Goal: Task Accomplishment & Management: Use online tool/utility

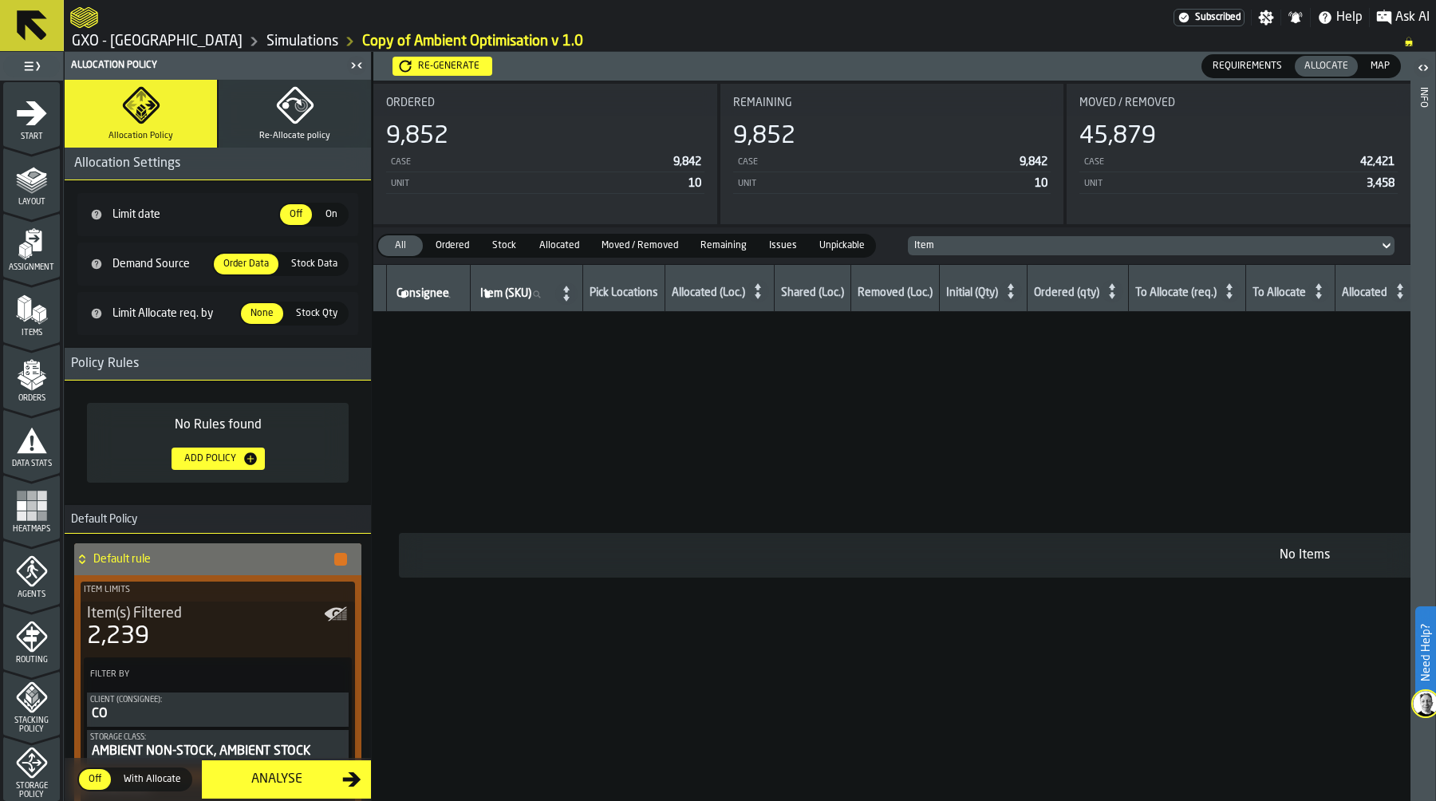
scroll to position [278, 0]
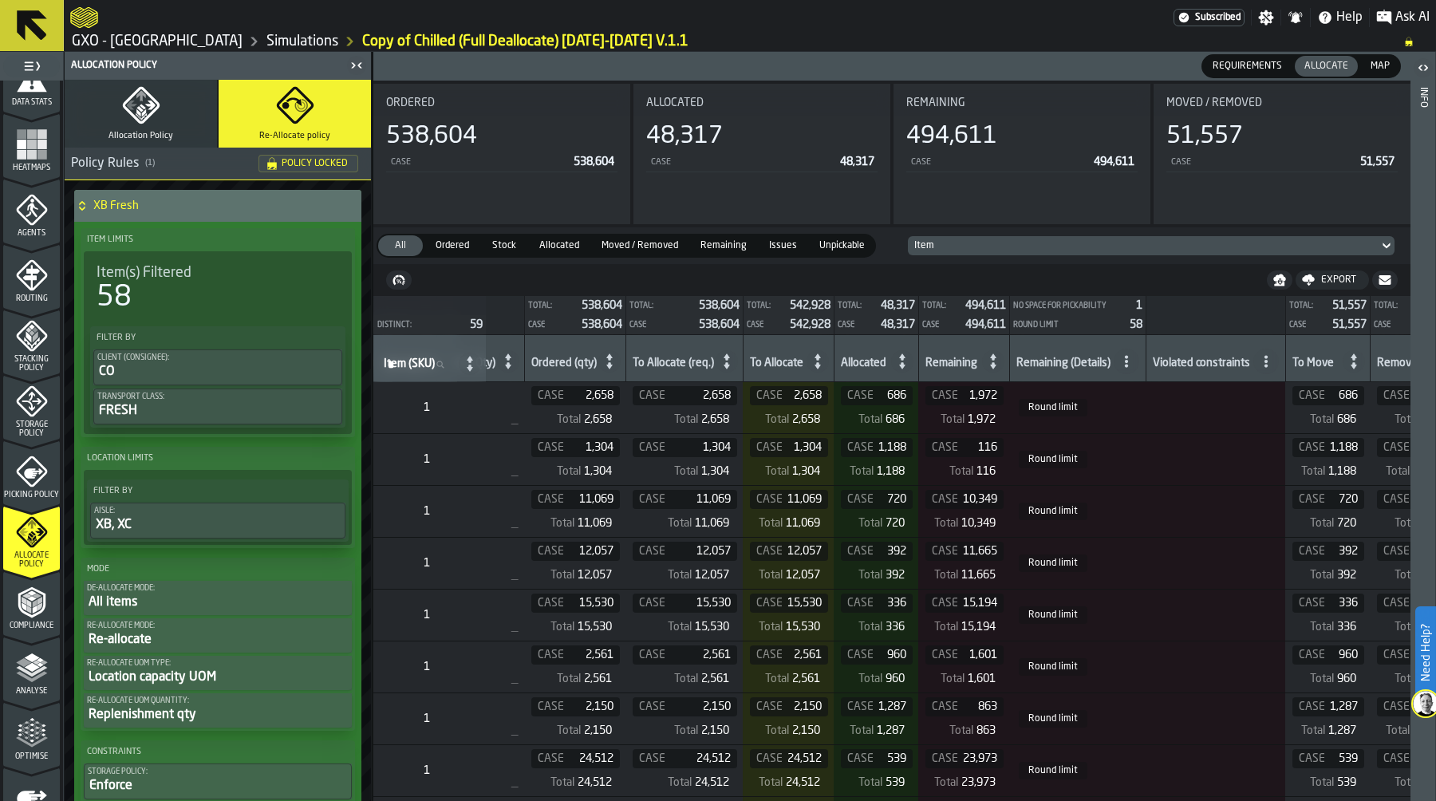
scroll to position [0, 539]
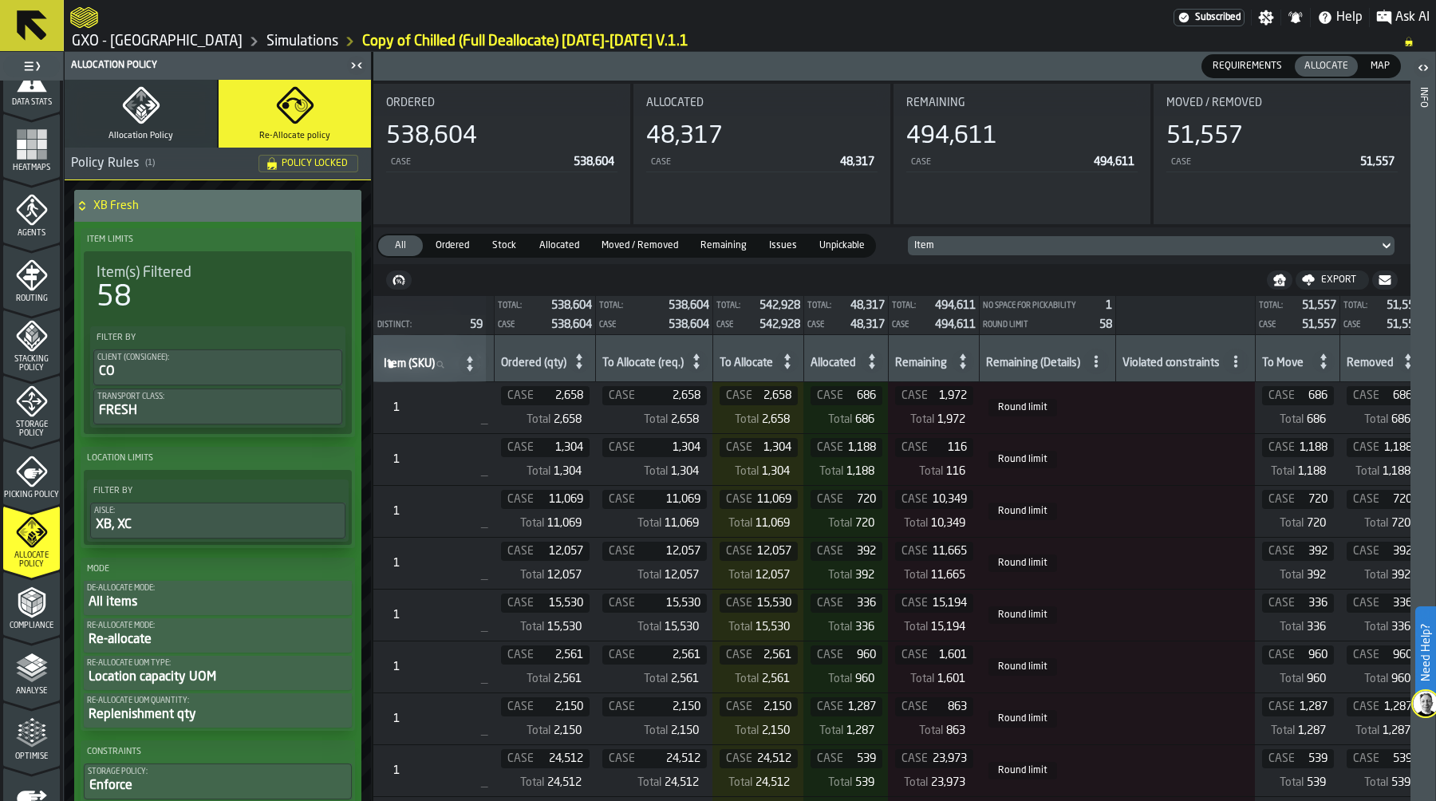
click at [1102, 364] on icon at bounding box center [1096, 361] width 13 height 13
click at [1098, 414] on li "No space for pickability" at bounding box center [1047, 432] width 150 height 38
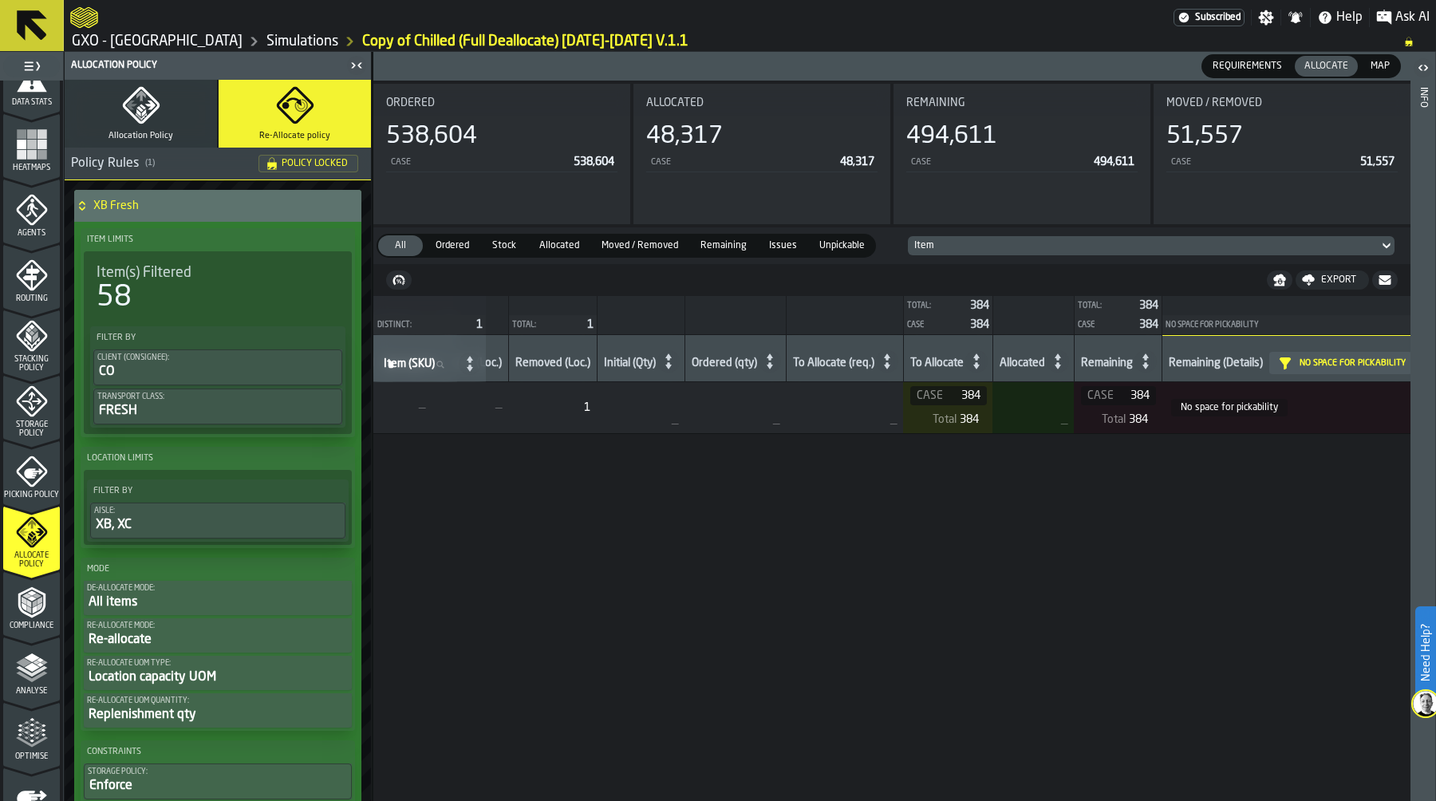
scroll to position [0, 0]
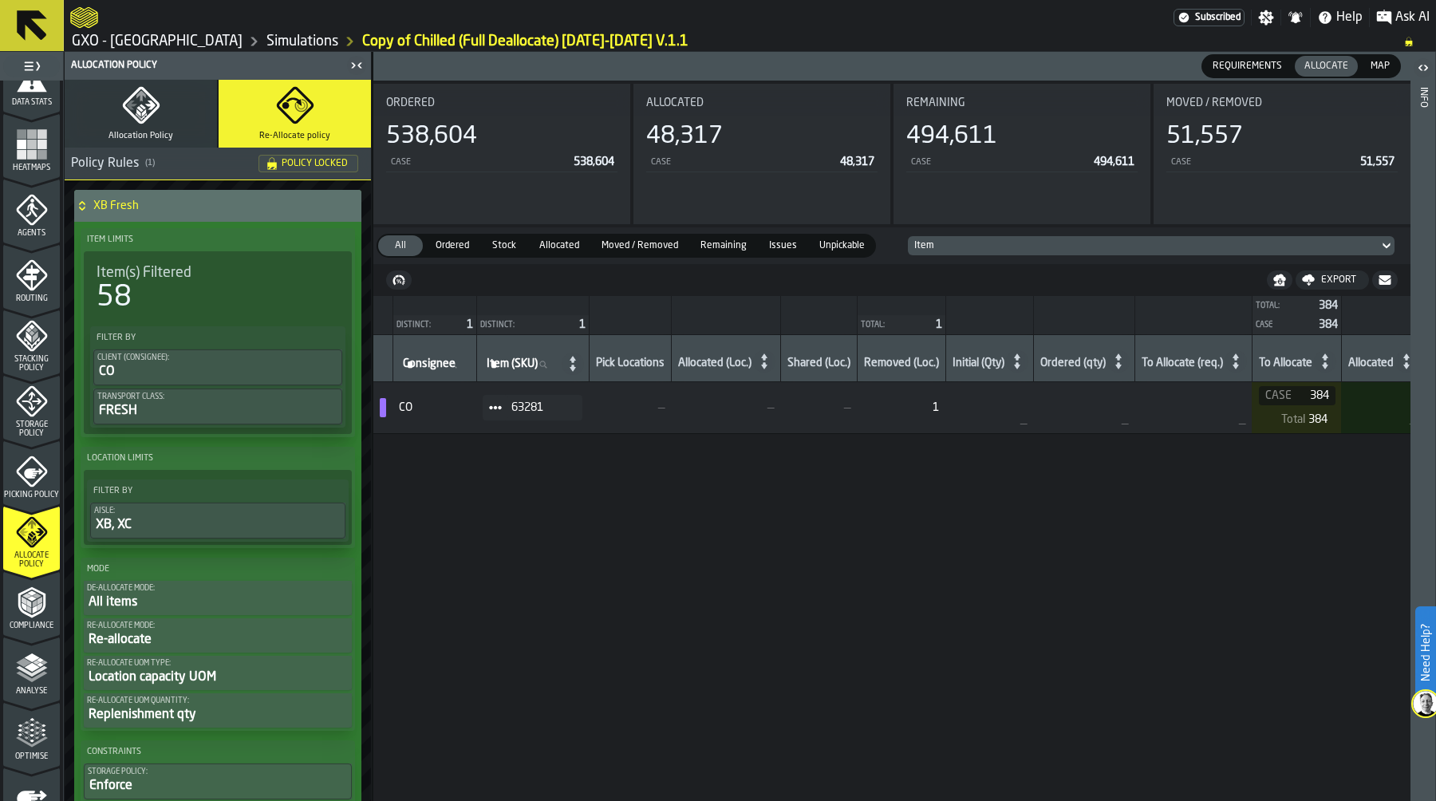
click at [494, 405] on icon at bounding box center [495, 407] width 13 height 13
click at [515, 435] on div "Show Assignment" at bounding box center [545, 436] width 98 height 10
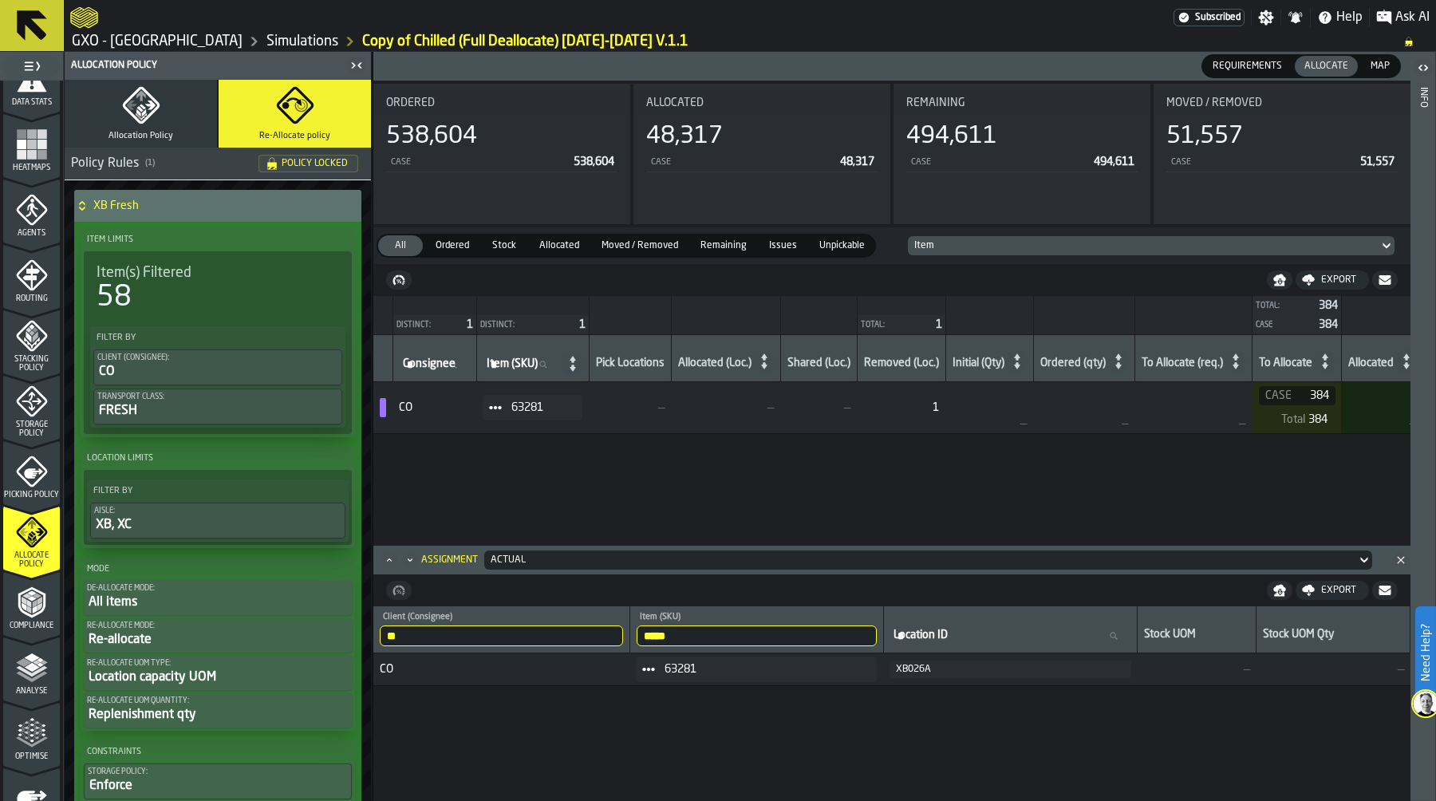
click at [496, 409] on icon at bounding box center [495, 407] width 13 height 13
click at [542, 495] on div "Show Items" at bounding box center [545, 495] width 98 height 10
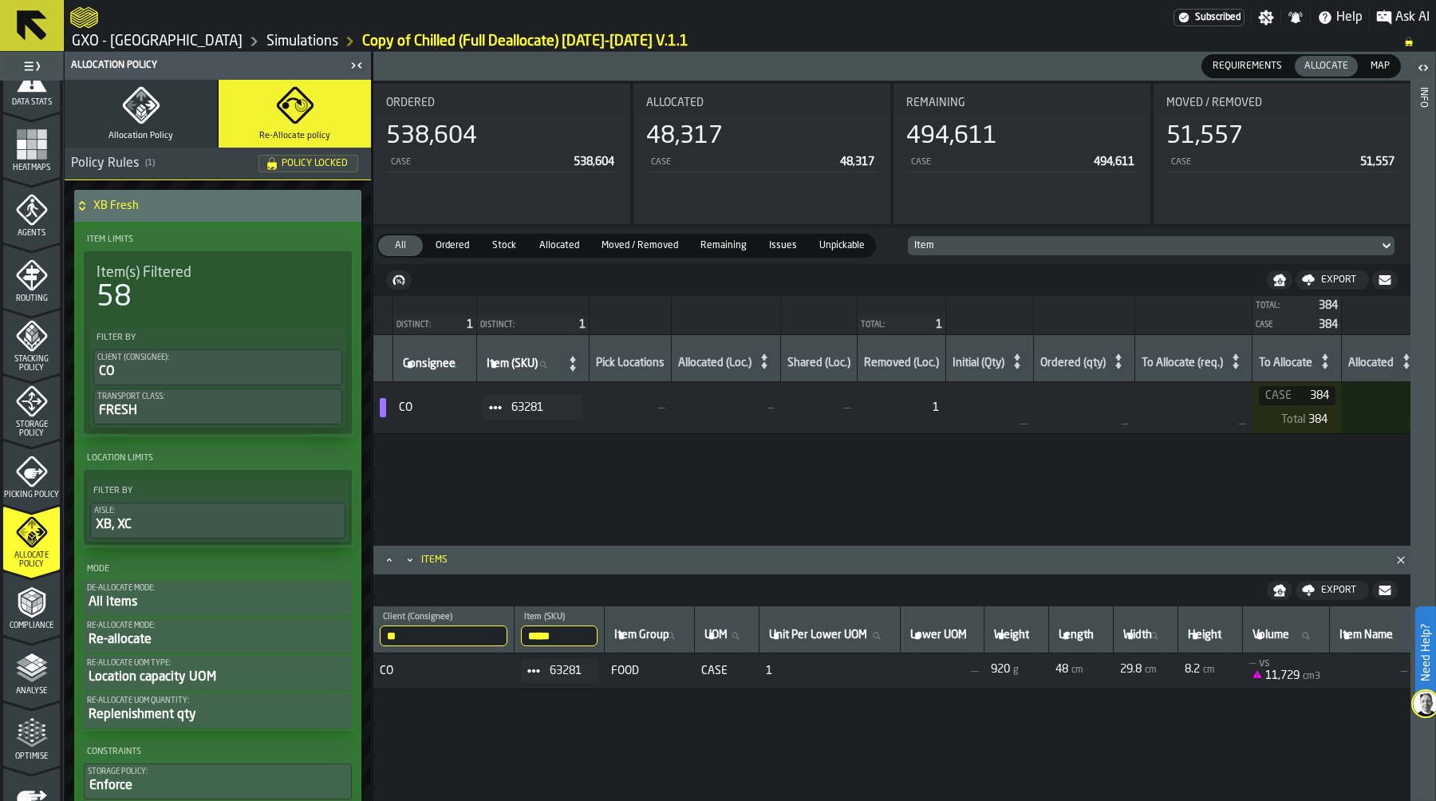
click at [500, 410] on icon at bounding box center [495, 407] width 13 height 13
click at [553, 437] on div "Show Assignment" at bounding box center [545, 436] width 98 height 10
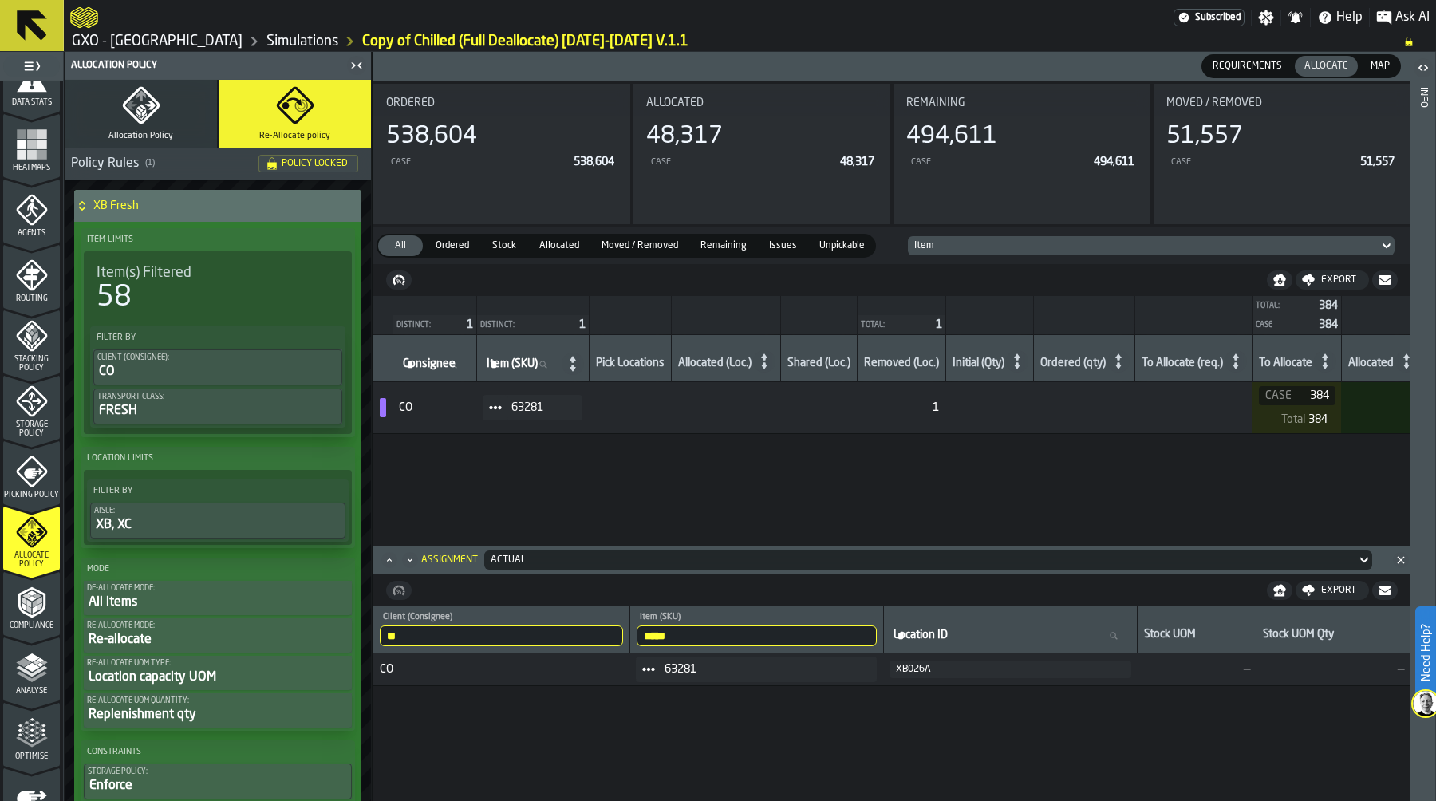
click at [191, 40] on link "GXO - [GEOGRAPHIC_DATA]" at bounding box center [157, 42] width 171 height 18
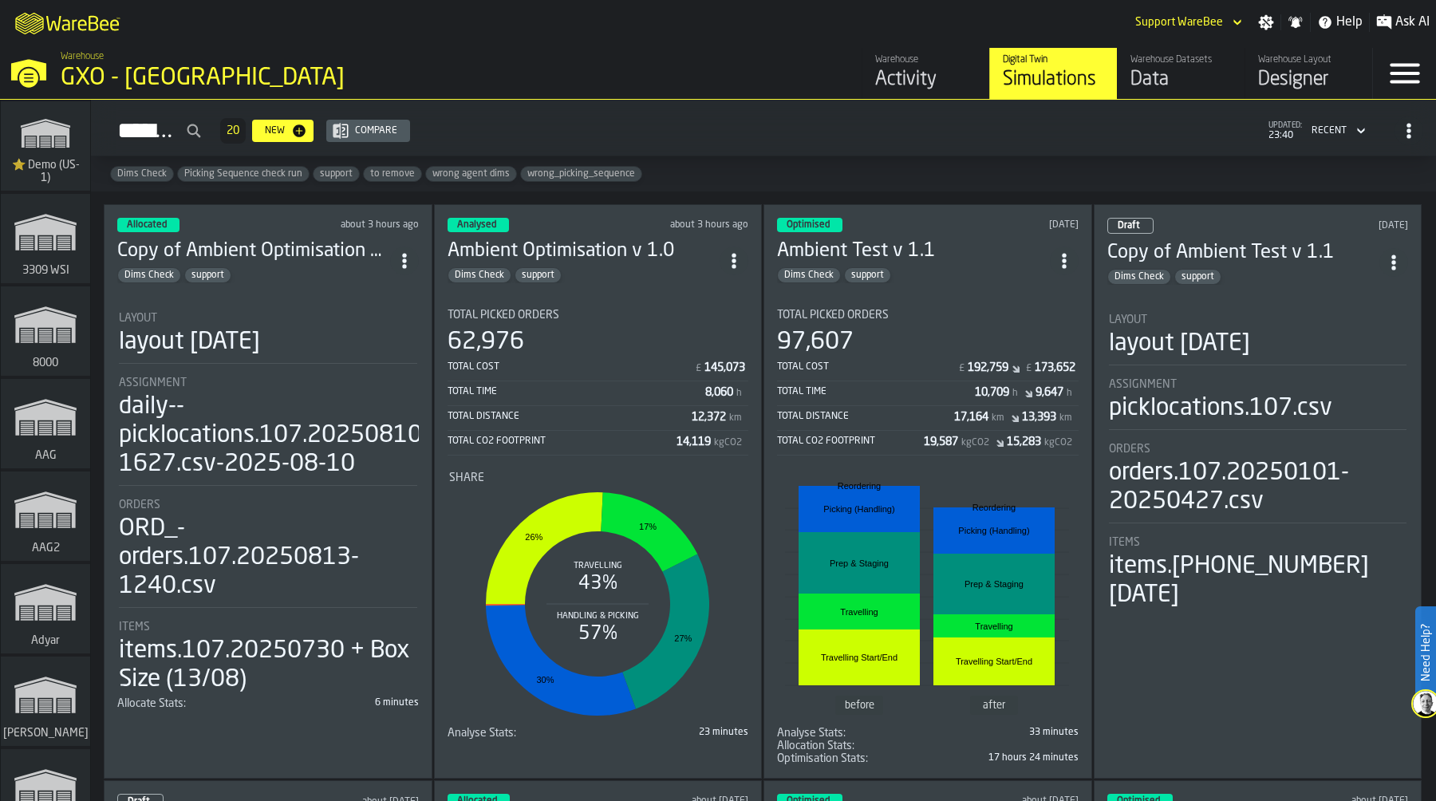
click at [509, 26] on div "M A K I N G W A R E H O U S E S M O R E EF F I C I E N T Support WareBee Settin…" at bounding box center [718, 22] width 1436 height 45
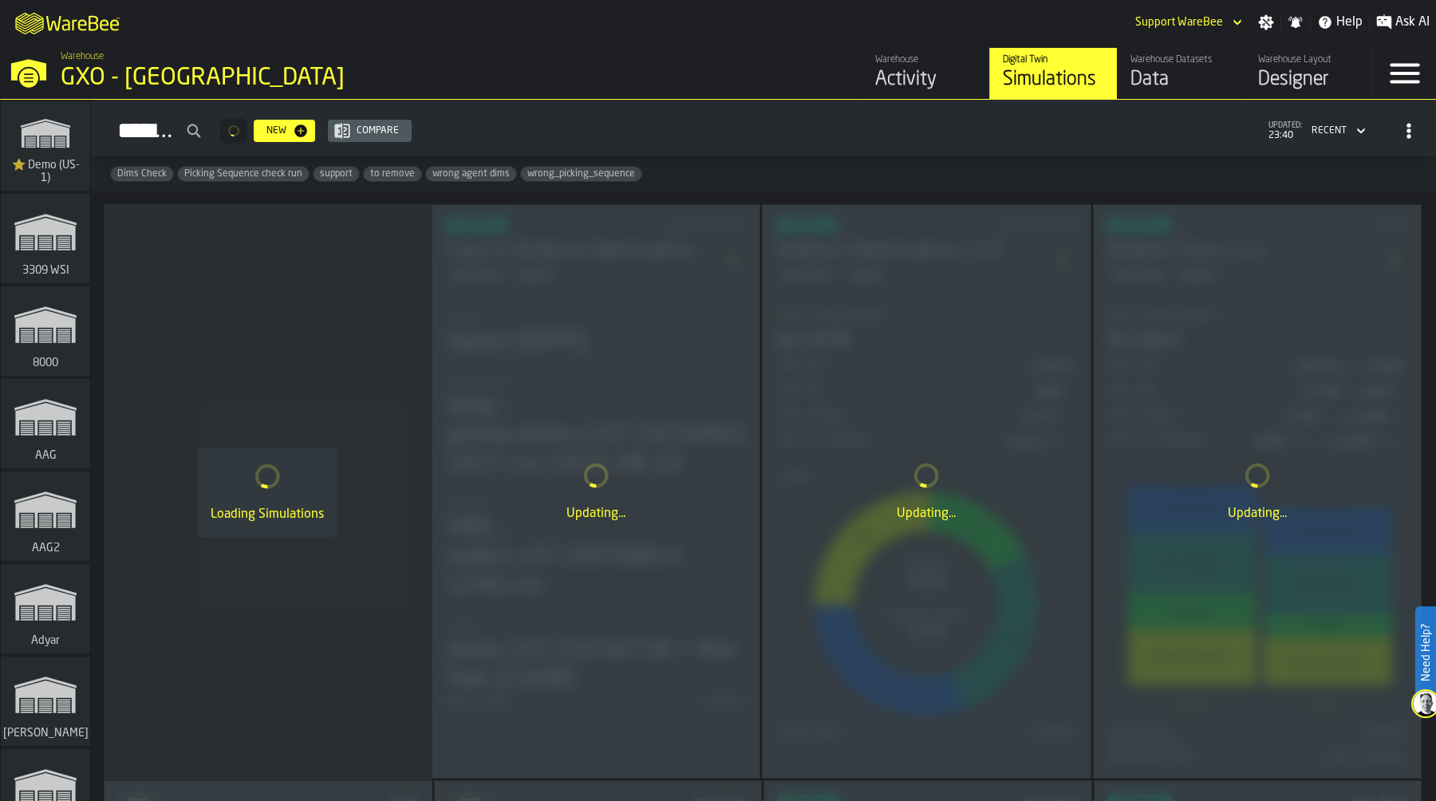
click at [488, 26] on div "M A K I N G W A R E H O U S E S M O R E EF F I C I E N T Support WareBee Settin…" at bounding box center [718, 22] width 1436 height 45
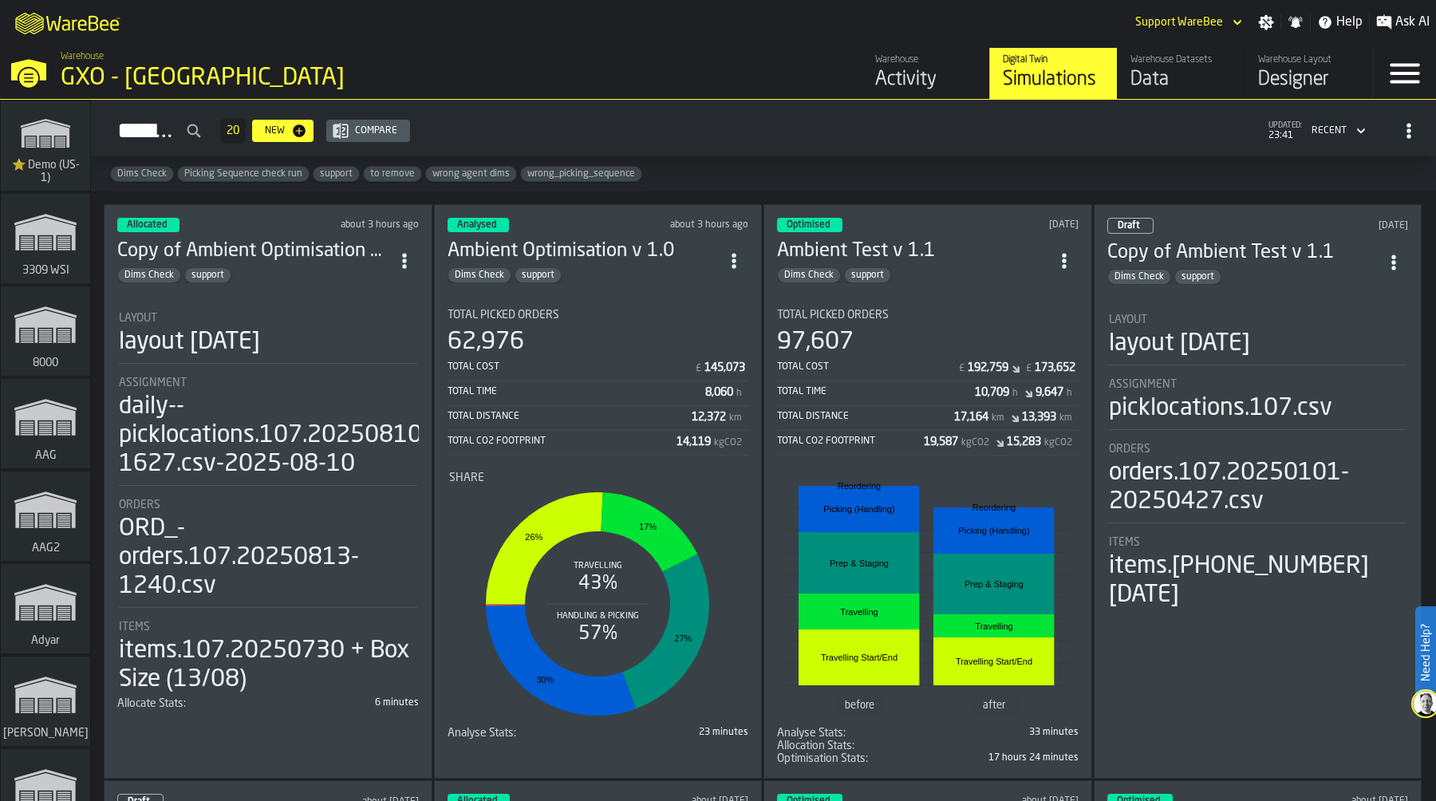
scroll to position [561, 0]
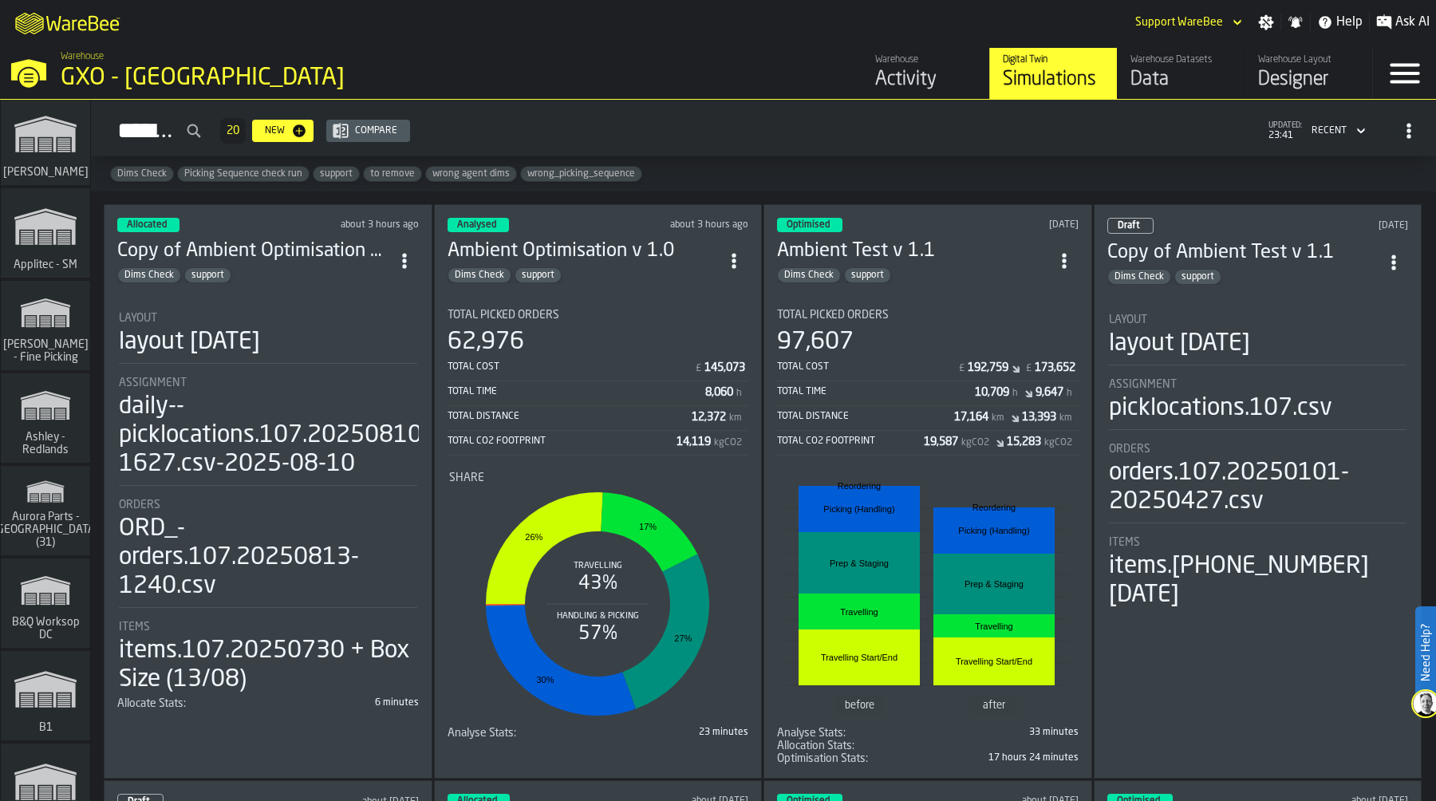
click at [11, 411] on icon "link-to-/wh/i/5ada57a6-213f-41bf-87e1-f77a1f45be79/simulations" at bounding box center [45, 405] width 77 height 51
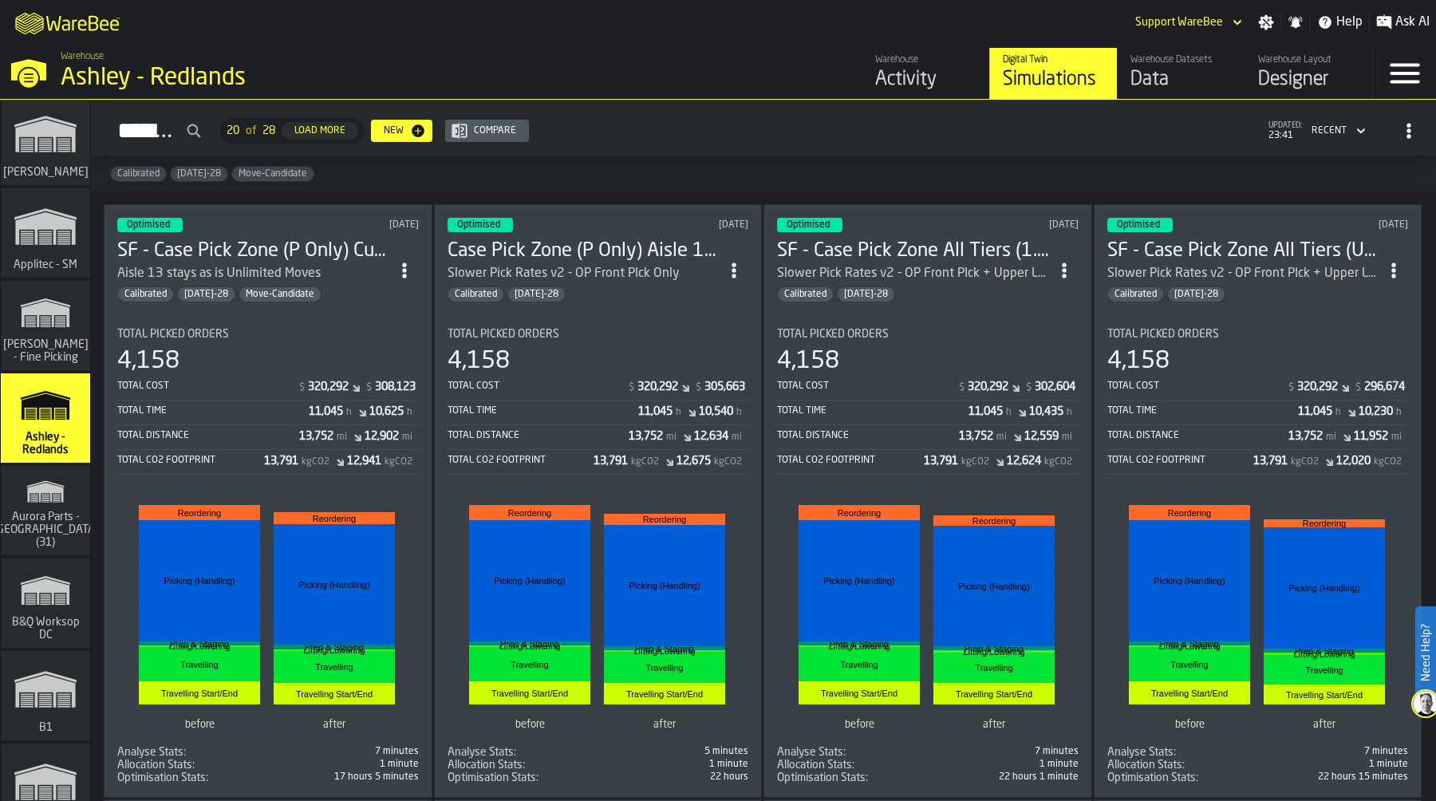
click at [730, 25] on div "M A K I N G W A R E H O U S E S M O R E EF F I C I E N T Support WareBee Settin…" at bounding box center [718, 22] width 1436 height 45
click at [351, 306] on div "Optimised 15 days ago SF - Case Pick Zone (P Only) Current Unlimited Moves Aisl…" at bounding box center [268, 500] width 329 height 593
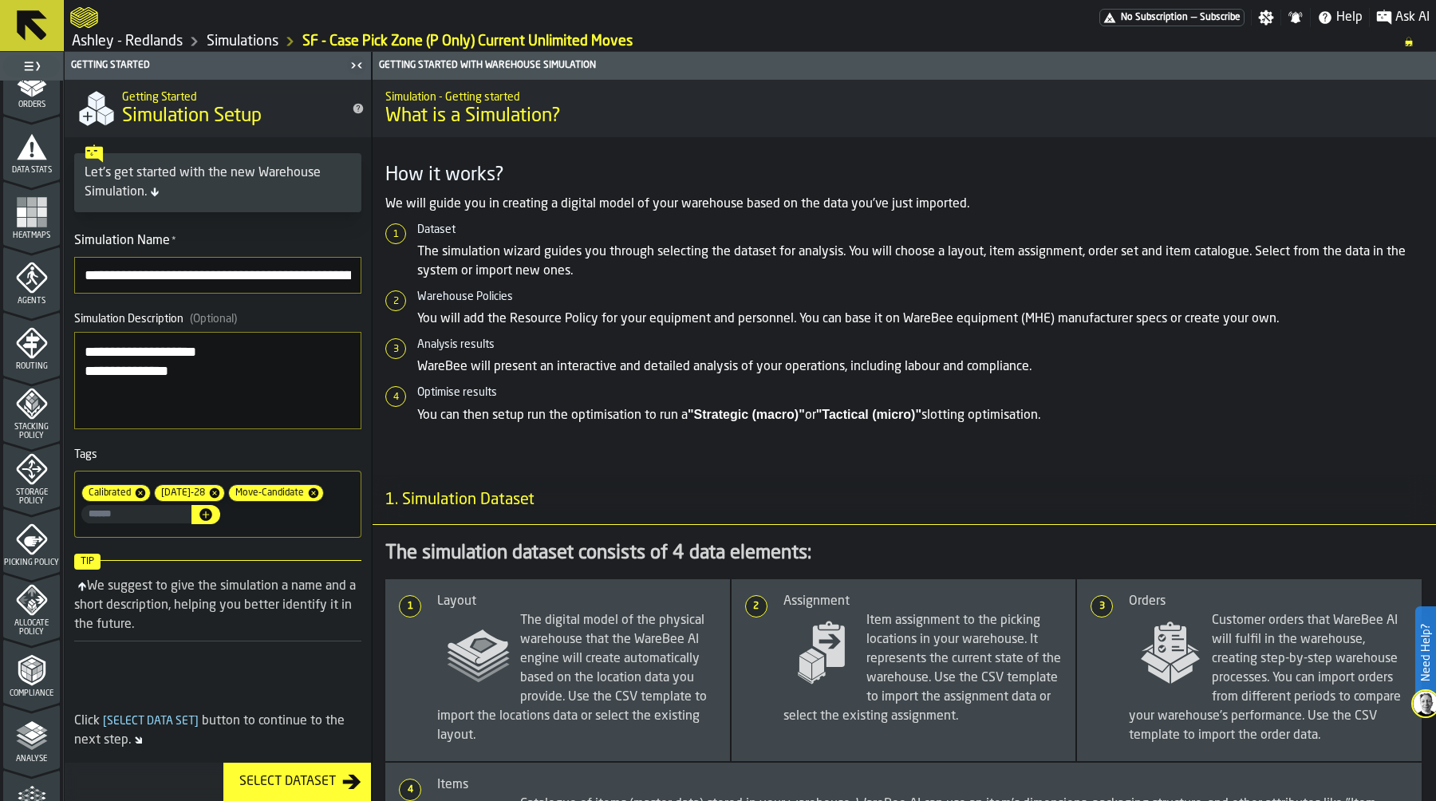
scroll to position [457, 0]
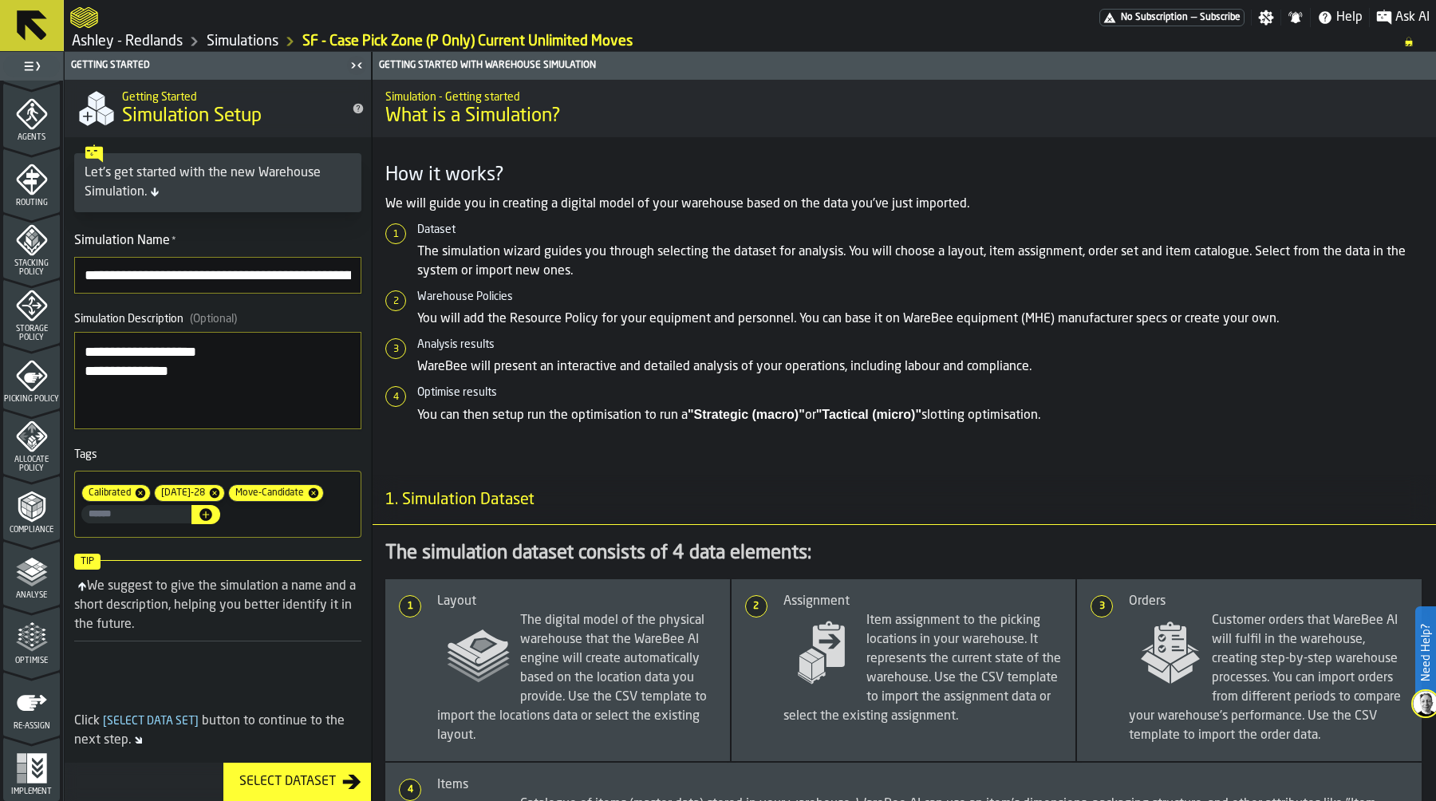
click at [41, 647] on icon "menu Optimise" at bounding box center [32, 637] width 32 height 32
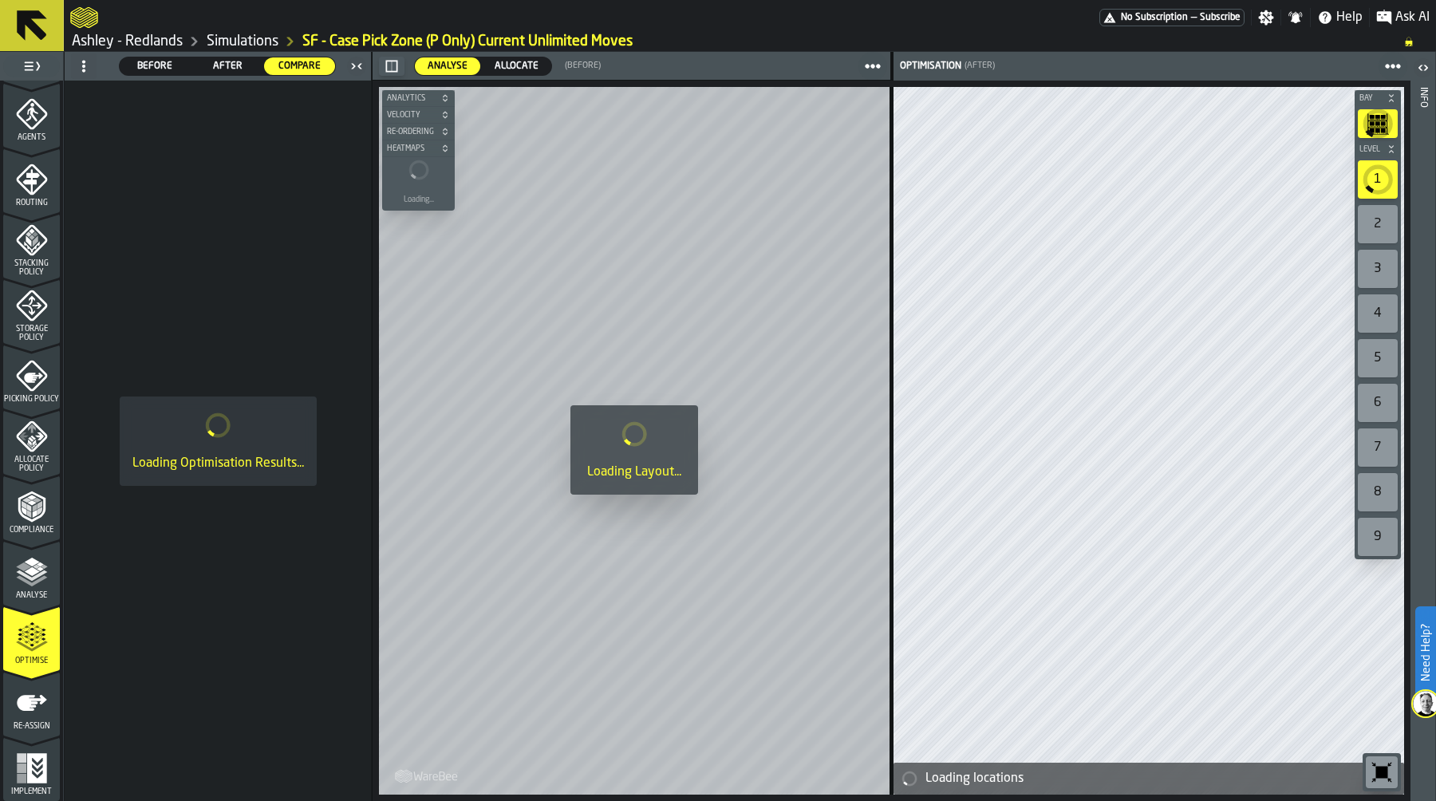
click at [26, 708] on icon "menu Re-assign" at bounding box center [32, 703] width 30 height 16
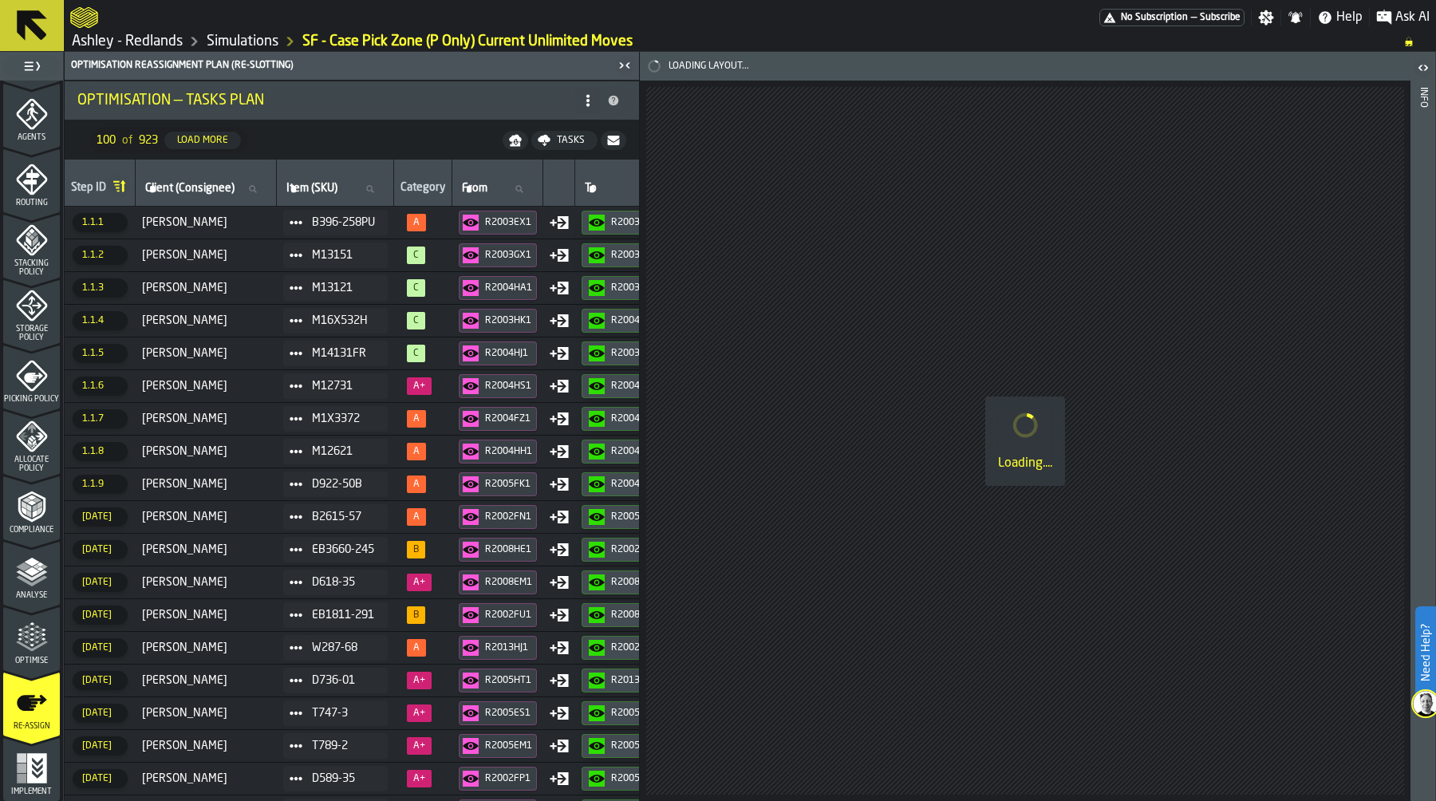
click at [585, 101] on icon at bounding box center [587, 100] width 13 height 13
click at [518, 171] on div "Show Assignment Changes" at bounding box center [524, 180] width 134 height 38
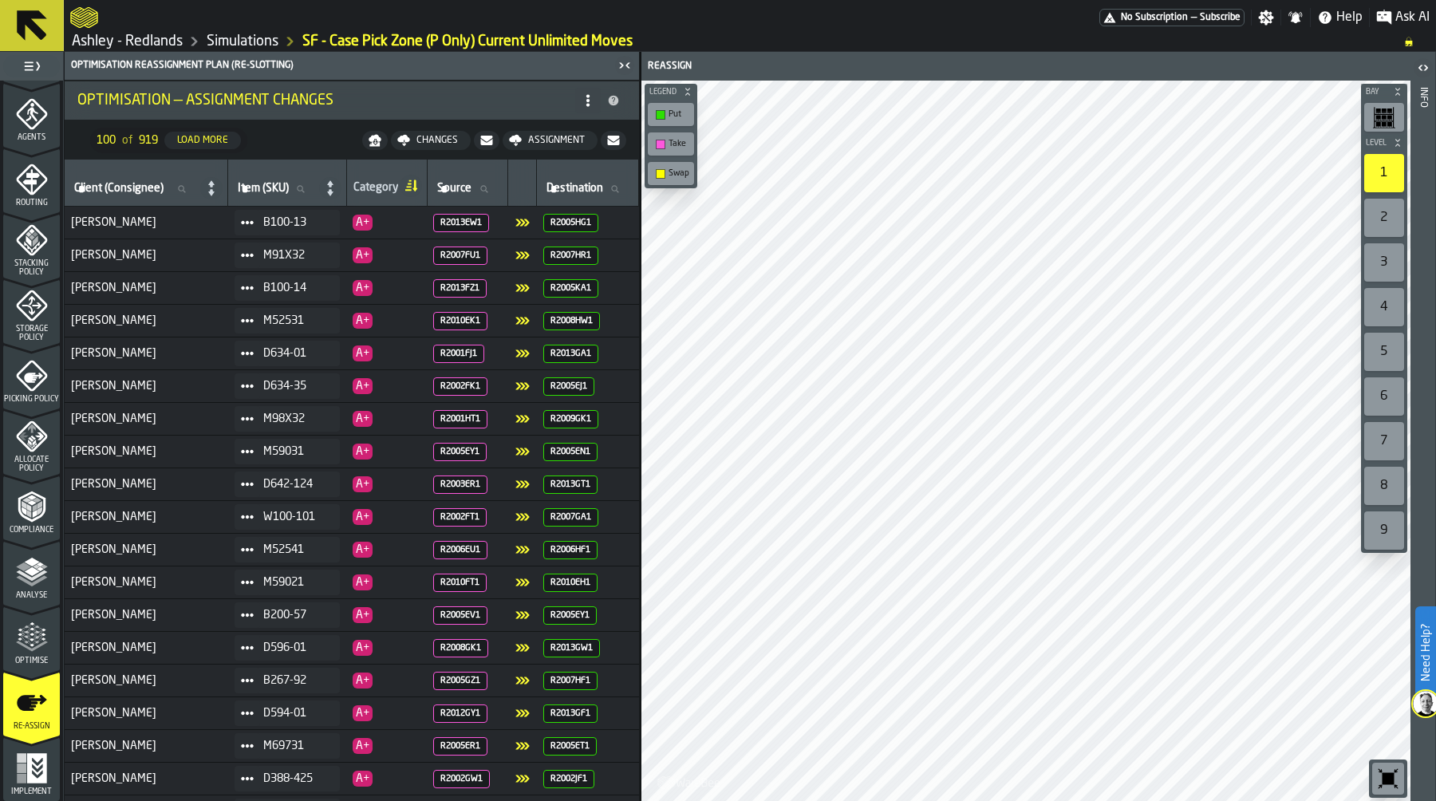
click at [550, 138] on div "Assignment" at bounding box center [556, 140] width 69 height 11
click at [208, 132] on button "Load More" at bounding box center [202, 141] width 77 height 18
click at [219, 142] on div "Load More" at bounding box center [203, 140] width 64 height 11
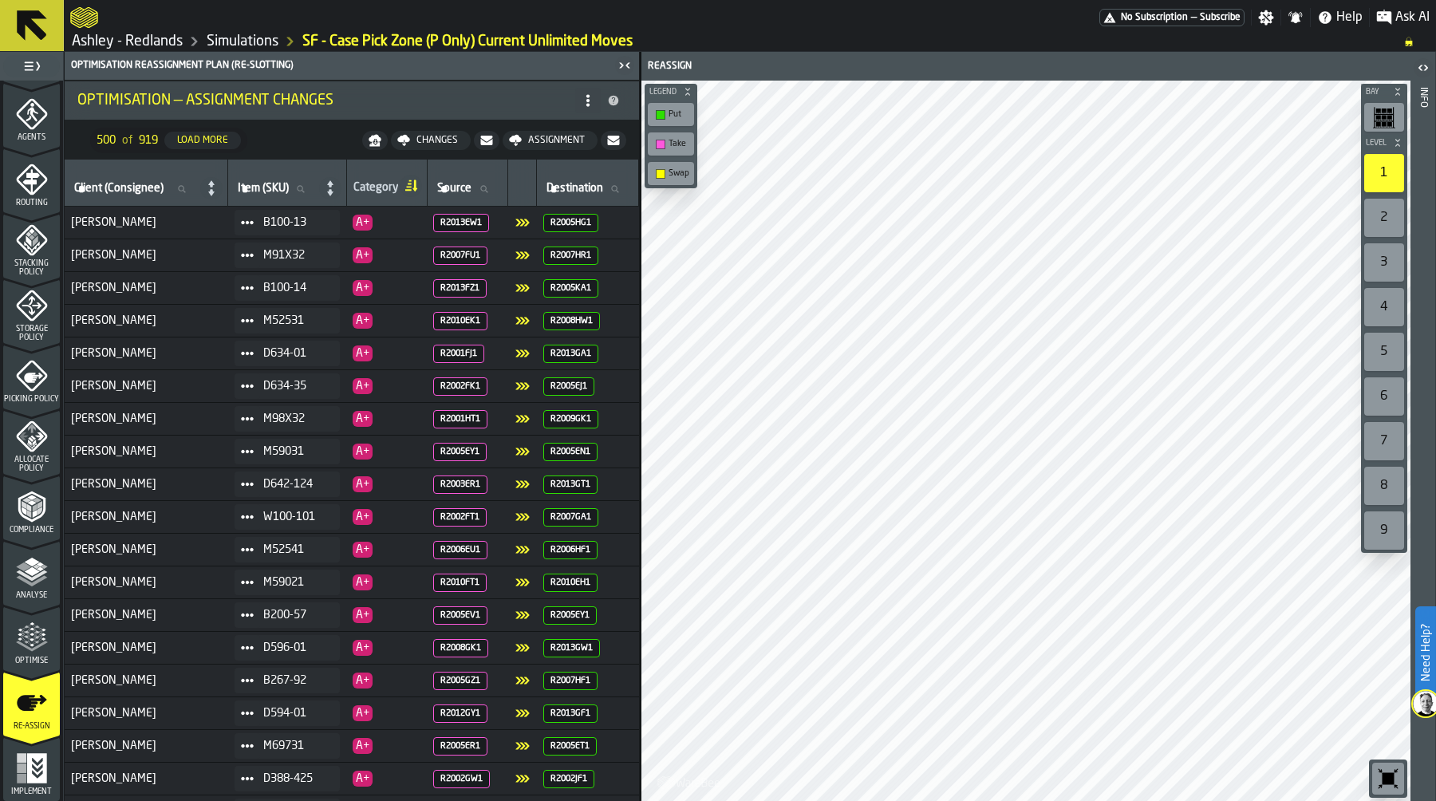
click at [219, 142] on div "Load More" at bounding box center [203, 140] width 64 height 11
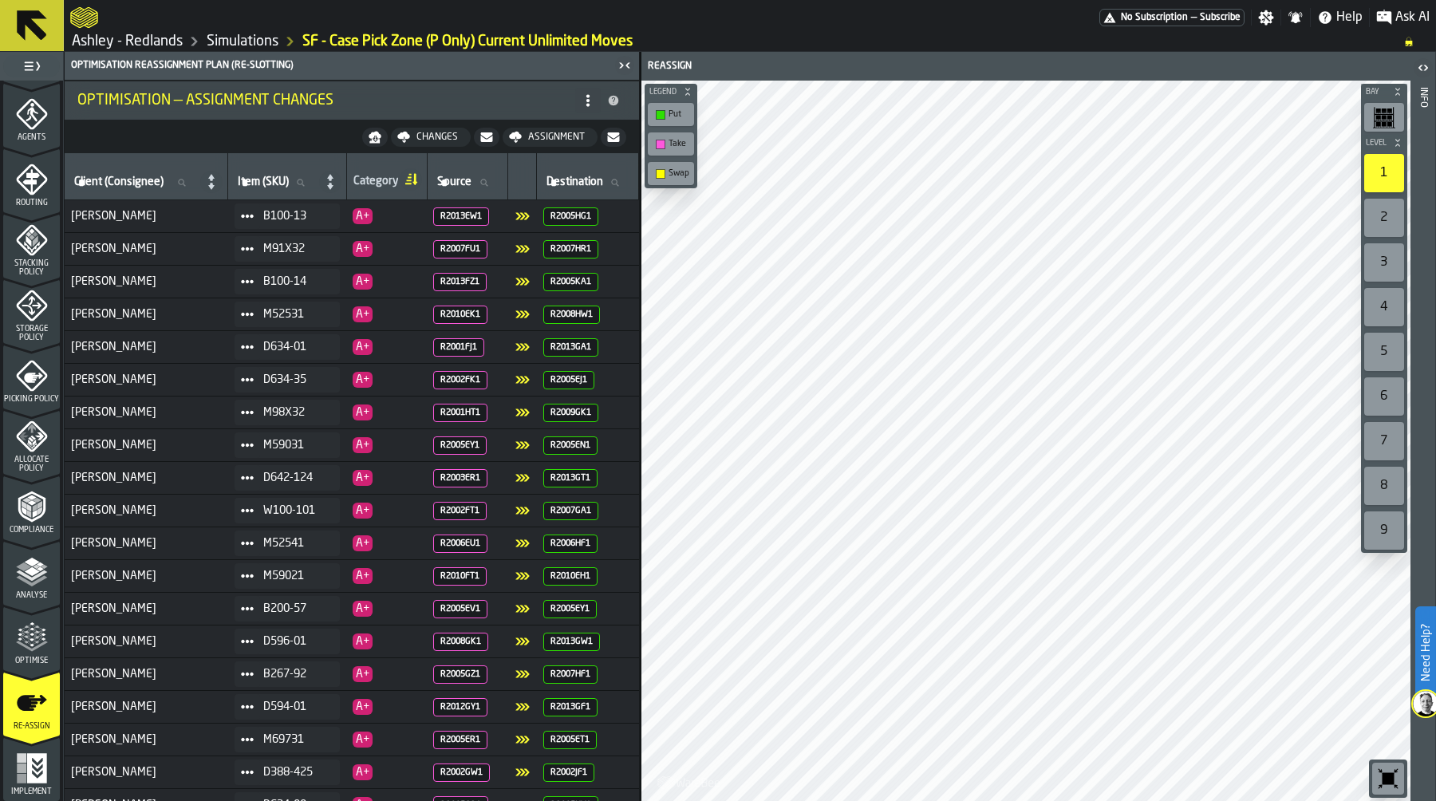
click at [375, 140] on icon "button-" at bounding box center [374, 141] width 10 height 4
click at [586, 100] on circle at bounding box center [587, 100] width 3 height 3
click at [255, 134] on nav "Changes Assignment" at bounding box center [352, 137] width 574 height 32
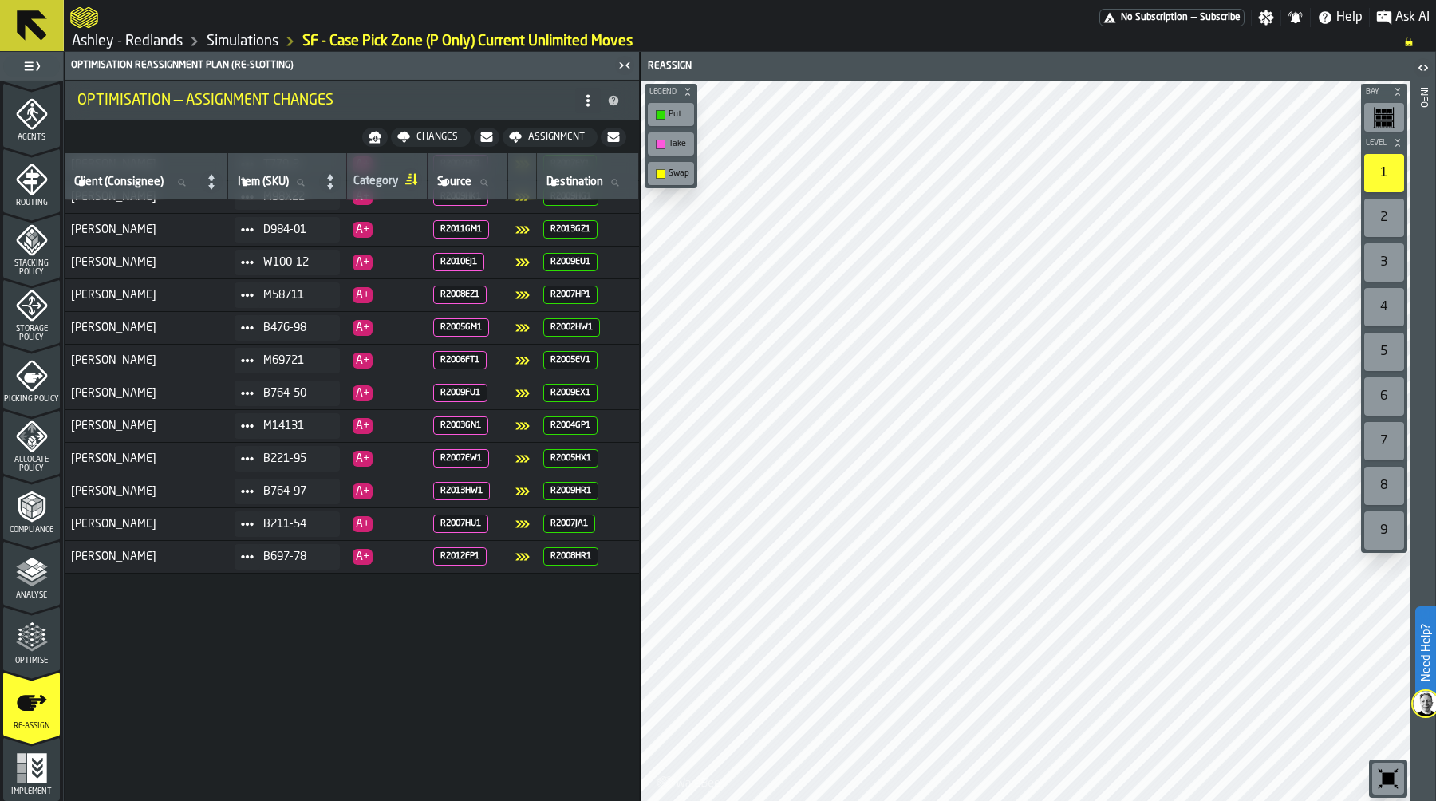
scroll to position [1260, 0]
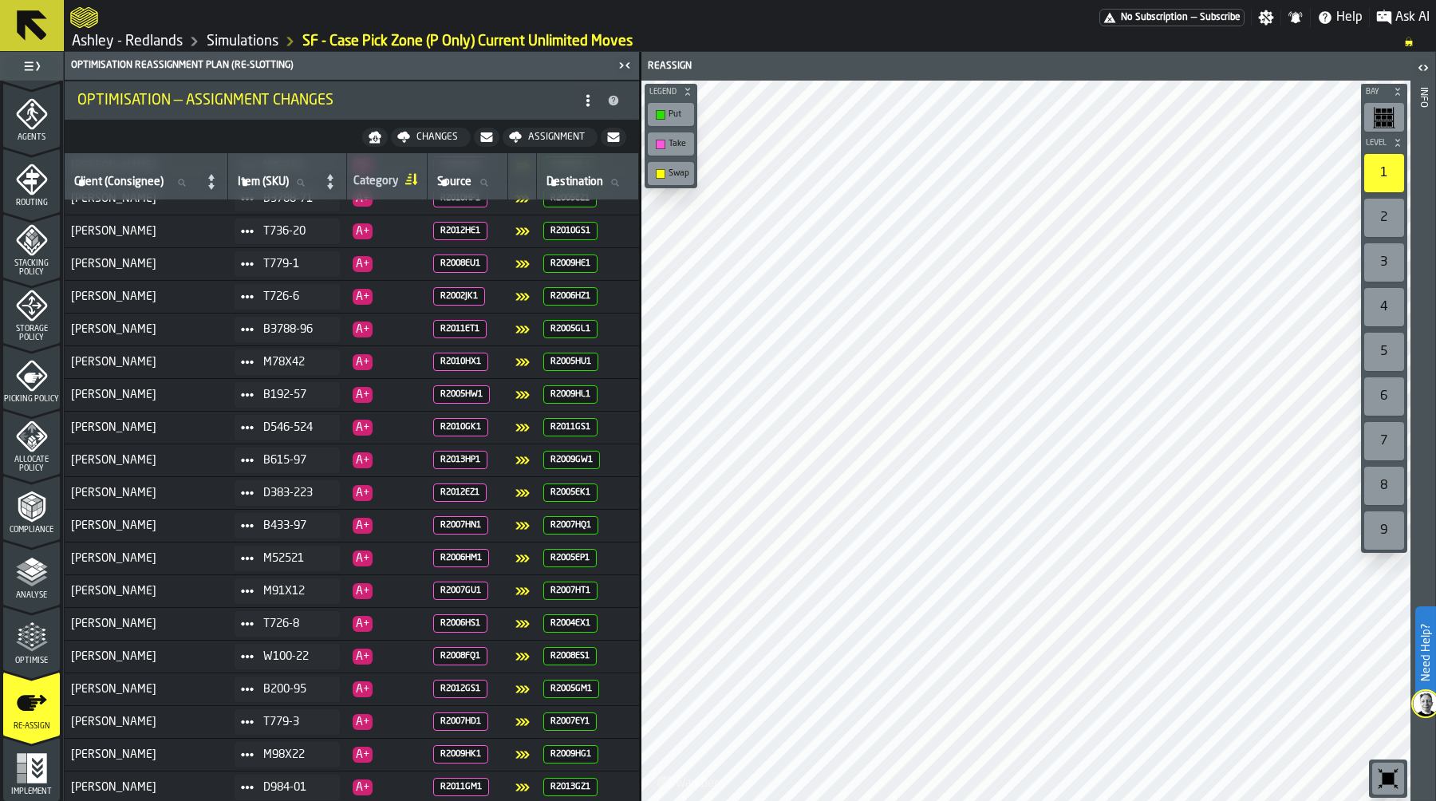
click at [243, 35] on link "Simulations" at bounding box center [243, 42] width 72 height 18
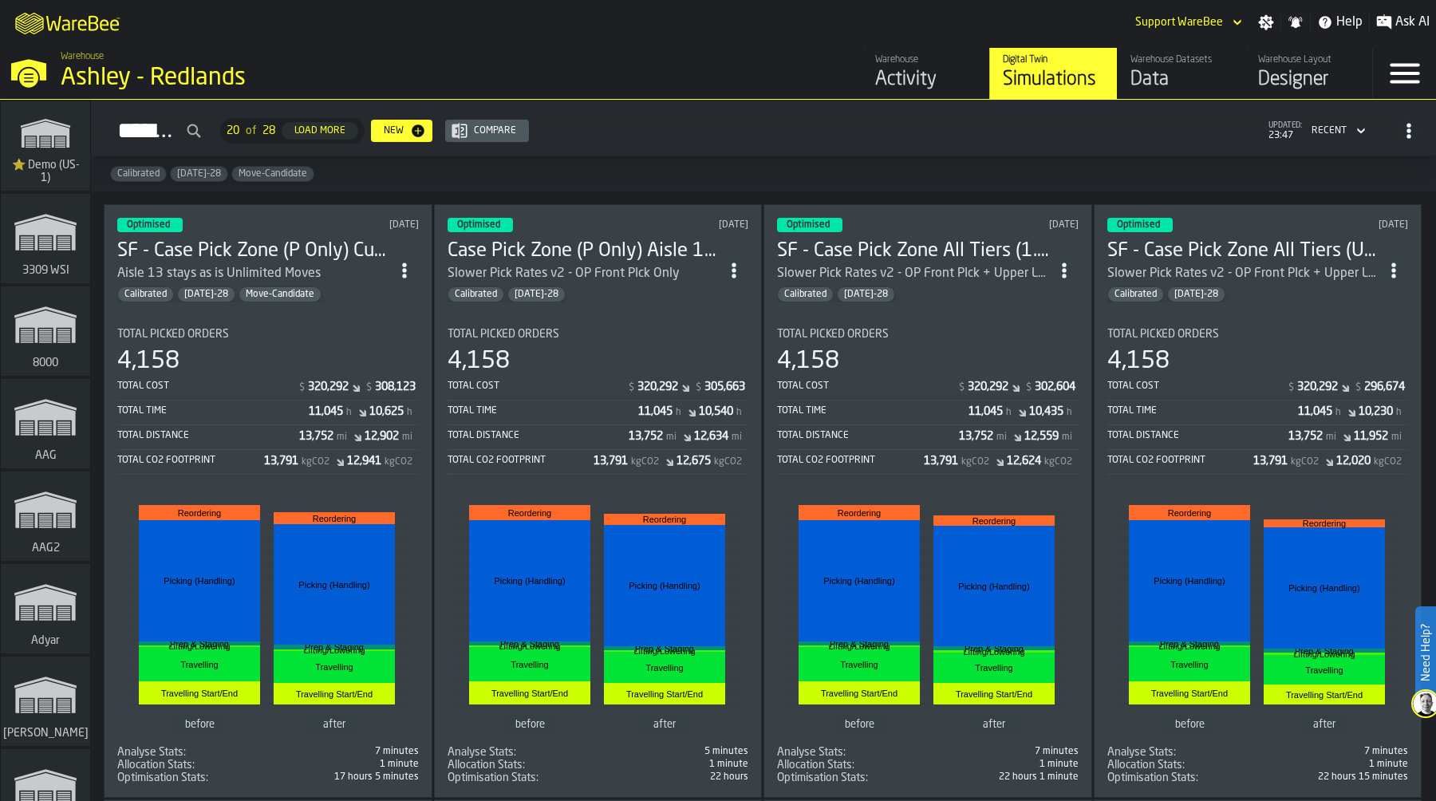
click at [412, 266] on icon "ItemListCard-DashboardItemContainer" at bounding box center [404, 270] width 16 height 16
click at [385, 371] on div "Duplicate" at bounding box center [370, 375] width 83 height 19
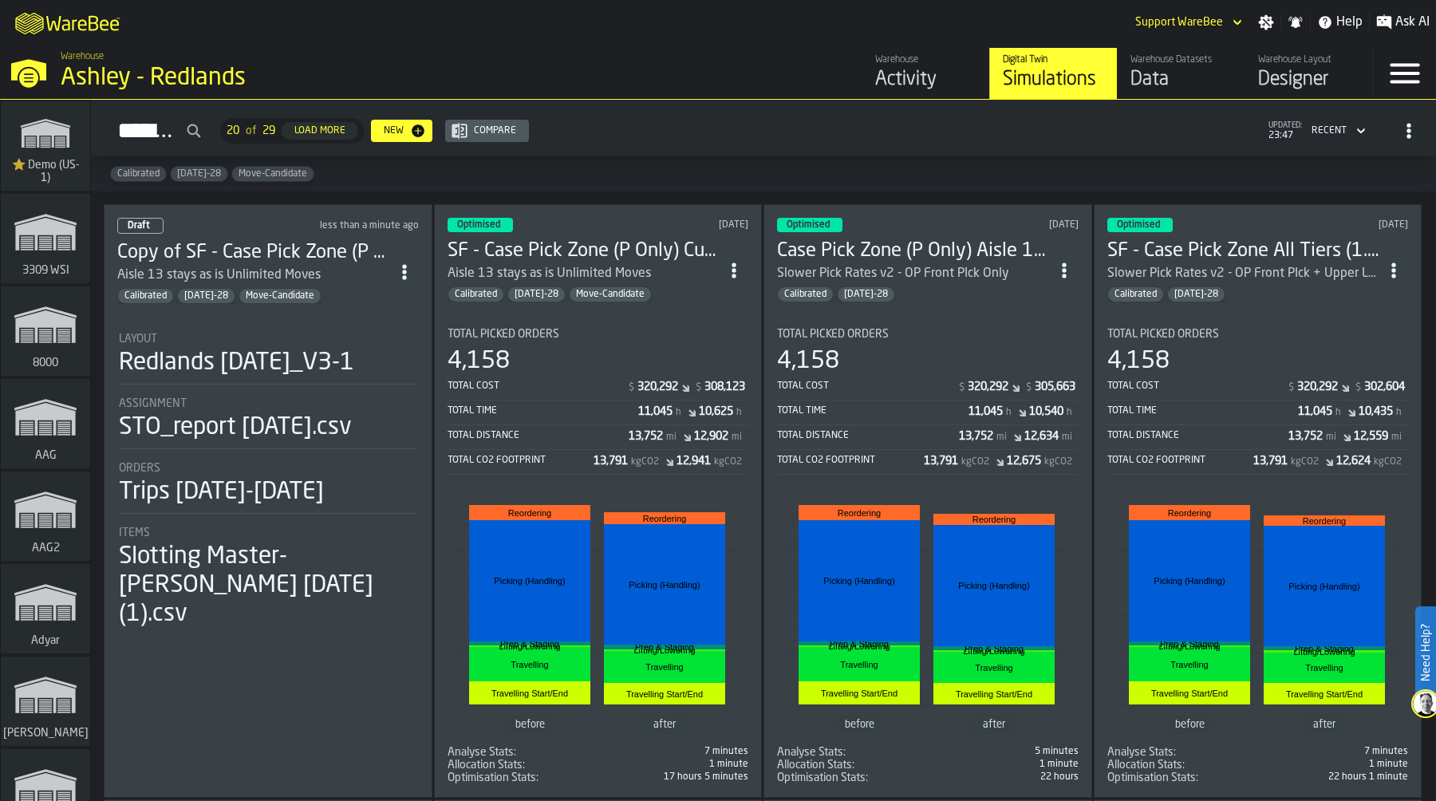
click at [279, 367] on div "Redlands 6-24-2025_V3-1" at bounding box center [236, 363] width 235 height 29
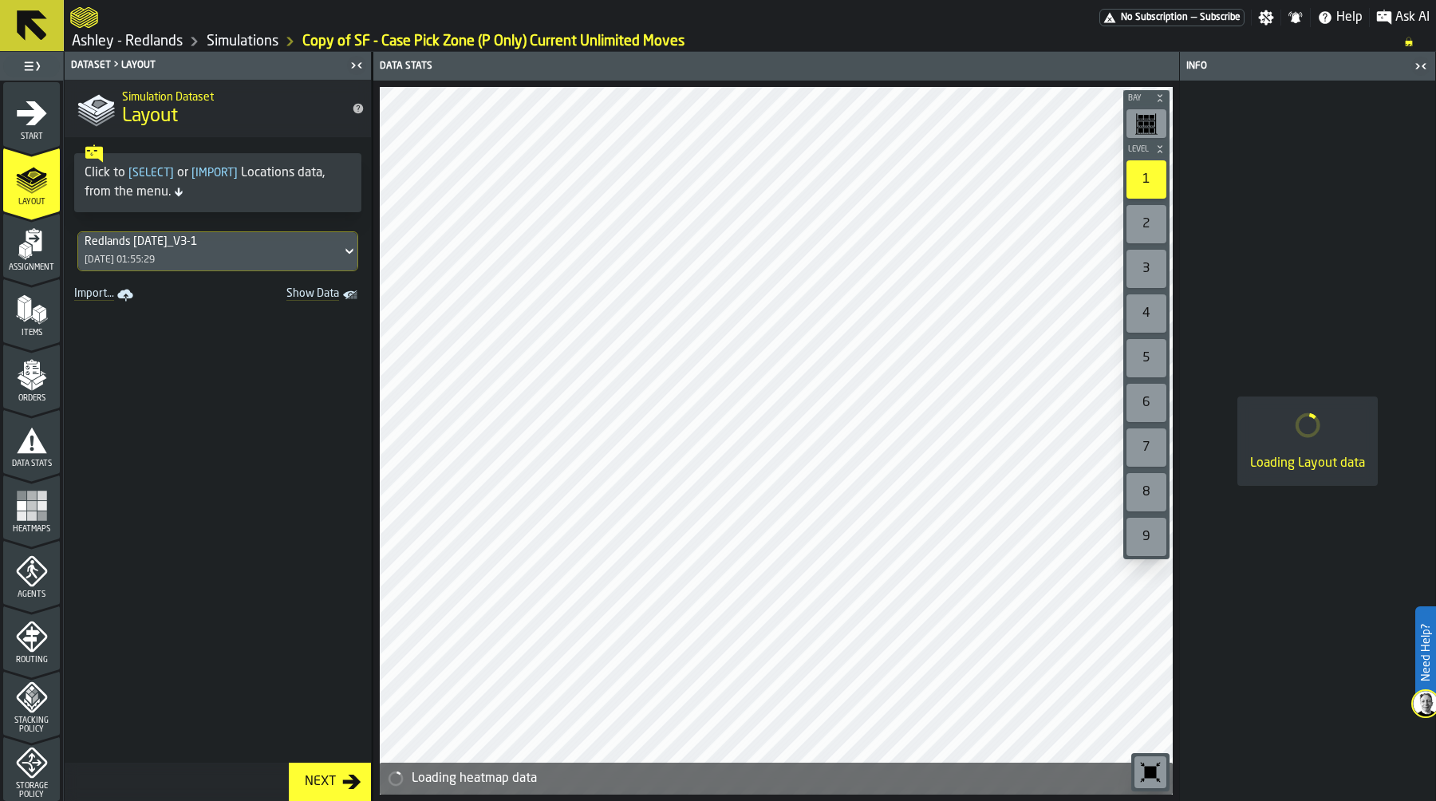
click at [26, 248] on polygon "menu Assignment" at bounding box center [29, 251] width 6 height 11
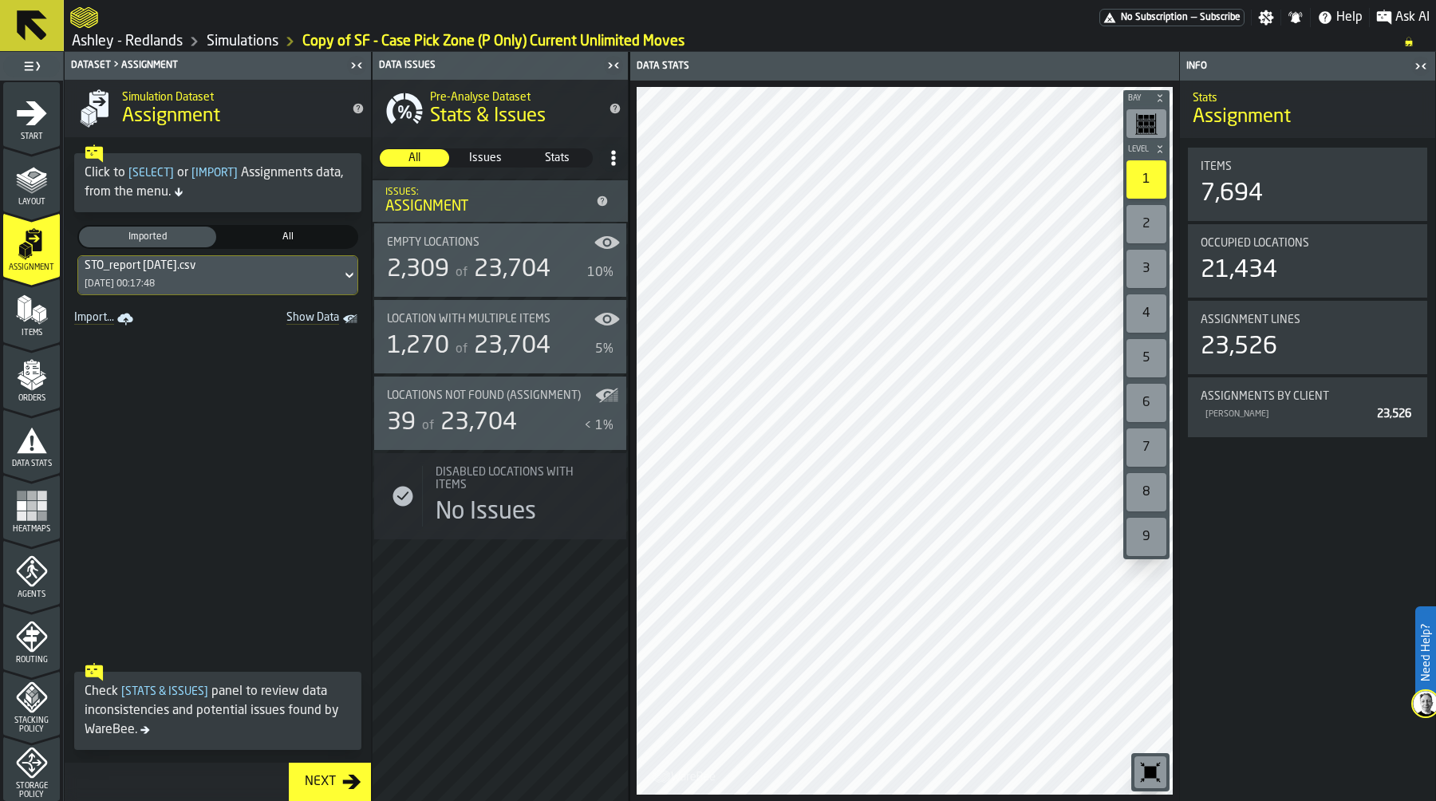
click at [99, 319] on link "Import..." at bounding box center [105, 319] width 75 height 22
click at [159, 44] on link "Ashley - Redlands" at bounding box center [127, 42] width 111 height 18
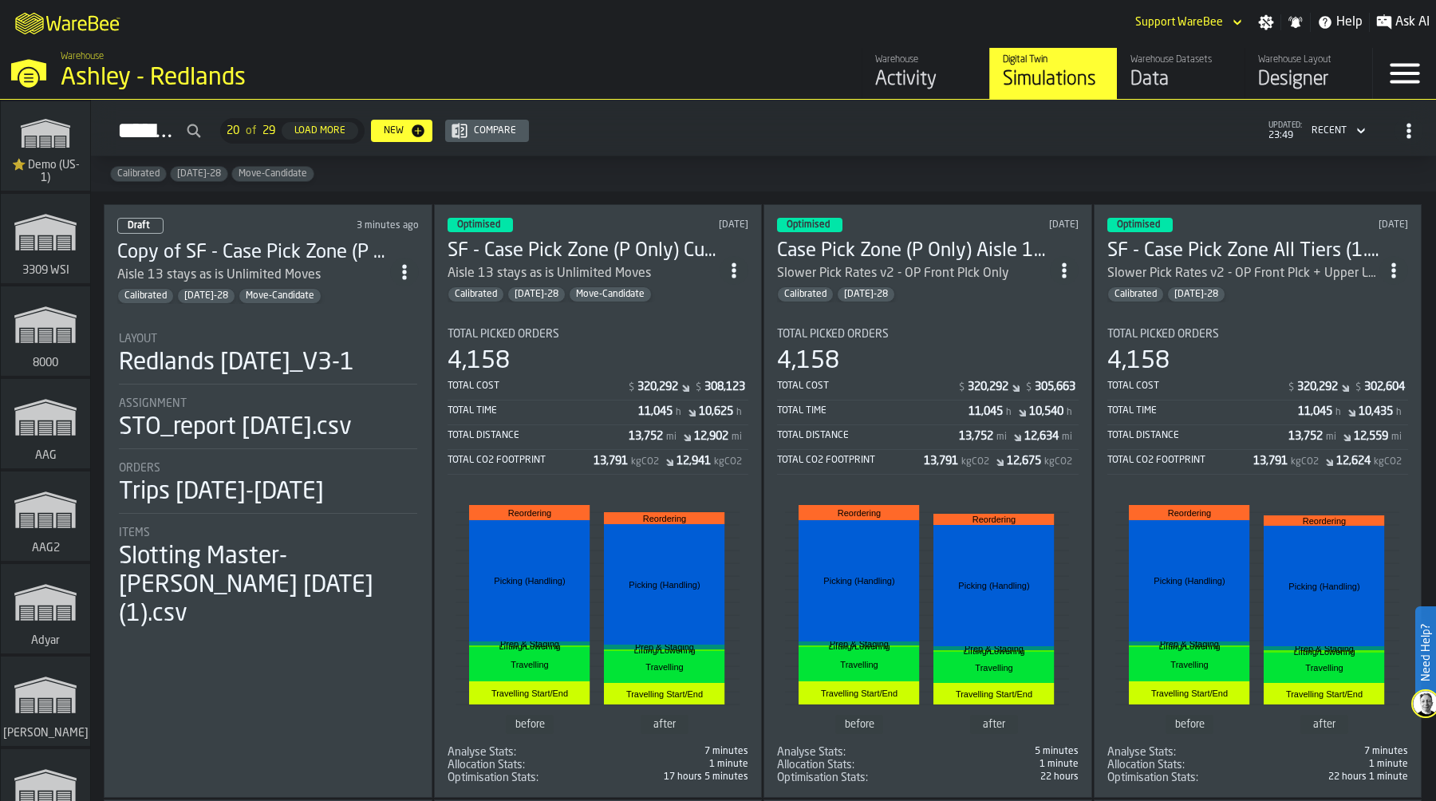
click at [912, 65] on div "Warehouse" at bounding box center [925, 59] width 101 height 11
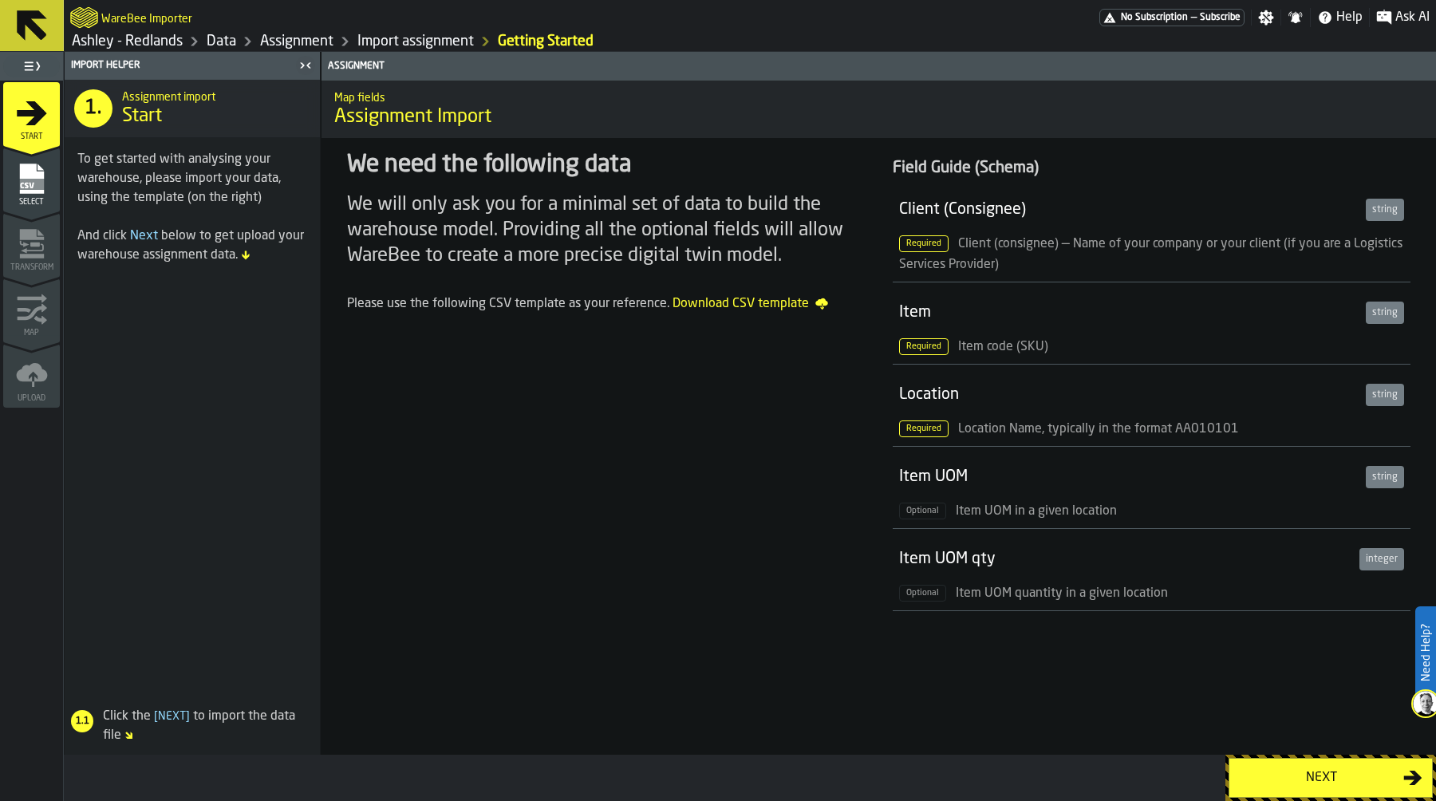
click at [1299, 763] on button "Next" at bounding box center [1330, 778] width 204 height 40
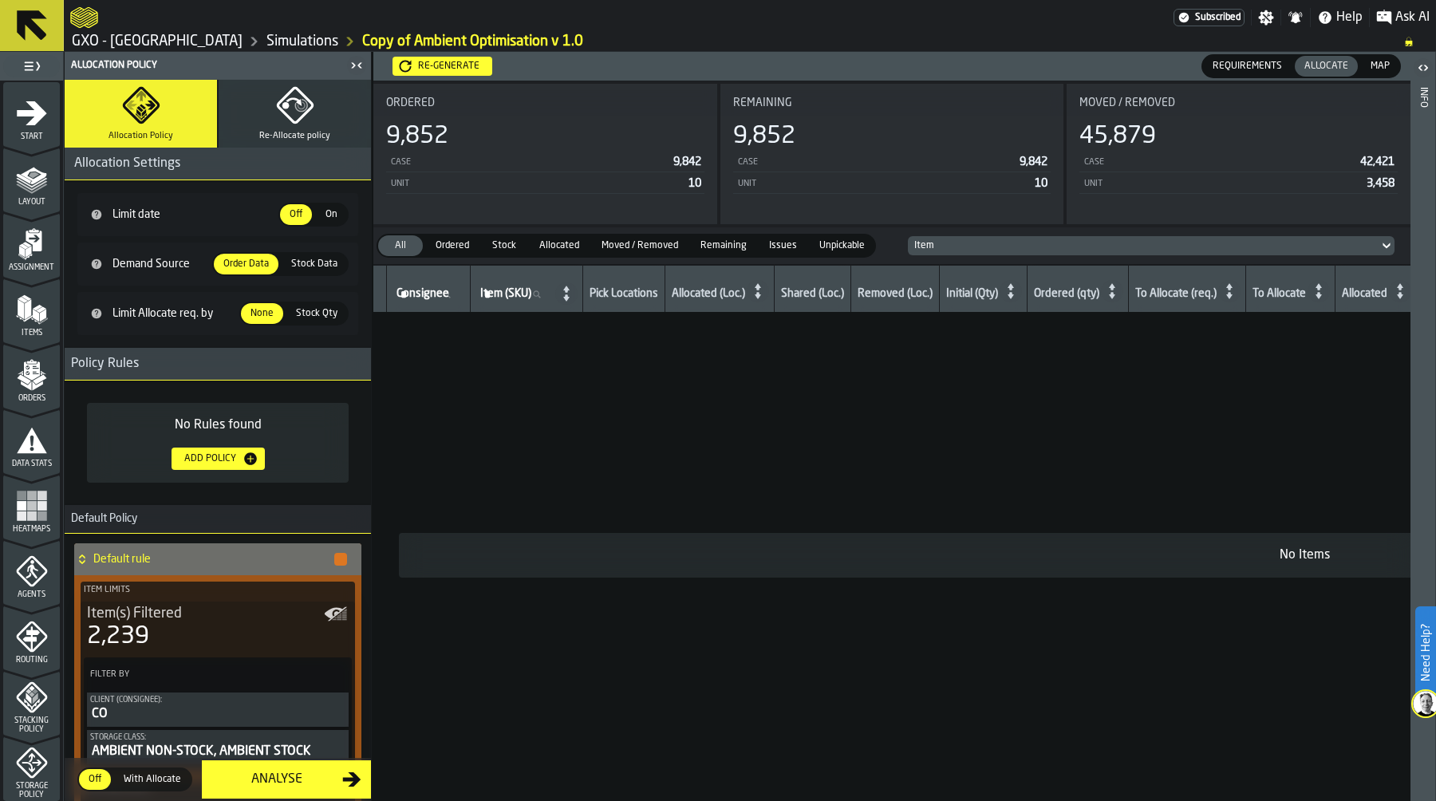
scroll to position [278, 0]
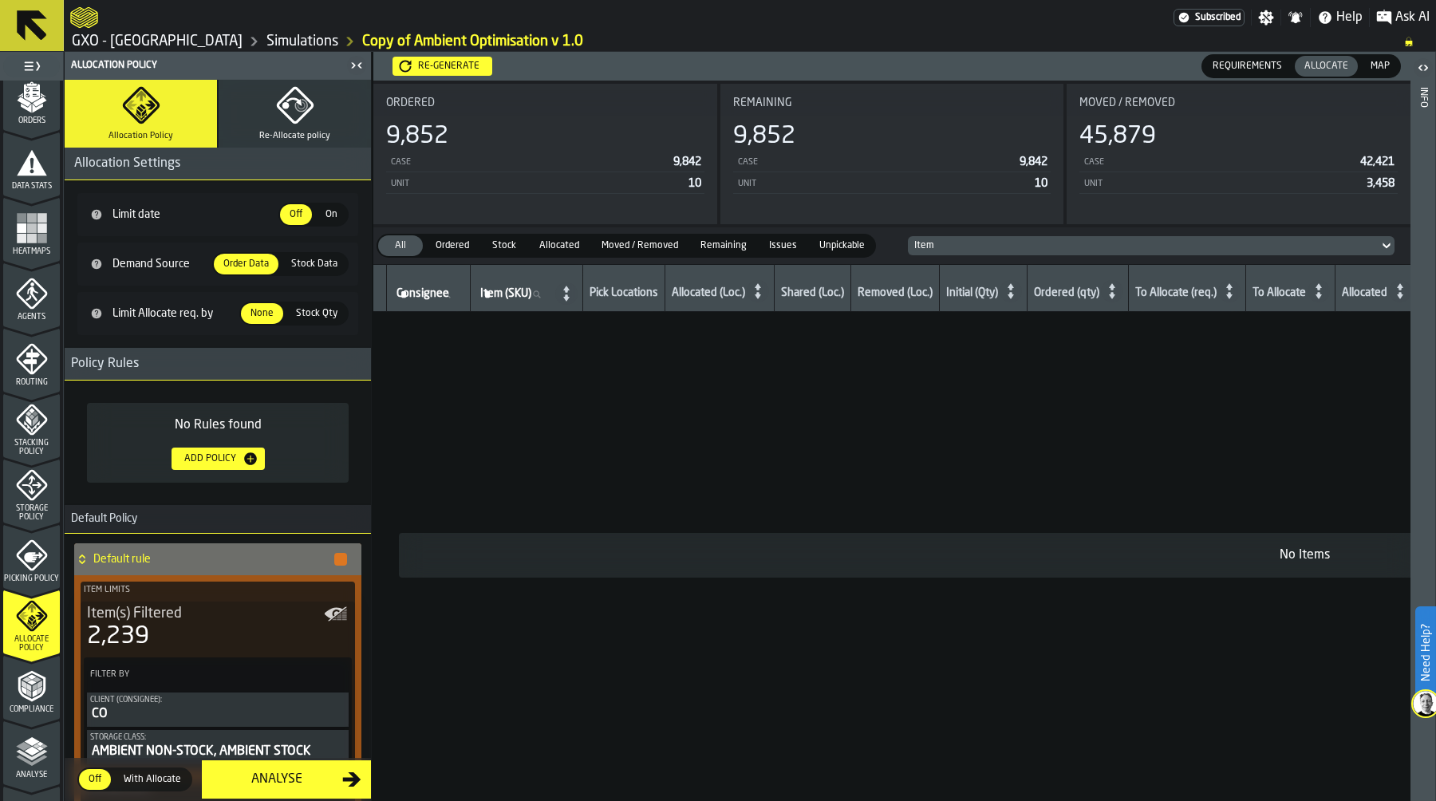
click at [1372, 61] on span "Map" at bounding box center [1380, 66] width 32 height 14
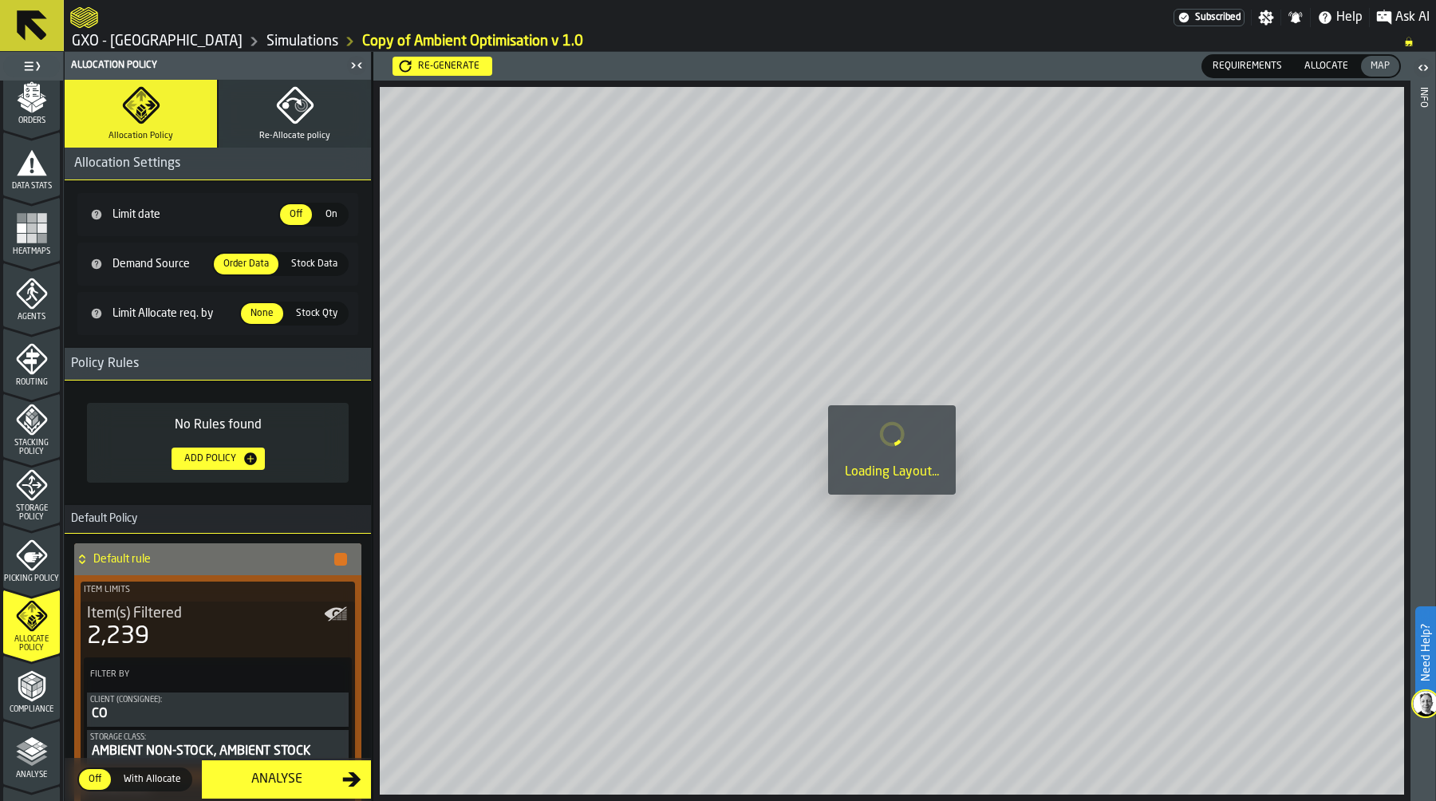
click at [1335, 64] on span "Allocate" at bounding box center [1326, 66] width 57 height 14
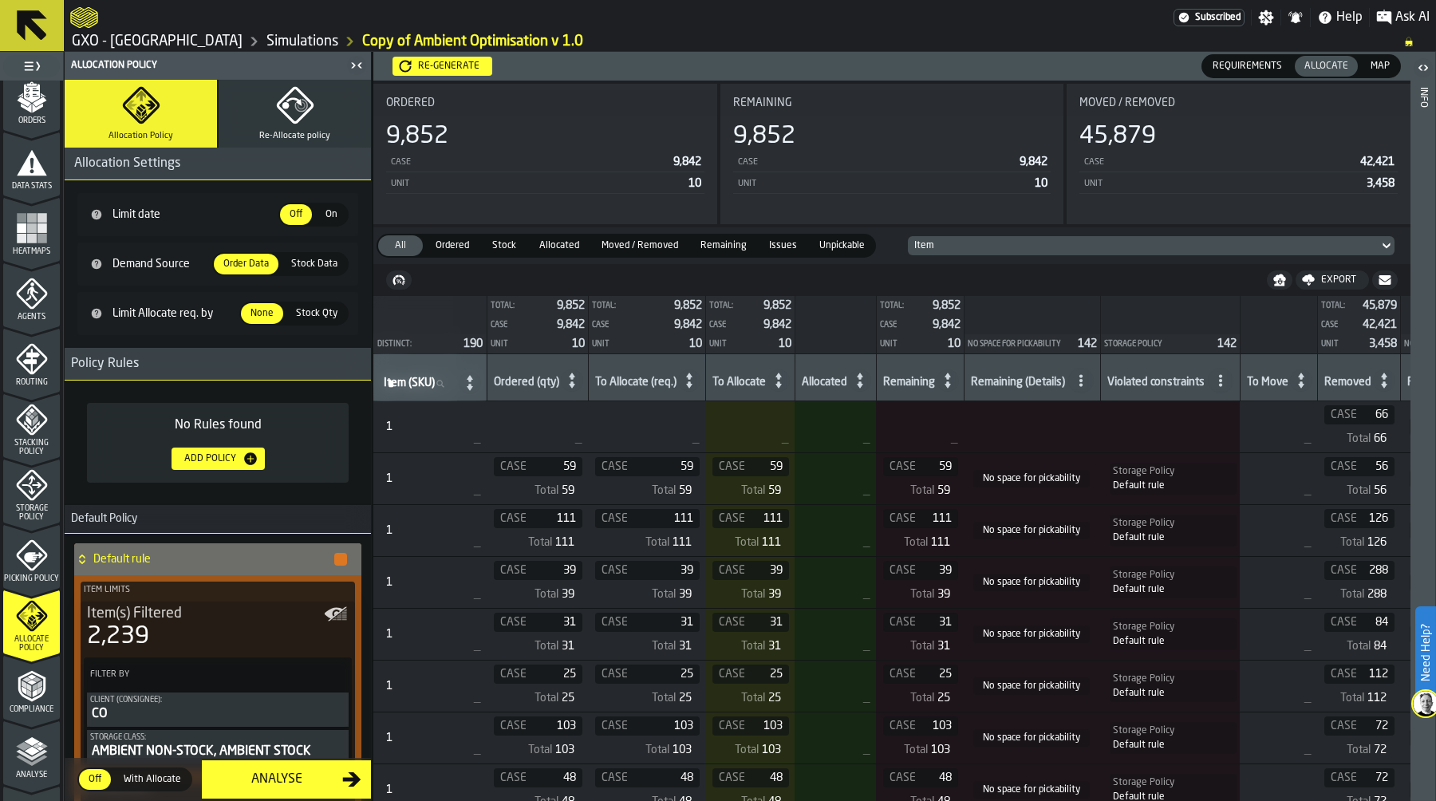
scroll to position [0, 842]
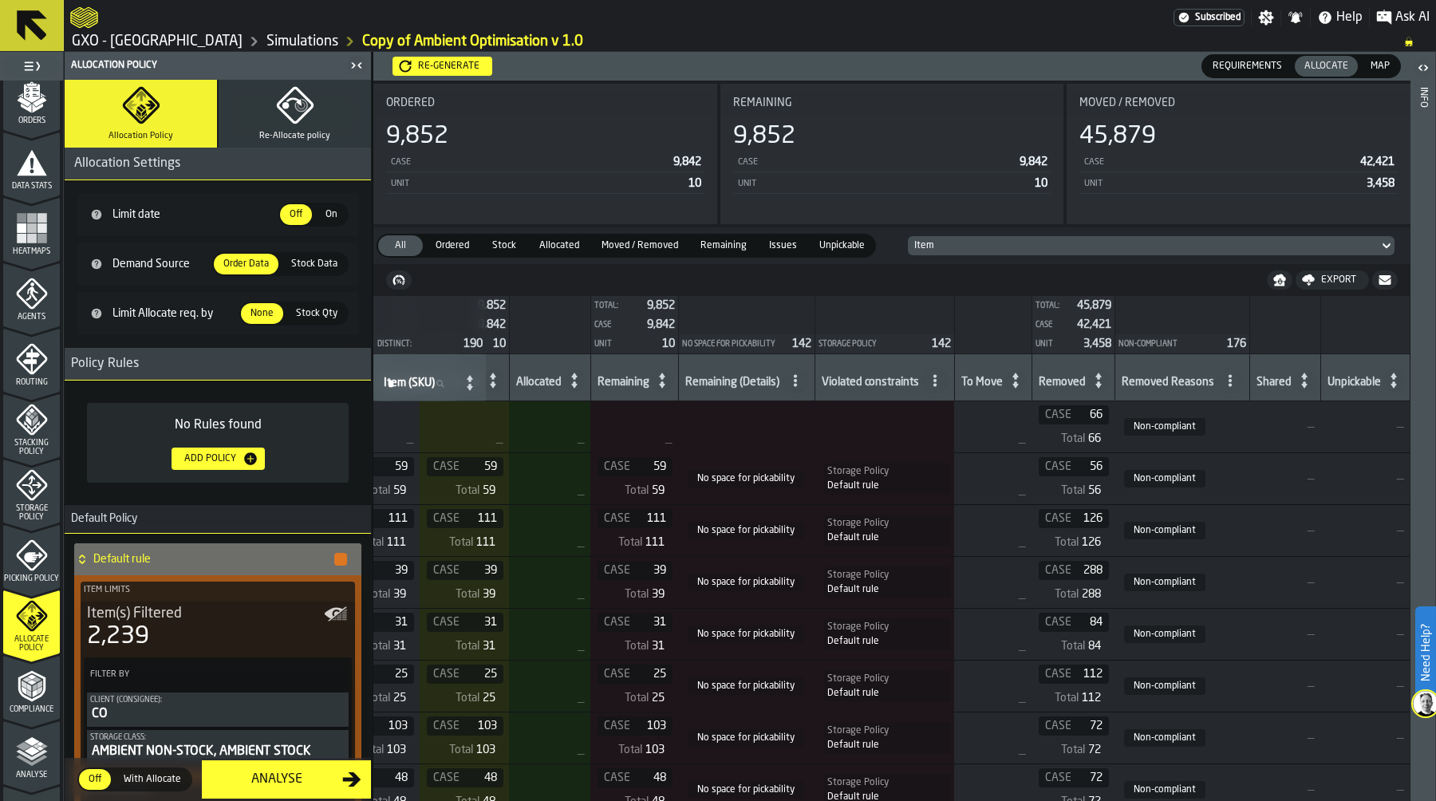
click at [795, 372] on span at bounding box center [795, 381] width 26 height 26
click at [768, 445] on div "No space for pickability" at bounding box center [735, 451] width 131 height 19
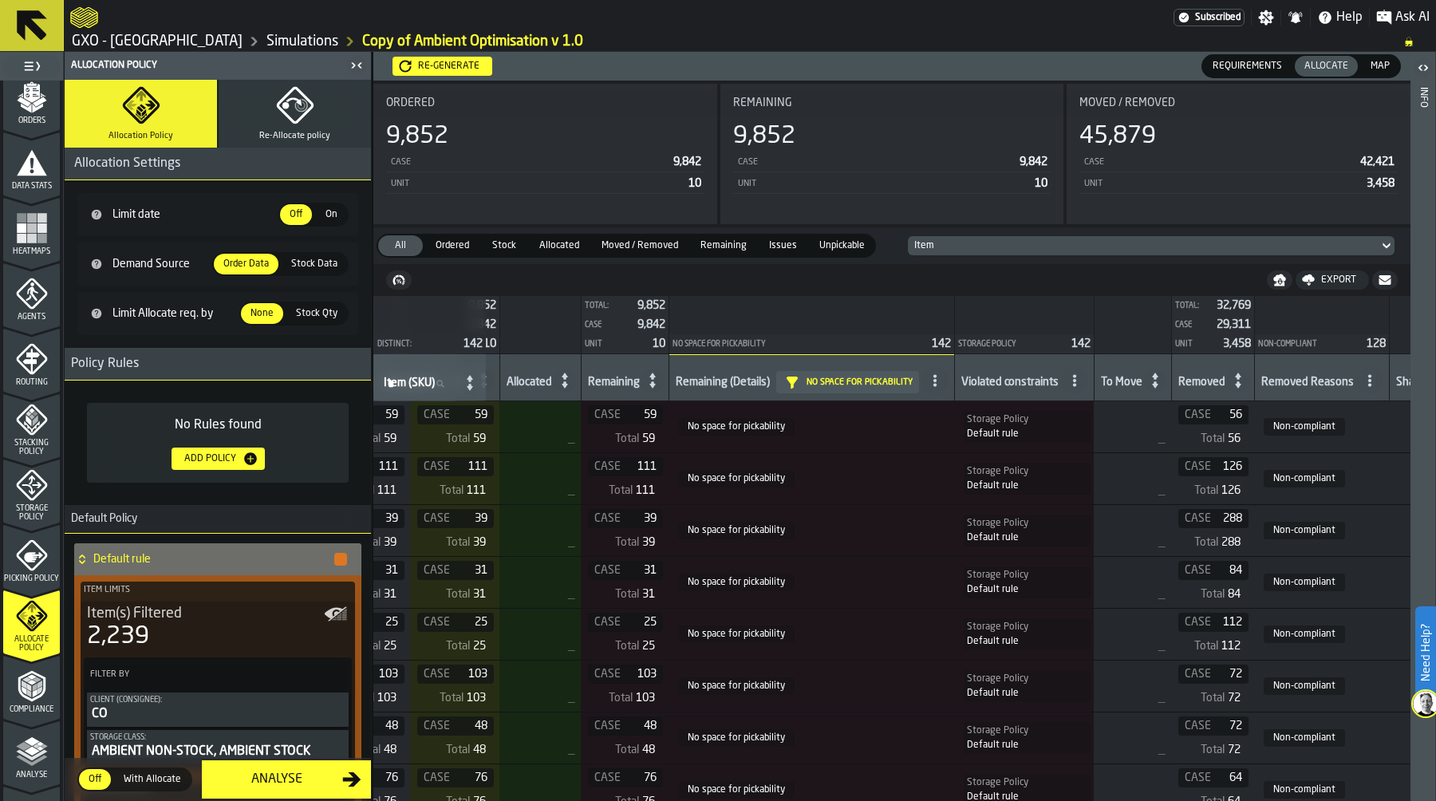
click at [1081, 380] on icon at bounding box center [1074, 380] width 13 height 13
click at [1033, 414] on div "Storage Policy" at bounding box center [1018, 410] width 137 height 19
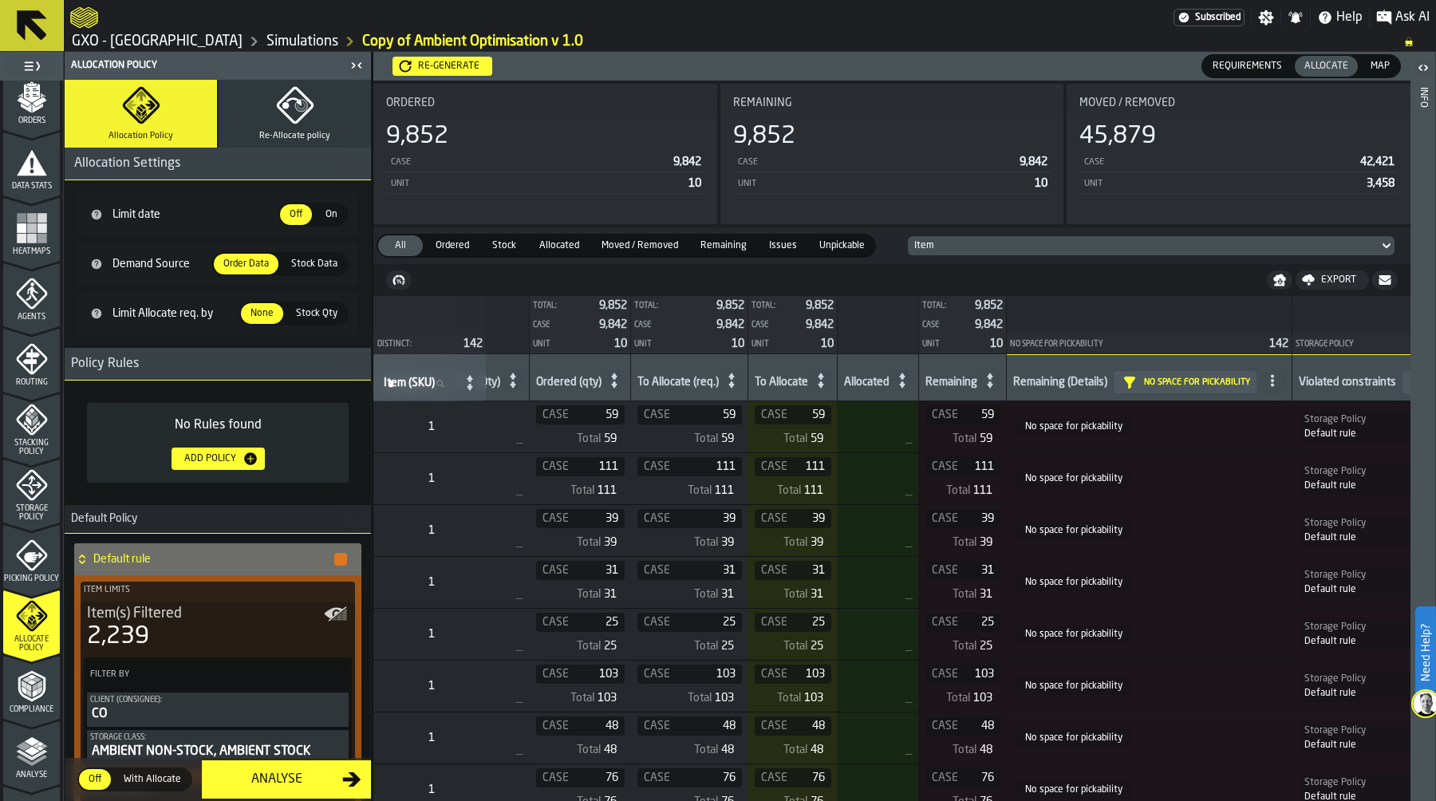
scroll to position [0, 0]
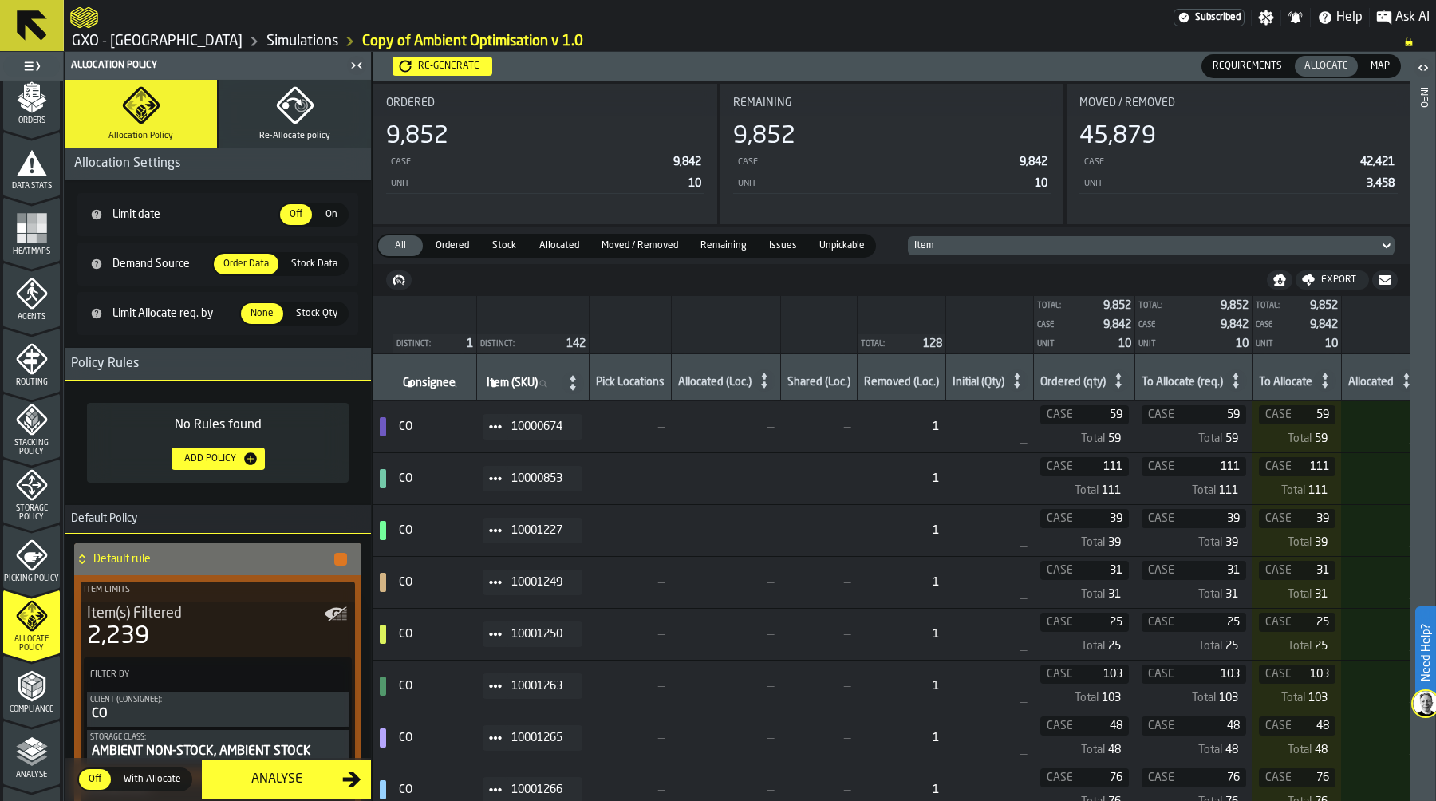
click at [506, 436] on span at bounding box center [496, 427] width 26 height 26
click at [544, 512] on div "Show Items" at bounding box center [537, 514] width 83 height 10
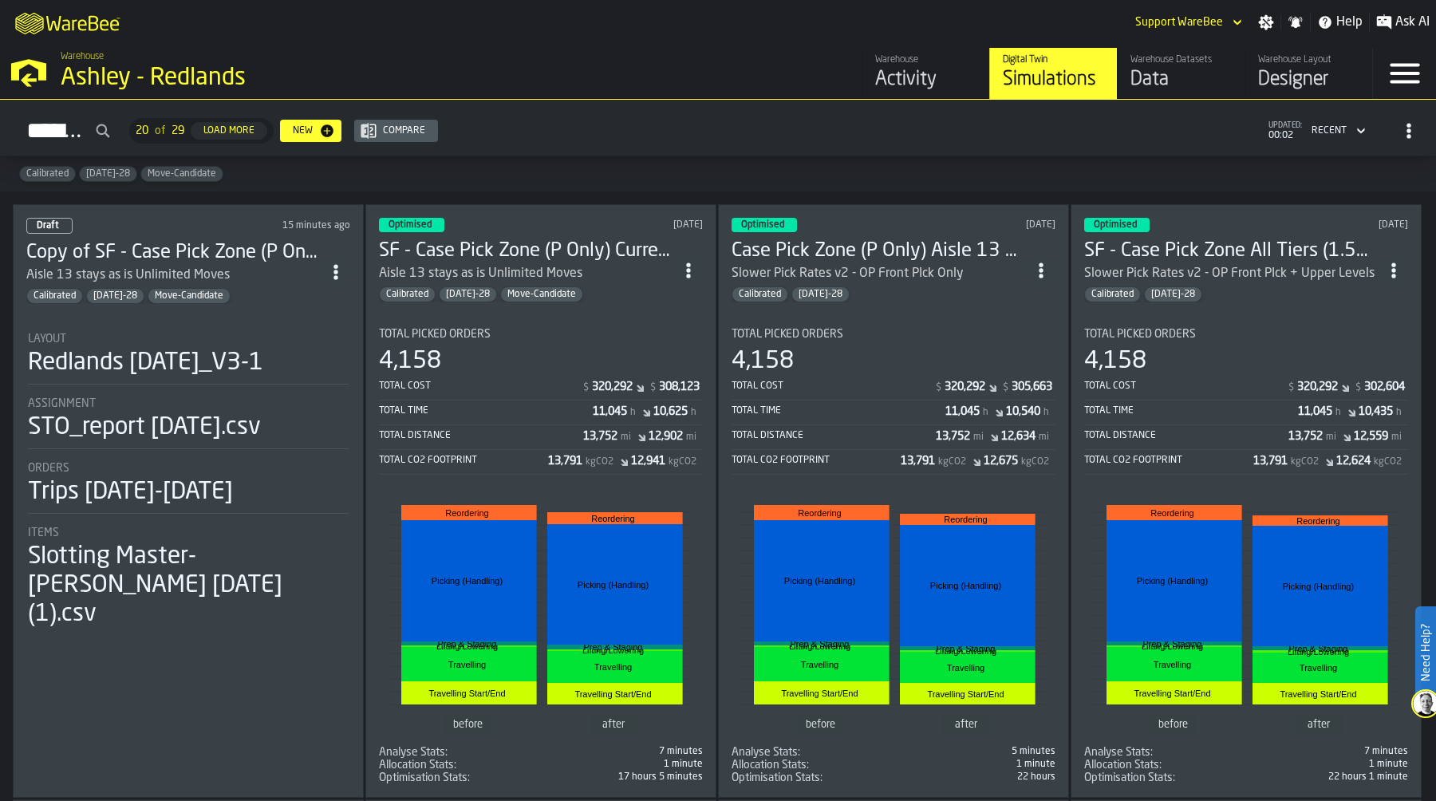
click at [227, 80] on div "Ashley - Redlands" at bounding box center [276, 78] width 431 height 29
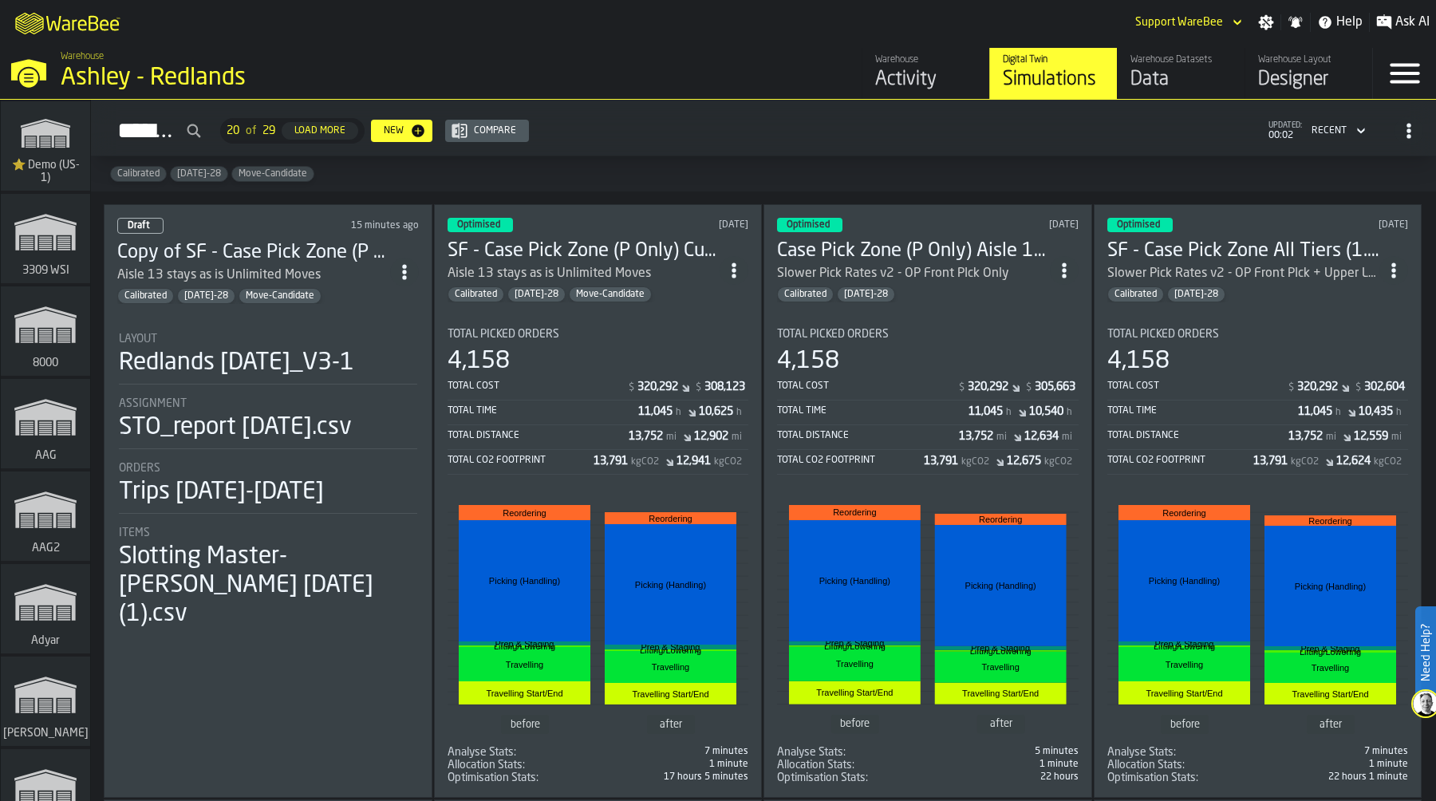
scroll to position [640, 0]
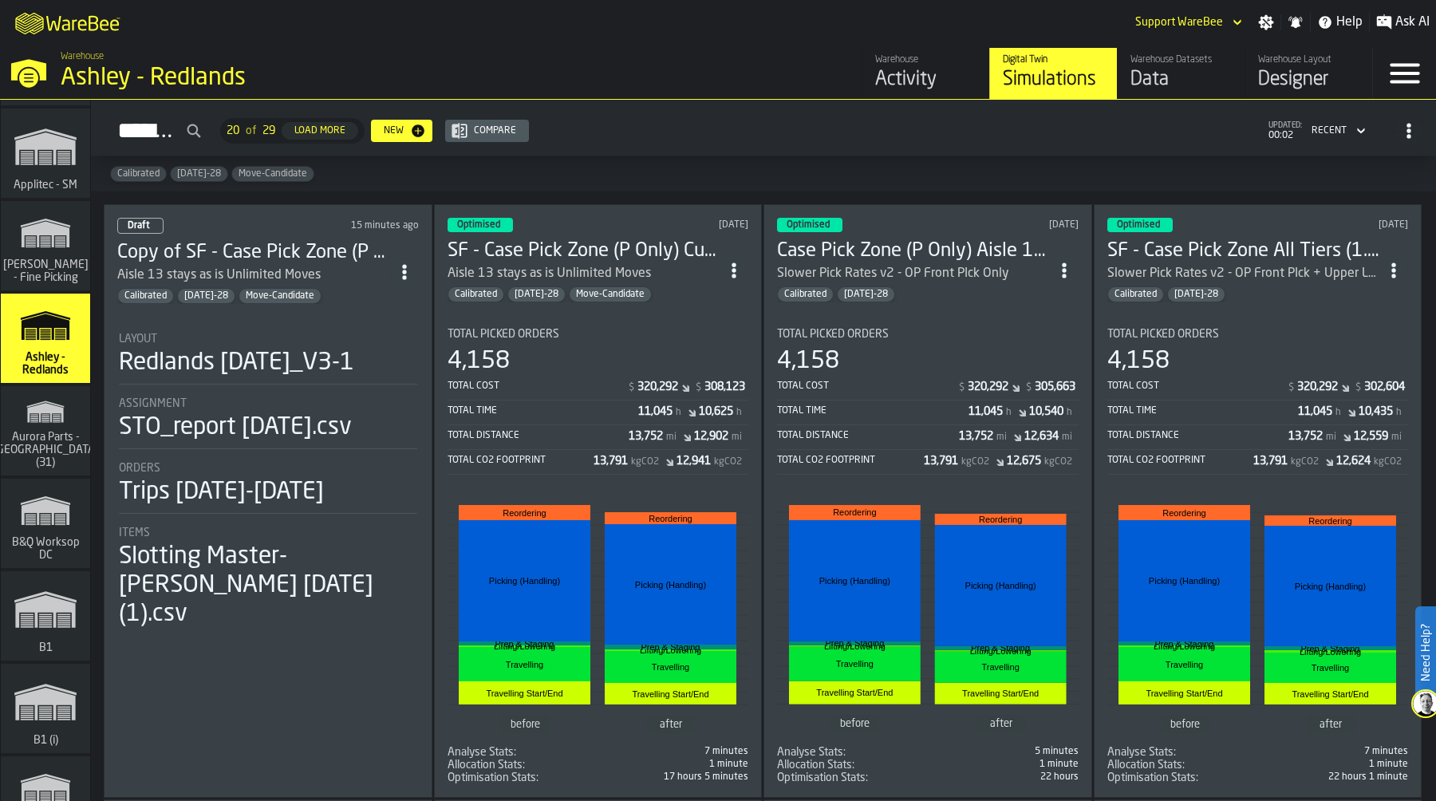
click at [51, 407] on polygon "link-to-/wh/i/aa2e4adb-2cd5-4688-aa4a-ec82bcf75d46/simulations" at bounding box center [45, 403] width 37 height 6
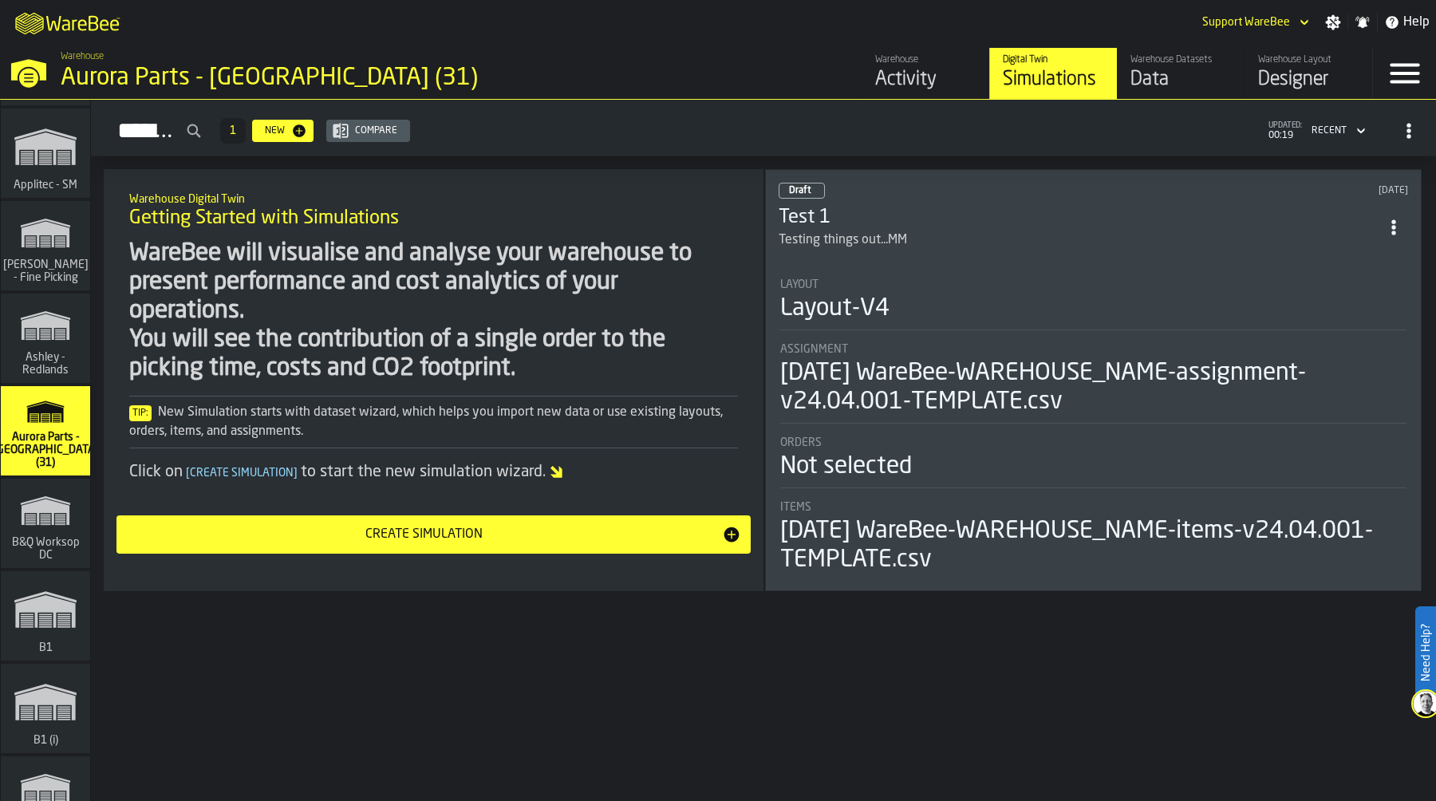
click at [1167, 70] on div "Data" at bounding box center [1180, 80] width 101 height 26
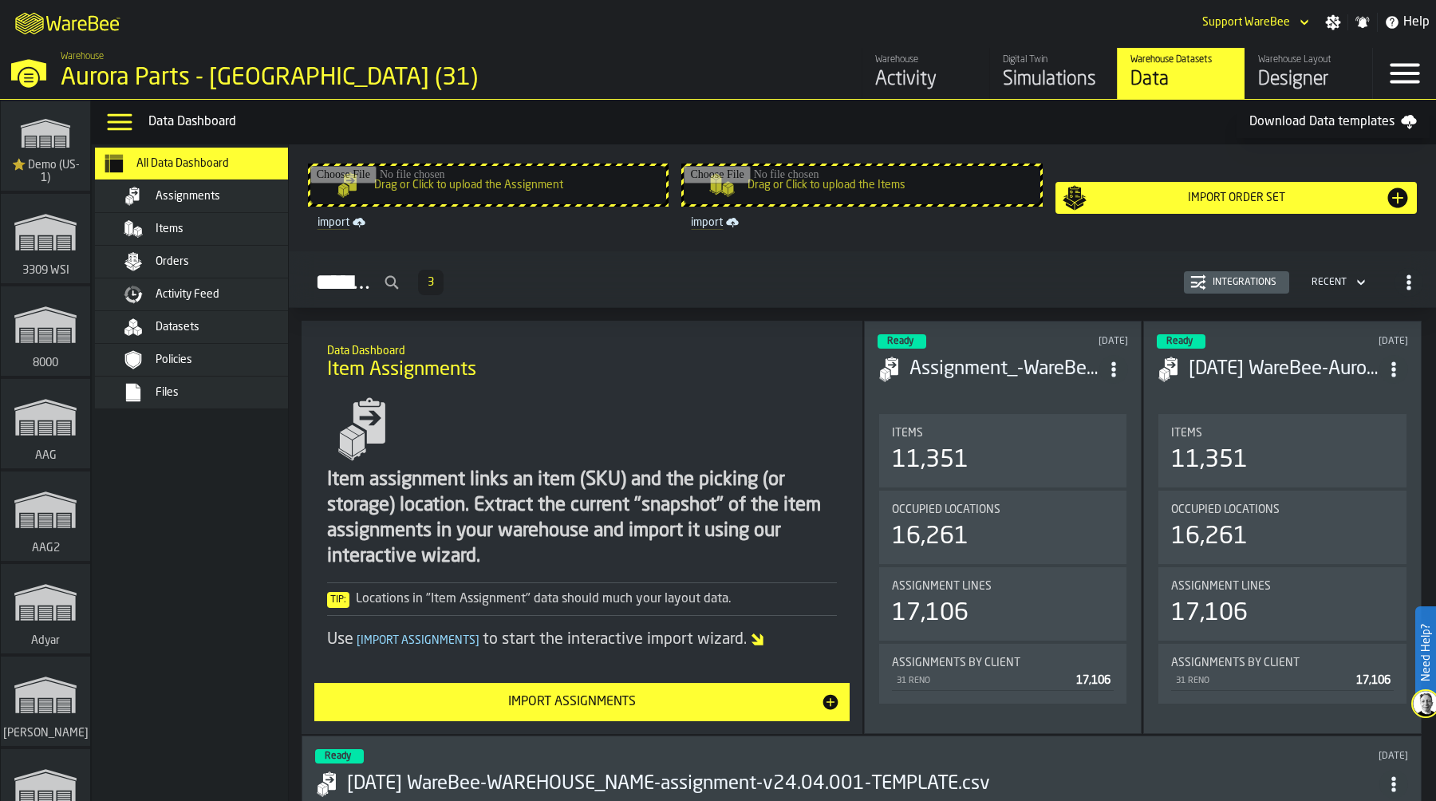
click at [221, 387] on div "Files" at bounding box center [234, 392] width 156 height 13
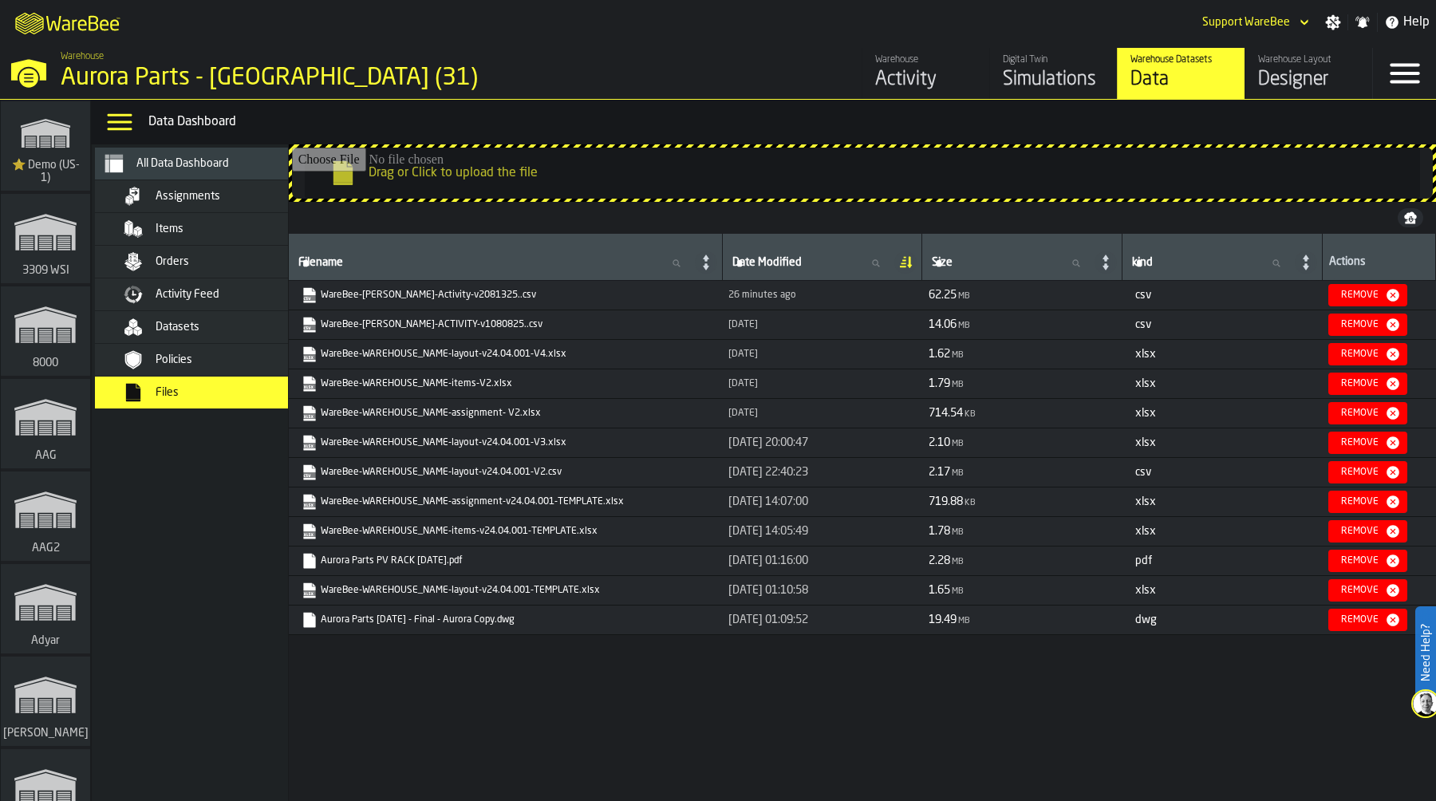
click at [447, 293] on link "WareBee-Aurora Reno-Activity-v2081325..csv" at bounding box center [504, 295] width 405 height 16
click at [219, 290] on span "Activity Feed" at bounding box center [188, 294] width 64 height 13
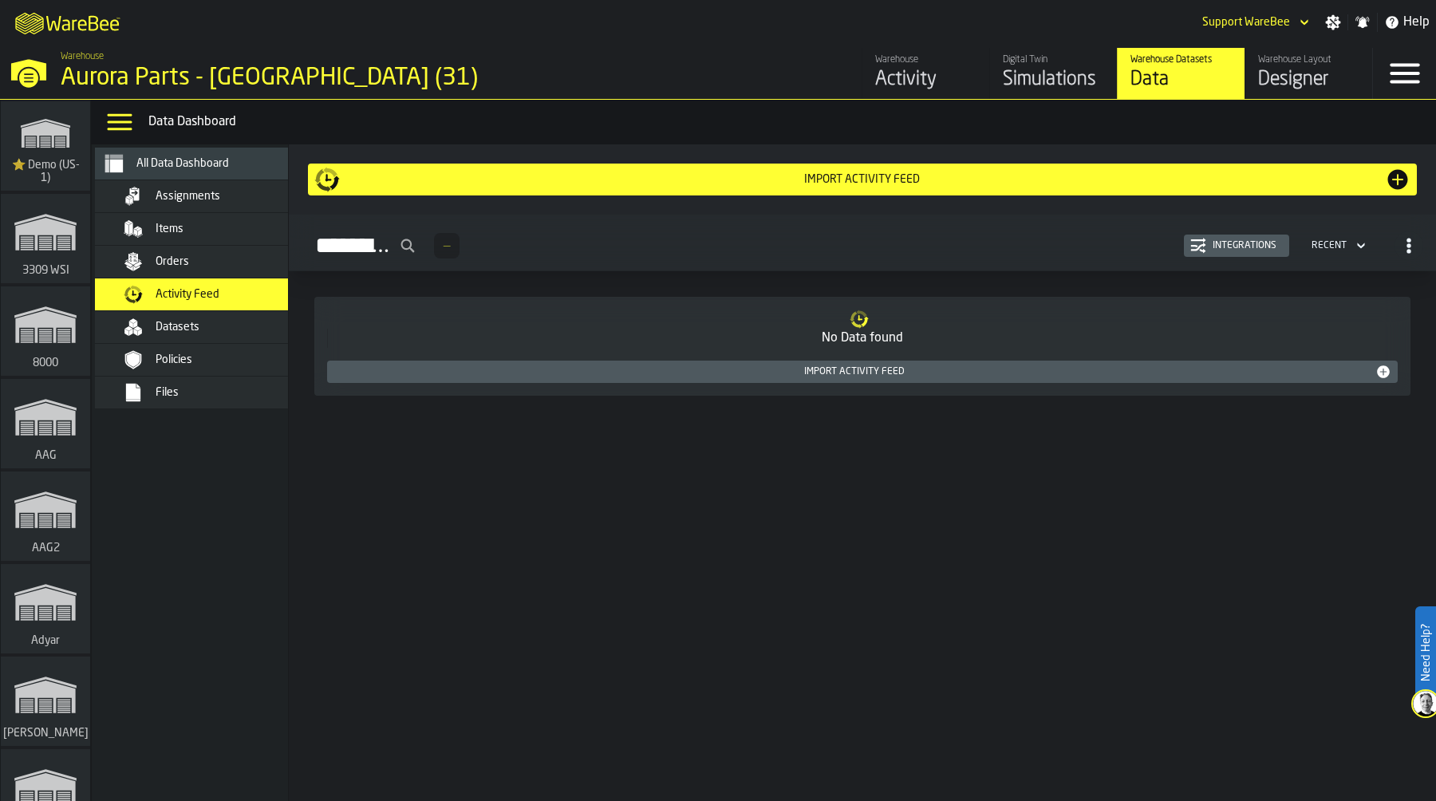
click at [894, 372] on div "Import Activity Feed" at bounding box center [854, 371] width 1042 height 11
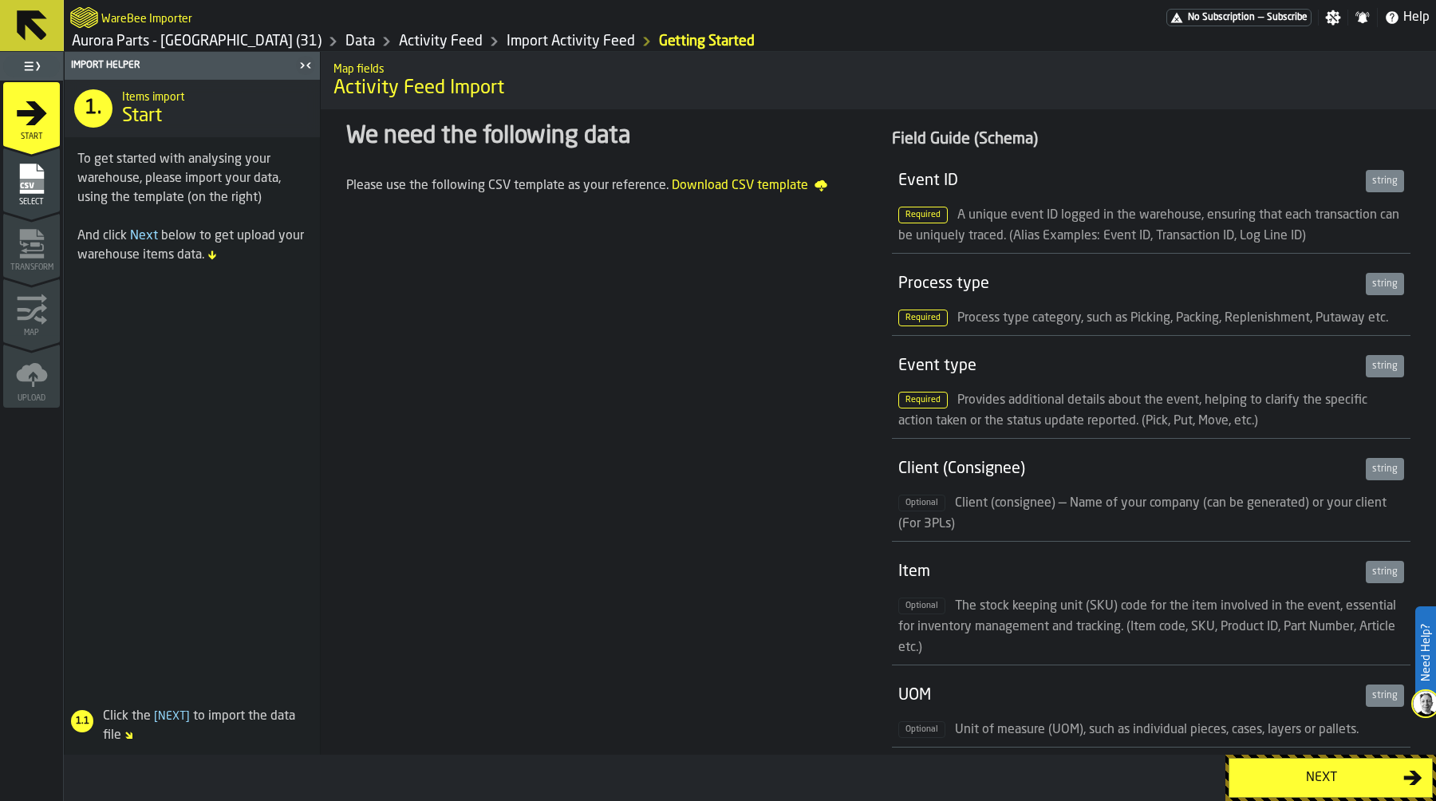
click at [1302, 778] on div "Next" at bounding box center [1321, 777] width 164 height 19
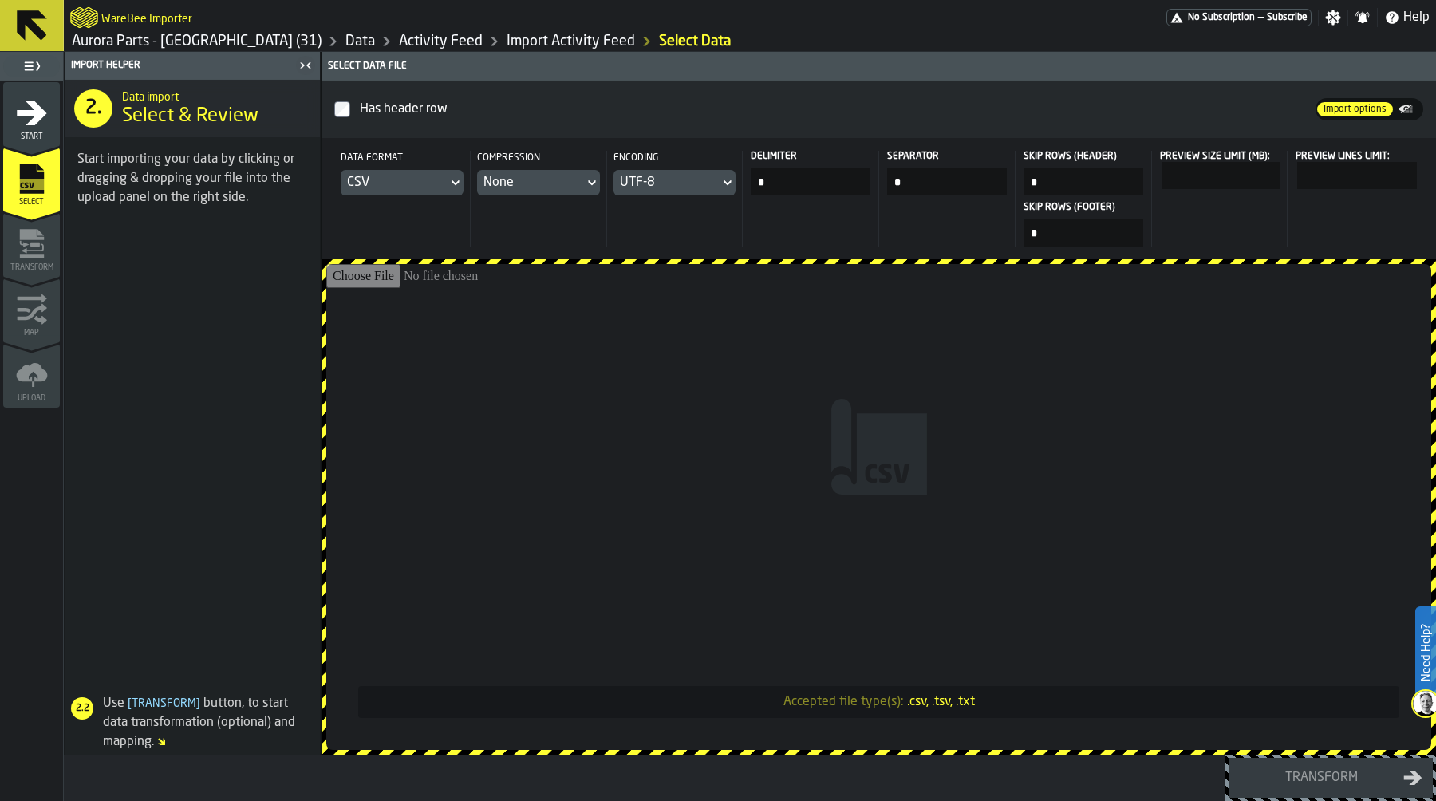
click at [811, 375] on input "Accepted file type(s): .csv, .tsv, .txt" at bounding box center [878, 507] width 1105 height 486
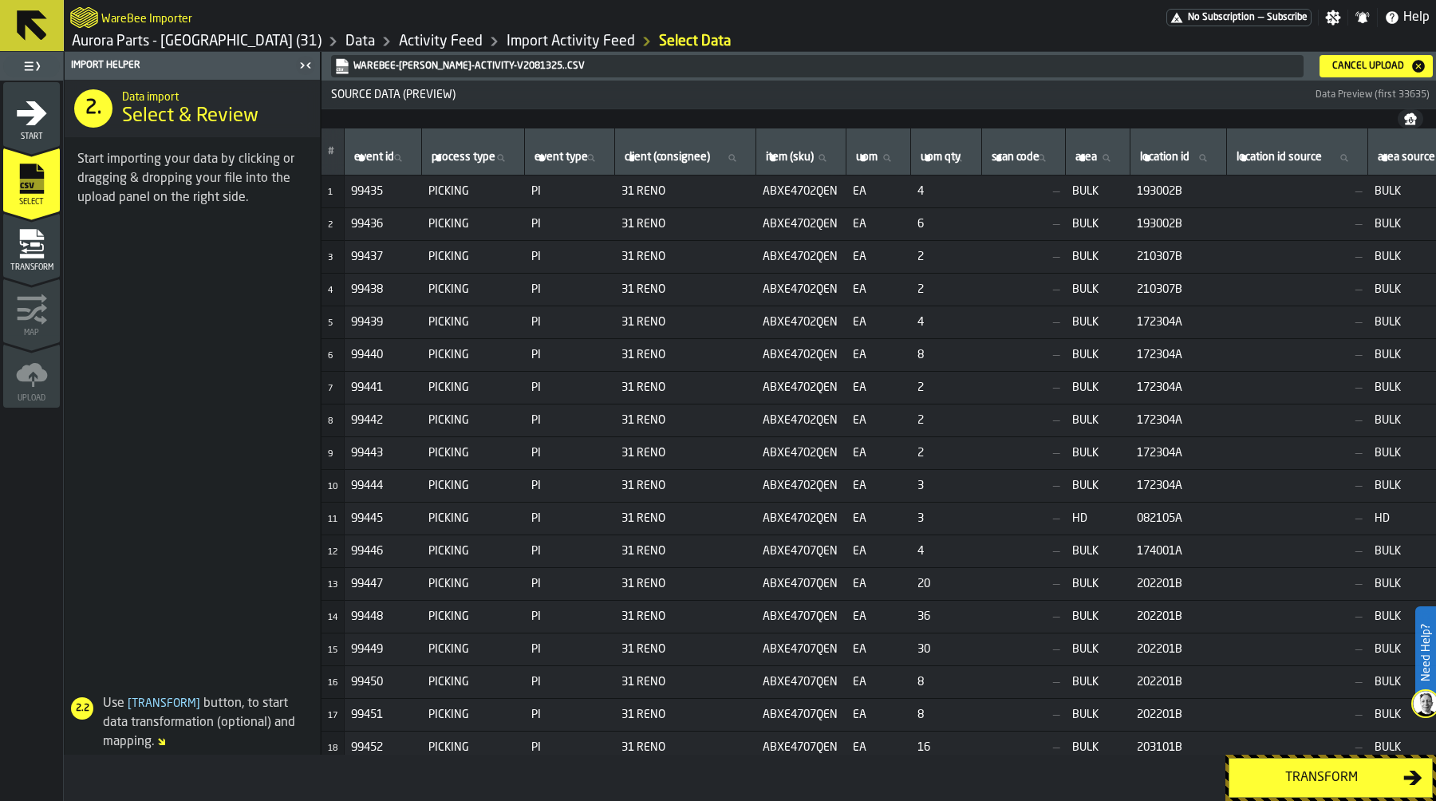
click at [1326, 777] on div "Transform" at bounding box center [1321, 777] width 164 height 19
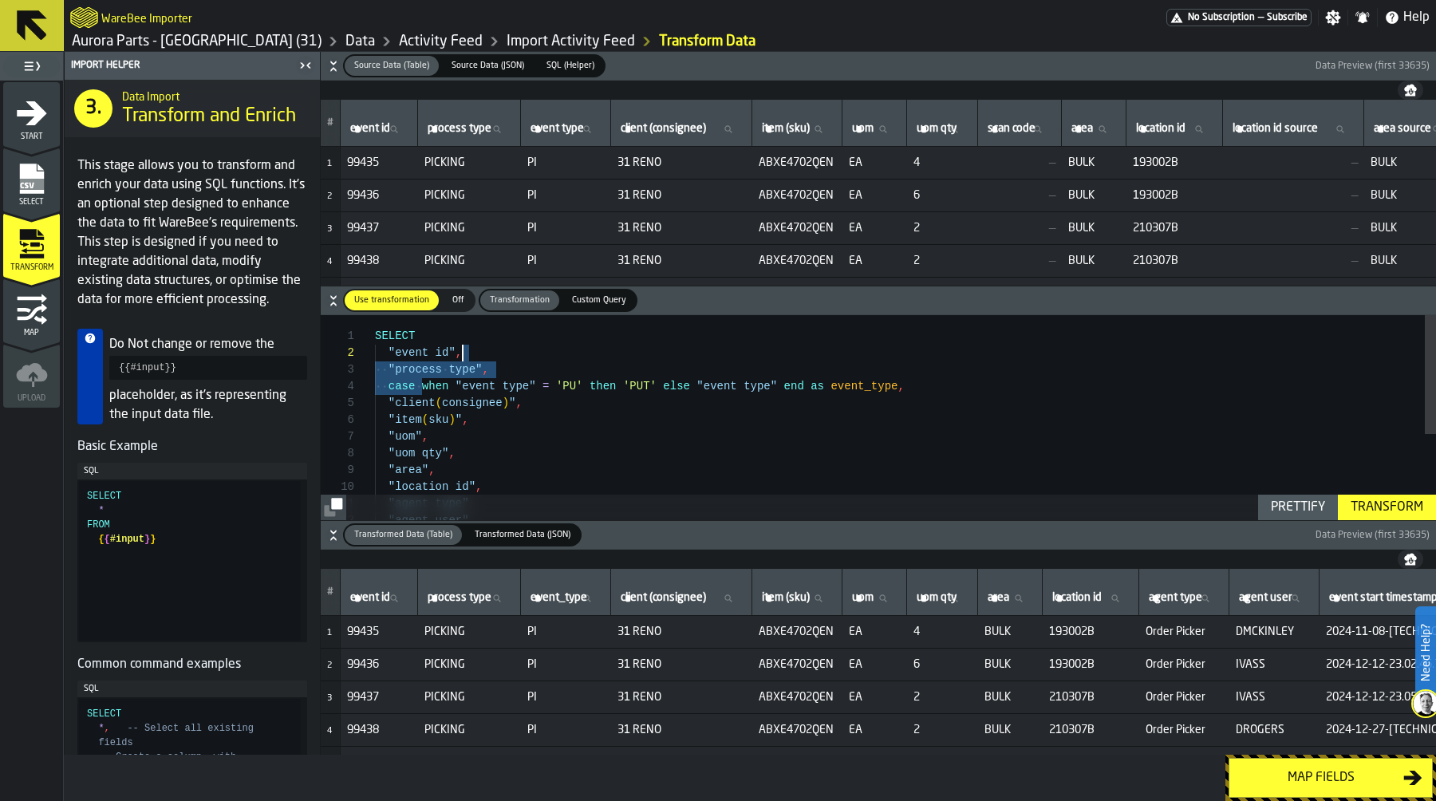
scroll to position [50, 0]
drag, startPoint x: 423, startPoint y: 388, endPoint x: 655, endPoint y: 385, distance: 232.1
click at [655, 385] on div ""area" , "location id" , "agent type" , "agent user" , "uom qty" , "uom" , "ite…" at bounding box center [905, 491] width 1061 height 353
click at [485, 383] on div ""area" , "location id" , "agent type" , "agent user" , "uom qty" , "uom" , "ite…" at bounding box center [905, 491] width 1061 height 353
click at [1313, 504] on div "Prettify" at bounding box center [1297, 507] width 67 height 19
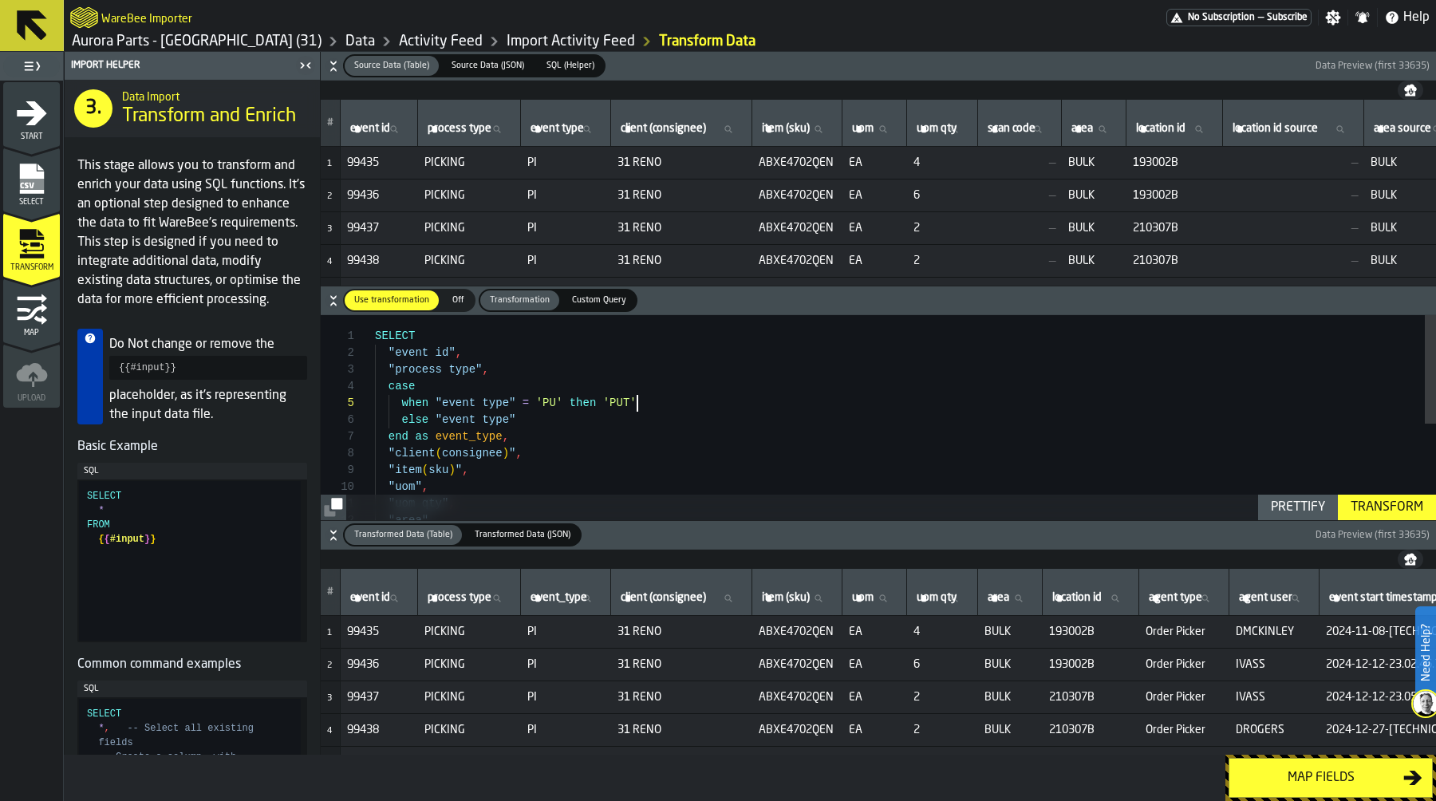
click at [652, 400] on div ""item ( sku ) " , "uom" , "uom qty" , "area" , "client ( consignee ) " , end as…" at bounding box center [905, 508] width 1061 height 386
click at [551, 419] on div ""item ( sku ) " , "uom" , "uom qty" , "client ( consignee ) " , end as event_ty…" at bounding box center [905, 516] width 1061 height 403
click at [617, 419] on div ""item ( sku ) " , "uom" , "uom qty" , "client ( consignee ) " , end as event_ty…" at bounding box center [905, 516] width 1061 height 403
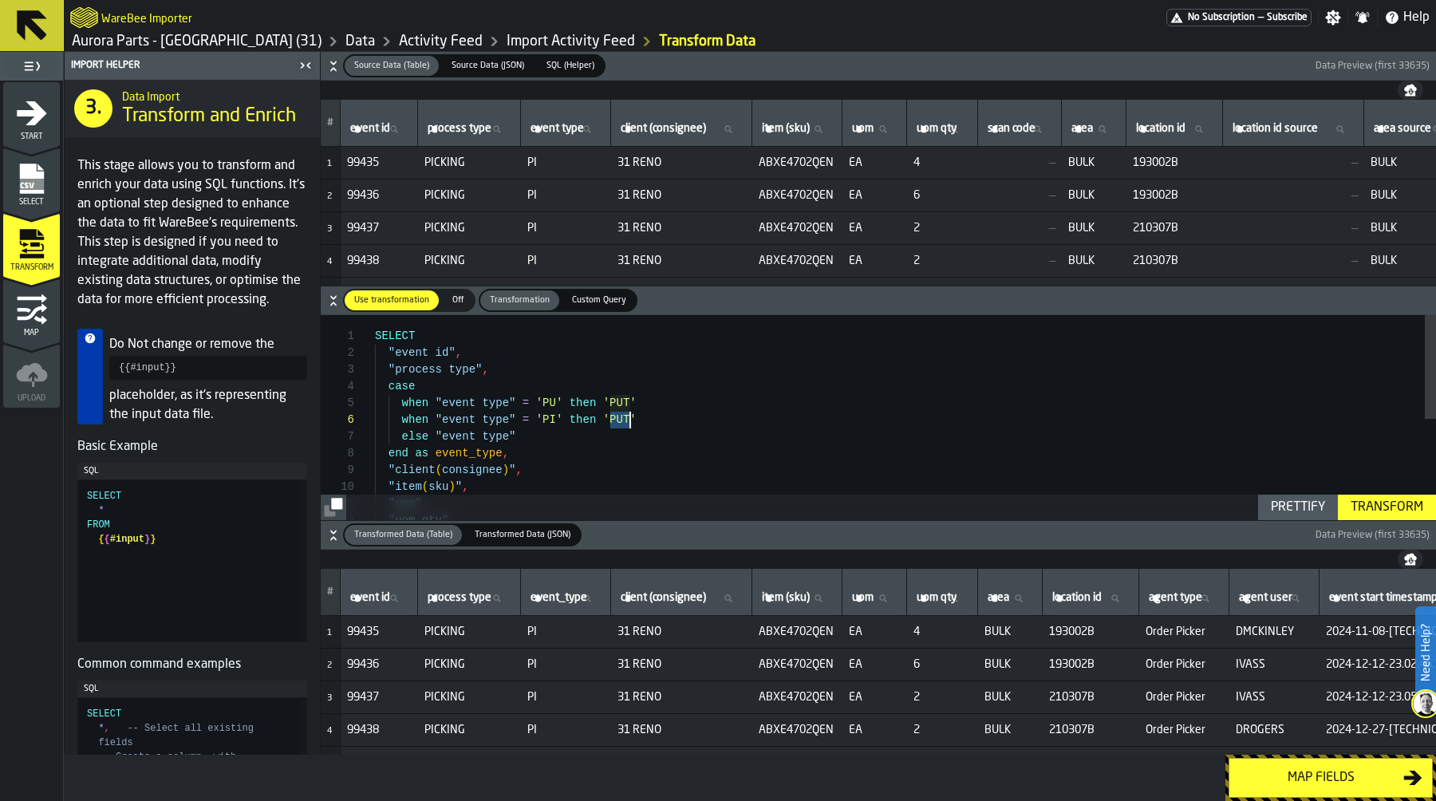
click at [617, 419] on div ""item ( sku ) " , "uom" , "uom qty" , "client ( consignee ) " , end as event_ty…" at bounding box center [905, 516] width 1061 height 403
click at [692, 420] on div ""item ( sku ) " , "uom" , "uom qty" , "client ( consignee ) " , end as event_ty…" at bounding box center [905, 516] width 1061 height 403
drag, startPoint x: 404, startPoint y: 414, endPoint x: 678, endPoint y: 405, distance: 274.5
click at [678, 405] on div ""item ( sku ) " , "uom" , "client ( consignee ) " , end as event_type , else "e…" at bounding box center [905, 516] width 1061 height 420
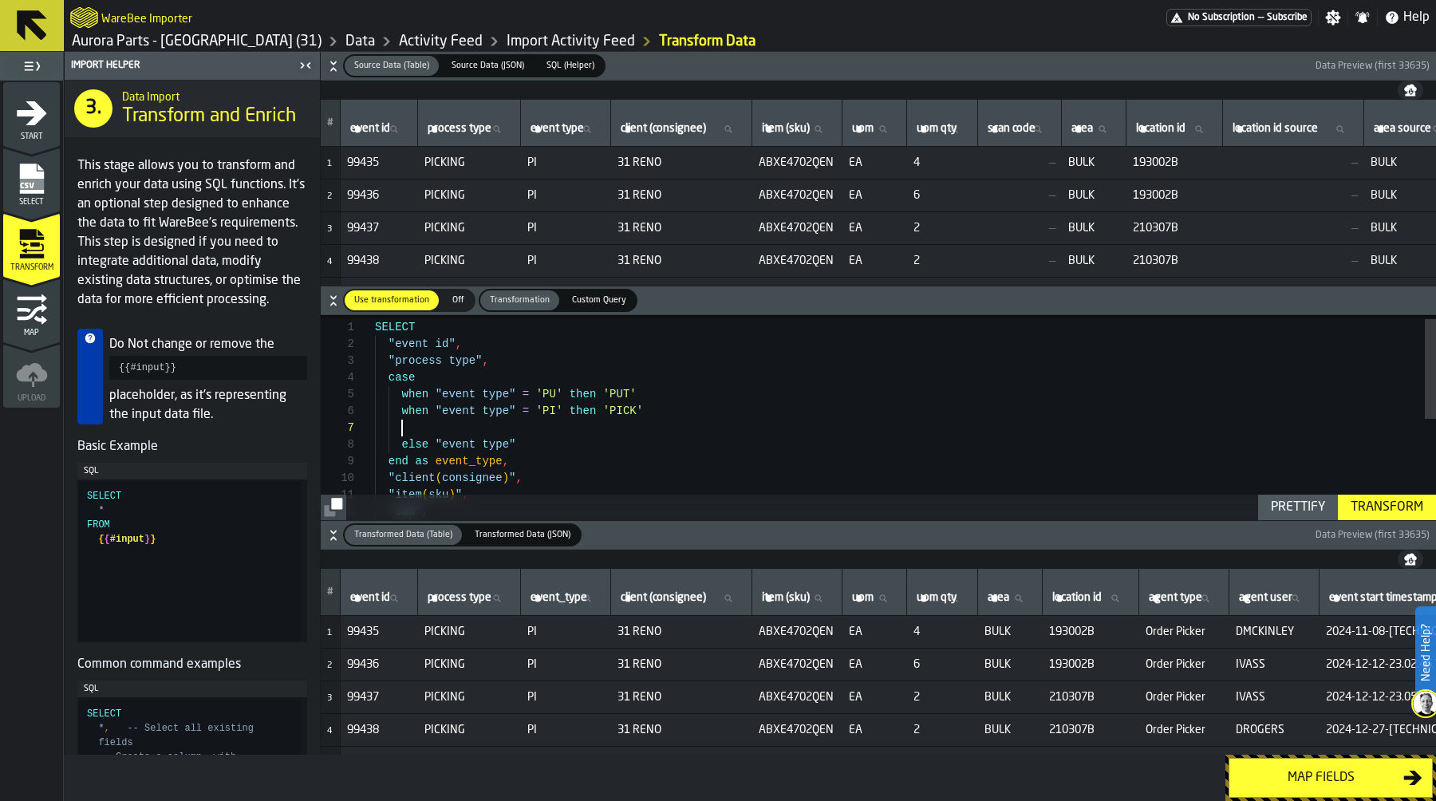
click at [451, 425] on div ""item ( sku ) " , "uom" , "client ( consignee ) " , end as event_type , else "e…" at bounding box center [905, 516] width 1061 height 420
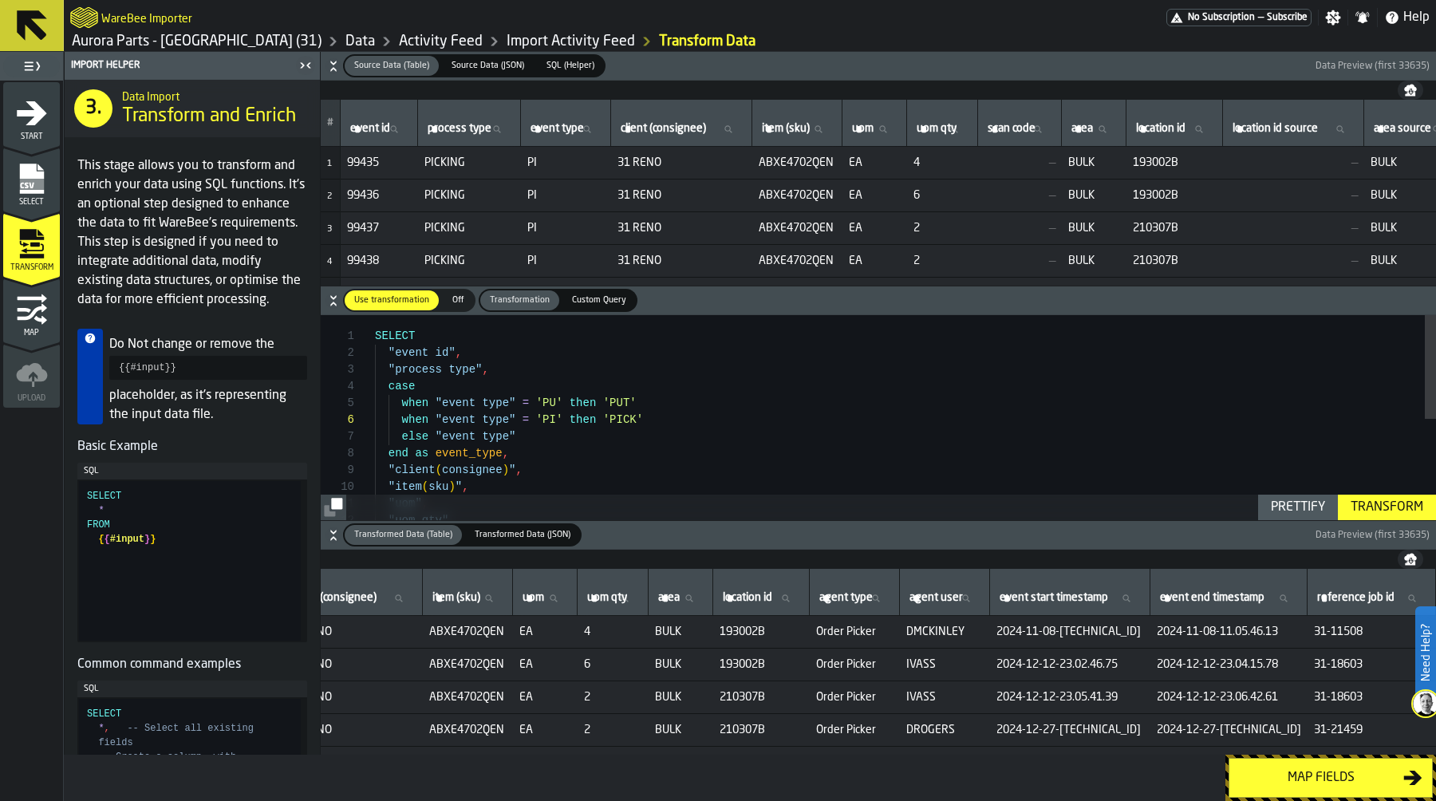
scroll to position [0, 396]
type textarea "**********"
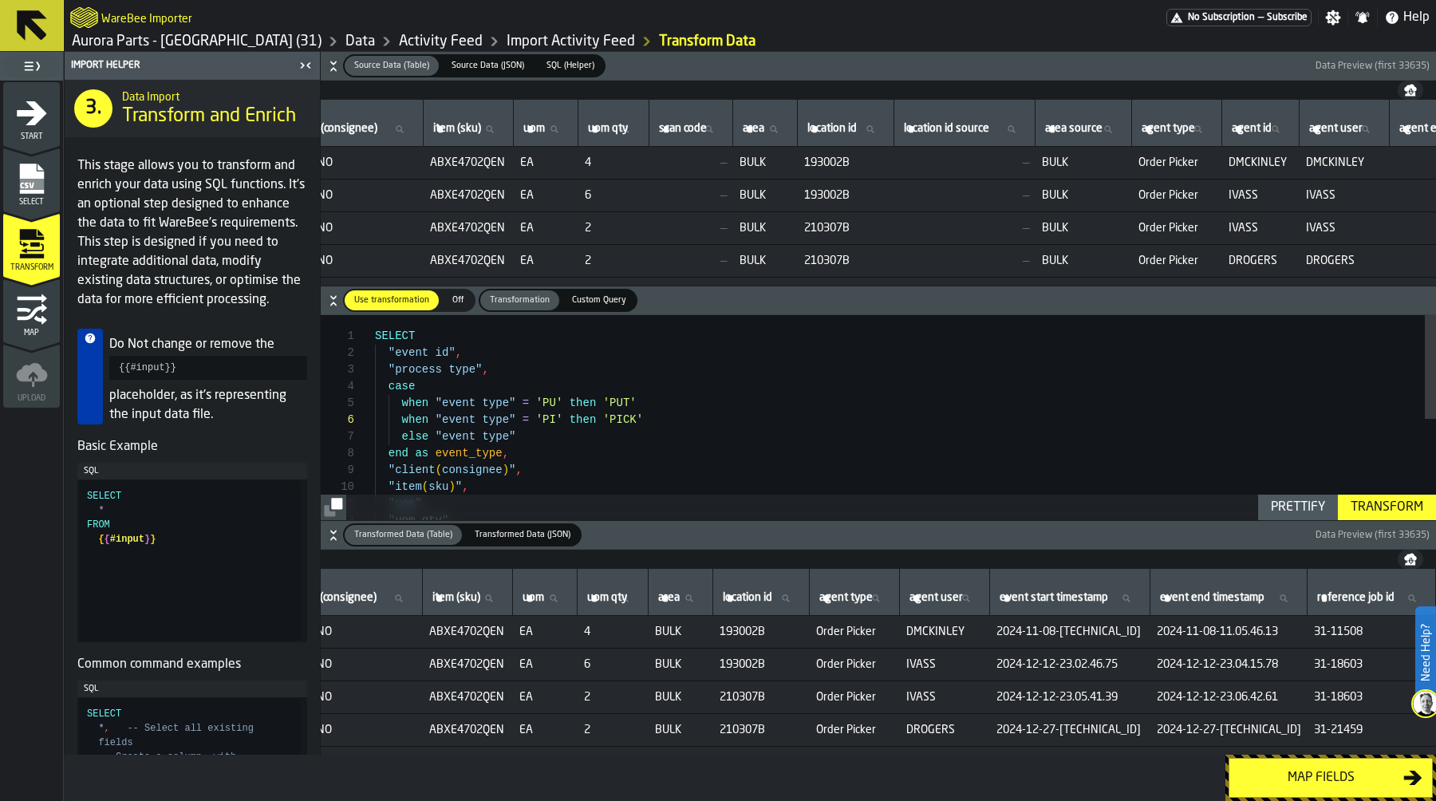
scroll to position [0, 462]
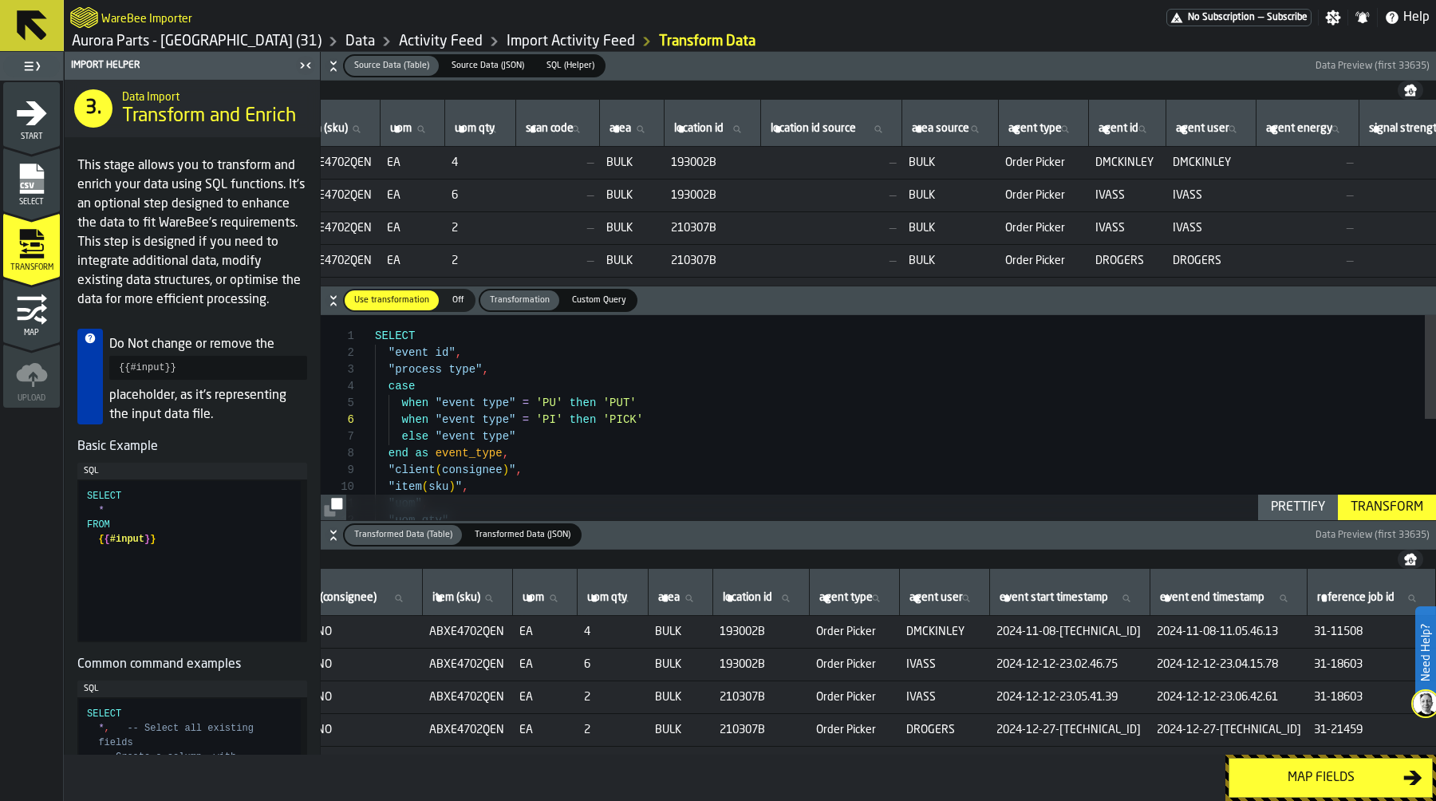
click at [745, 167] on span "193002B" at bounding box center [713, 162] width 84 height 13
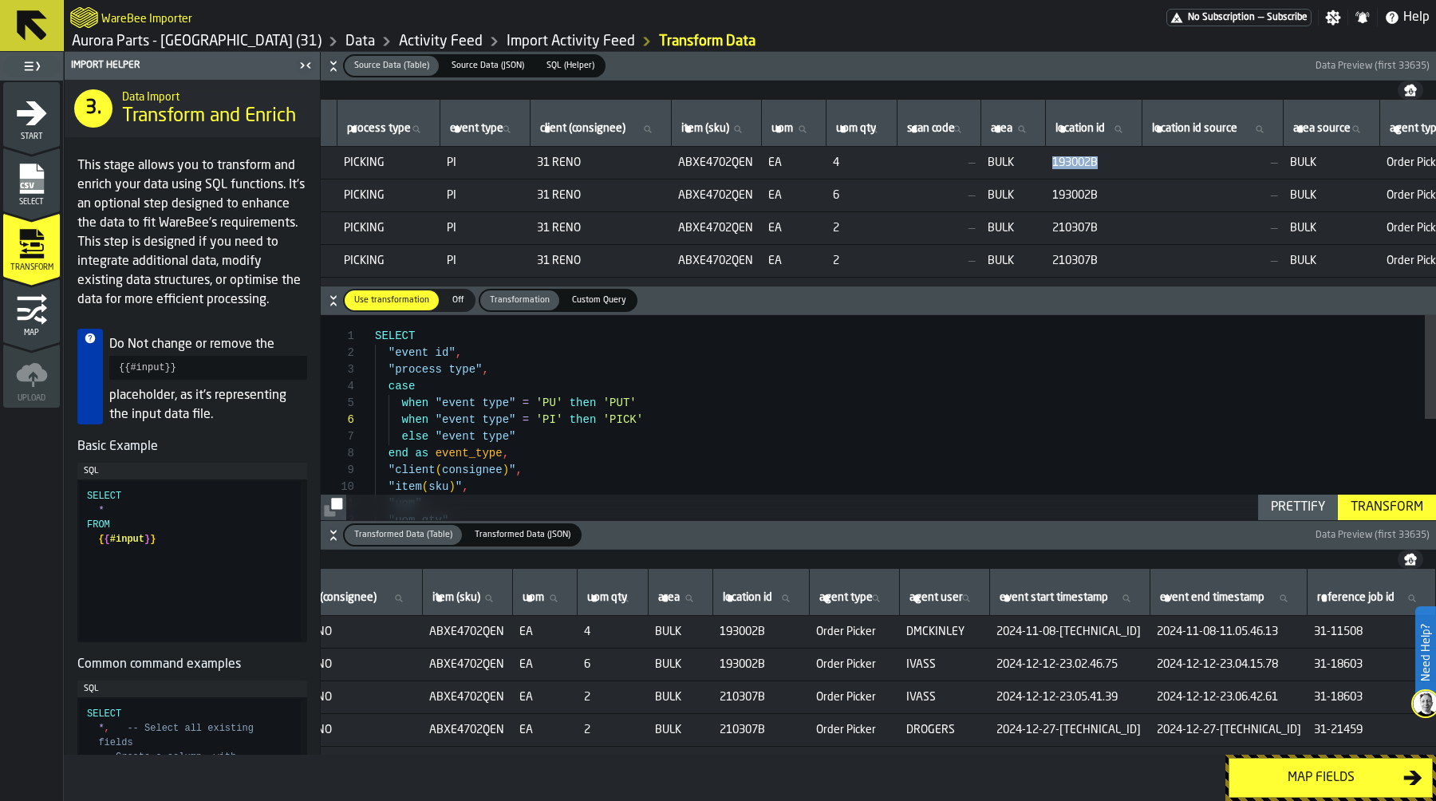
scroll to position [0, 0]
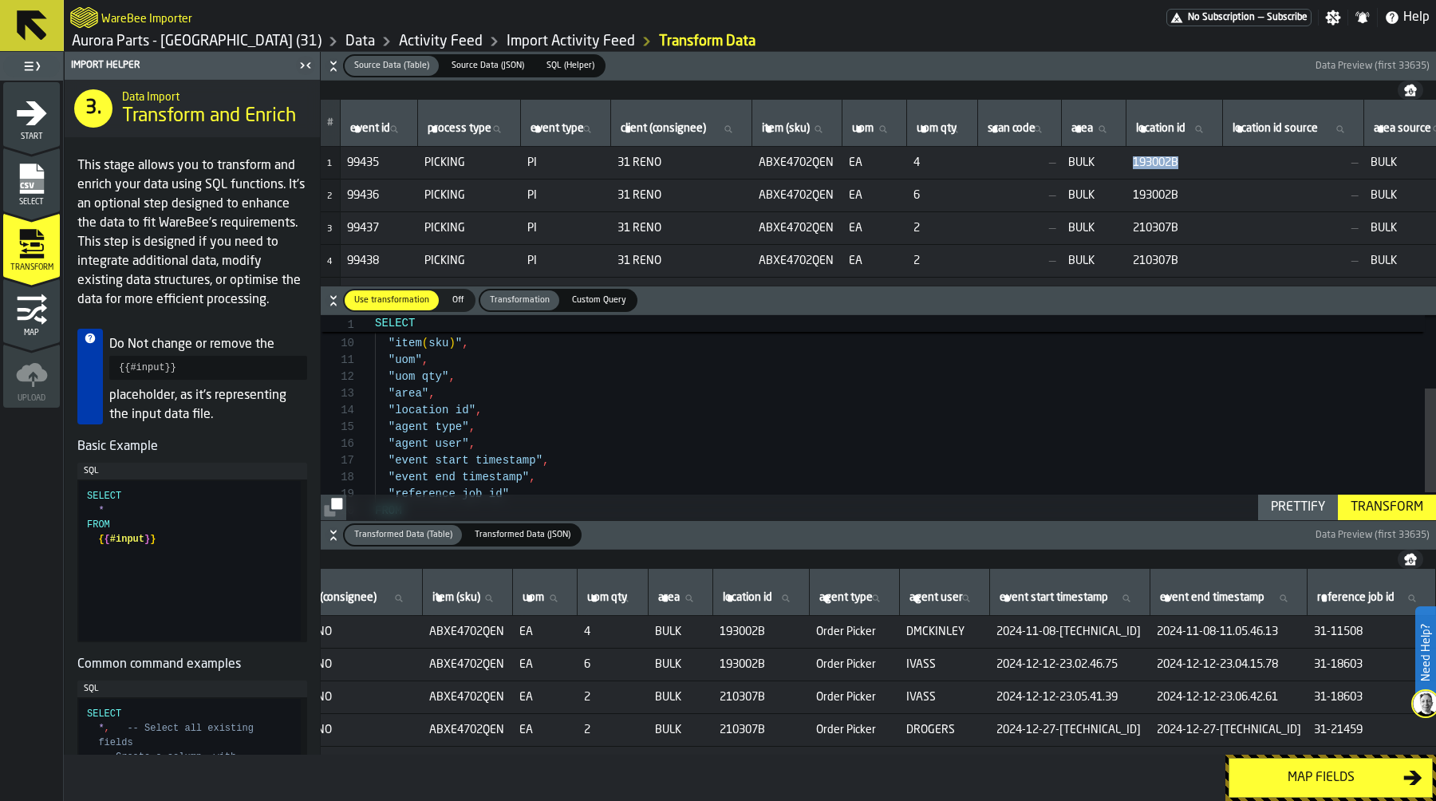
click at [345, 41] on link "Data" at bounding box center [360, 42] width 30 height 18
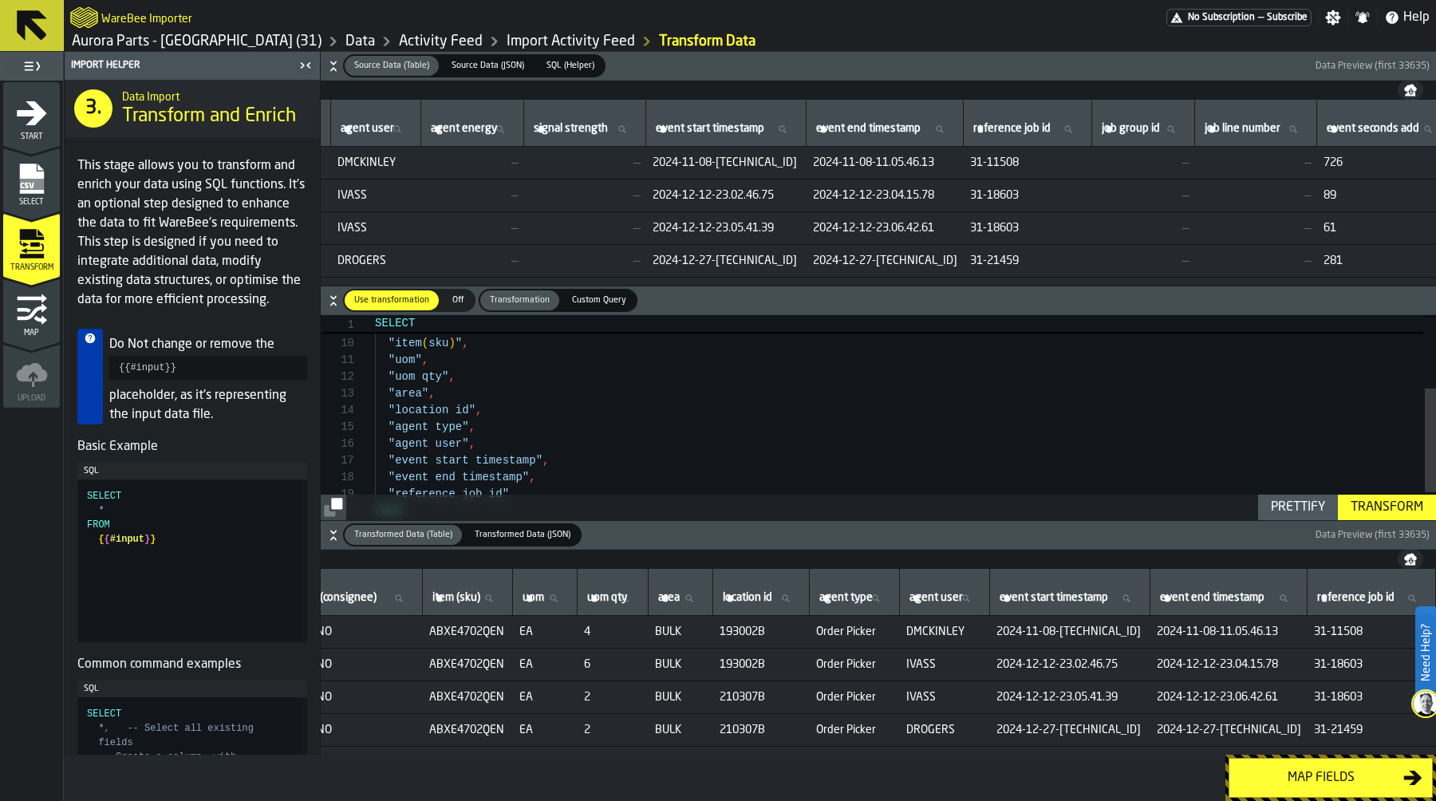
scroll to position [0, 1298]
drag, startPoint x: 1058, startPoint y: 162, endPoint x: 1133, endPoint y: 162, distance: 75.8
click at [1085, 162] on span "31-11508" at bounding box center [1027, 162] width 116 height 13
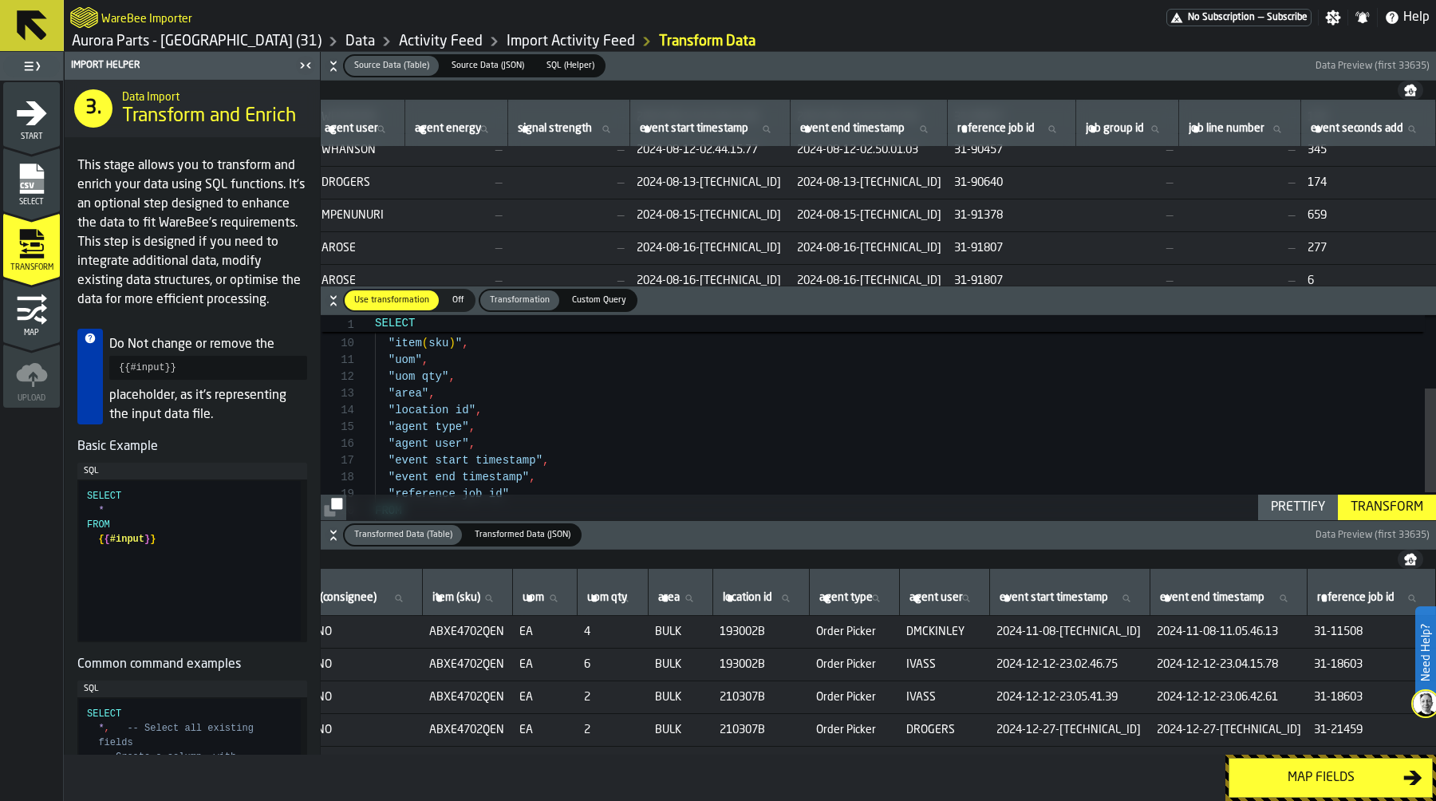
scroll to position [215, 1430]
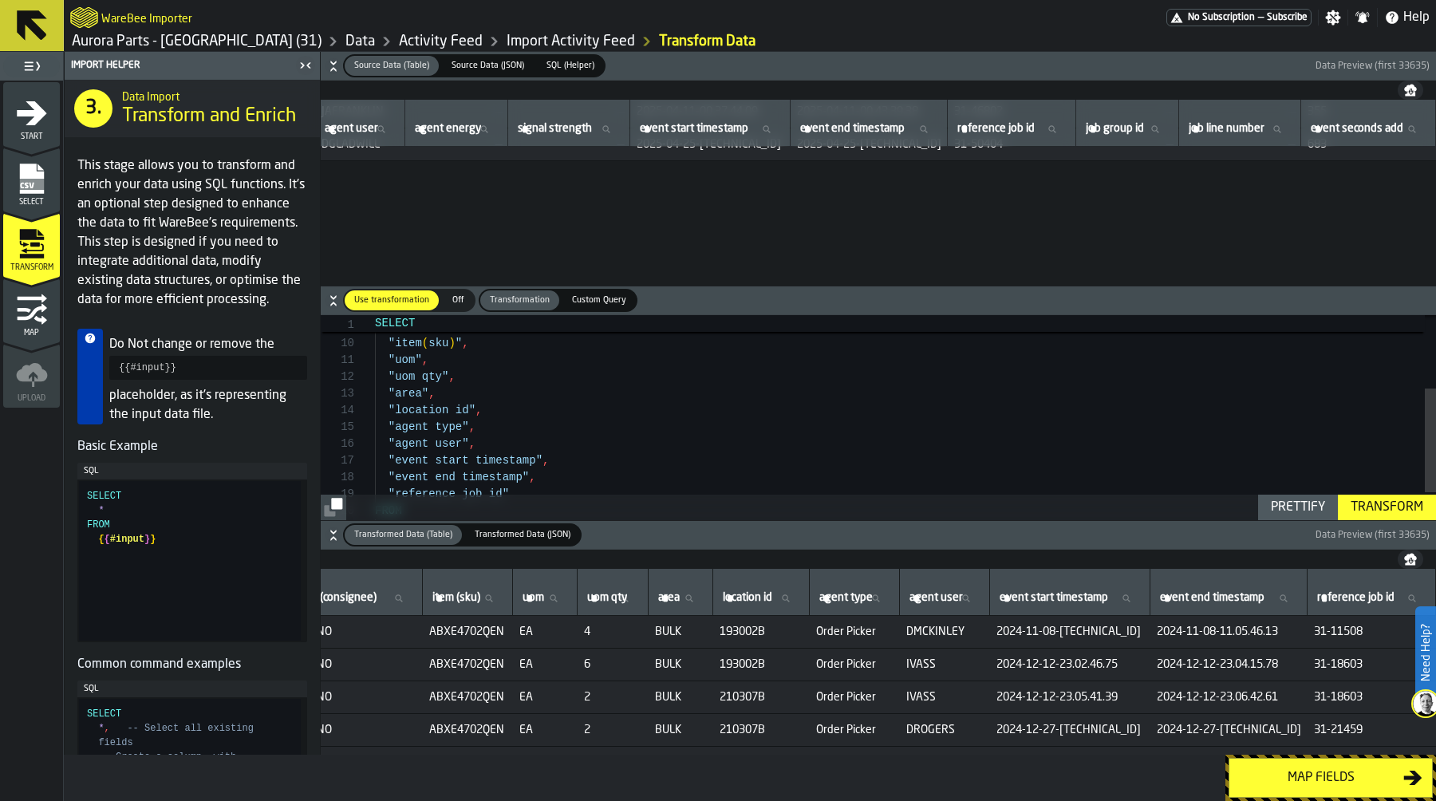
drag, startPoint x: 967, startPoint y: 278, endPoint x: 916, endPoint y: 76, distance: 208.0
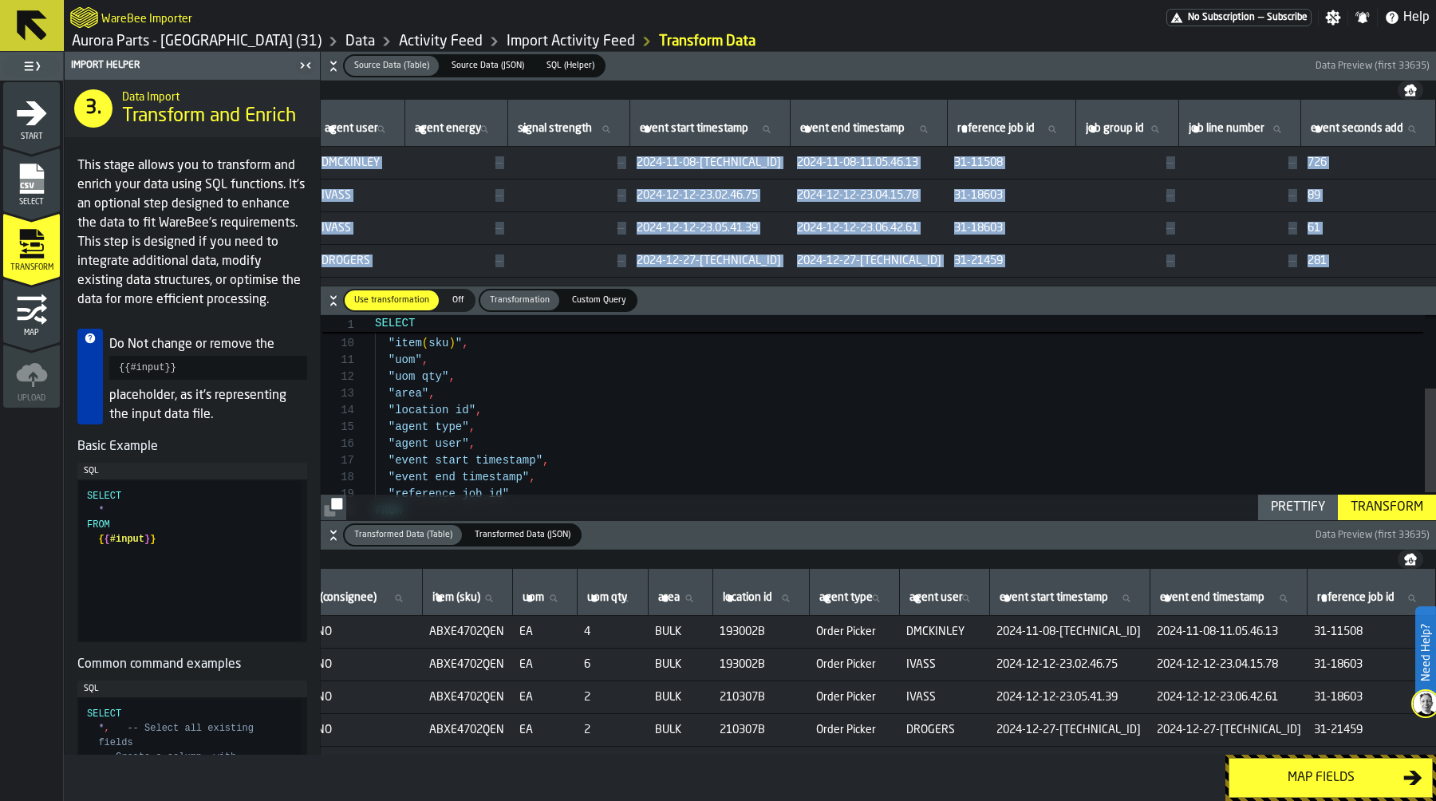
click at [963, 221] on td "31-18603" at bounding box center [1012, 228] width 128 height 33
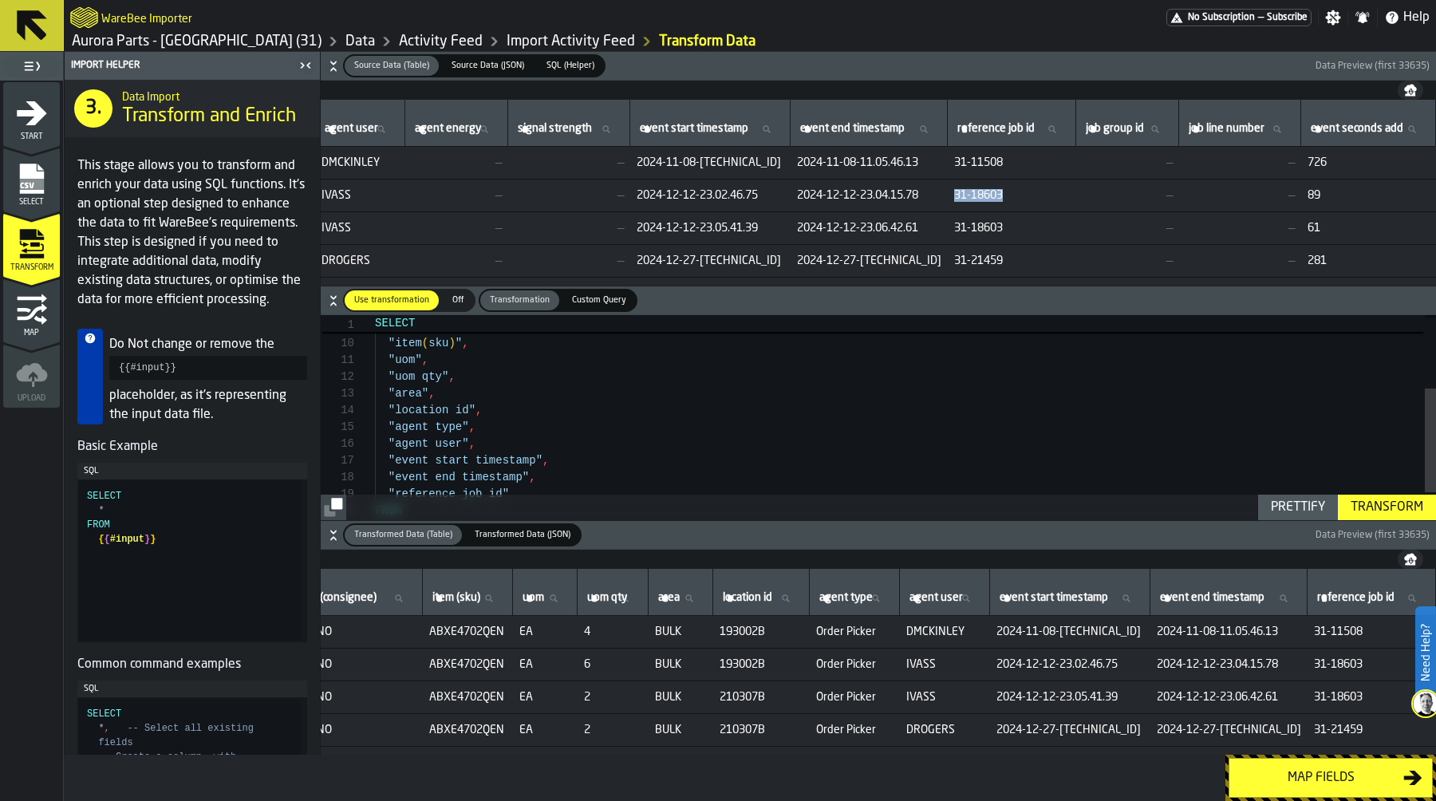
drag, startPoint x: 925, startPoint y: 198, endPoint x: 990, endPoint y: 192, distance: 64.8
click at [988, 191] on span "31-18603" at bounding box center [1012, 195] width 116 height 13
copy span "31-18603"
click at [956, 131] on label "reference job id reference job id" at bounding box center [1011, 129] width 115 height 21
click at [956, 131] on input "reference job id reference job id" at bounding box center [1011, 129] width 115 height 21
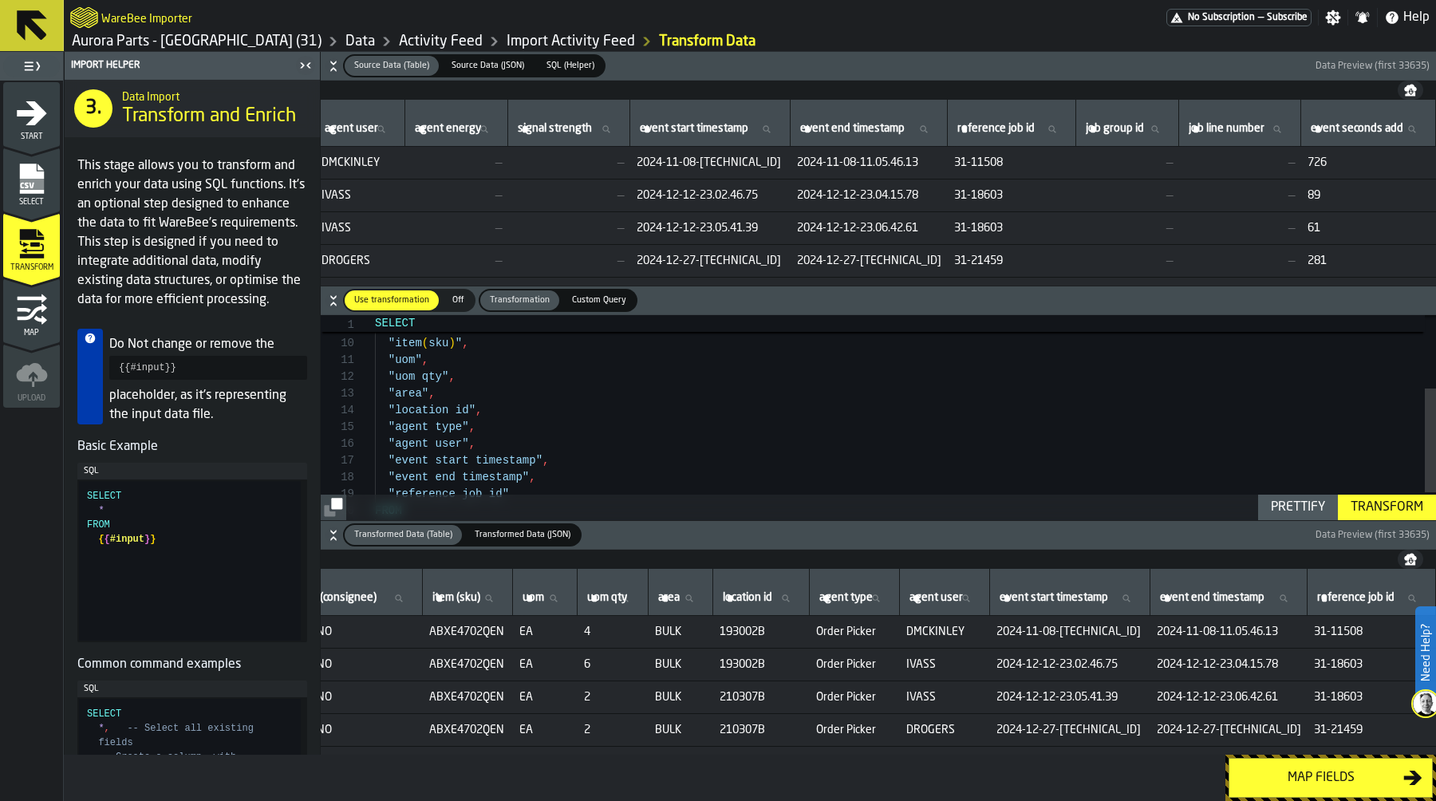
paste input "********"
type input "********"
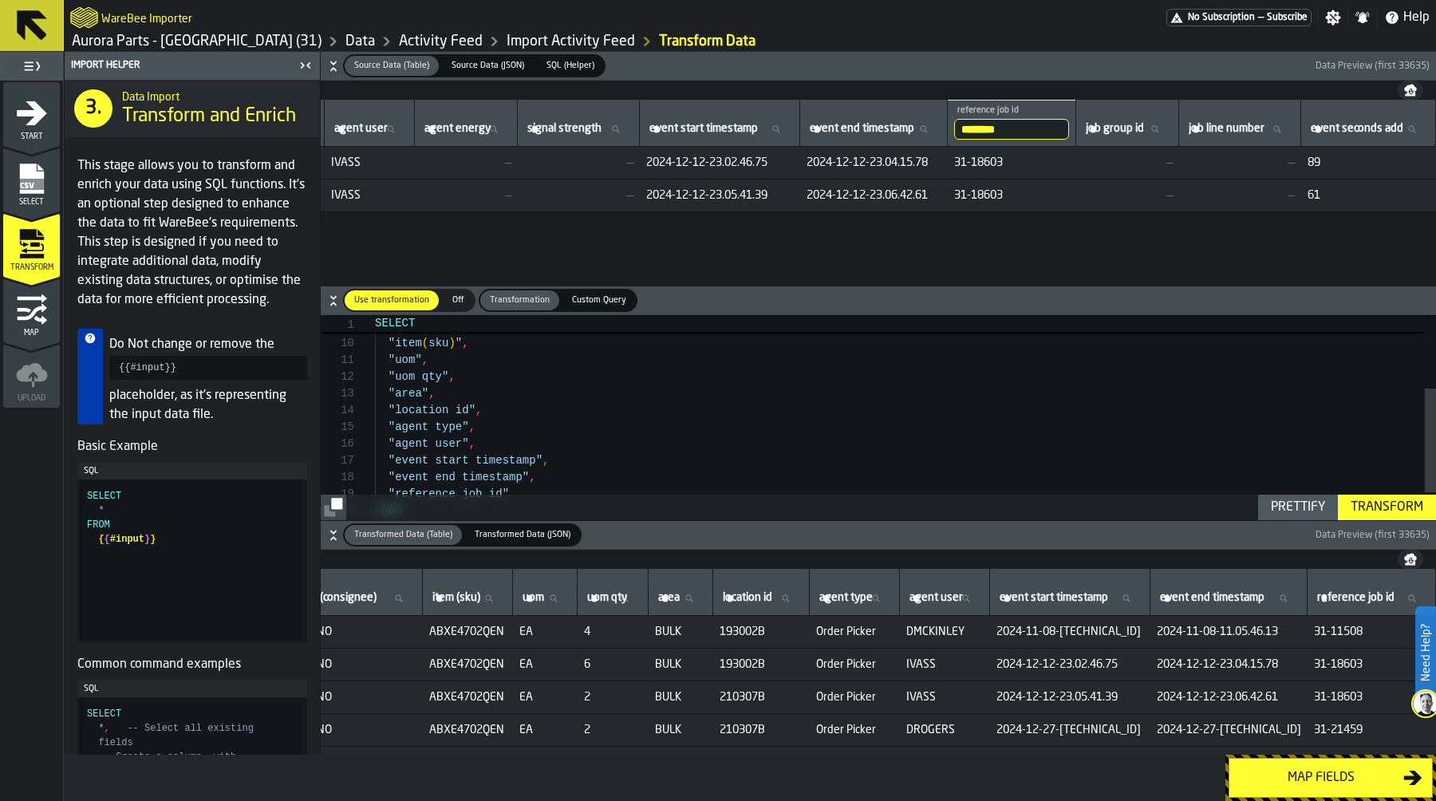
scroll to position [0, 1314]
click at [1069, 125] on input "********" at bounding box center [1011, 129] width 115 height 21
click at [1069, 133] on input "********" at bounding box center [1011, 129] width 115 height 21
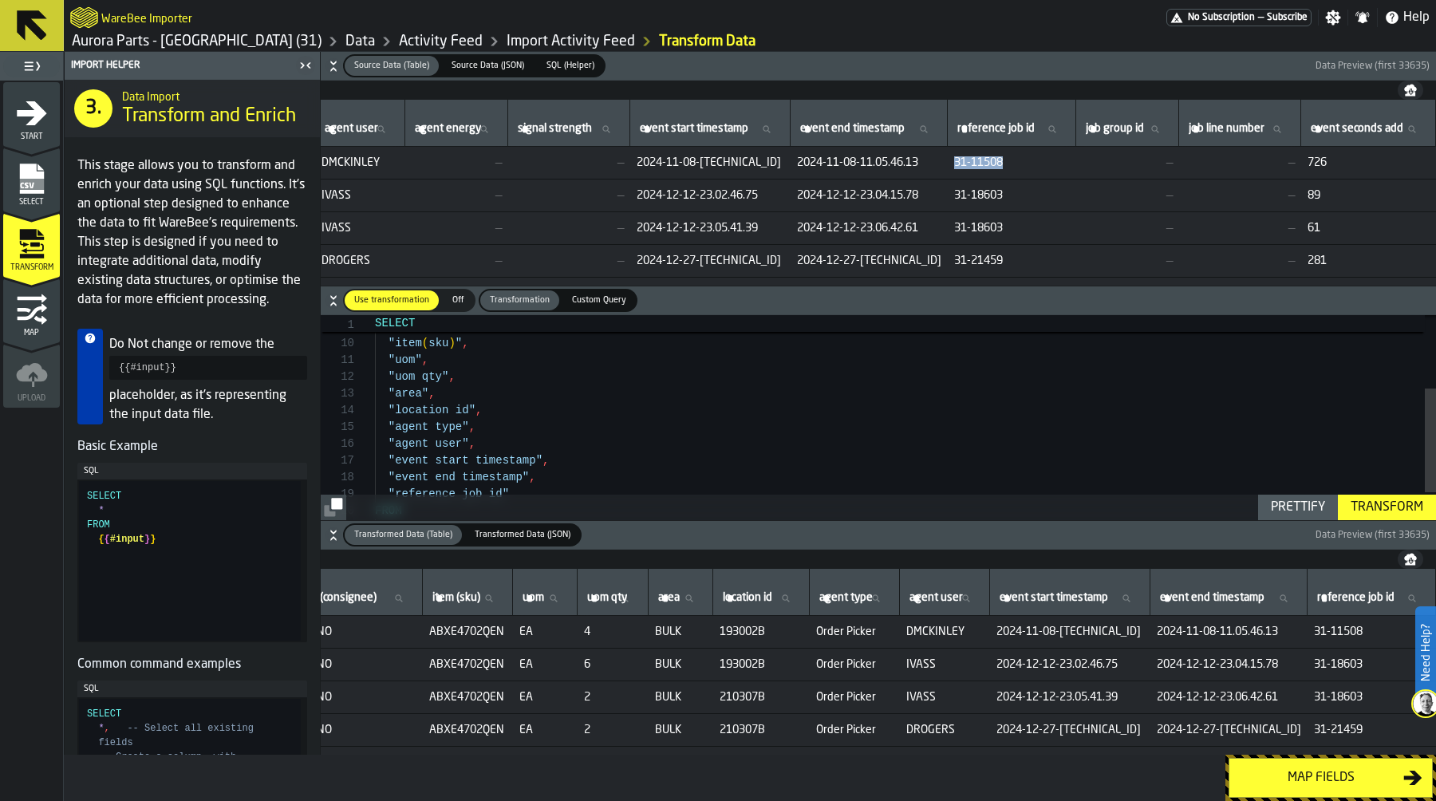
drag, startPoint x: 1039, startPoint y: 161, endPoint x: 1103, endPoint y: 161, distance: 64.6
click at [1070, 161] on span "31-11508" at bounding box center [1012, 162] width 116 height 13
copy span "31-11508"
click at [1069, 129] on label "reference job id reference job id" at bounding box center [1011, 129] width 115 height 21
click at [1069, 129] on input "reference job id reference job id" at bounding box center [1011, 129] width 115 height 21
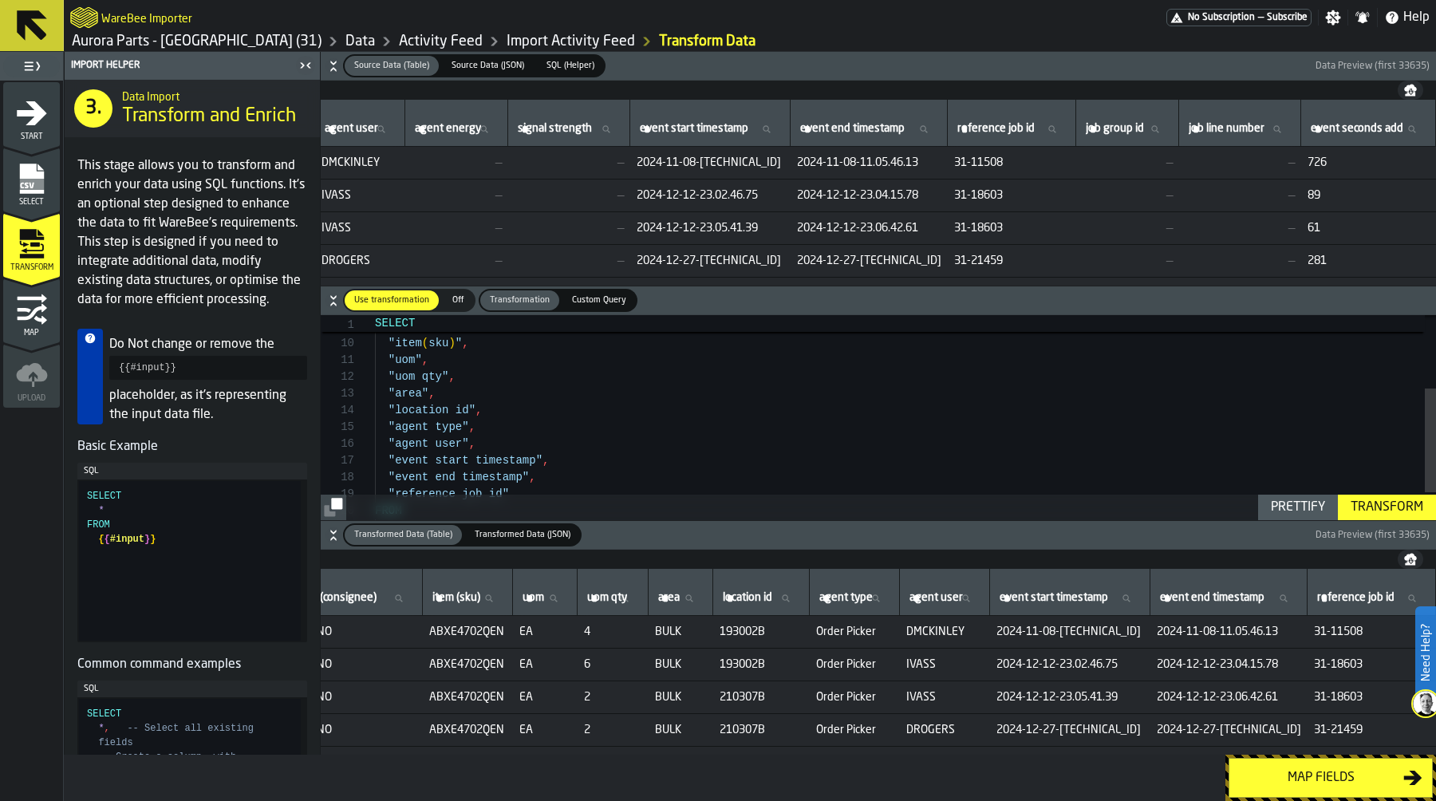
paste input "********"
type input "********"
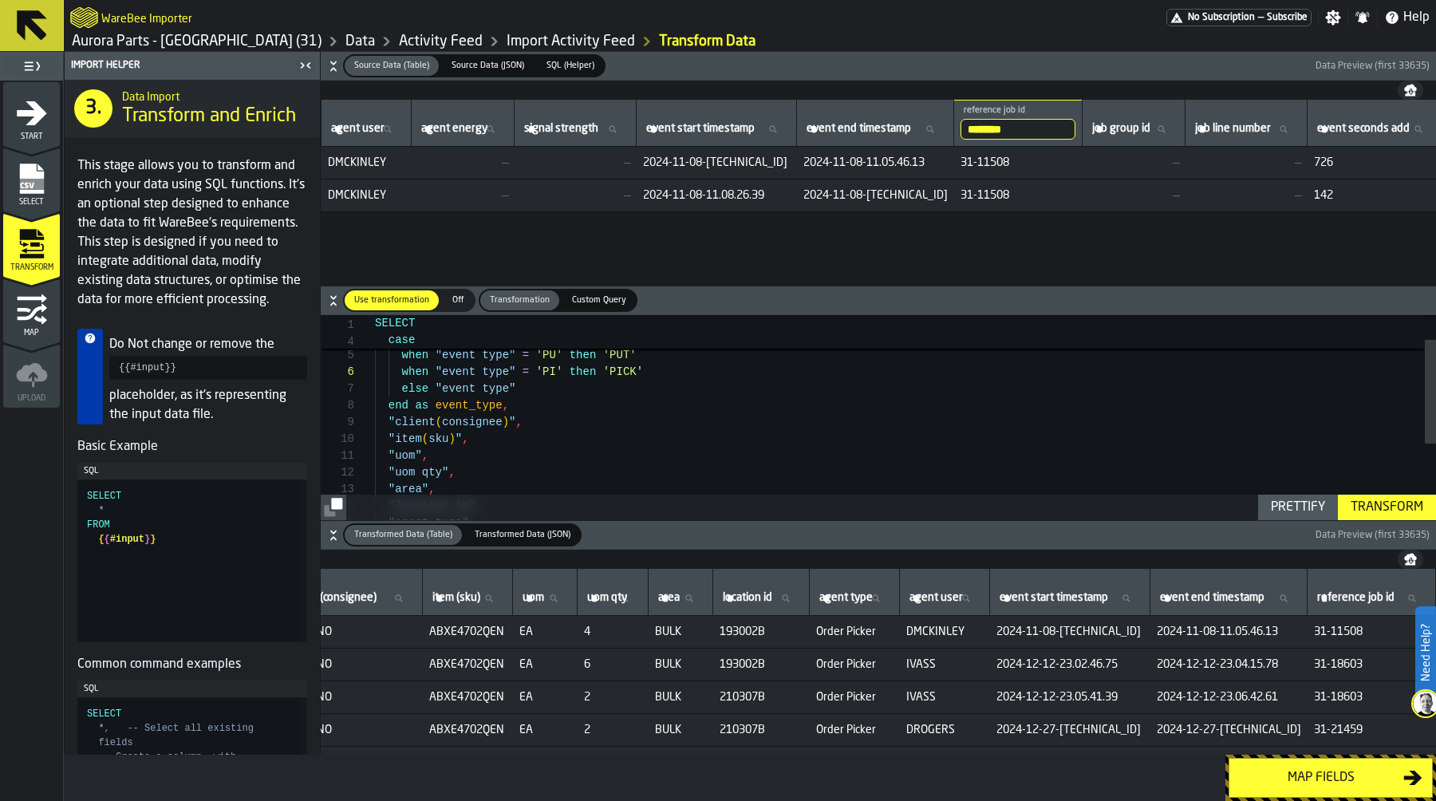
click at [656, 368] on div ""uom qty" , "uom" , "item ( sku ) " , "client ( consignee ) " , end as event_ty…" at bounding box center [905, 468] width 1061 height 403
type textarea "**********"
click at [1364, 500] on div "Transform" at bounding box center [1386, 507] width 85 height 19
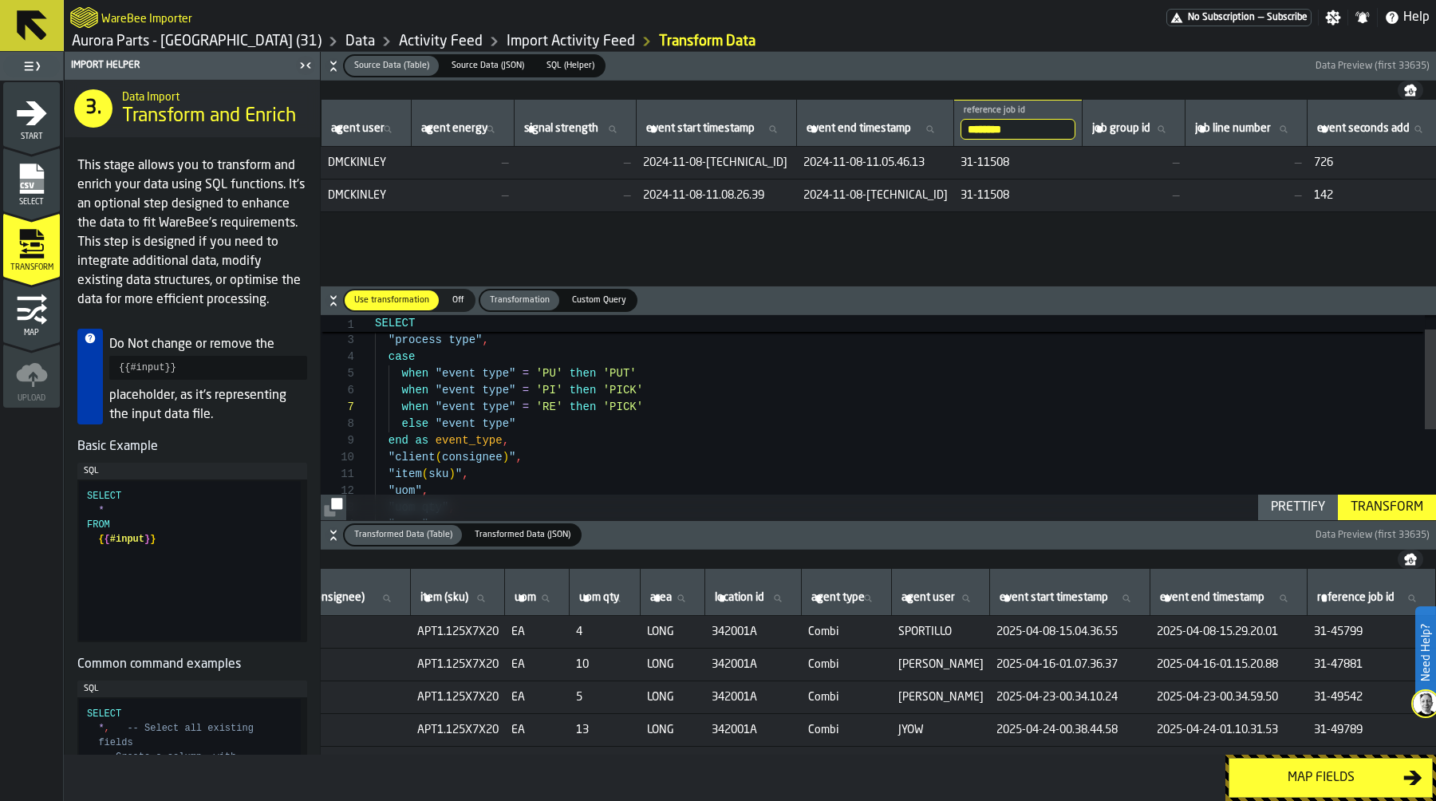
click at [1314, 774] on div "Map fields" at bounding box center [1321, 777] width 164 height 19
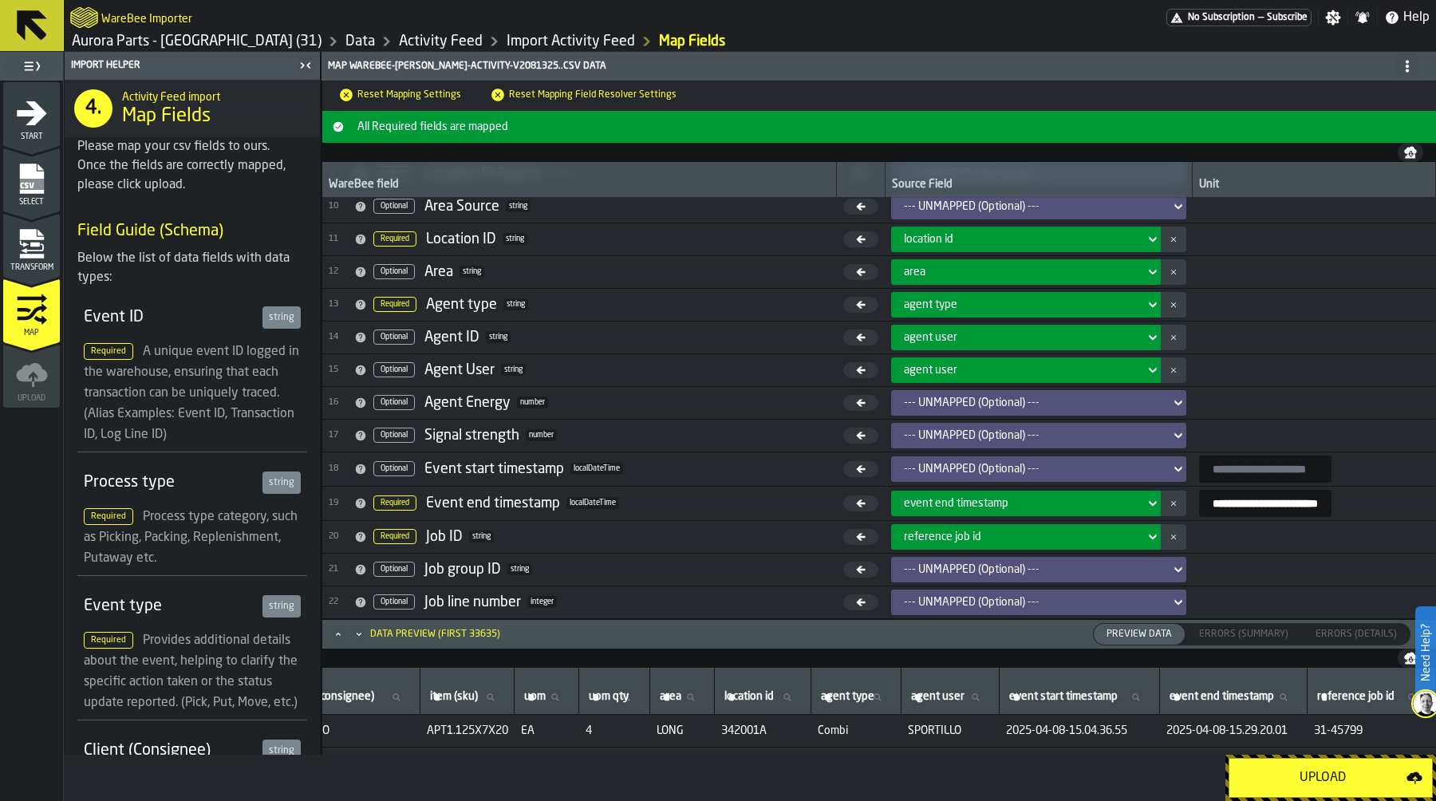
scroll to position [0, 26]
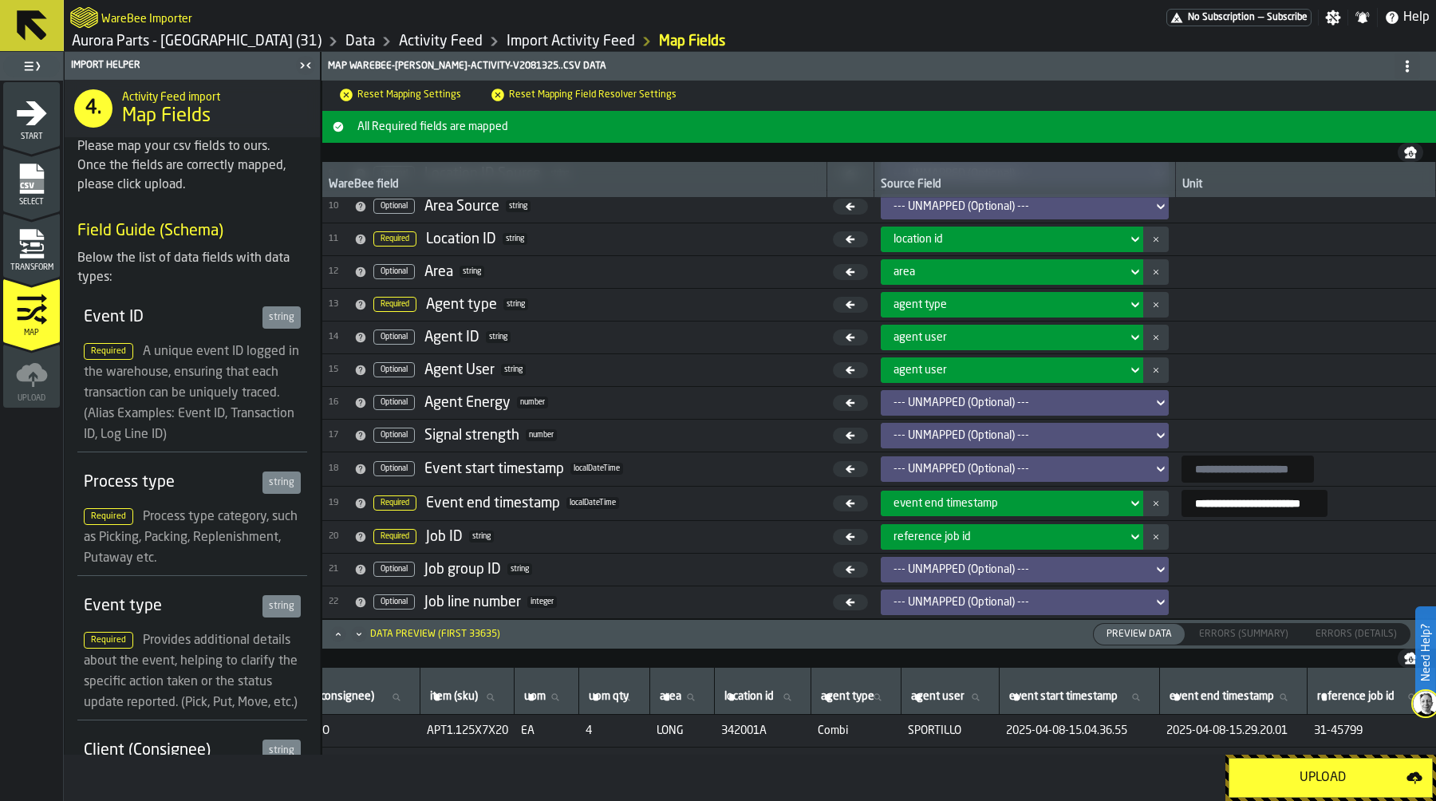
drag, startPoint x: 1283, startPoint y: 508, endPoint x: 1366, endPoint y: 506, distance: 82.2
click at [1366, 506] on span "**********" at bounding box center [1304, 503] width 247 height 27
click at [1261, 516] on input "**********" at bounding box center [1254, 503] width 146 height 27
drag, startPoint x: 1212, startPoint y: 502, endPoint x: 1378, endPoint y: 501, distance: 165.9
click at [1378, 502] on span "**********" at bounding box center [1304, 503] width 247 height 27
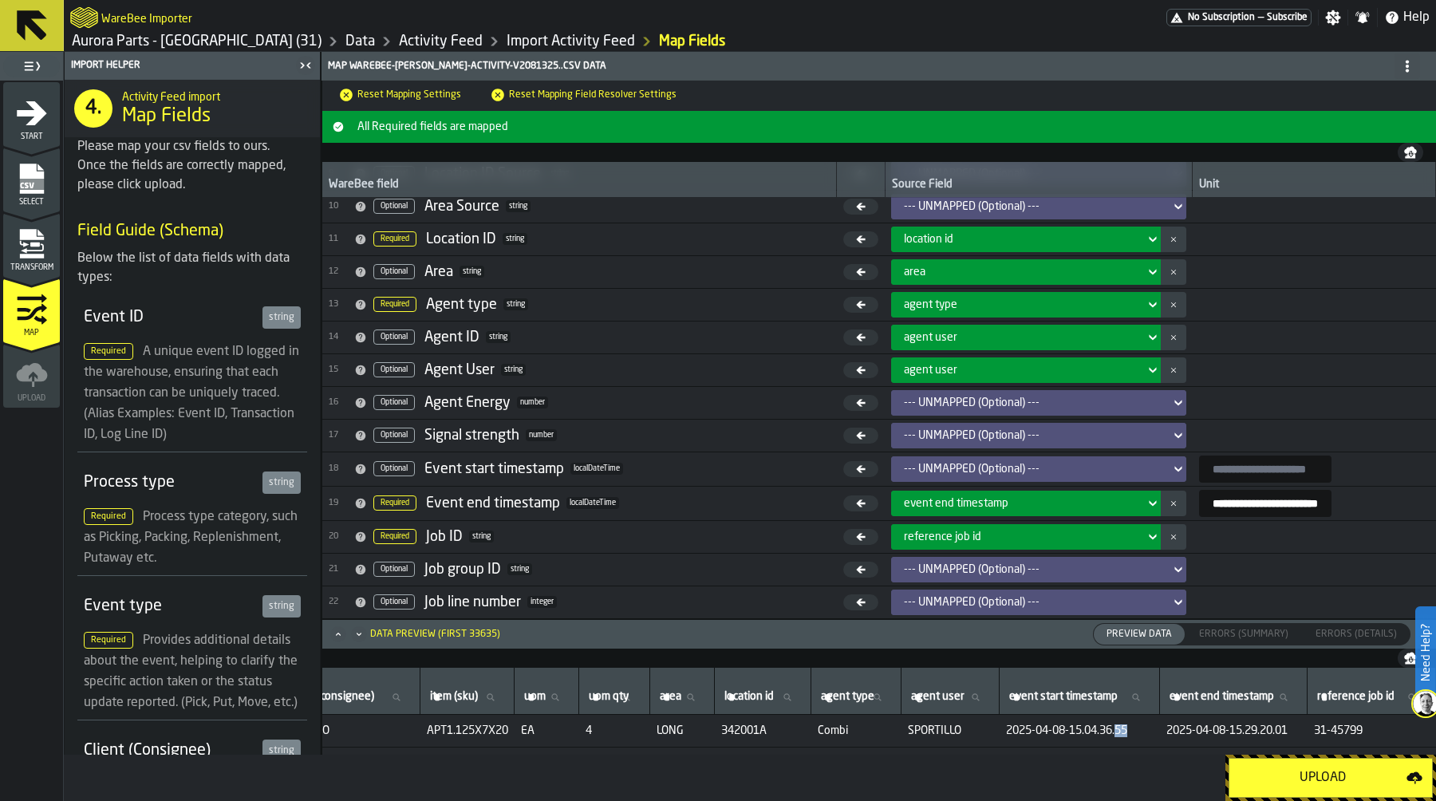
drag, startPoint x: 1104, startPoint y: 729, endPoint x: 1090, endPoint y: 728, distance: 13.6
click at [1090, 728] on span "2025-04-08-15.04.36.55" at bounding box center [1080, 730] width 148 height 13
drag, startPoint x: 1313, startPoint y: 494, endPoint x: 1349, endPoint y: 499, distance: 36.3
click at [1349, 499] on span "**********" at bounding box center [1314, 503] width 231 height 27
click at [1299, 499] on input "**********" at bounding box center [1265, 503] width 132 height 27
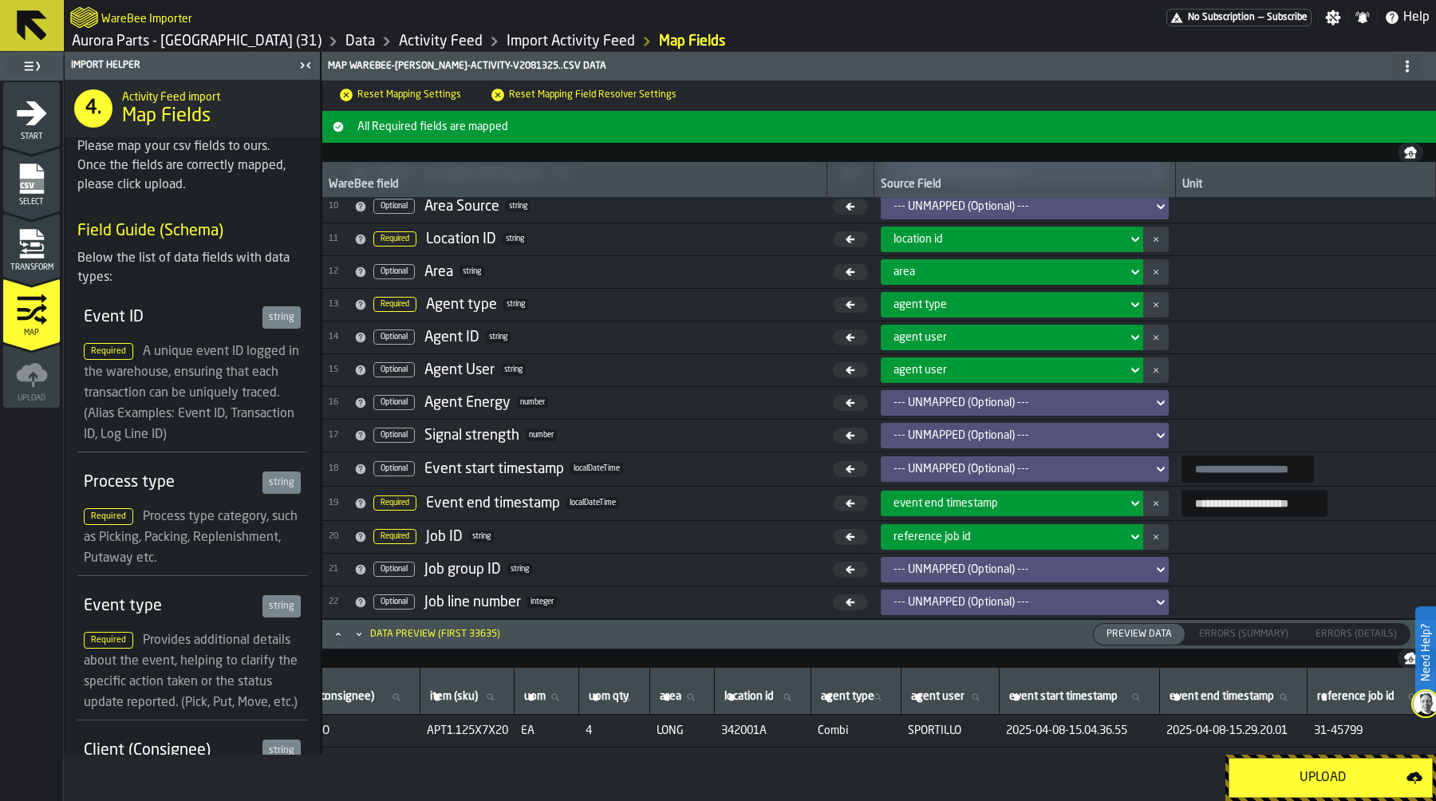
type input "**********"
click at [1295, 506] on input "**********" at bounding box center [1254, 503] width 146 height 27
click at [1314, 503] on input "**********" at bounding box center [1254, 503] width 146 height 27
click at [1313, 768] on div "Upload" at bounding box center [1323, 777] width 168 height 19
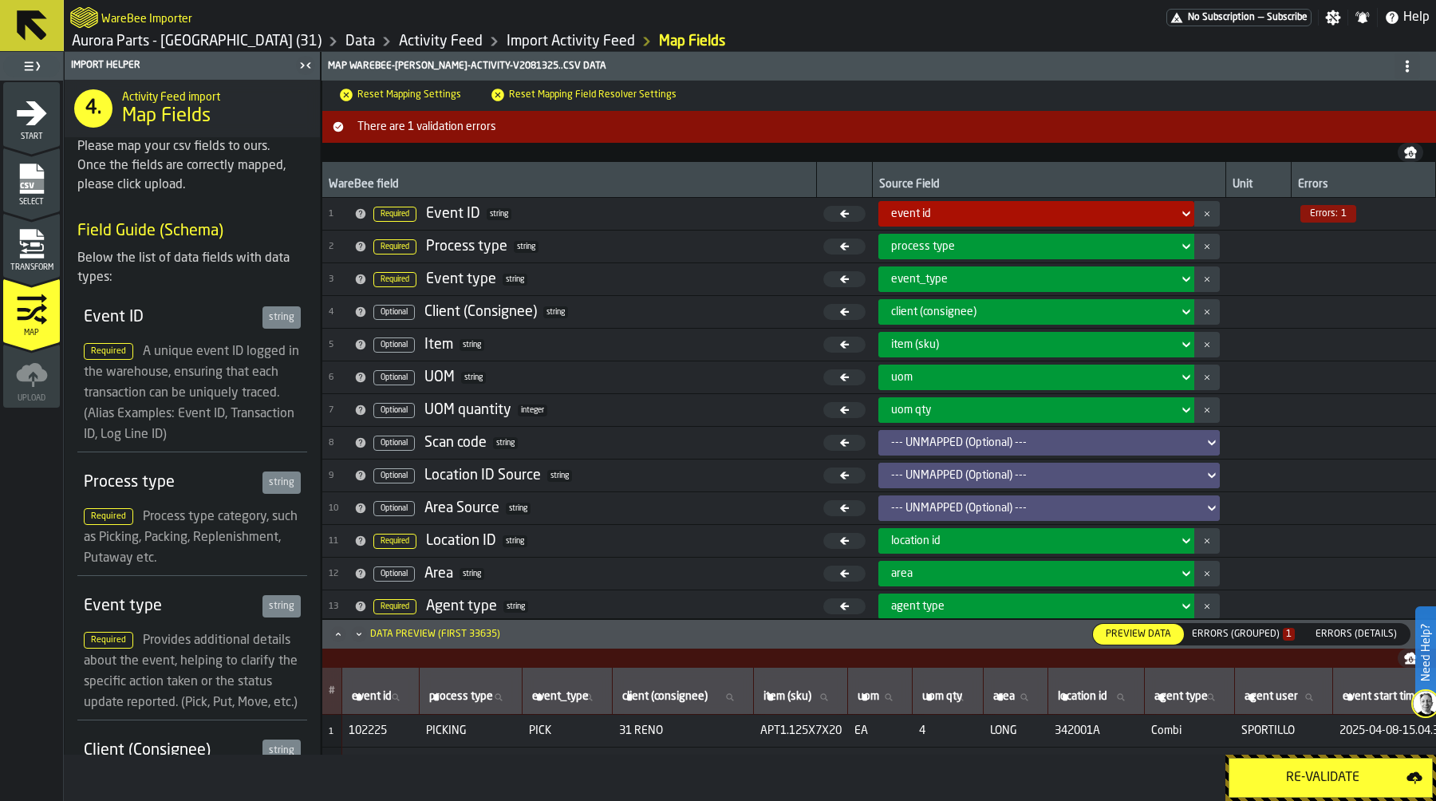
click at [1246, 641] on div "Errors (Grouped) 1" at bounding box center [1243, 634] width 116 height 18
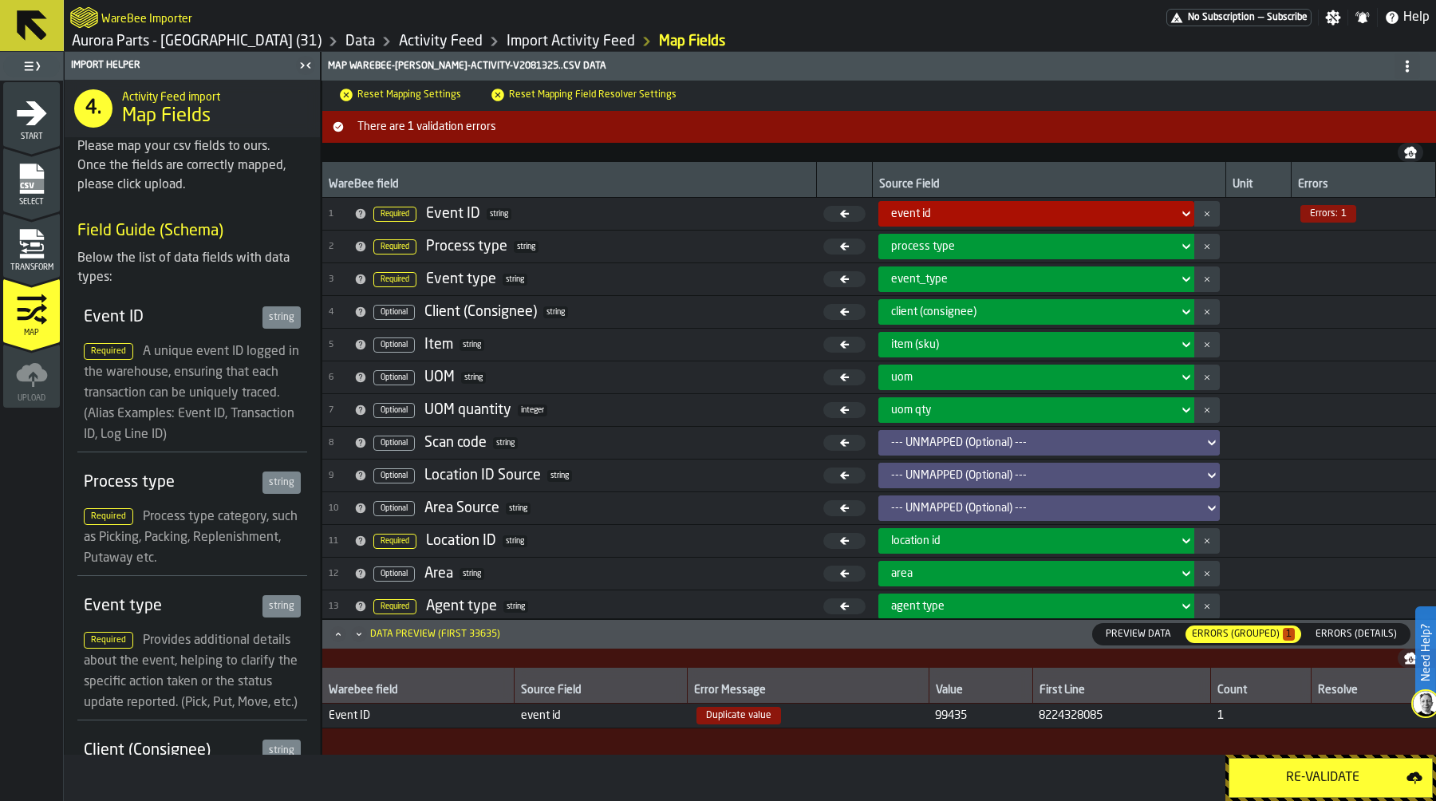
click at [47, 228] on icon "menu Transform" at bounding box center [32, 244] width 32 height 32
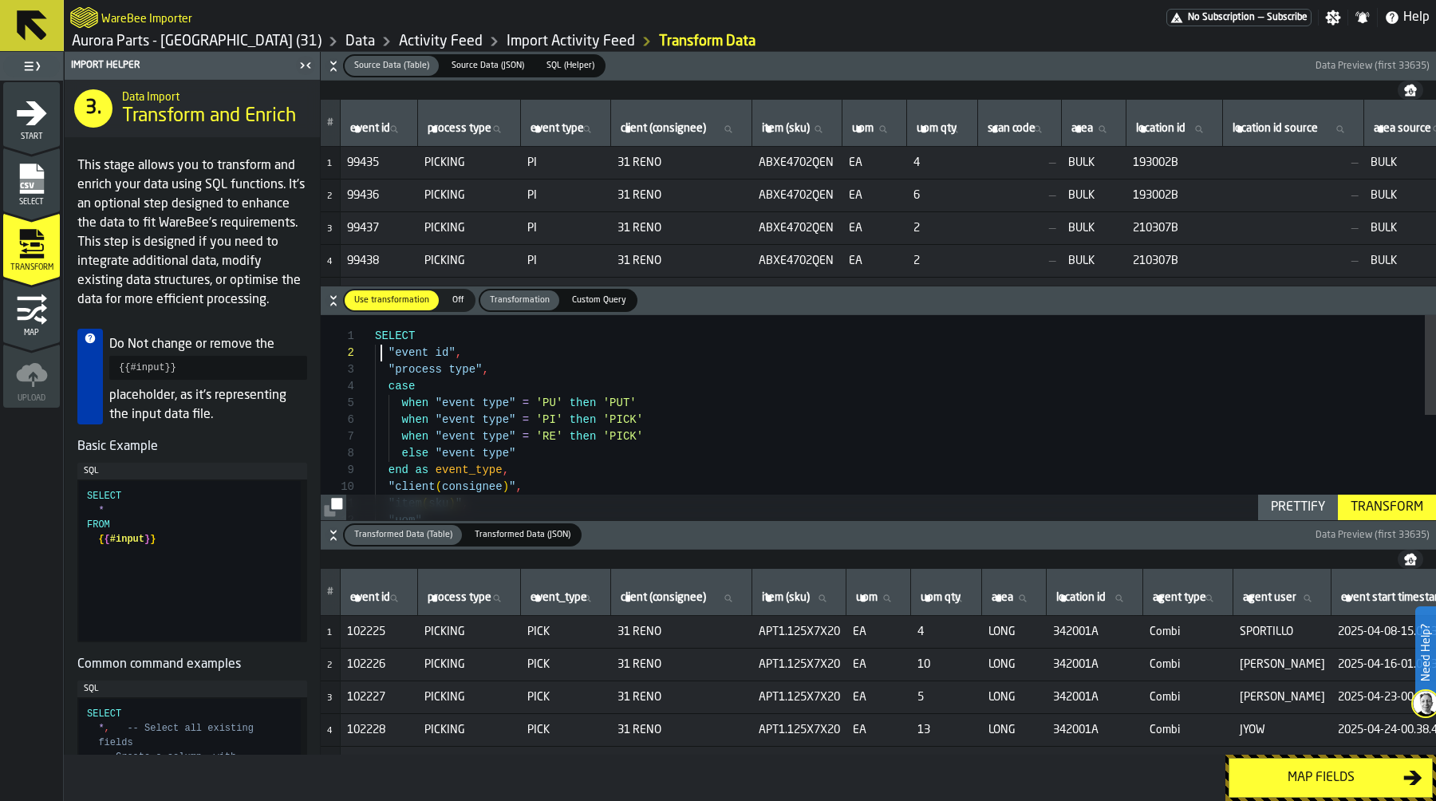
scroll to position [17, 0]
drag, startPoint x: 384, startPoint y: 350, endPoint x: 538, endPoint y: 349, distance: 154.0
click at [538, 349] on div "SELECT "event id" , "process type" , case when "event type" = 'PU' then 'PUT' w…" at bounding box center [905, 525] width 1061 height 420
click at [1305, 503] on div "Prettify" at bounding box center [1297, 507] width 67 height 19
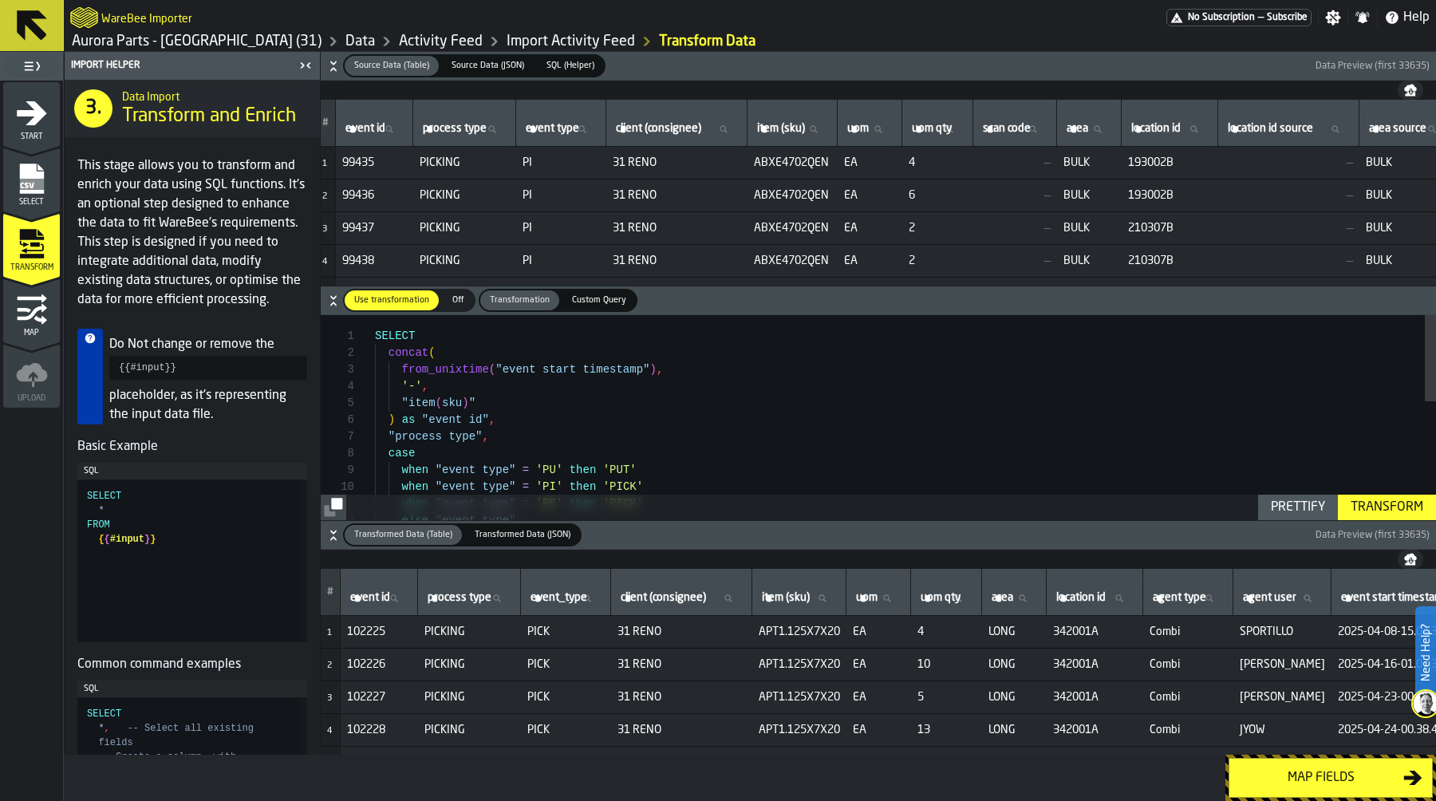
click at [1408, 518] on button "Transform" at bounding box center [1387, 508] width 98 height 26
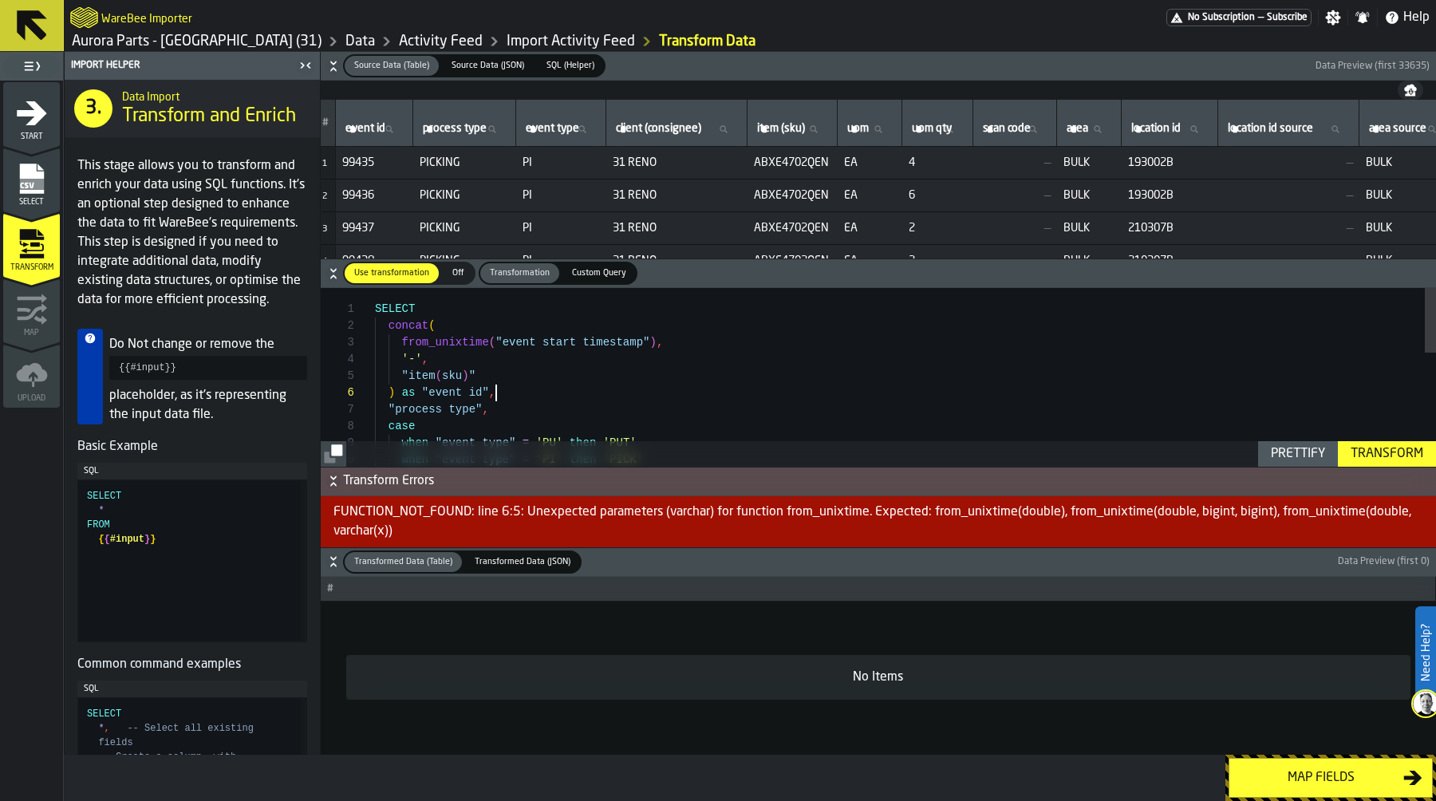
scroll to position [84, 0]
click at [610, 386] on div "SELECT concat ( from_unixtime ( "event start timestamp" ) , '-' , "item ( sku )…" at bounding box center [905, 531] width 1061 height 487
drag, startPoint x: 398, startPoint y: 341, endPoint x: 432, endPoint y: 342, distance: 33.5
click at [432, 342] on div "SELECT concat ( from_unixtime ( "event start timestamp" ) , '-' , "item ( sku )…" at bounding box center [905, 531] width 1061 height 487
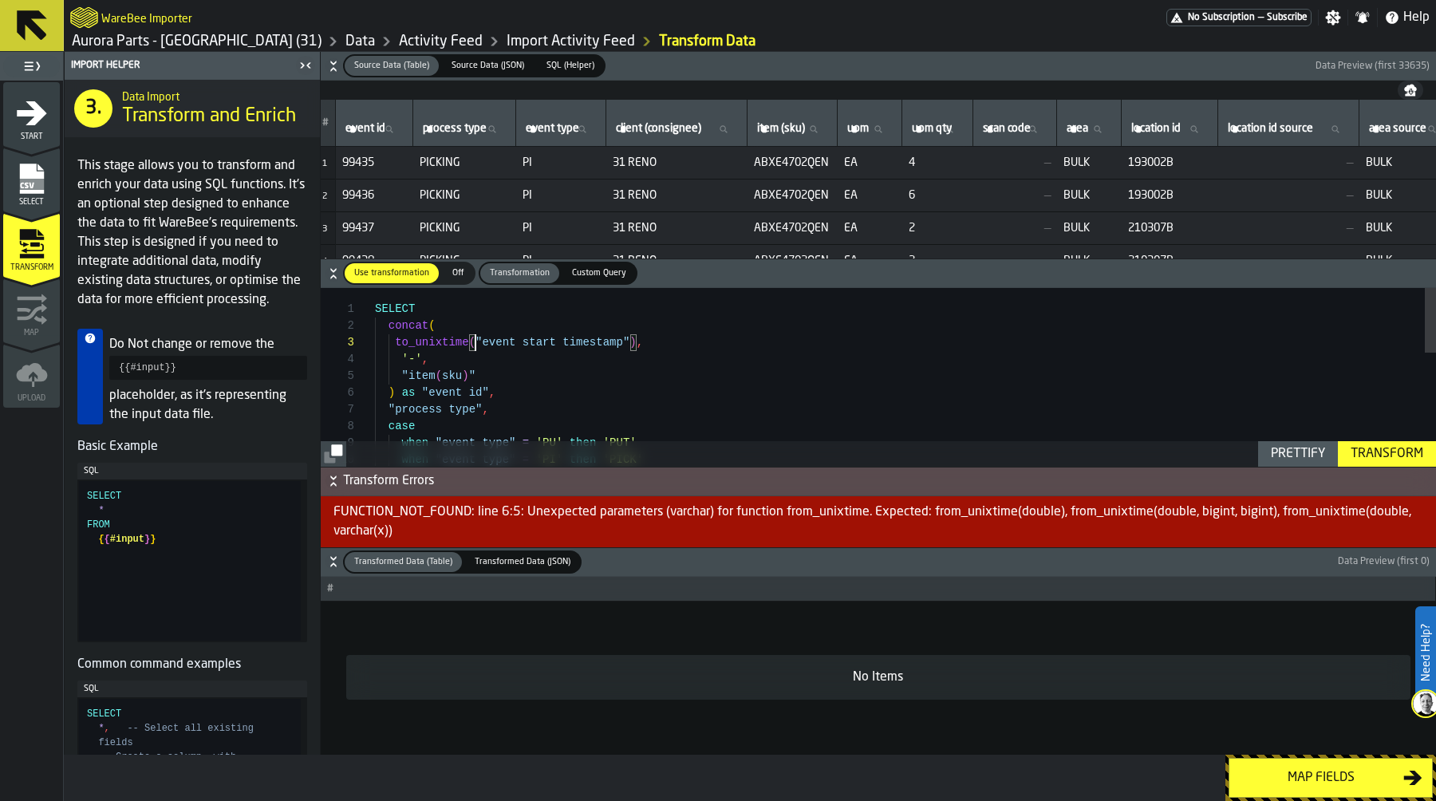
click at [475, 347] on div "SELECT concat ( to_unixtime ( "event start timestamp" ) , '-' , "item ( sku ) "…" at bounding box center [905, 531] width 1061 height 487
click at [664, 337] on div "SELECT concat ( to_unixtime ( cast ( "event start timestamp" ) , '-' , "item ( …" at bounding box center [905, 531] width 1061 height 487
click at [1283, 450] on div "Prettify" at bounding box center [1297, 453] width 67 height 19
click at [1371, 441] on button "Transform" at bounding box center [1387, 454] width 98 height 26
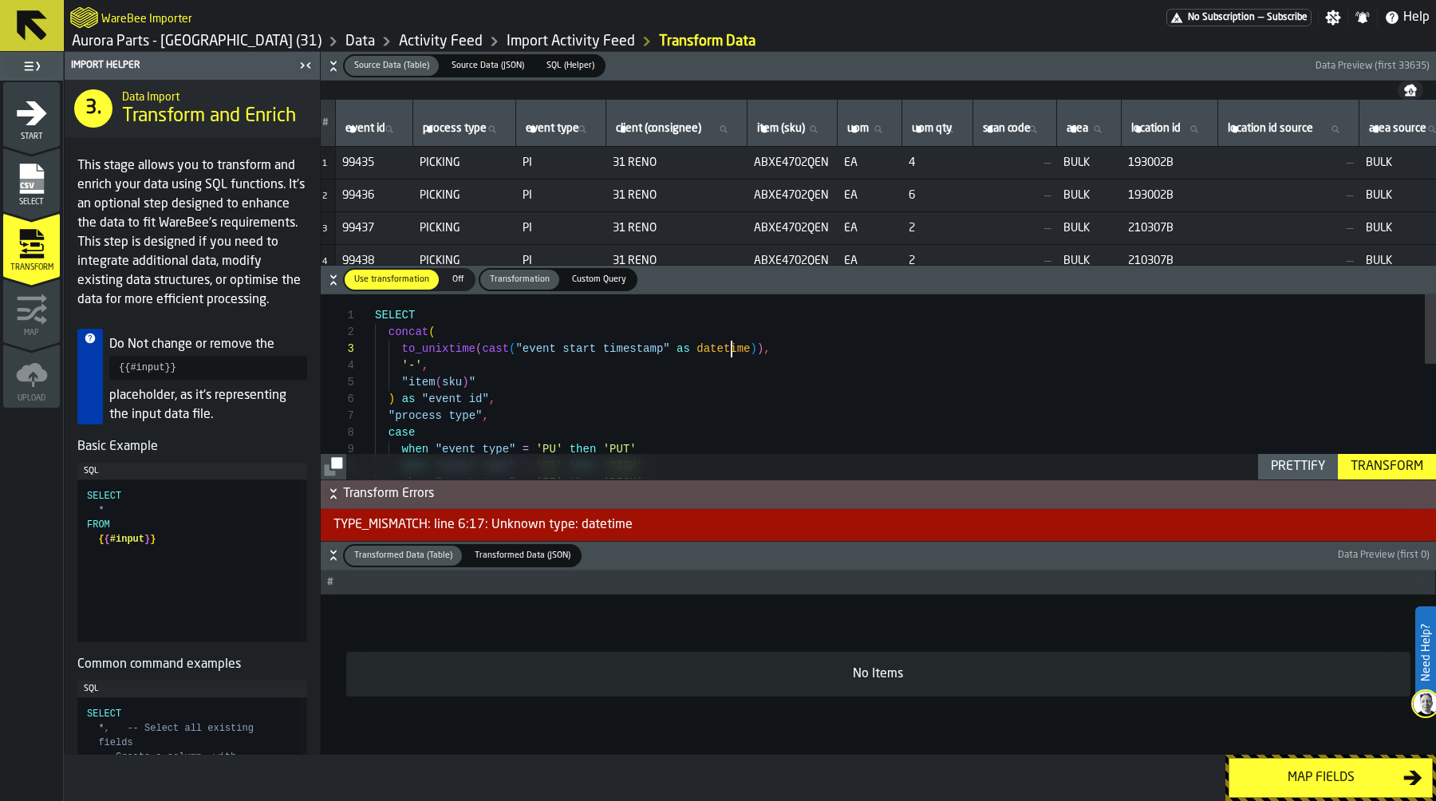
click at [732, 352] on div "SELECT concat ( to_unixtime ( cast ( "event start timestamp" as datetime ) ) , …" at bounding box center [905, 537] width 1061 height 487
click at [1389, 459] on div "Transform" at bounding box center [1386, 466] width 85 height 19
click at [754, 349] on div "SELECT concat ( to_unixtime ( cast ( "event start timestamp" as timestamo ) ) ,…" at bounding box center [905, 537] width 1061 height 487
click at [1399, 463] on div "Transform" at bounding box center [1386, 466] width 85 height 19
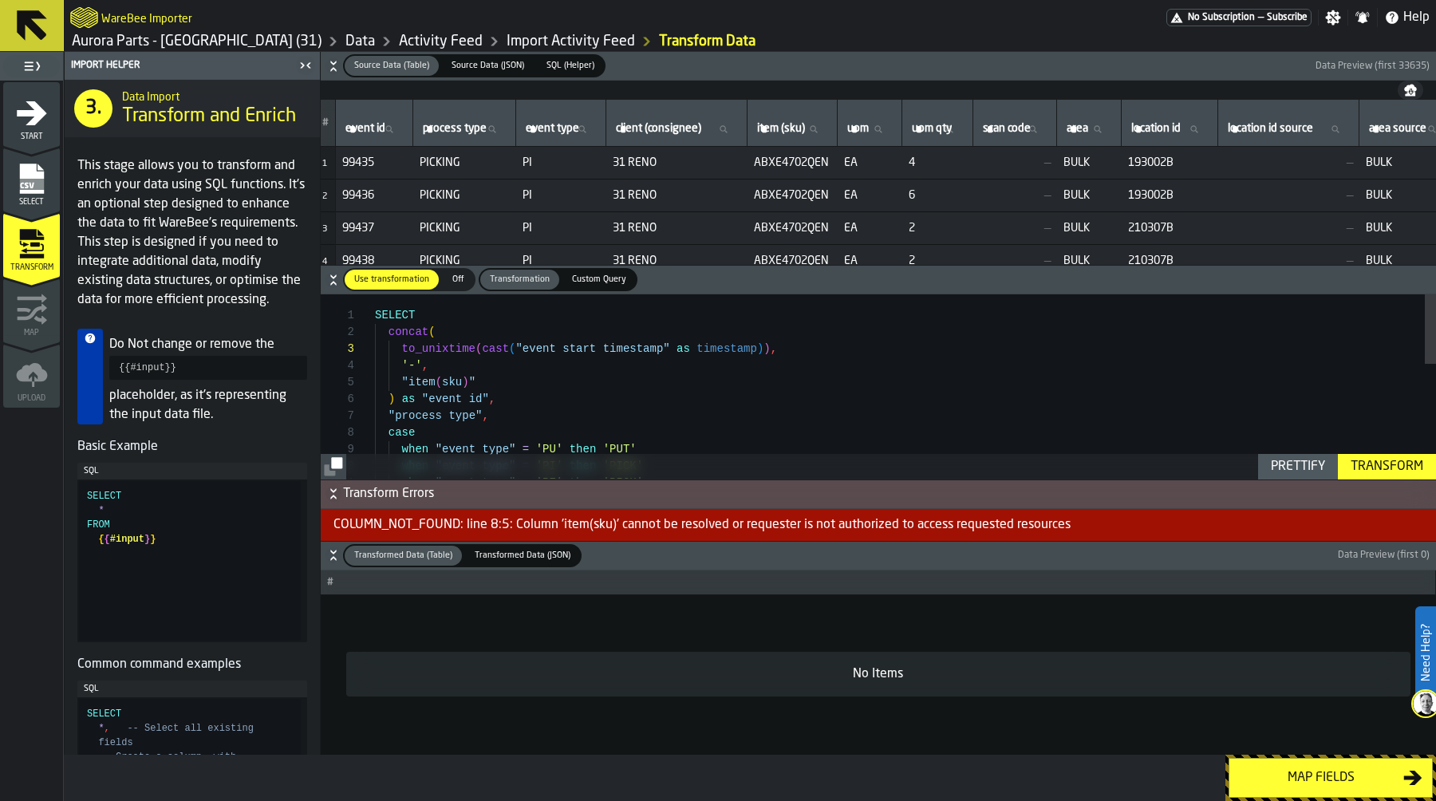
scroll to position [67, 0]
click at [434, 386] on div "SELECT concat ( to_unixtime ( cast ( "event start timestamp" as timestamp ) ) ,…" at bounding box center [905, 537] width 1061 height 487
click at [1387, 472] on div "Transform" at bounding box center [1386, 466] width 85 height 19
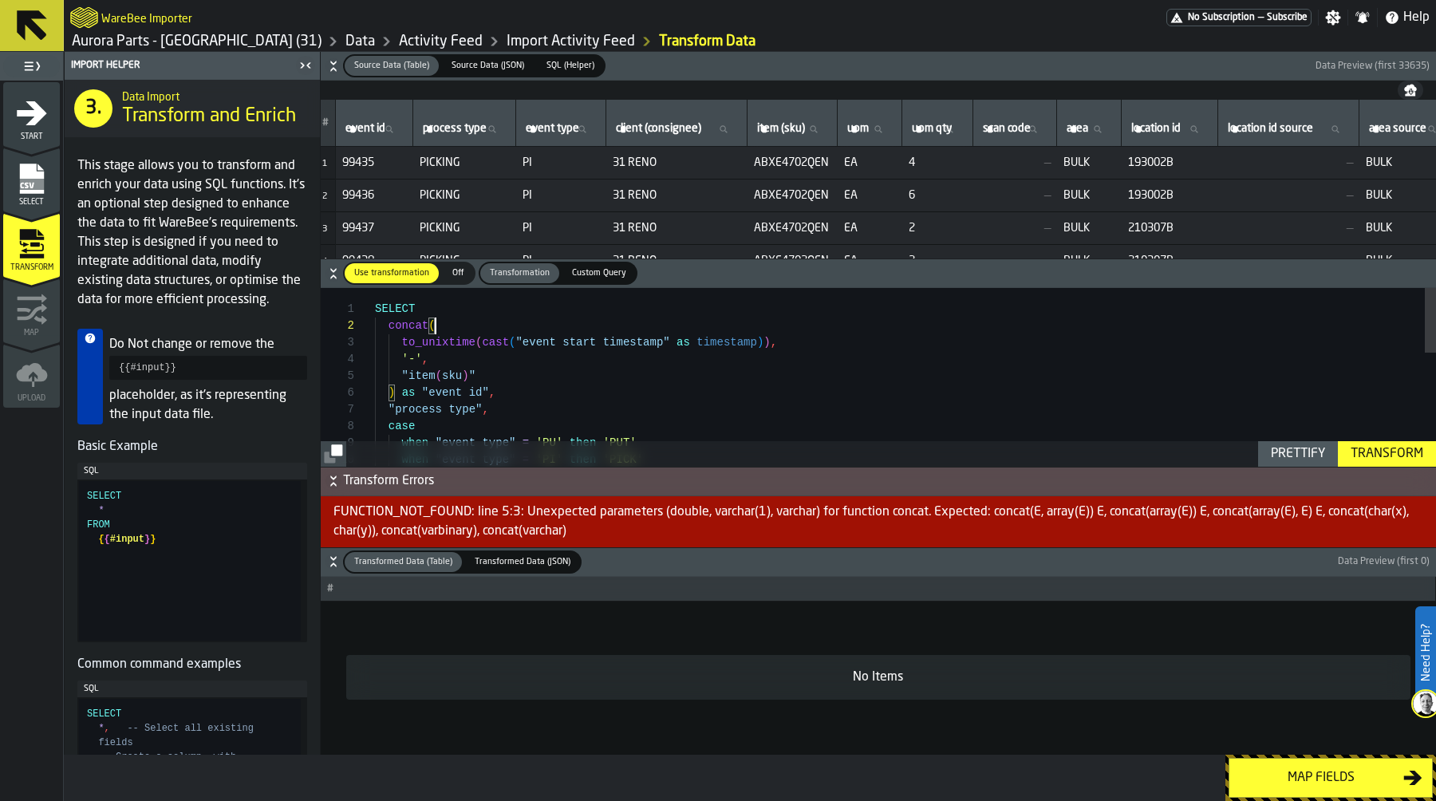
scroll to position [17, 0]
click at [439, 327] on div "SELECT concat ( to_unixtime ( cast ( "event start timestamp" as timestamp ) ) ,…" at bounding box center [905, 531] width 1061 height 487
click at [766, 343] on div "SELECT concat ( cast ( to_unixtime ( cast ( "event start timestamp" as timestam…" at bounding box center [905, 531] width 1061 height 487
click at [1394, 453] on div "Transform" at bounding box center [1386, 453] width 85 height 19
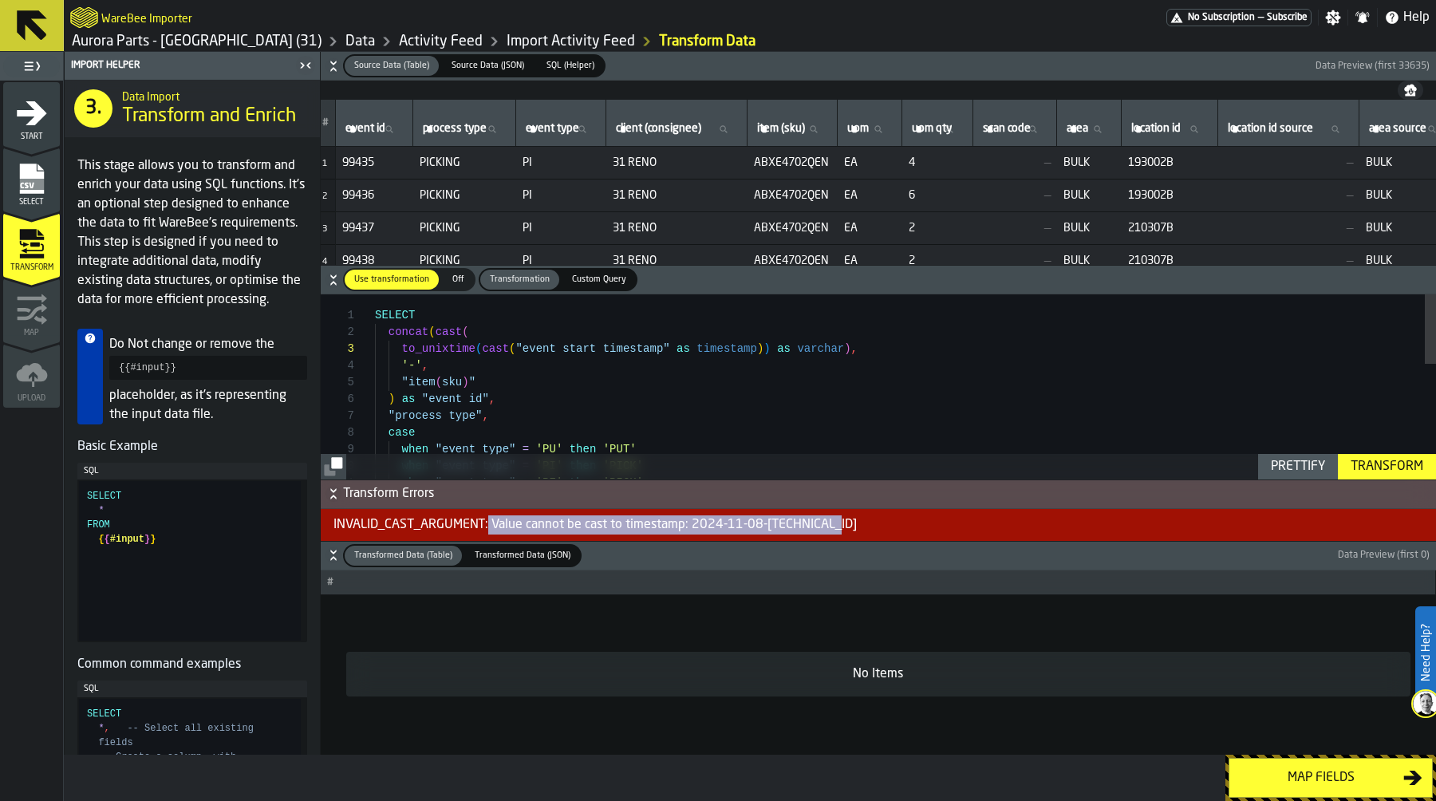
drag, startPoint x: 489, startPoint y: 523, endPoint x: 849, endPoint y: 518, distance: 360.6
click at [849, 518] on div "INVALID_CAST_ARGUMENT: Value cannot be cast to timestamp: 2024-11-08-10.53.39.27" at bounding box center [878, 525] width 1115 height 32
copy div "Value cannot be cast to timestamp: 2024-11-08-10.53.39.27"
click at [600, 384] on div "SELECT concat ( cast ( to_unixtime ( cast ( "event start timestamp" as timestam…" at bounding box center [905, 537] width 1061 height 487
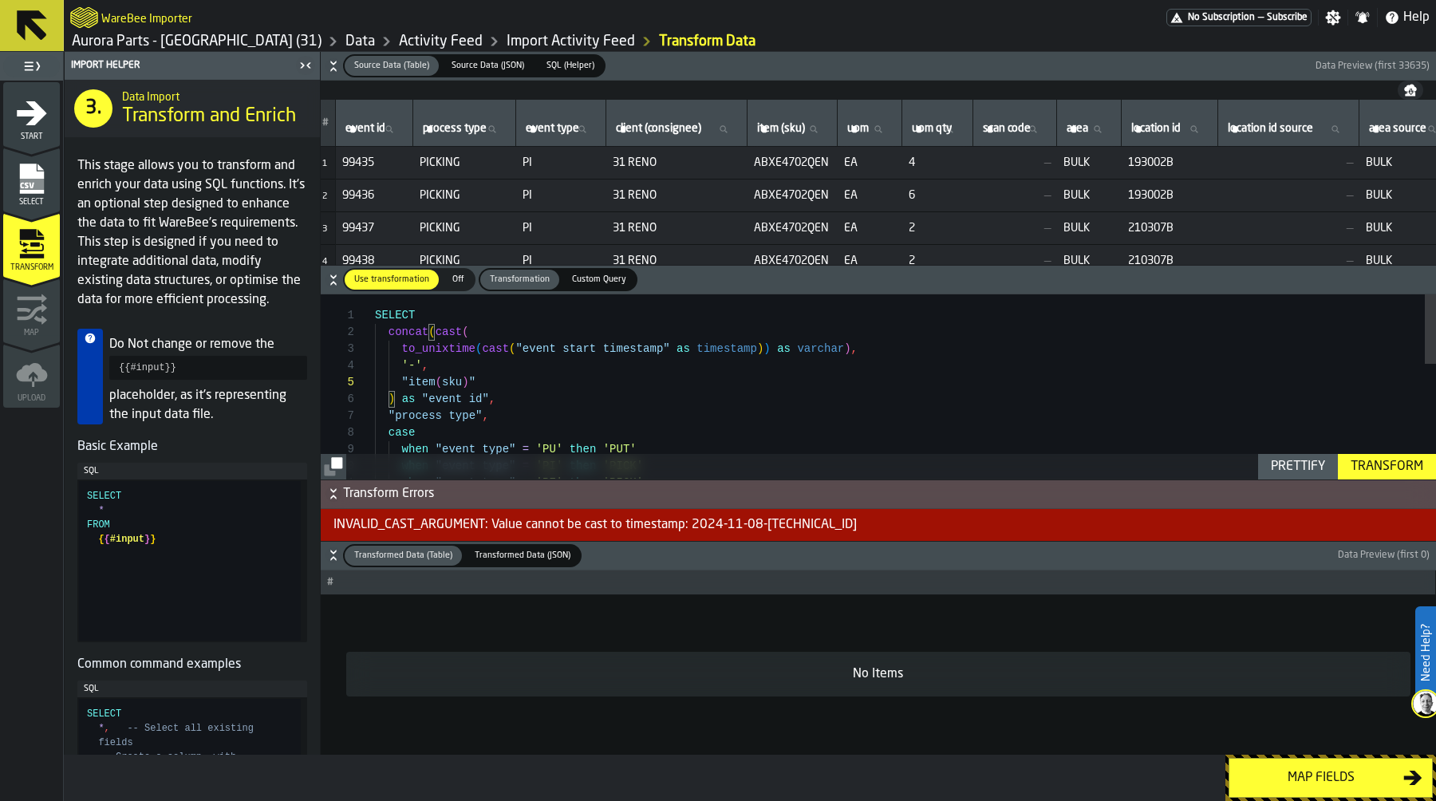
scroll to position [34, 0]
click at [495, 349] on div "SELECT concat ( cast ( to_unixtime ( cast ( "event start timestamp" as timestam…" at bounding box center [905, 537] width 1061 height 487
drag, startPoint x: 724, startPoint y: 356, endPoint x: 803, endPoint y: 352, distance: 79.1
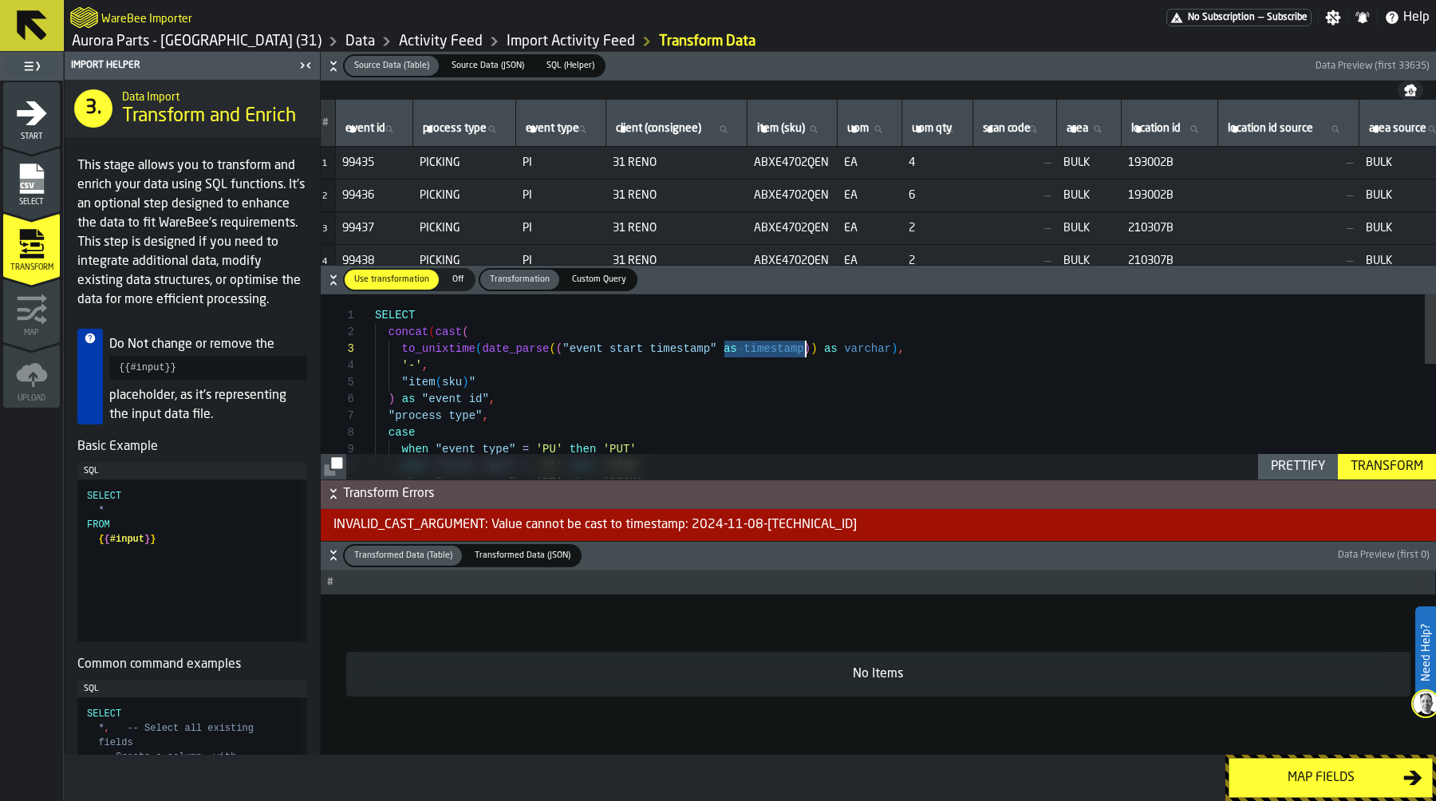
click at [803, 352] on div "SELECT concat ( cast ( to_unixtime ( date_parse ( ( "event start timestamp" as …" at bounding box center [905, 537] width 1061 height 487
click at [1276, 460] on div "Prettify" at bounding box center [1297, 466] width 67 height 19
click at [558, 345] on div "SELECT concat ( cast ( to_unixtime ( date_parse ( ( "event start timestamp" , '…" at bounding box center [905, 537] width 1061 height 487
click at [879, 341] on div "SELECT concat ( cast ( to_unixtime ( date_parse ( "event start timestamp" , '%Y…" at bounding box center [905, 537] width 1061 height 487
click at [1278, 471] on div "Prettify" at bounding box center [1297, 466] width 67 height 19
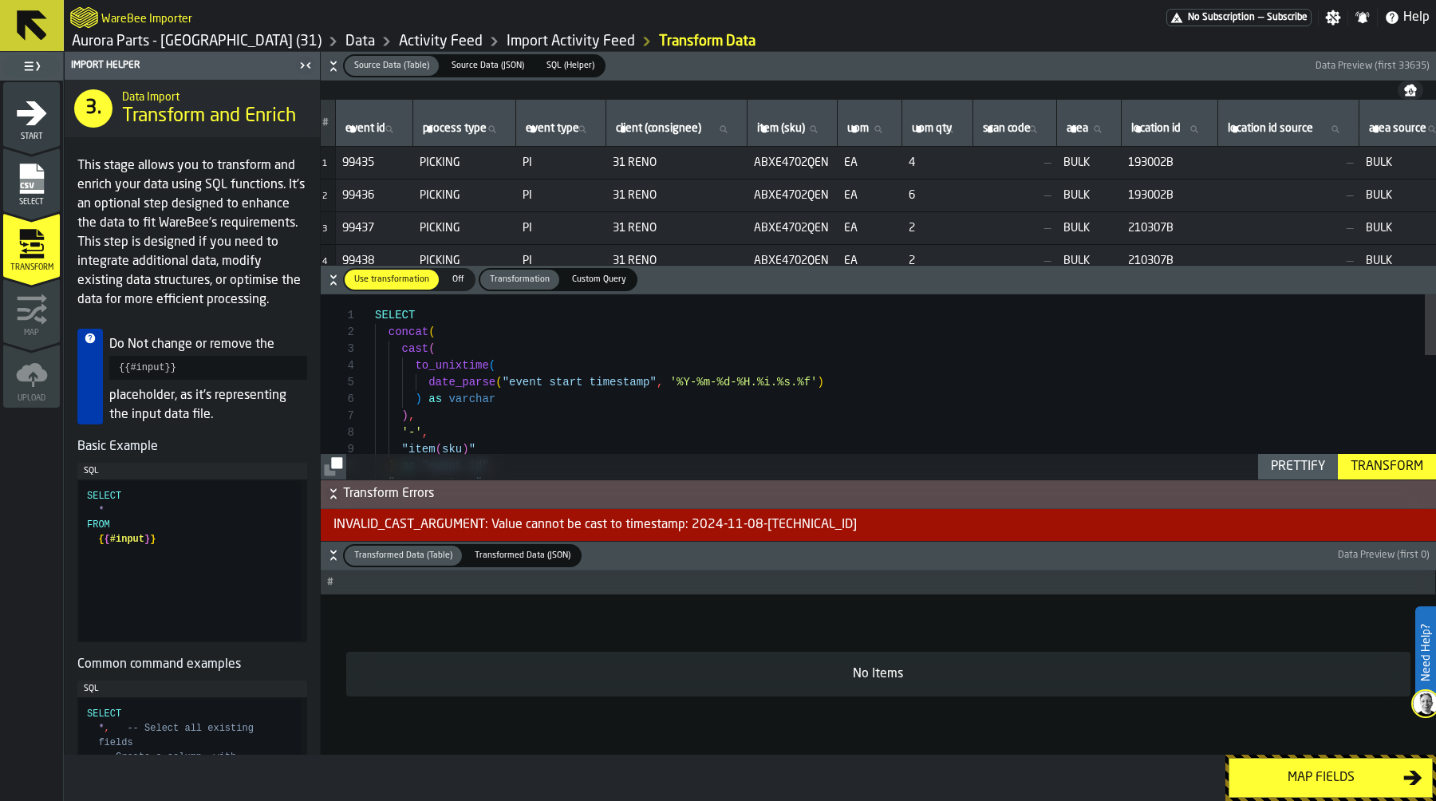
type textarea "**********"
click at [1378, 452] on div "SELECT concat ( cast ( to_unixtime ( date_parse ( "event start timestamp" , '%Y…" at bounding box center [905, 571] width 1061 height 554
click at [1378, 460] on div "Transform" at bounding box center [1386, 466] width 85 height 19
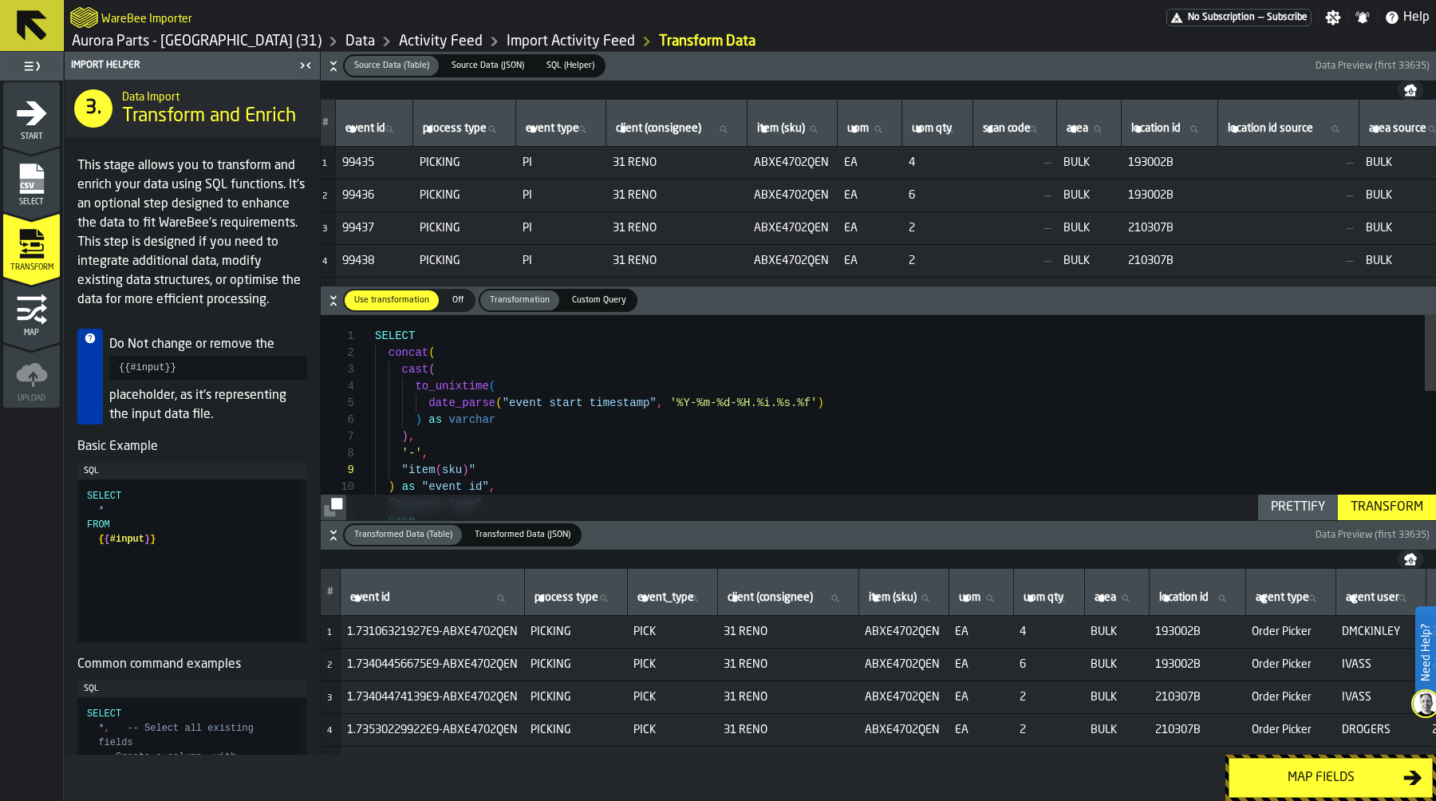
click at [1330, 787] on button "Map fields" at bounding box center [1330, 778] width 204 height 40
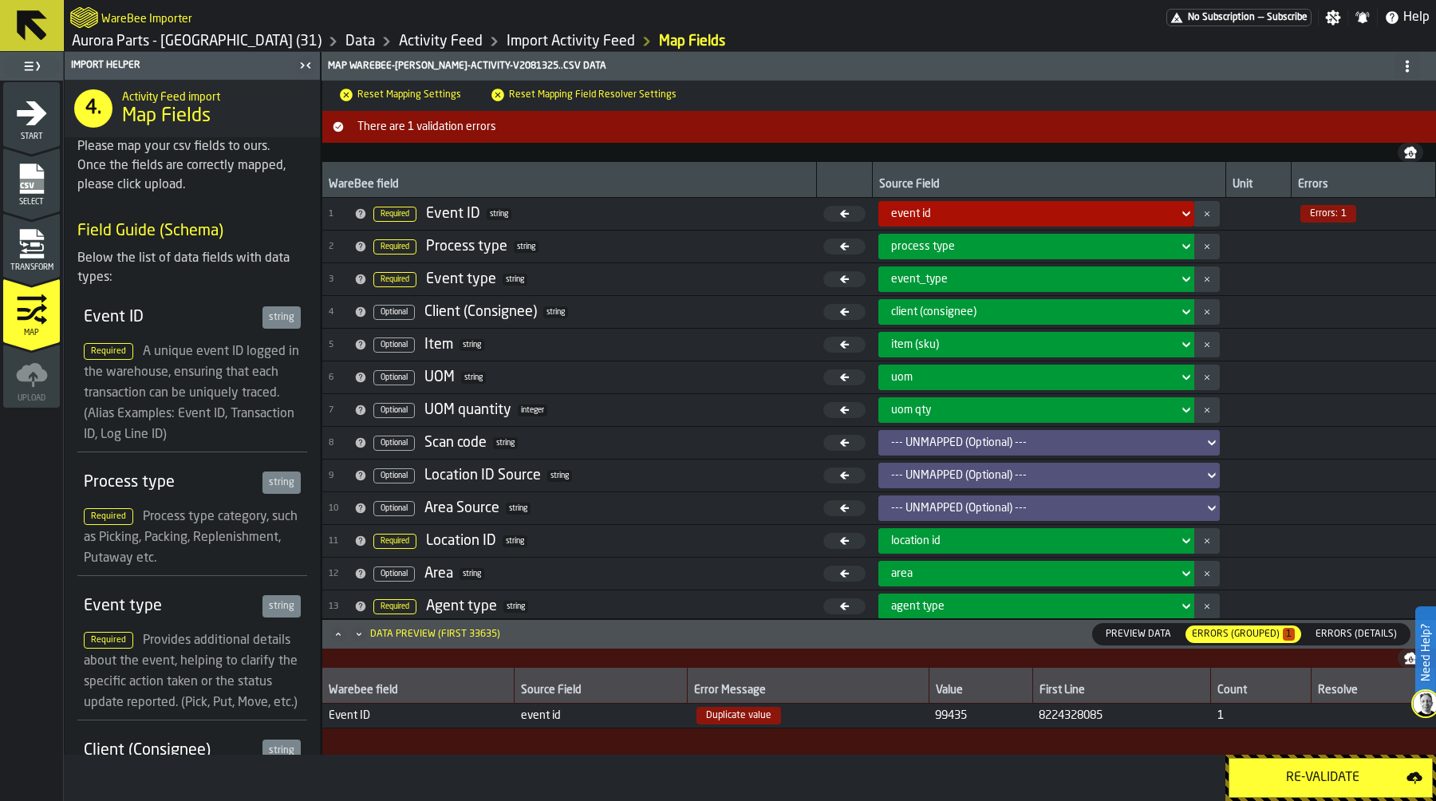
click at [1330, 787] on button "Re-Validate" at bounding box center [1330, 778] width 204 height 40
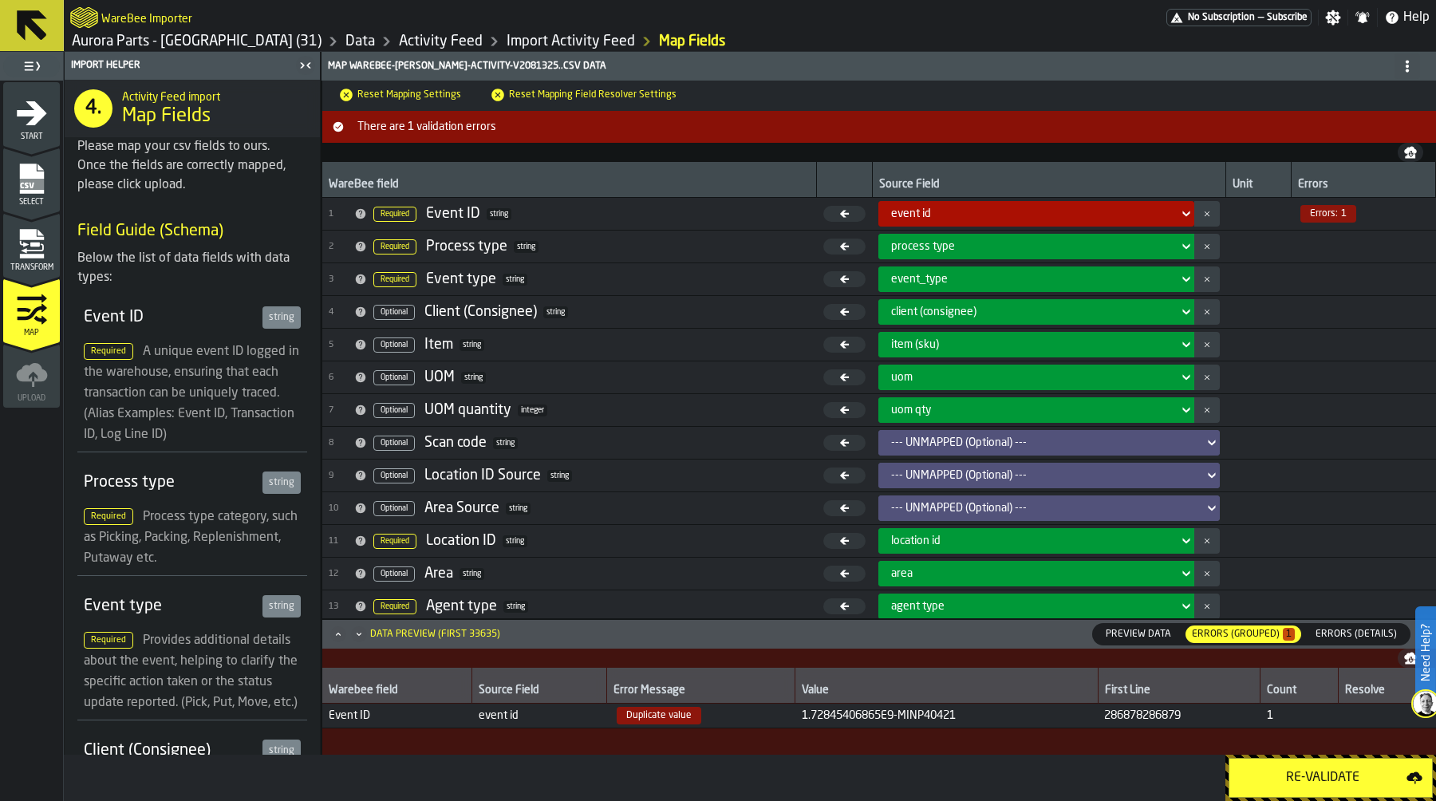
click at [1366, 637] on span "Errors (Details)" at bounding box center [1356, 634] width 94 height 14
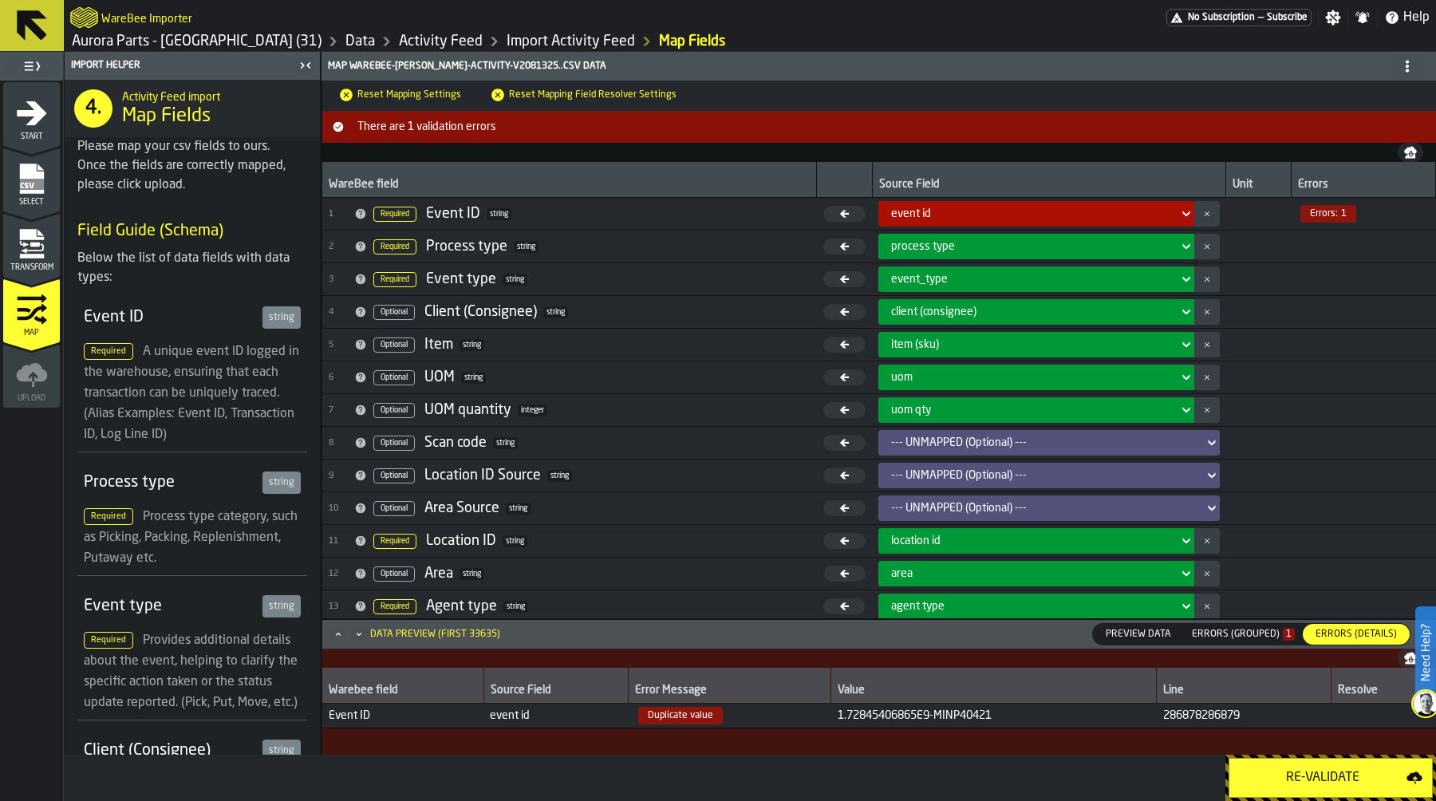
click at [1263, 631] on div "Errors (Grouped) 1" at bounding box center [1243, 634] width 103 height 11
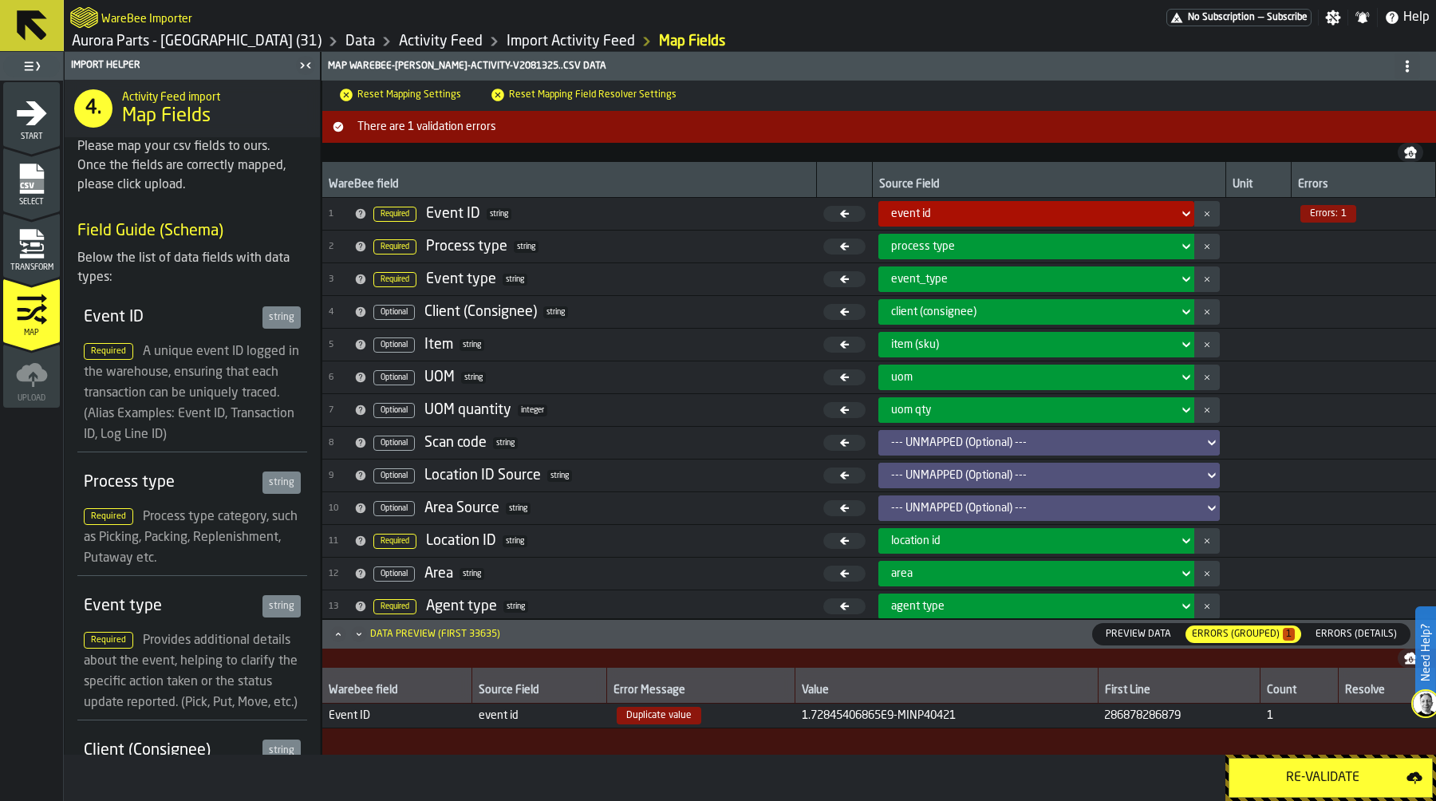
click at [31, 255] on icon "menu Transform" at bounding box center [31, 256] width 24 height 5
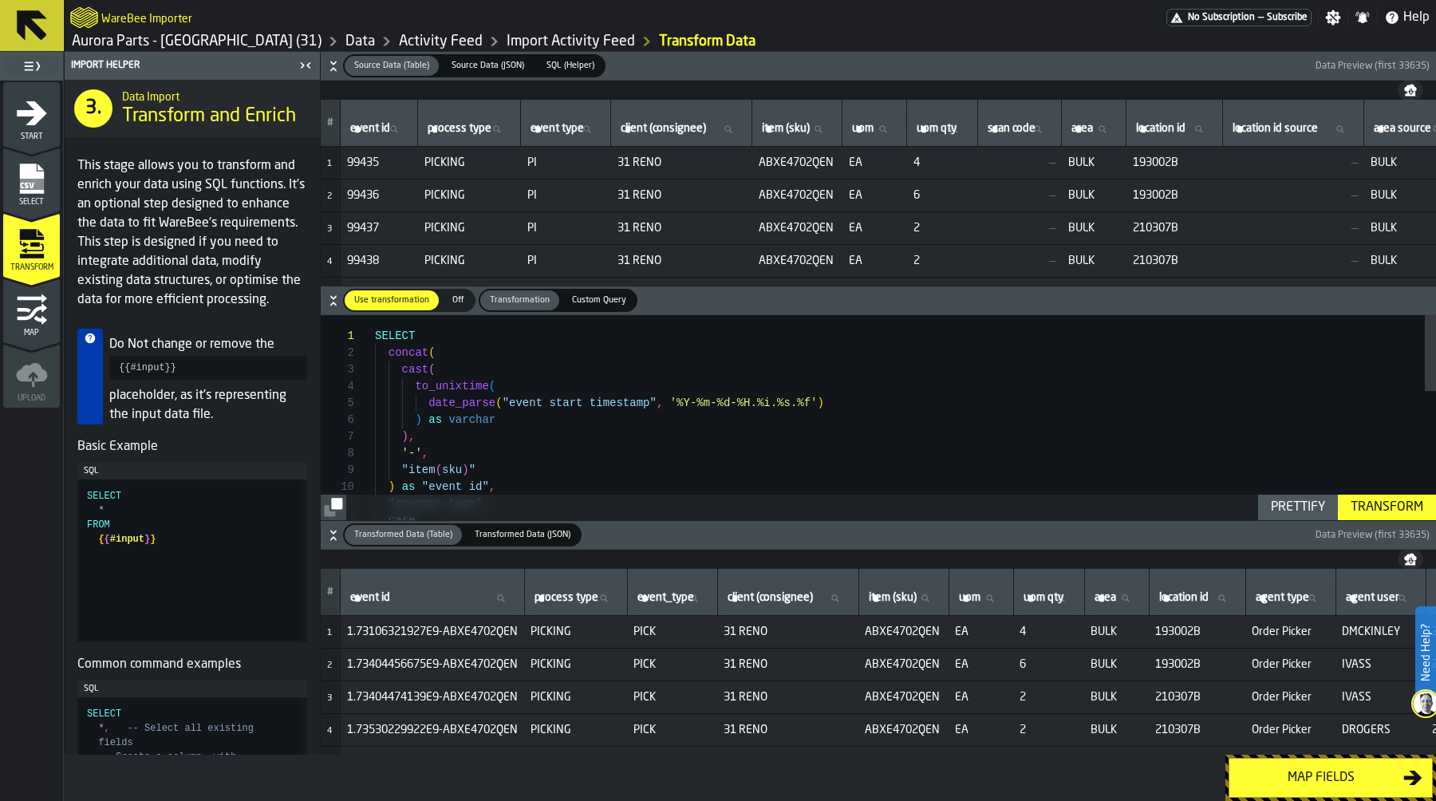
scroll to position [17, 0]
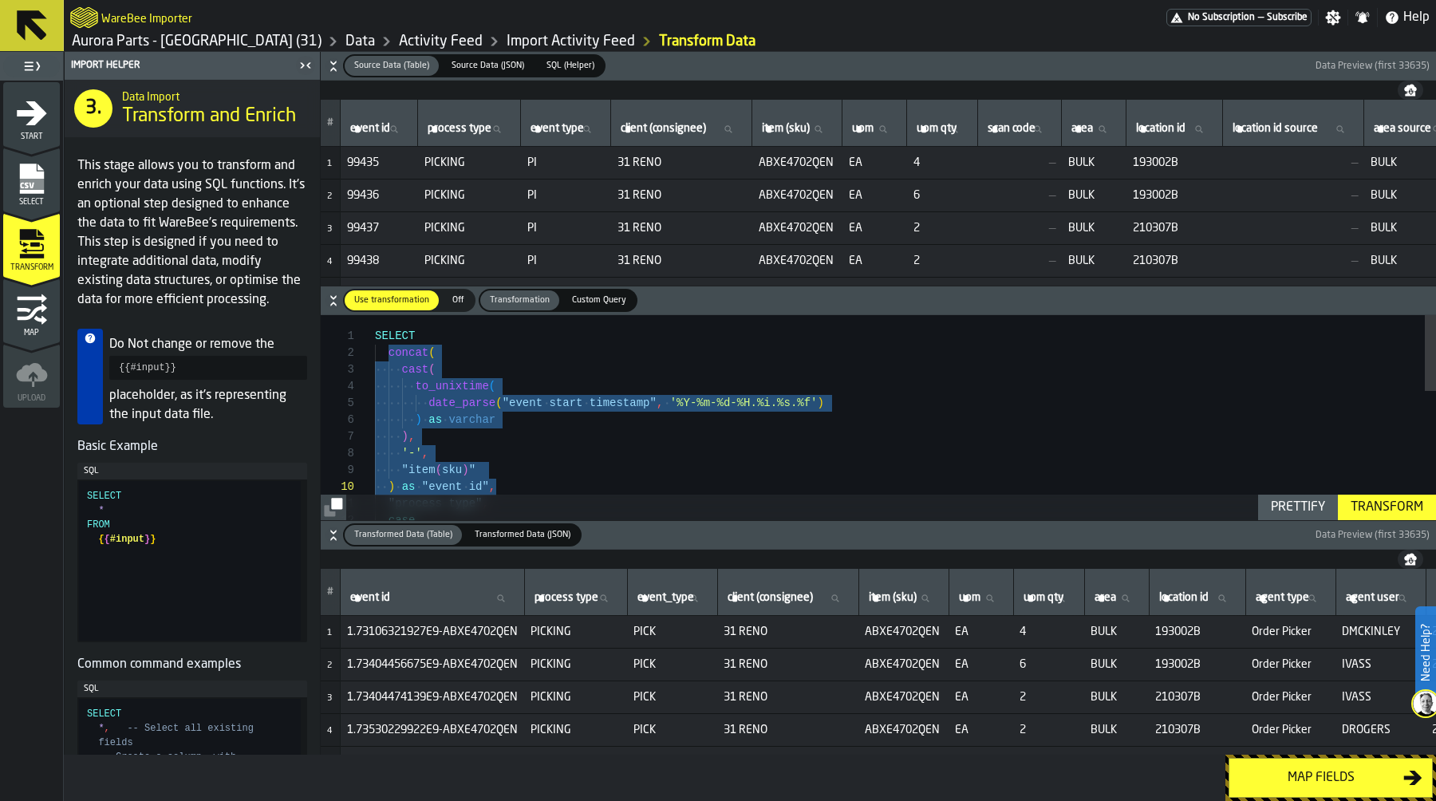
drag, startPoint x: 385, startPoint y: 349, endPoint x: 527, endPoint y: 480, distance: 193.6
click at [527, 480] on div "cast ( to_unixtime ( date_parse ( "event start timestamp" , '%Y-%m-%d-%H.%i.%s.…" at bounding box center [905, 592] width 1061 height 554
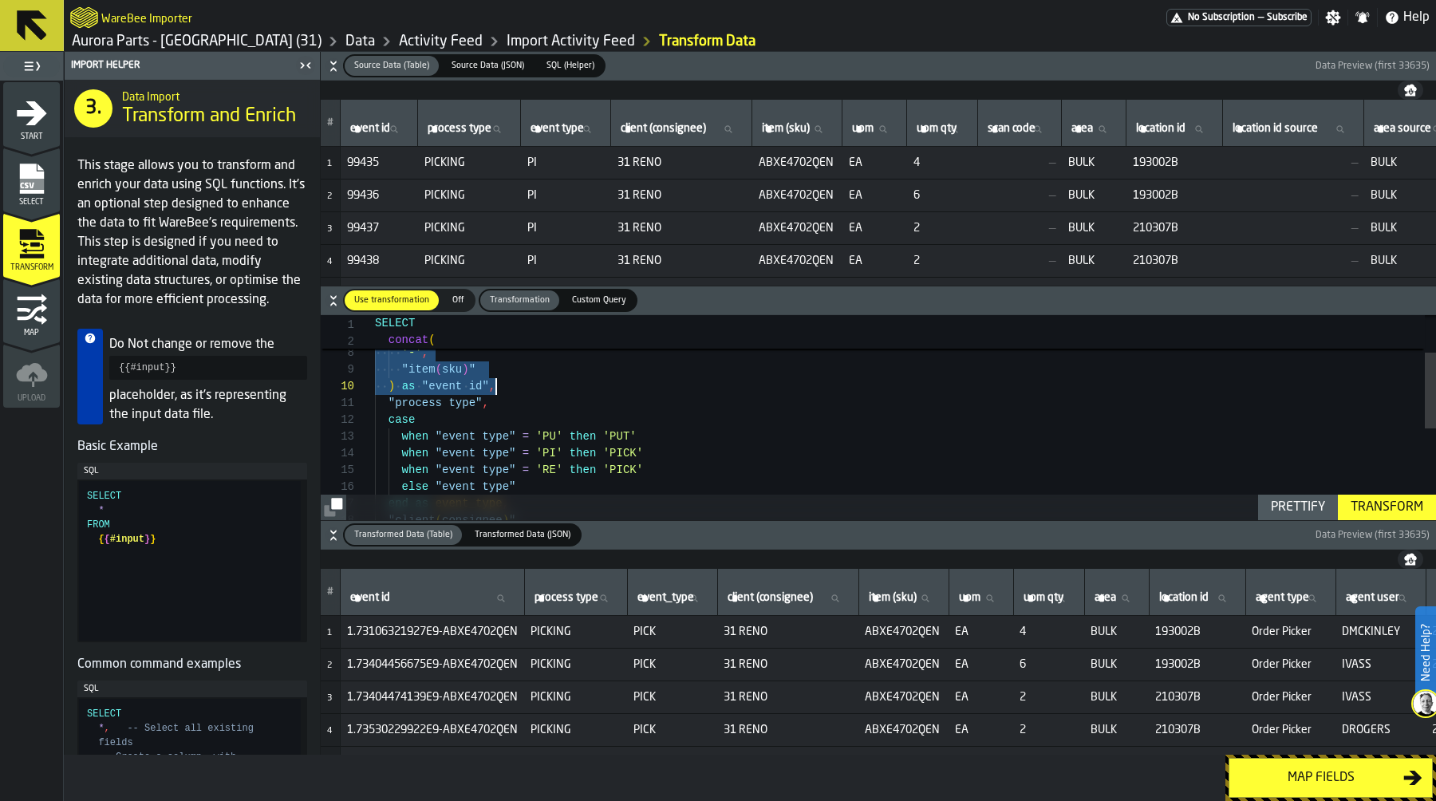
click at [384, 387] on div ") as varchar ) , '-' , "item ( sku ) " ) as "event id" , "process type" , case …" at bounding box center [905, 492] width 1061 height 554
click at [396, 388] on div ") as varchar ) , '-' , "item ( sku ) " ) as "event id" , "process type" , case …" at bounding box center [905, 492] width 1061 height 554
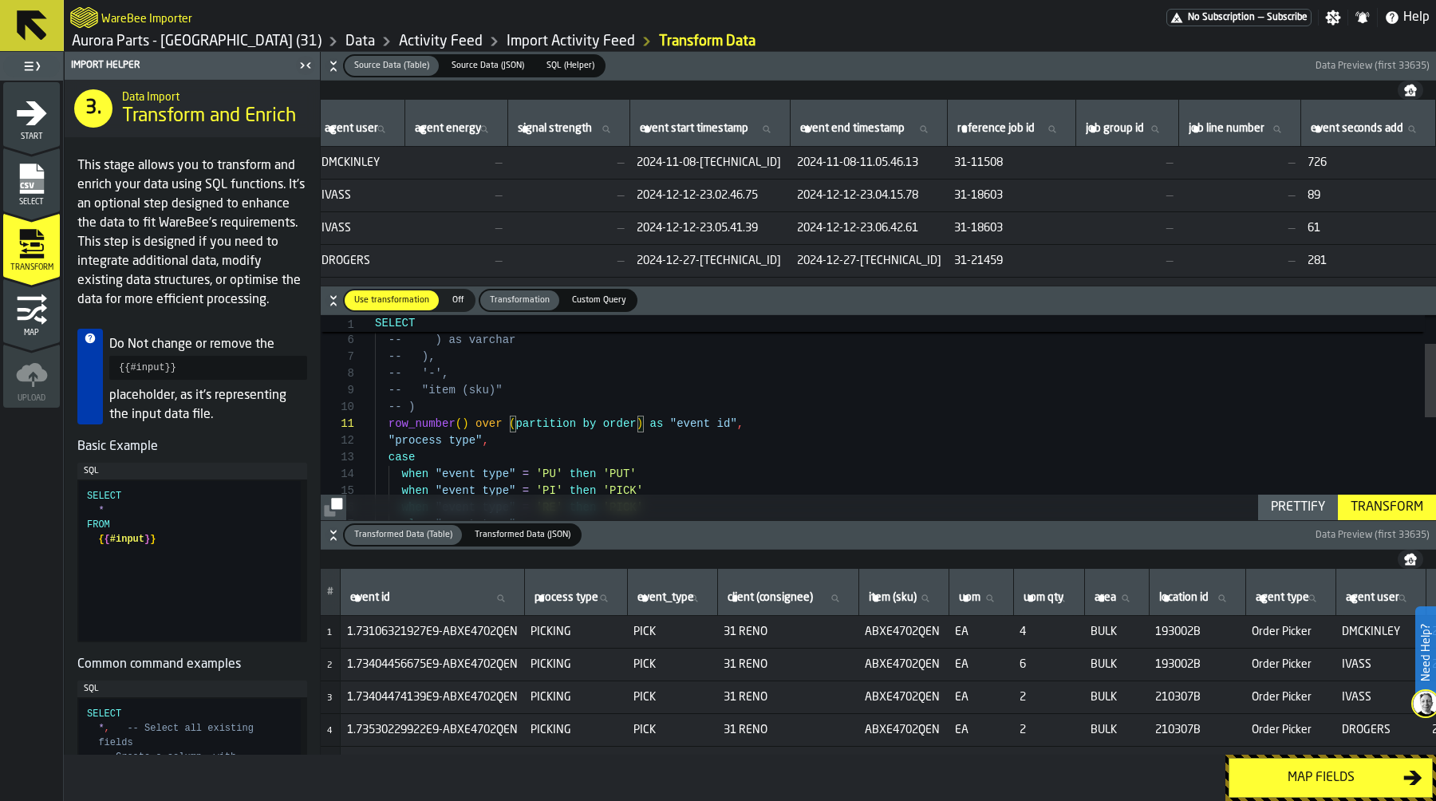
scroll to position [0, 1430]
click at [625, 426] on div "-- ) as varchar -- ), -- '-', -- "item (sku)" -- ) "process type" , case when "…" at bounding box center [905, 520] width 1061 height 570
drag, startPoint x: 603, startPoint y: 422, endPoint x: 726, endPoint y: 423, distance: 122.8
click at [726, 423] on div "-- ) as varchar -- ), -- '-', -- "item (sku)" -- ) "process type" , case when "…" at bounding box center [905, 520] width 1061 height 570
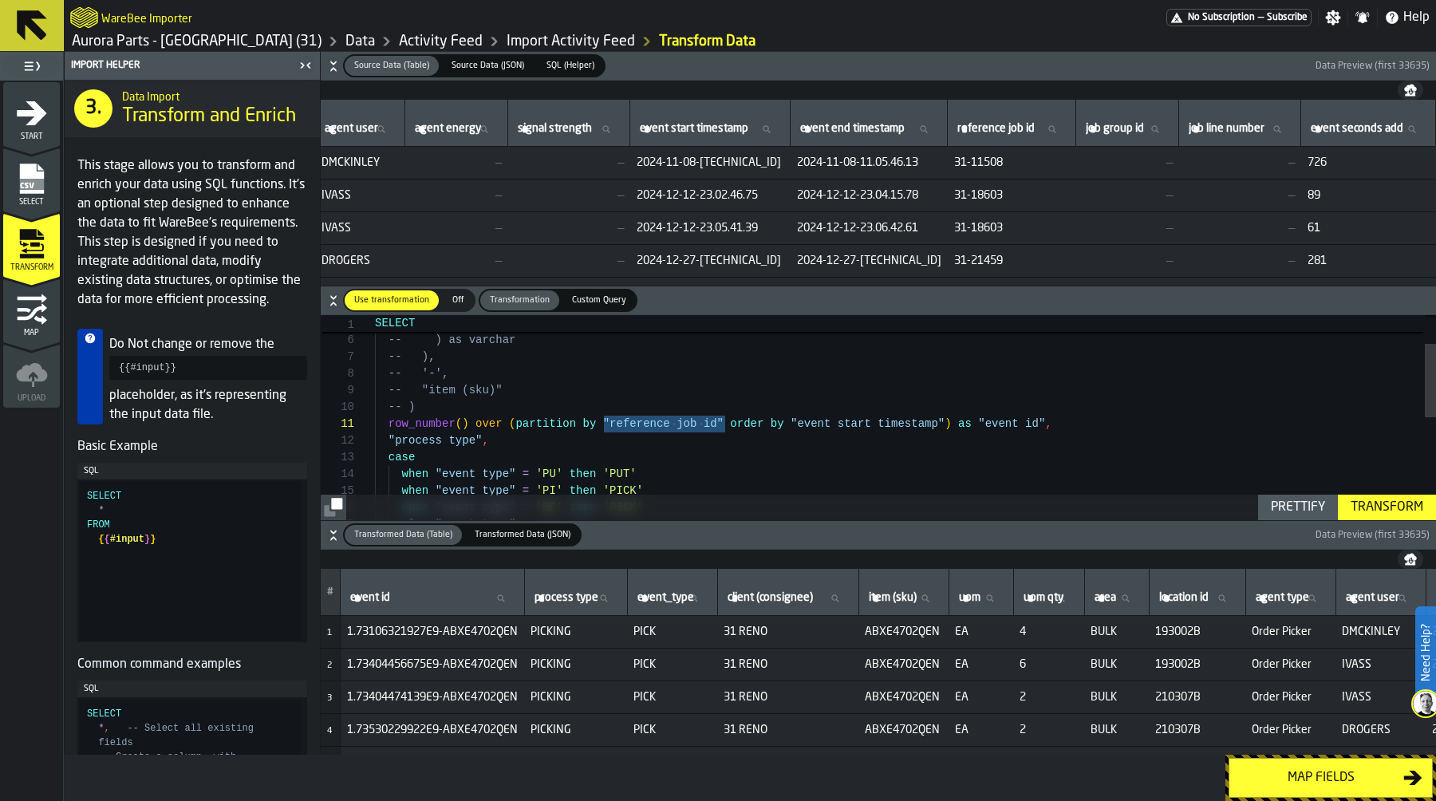
click at [387, 422] on div "-- ) as varchar -- ), -- '-', -- "item (sku)" -- ) "process type" , case when "…" at bounding box center [905, 520] width 1061 height 570
click at [1187, 420] on div "-- ) as varchar -- ), -- '-', -- "item (sku)" -- ) "process type" , case when "…" at bounding box center [905, 520] width 1061 height 570
click at [1381, 514] on div "Transform" at bounding box center [1386, 507] width 85 height 19
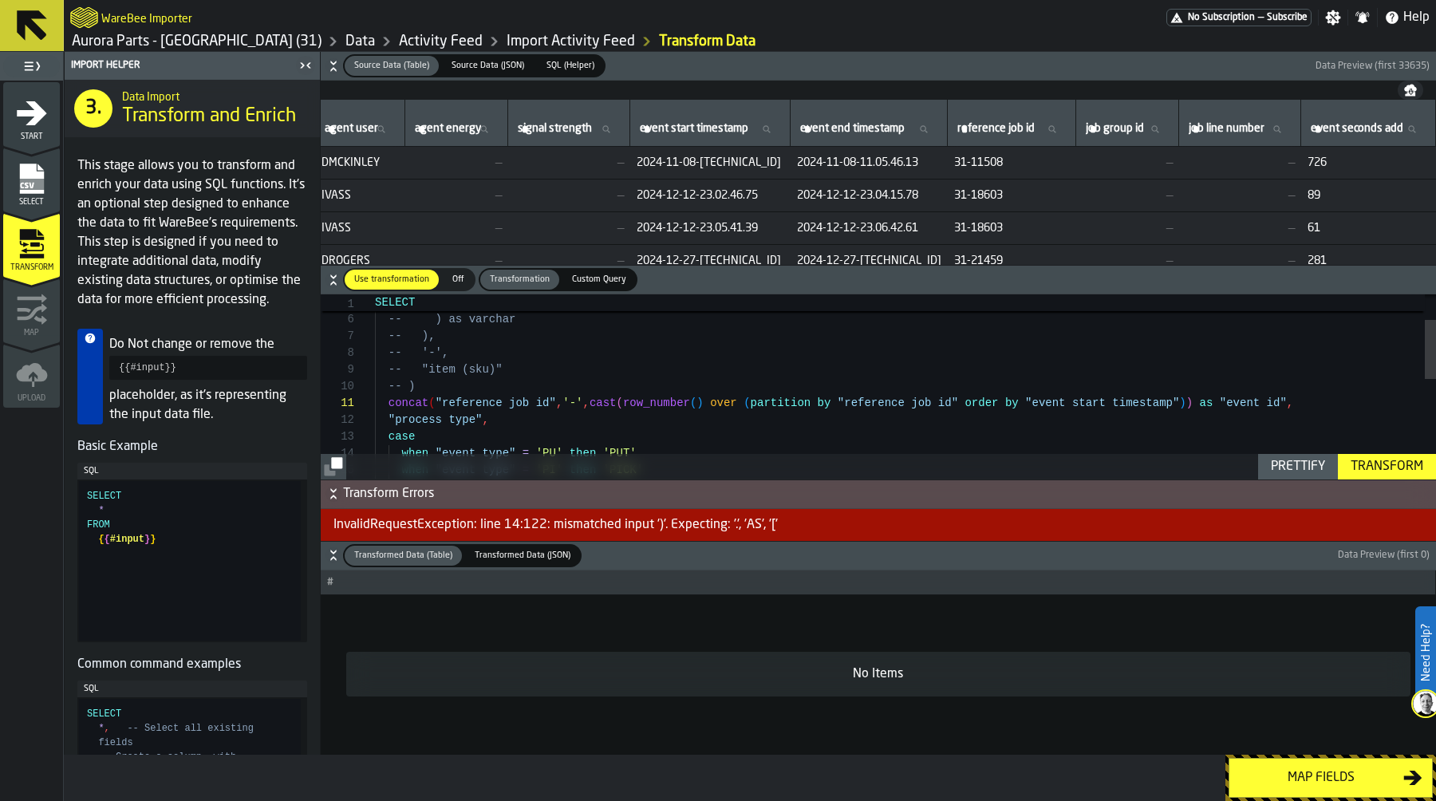
click at [1293, 462] on div "Prettify" at bounding box center [1297, 466] width 67 height 19
click at [433, 403] on div "-- ) as varchar -- ), -- '-', -- "item (sku)" -- ) "process type" , case when "…" at bounding box center [905, 500] width 1061 height 570
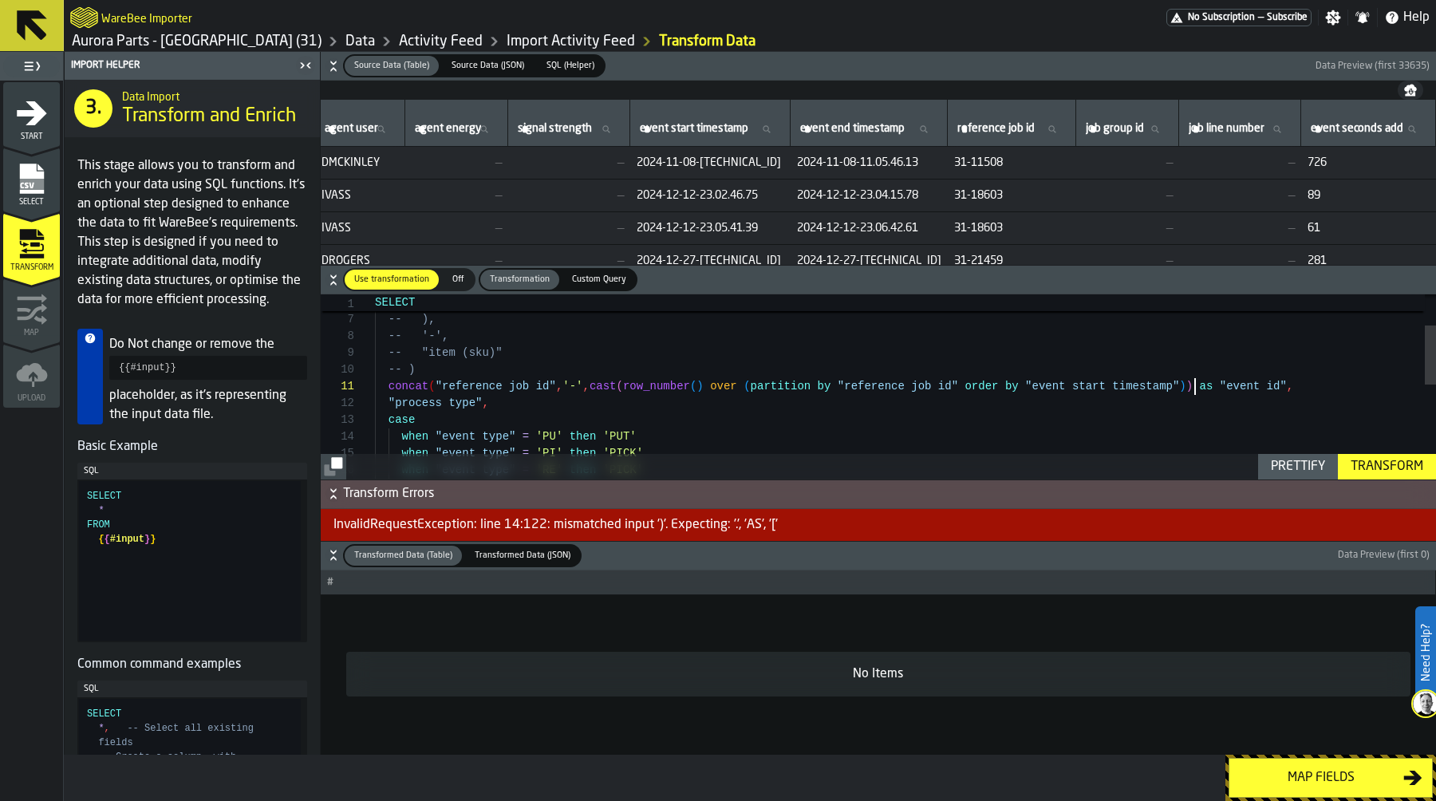
click at [1193, 384] on div "-- ) as varchar -- ), -- '-', -- "item (sku)" -- ) "process type" , case when "…" at bounding box center [905, 483] width 1061 height 570
click at [1376, 457] on div "Transform" at bounding box center [1386, 466] width 85 height 19
click at [1187, 388] on div "-- ) as varchar -- ), -- '-', -- "item (sku)" -- ) "process type" , case when "…" at bounding box center [905, 483] width 1061 height 570
click at [1299, 469] on div "Prettify" at bounding box center [1297, 466] width 67 height 19
type textarea "**********"
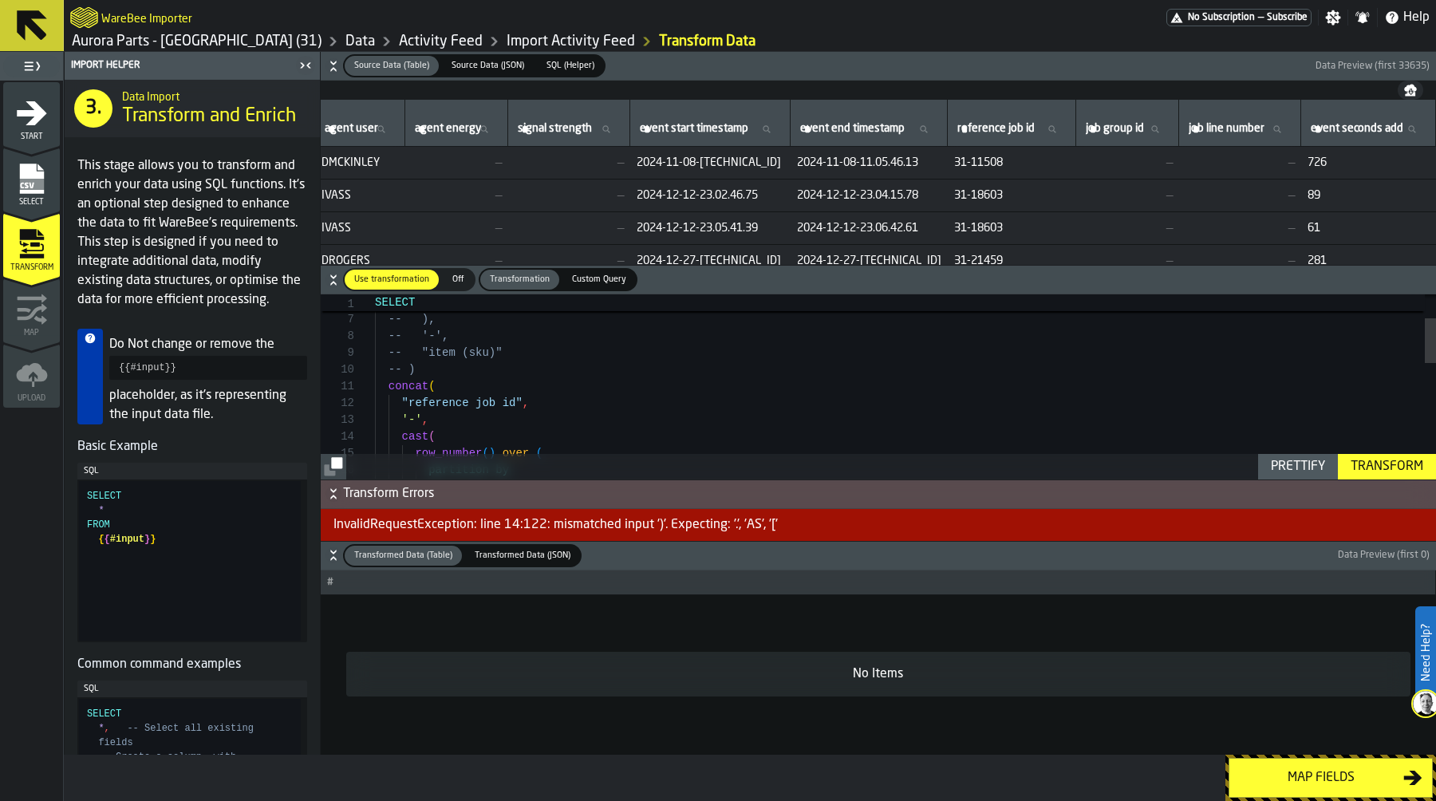
click at [1374, 459] on div "Transform" at bounding box center [1386, 466] width 85 height 19
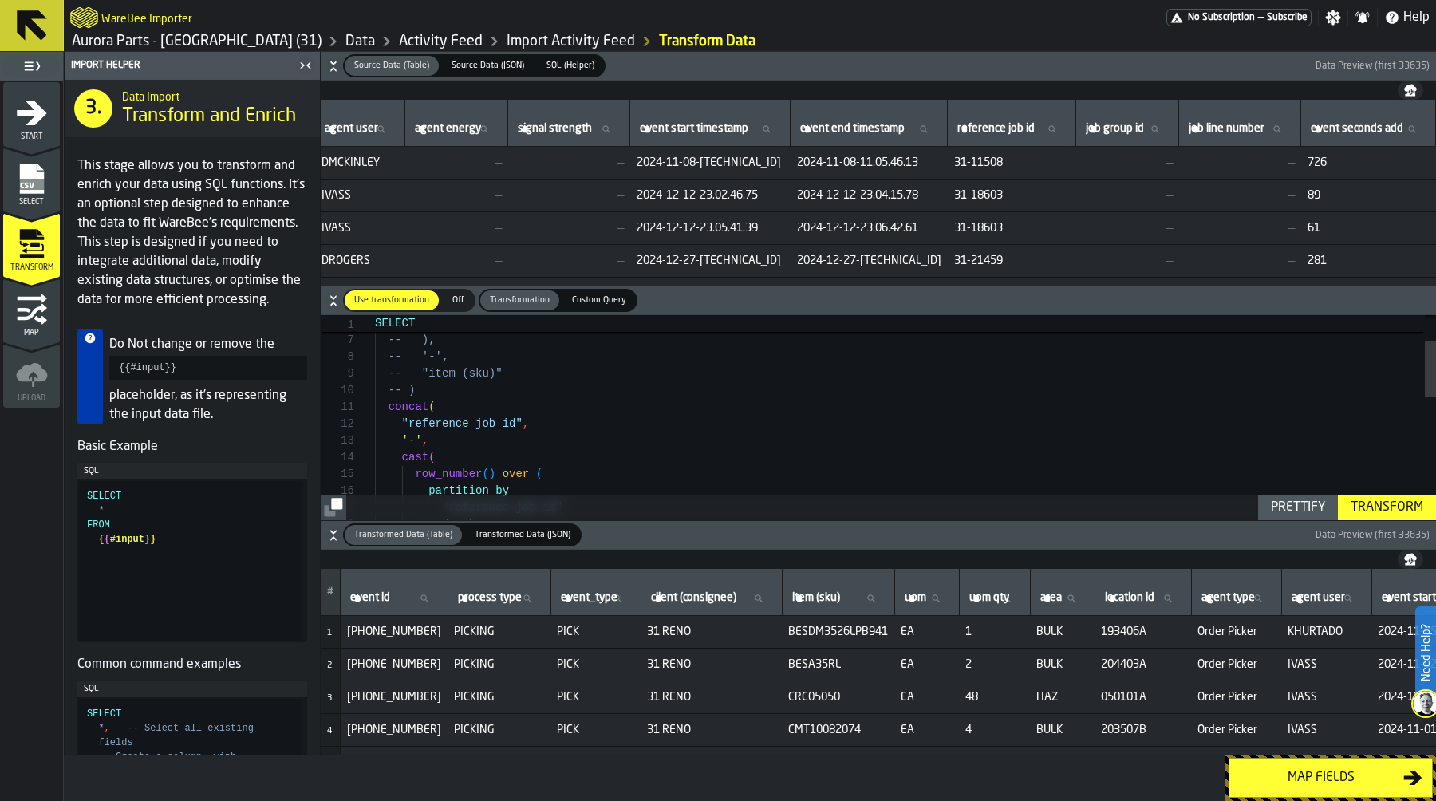
click at [1296, 776] on div "Map fields" at bounding box center [1321, 777] width 164 height 19
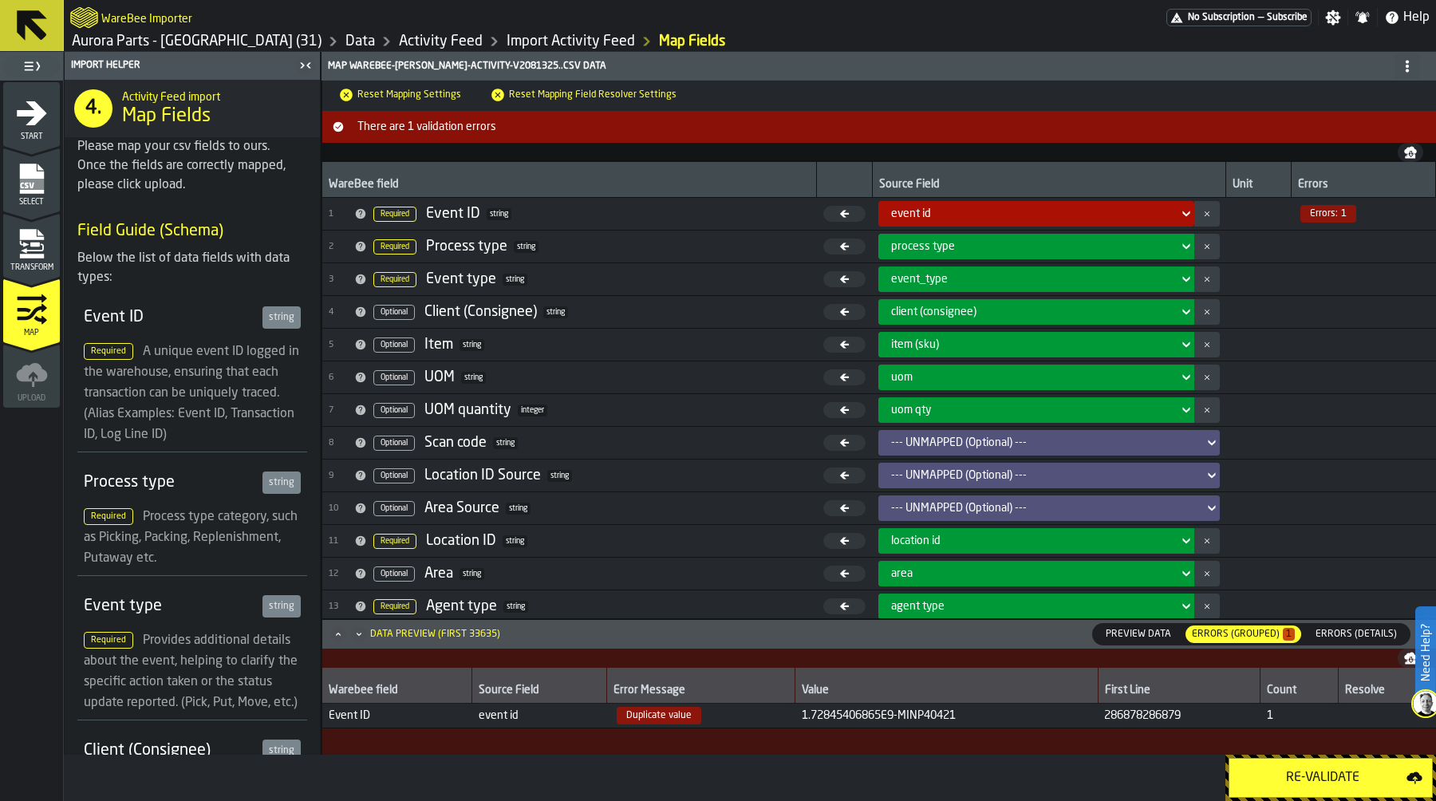
click at [1296, 776] on div "Re-Validate" at bounding box center [1323, 777] width 168 height 19
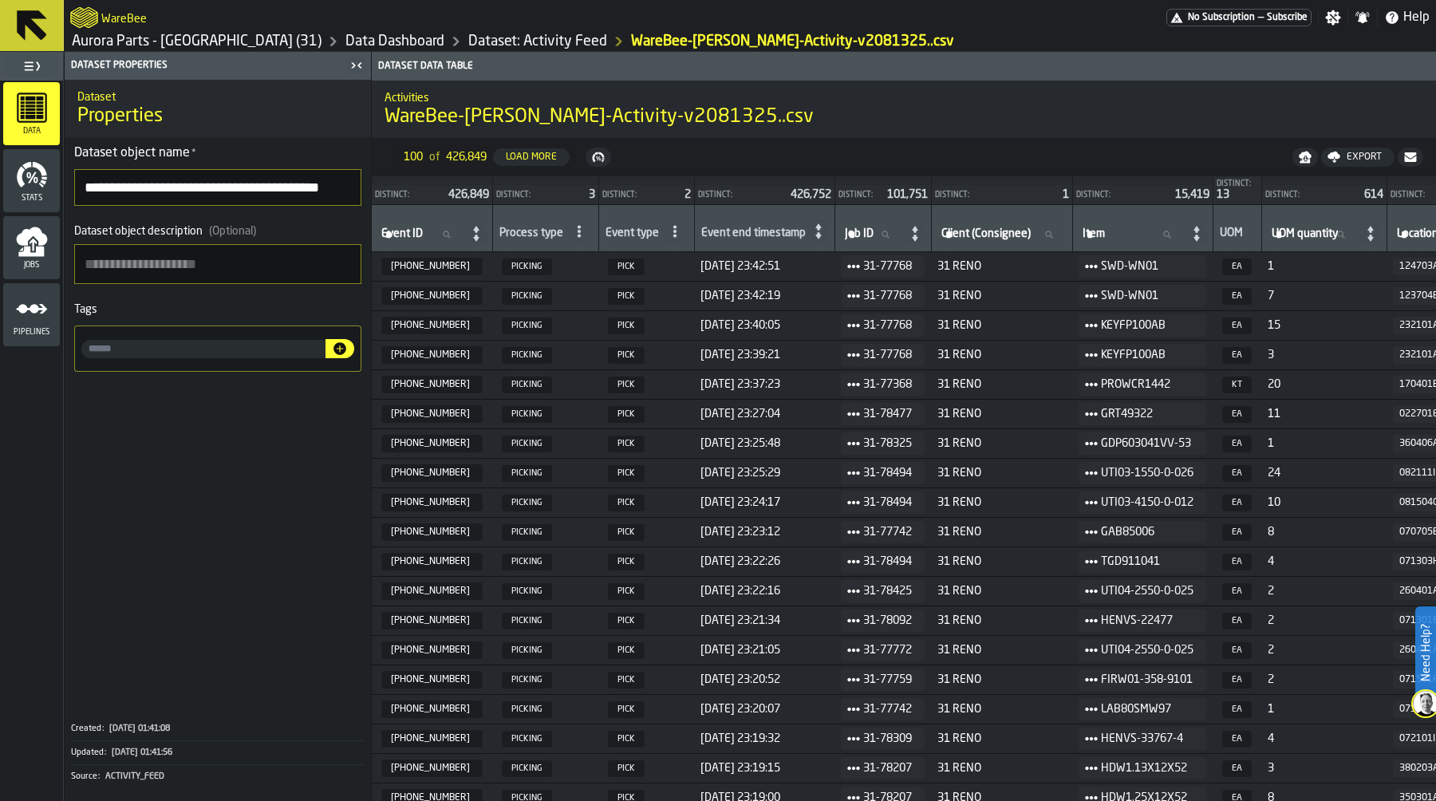
click at [144, 37] on link "Aurora Parts - [GEOGRAPHIC_DATA] (31)" at bounding box center [197, 42] width 250 height 18
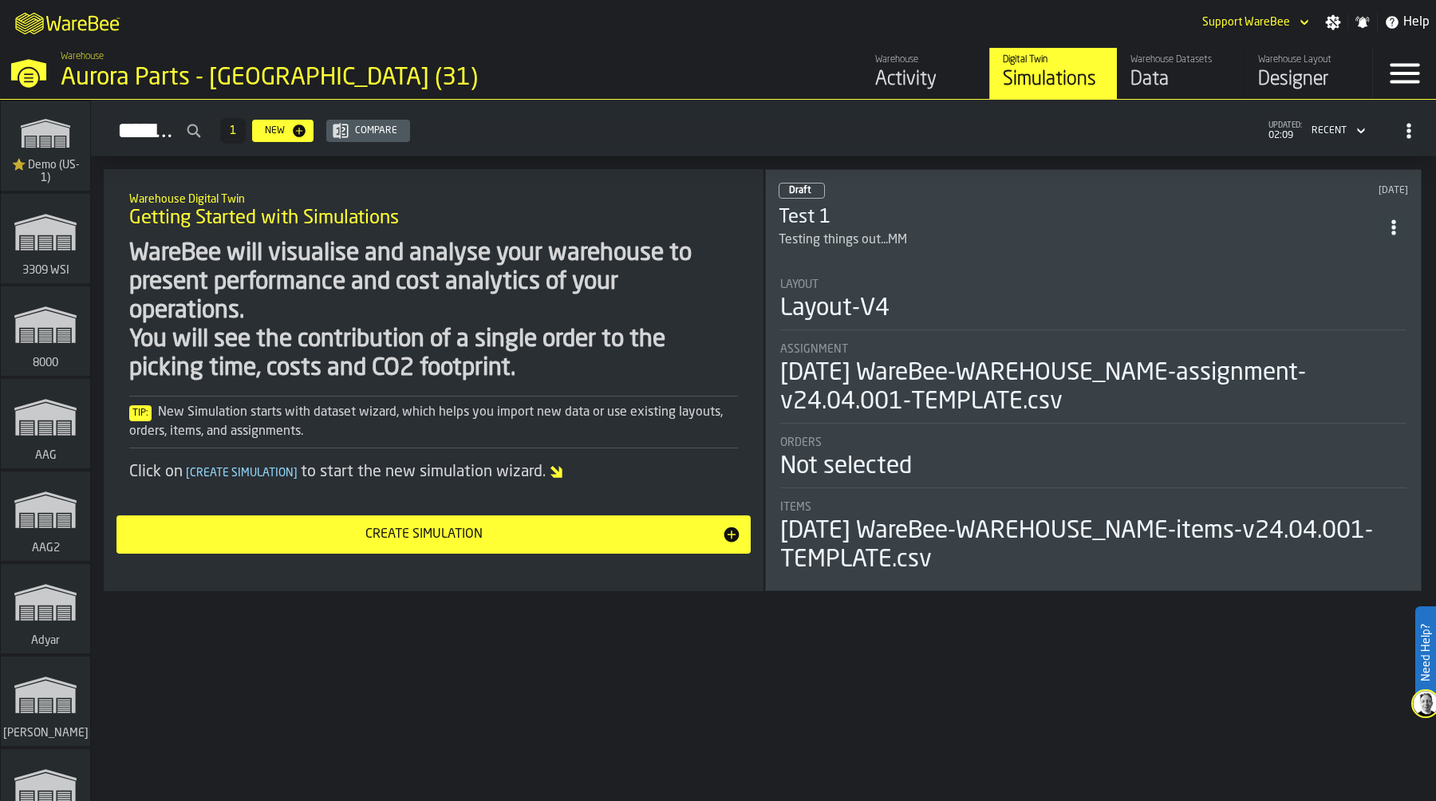
click at [918, 94] on link "Warehouse Activity" at bounding box center [925, 73] width 128 height 51
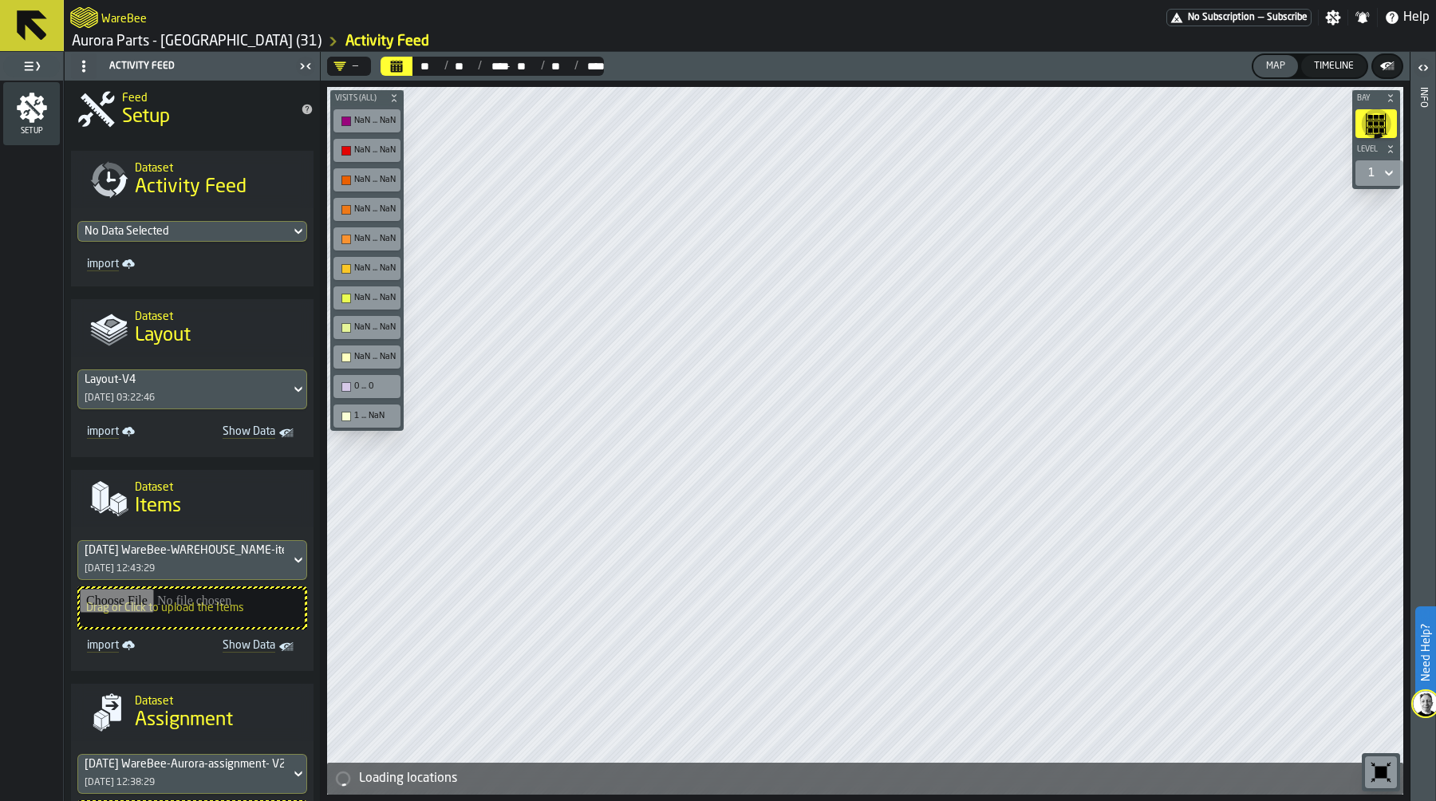
click at [200, 233] on div "No Data Selected" at bounding box center [184, 231] width 199 height 13
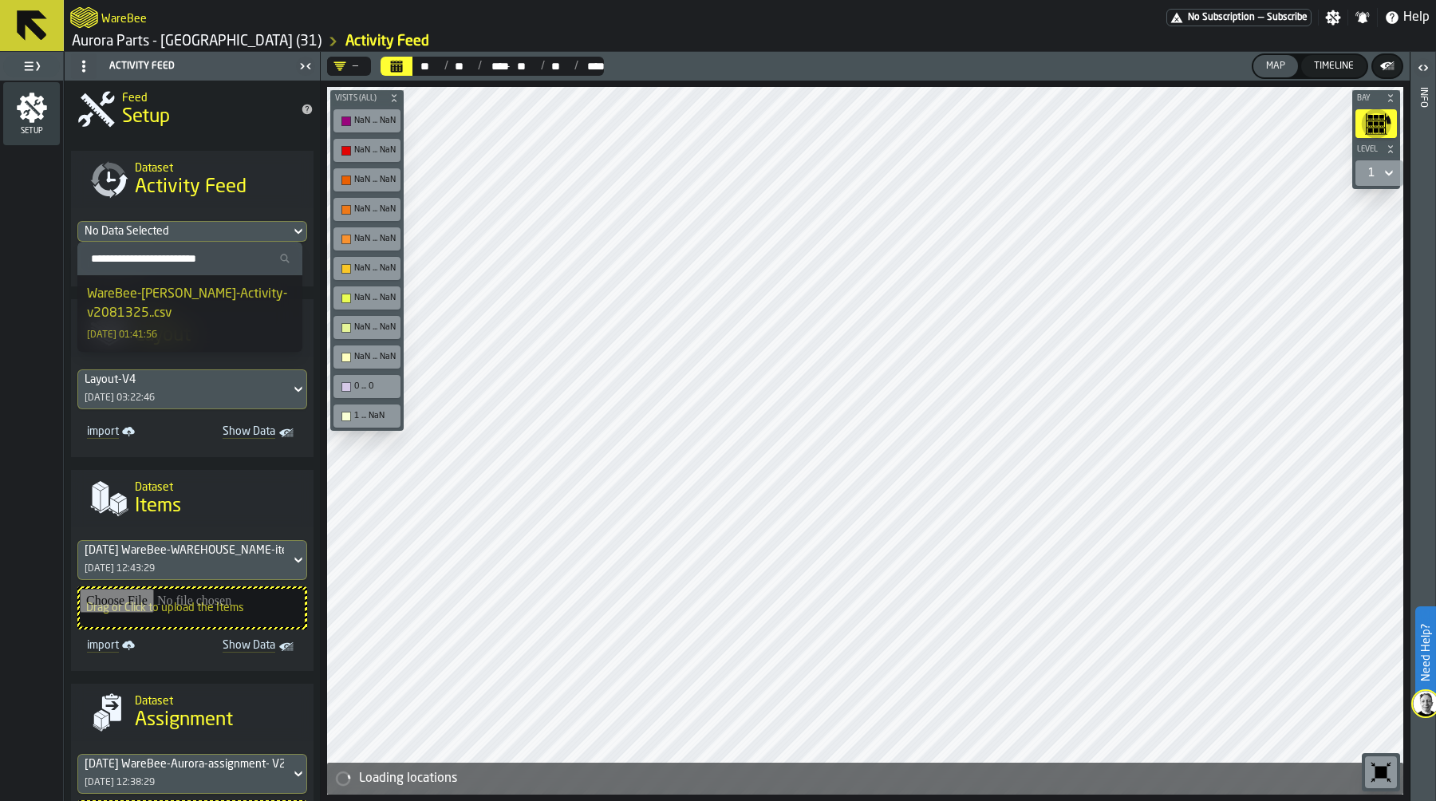
click at [205, 311] on div "WareBee-Aurora Reno-Activity-v2081325..csv" at bounding box center [190, 304] width 206 height 38
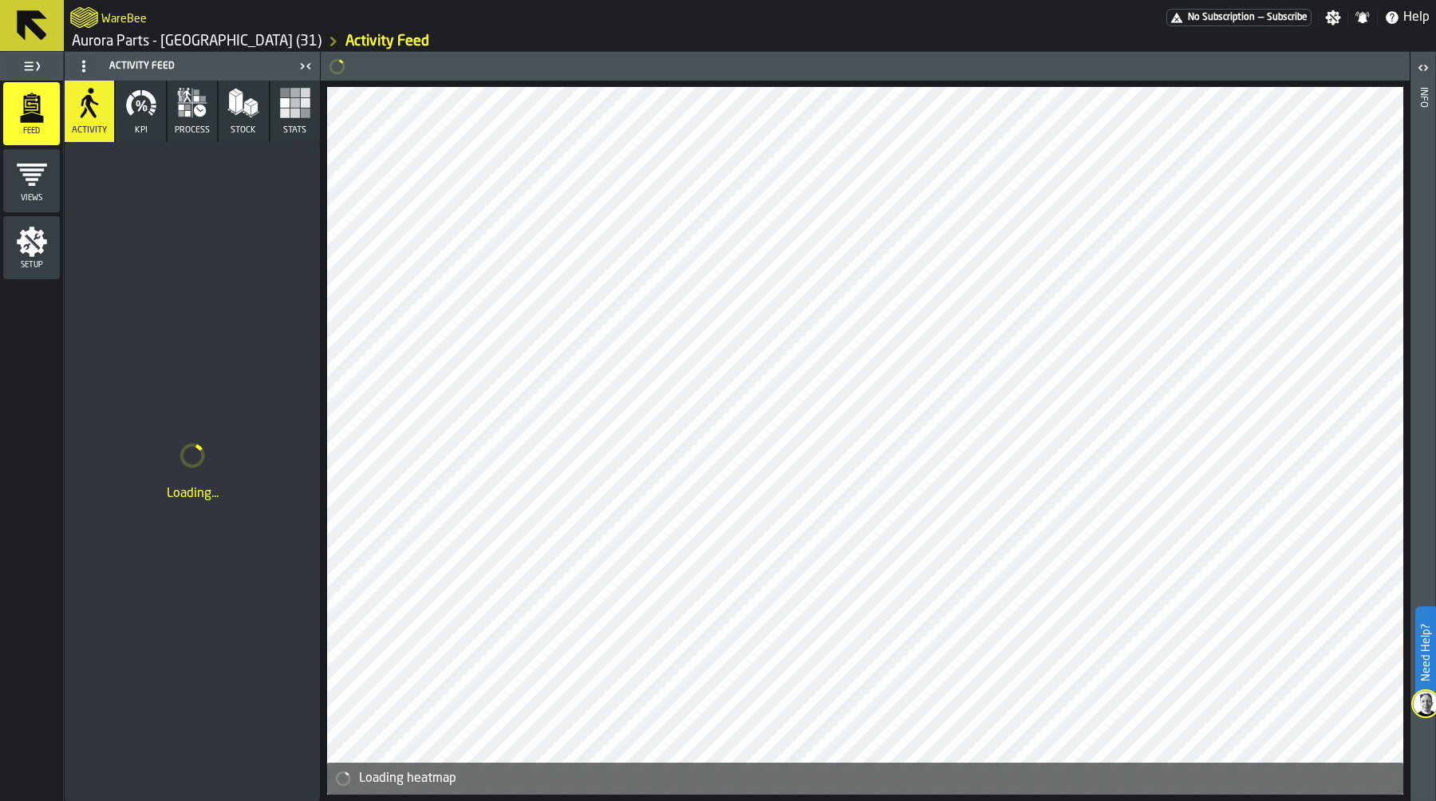
click at [44, 237] on icon "menu Setup" at bounding box center [32, 242] width 32 height 32
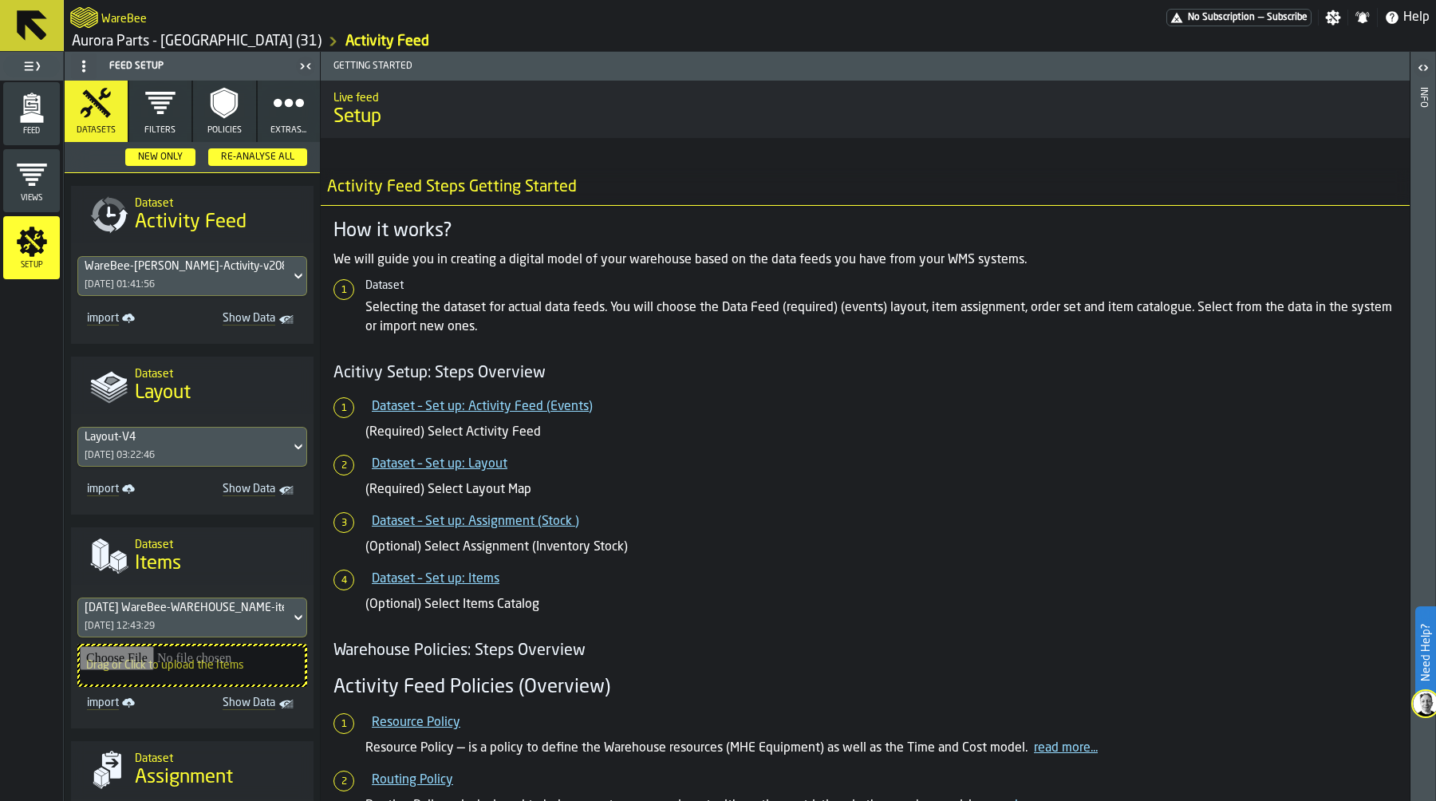
click at [160, 112] on icon "button" at bounding box center [160, 103] width 30 height 22
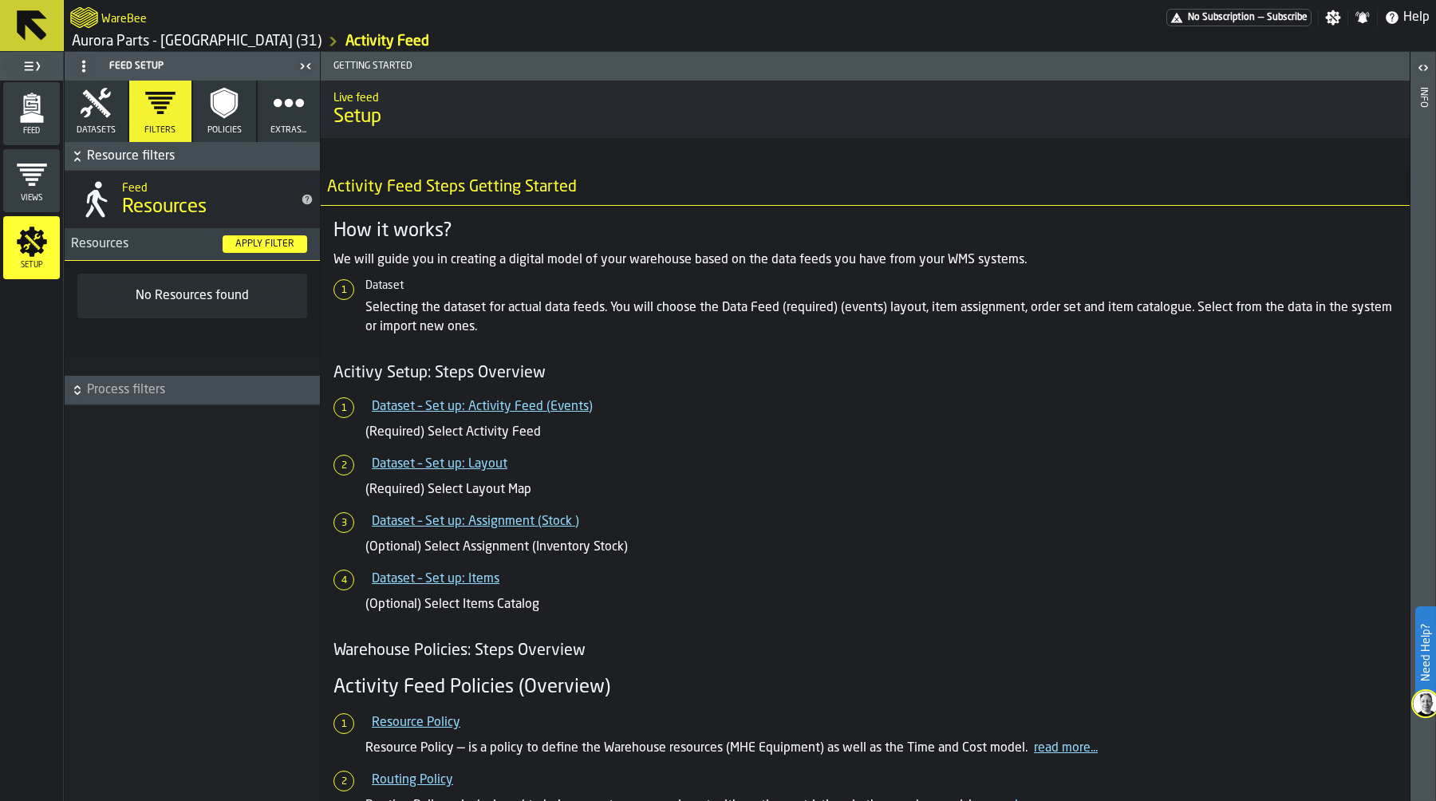
click at [211, 124] on button "Policies" at bounding box center [224, 111] width 63 height 61
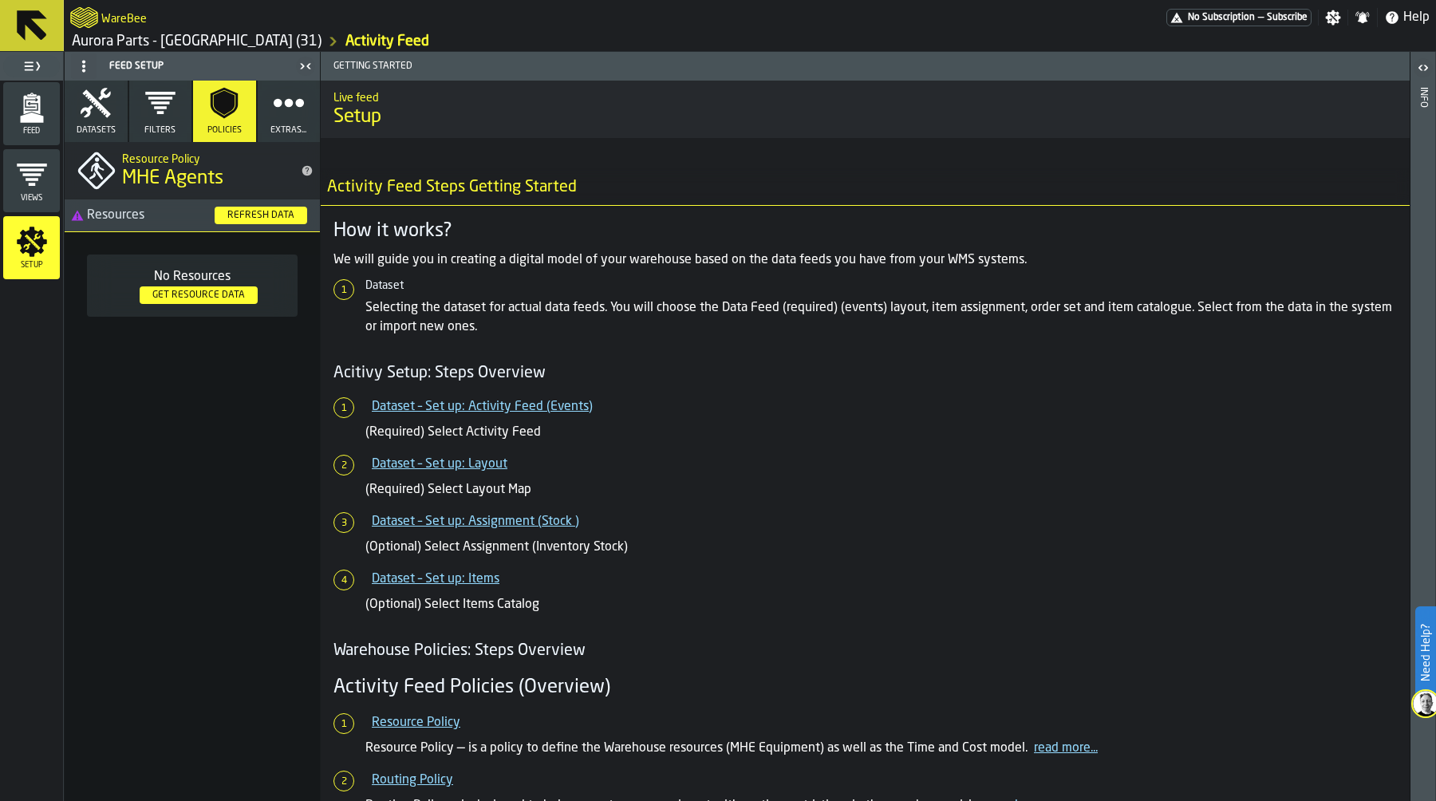
click at [258, 215] on div "Refresh Data" at bounding box center [261, 215] width 80 height 11
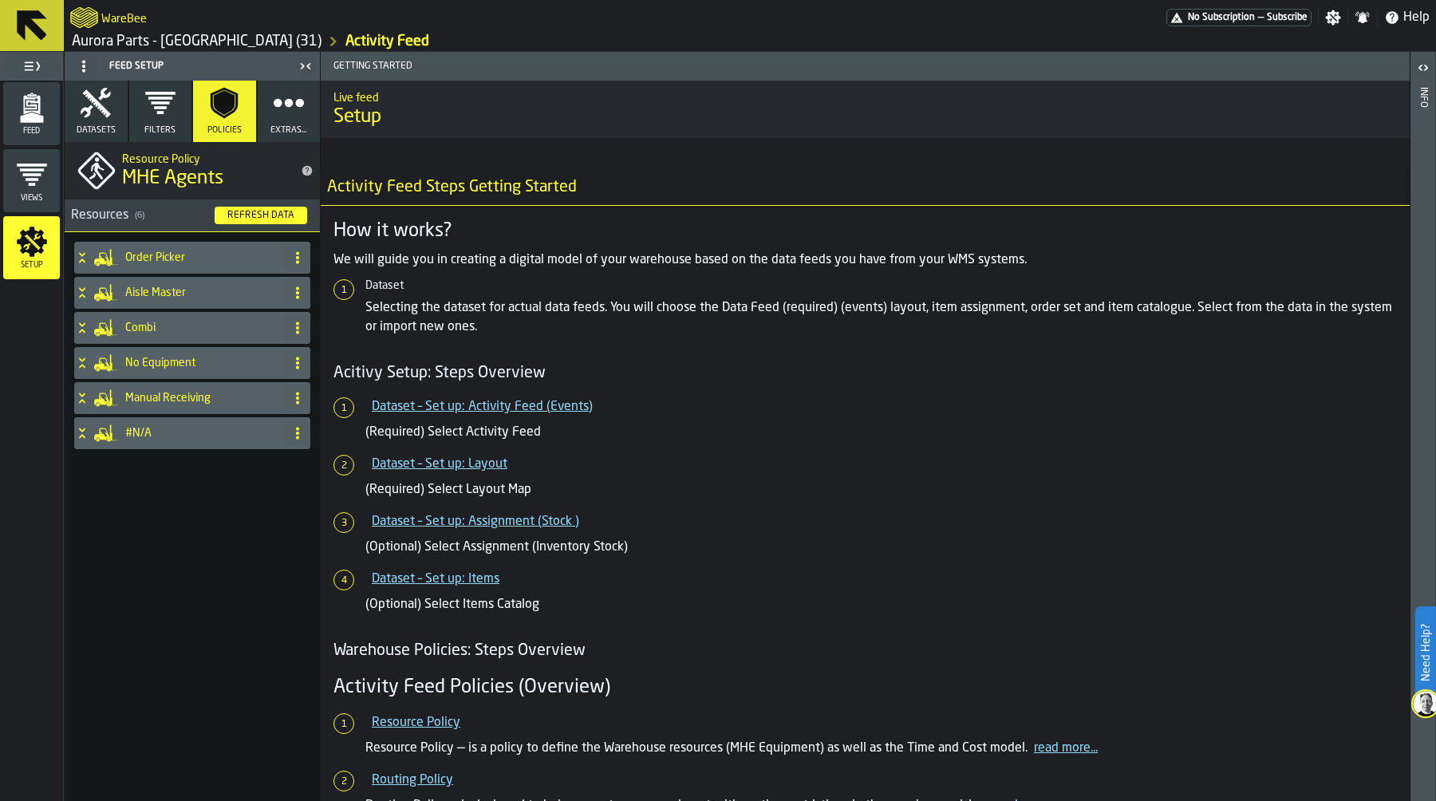
click at [284, 108] on icon "button" at bounding box center [289, 103] width 32 height 32
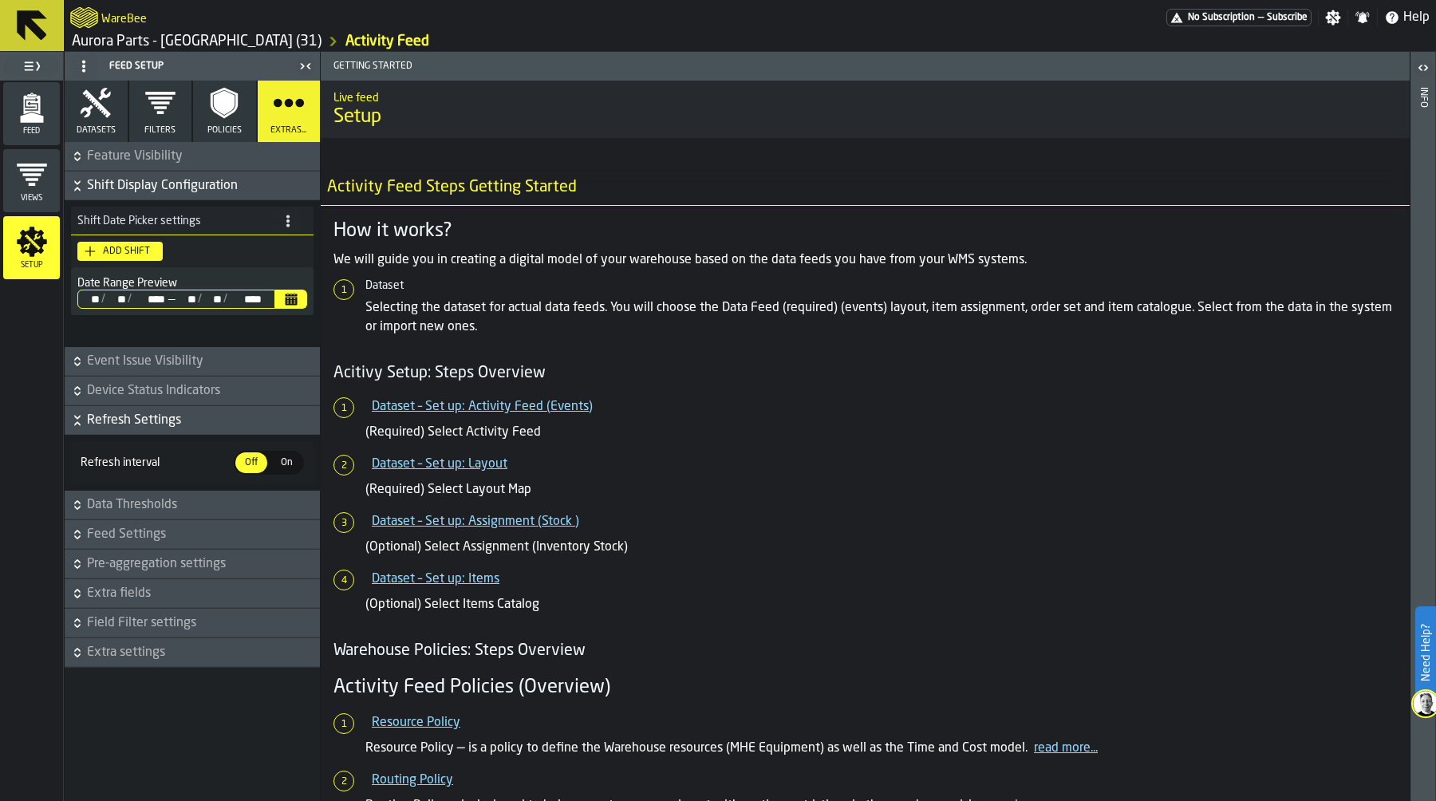
click at [174, 385] on span "Device Status Indicators" at bounding box center [202, 390] width 230 height 19
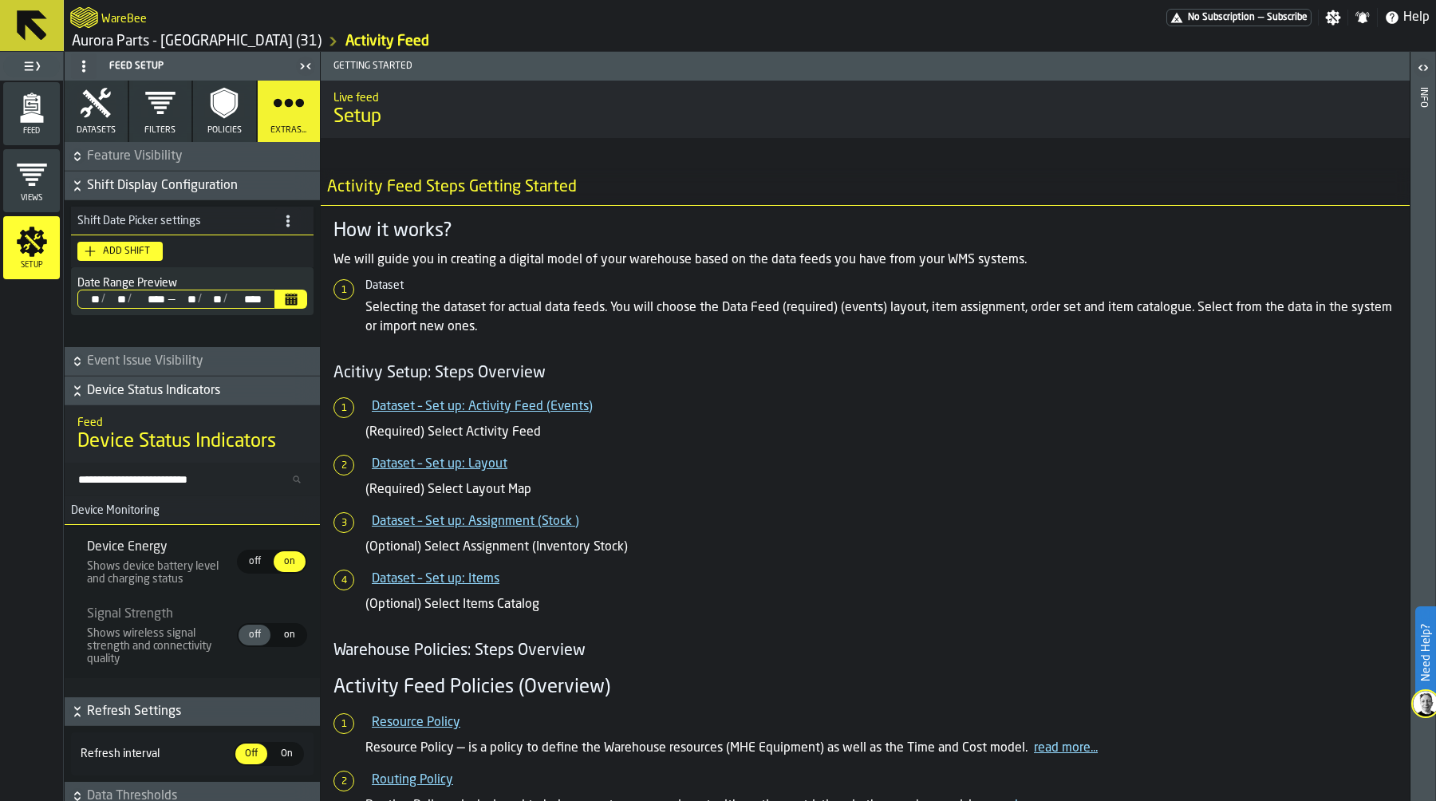
click at [174, 385] on span "Device Status Indicators" at bounding box center [202, 390] width 230 height 19
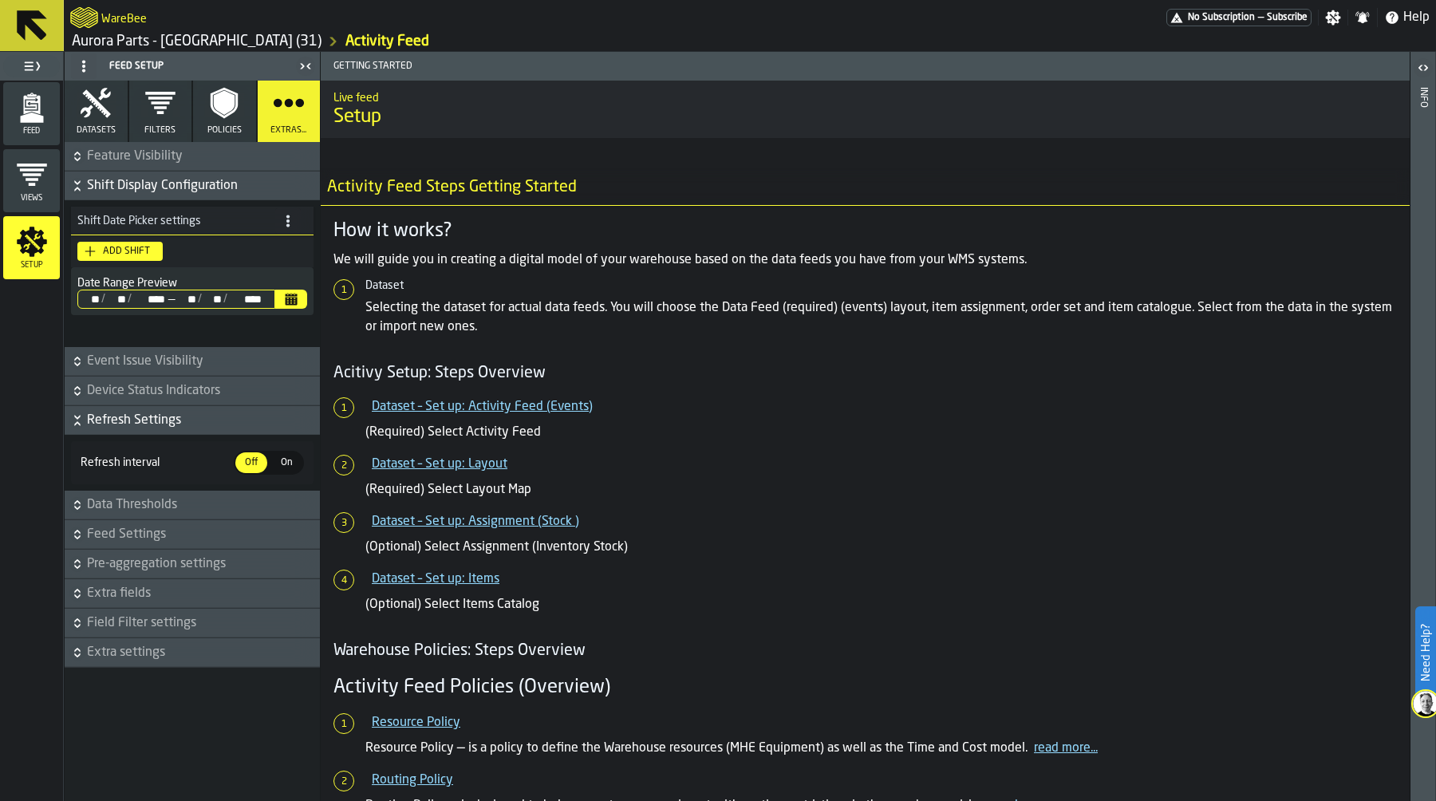
click at [166, 498] on span "Data Thresholds" at bounding box center [202, 504] width 230 height 19
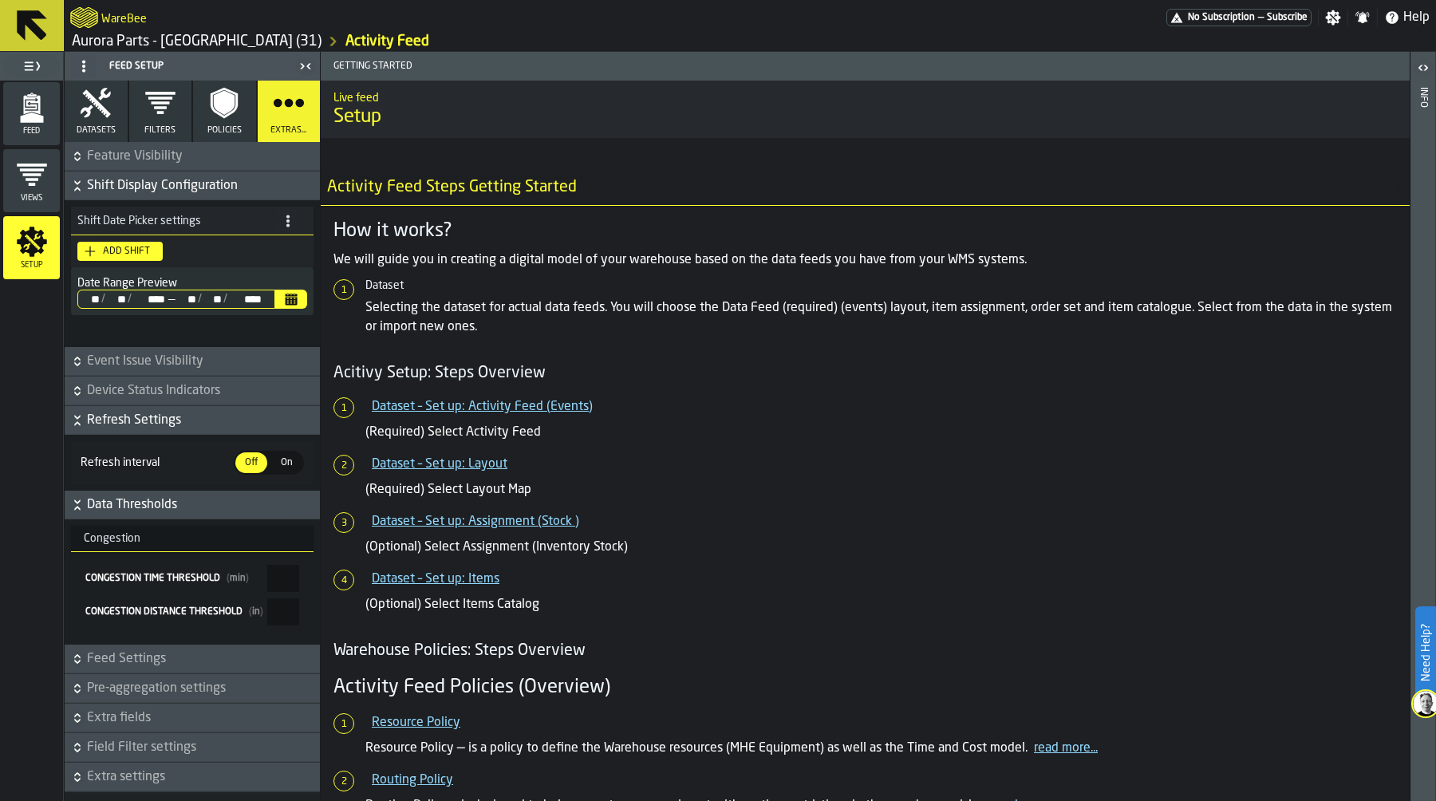
click at [166, 498] on span "Data Thresholds" at bounding box center [202, 504] width 230 height 19
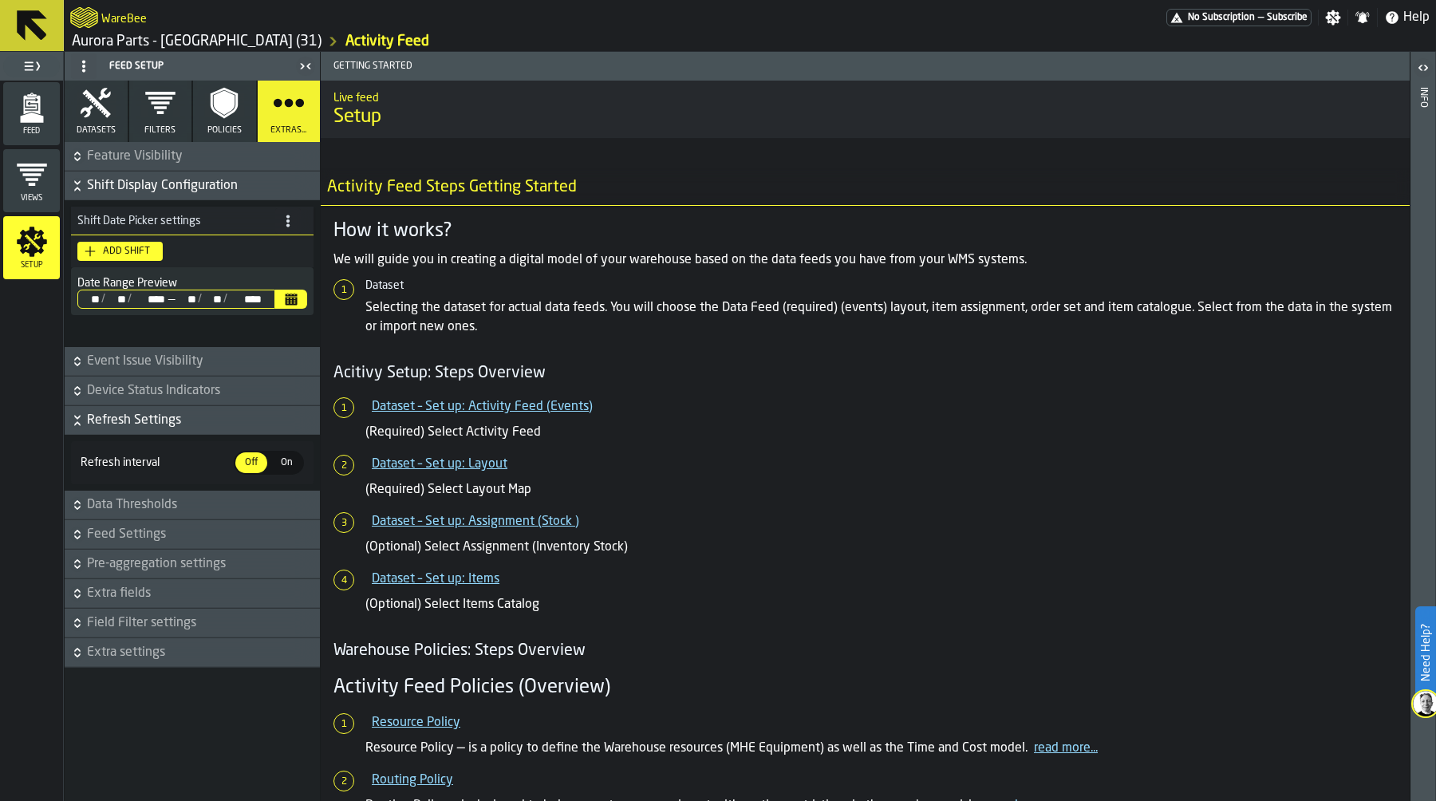
click at [166, 498] on span "Data Thresholds" at bounding box center [202, 504] width 230 height 19
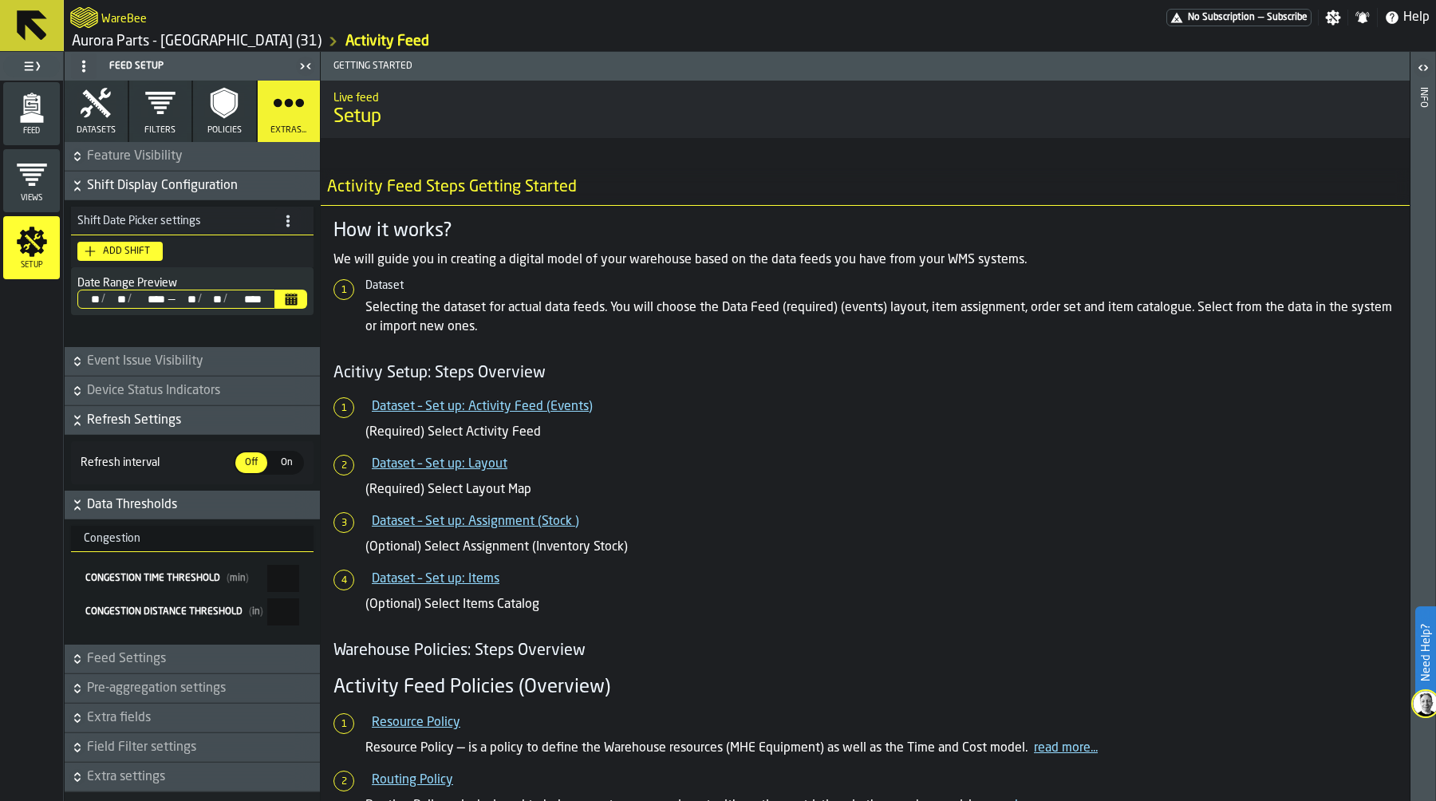
drag, startPoint x: 276, startPoint y: 571, endPoint x: 312, endPoint y: 571, distance: 35.9
click at [312, 571] on div "Congestion Congestion Time Threshold ( min ) * Congestion Distance Threshold ( …" at bounding box center [192, 581] width 255 height 125
type input "*"
click at [152, 659] on span "Feed Settings" at bounding box center [202, 658] width 230 height 19
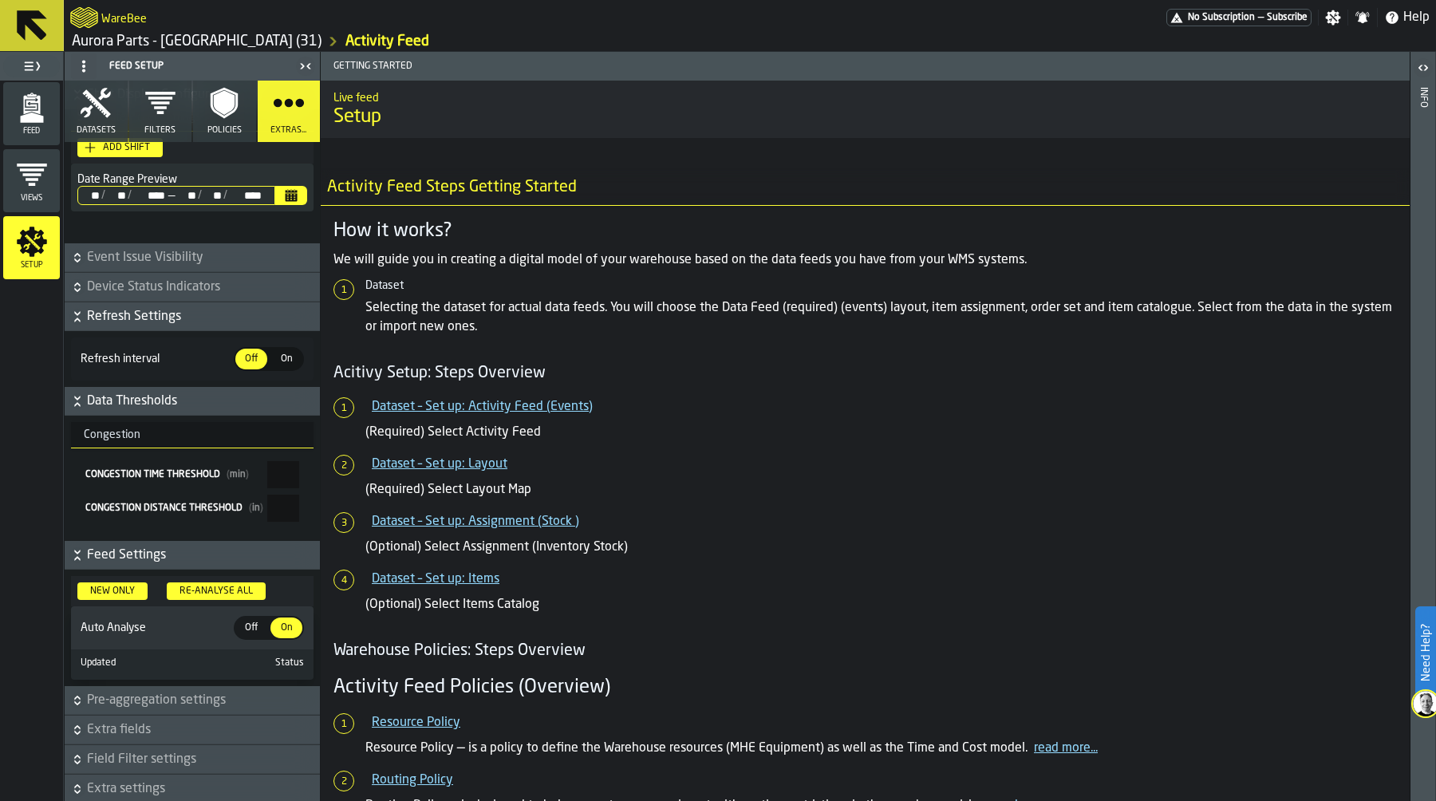
scroll to position [108, 0]
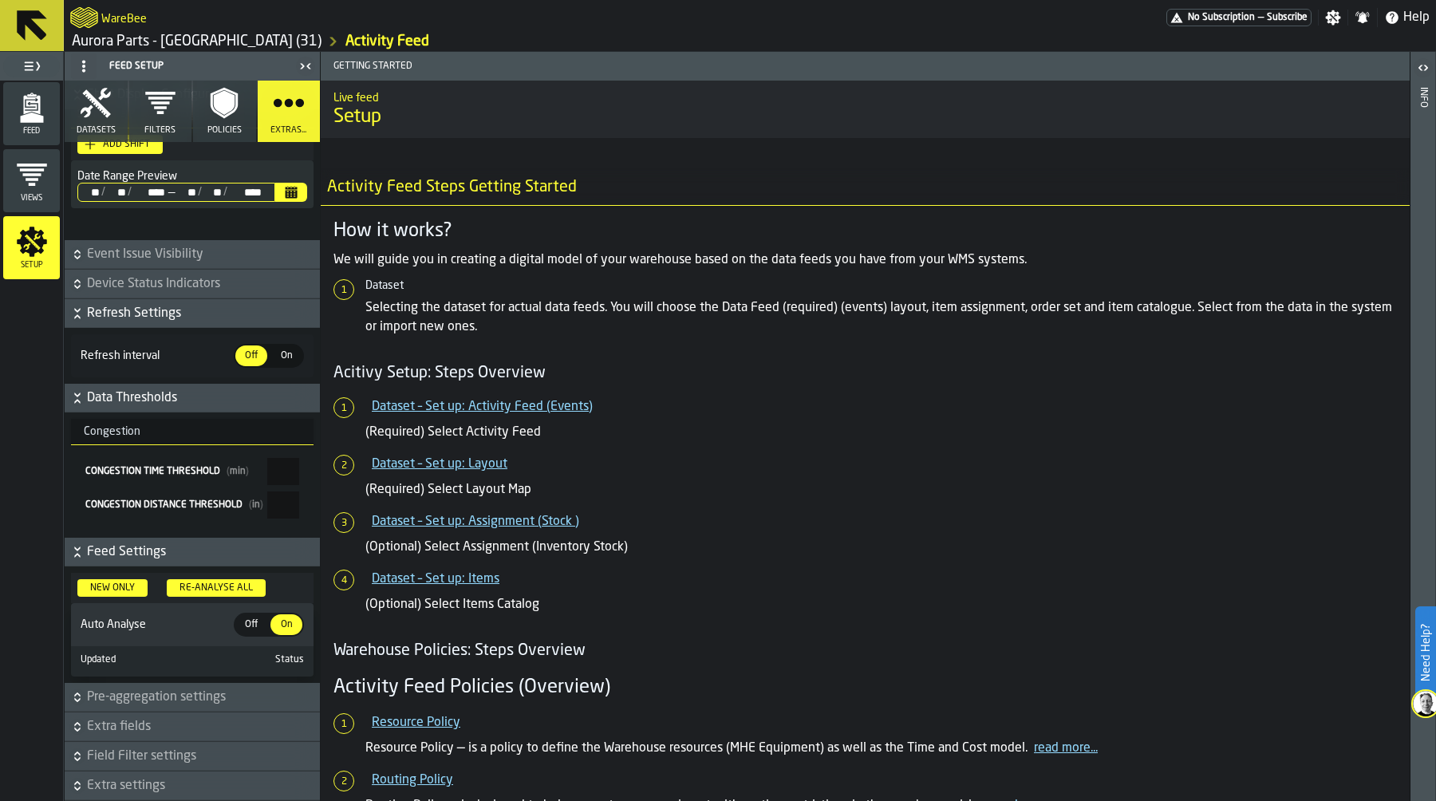
click at [81, 552] on icon "button-" at bounding box center [77, 552] width 16 height 16
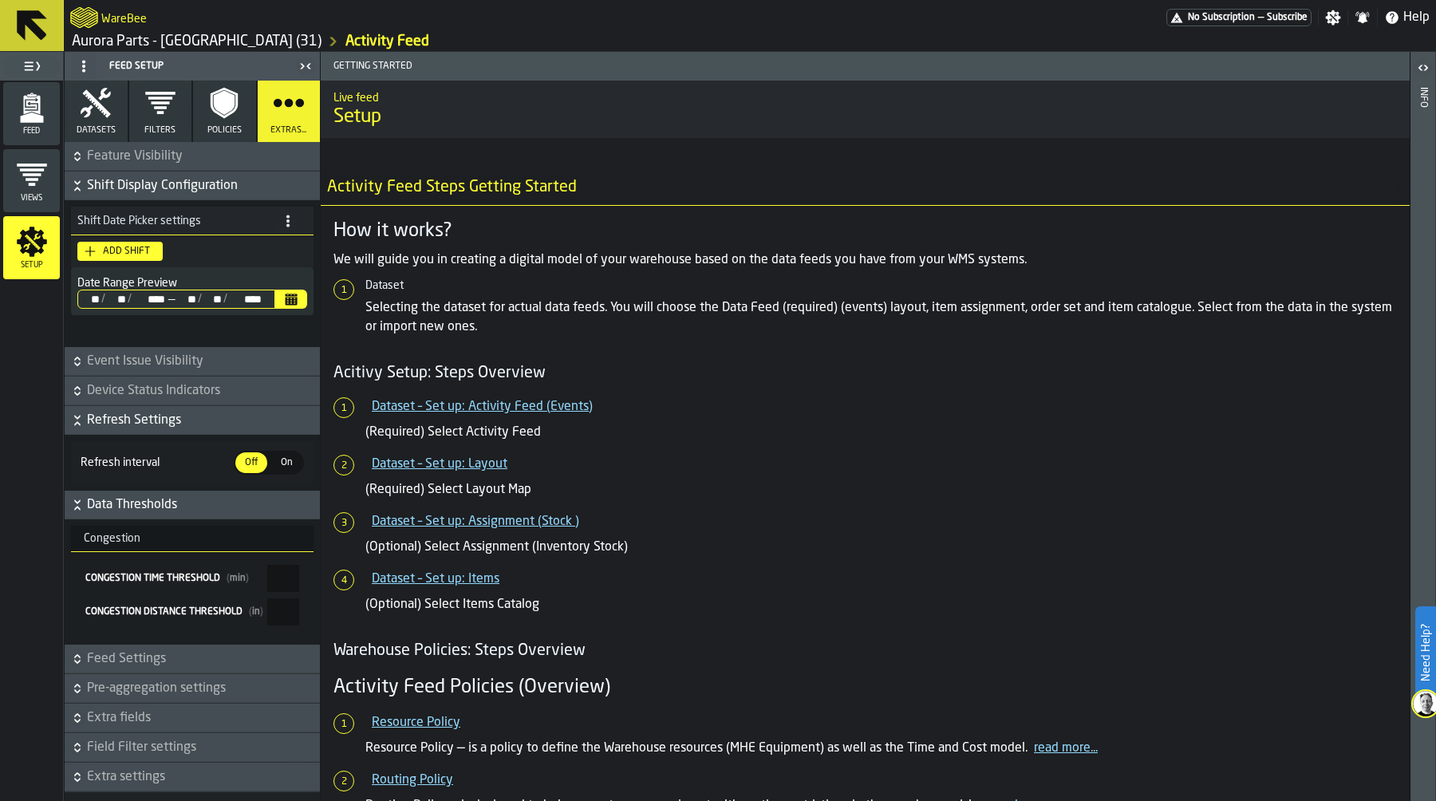
click at [66, 502] on button "Data Thresholds" at bounding box center [192, 505] width 255 height 29
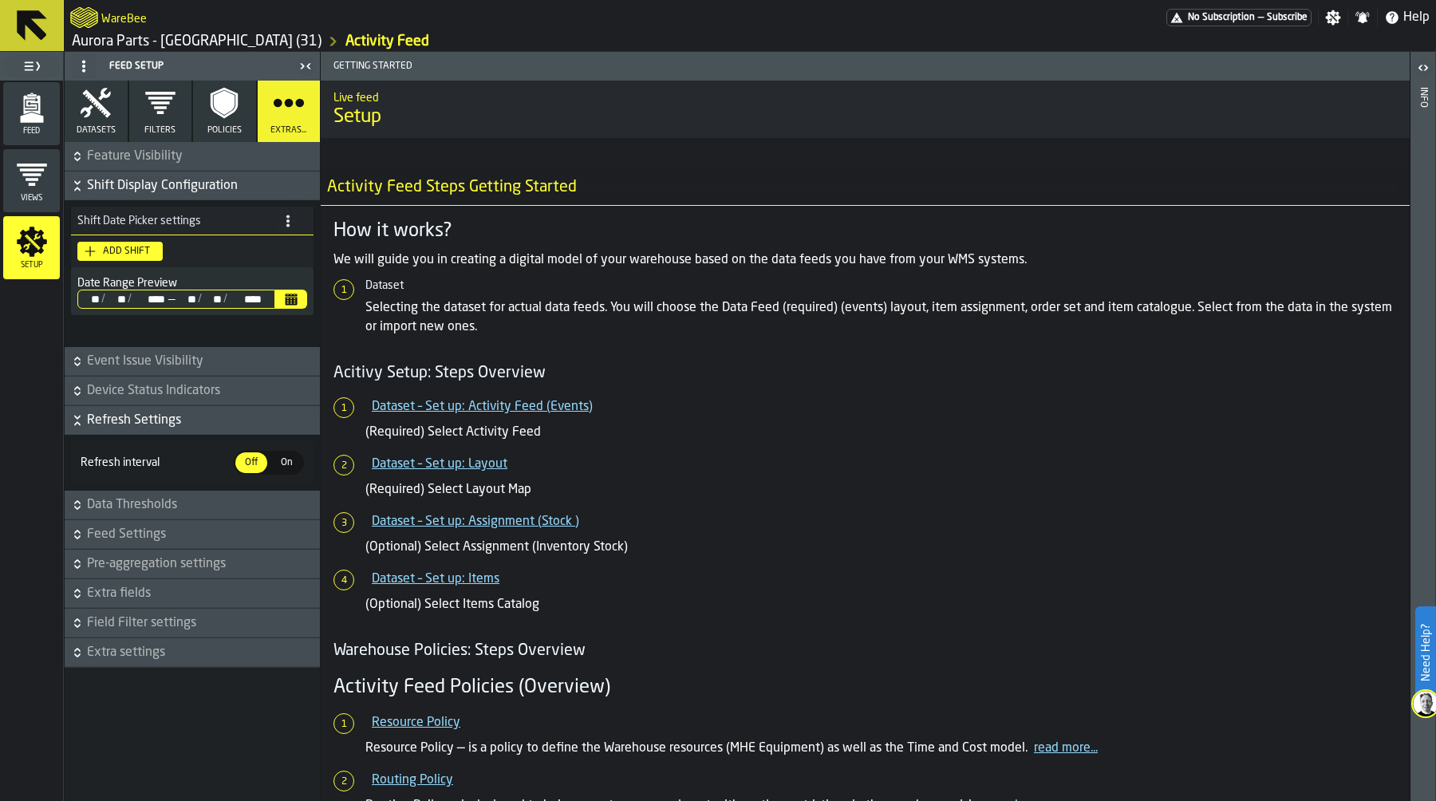
click at [75, 565] on icon "button-" at bounding box center [77, 564] width 16 height 16
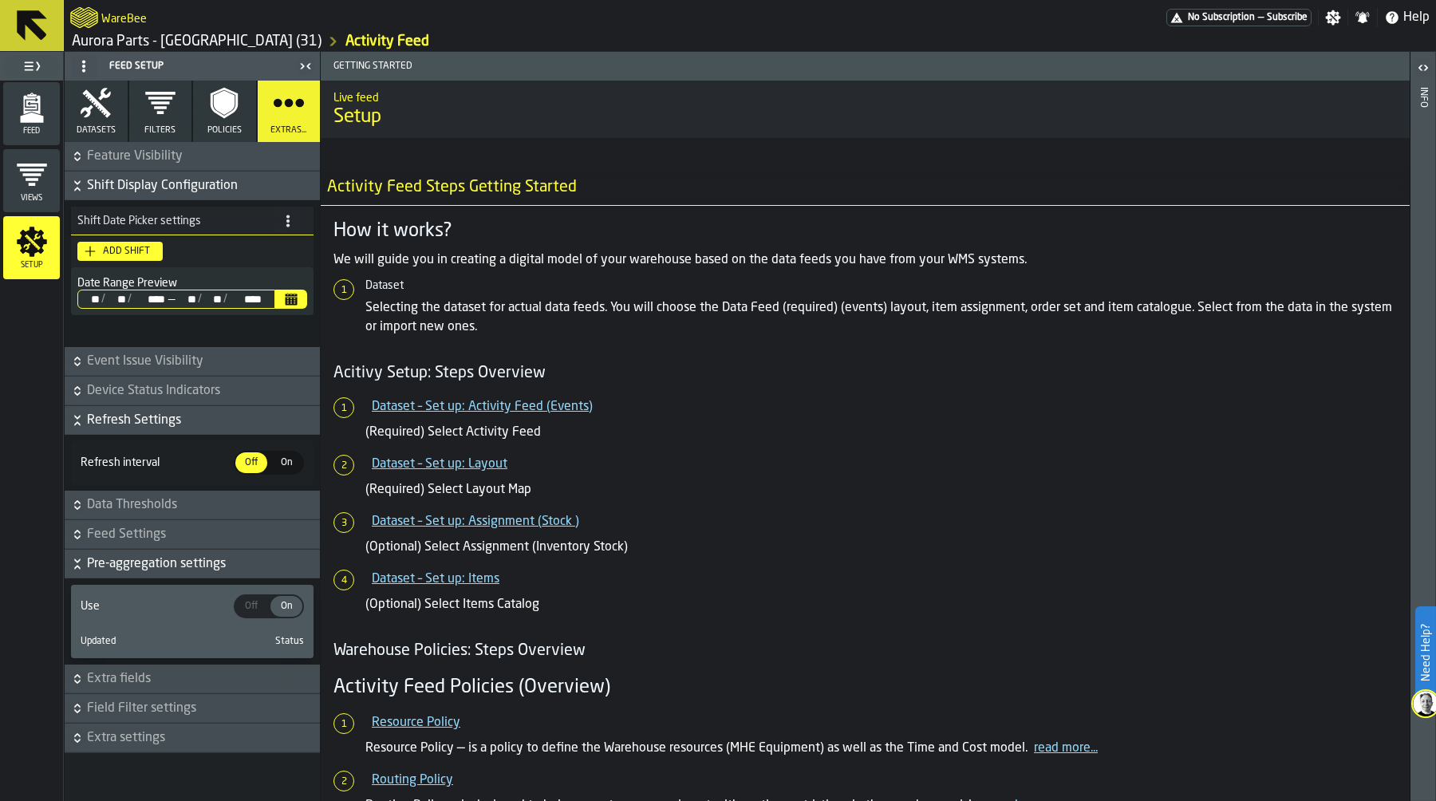
click at [75, 565] on icon "button-" at bounding box center [77, 564] width 16 height 16
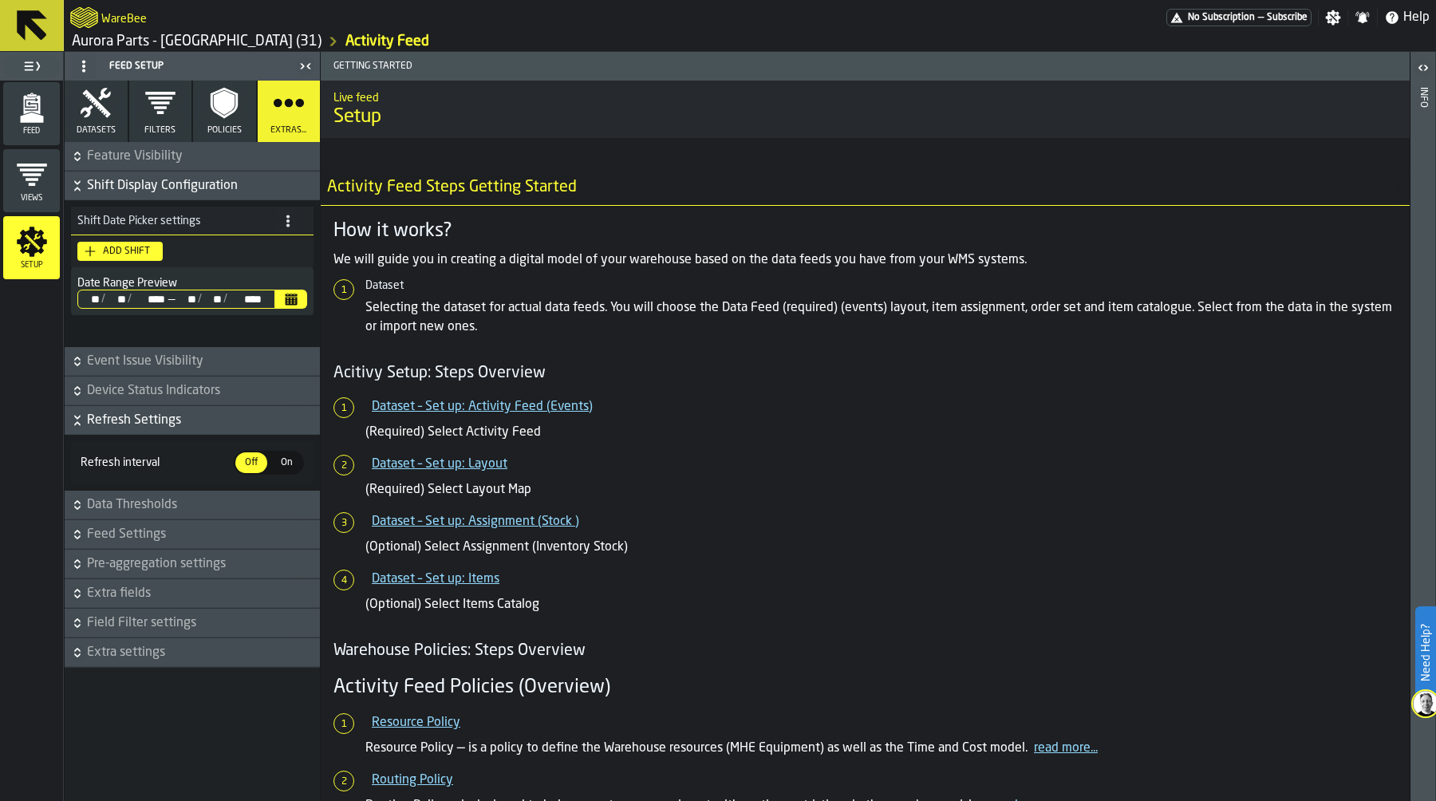
click at [72, 593] on icon "button-" at bounding box center [77, 593] width 16 height 16
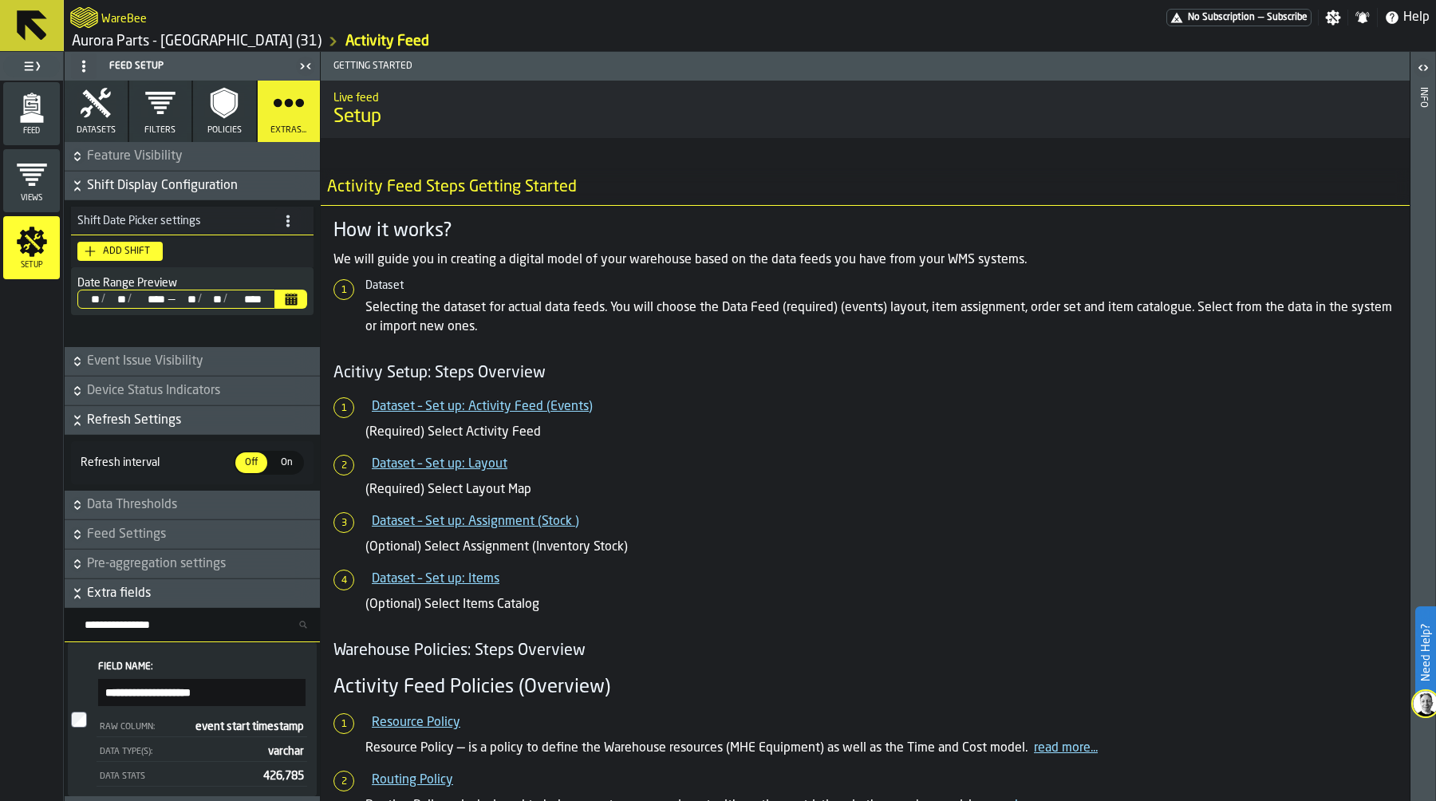
click at [72, 593] on icon "button-" at bounding box center [77, 593] width 16 height 16
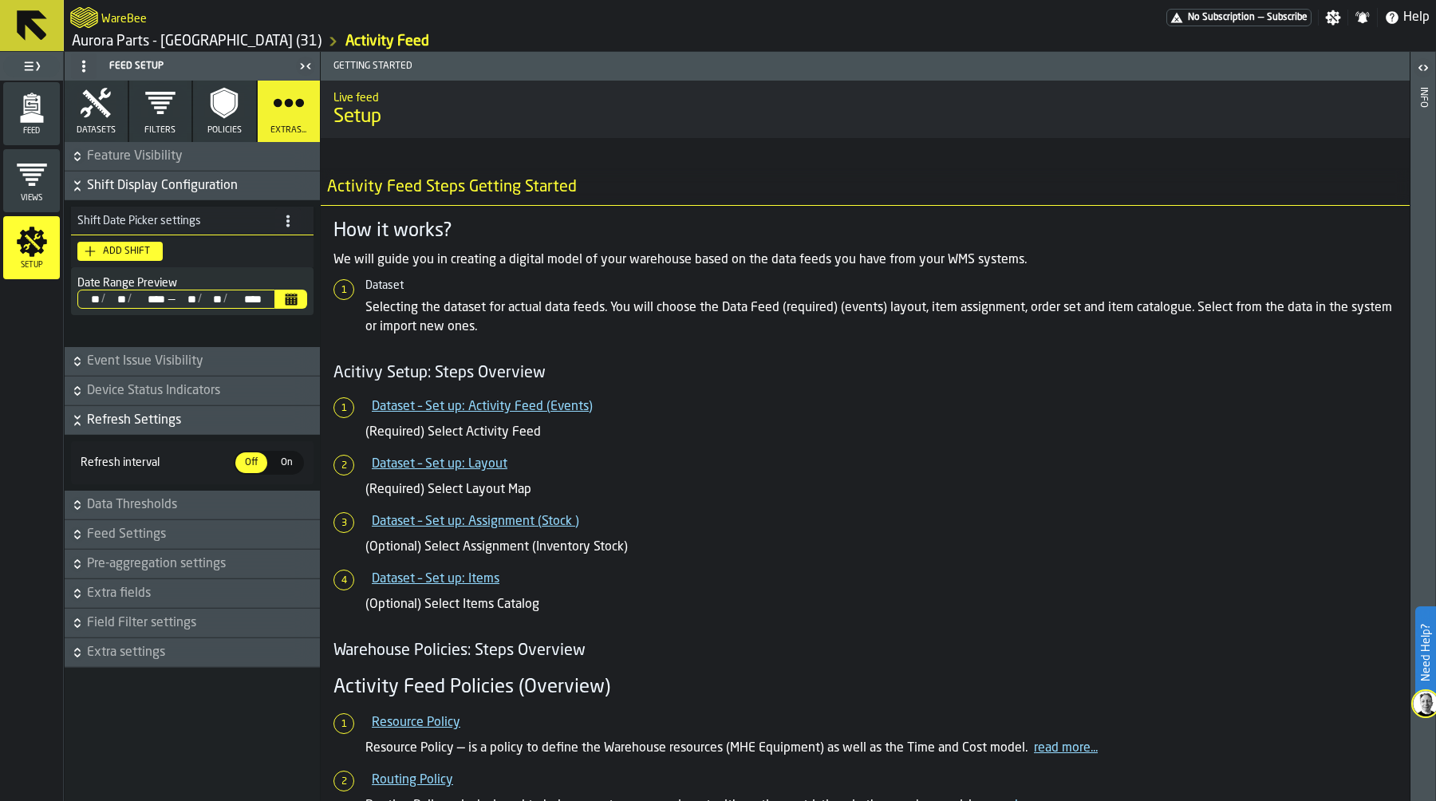
click at [76, 620] on icon "button-" at bounding box center [77, 619] width 6 height 4
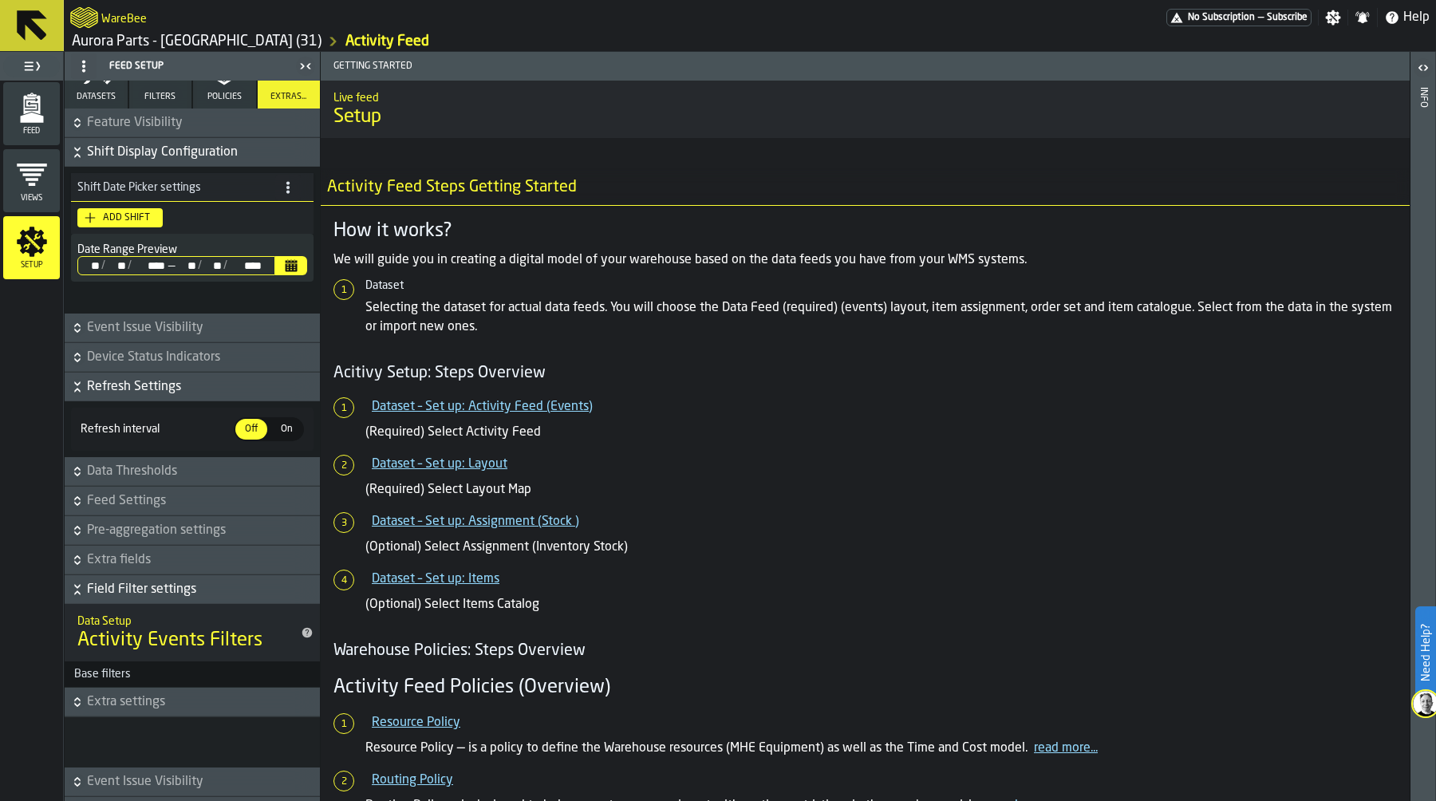
scroll to position [59, 0]
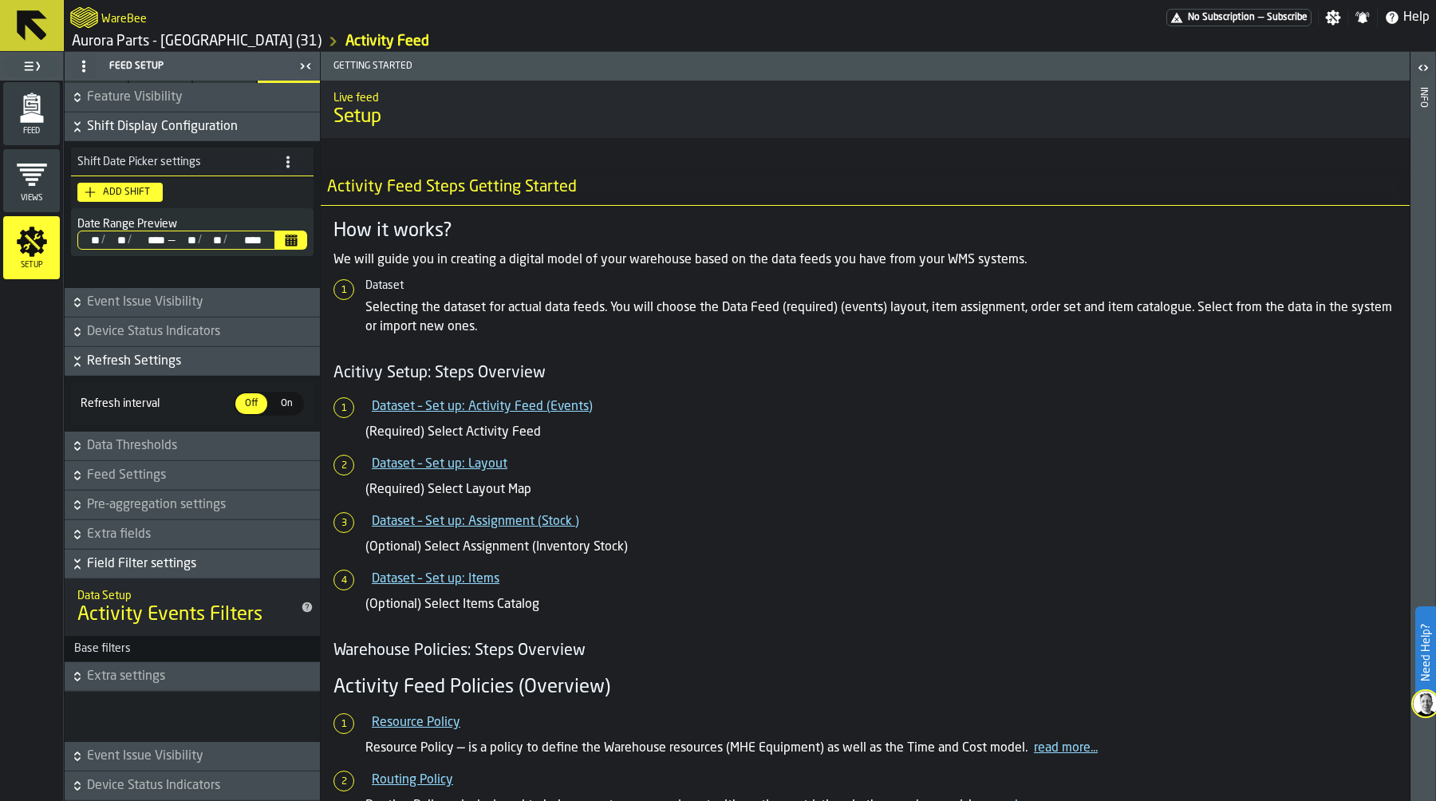
click at [77, 678] on icon "button-" at bounding box center [77, 676] width 16 height 16
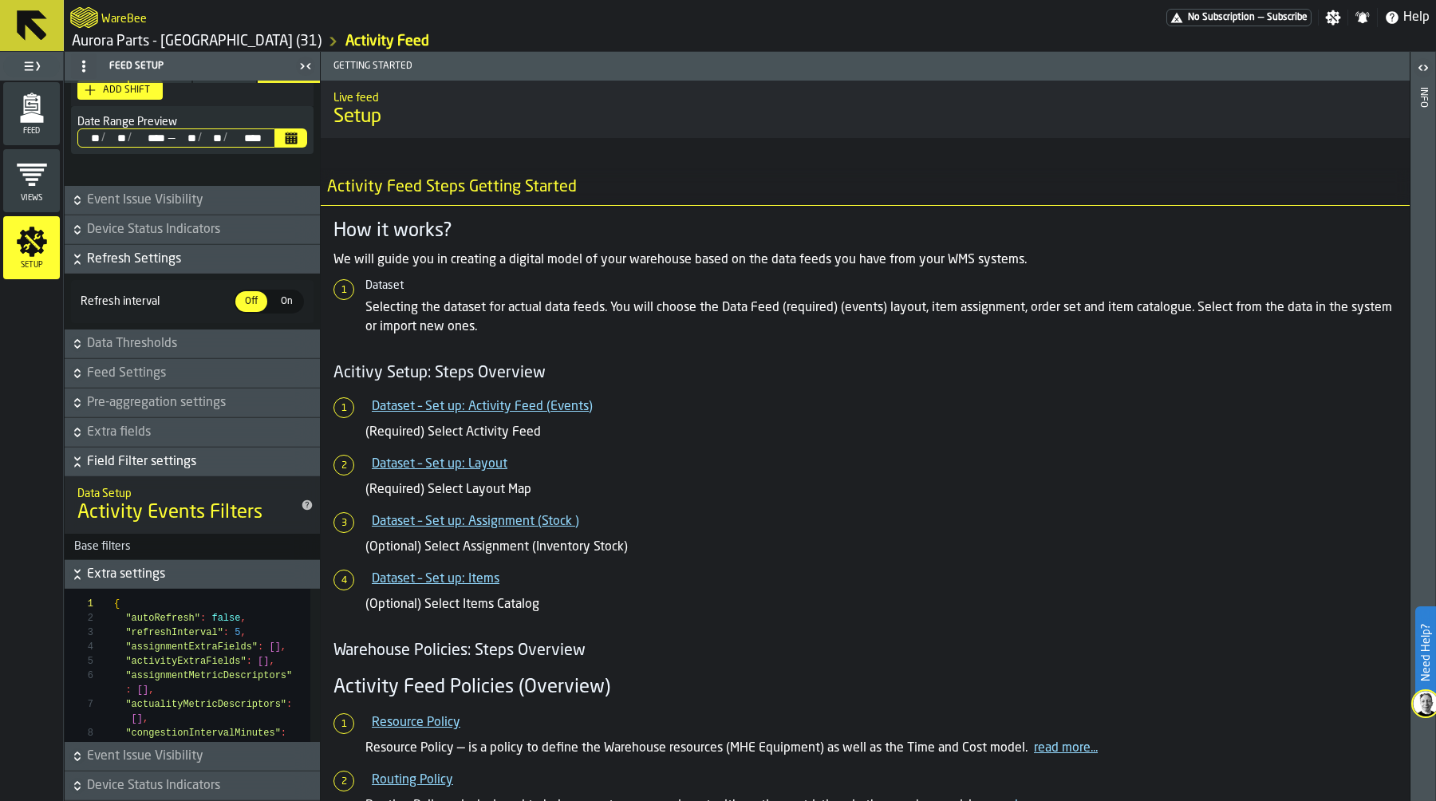
scroll to position [115, 0]
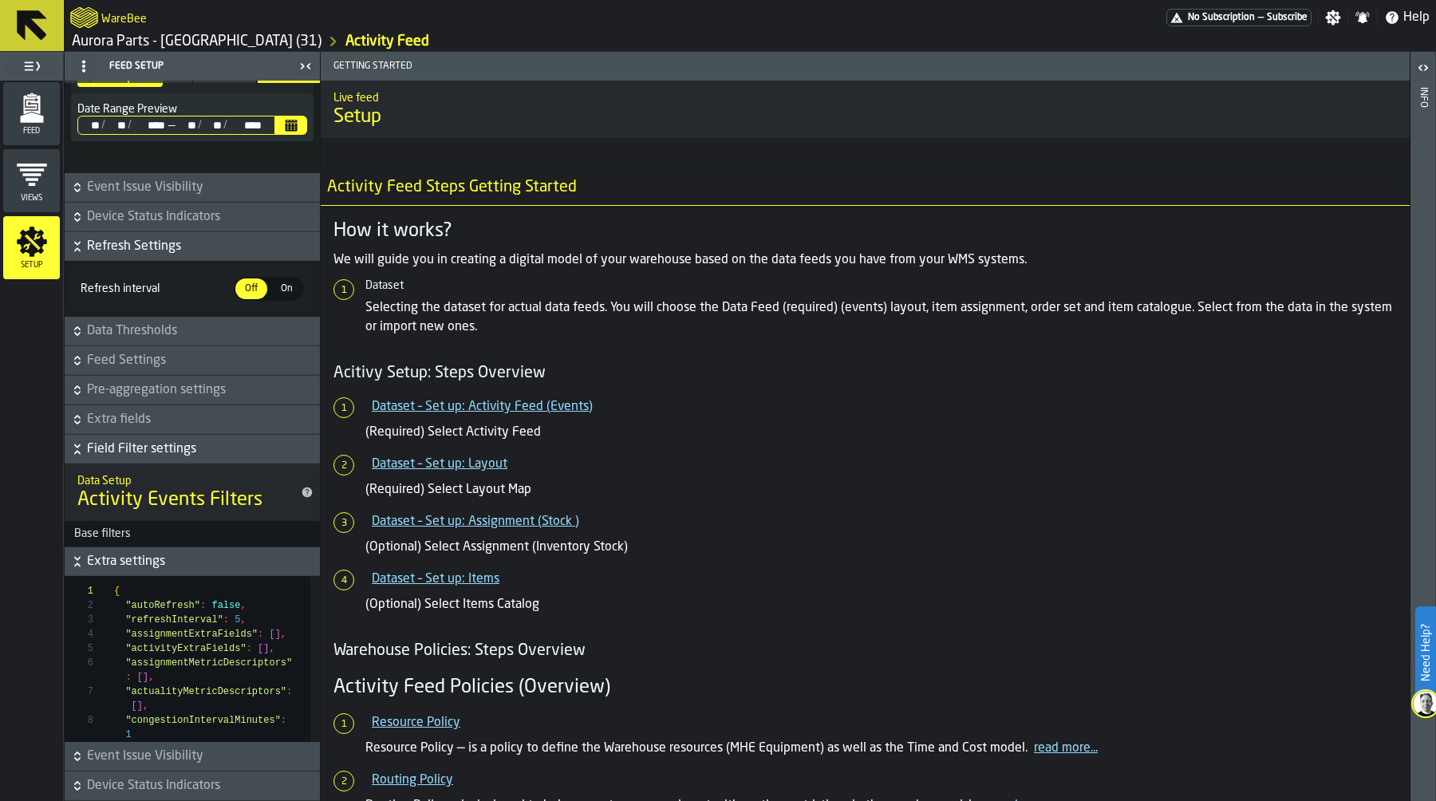
click at [69, 564] on icon "button-" at bounding box center [77, 562] width 16 height 16
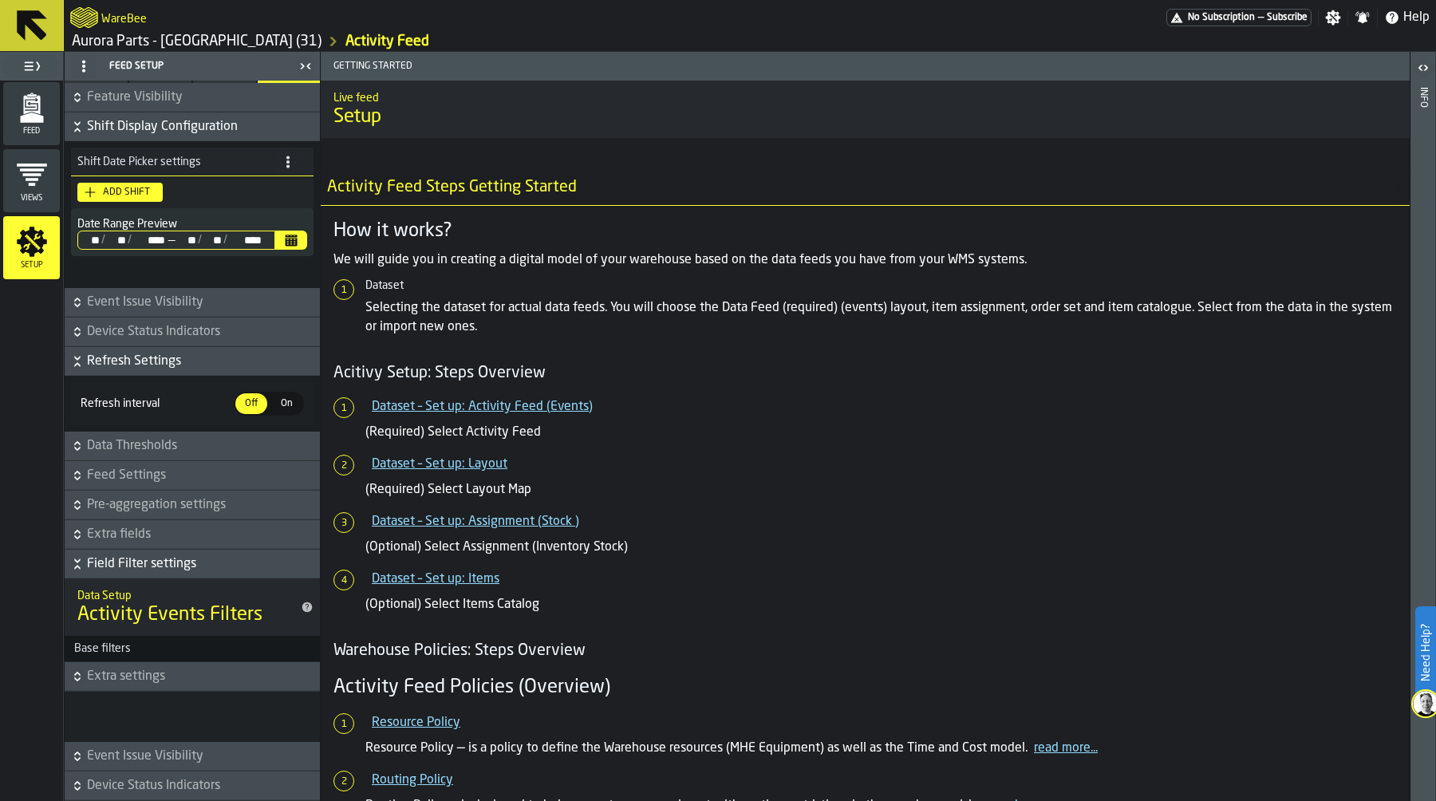
click at [130, 653] on div "Base filters" at bounding box center [103, 648] width 76 height 13
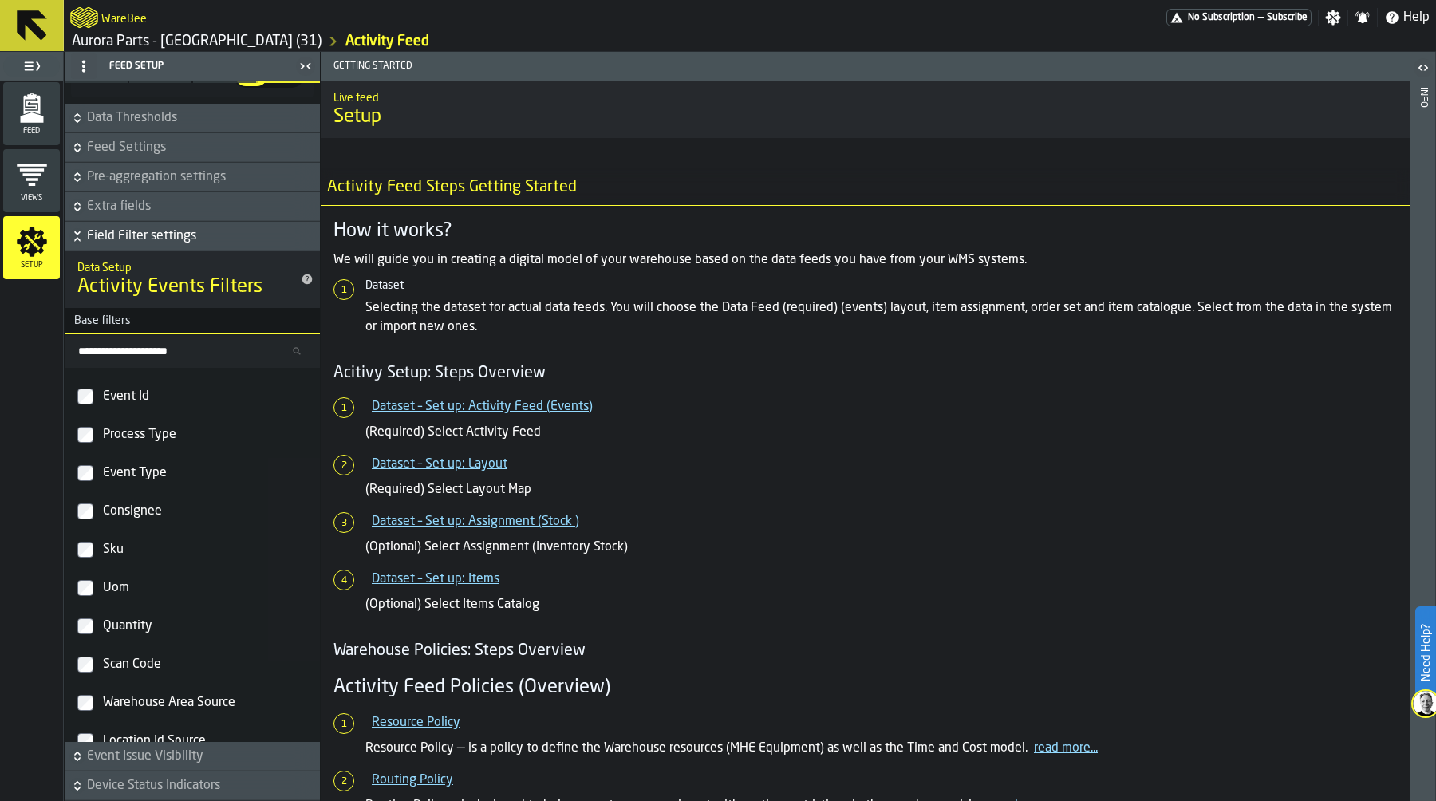
scroll to position [325, 0]
click at [39, 123] on icon "menu Feed" at bounding box center [32, 108] width 32 height 32
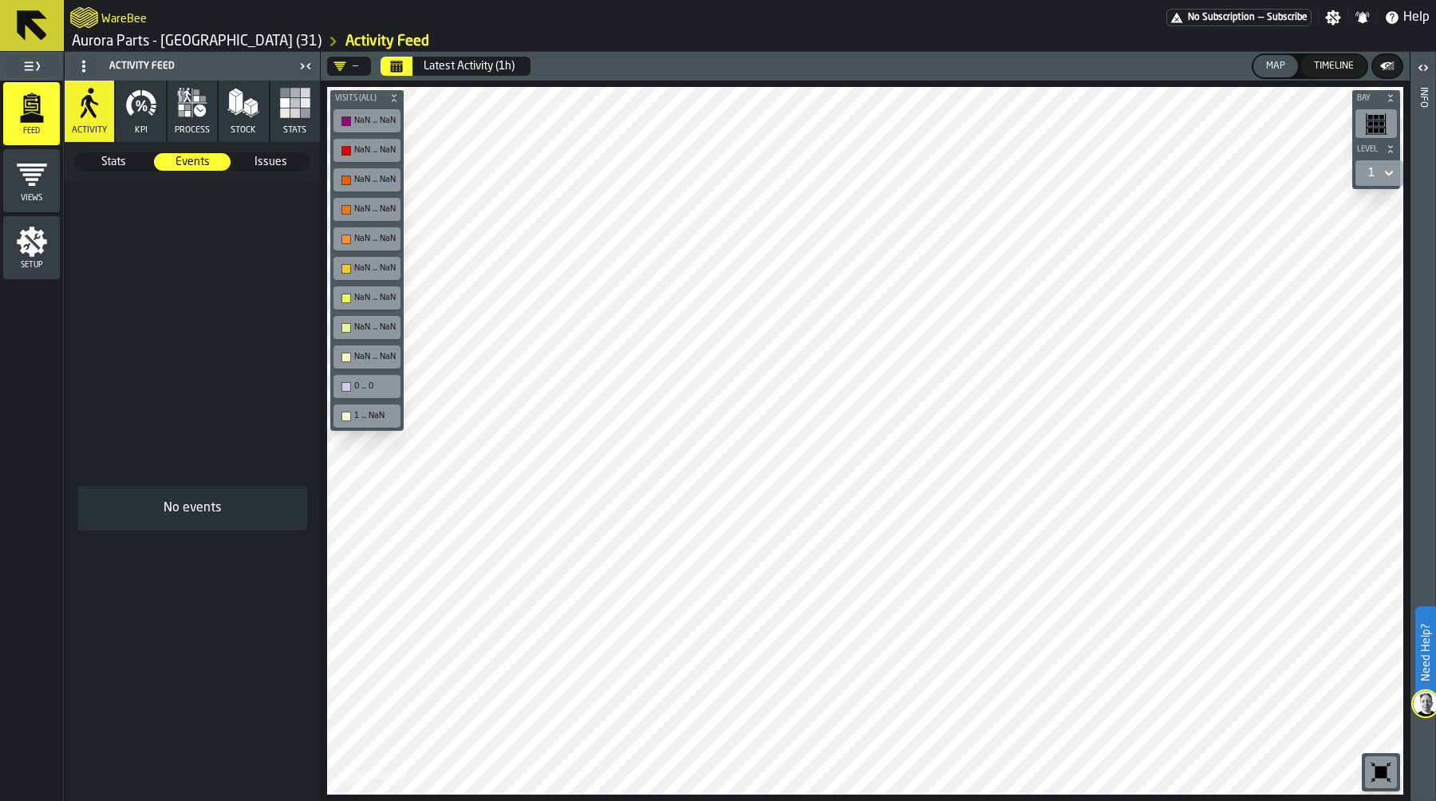
click at [408, 65] on button "Calendar" at bounding box center [396, 66] width 32 height 19
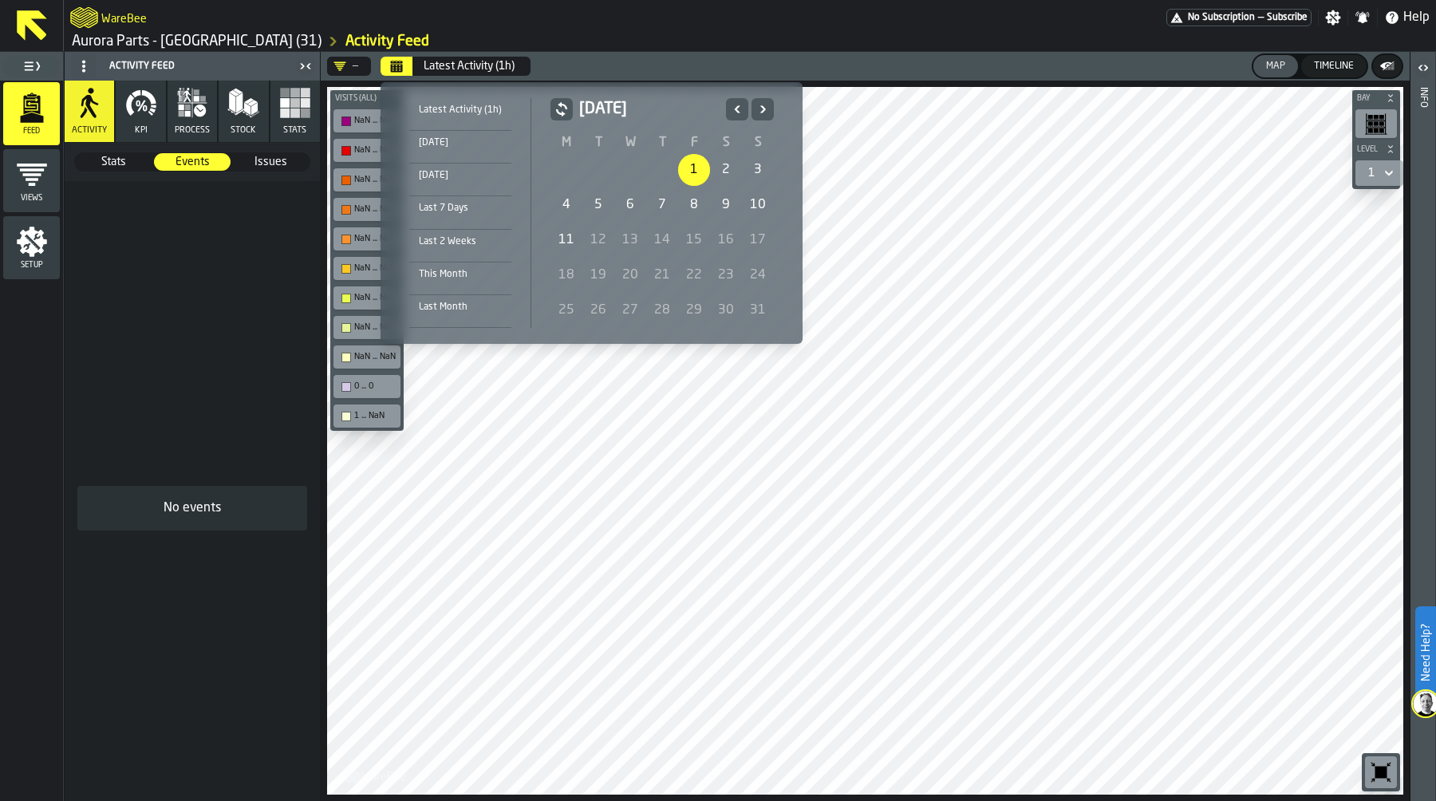
click at [687, 166] on div "1" at bounding box center [694, 170] width 32 height 32
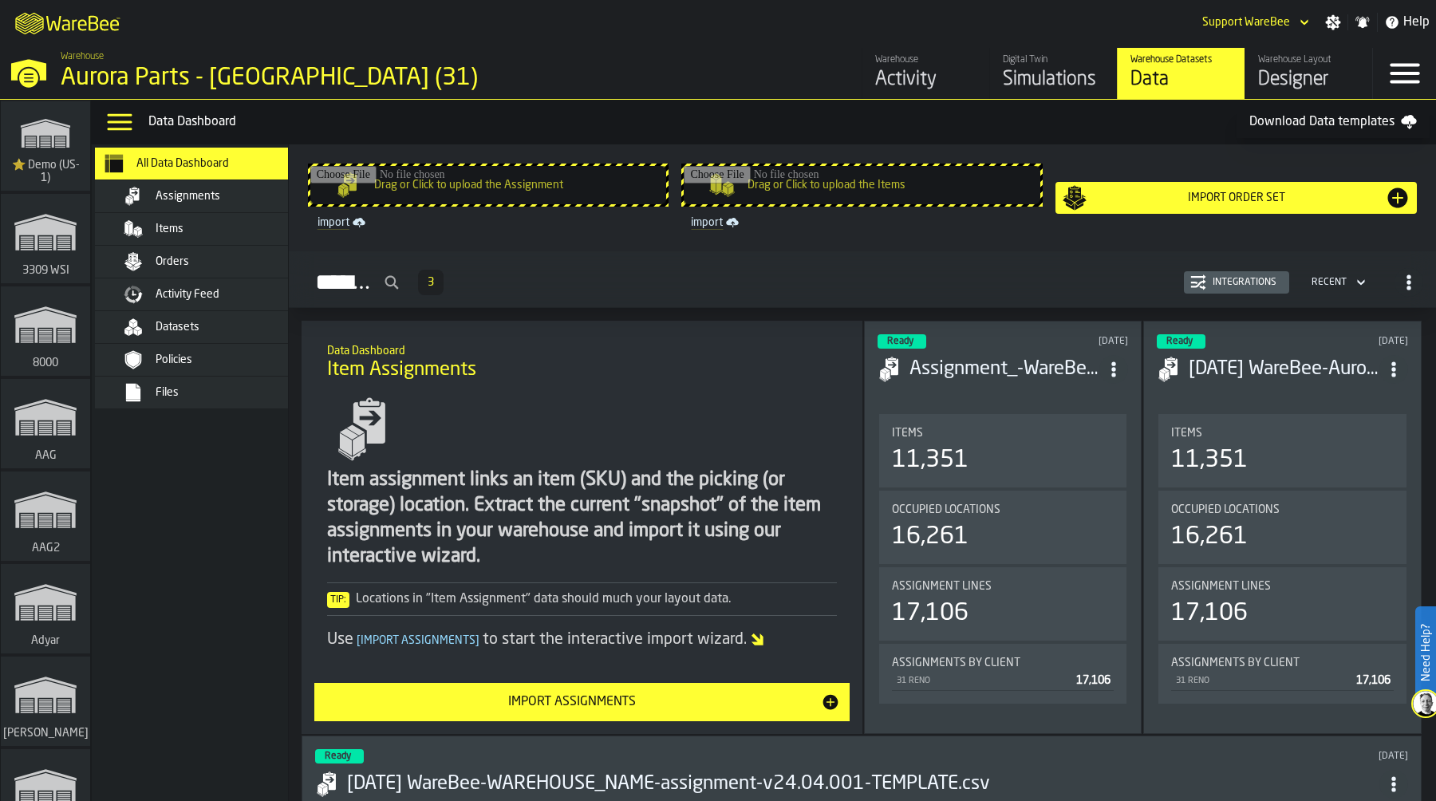
click at [183, 230] on div "Items" at bounding box center [234, 229] width 156 height 13
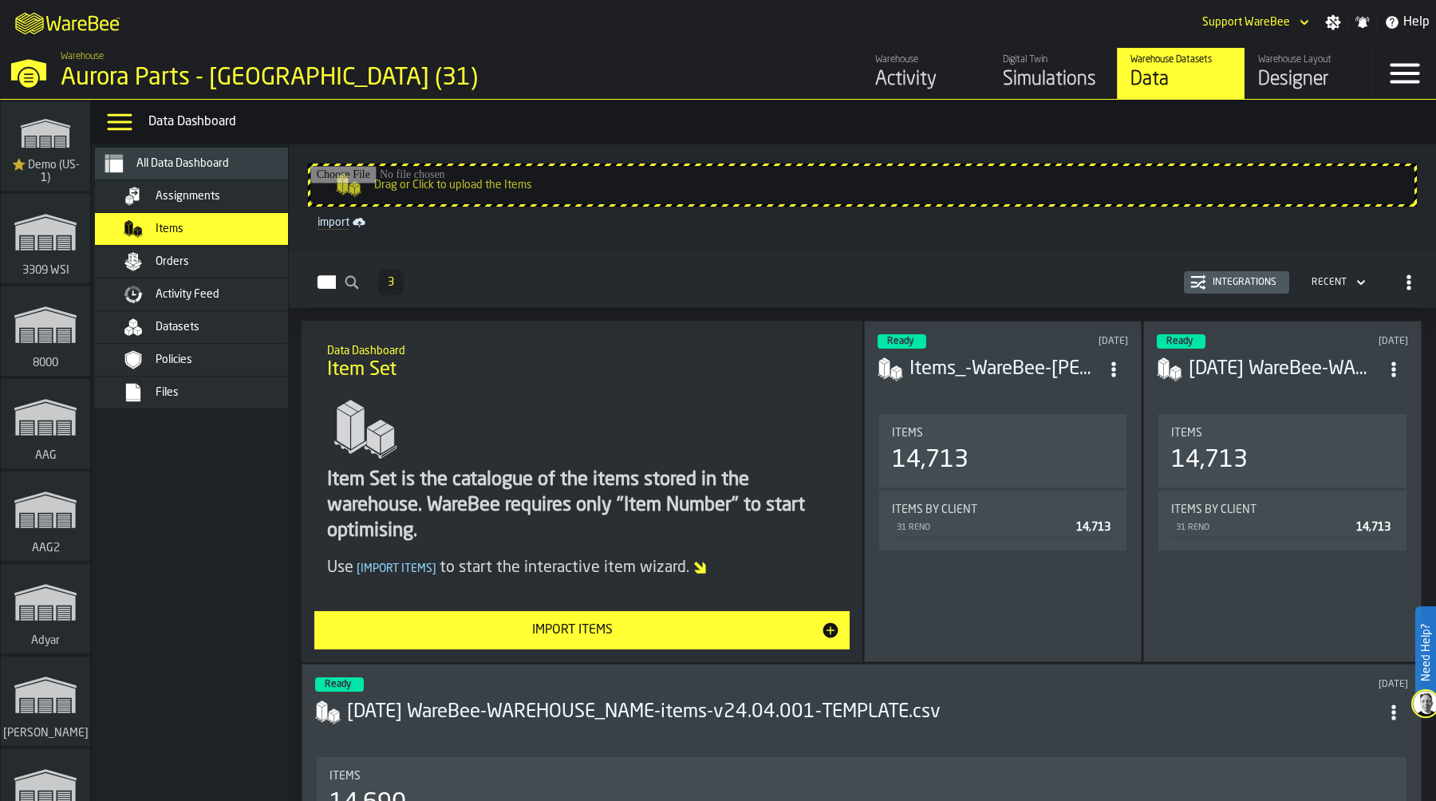
click at [946, 423] on div "Items 14,713" at bounding box center [1003, 450] width 248 height 73
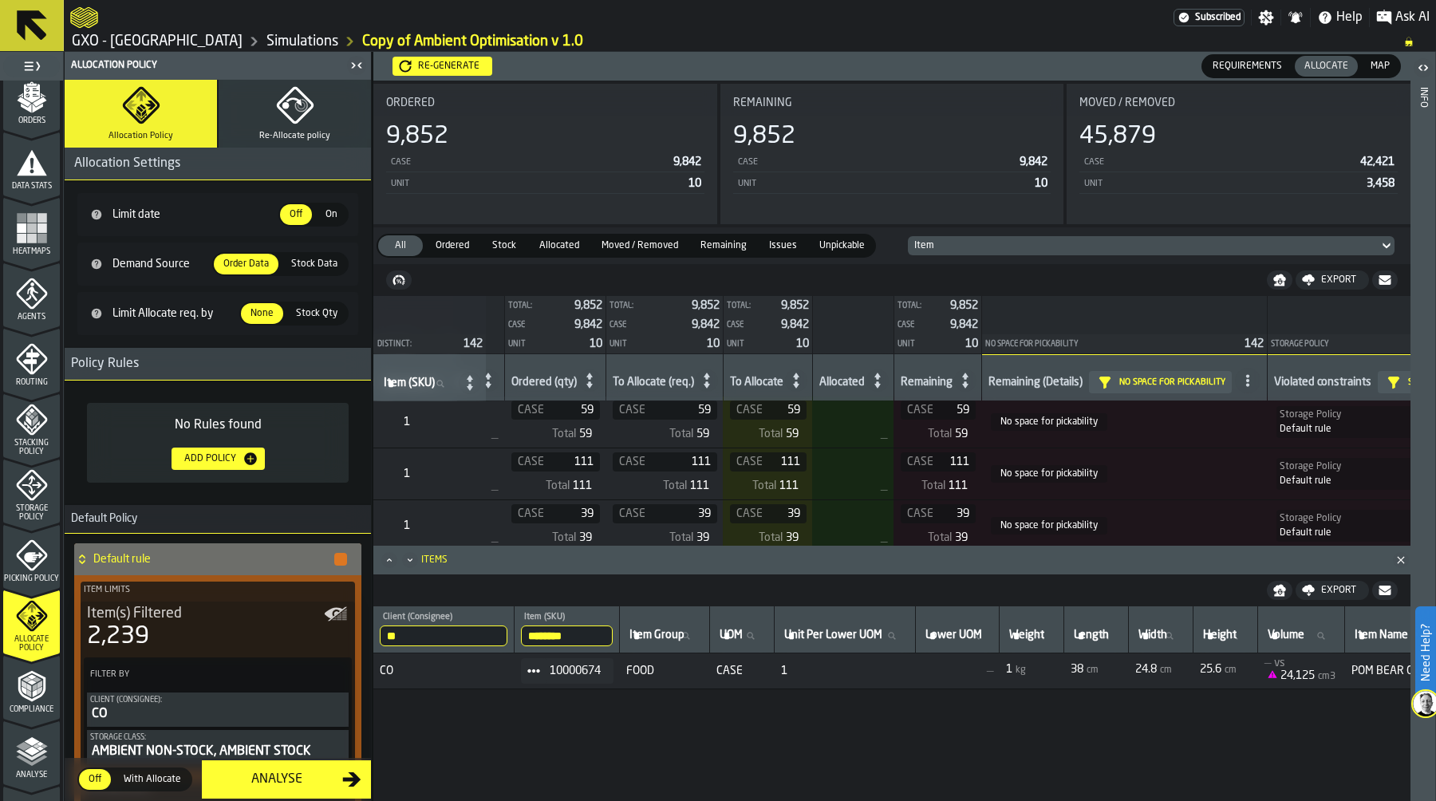
scroll to position [5, 576]
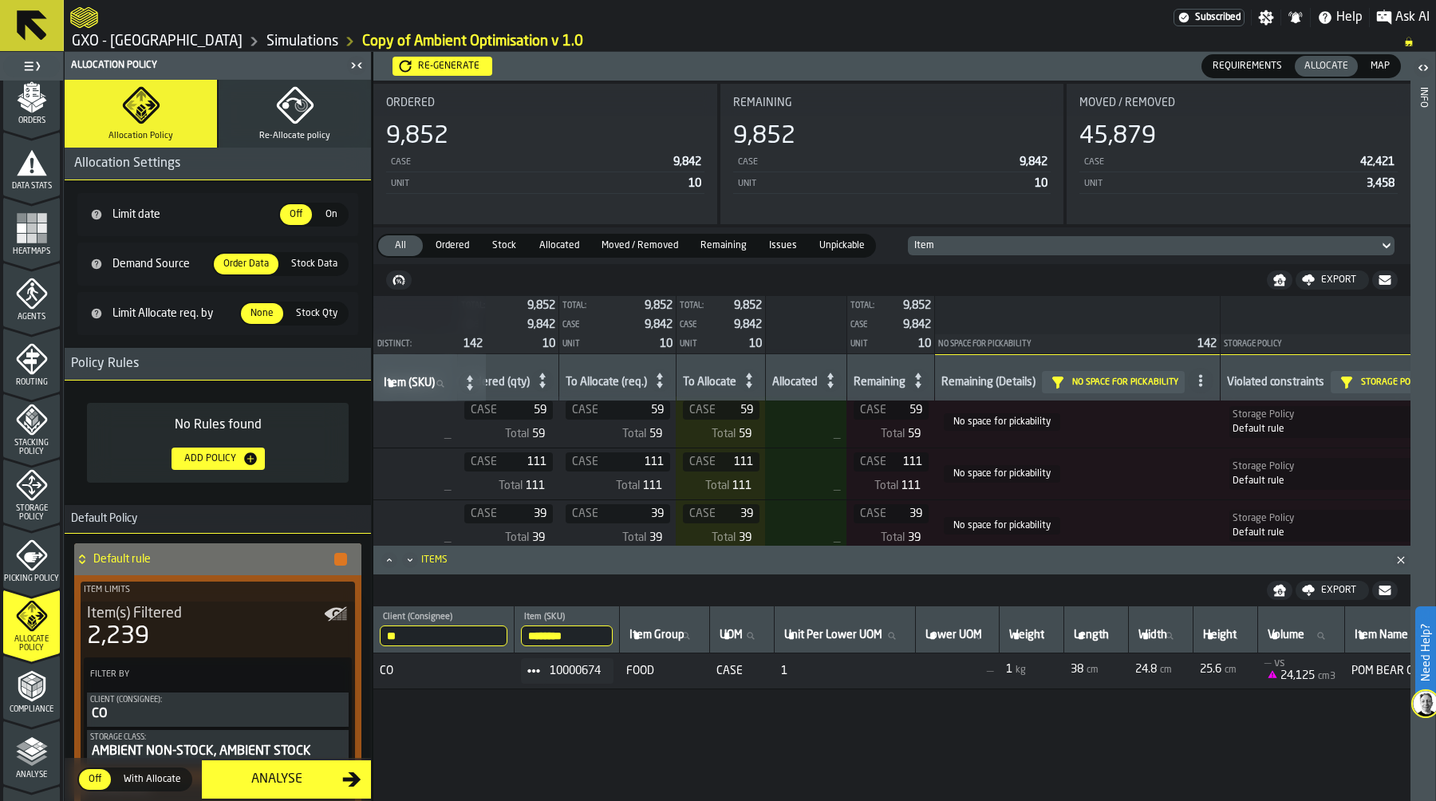
click at [40, 495] on icon "menu Storage Policy" at bounding box center [32, 485] width 32 height 32
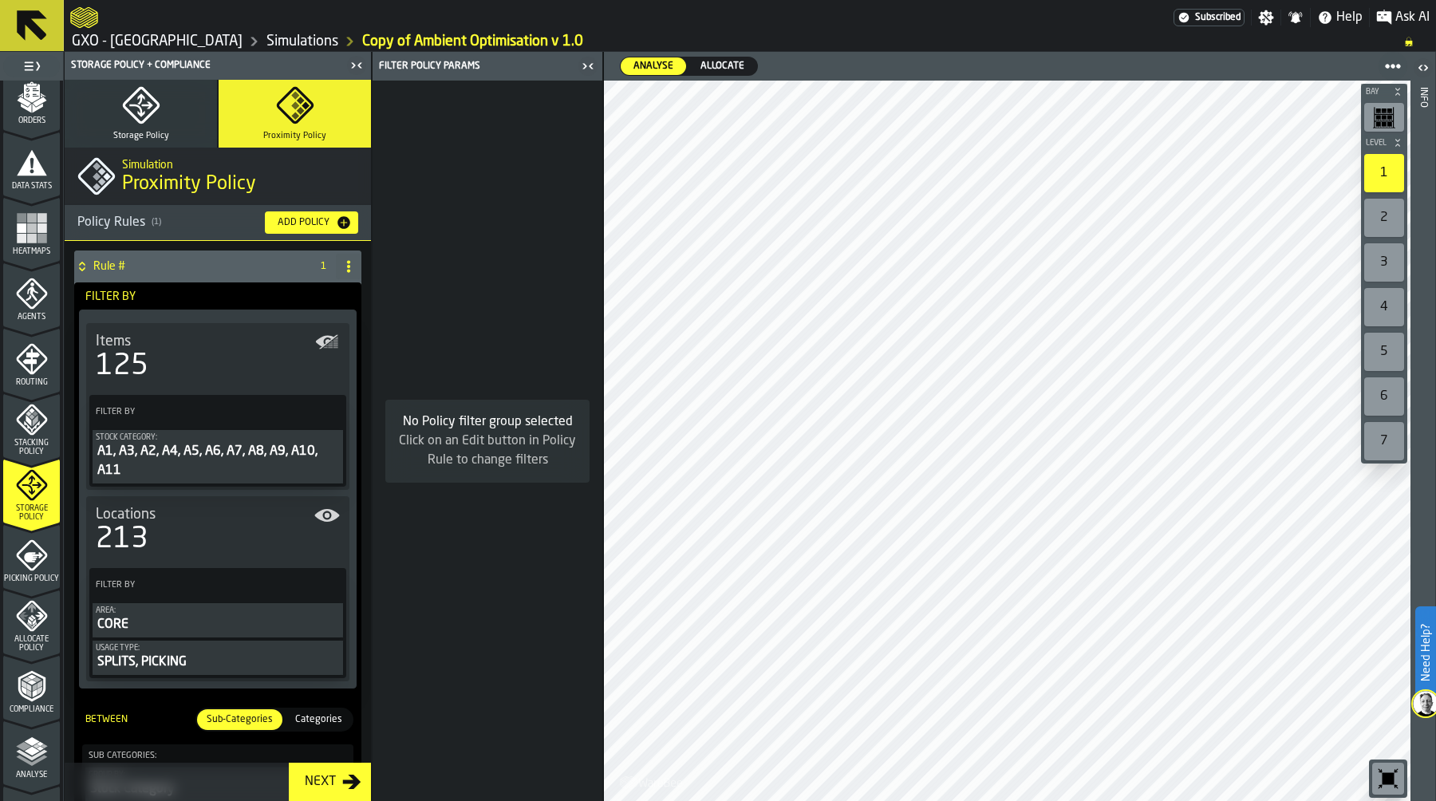
click at [77, 267] on icon at bounding box center [82, 266] width 16 height 13
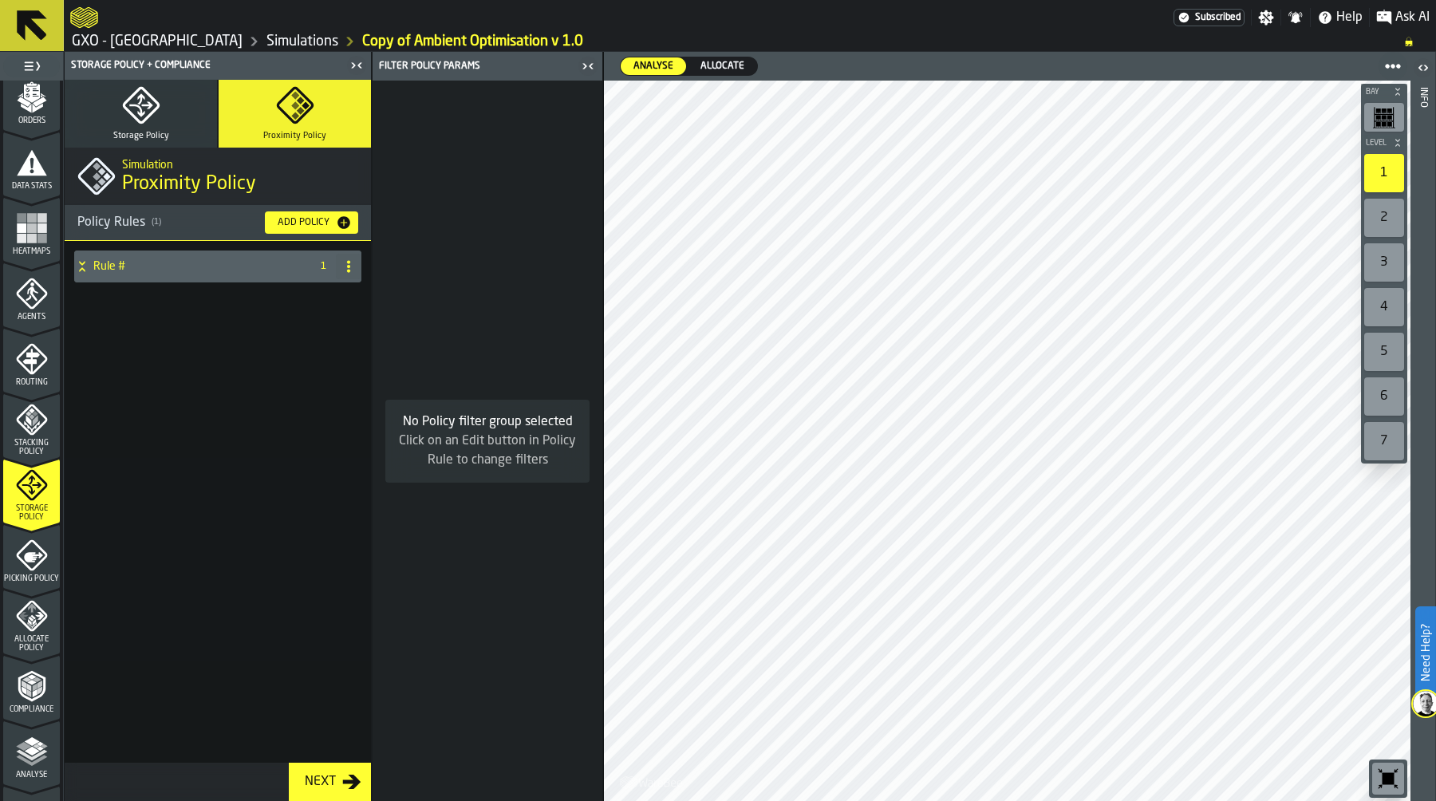
click at [77, 267] on icon at bounding box center [82, 266] width 16 height 13
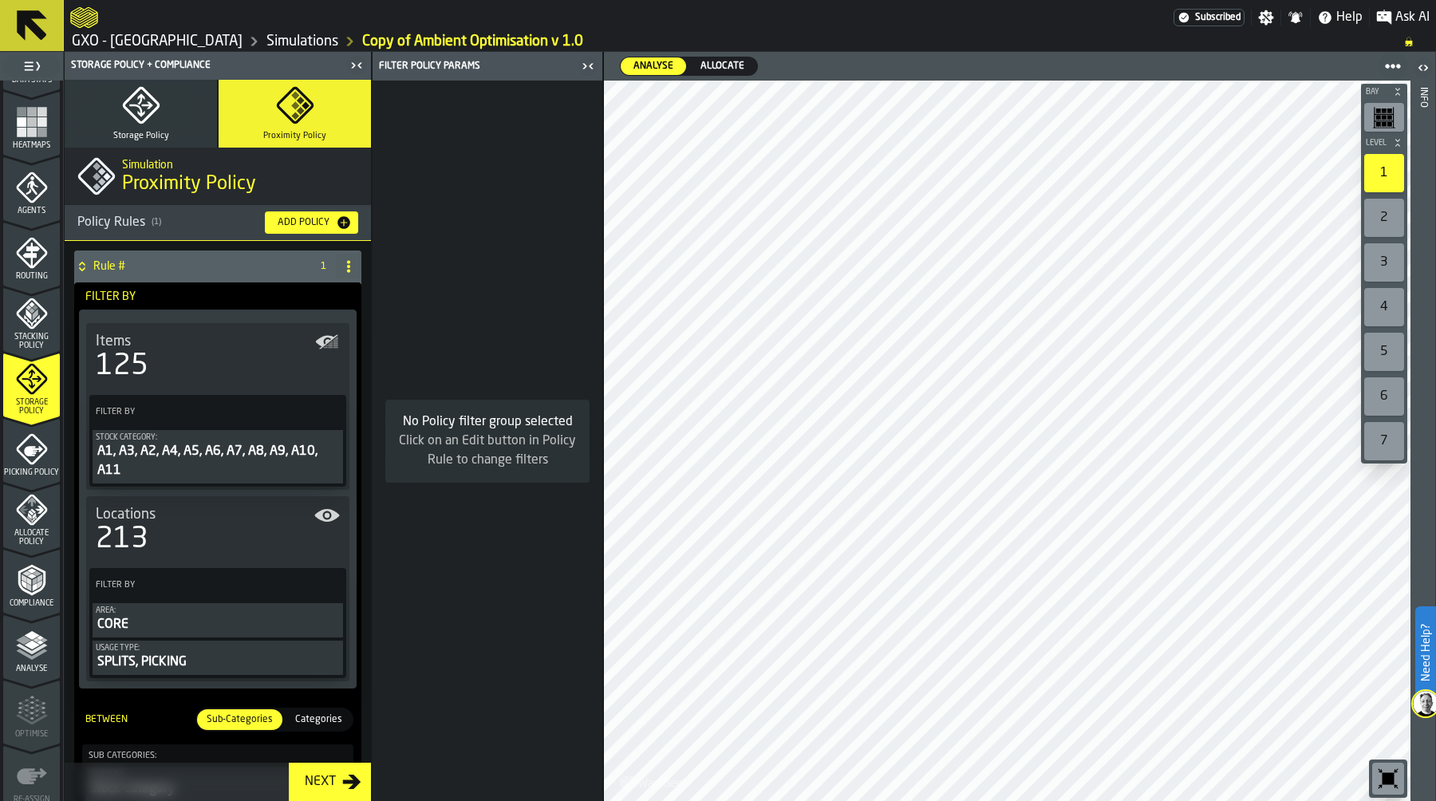
scroll to position [404, 0]
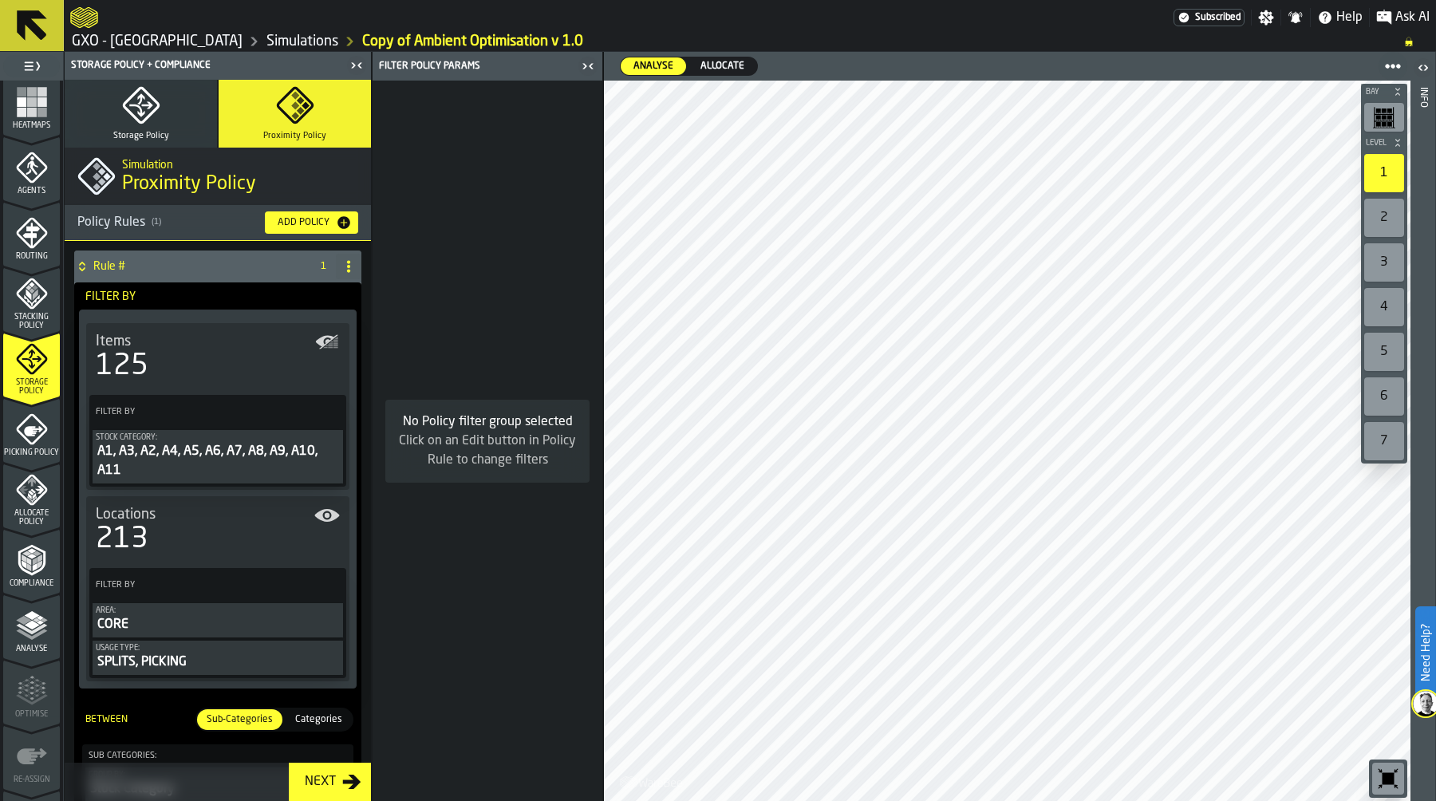
click at [30, 554] on polyline "menu Compliance" at bounding box center [32, 556] width 10 height 5
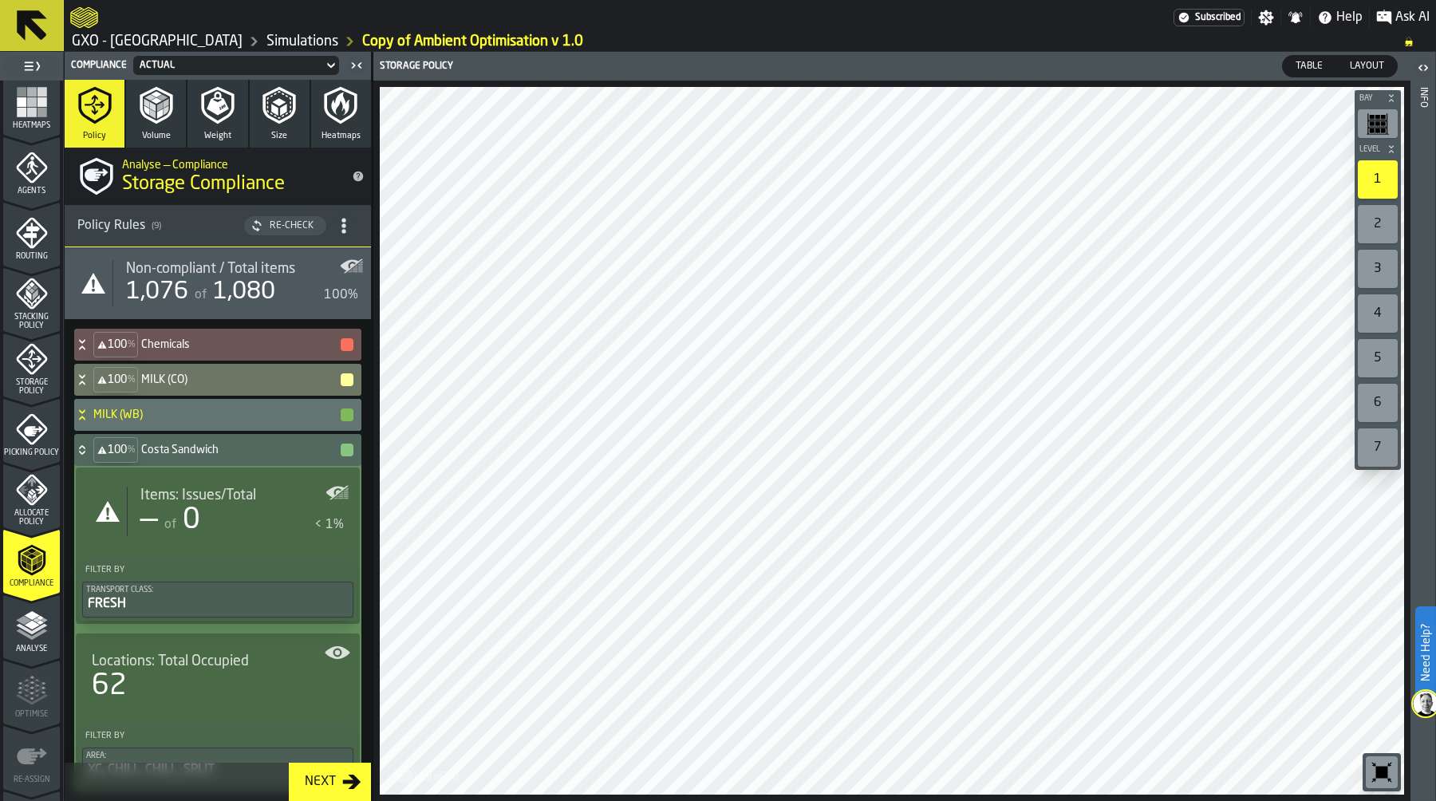
click at [22, 370] on icon "menu Storage Policy" at bounding box center [32, 359] width 32 height 32
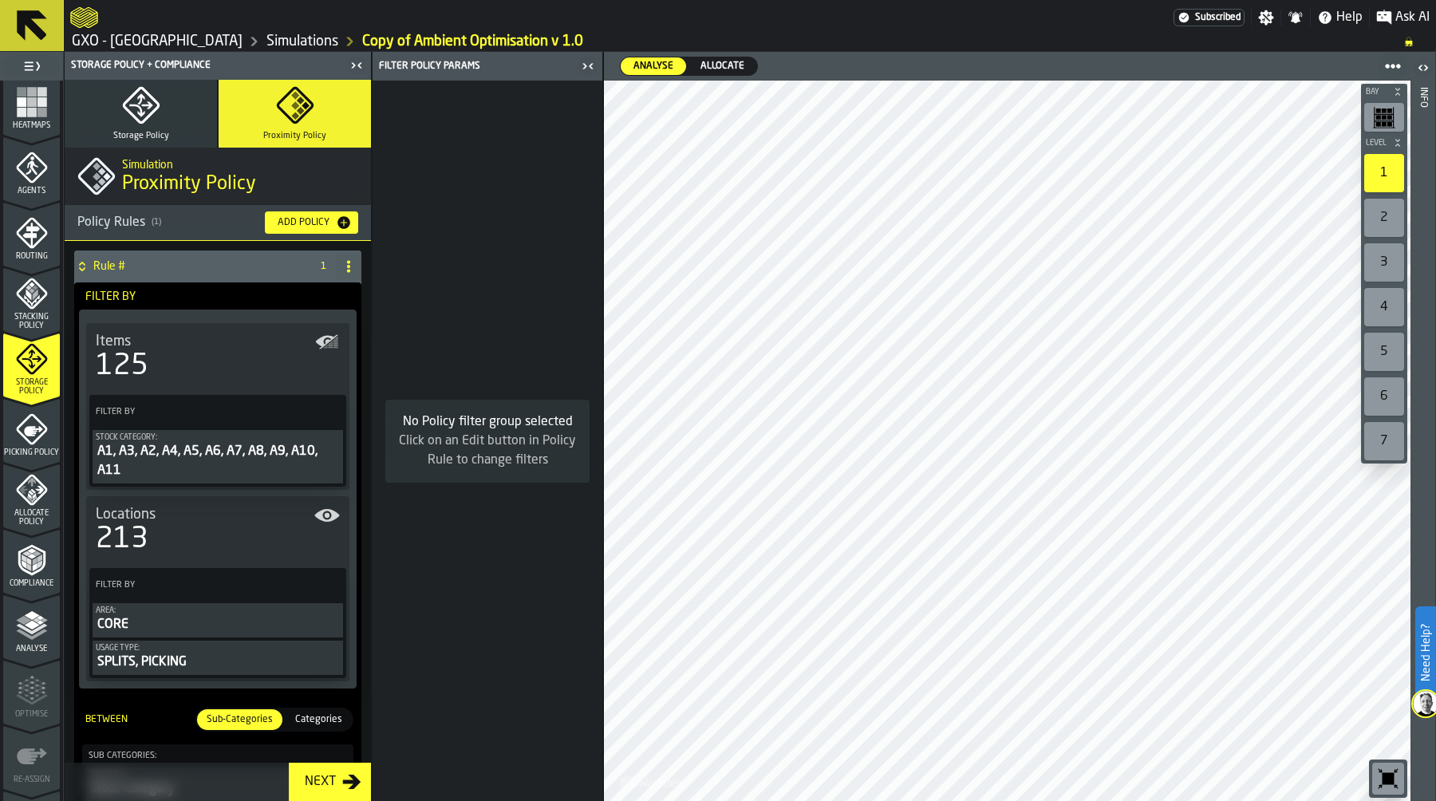
click at [85, 267] on icon at bounding box center [82, 266] width 16 height 13
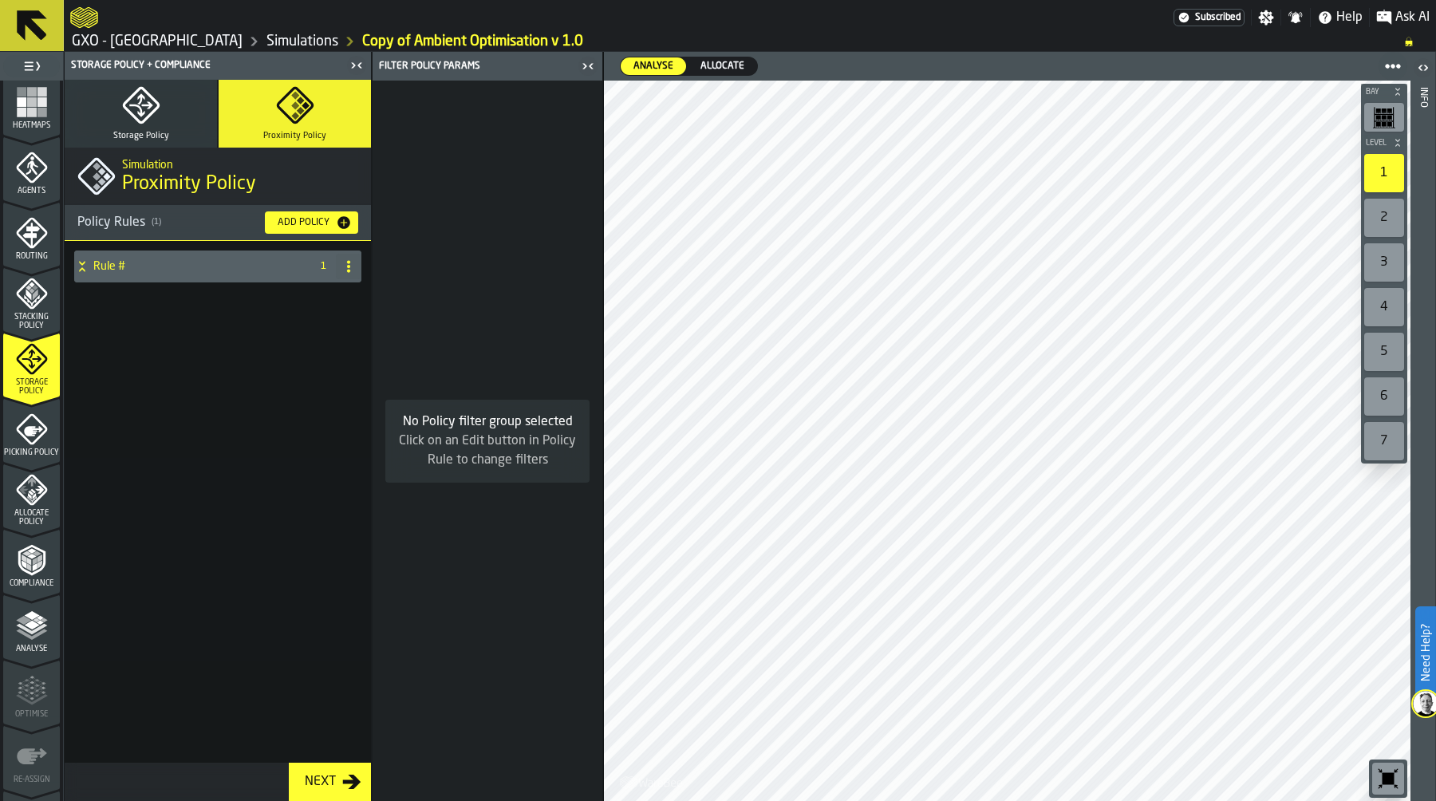
click at [145, 122] on icon "button" at bounding box center [141, 105] width 38 height 38
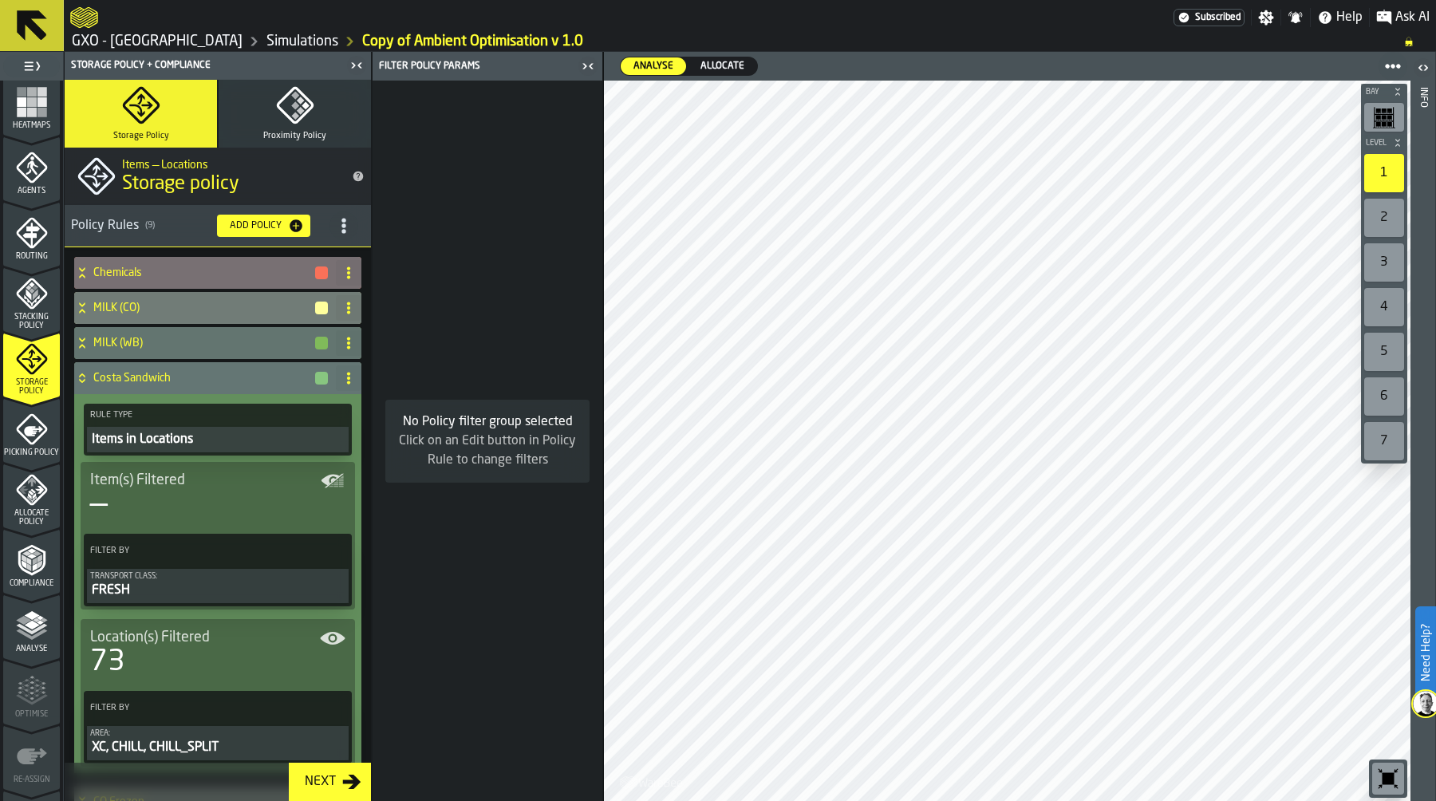
click at [88, 272] on icon at bounding box center [82, 272] width 16 height 13
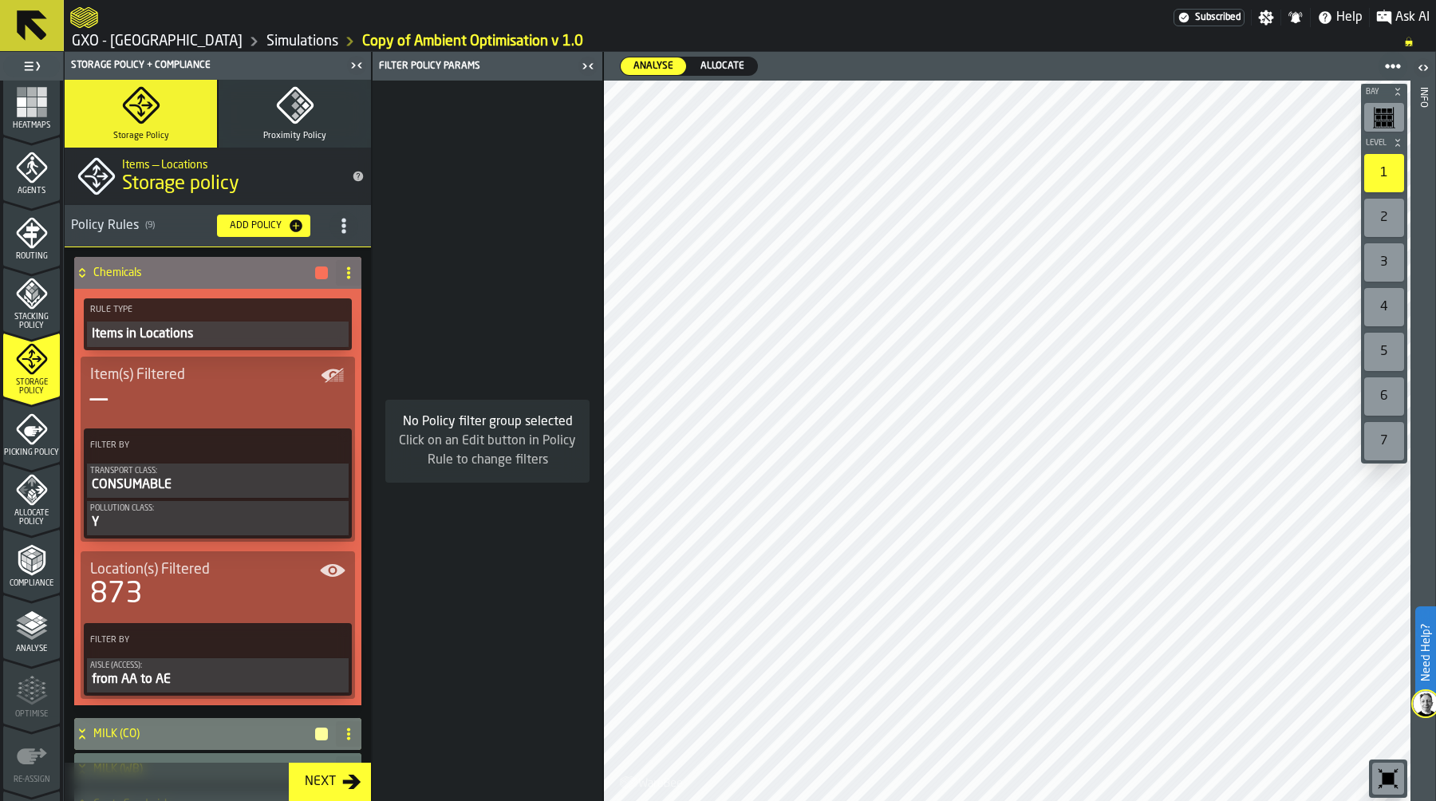
click at [228, 473] on div "Transport Class:" at bounding box center [217, 471] width 255 height 9
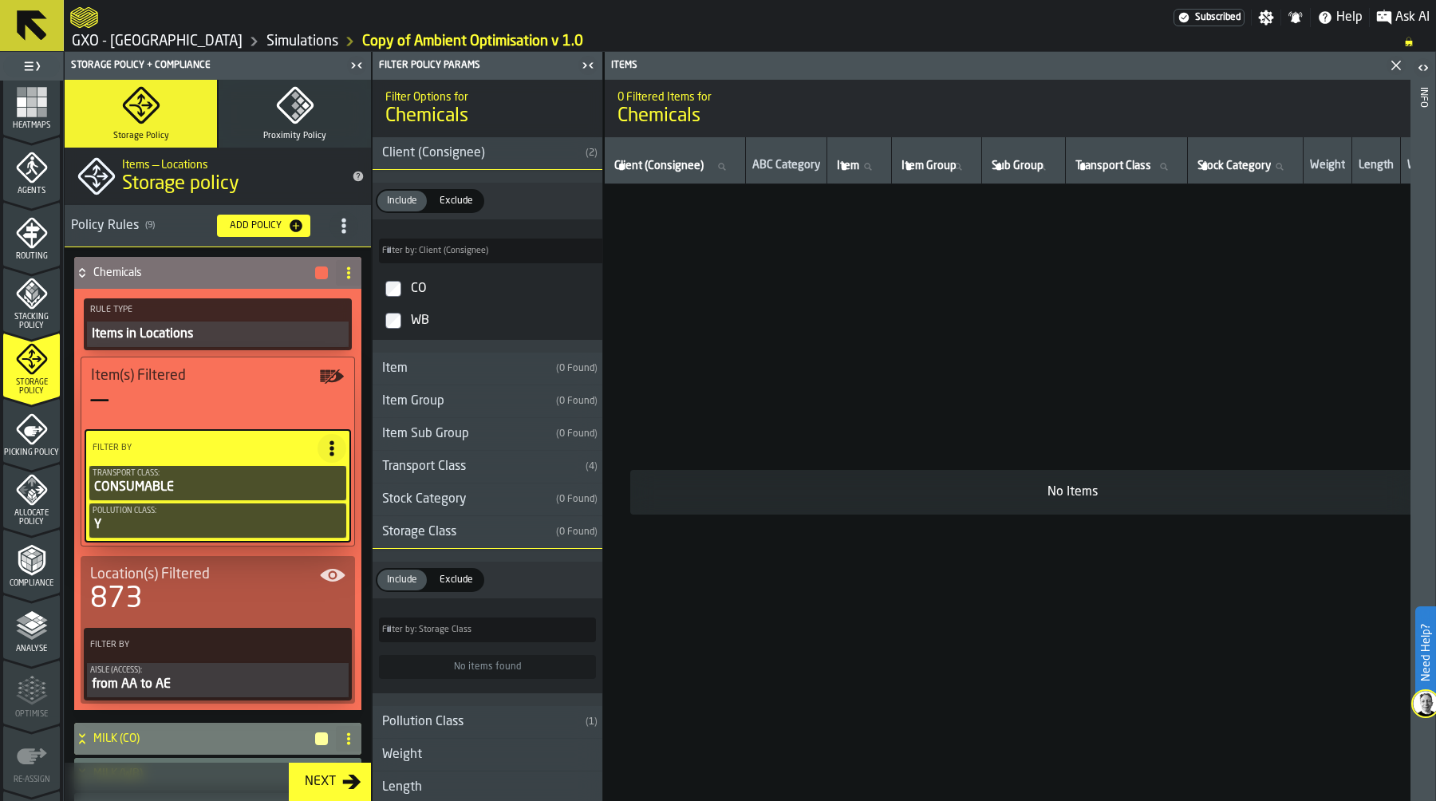
click at [0, 0] on icon "PolicyFilterItem-Transport Class" at bounding box center [0, 0] width 0 height 0
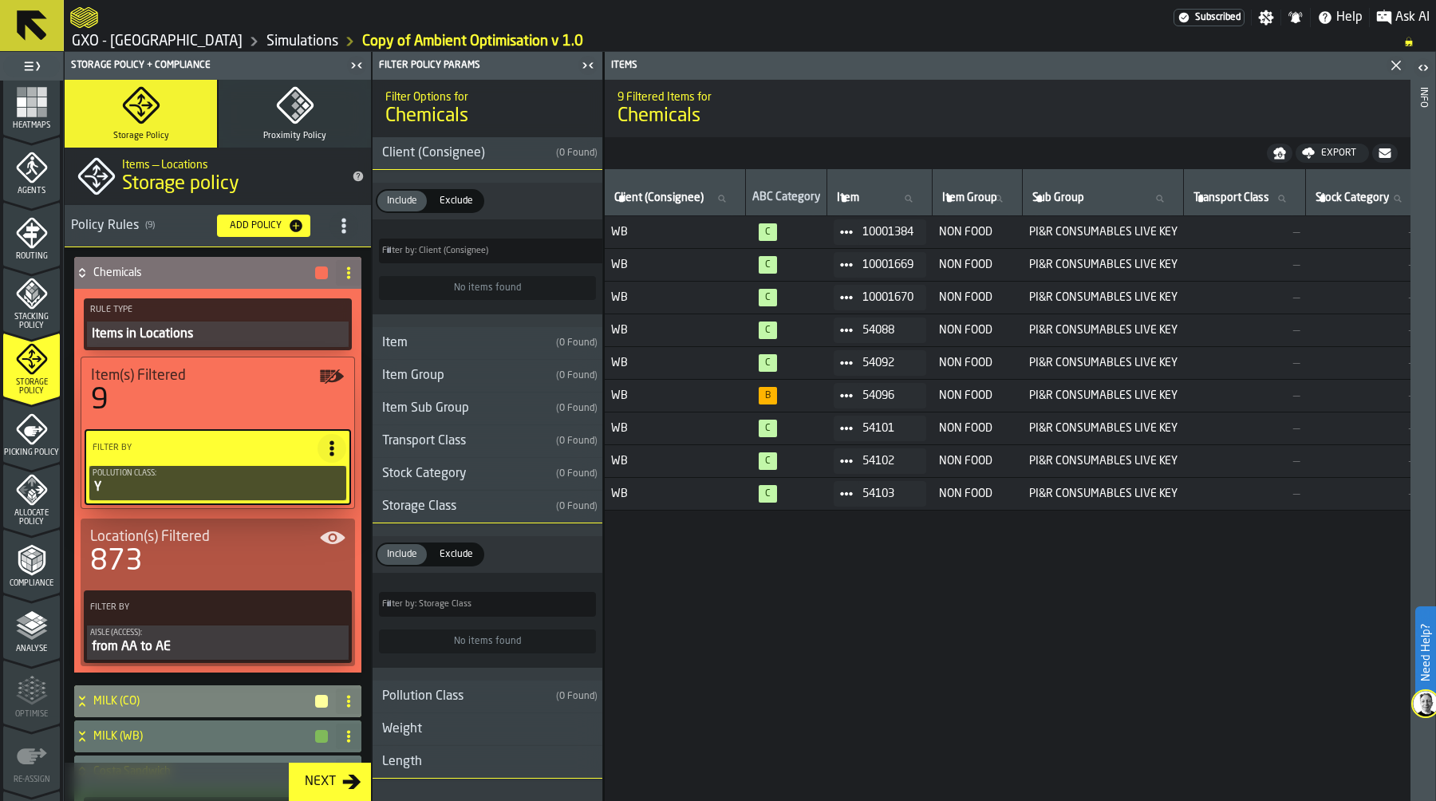
click at [217, 698] on h4 "MILK (CO)" at bounding box center [203, 701] width 220 height 13
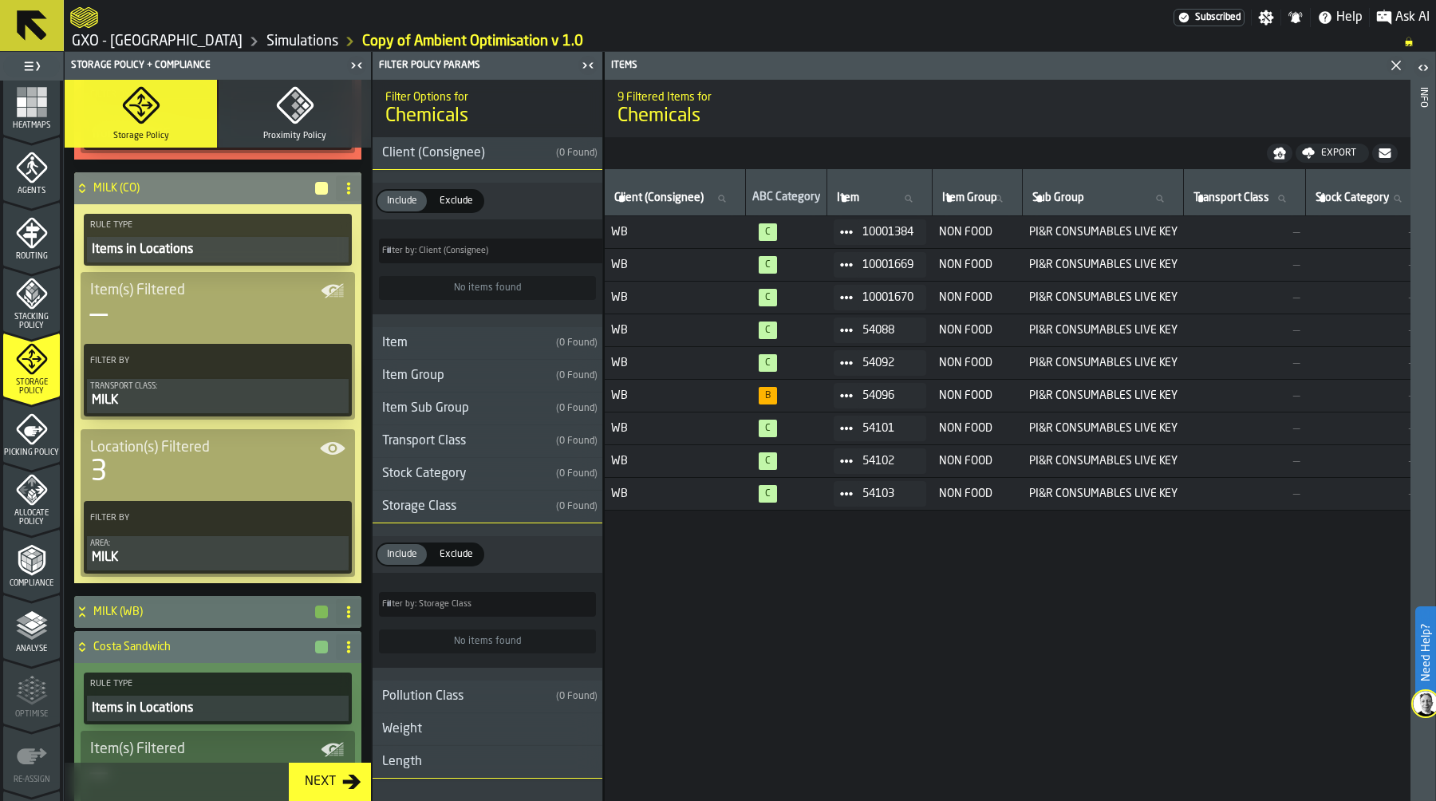
scroll to position [514, 0]
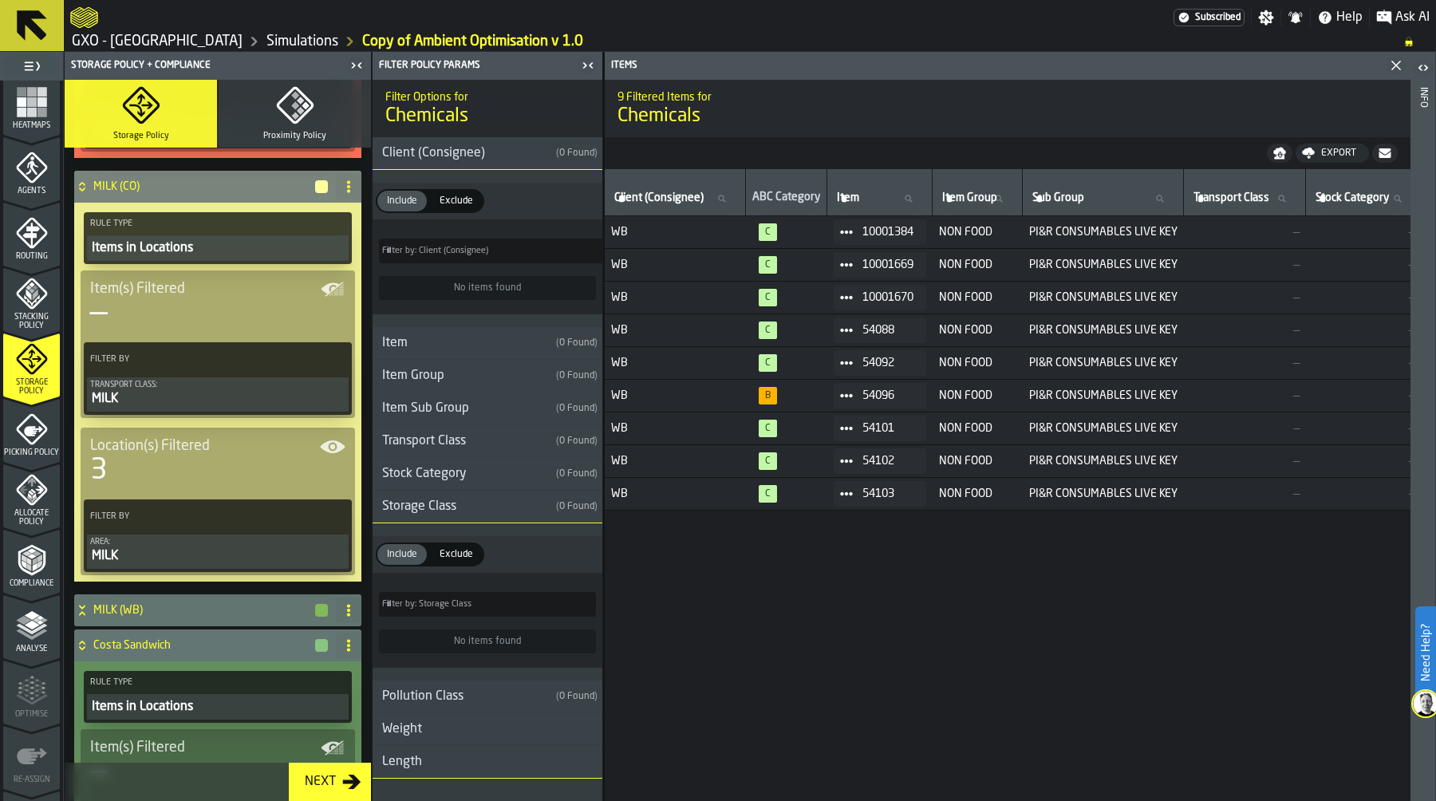
click at [219, 399] on div "MILK" at bounding box center [217, 398] width 255 height 19
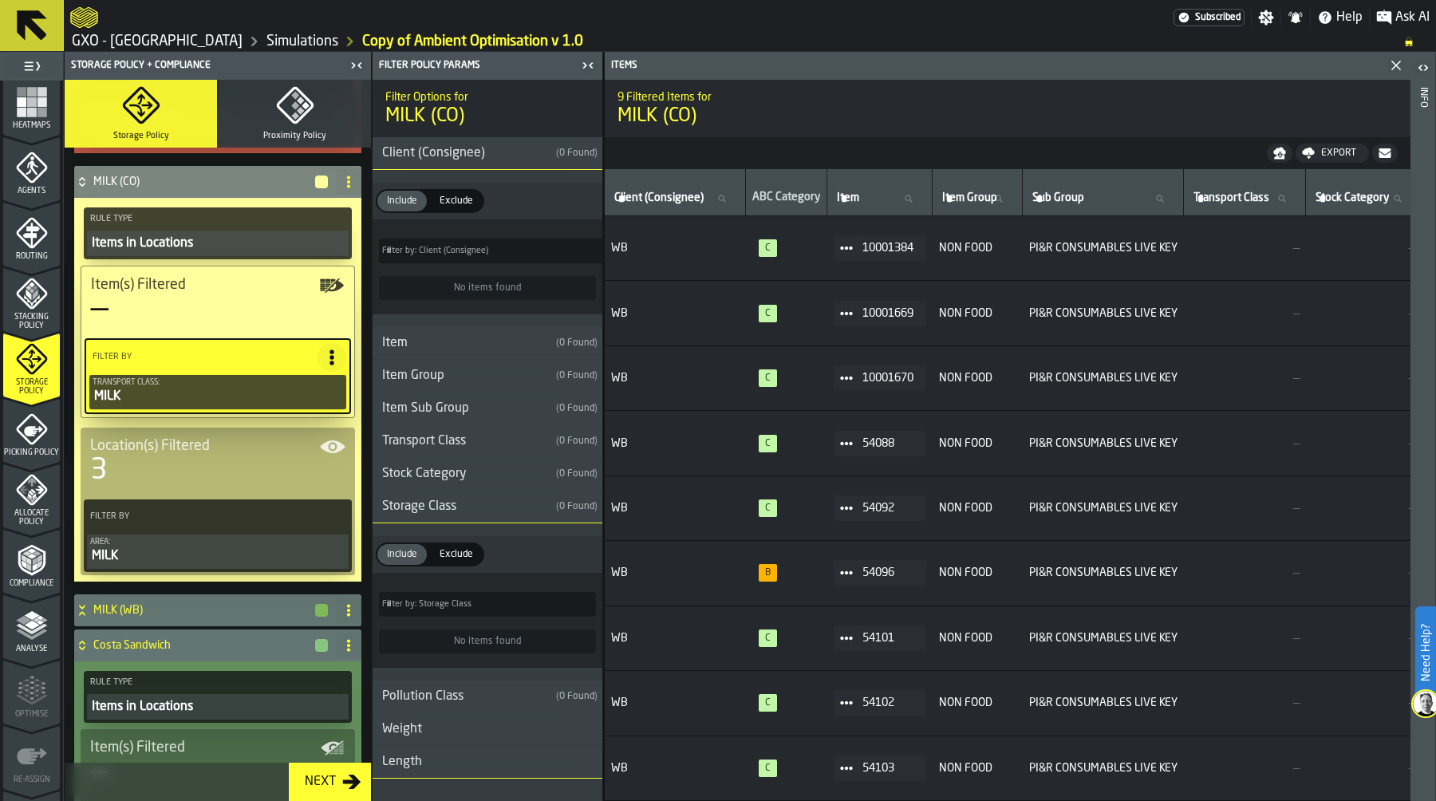
scroll to position [510, 0]
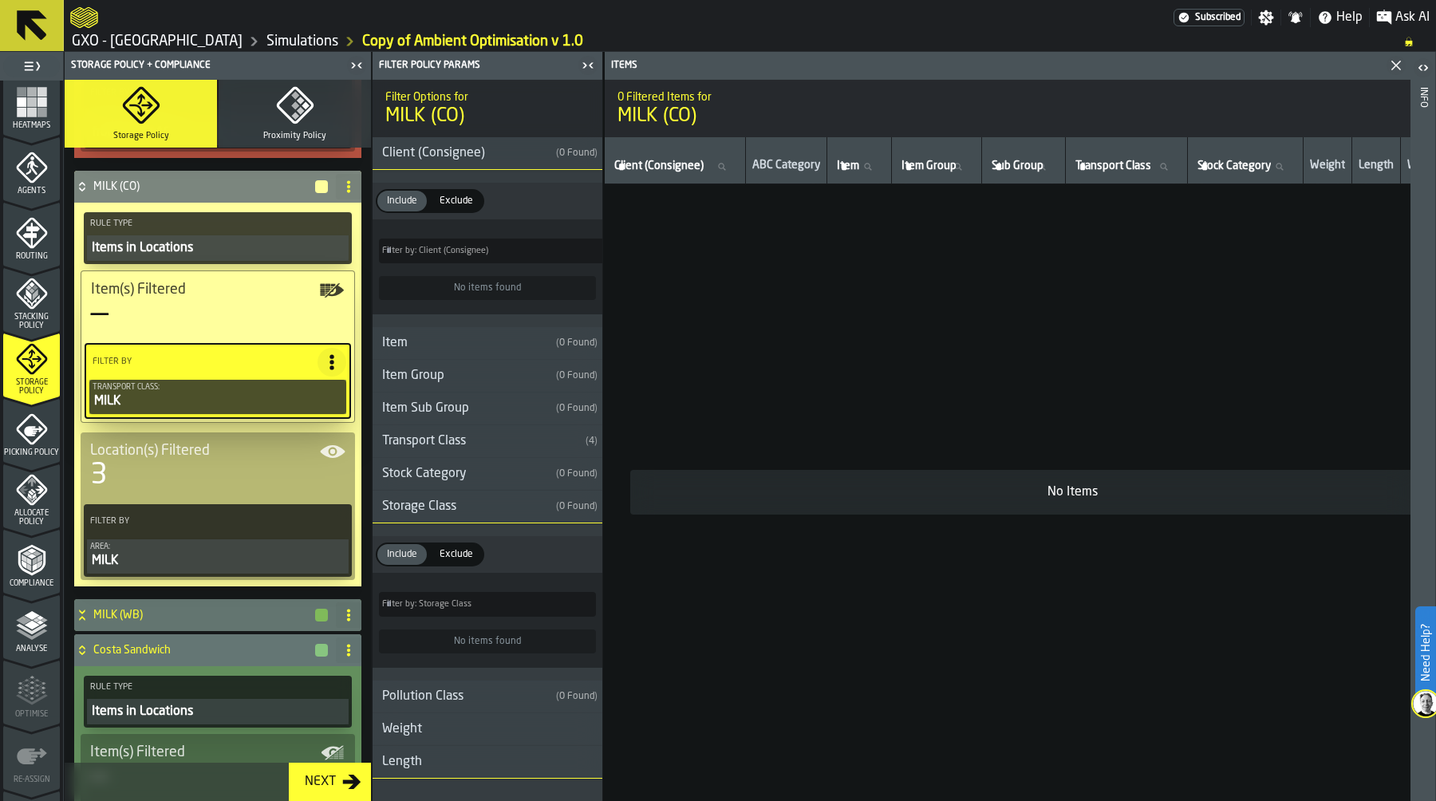
click at [219, 399] on div "MILK" at bounding box center [218, 401] width 250 height 19
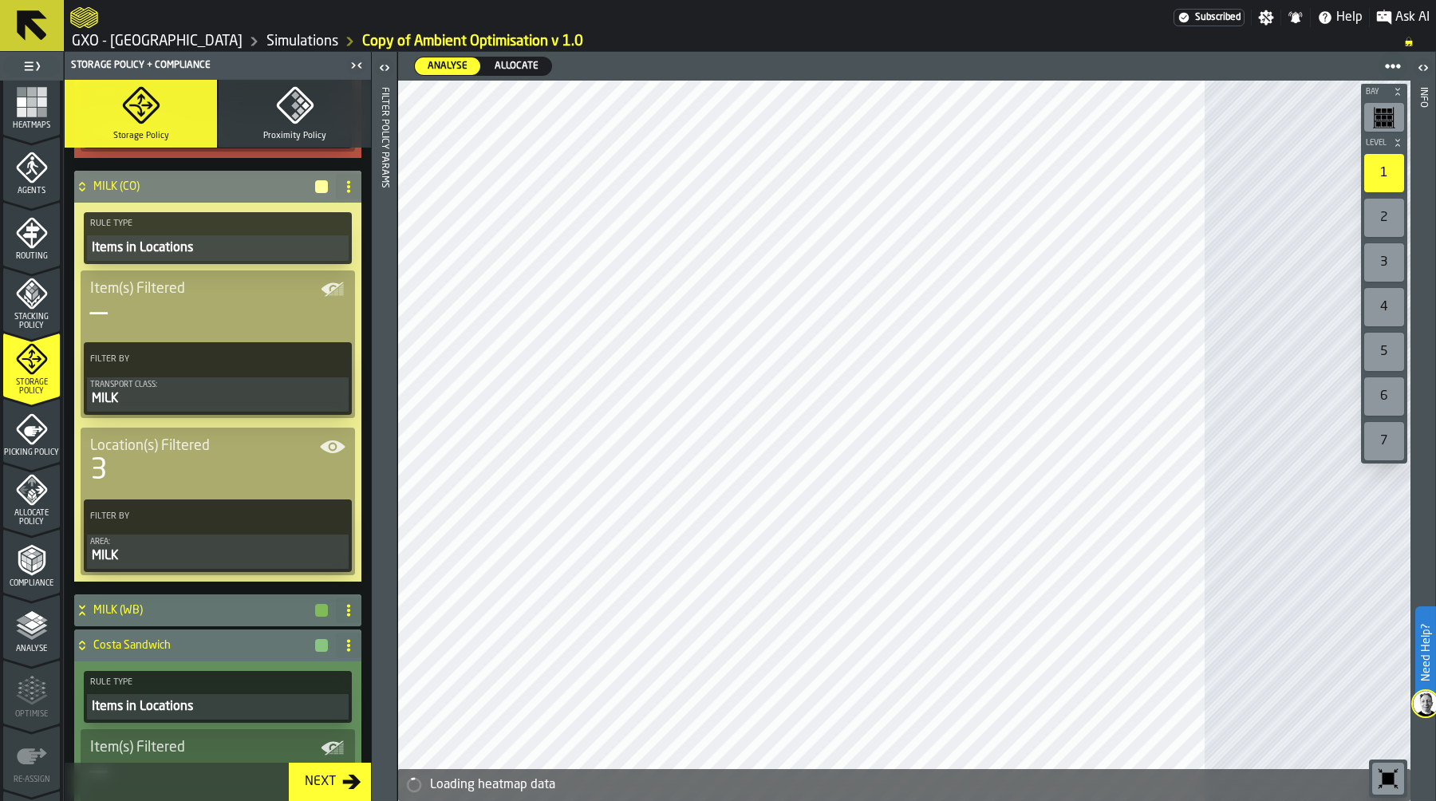
click at [219, 399] on div "MILK" at bounding box center [217, 398] width 255 height 19
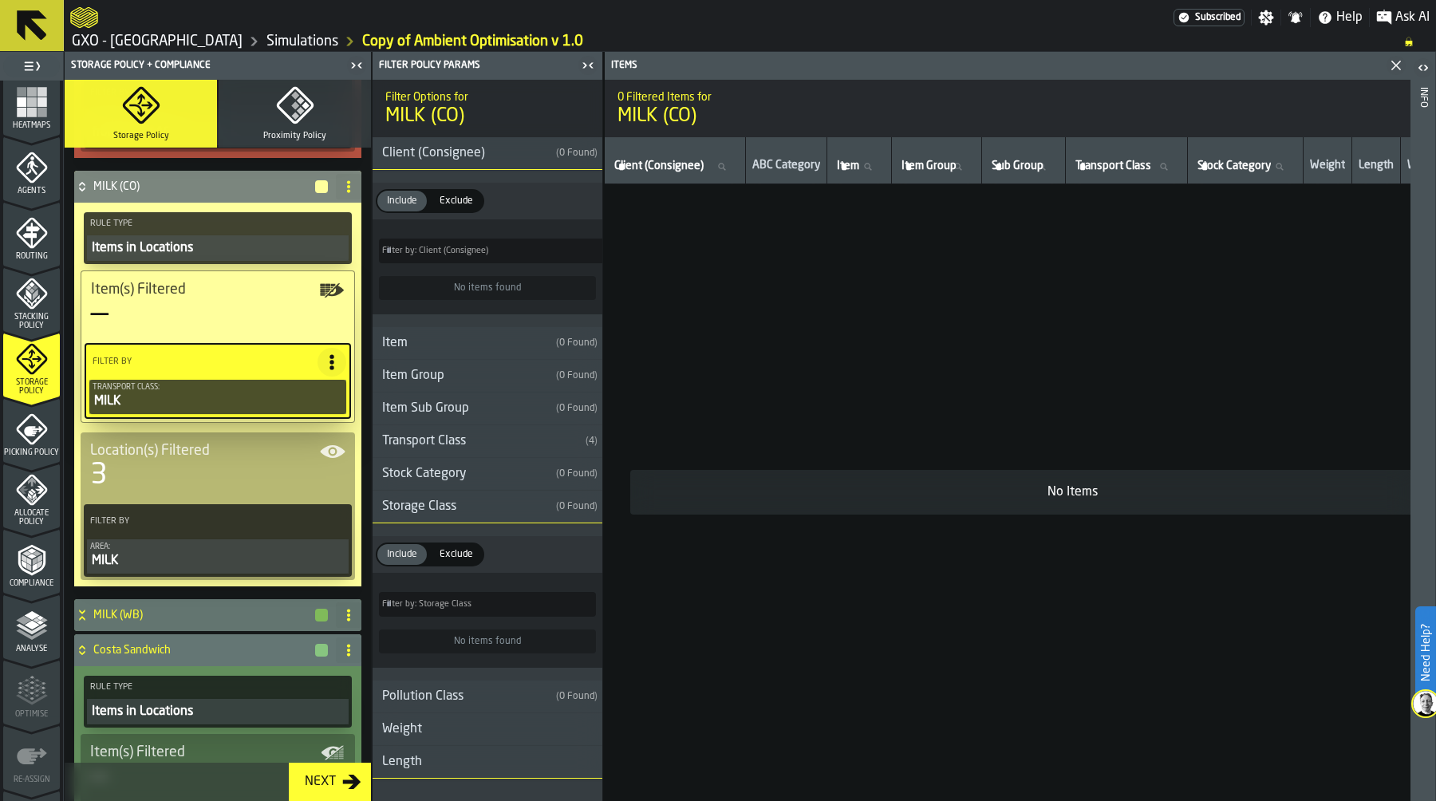
click at [0, 0] on icon "PolicyFilterItem-Transport Class" at bounding box center [0, 0] width 0 height 0
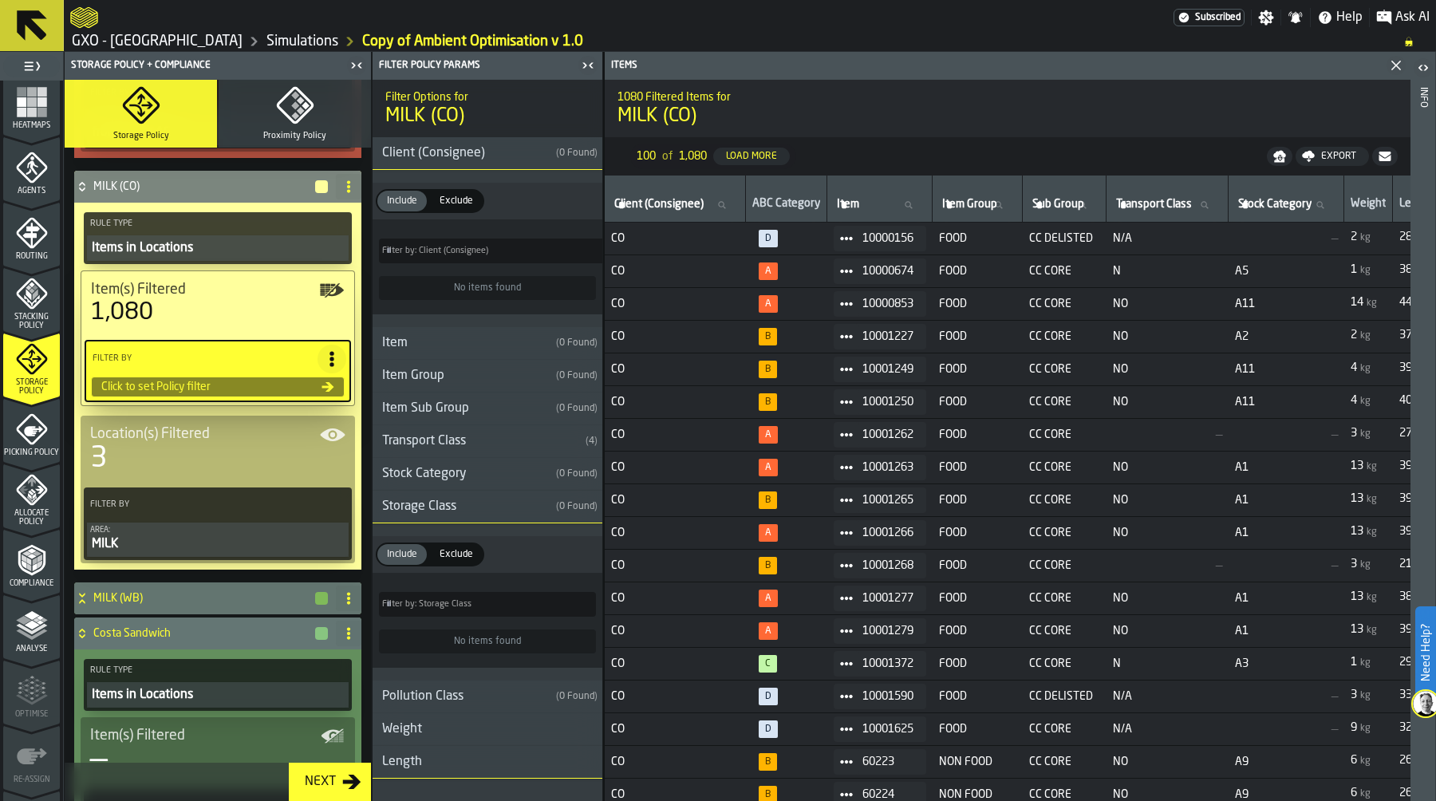
click at [428, 435] on div "Transport Class" at bounding box center [475, 441] width 207 height 19
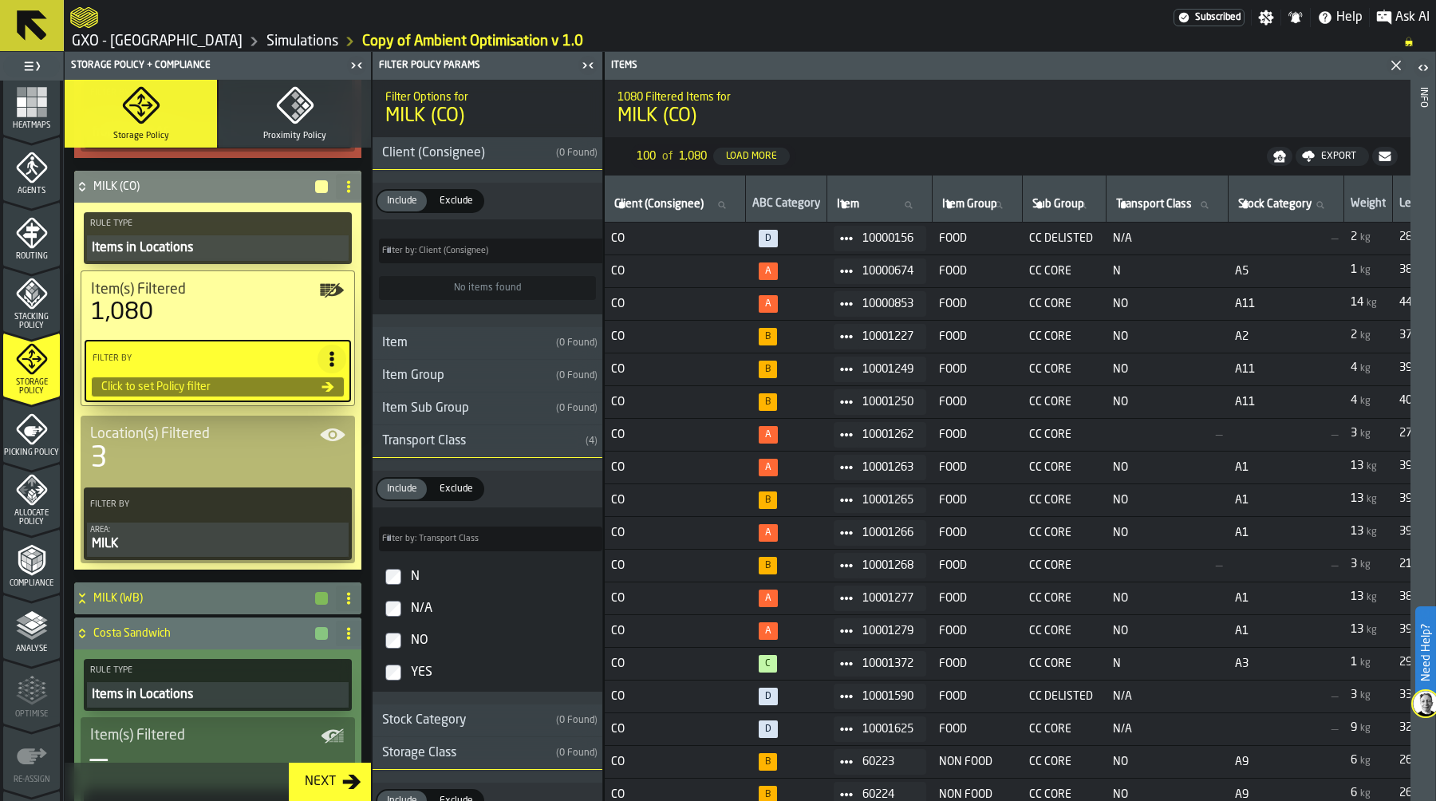
click at [325, 361] on icon at bounding box center [332, 359] width 16 height 16
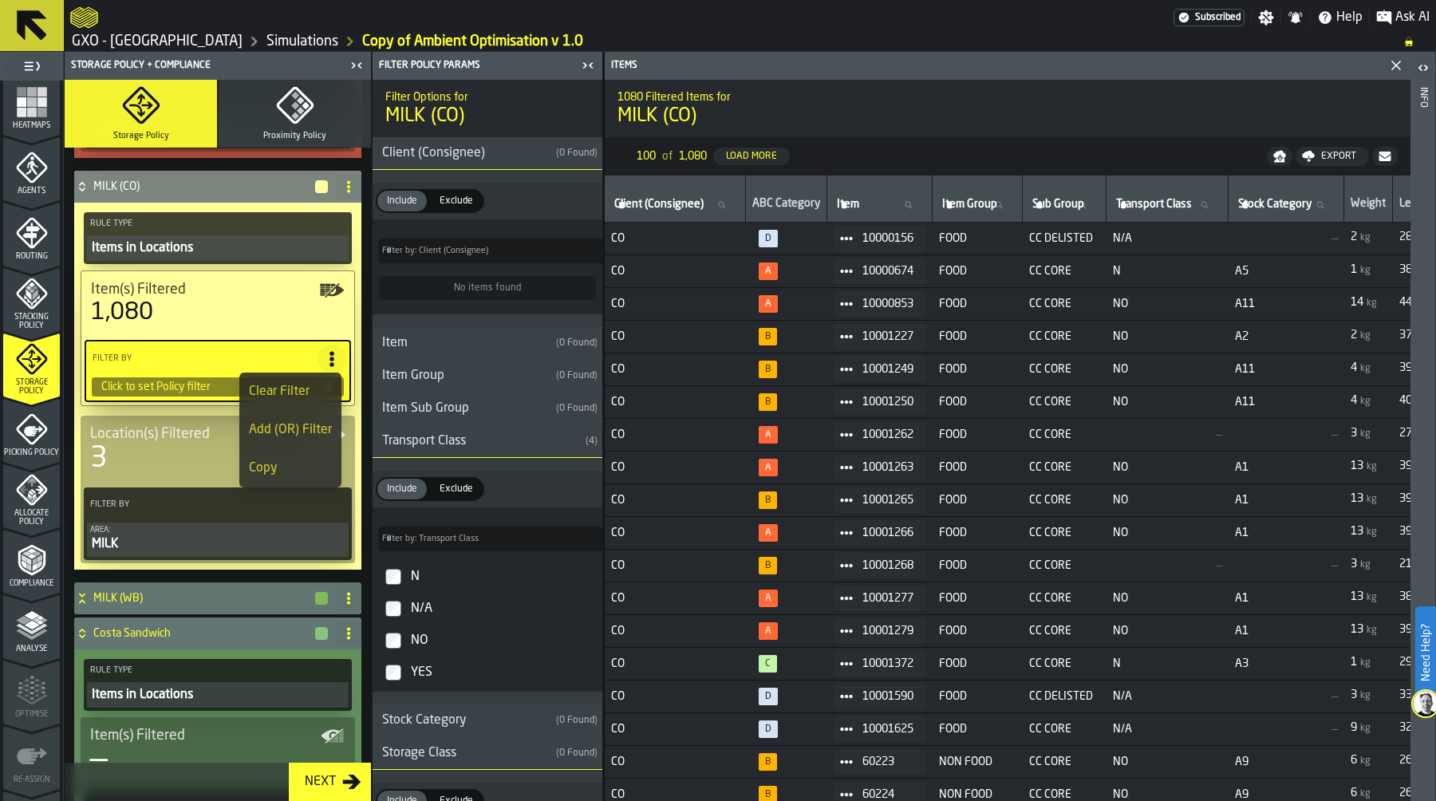
click at [310, 380] on li "Clear Filter" at bounding box center [290, 391] width 102 height 38
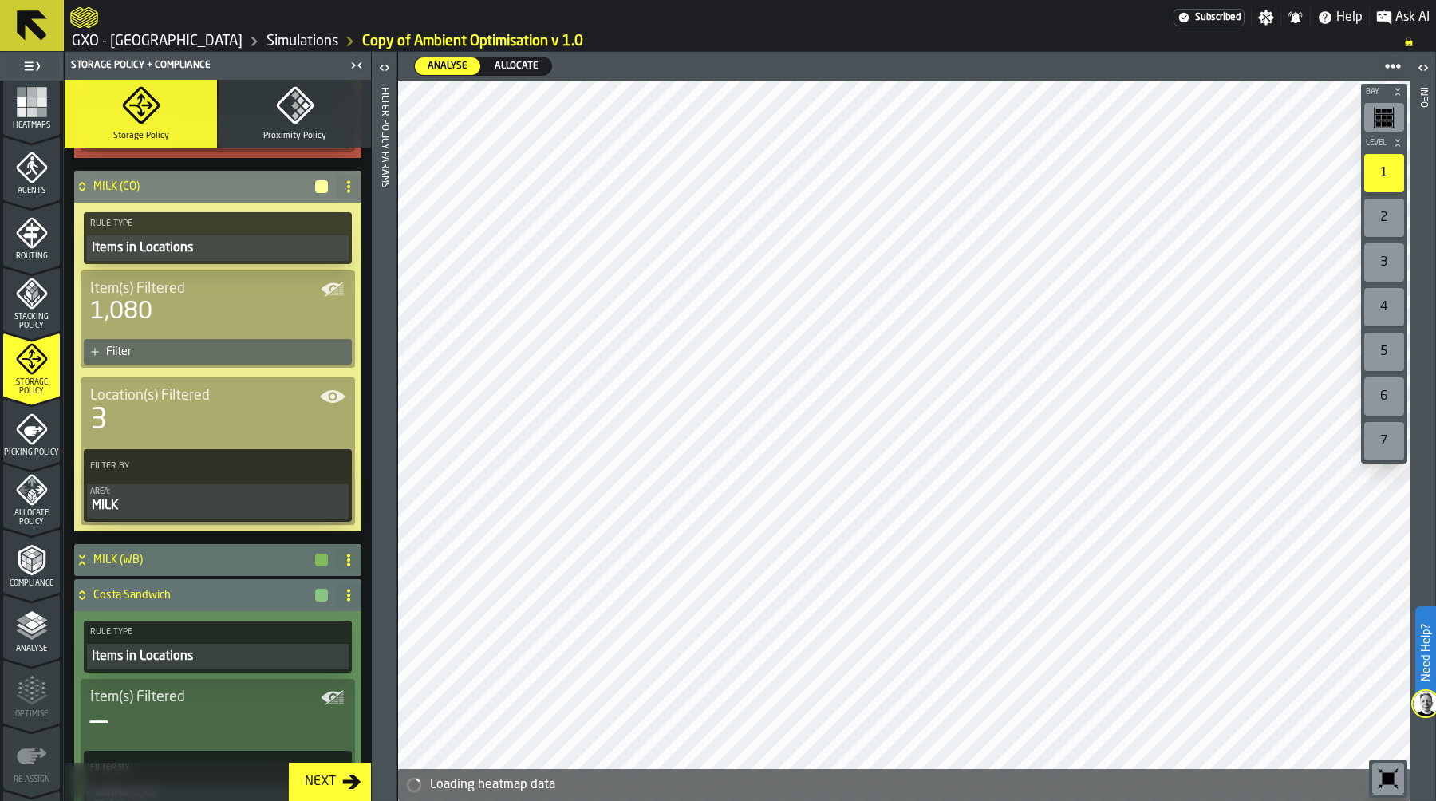
click at [252, 356] on div "Filter" at bounding box center [225, 351] width 239 height 13
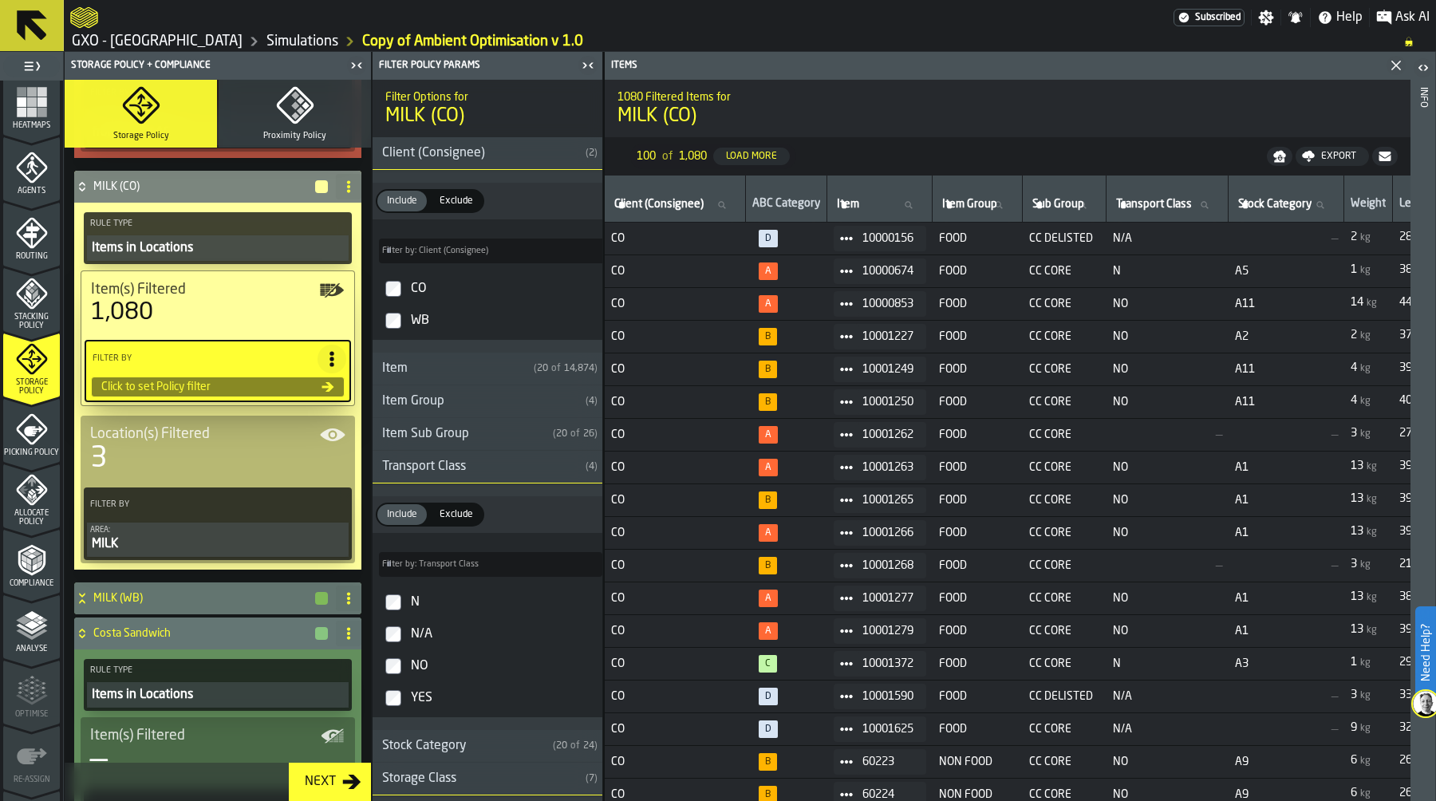
click at [411, 434] on div "Item Sub Group" at bounding box center [459, 433] width 174 height 19
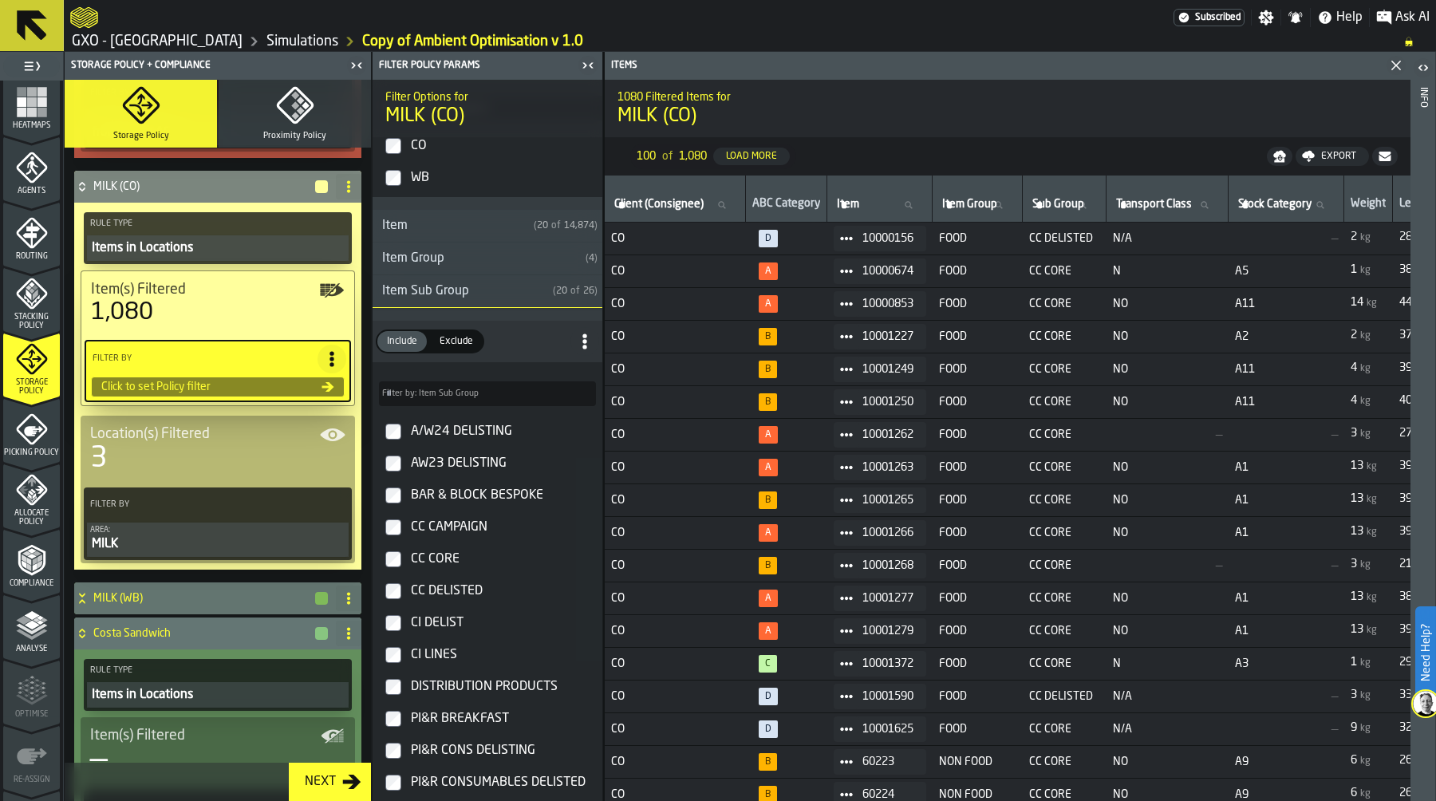
scroll to position [128, 0]
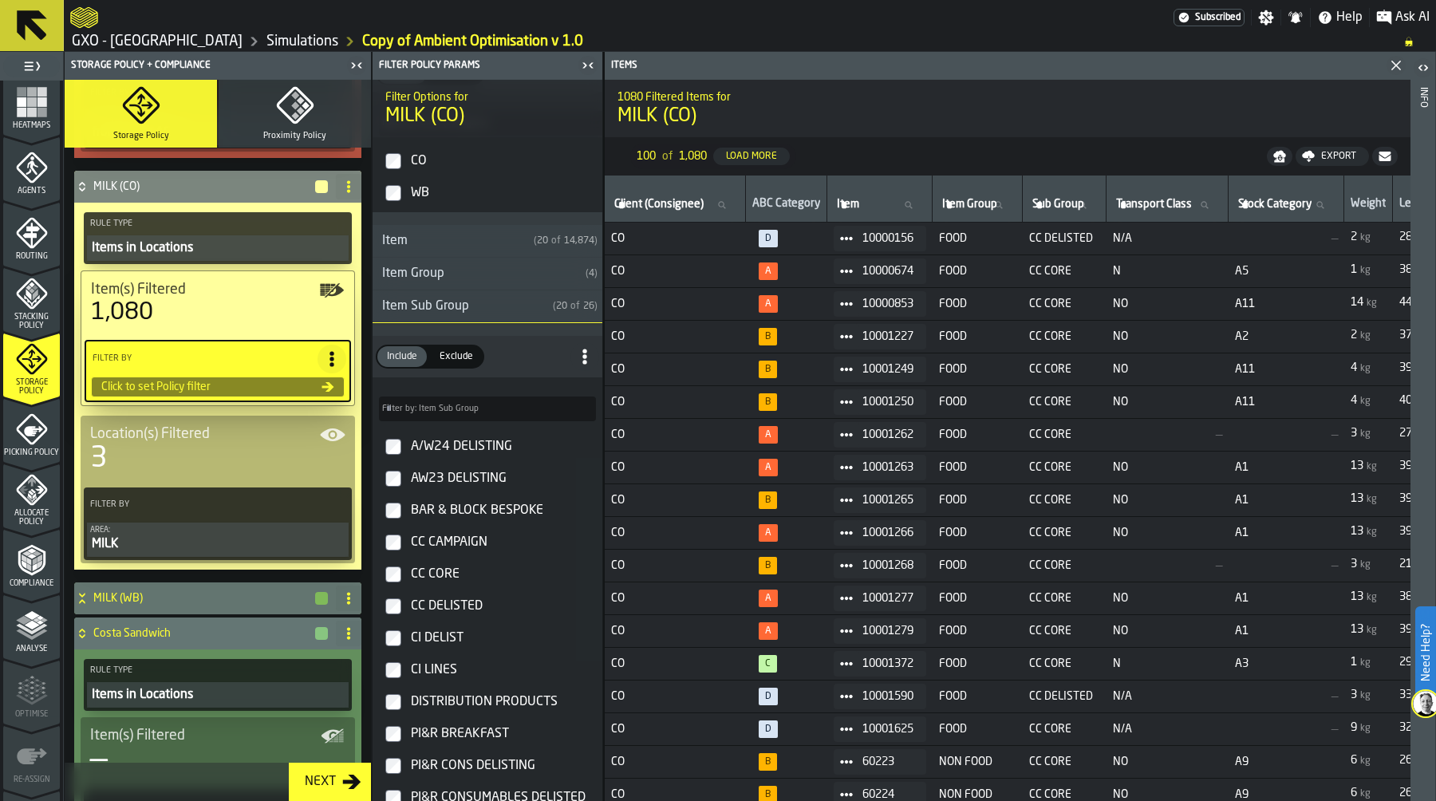
click at [383, 304] on div "Item Sub Group" at bounding box center [459, 306] width 174 height 19
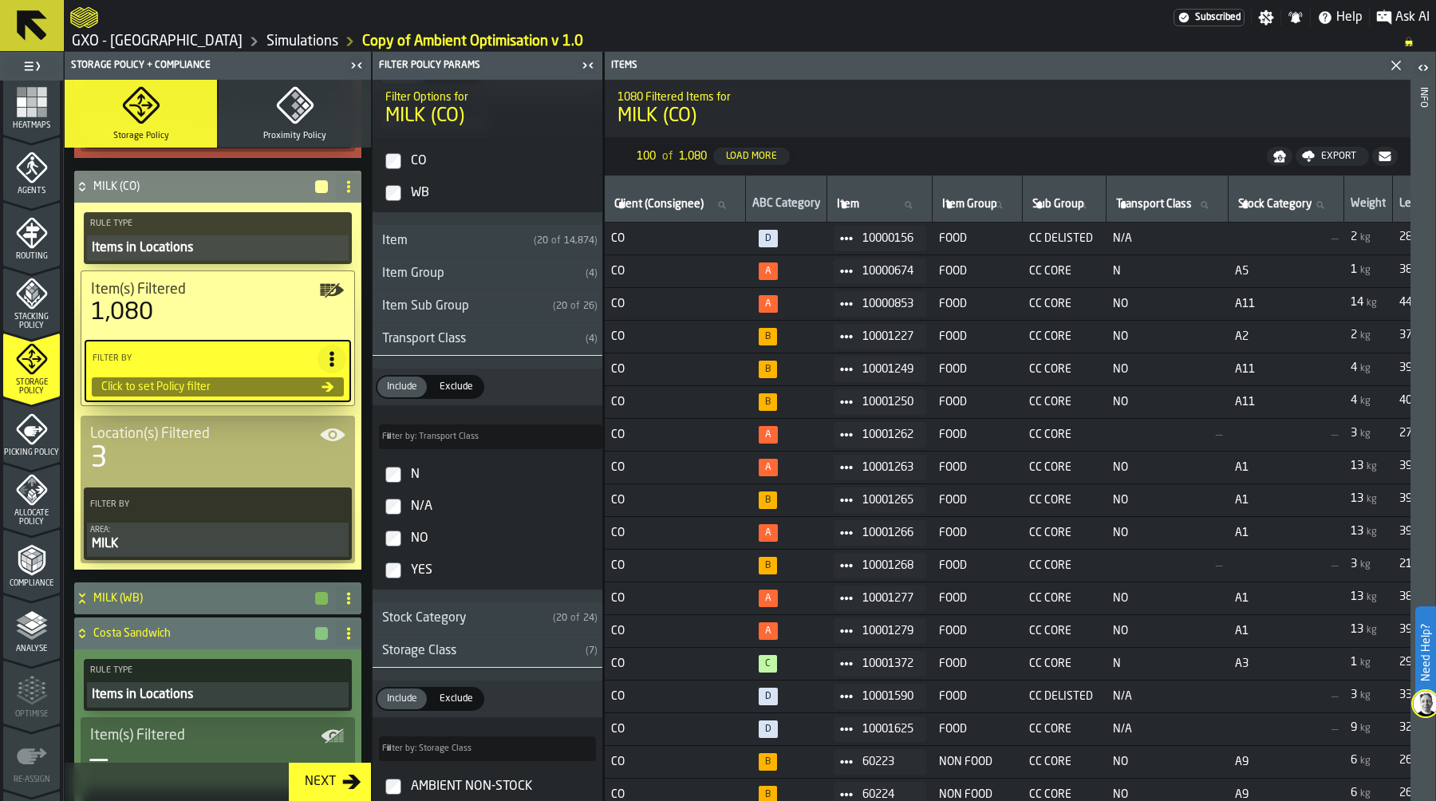
click at [470, 335] on div "Transport Class" at bounding box center [475, 338] width 207 height 19
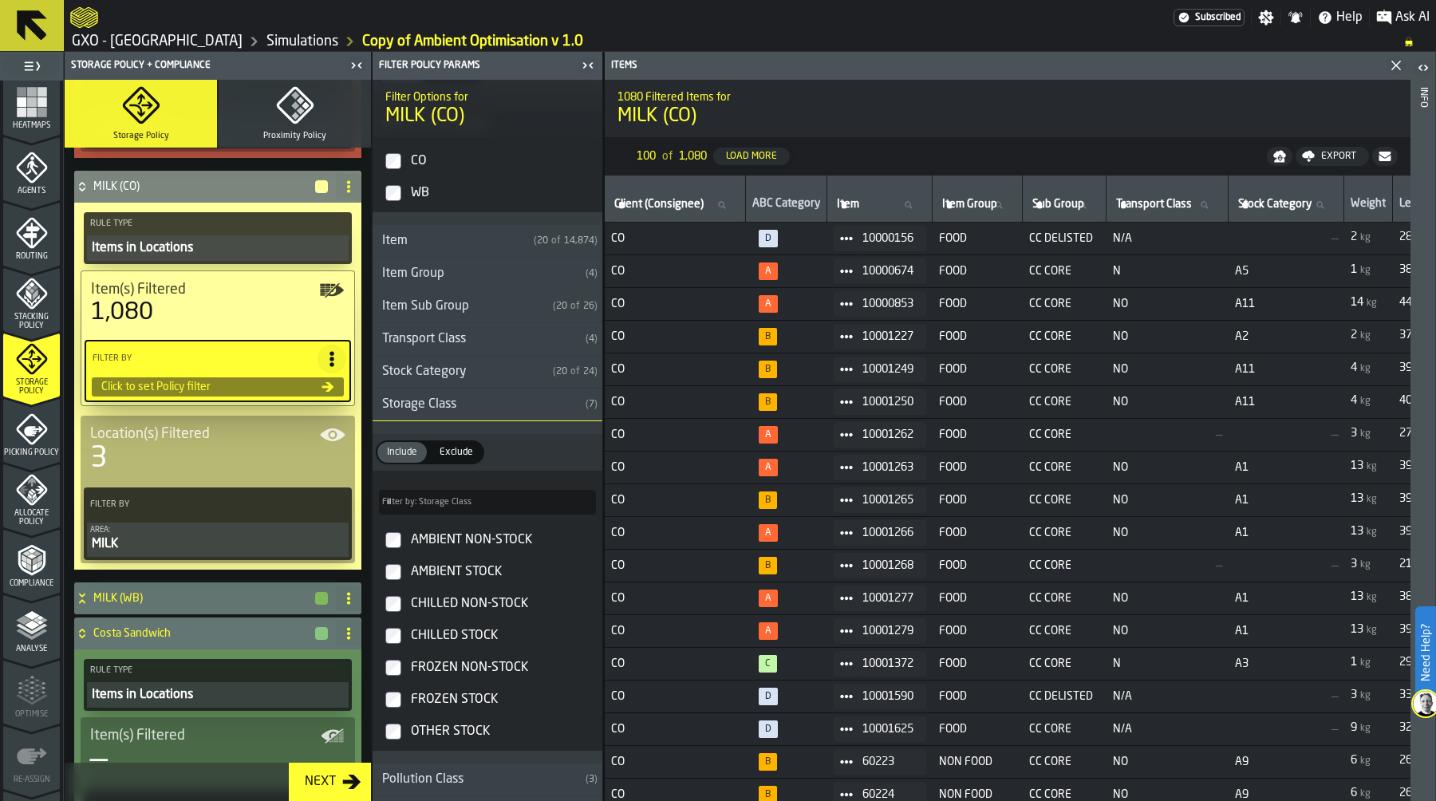
click at [467, 379] on div "Stock Category" at bounding box center [459, 371] width 174 height 19
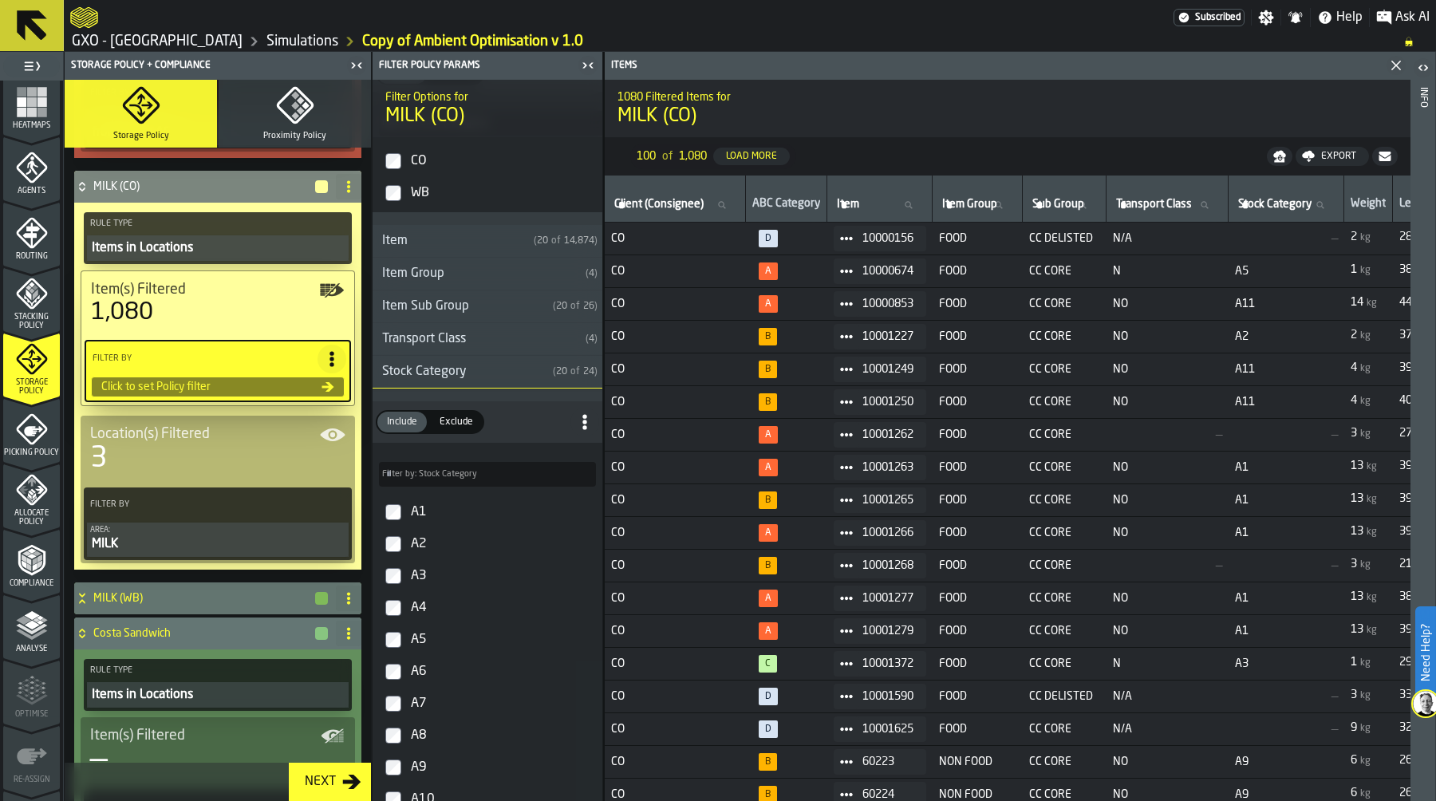
click at [467, 376] on div "Stock Category" at bounding box center [459, 371] width 174 height 19
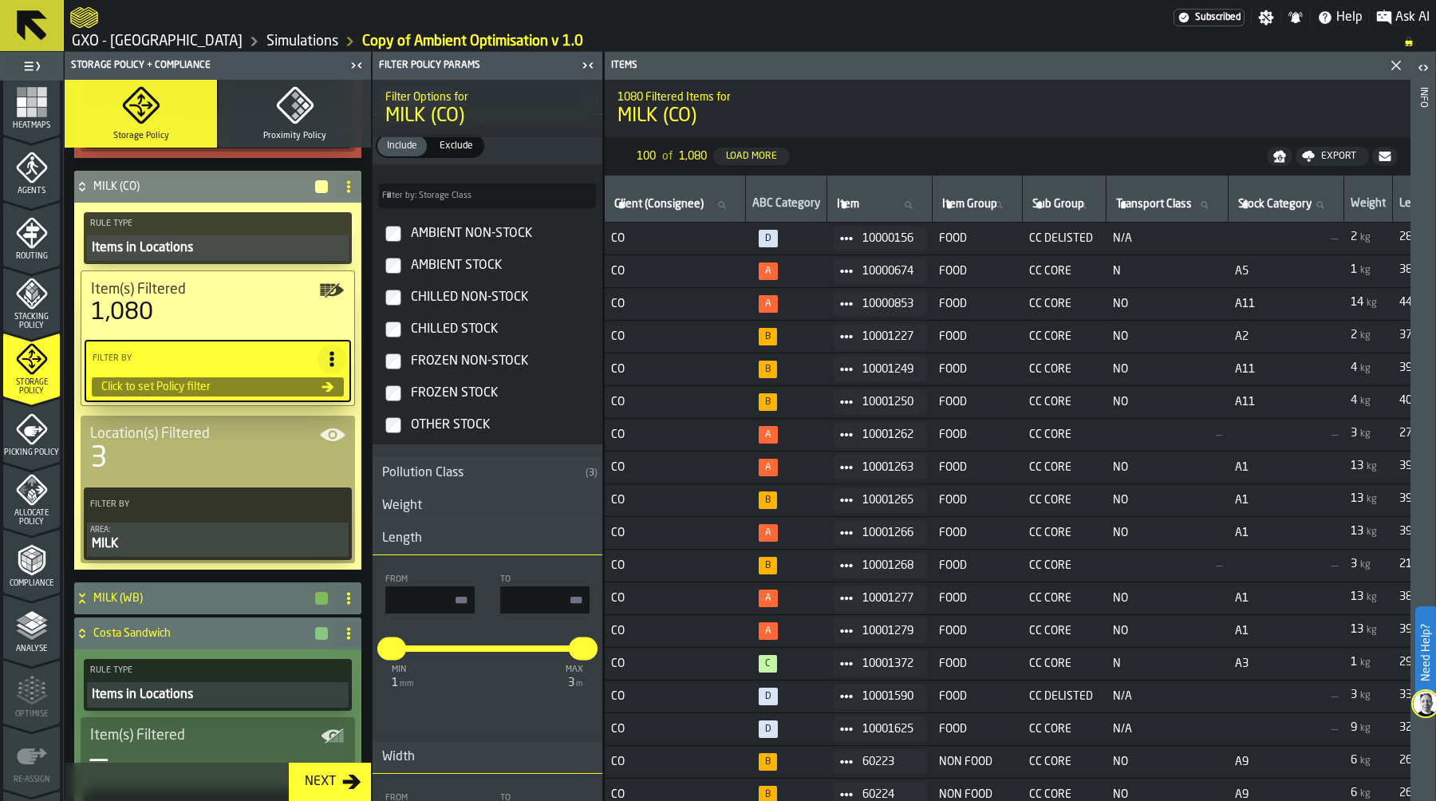
scroll to position [444, 0]
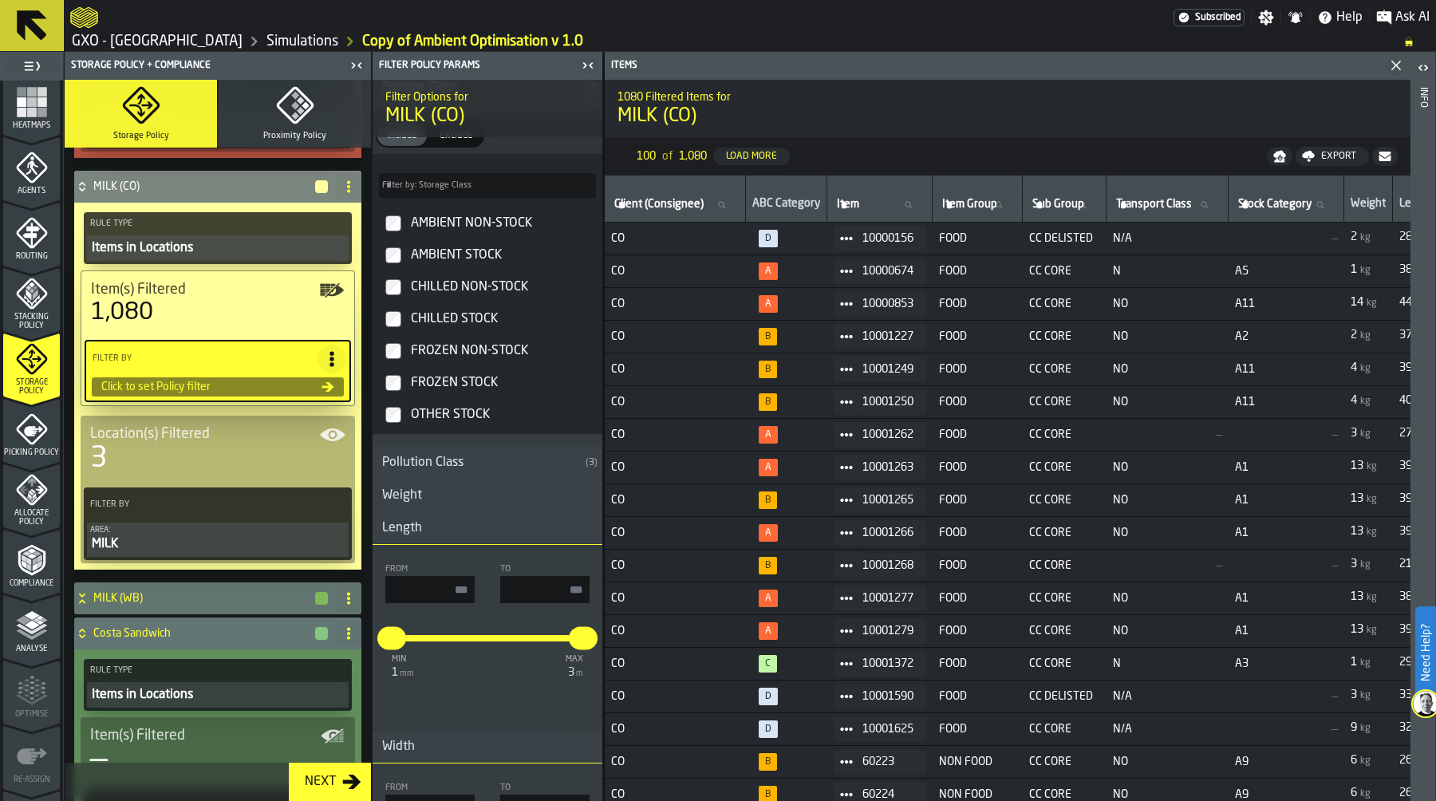
click at [459, 525] on h3 "Length" at bounding box center [487, 528] width 230 height 33
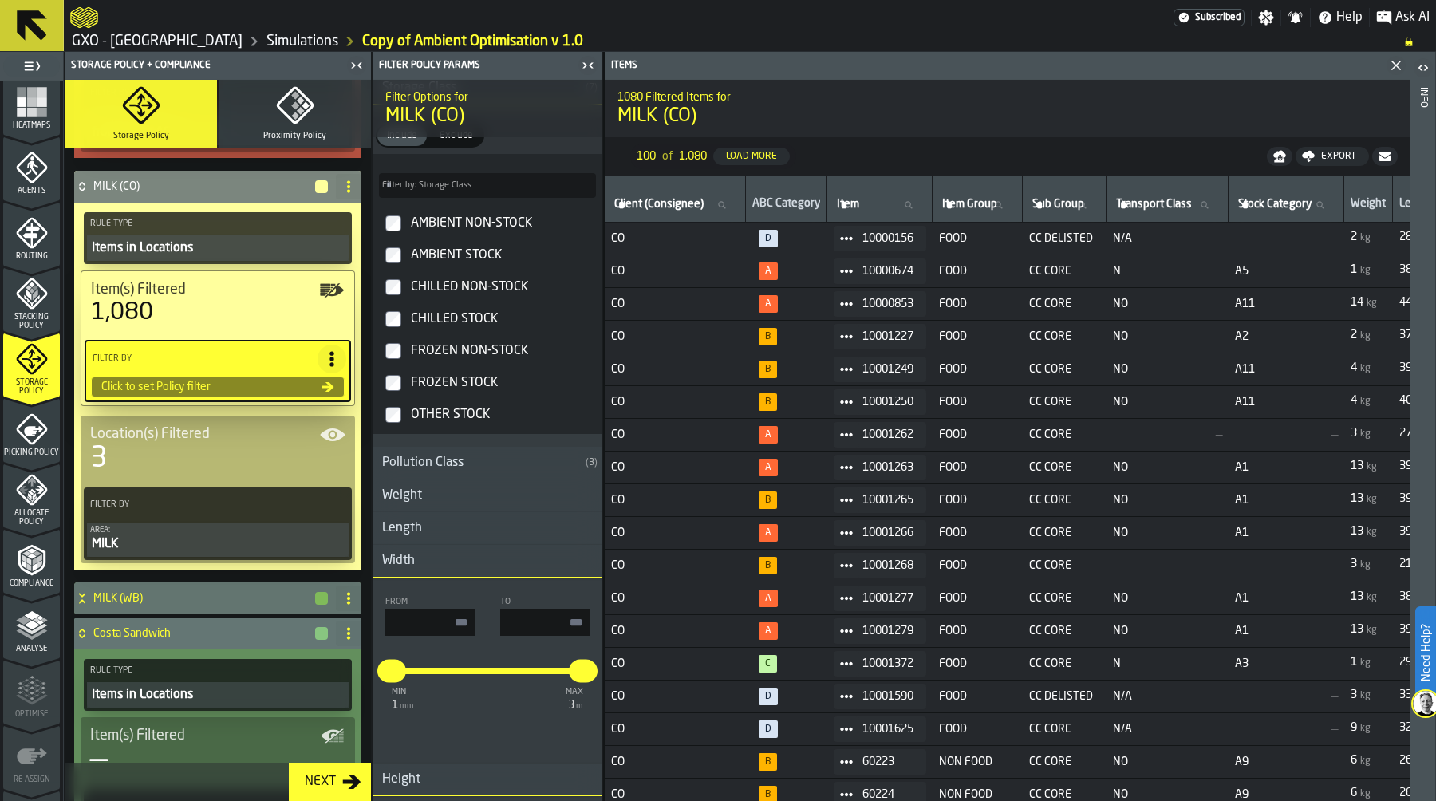
click at [470, 575] on h3 "Width" at bounding box center [487, 561] width 230 height 33
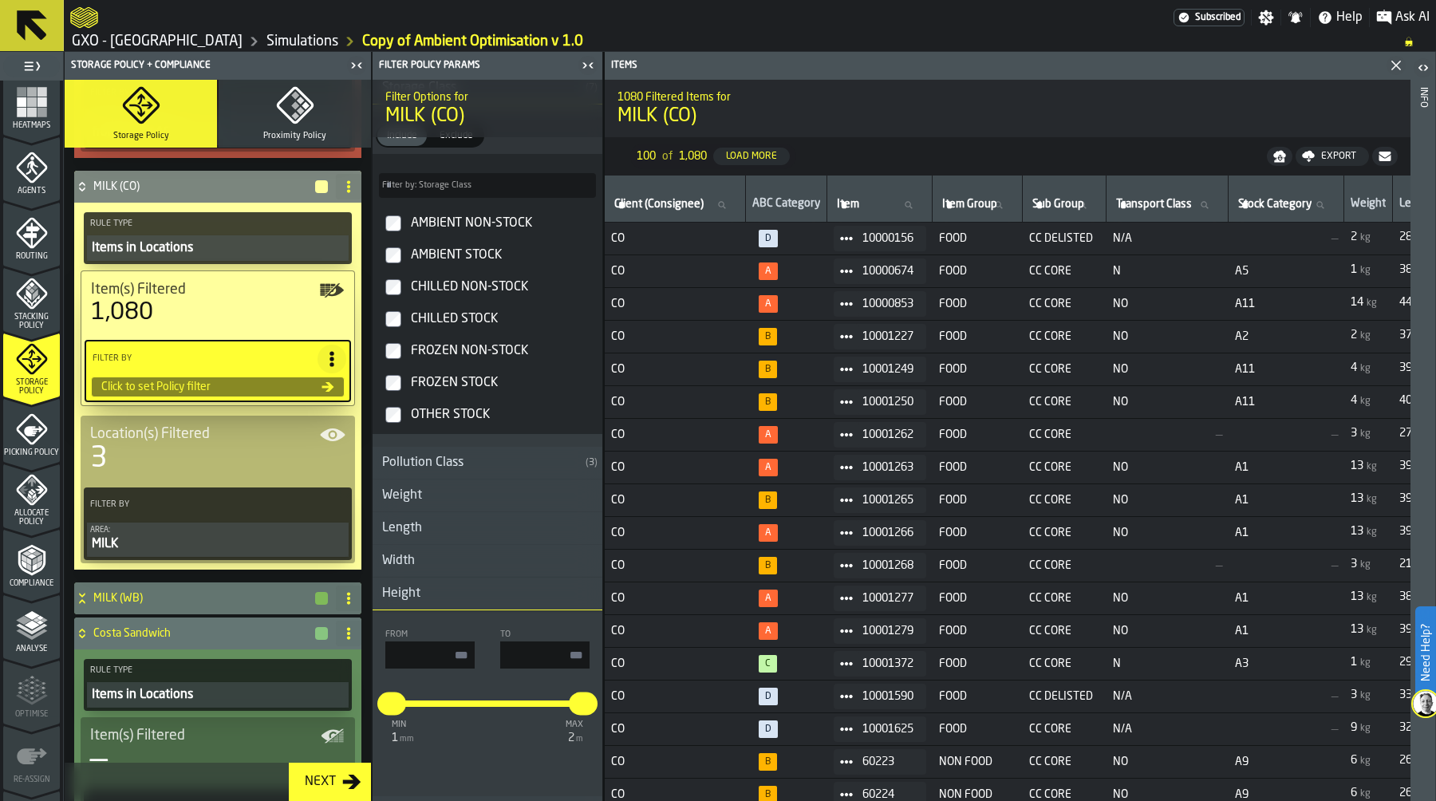
click at [488, 601] on h3 "Height" at bounding box center [487, 593] width 230 height 33
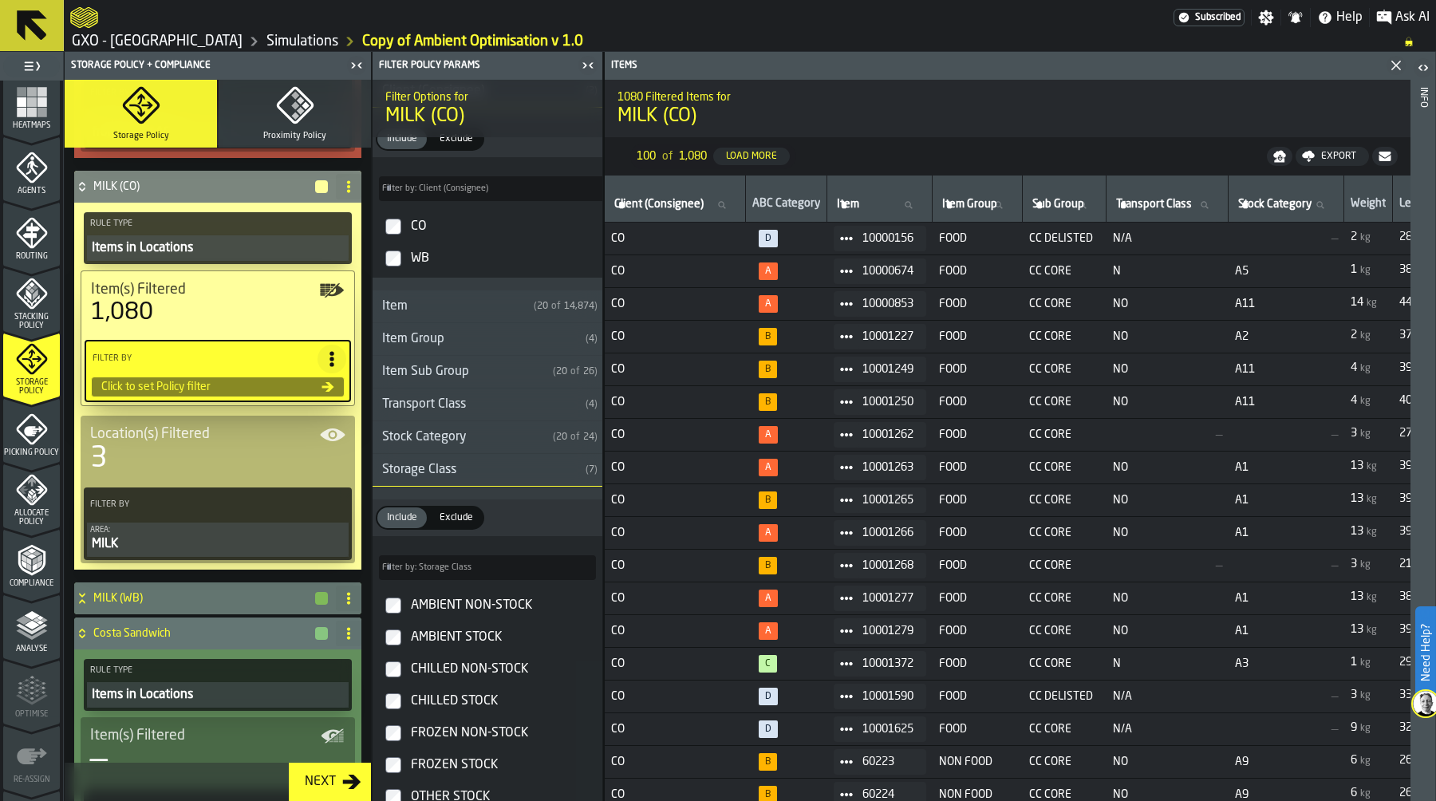
scroll to position [0, 0]
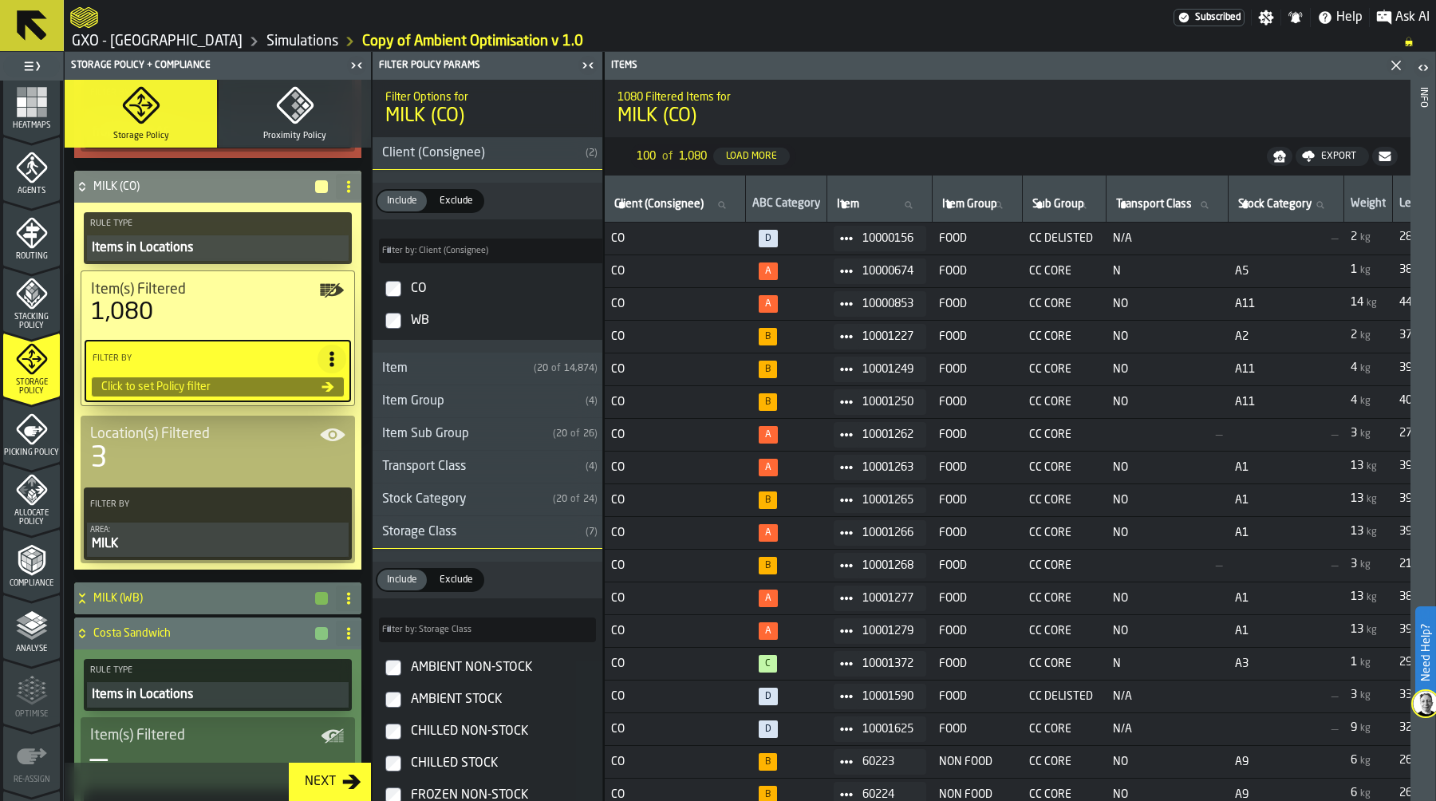
click at [479, 406] on div "Item Group" at bounding box center [475, 401] width 207 height 19
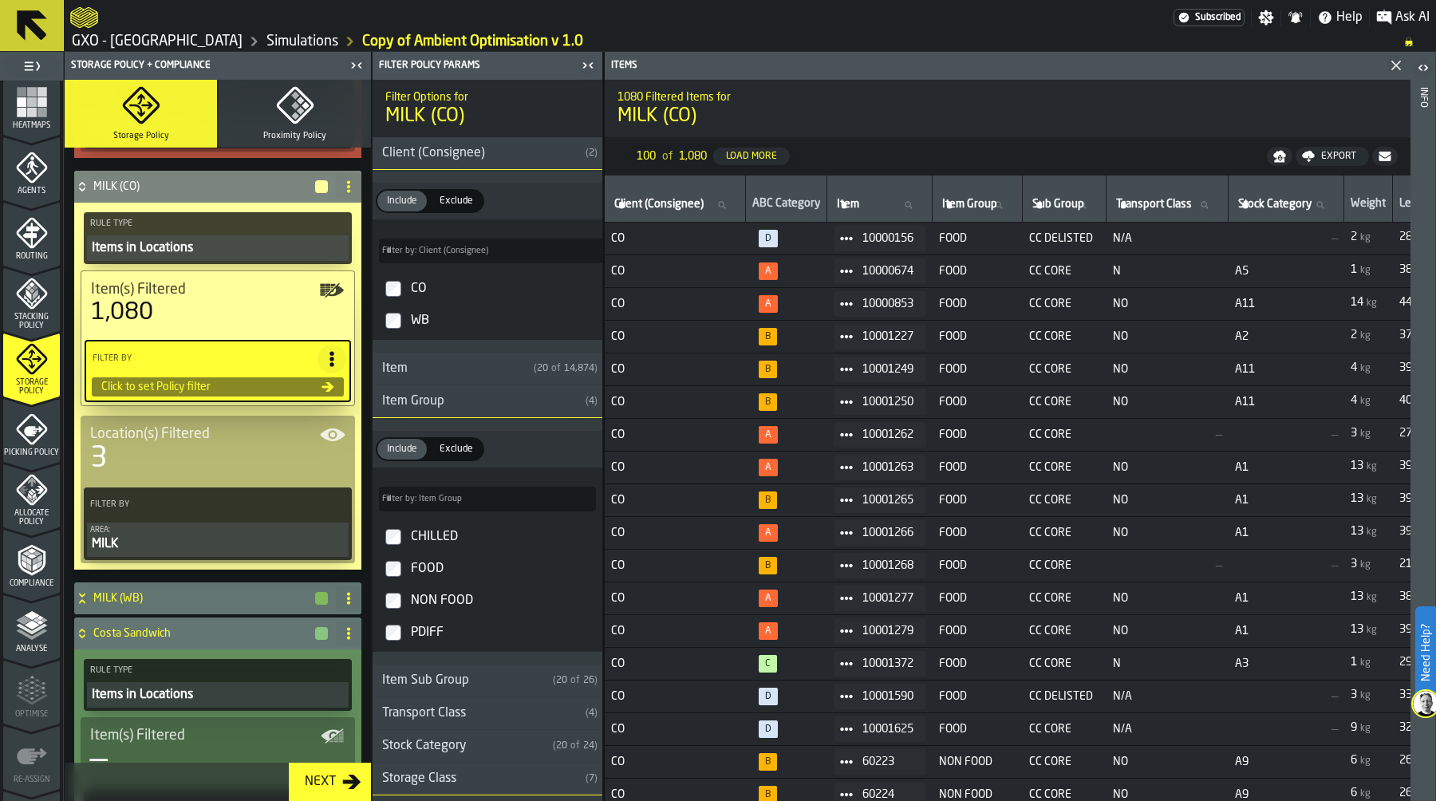
click at [310, 41] on link "Simulations" at bounding box center [302, 42] width 72 height 18
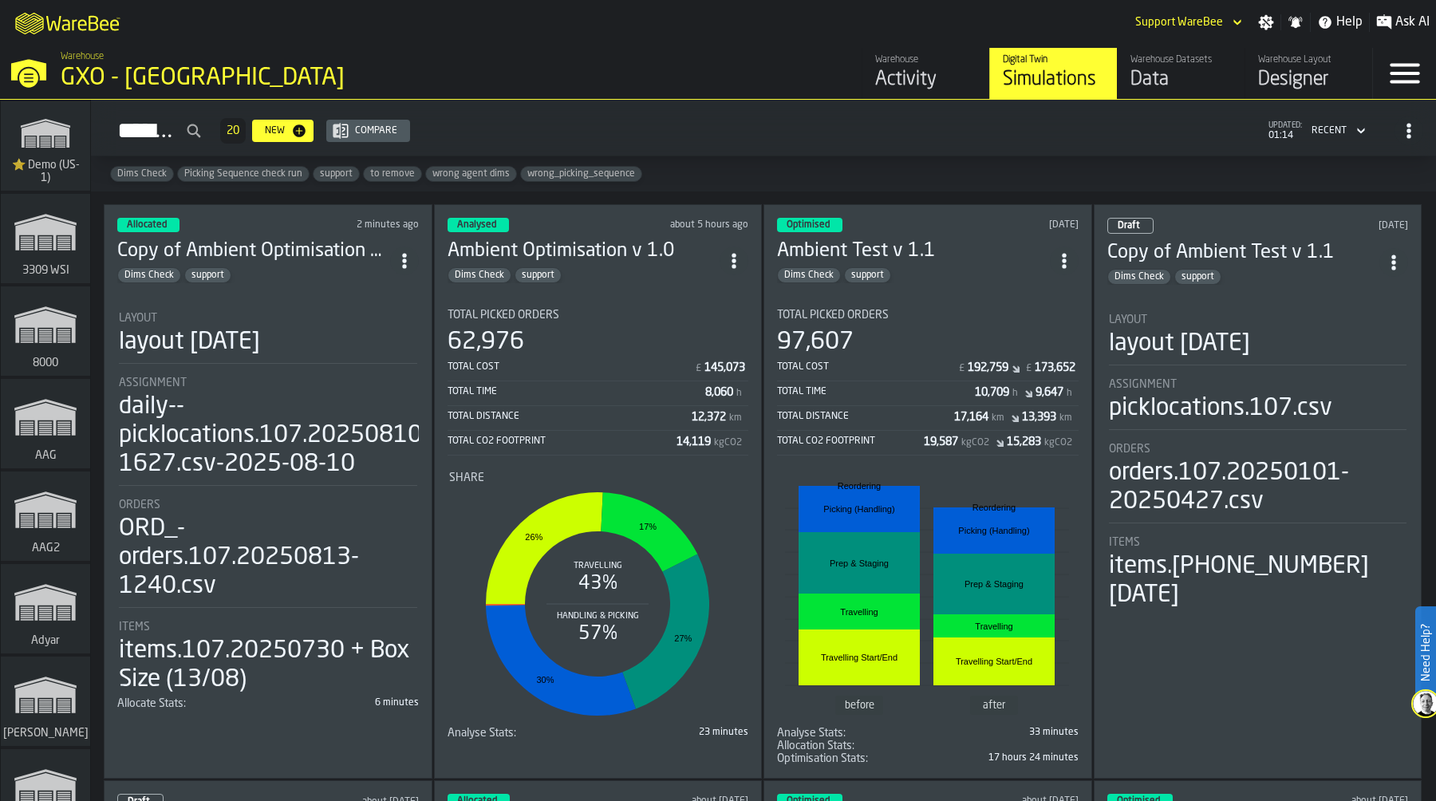
click at [1157, 79] on div "Data" at bounding box center [1180, 80] width 101 height 26
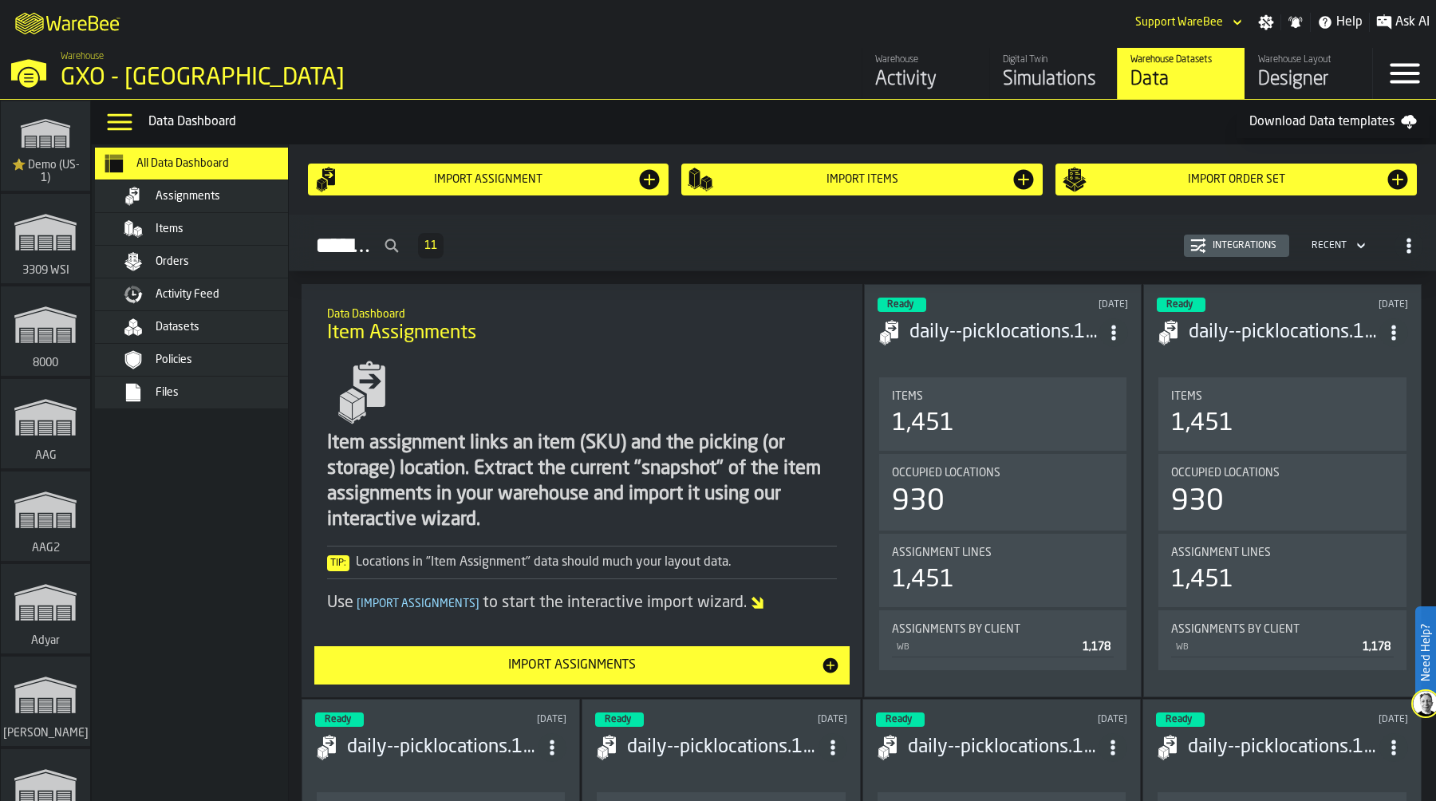
click at [213, 230] on div "Items" at bounding box center [234, 229] width 156 height 13
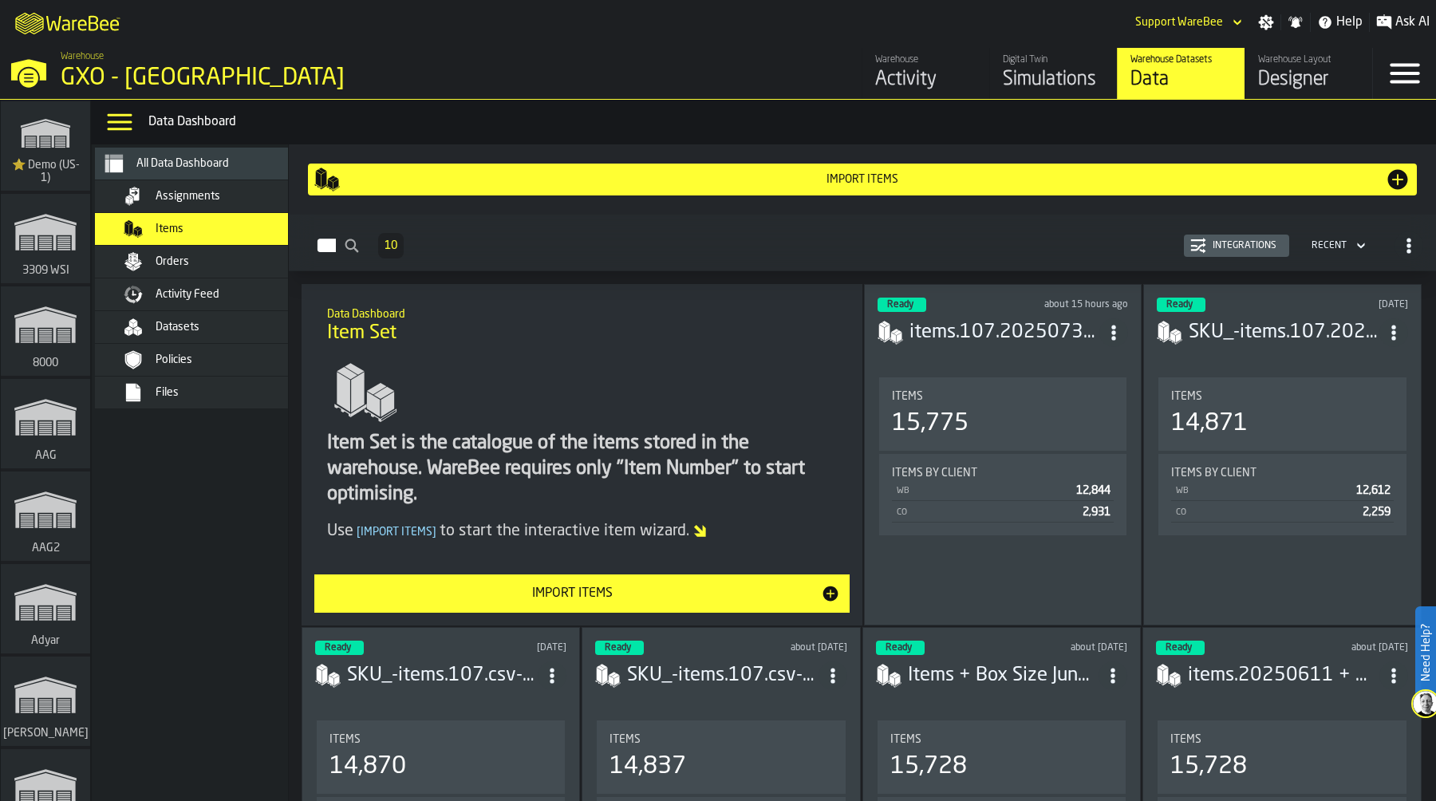
click at [720, 593] on div "Import Items" at bounding box center [572, 593] width 497 height 19
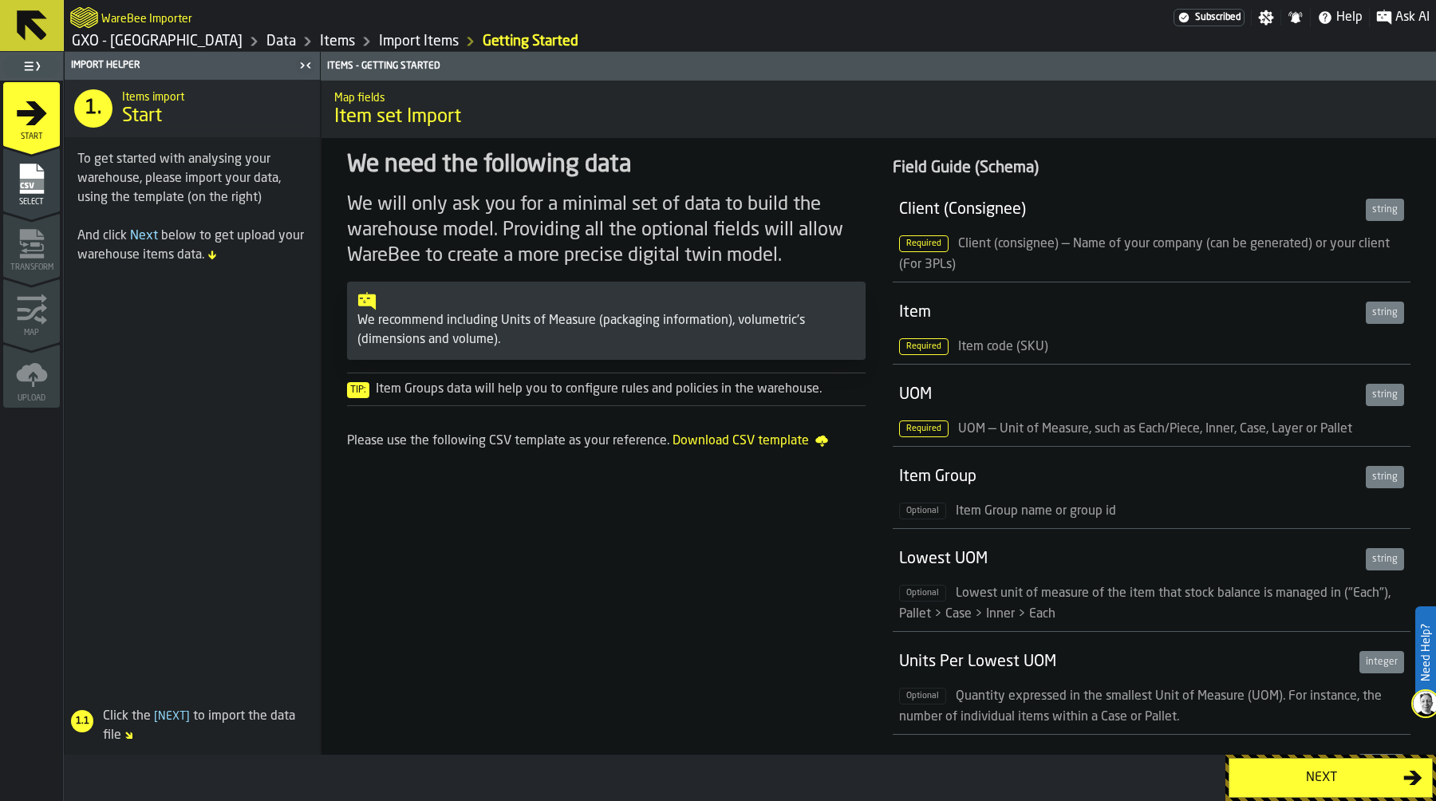
click at [1311, 778] on div "Next" at bounding box center [1321, 777] width 164 height 19
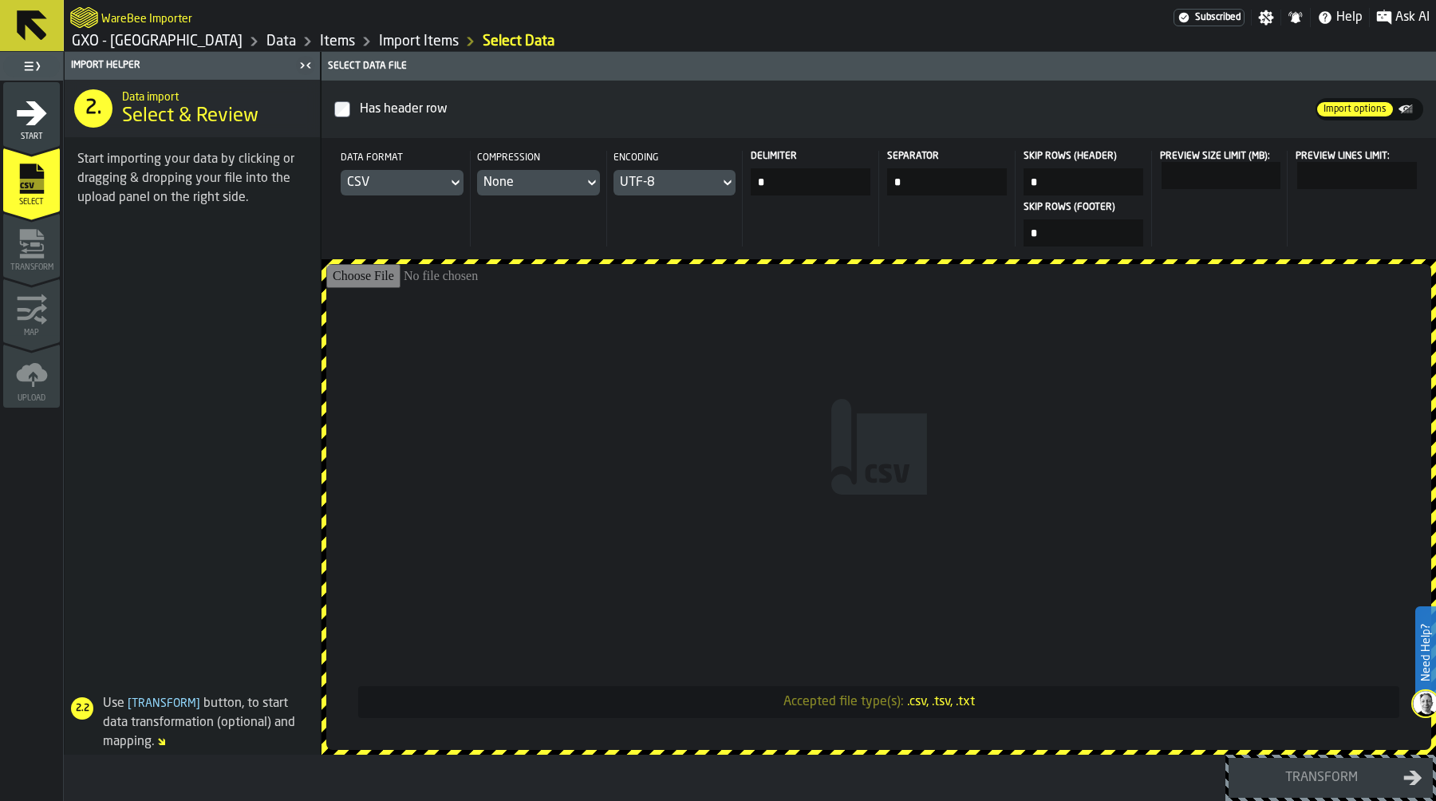
click at [793, 404] on input "Accepted file type(s): .csv, .tsv, .txt" at bounding box center [878, 507] width 1105 height 486
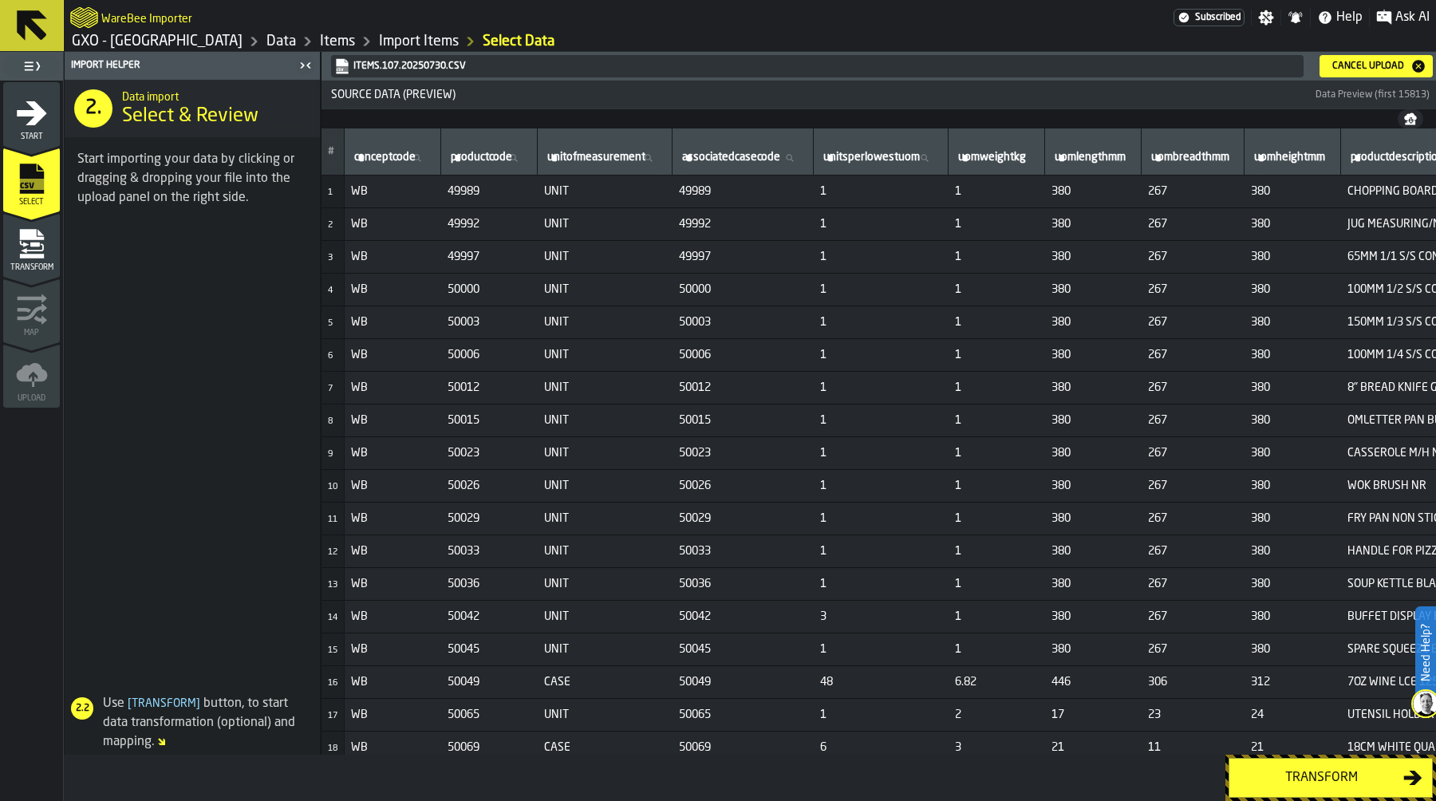
click at [1307, 770] on div "Transform" at bounding box center [1321, 777] width 164 height 19
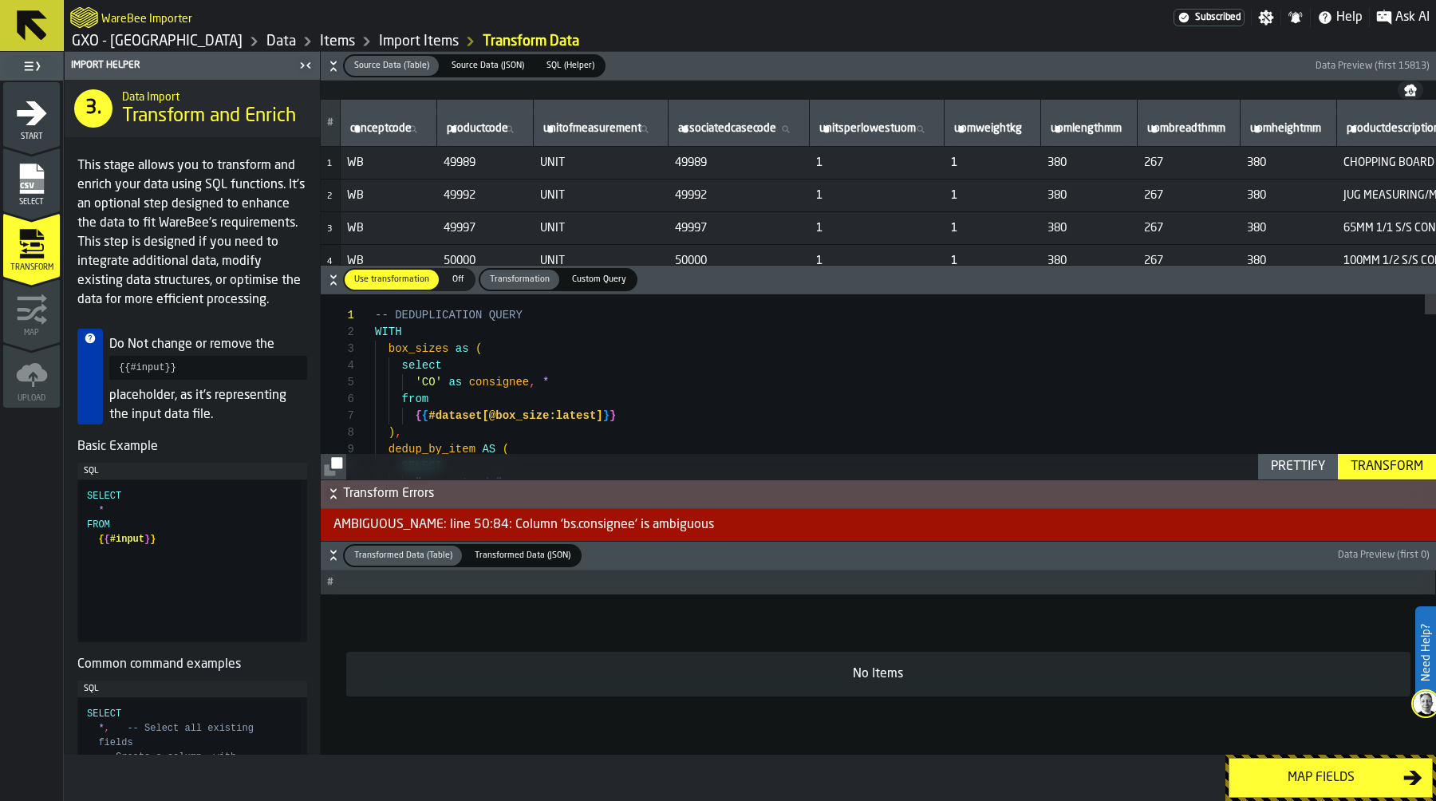
click at [271, 43] on link "Data" at bounding box center [281, 42] width 30 height 18
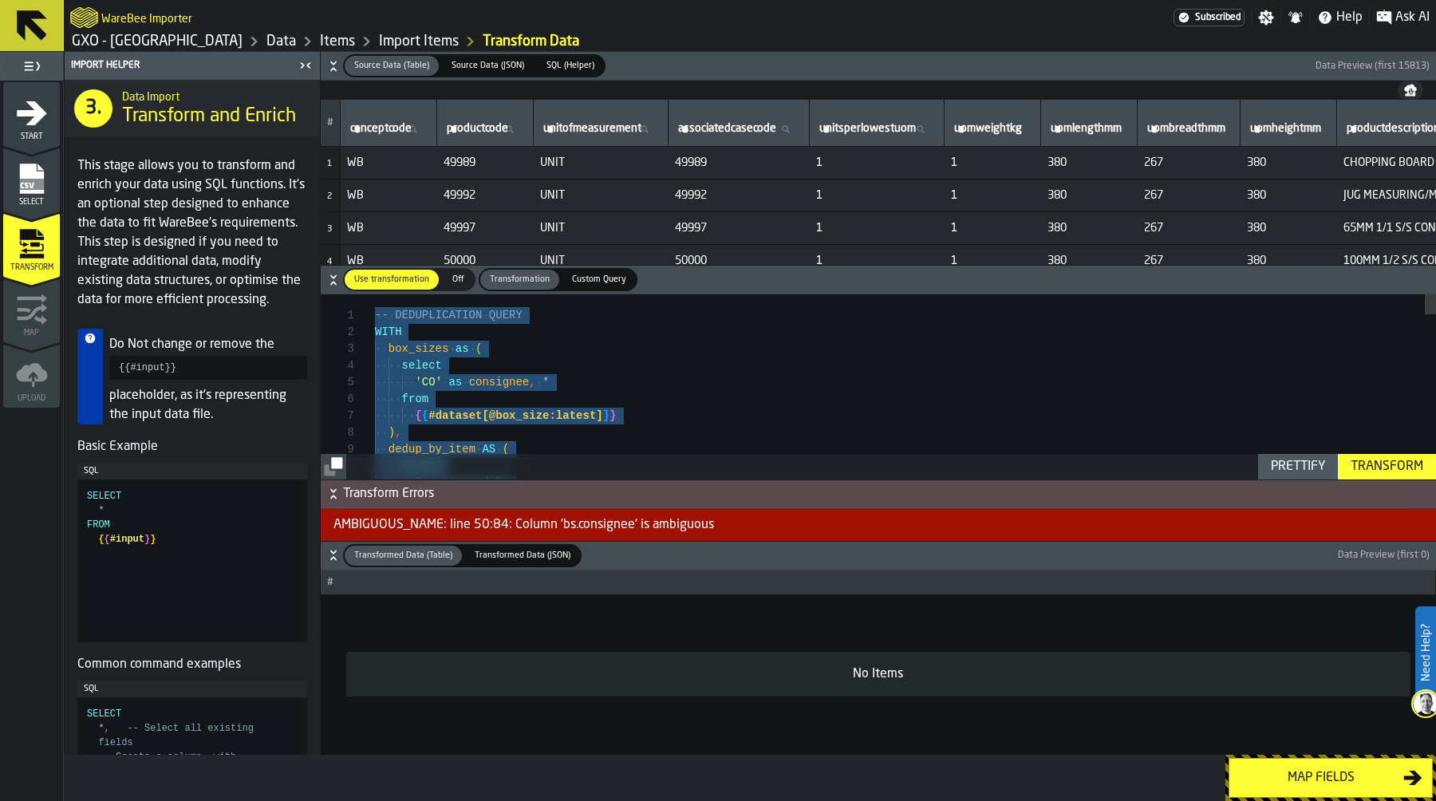
type textarea "**********"
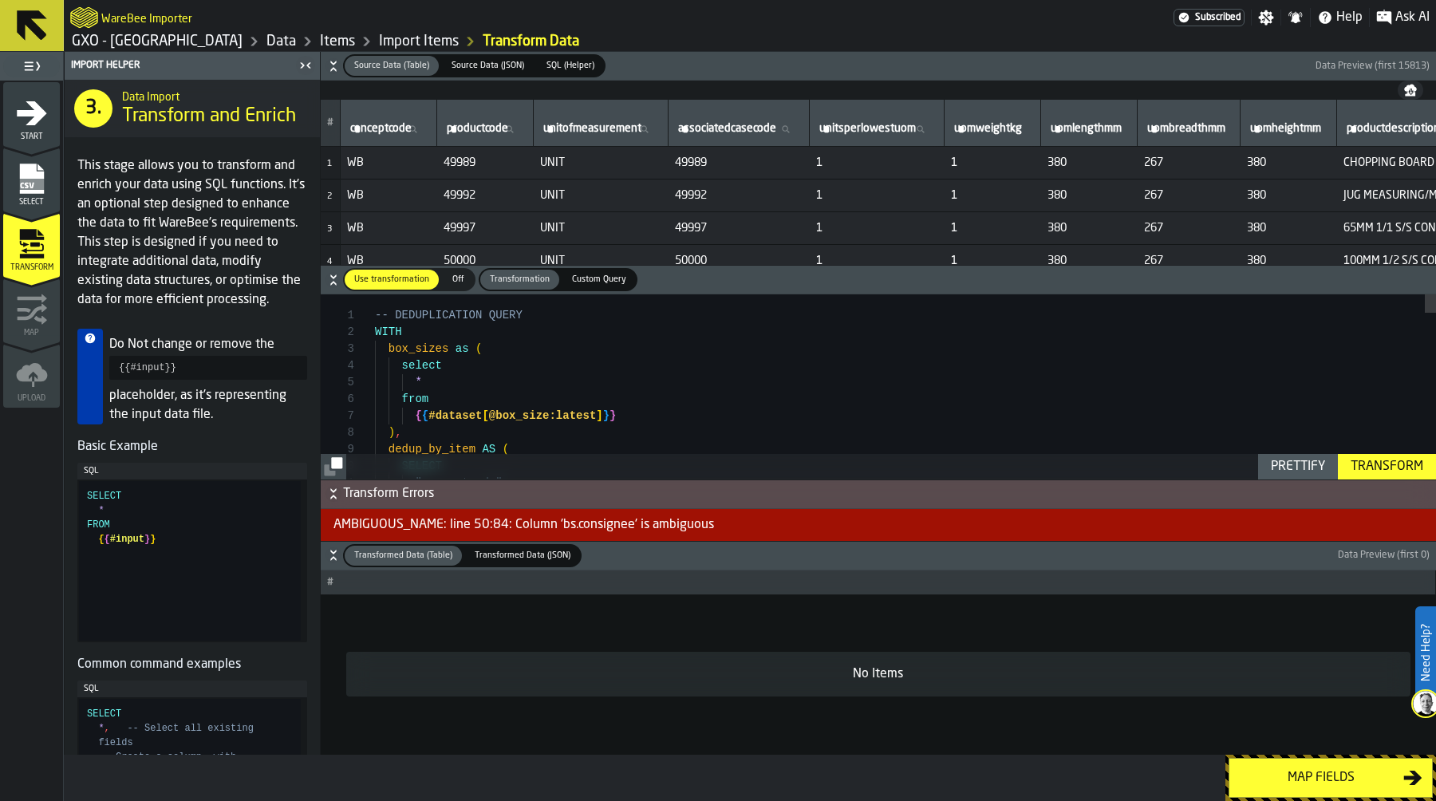
click at [1397, 462] on div "Transform" at bounding box center [1386, 466] width 85 height 19
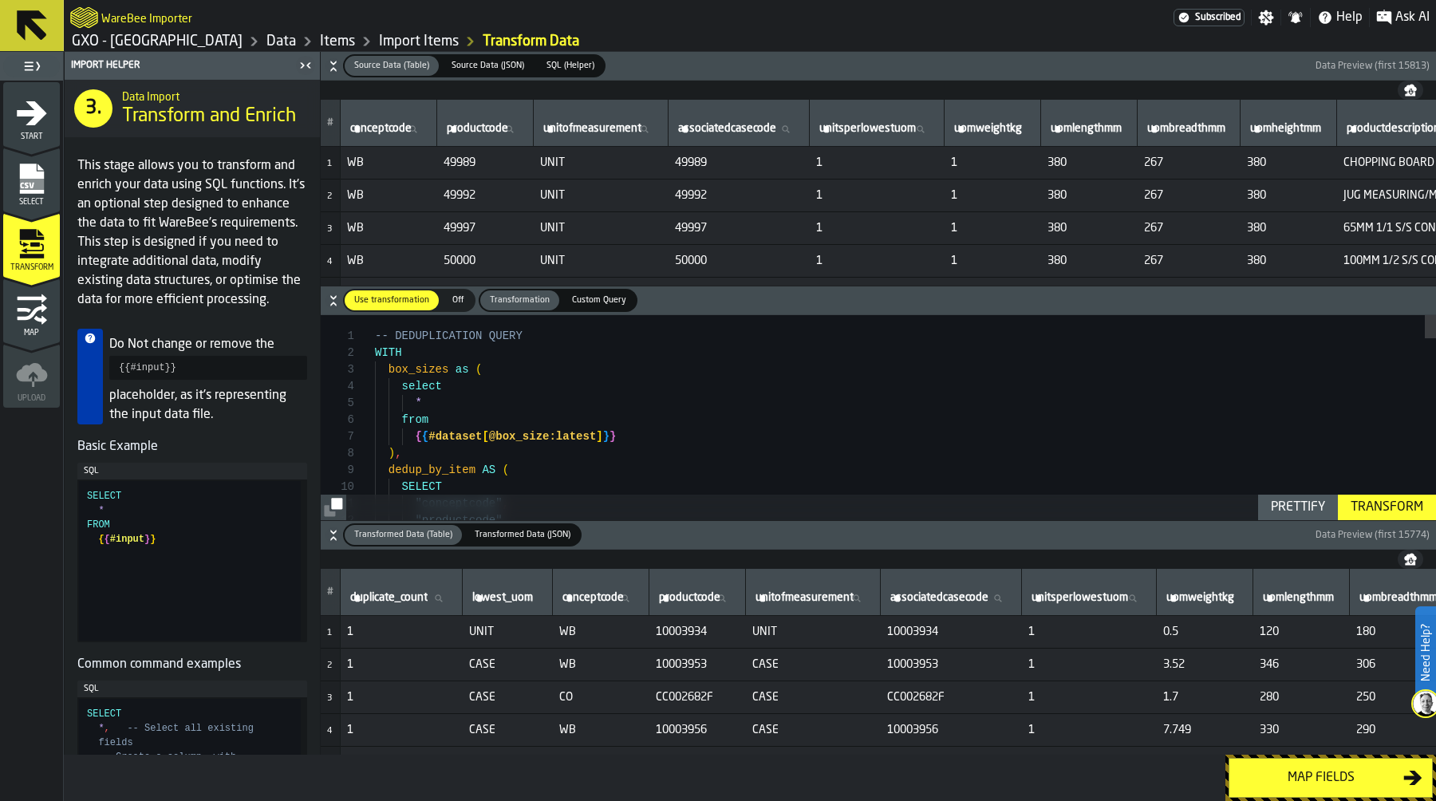
click at [1346, 766] on button "Map fields" at bounding box center [1330, 778] width 204 height 40
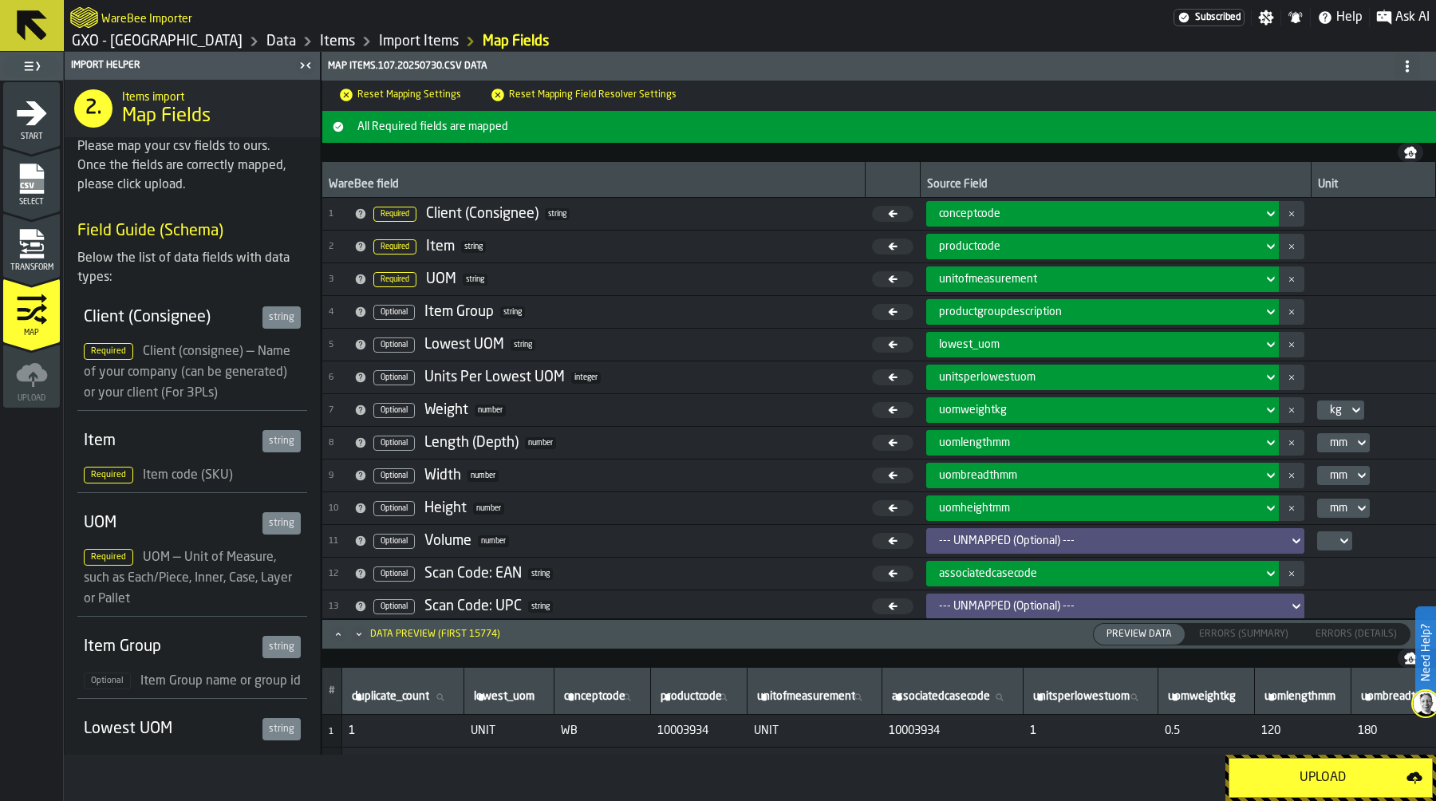
click at [1098, 307] on div "productgroupdescription" at bounding box center [1097, 311] width 317 height 13
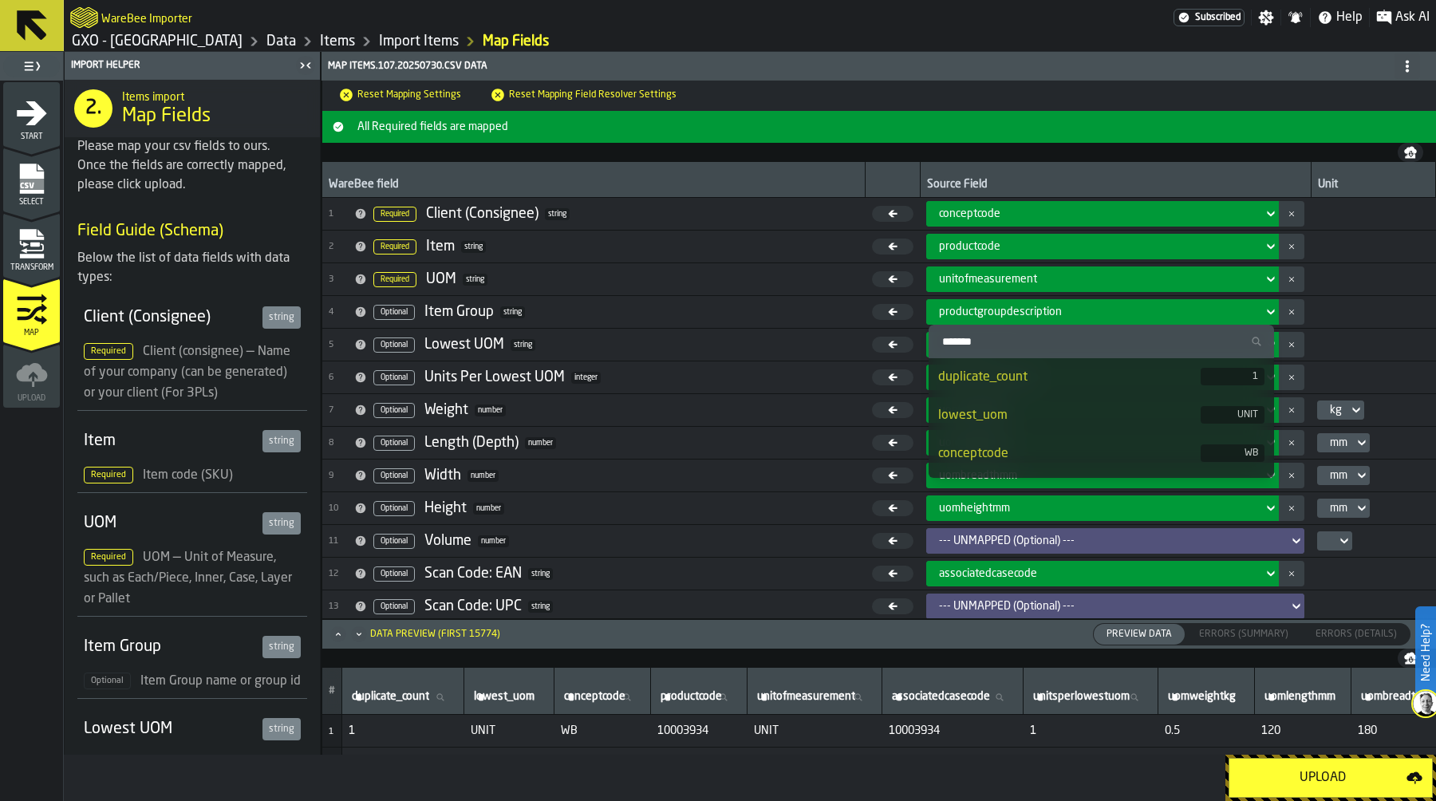
click at [1059, 332] on input "Search" at bounding box center [1101, 341] width 333 height 21
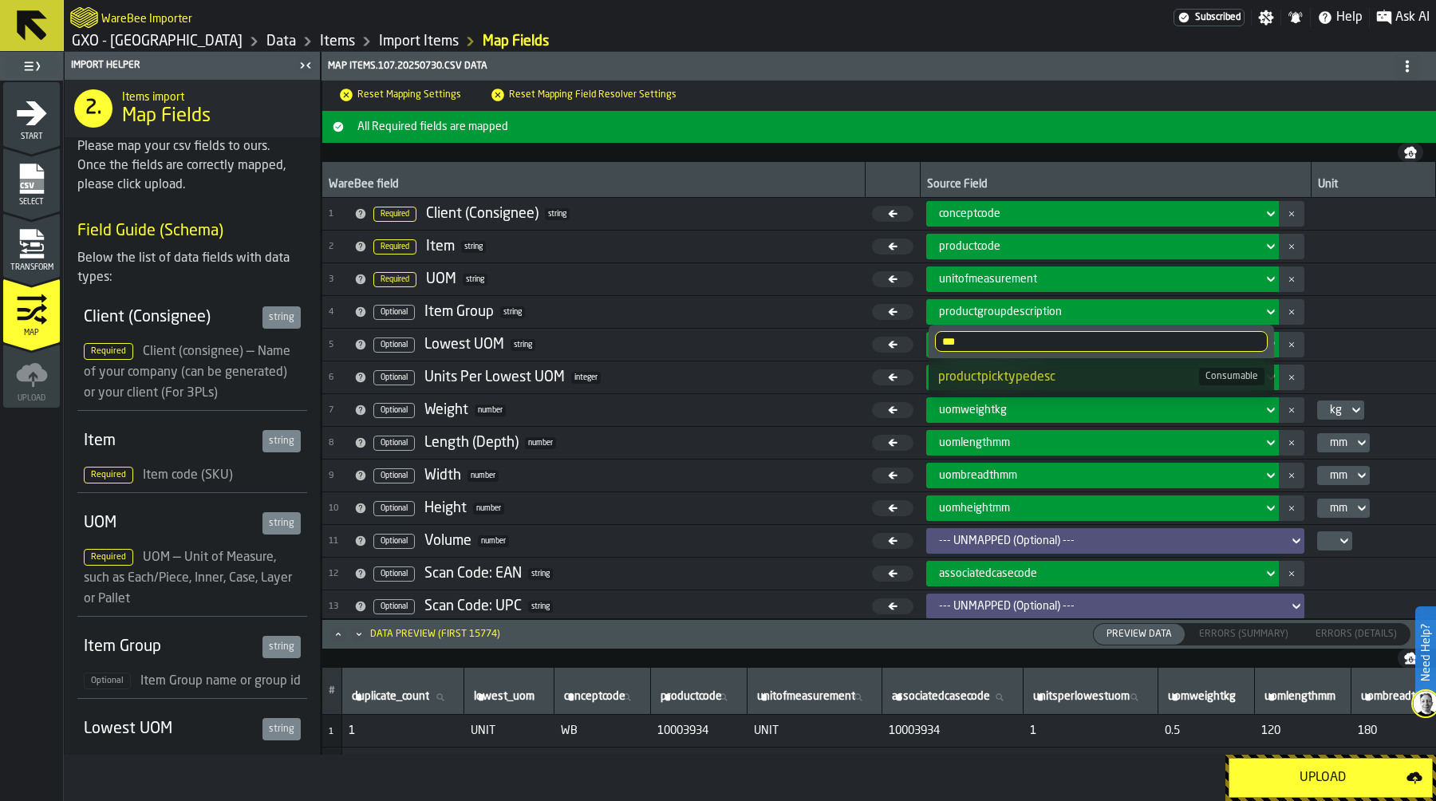
type input "****"
click at [1046, 372] on div "productpicktypedesc" at bounding box center [1068, 377] width 261 height 19
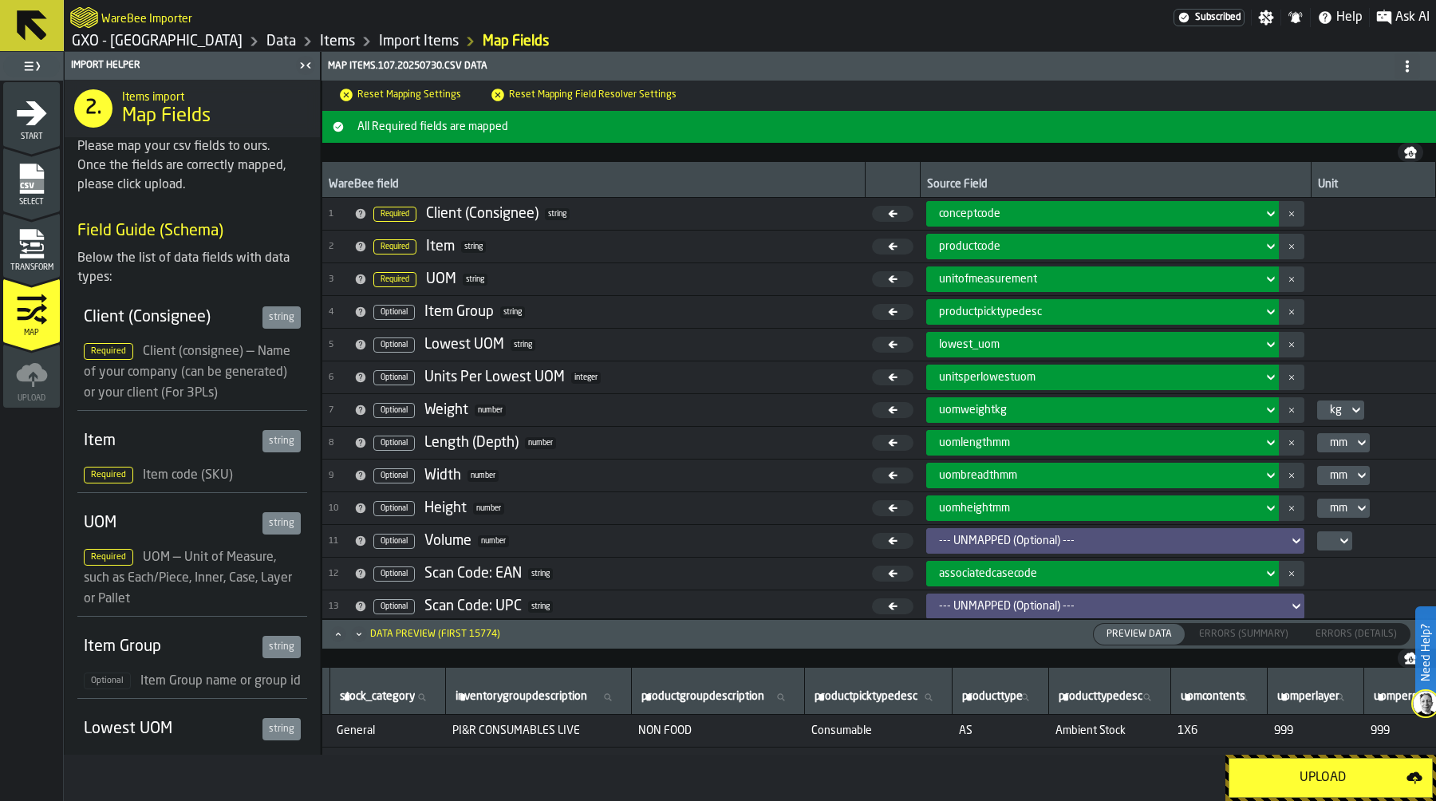
scroll to position [0, 1571]
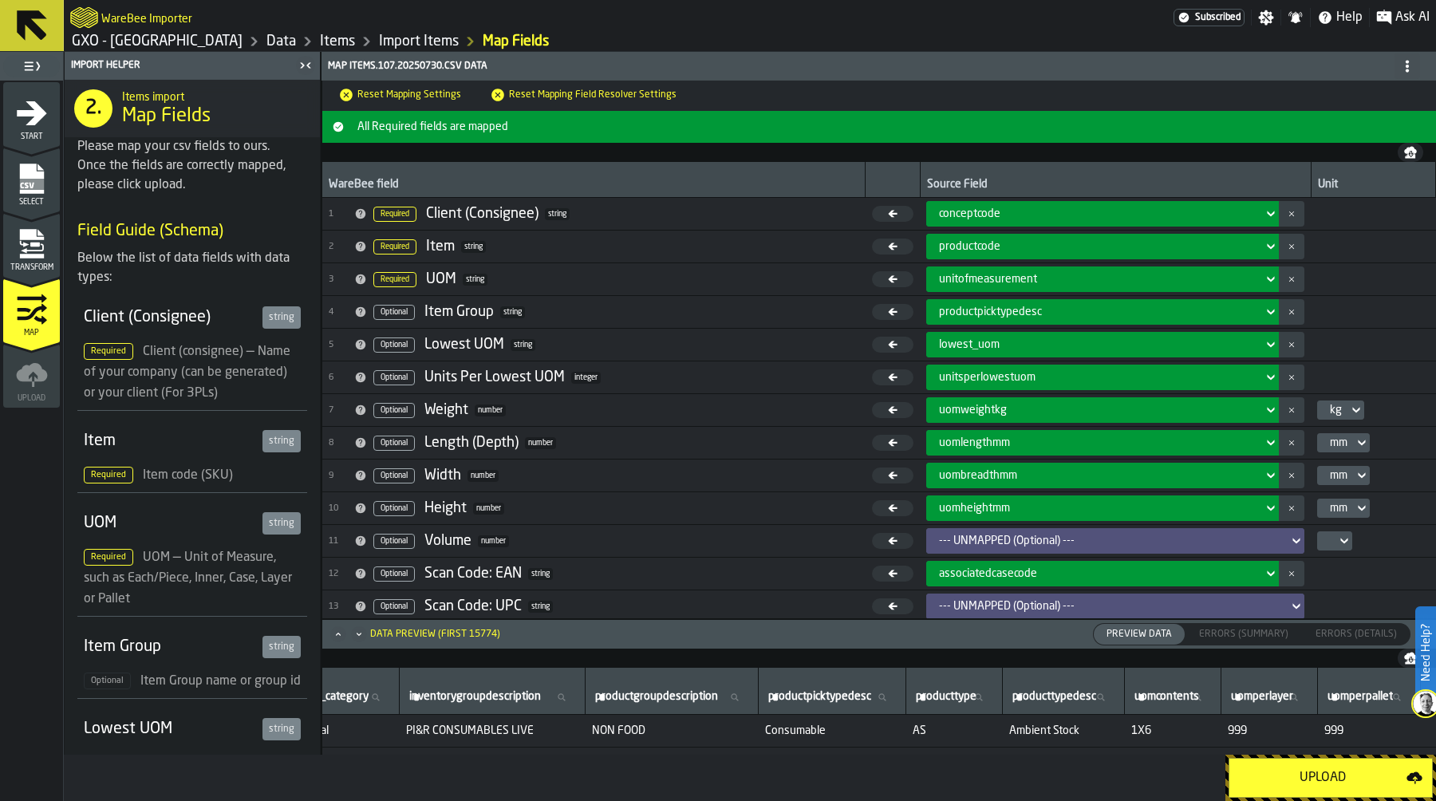
click at [899, 699] on label "productpicktypedesc productpicktypedesc" at bounding box center [832, 697] width 134 height 21
click at [899, 699] on input "productpicktypedesc productpicktypedesc" at bounding box center [832, 697] width 134 height 21
type input "***"
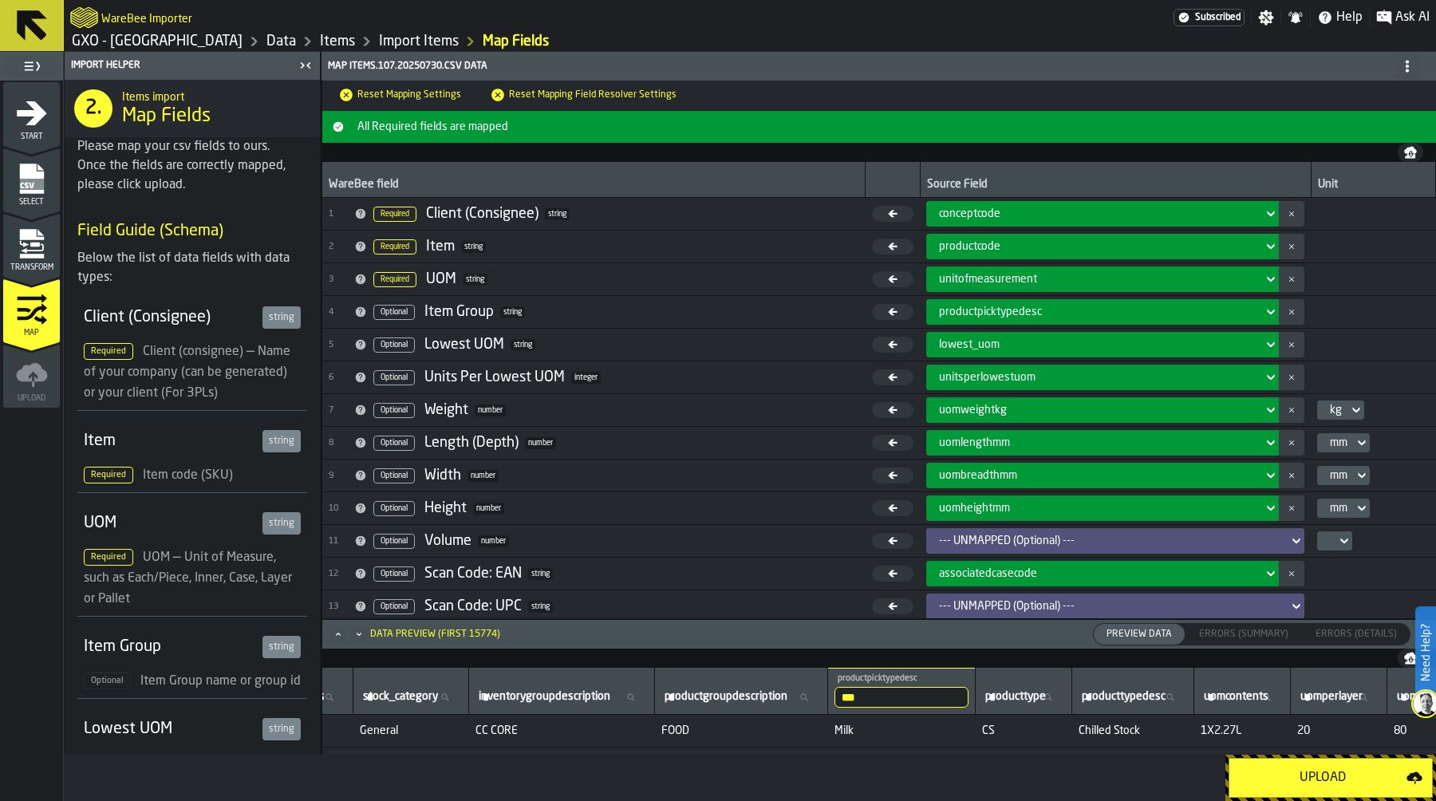
click at [1322, 774] on div "Upload" at bounding box center [1323, 777] width 168 height 19
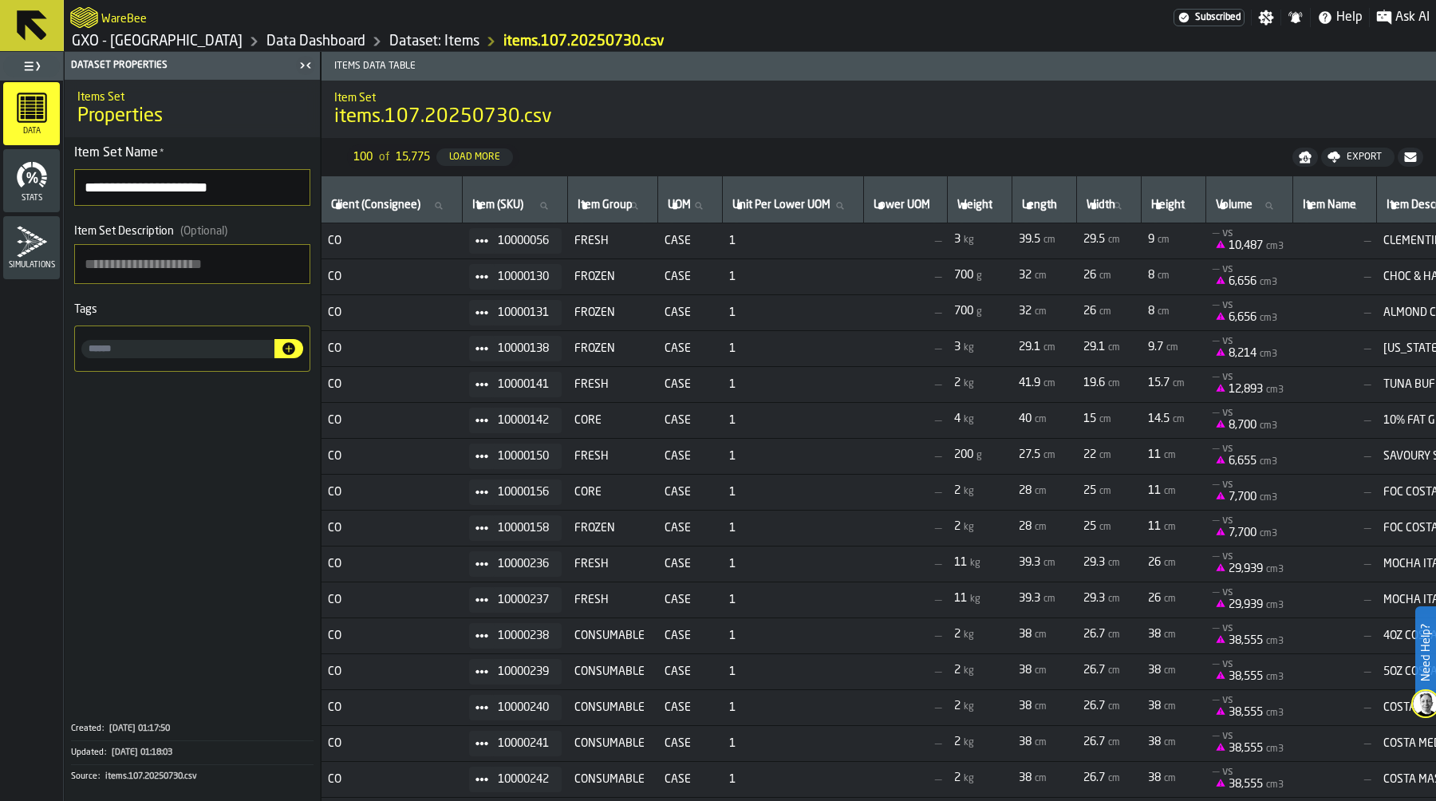
drag, startPoint x: 221, startPoint y: 188, endPoint x: 328, endPoint y: 188, distance: 106.9
click at [328, 188] on main "**********" at bounding box center [718, 426] width 1436 height 749
type input "**********"
click at [144, 257] on textarea "Item Set Description (Optional)" at bounding box center [192, 264] width 236 height 40
type textarea "*"
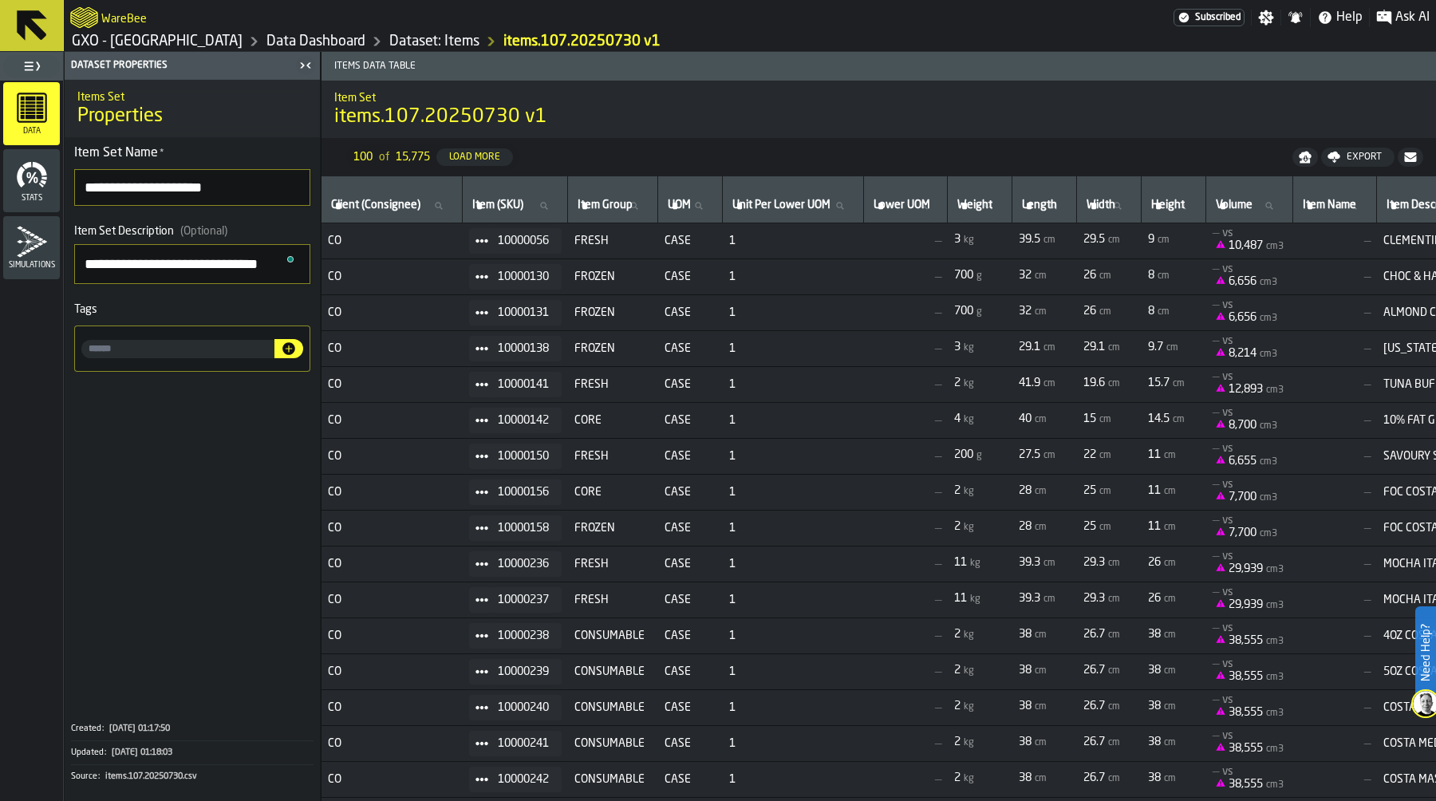
type textarea "**********"
click at [218, 39] on link "GXO - [GEOGRAPHIC_DATA]" at bounding box center [157, 42] width 171 height 18
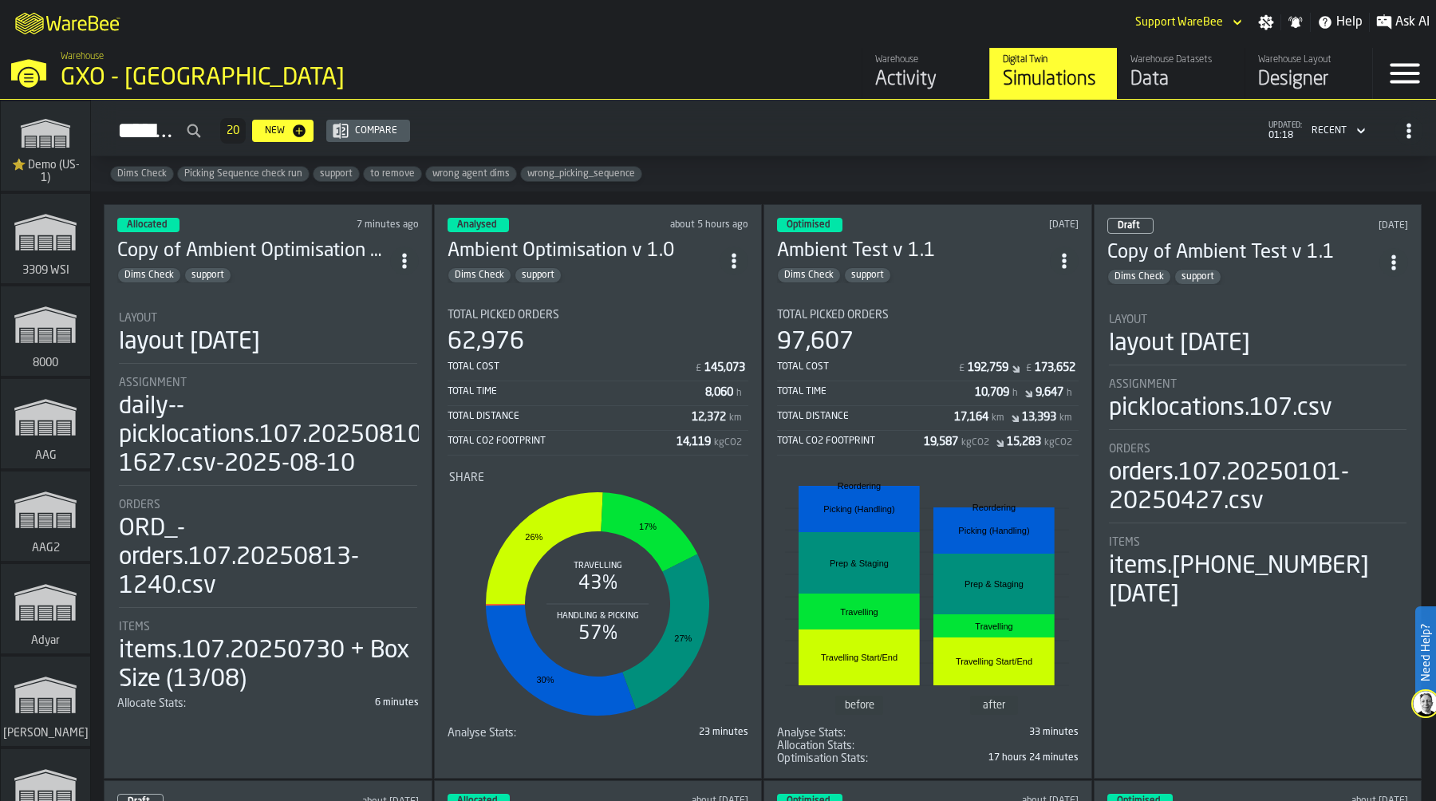
click at [260, 333] on div "layout [DATE]" at bounding box center [189, 342] width 141 height 29
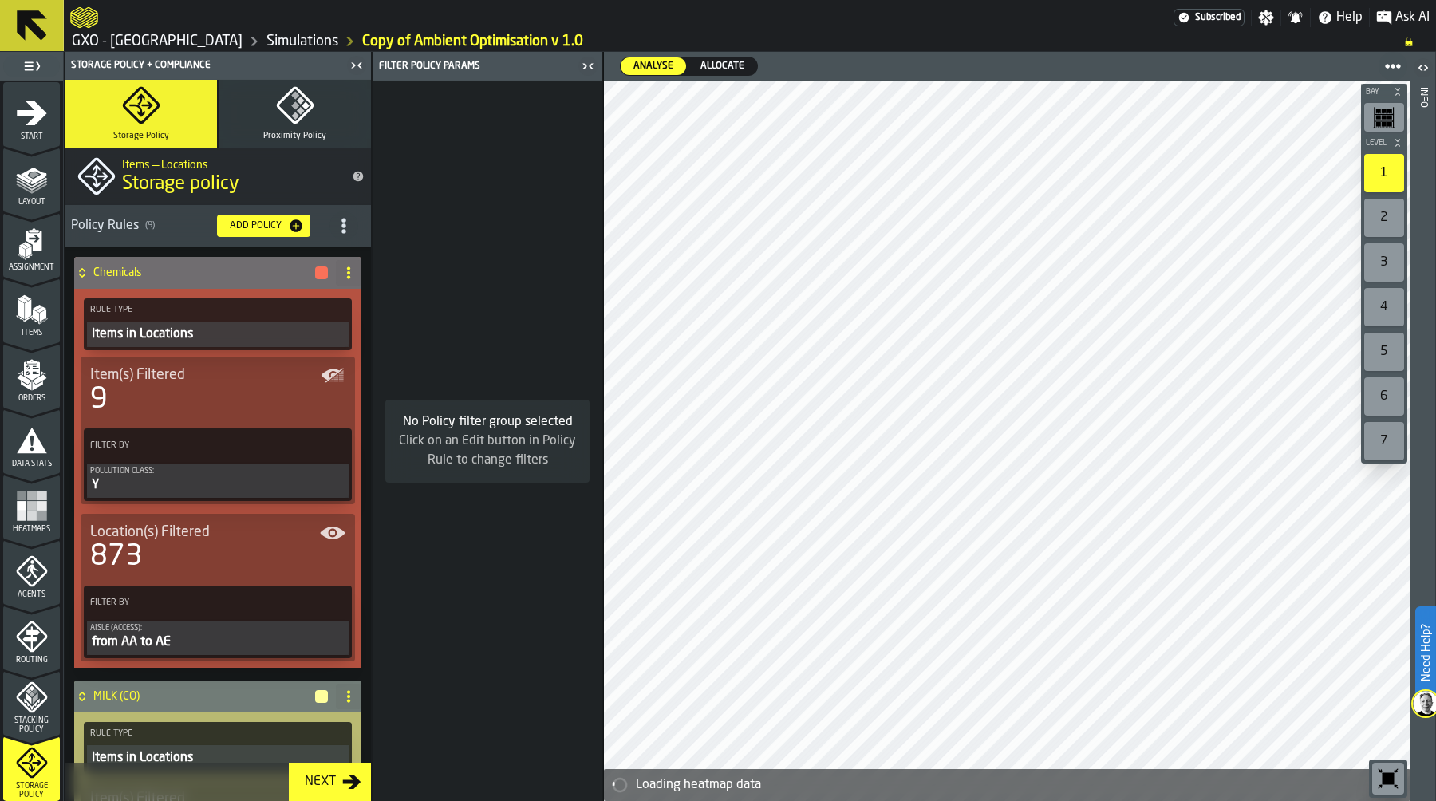
click at [33, 298] on icon "menu Items" at bounding box center [32, 310] width 32 height 32
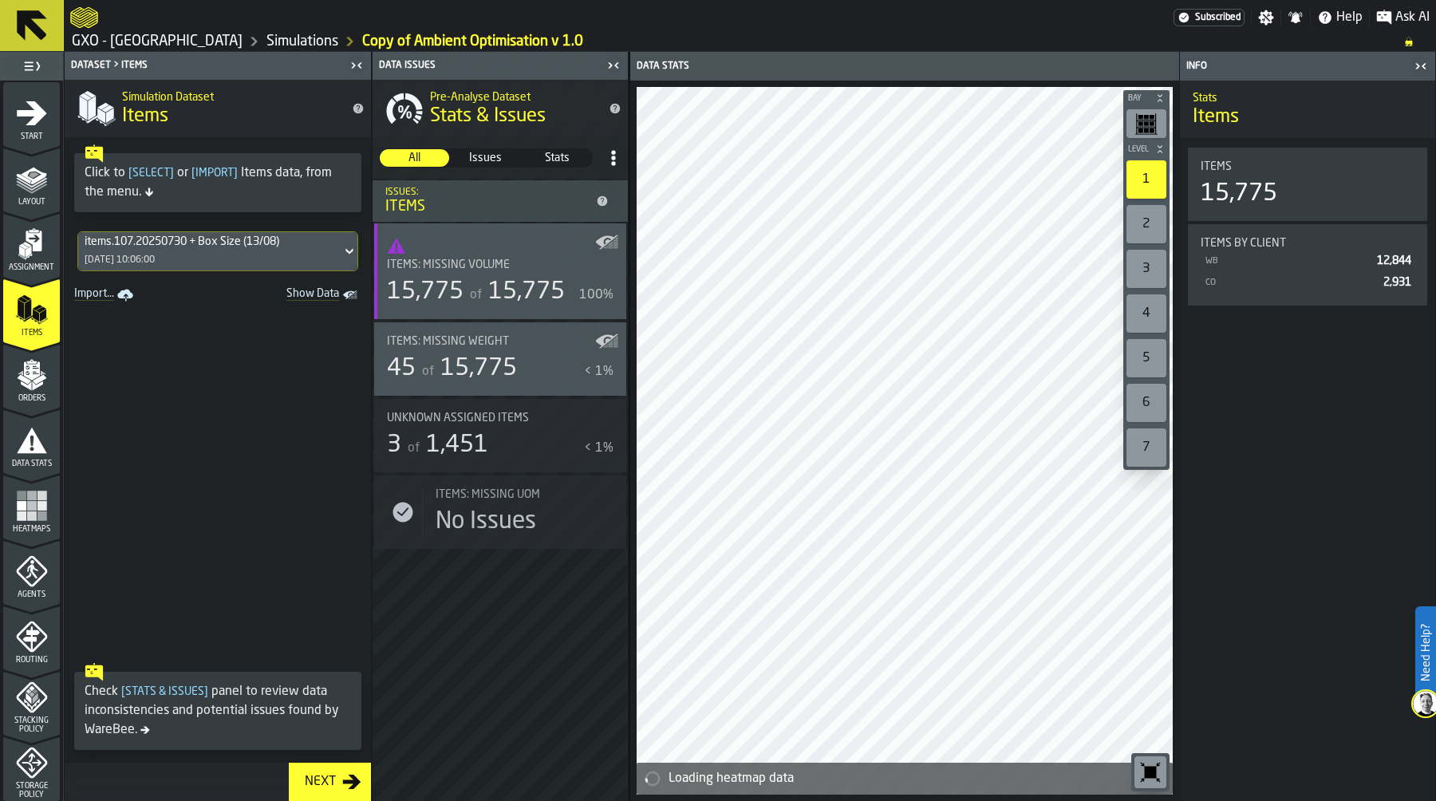
click at [227, 244] on div "items.107.20250730 + Box Size (13/08)" at bounding box center [210, 241] width 250 height 13
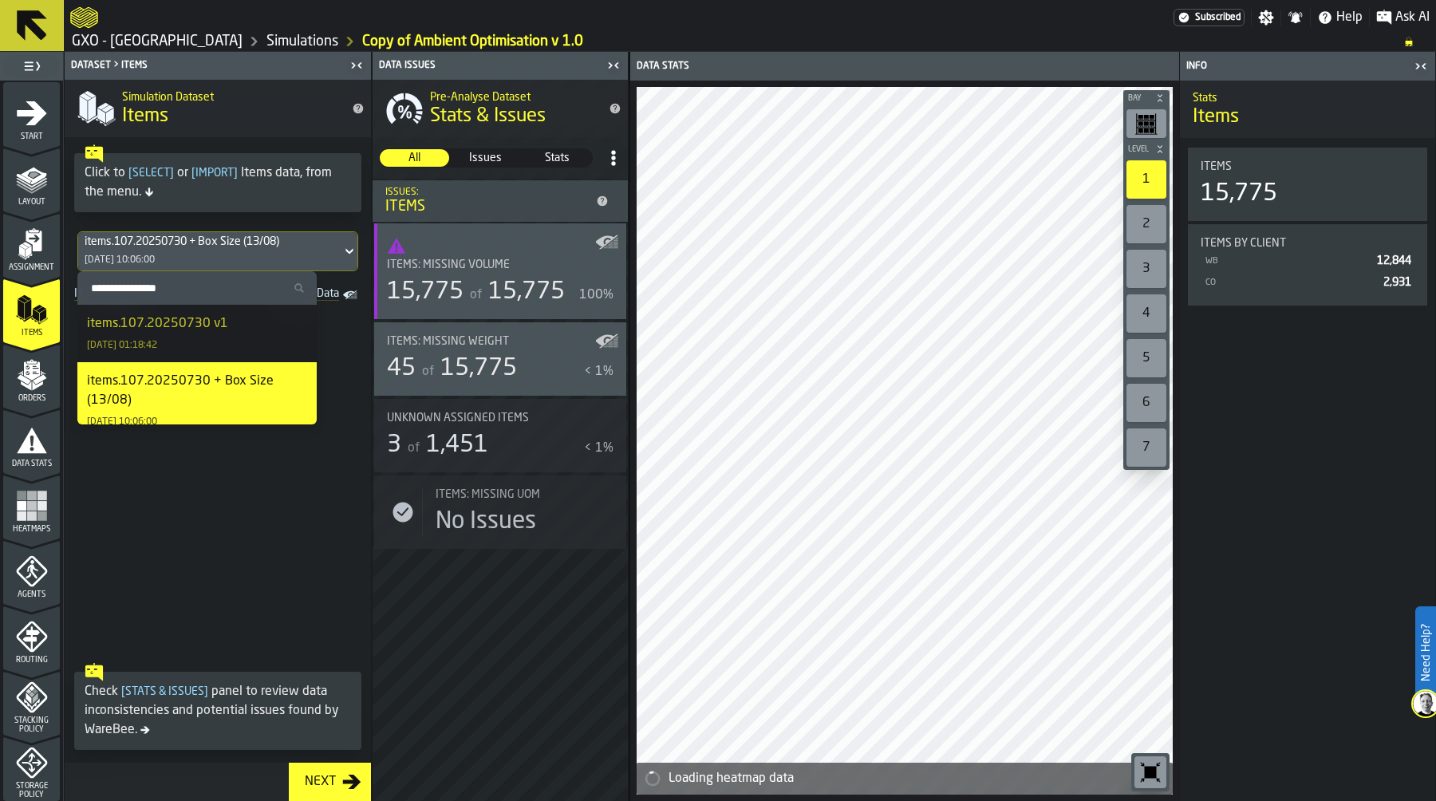
click at [217, 312] on li "items.107.20250730 v1 14/08/2025, 01:18:42" at bounding box center [196, 333] width 239 height 57
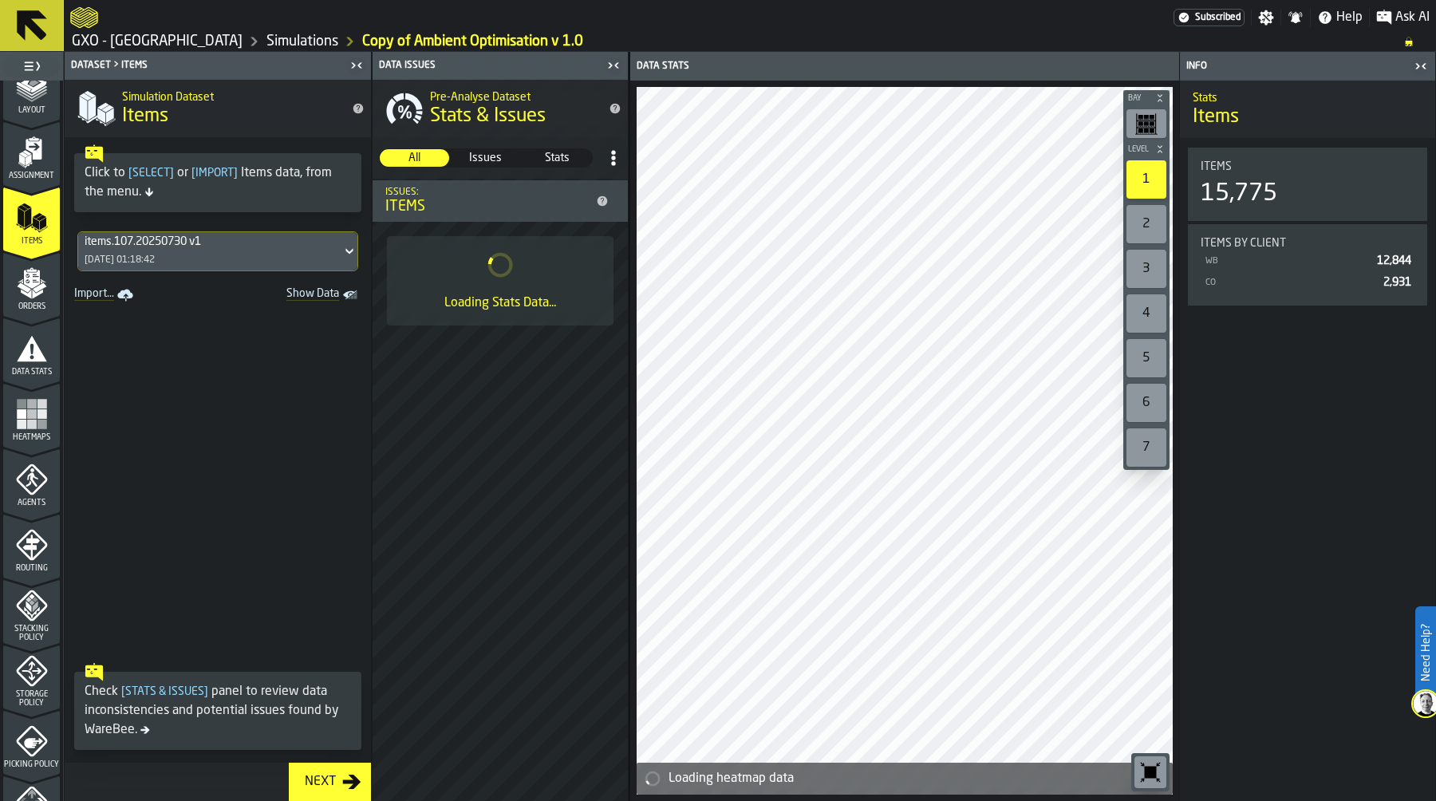
scroll to position [97, 0]
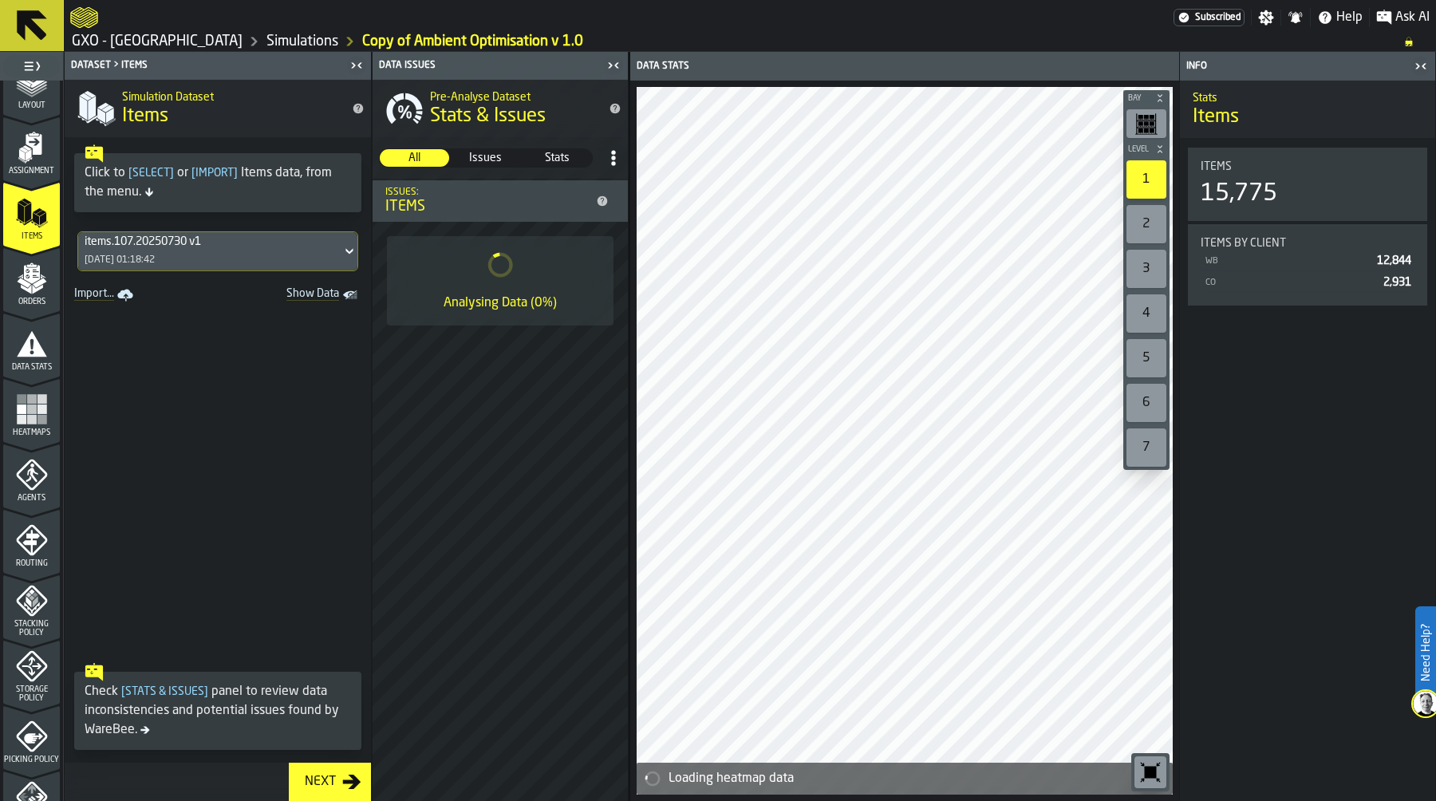
click at [40, 337] on icon "menu Data Stats" at bounding box center [32, 344] width 32 height 32
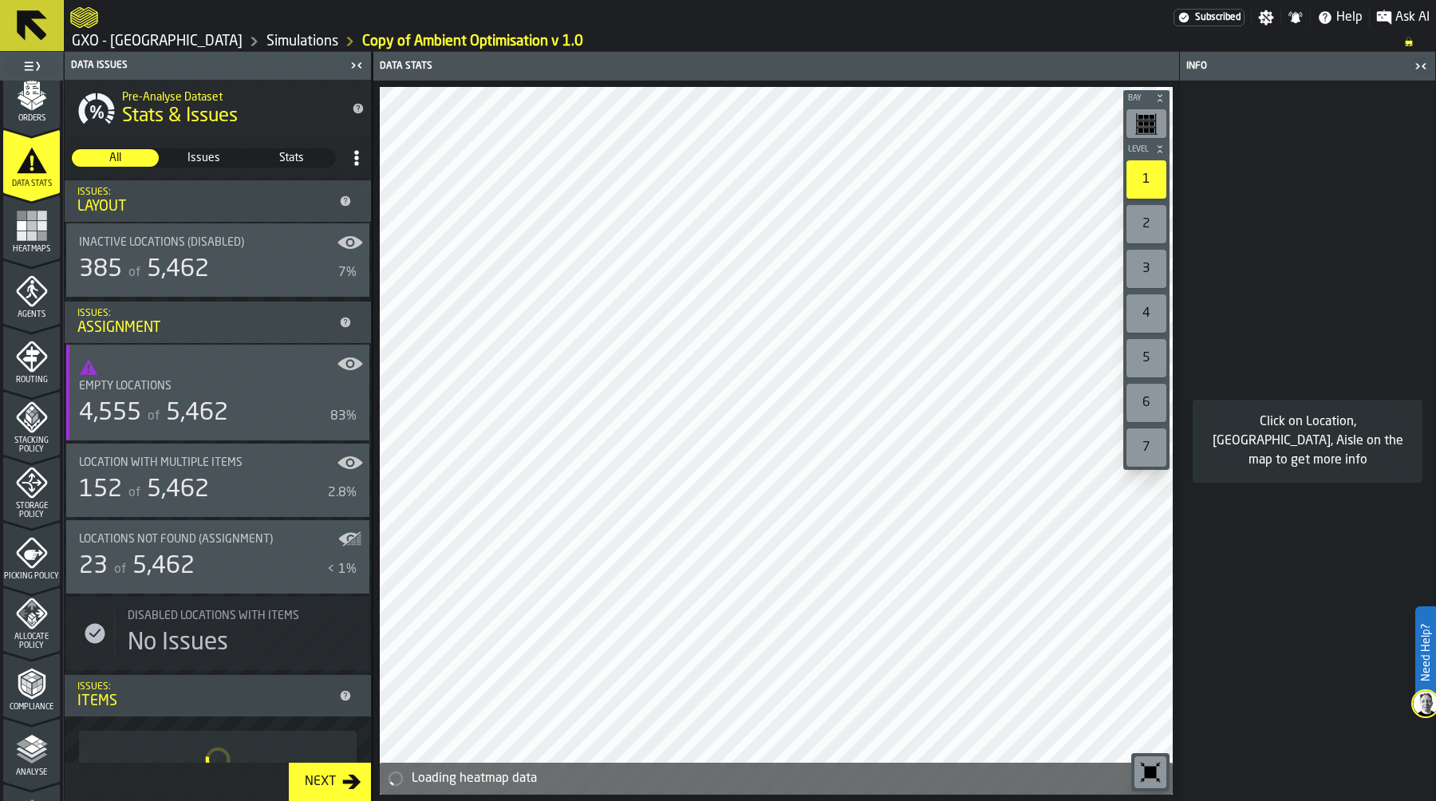
scroll to position [457, 0]
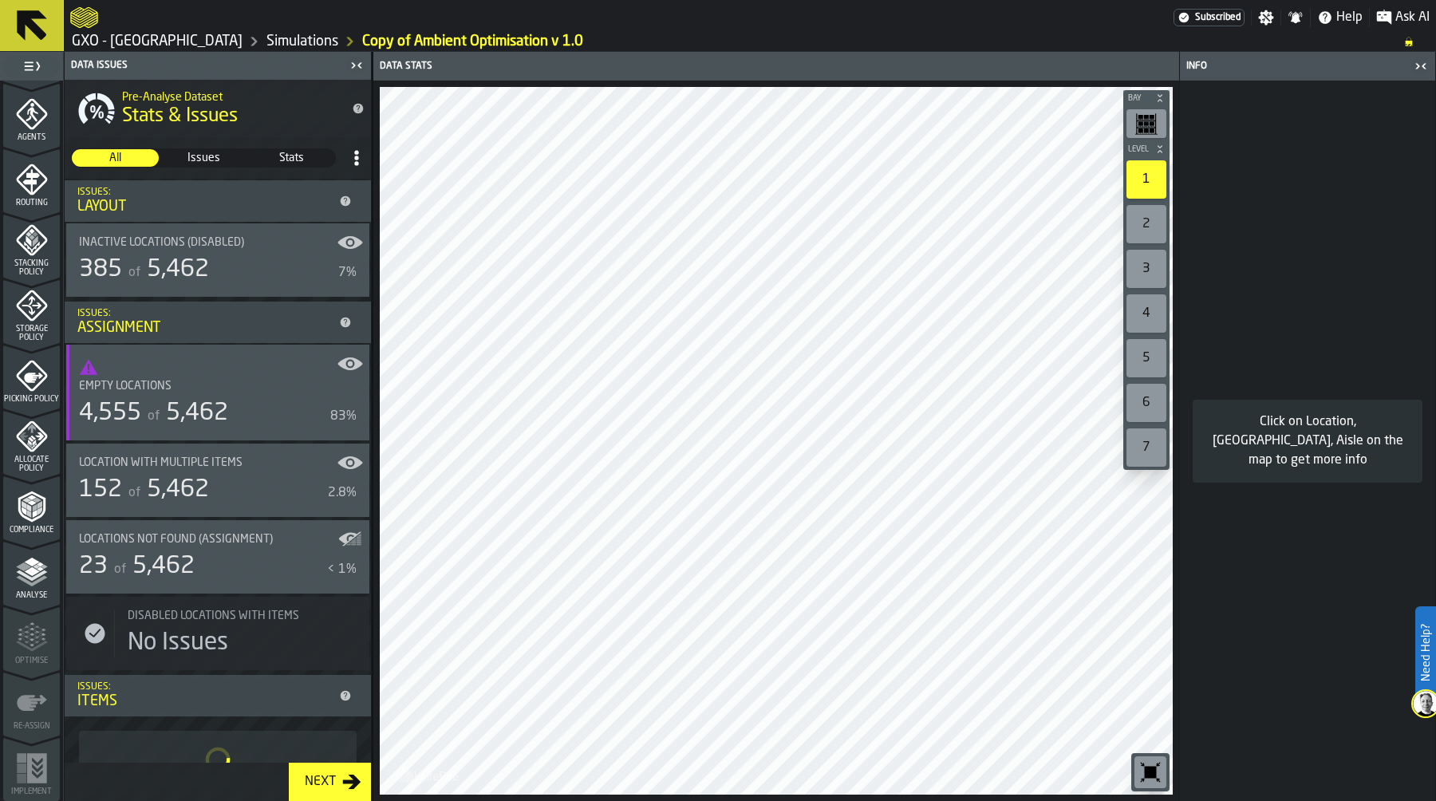
click at [31, 396] on span "Picking Policy" at bounding box center [31, 399] width 57 height 9
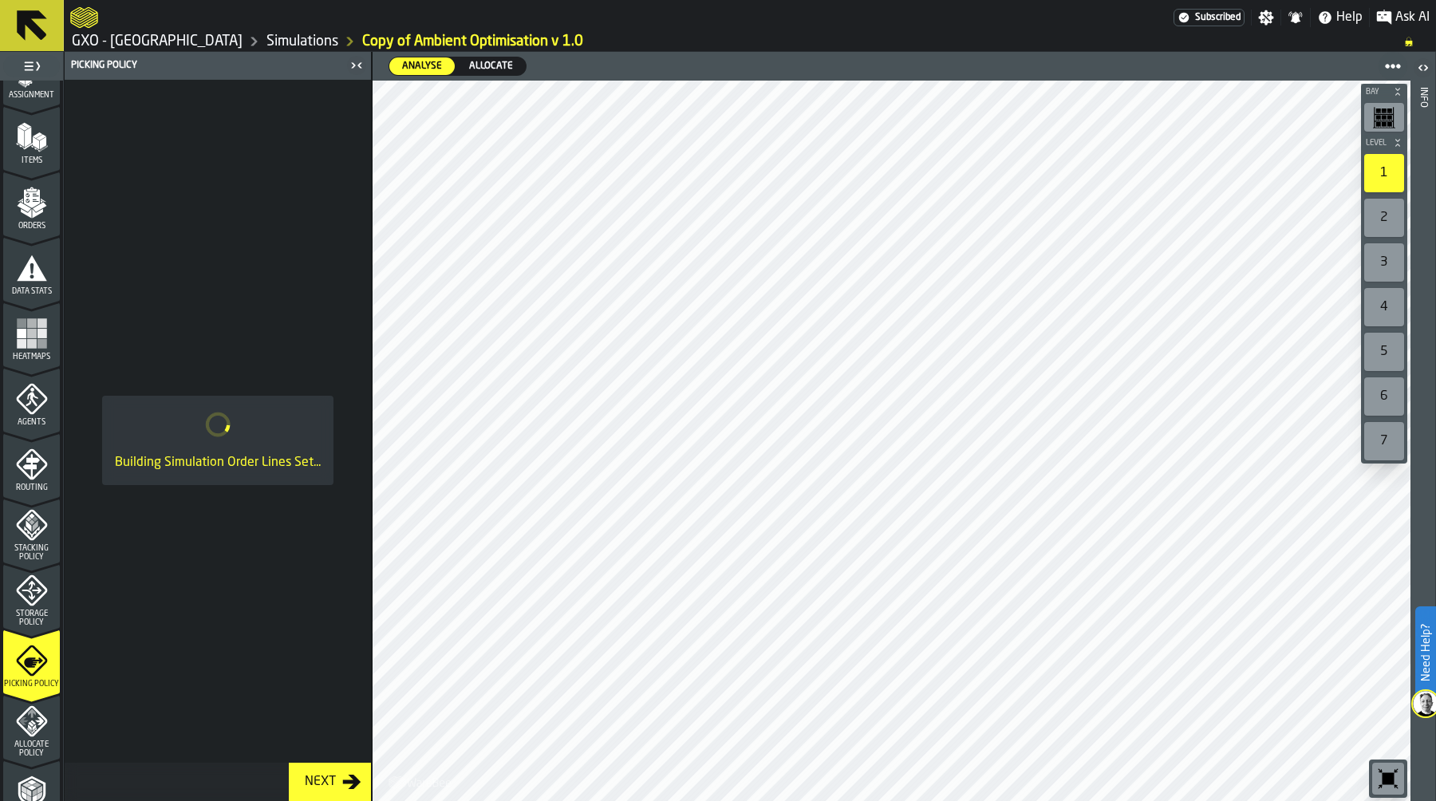
scroll to position [120, 0]
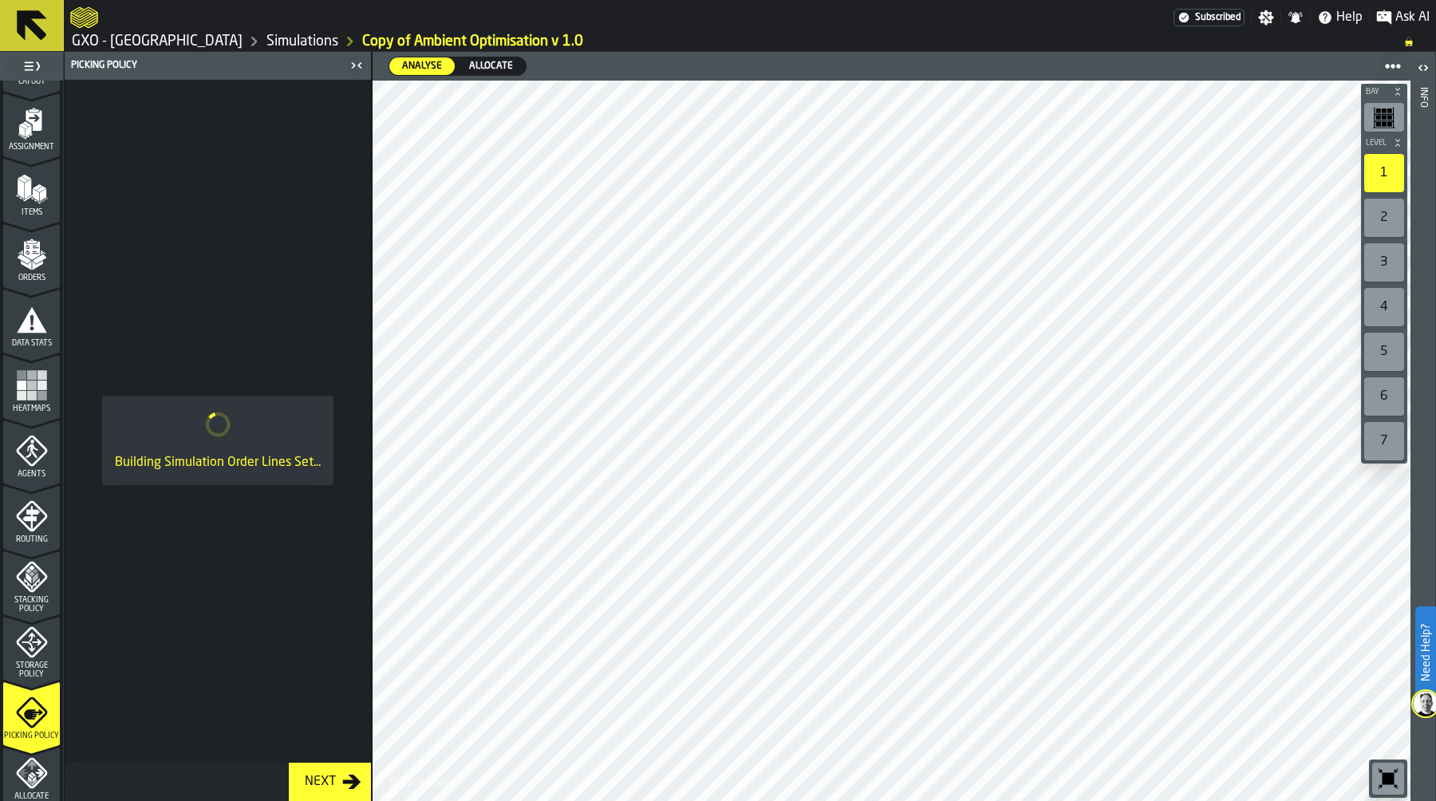
click at [41, 651] on icon "menu Storage Policy" at bounding box center [32, 642] width 32 height 32
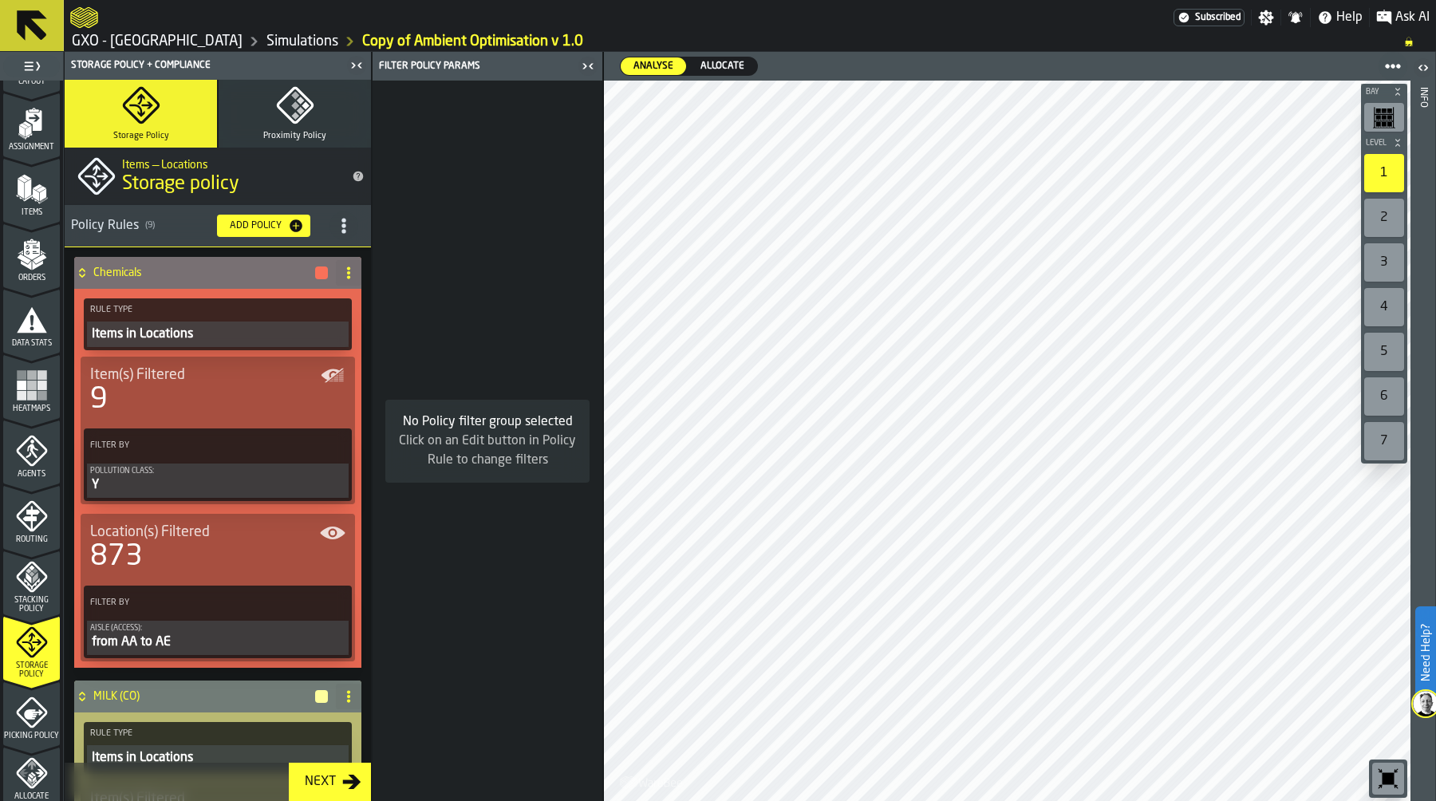
click at [234, 476] on div "Y" at bounding box center [217, 484] width 255 height 19
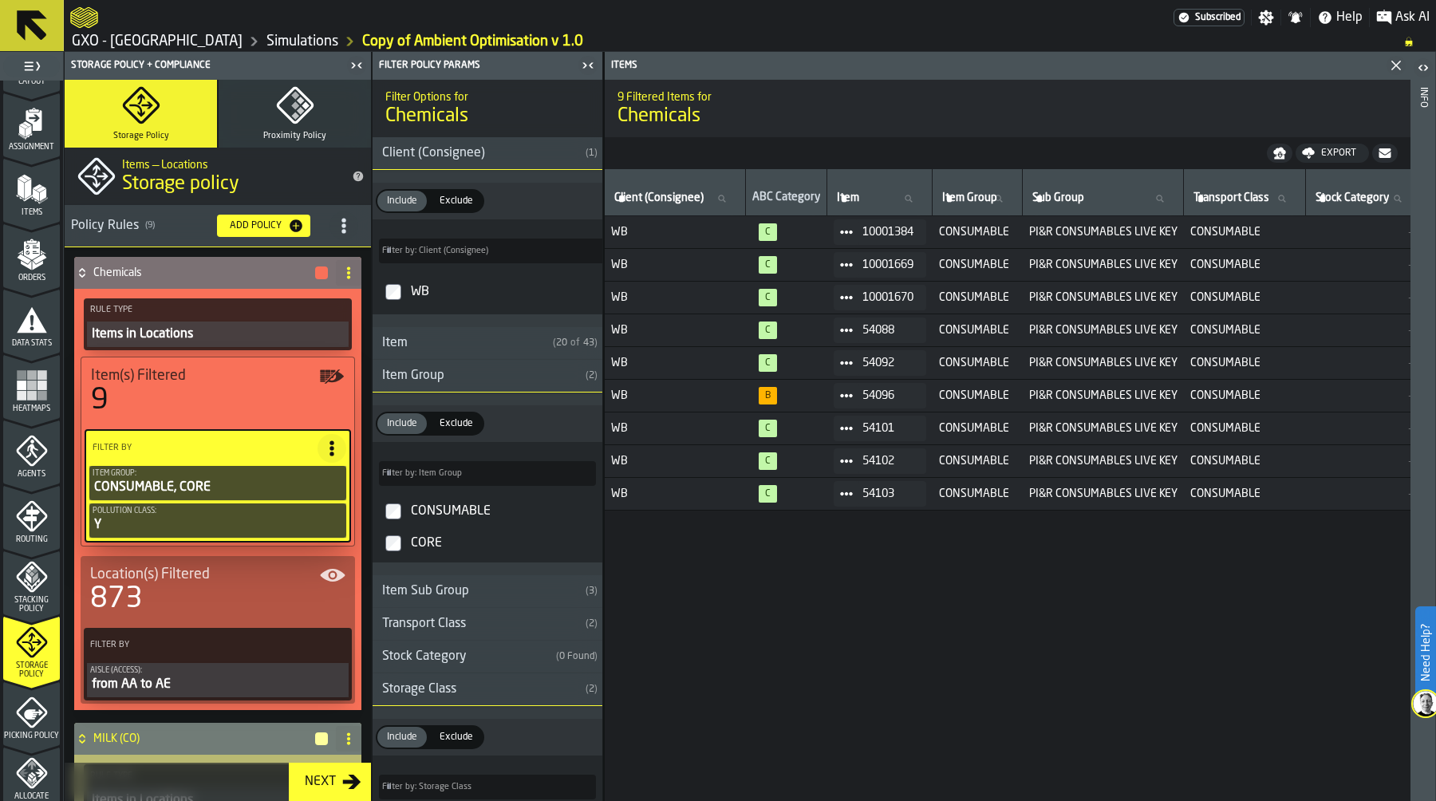
click at [342, 273] on icon at bounding box center [348, 272] width 13 height 13
click at [336, 227] on icon "title-section-[object Object]" at bounding box center [344, 226] width 16 height 16
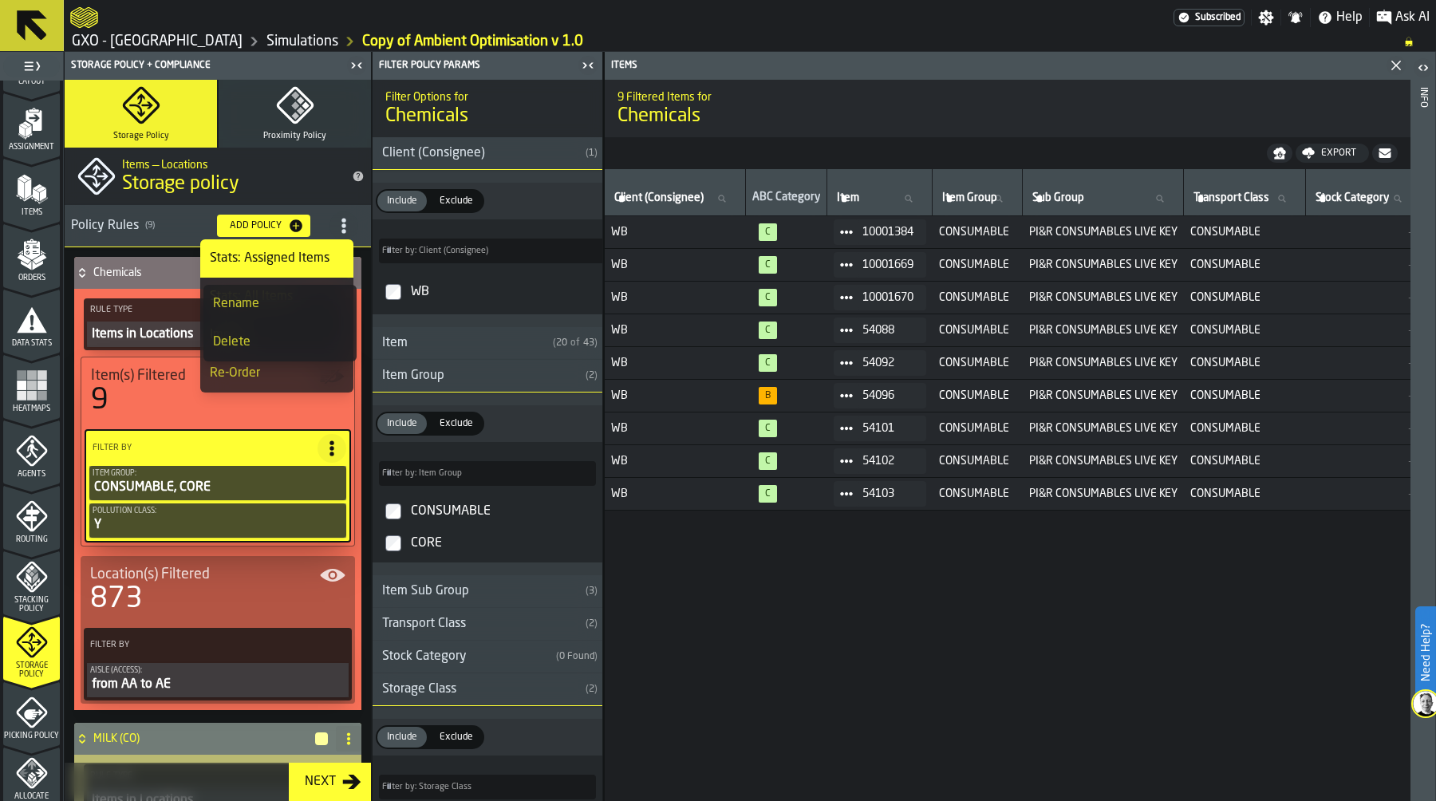
click at [318, 259] on div "Stats: Assigned Items" at bounding box center [277, 258] width 134 height 19
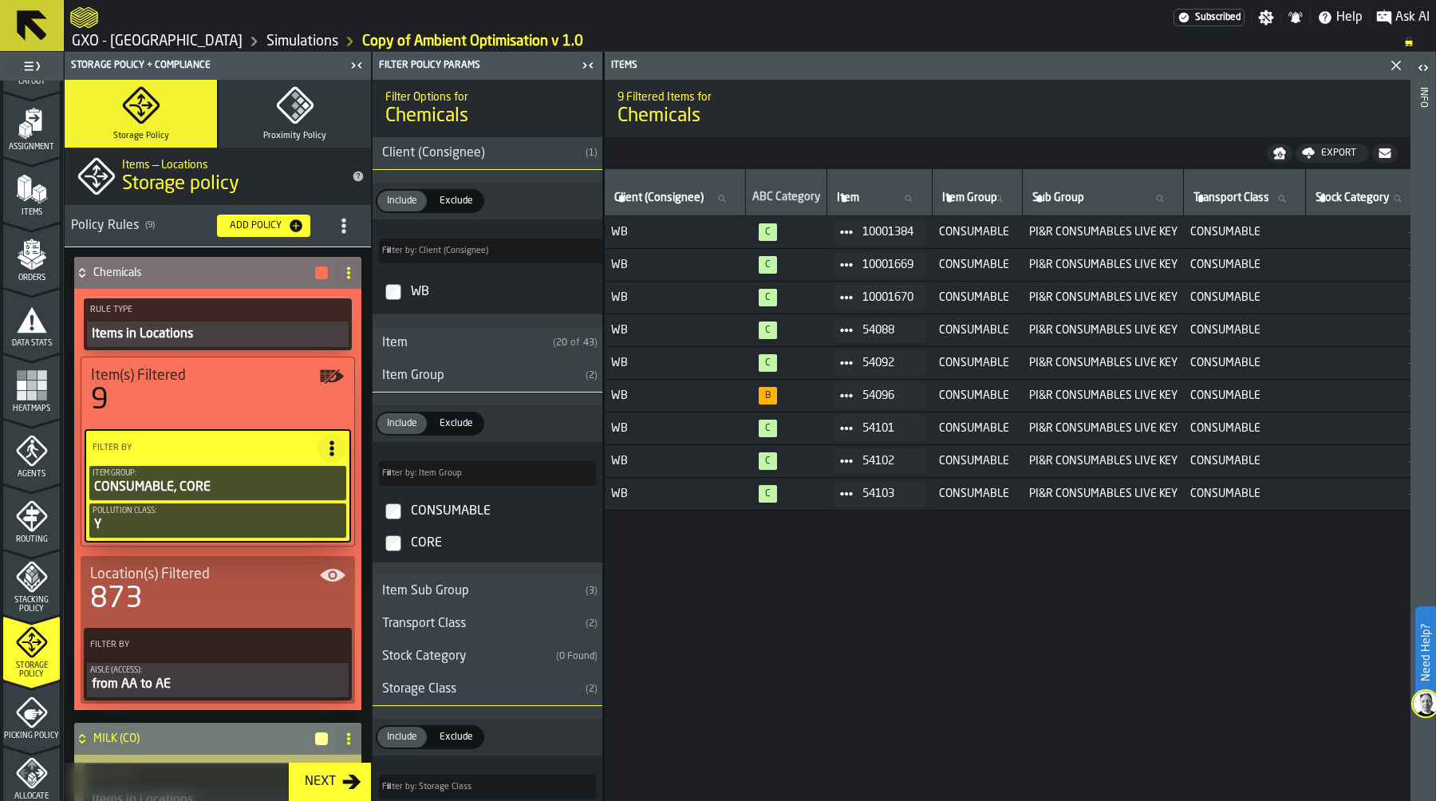
click at [341, 231] on circle "title-section-[object Object]" at bounding box center [343, 231] width 4 height 4
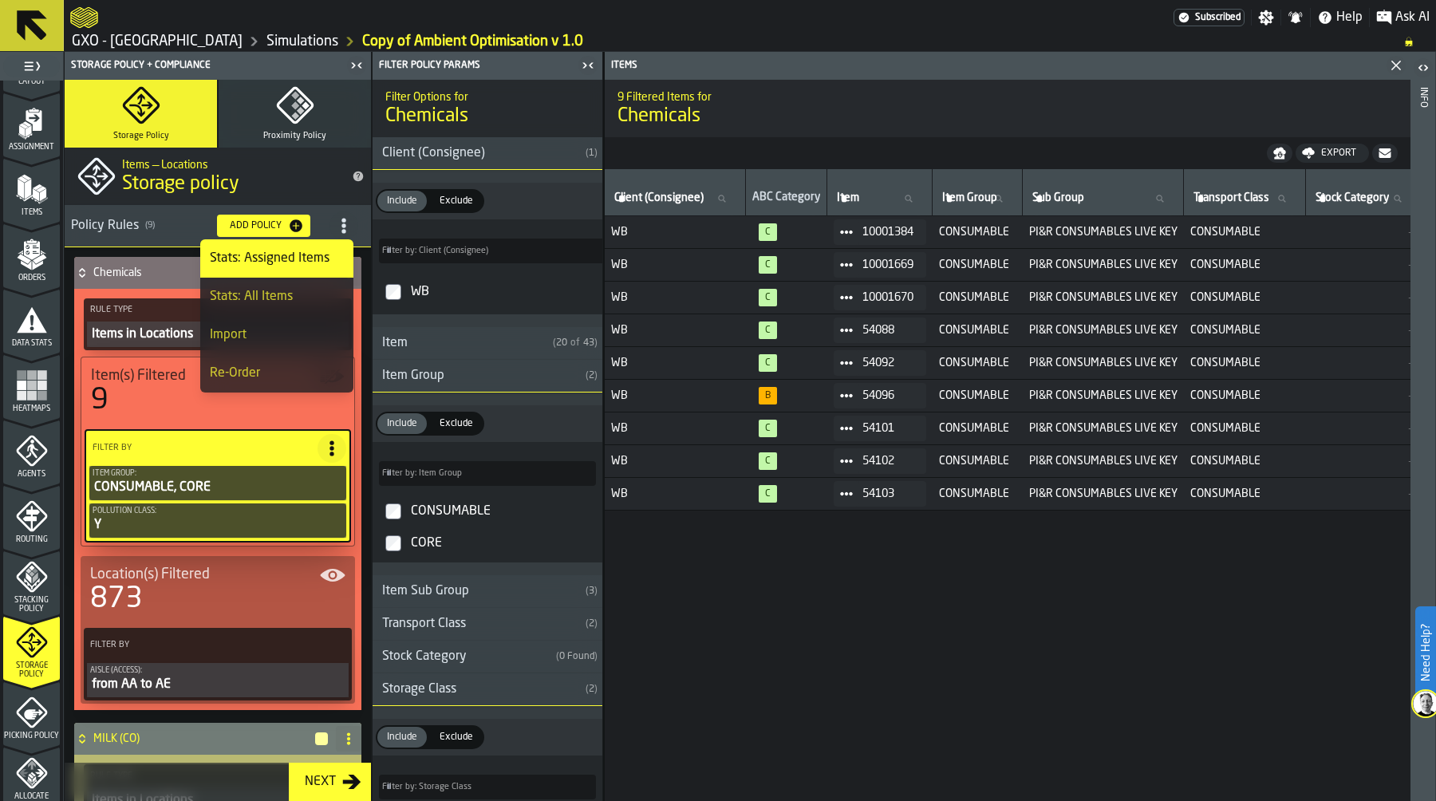
click at [310, 292] on div "Stats: All Items" at bounding box center [277, 296] width 134 height 19
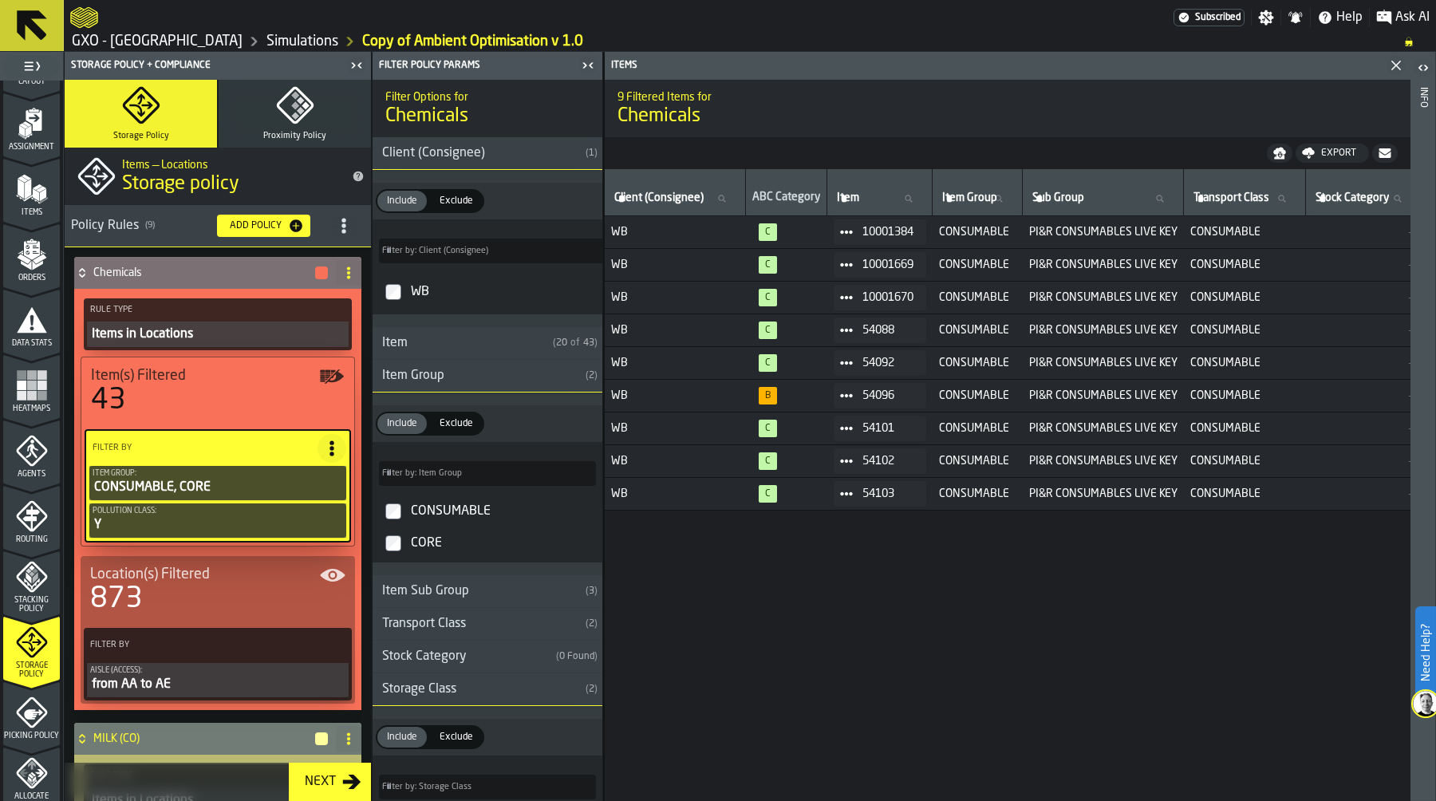
click at [82, 270] on icon at bounding box center [82, 272] width 16 height 13
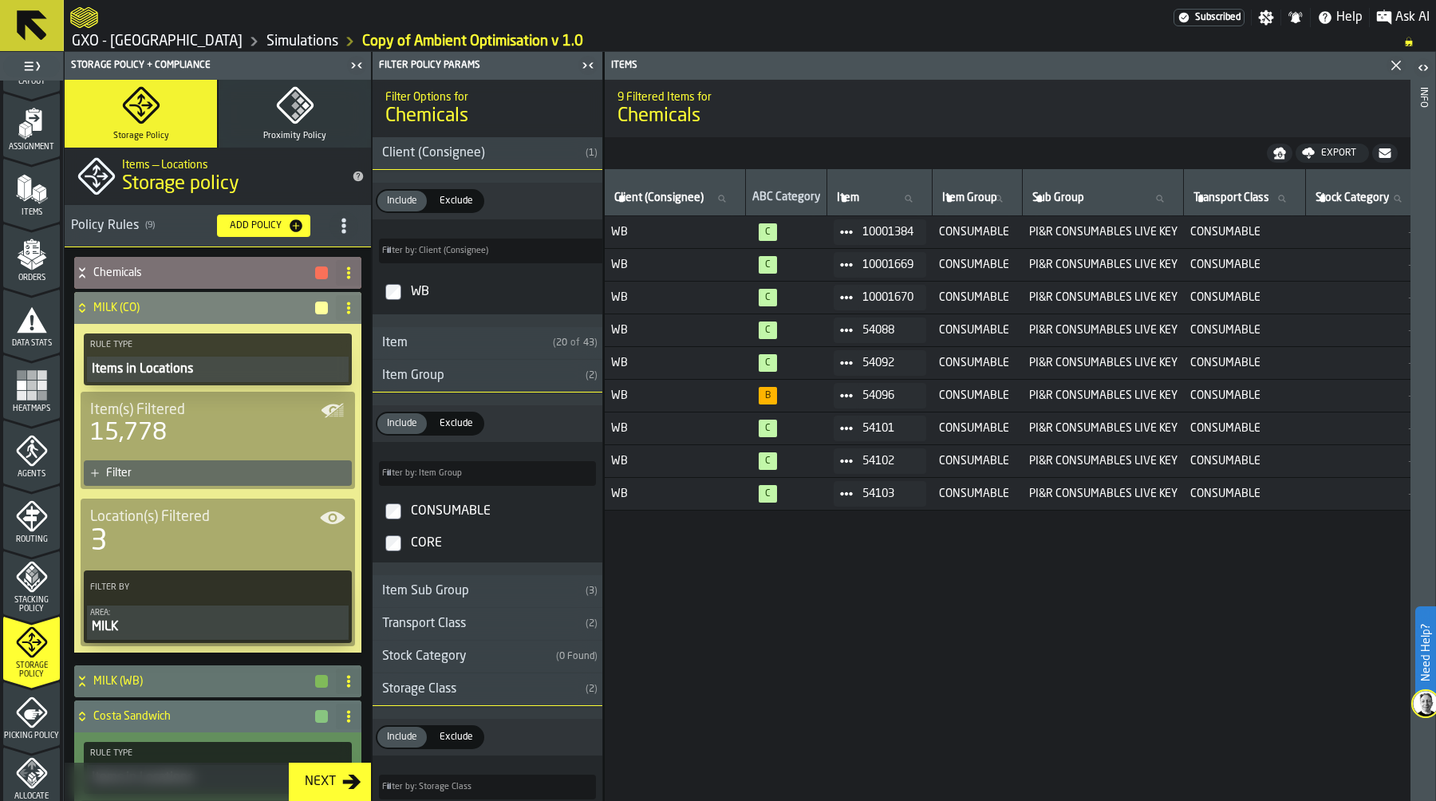
click at [203, 469] on div "Filter" at bounding box center [225, 473] width 239 height 13
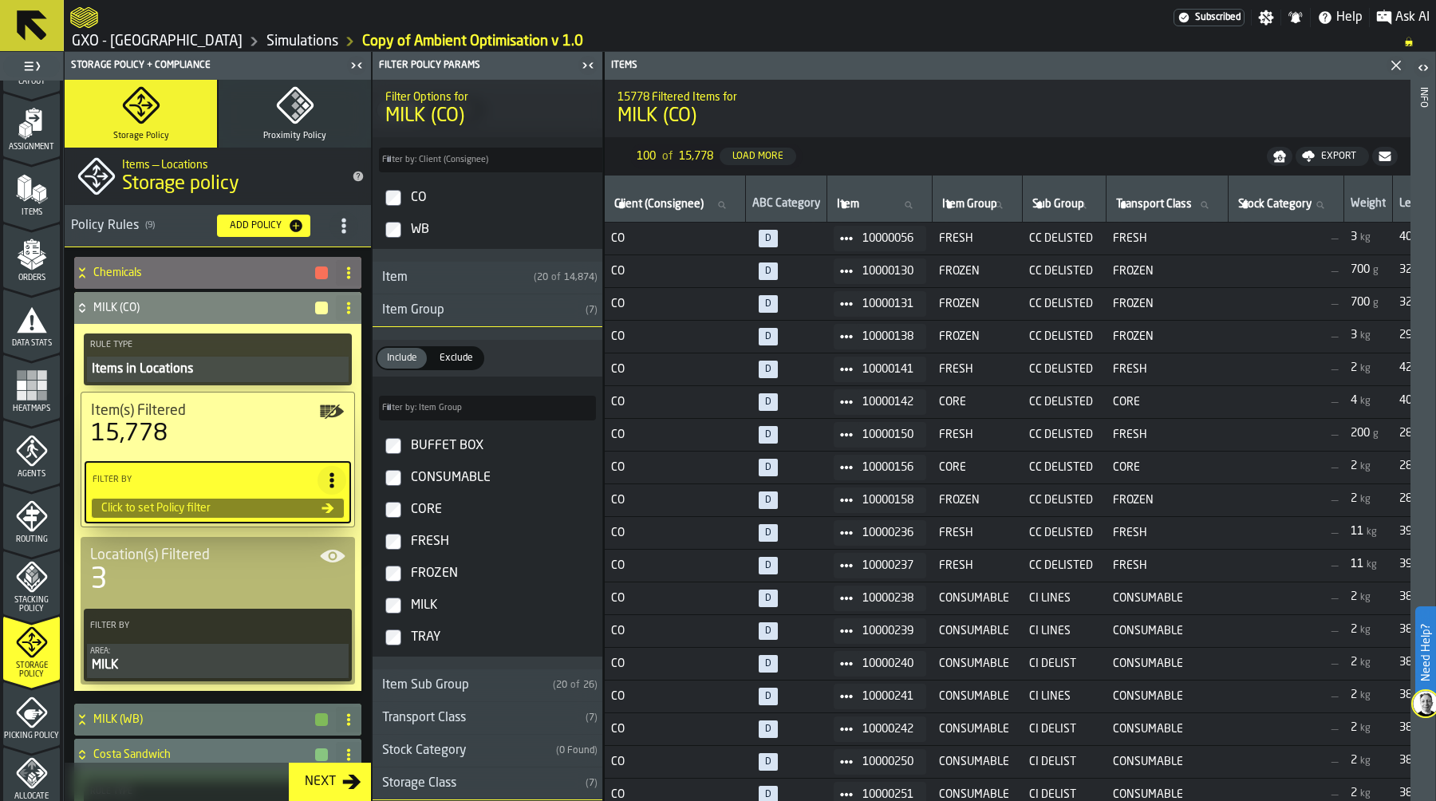
scroll to position [100, 0]
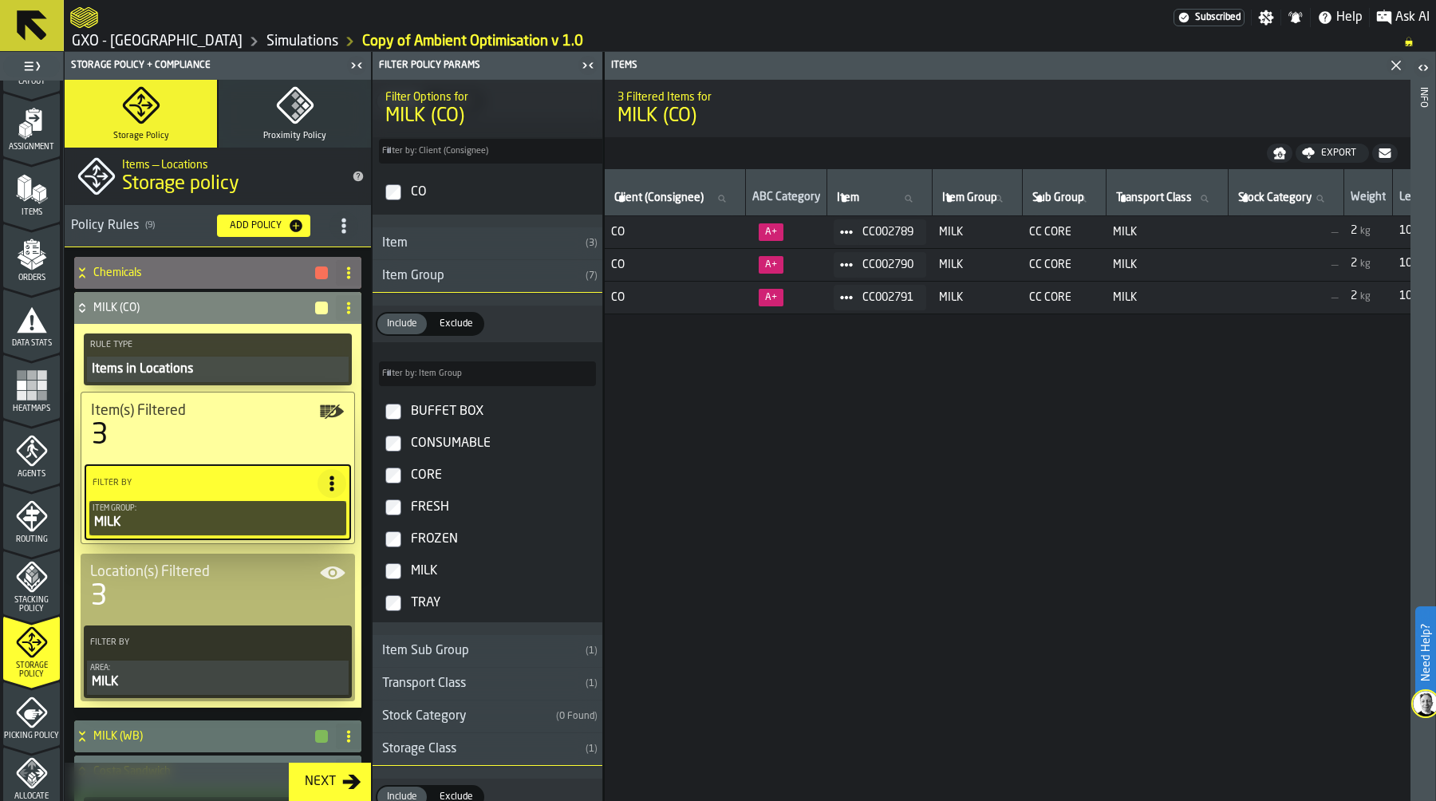
click at [86, 305] on icon at bounding box center [82, 308] width 16 height 13
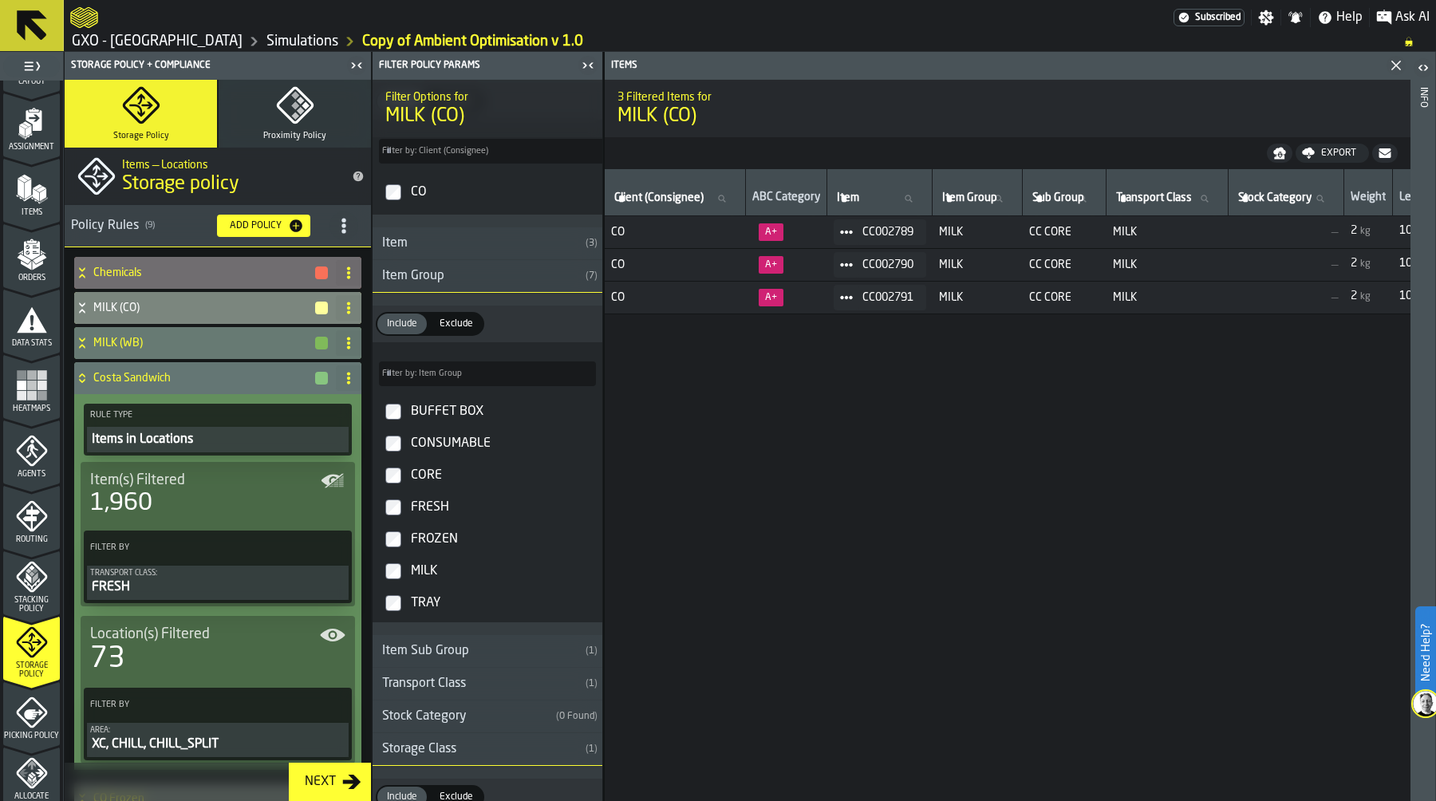
click at [96, 346] on h4 "MILK (WB)" at bounding box center [203, 343] width 220 height 13
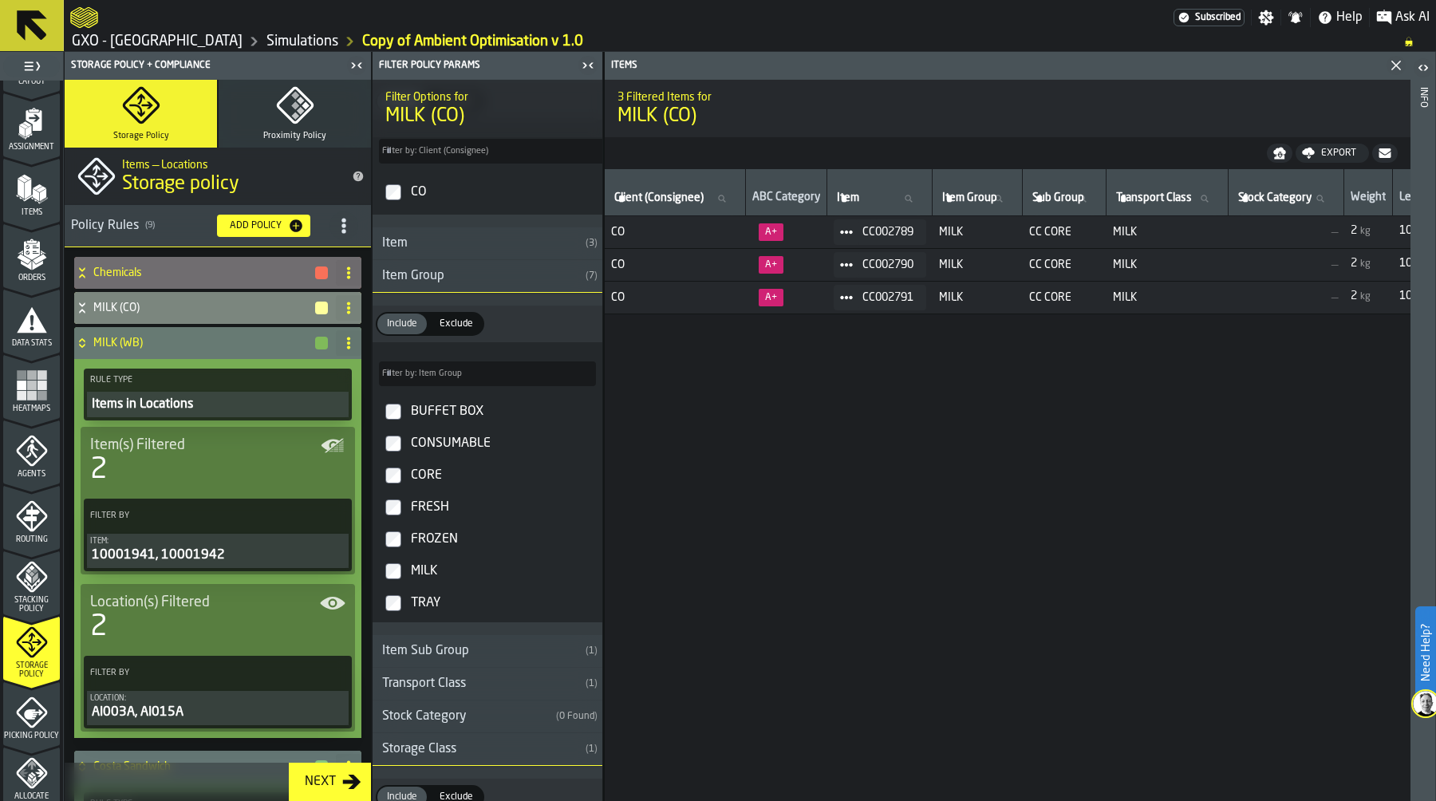
click at [75, 348] on icon at bounding box center [82, 343] width 16 height 13
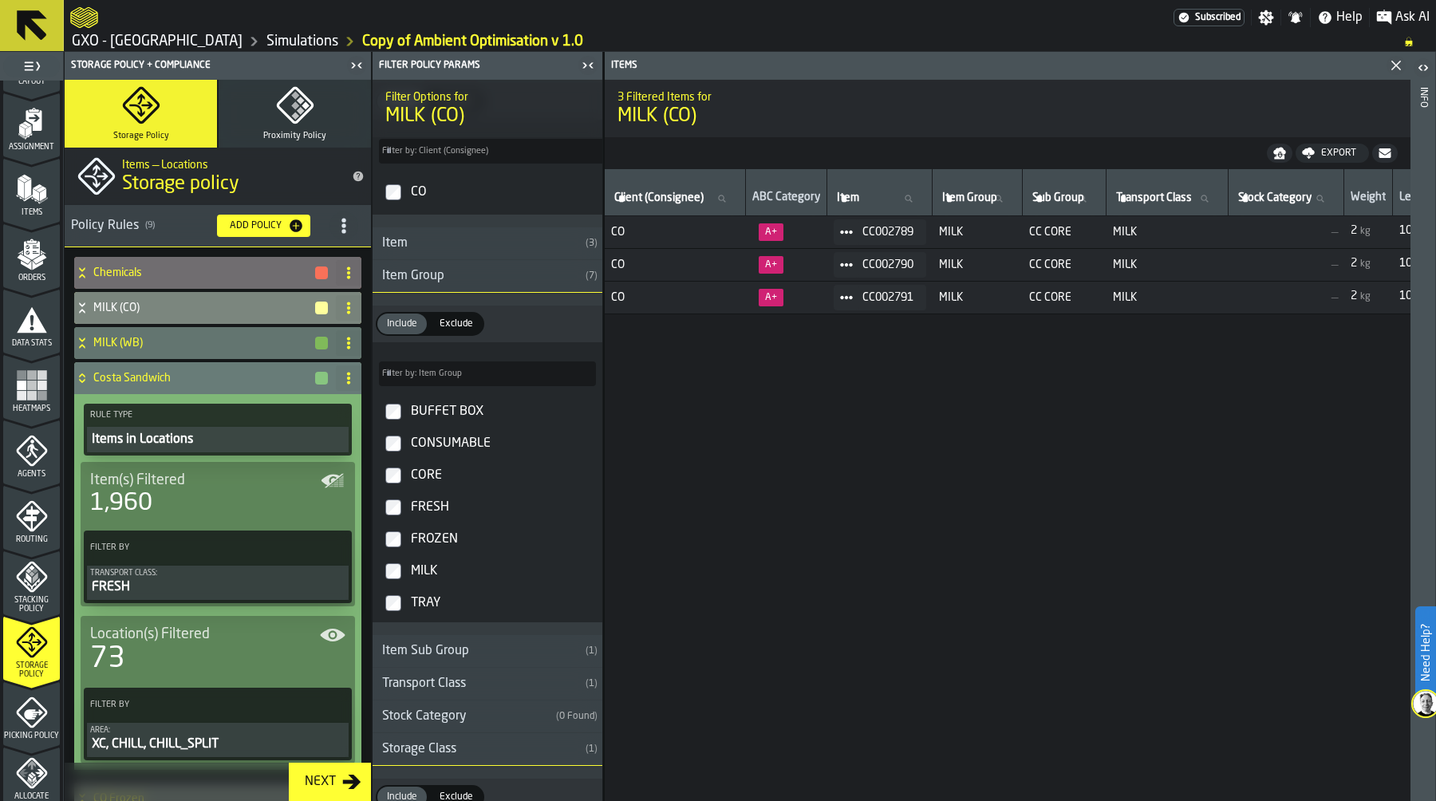
click at [172, 586] on div "FRESH" at bounding box center [217, 586] width 255 height 19
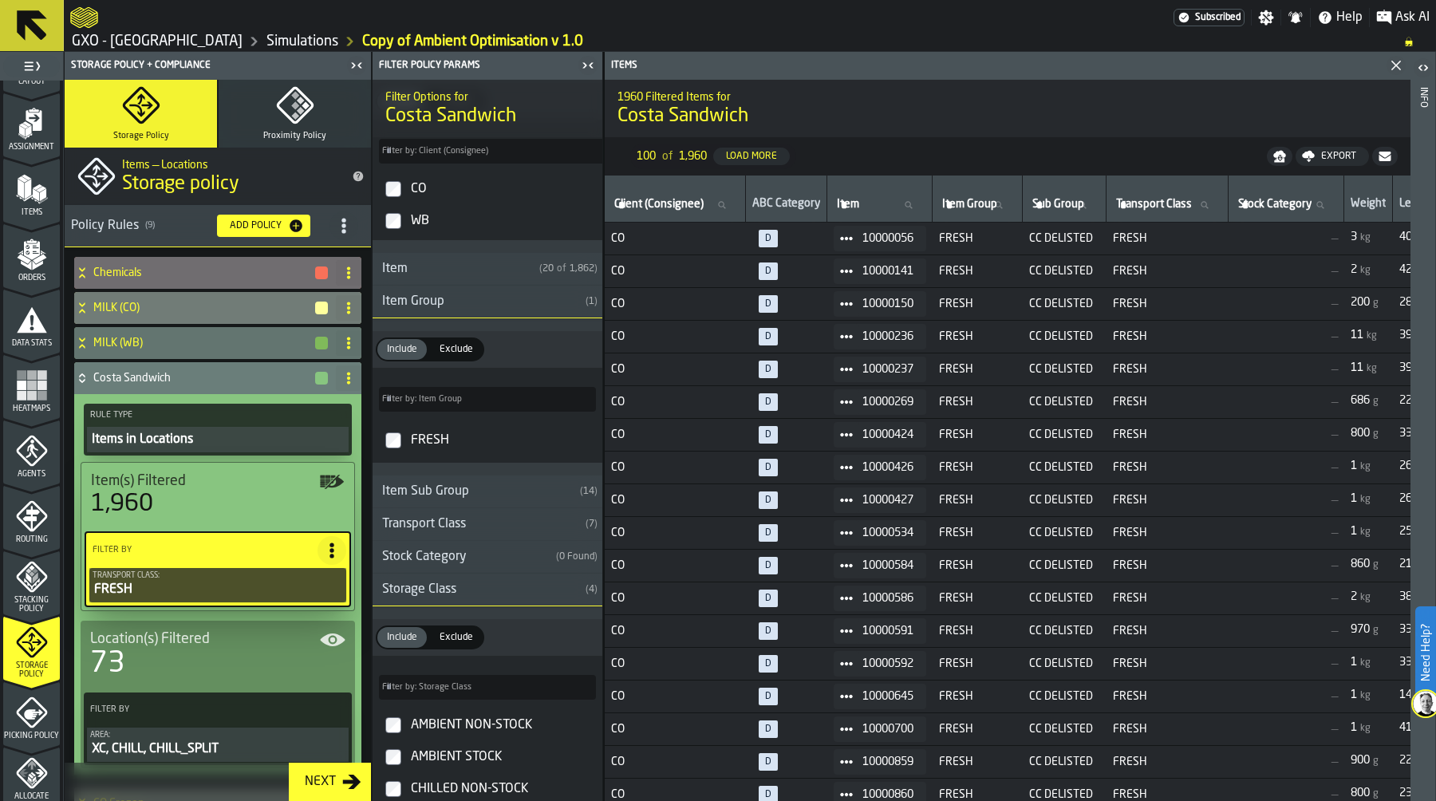
click at [325, 548] on icon at bounding box center [332, 550] width 16 height 16
click at [276, 593] on li "Clear Filter" at bounding box center [290, 582] width 102 height 38
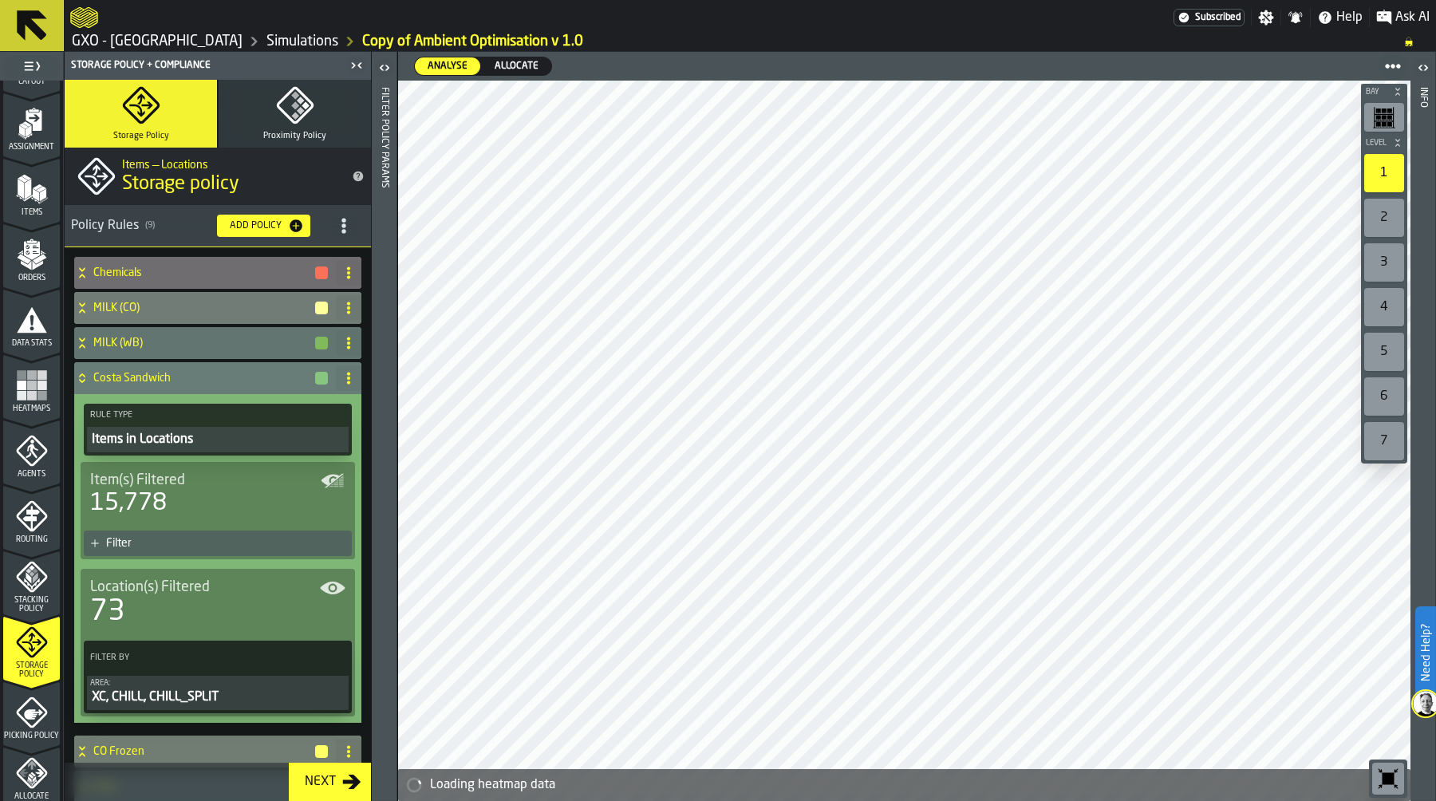
click at [182, 537] on div "Filter" at bounding box center [225, 543] width 239 height 13
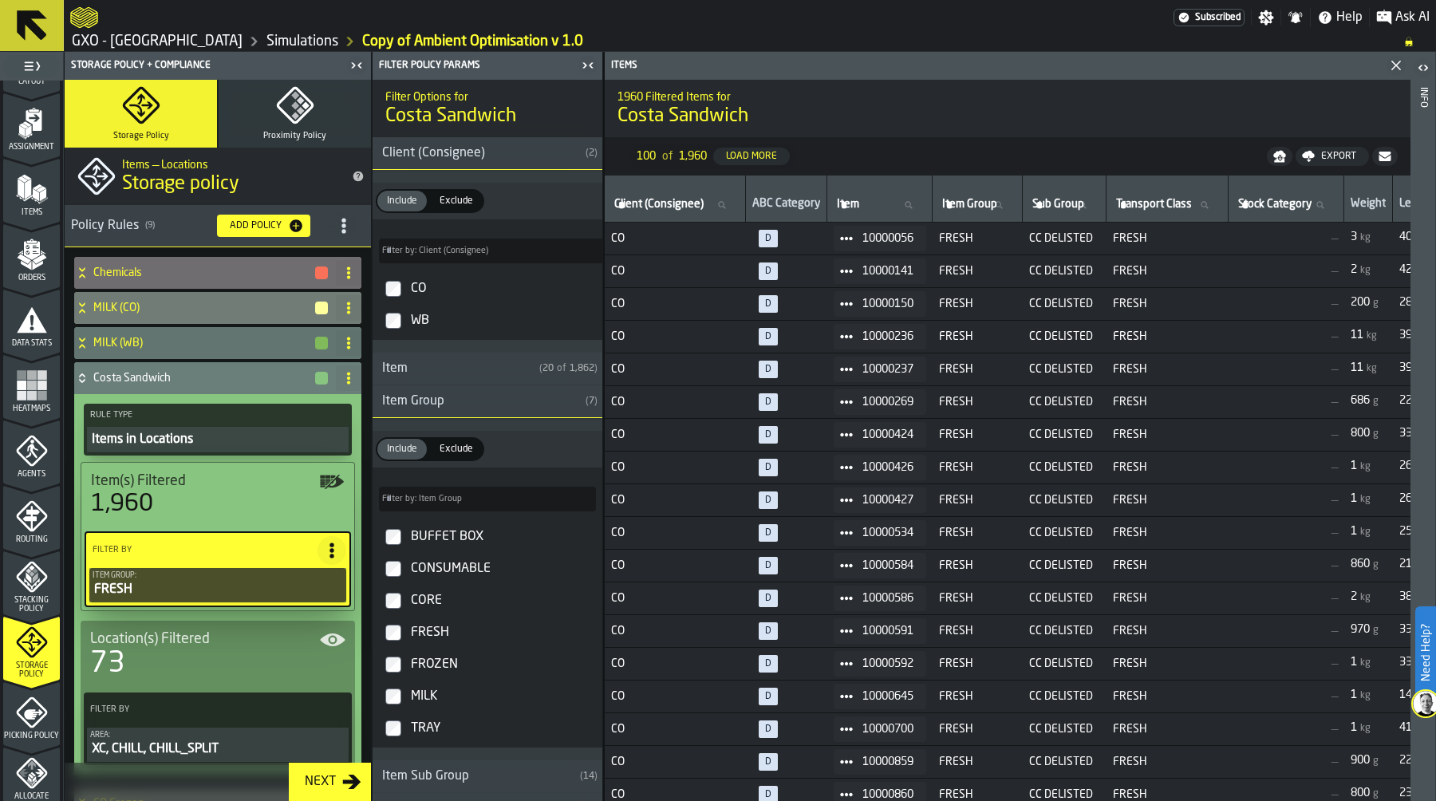
click at [82, 376] on icon at bounding box center [82, 378] width 16 height 13
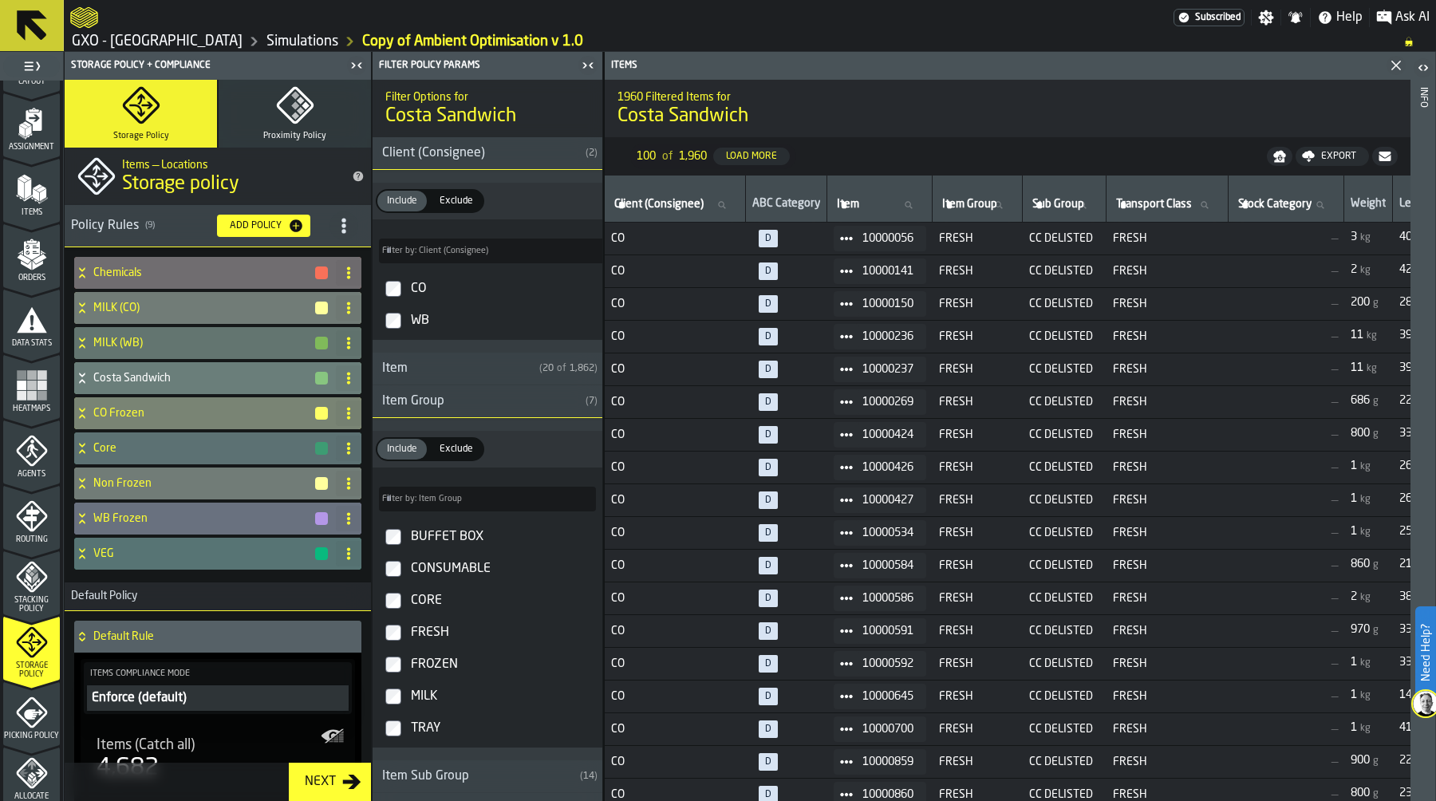
click at [158, 412] on h4 "CO Frozen" at bounding box center [203, 413] width 220 height 13
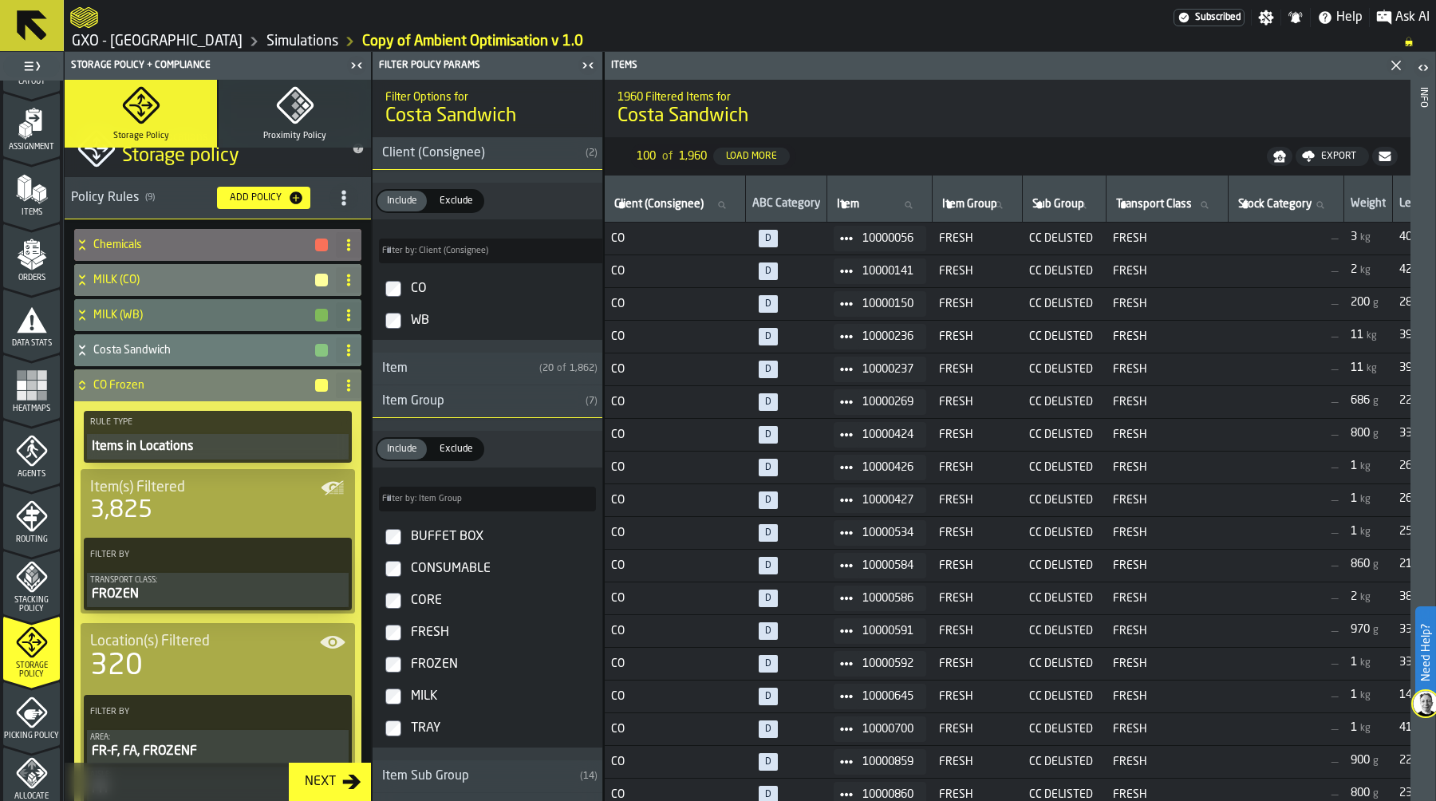
scroll to position [31, 0]
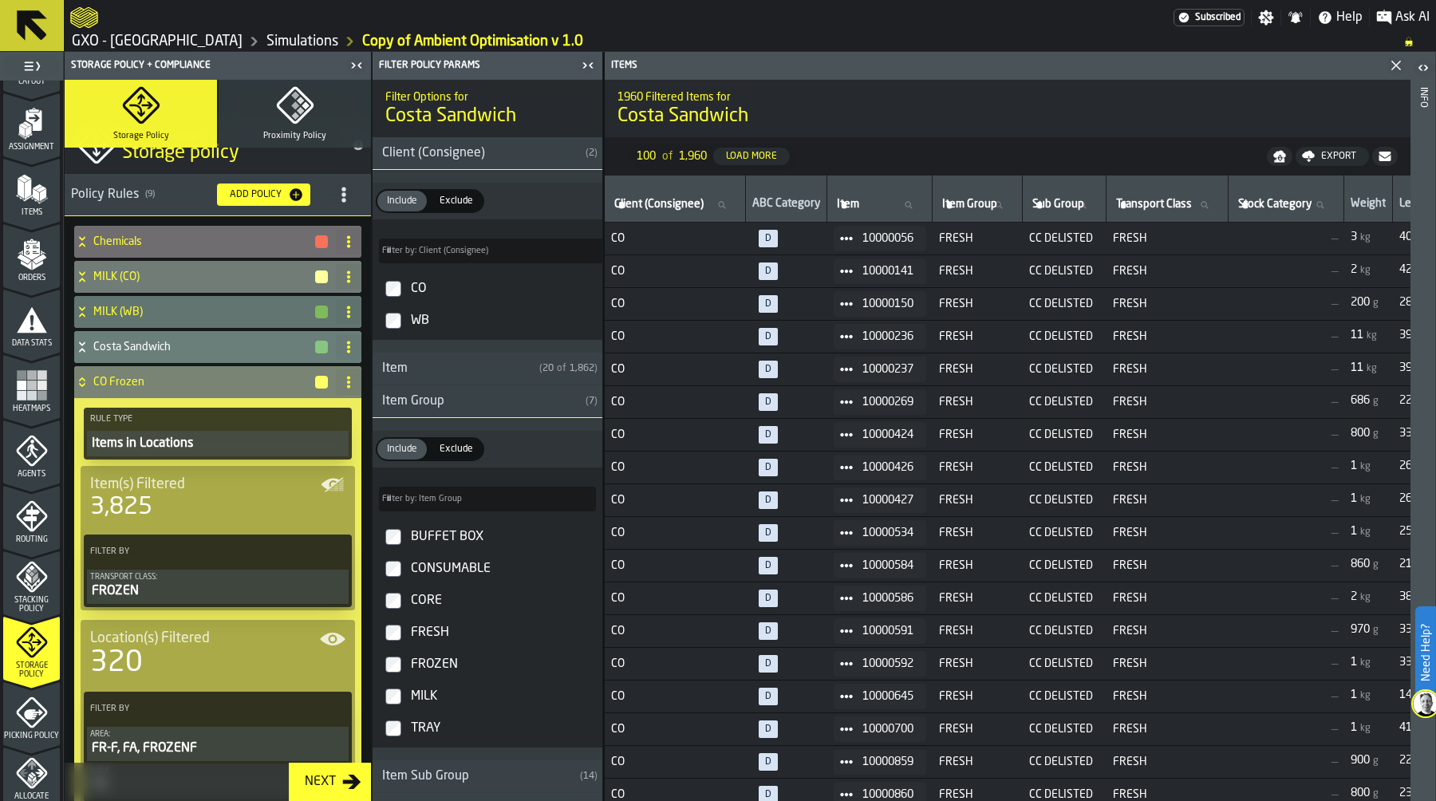
click at [328, 553] on icon at bounding box center [334, 552] width 16 height 16
click at [298, 585] on div "Clear Filter" at bounding box center [292, 583] width 83 height 19
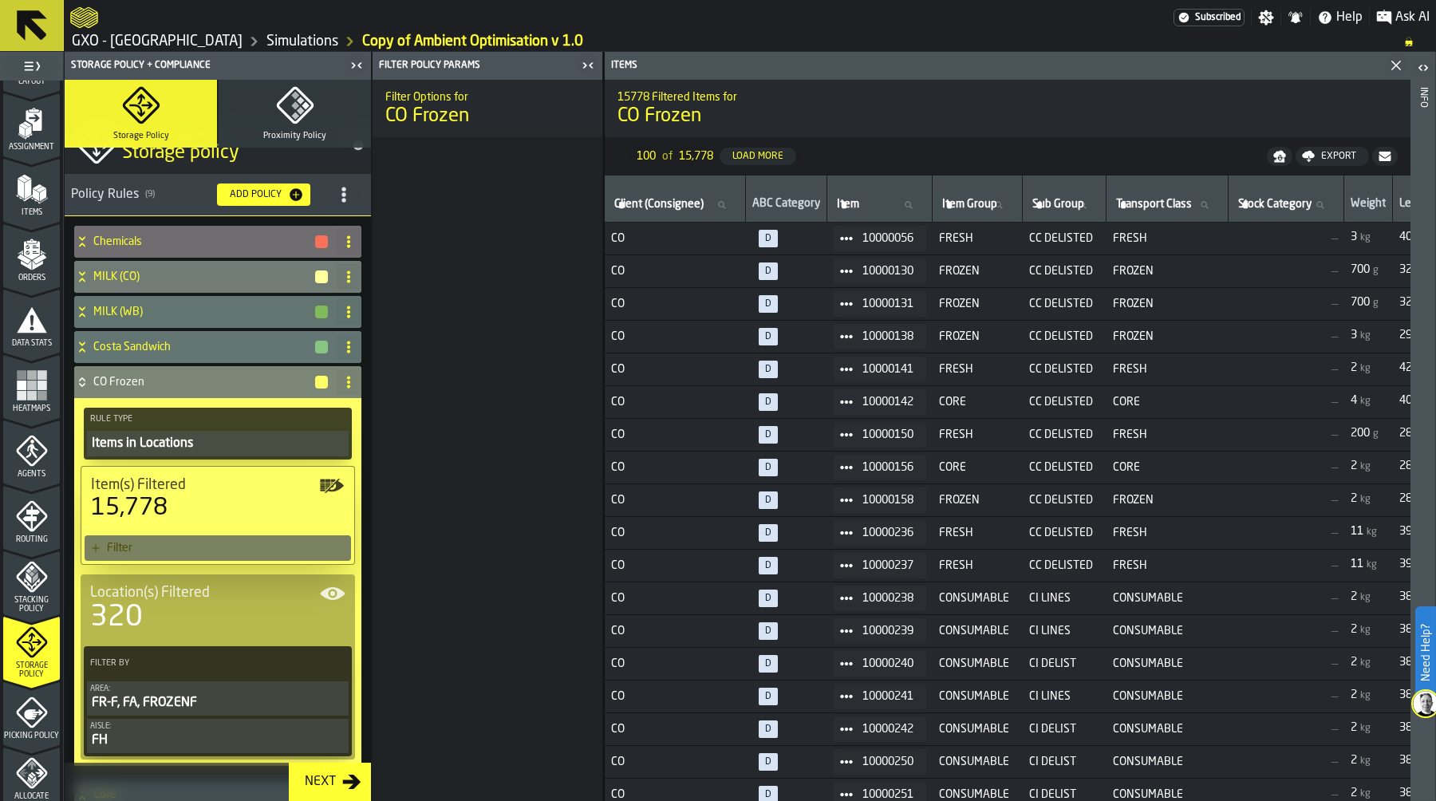
click at [205, 550] on div "Filter" at bounding box center [226, 548] width 238 height 13
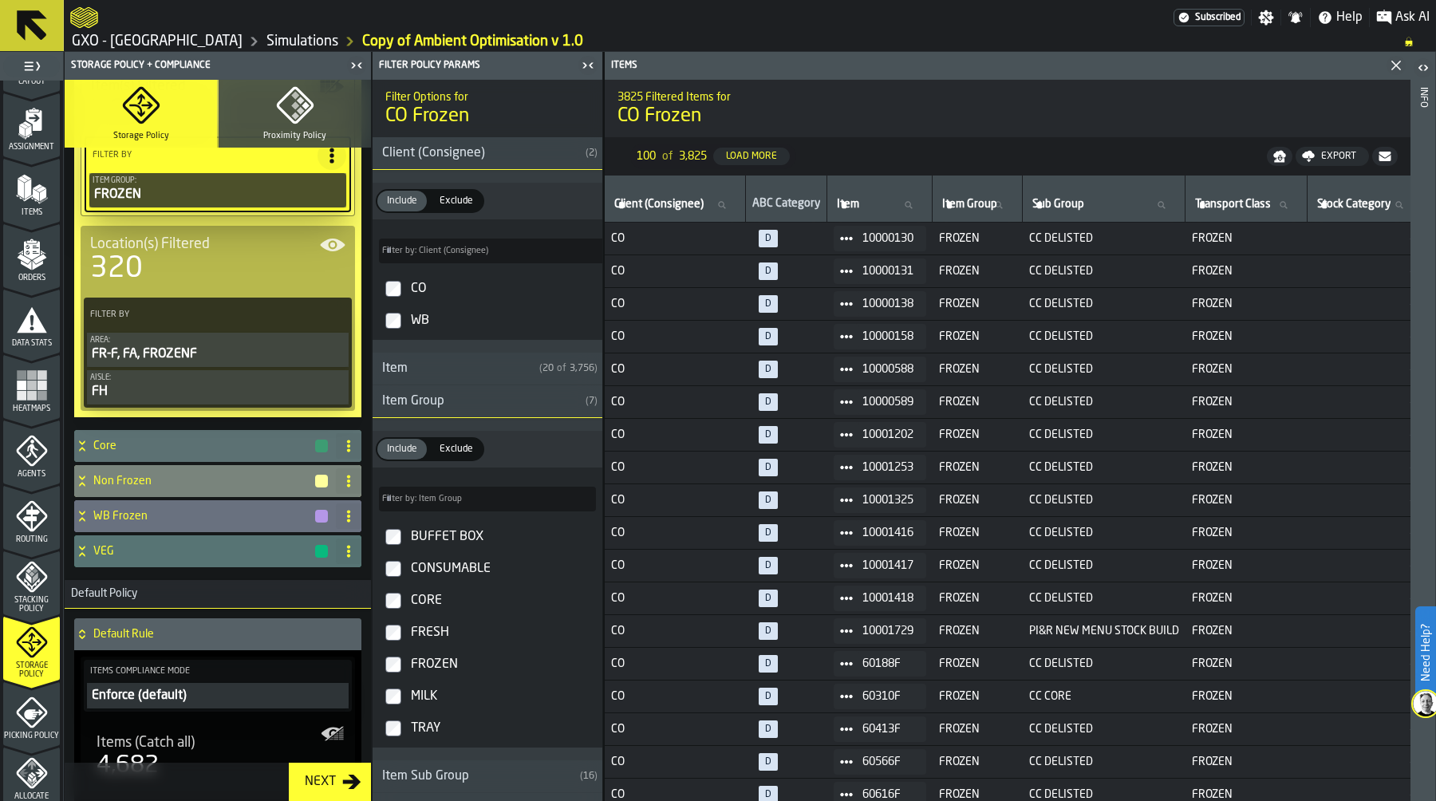
scroll to position [432, 0]
click at [214, 440] on h4 "Core" at bounding box center [203, 444] width 220 height 13
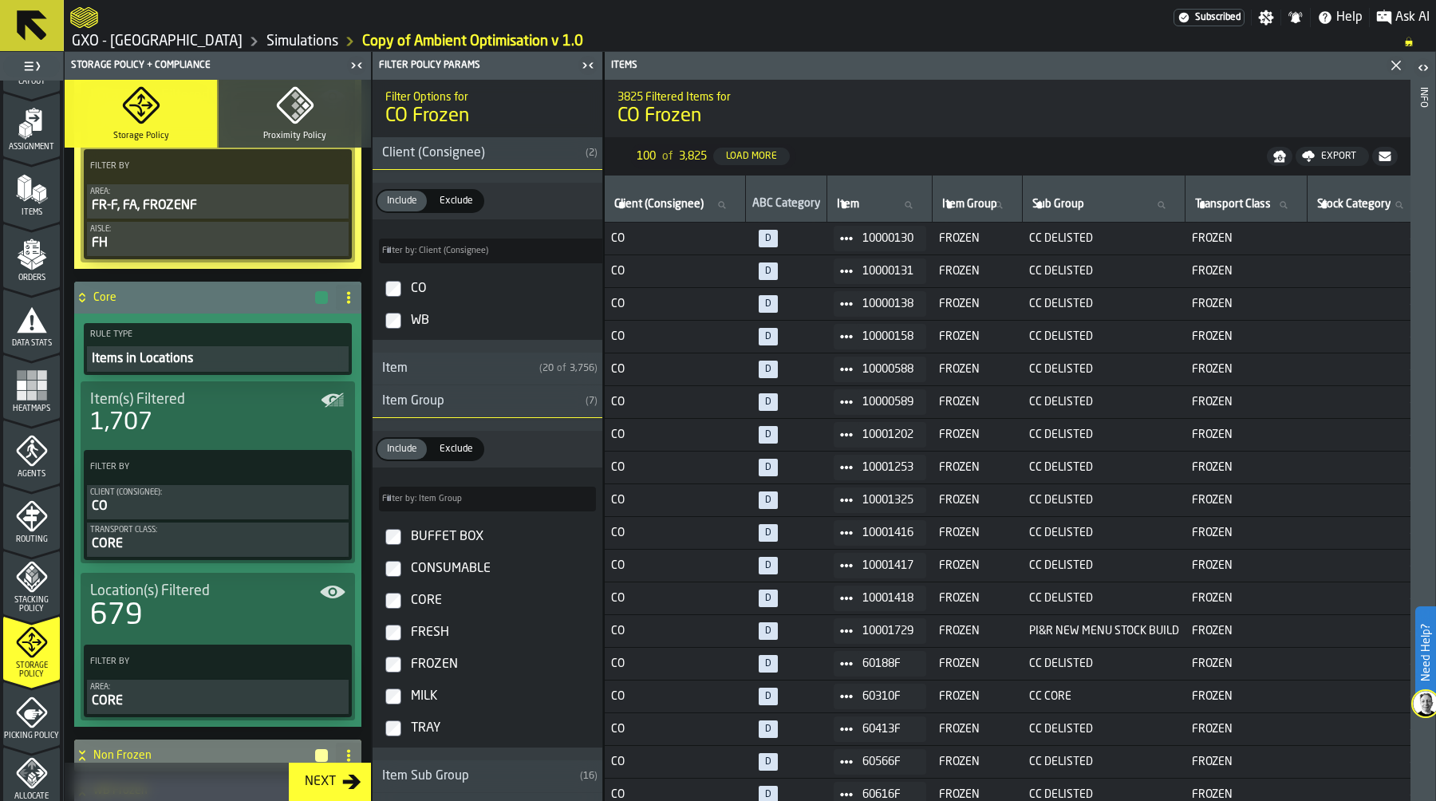
scroll to position [585, 0]
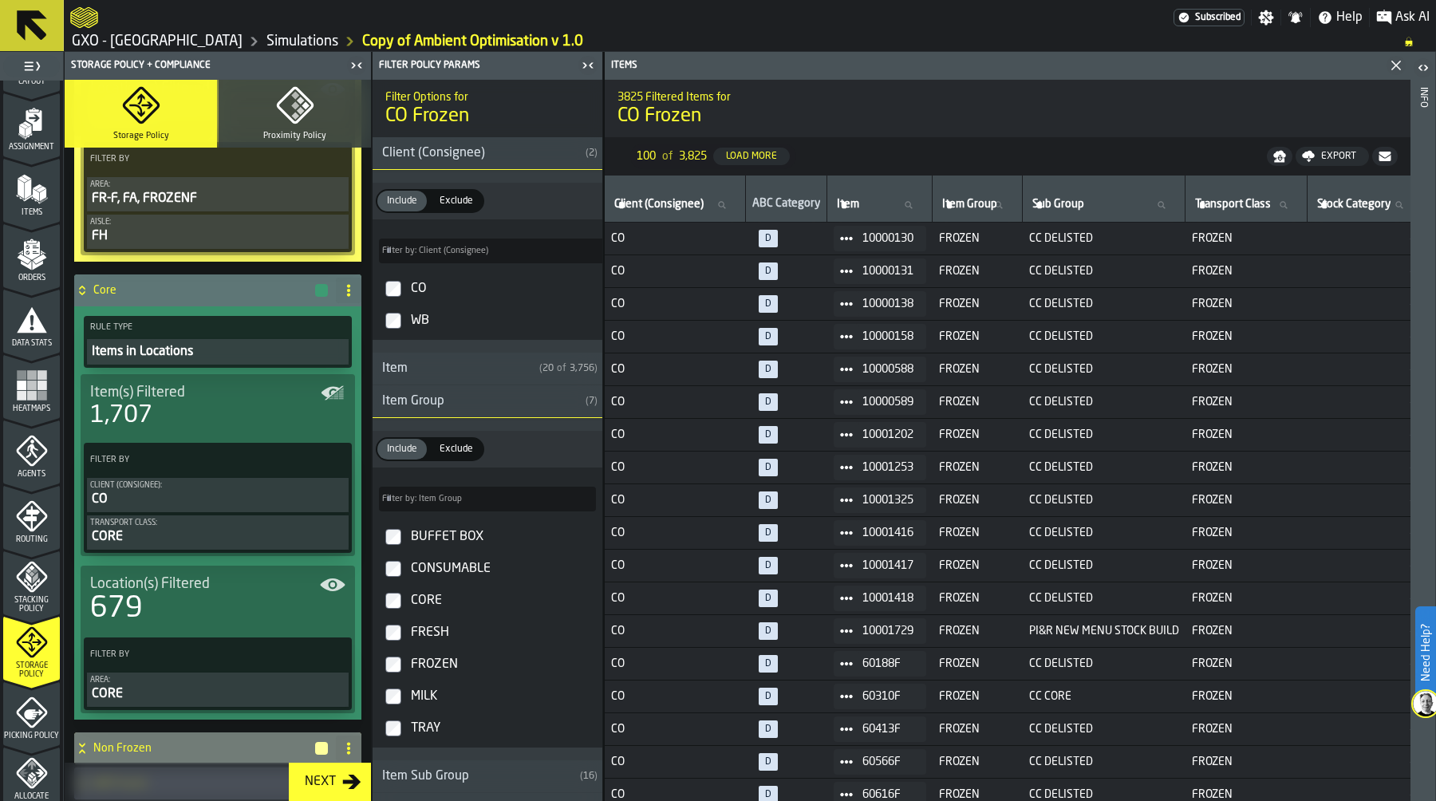
click at [0, 0] on icon "PolicyFilterItem-Transport Class" at bounding box center [0, 0] width 0 height 0
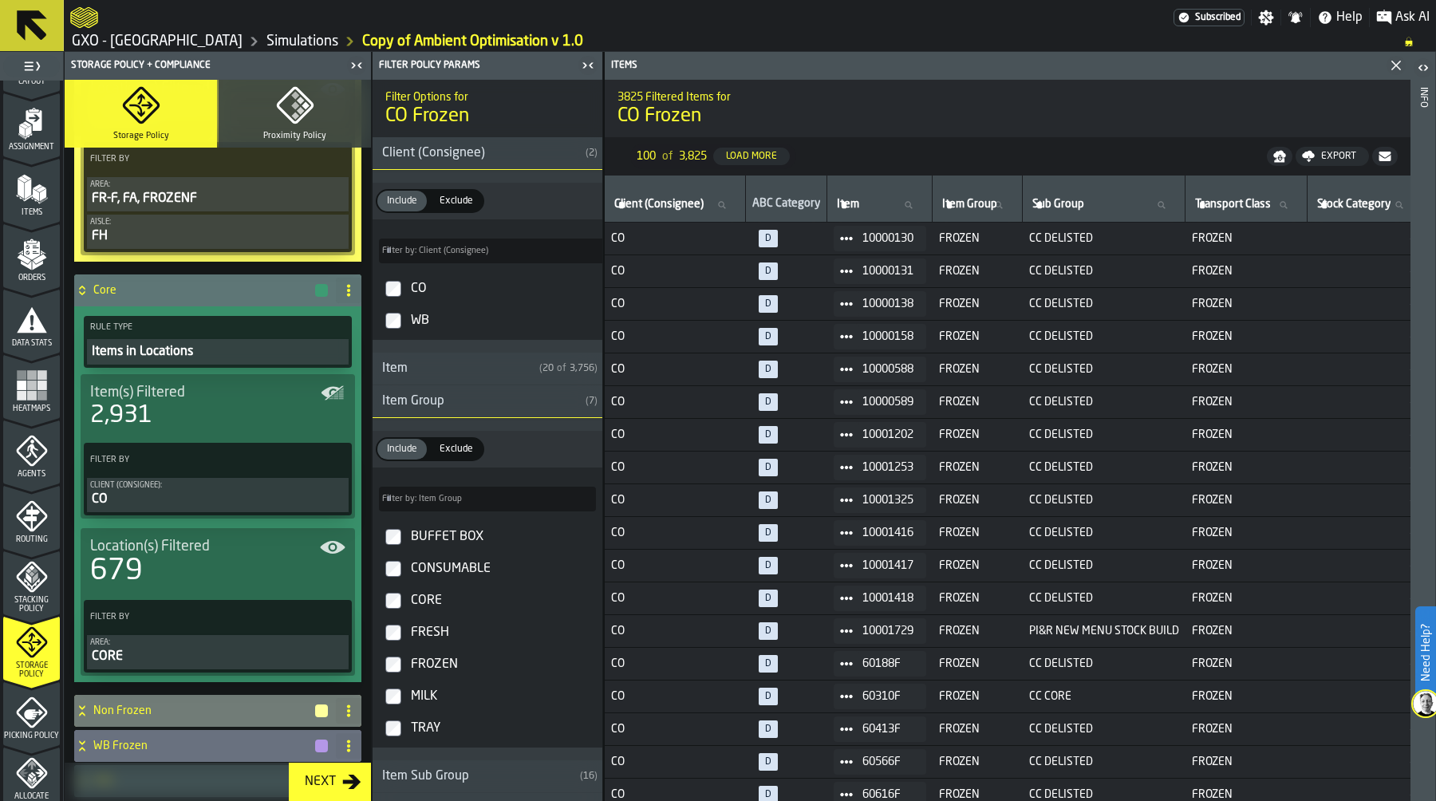
click at [225, 503] on div "CO" at bounding box center [217, 499] width 255 height 19
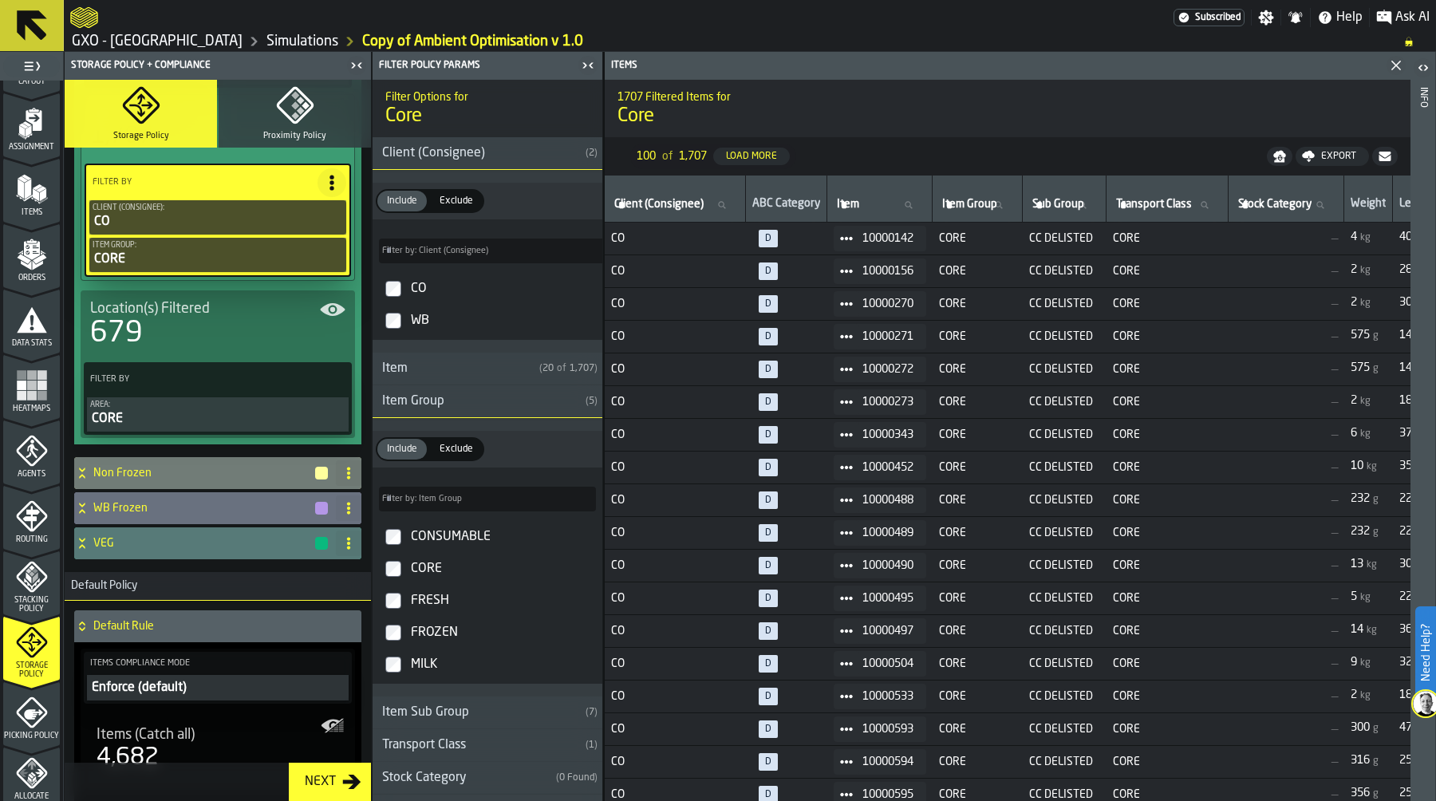
scroll to position [894, 0]
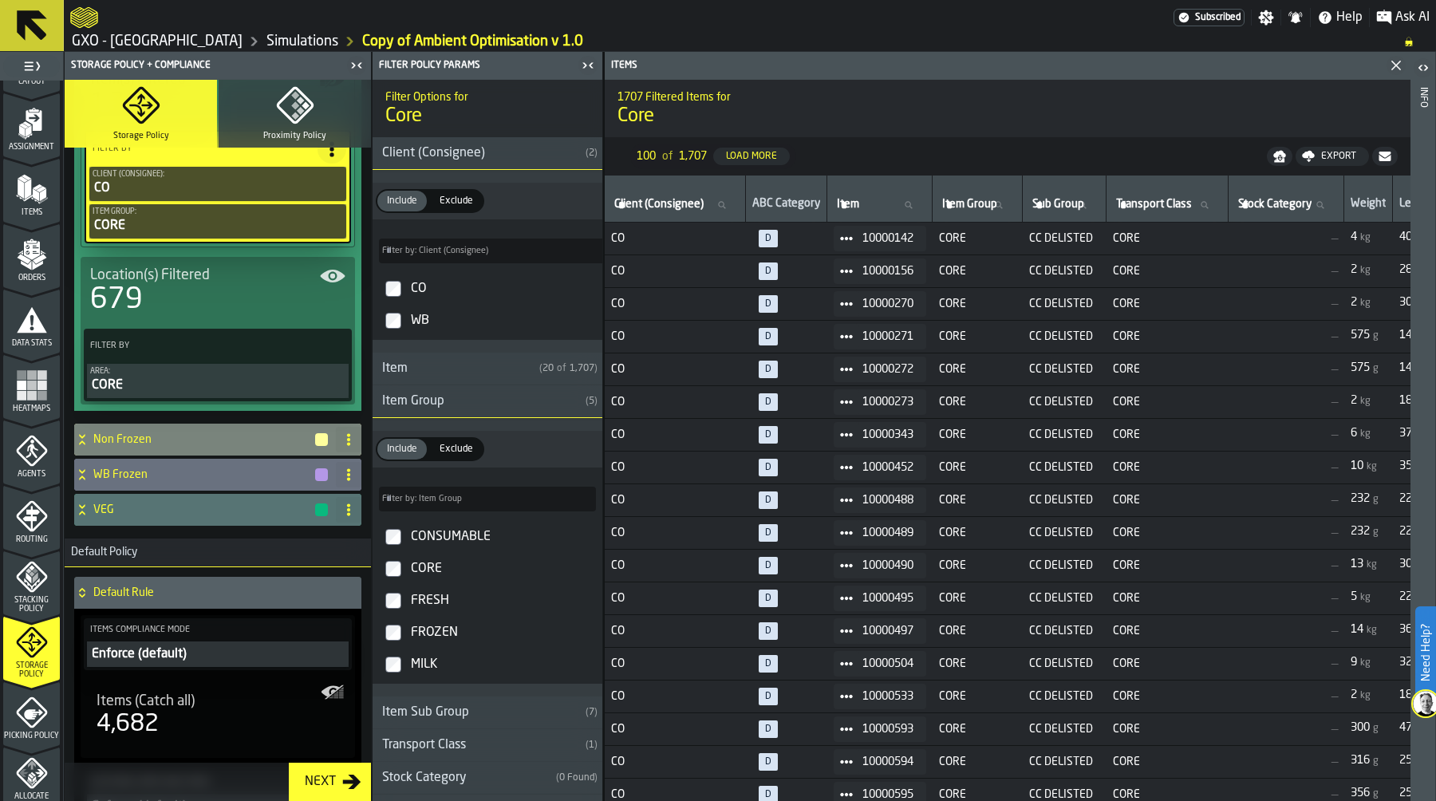
click at [228, 446] on h4 "Non Frozen" at bounding box center [203, 439] width 220 height 13
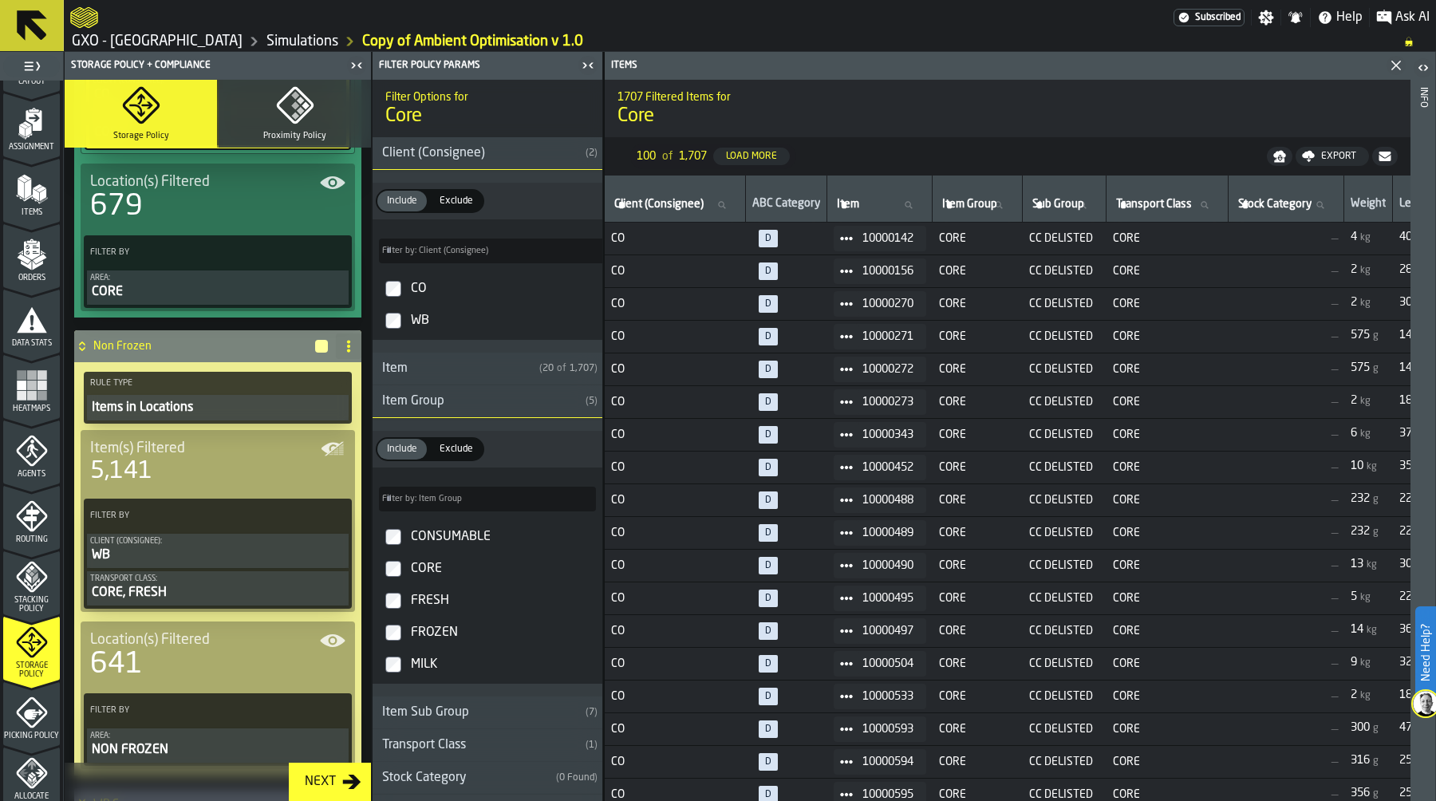
scroll to position [1000, 0]
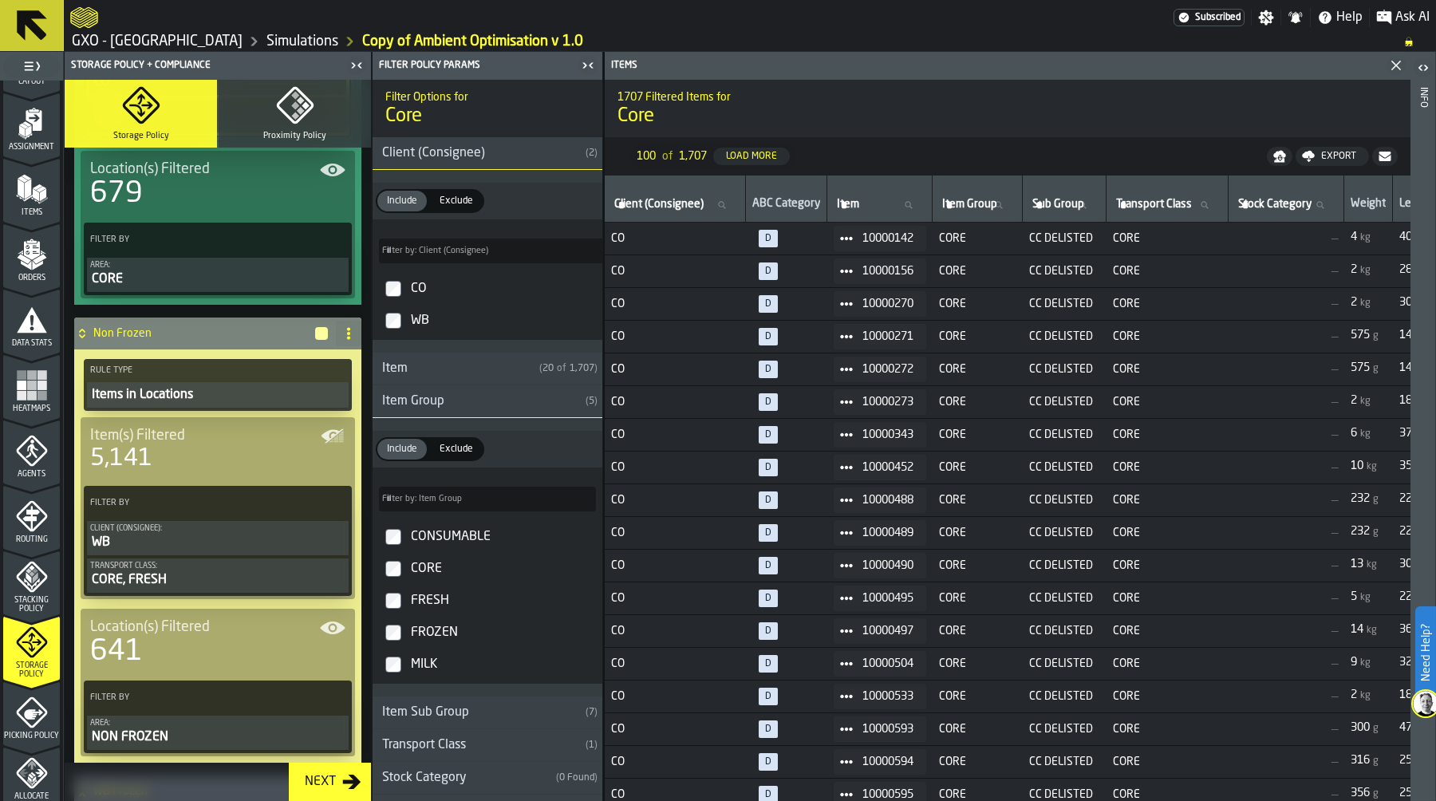
click at [0, 0] on icon "PolicyFilterItem-Transport Class" at bounding box center [0, 0] width 0 height 0
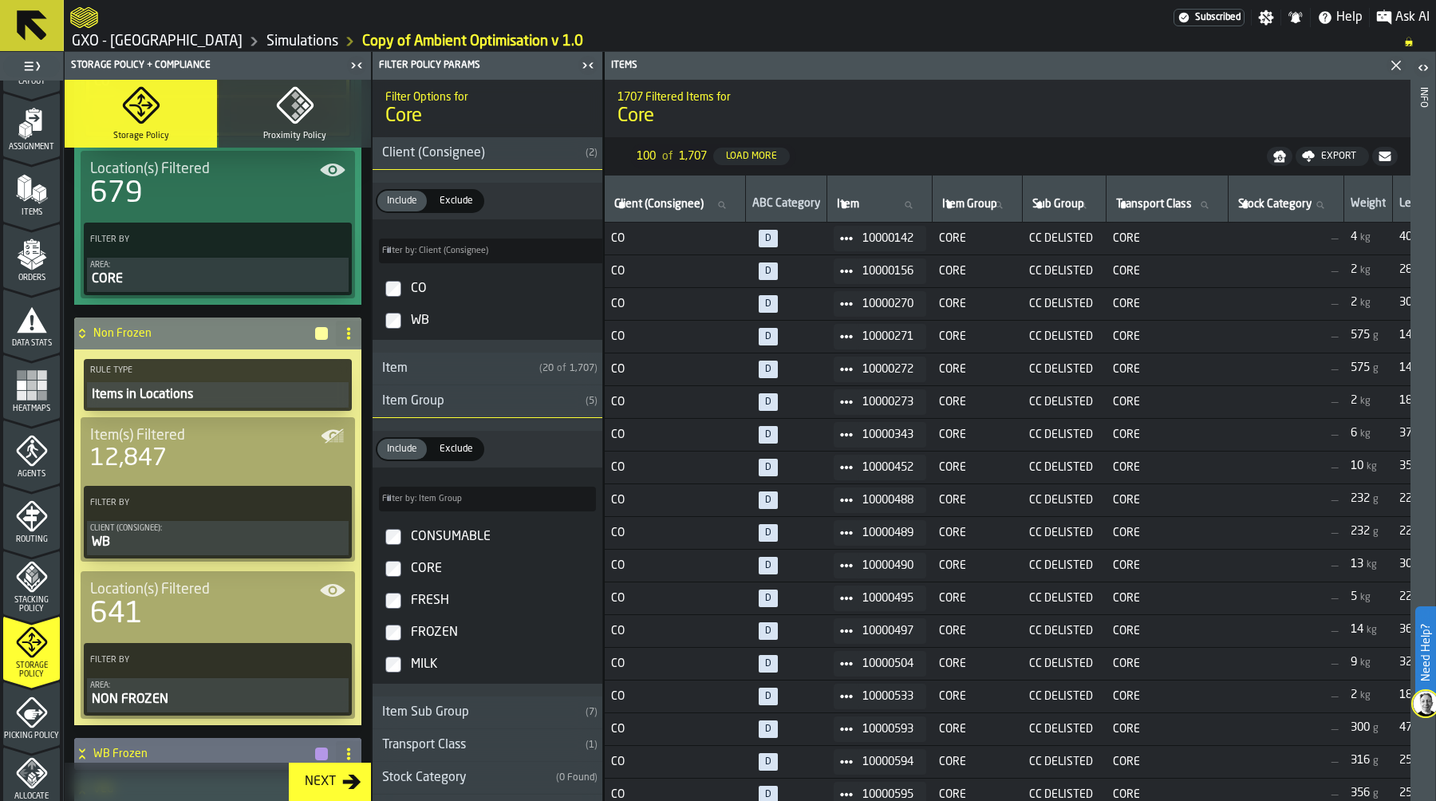
click at [215, 549] on div "WB" at bounding box center [217, 542] width 255 height 19
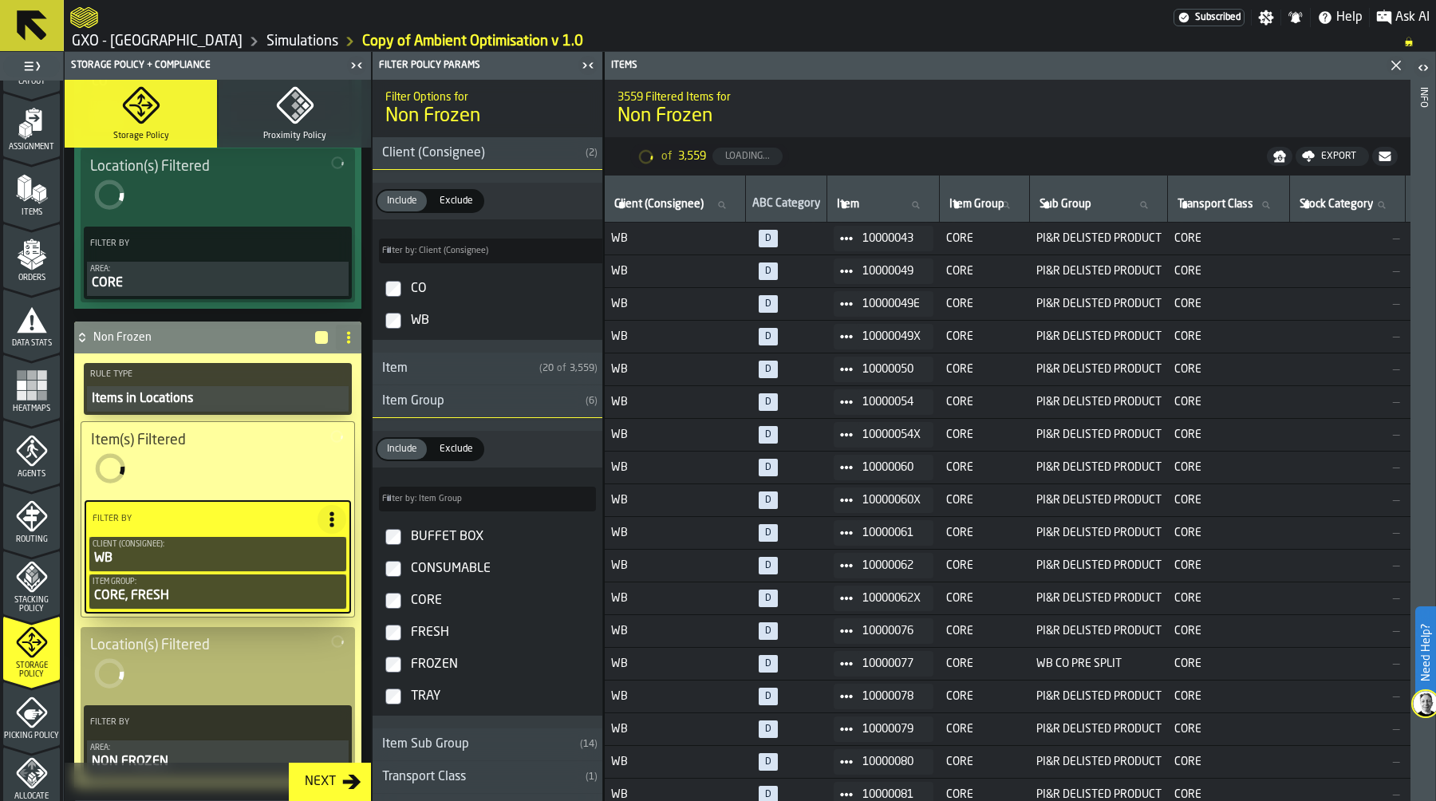
scroll to position [998, 0]
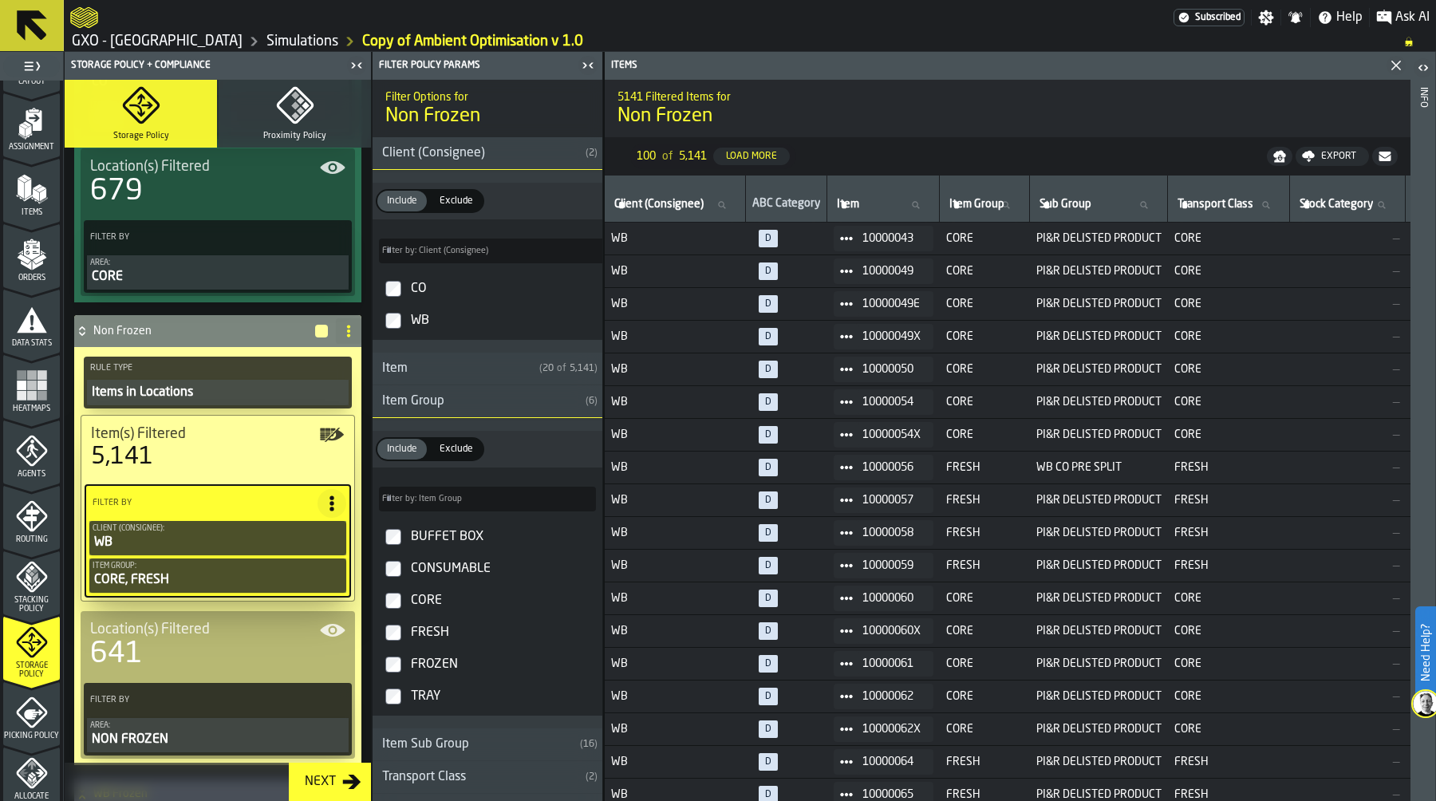
click at [80, 332] on icon at bounding box center [82, 331] width 16 height 13
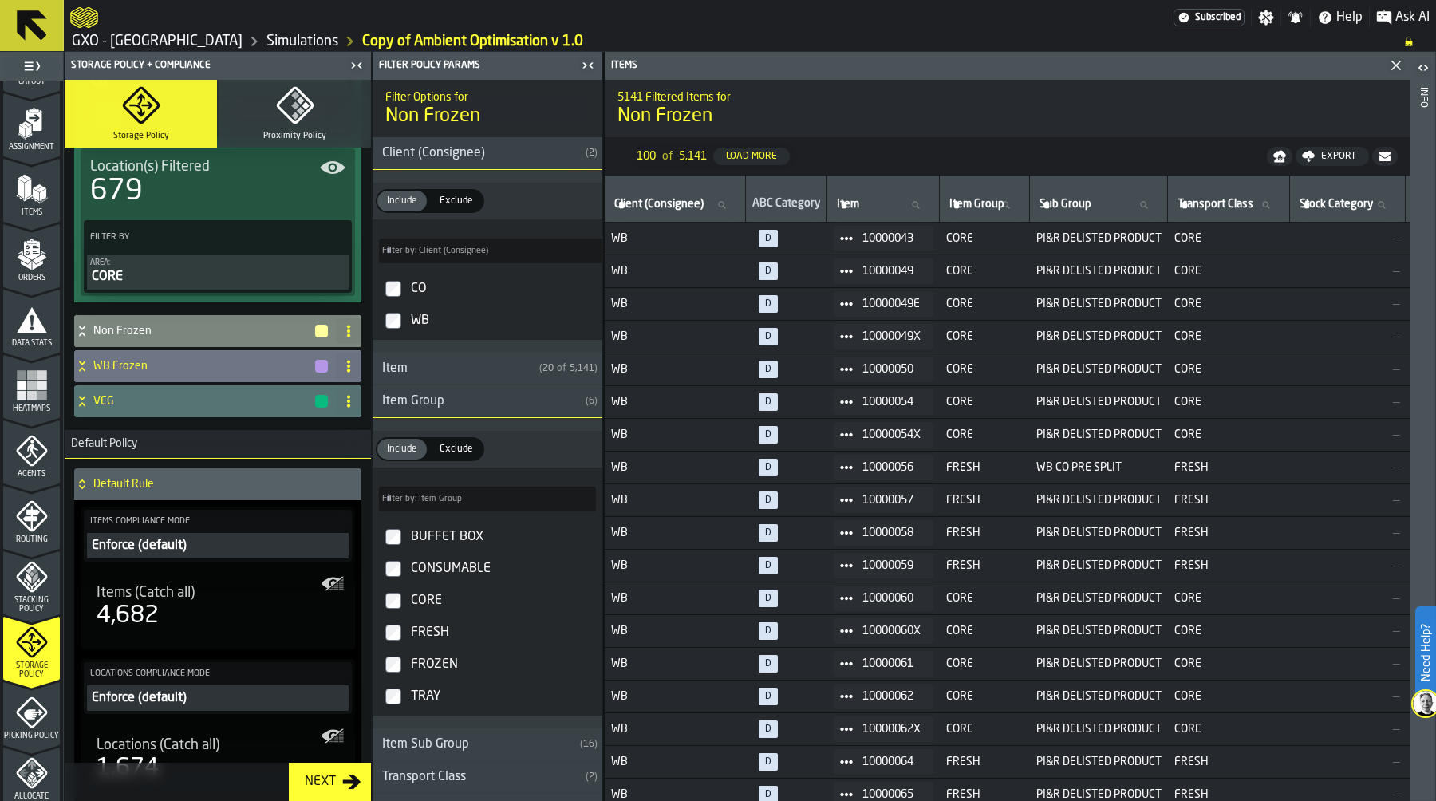
click at [176, 374] on div "WB Frozen" at bounding box center [201, 366] width 255 height 32
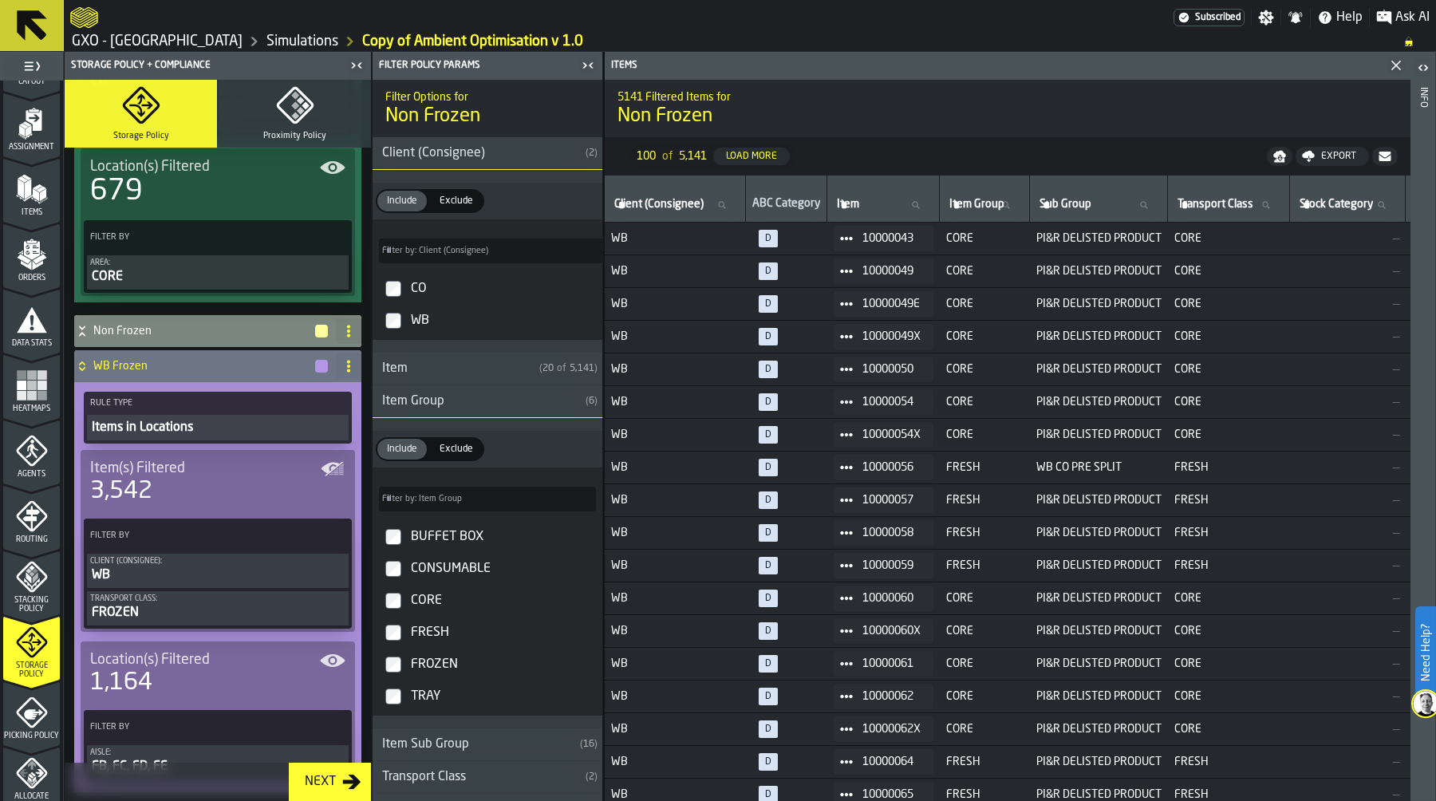
click at [0, 0] on icon "PolicyFilterItem-Transport Class" at bounding box center [0, 0] width 0 height 0
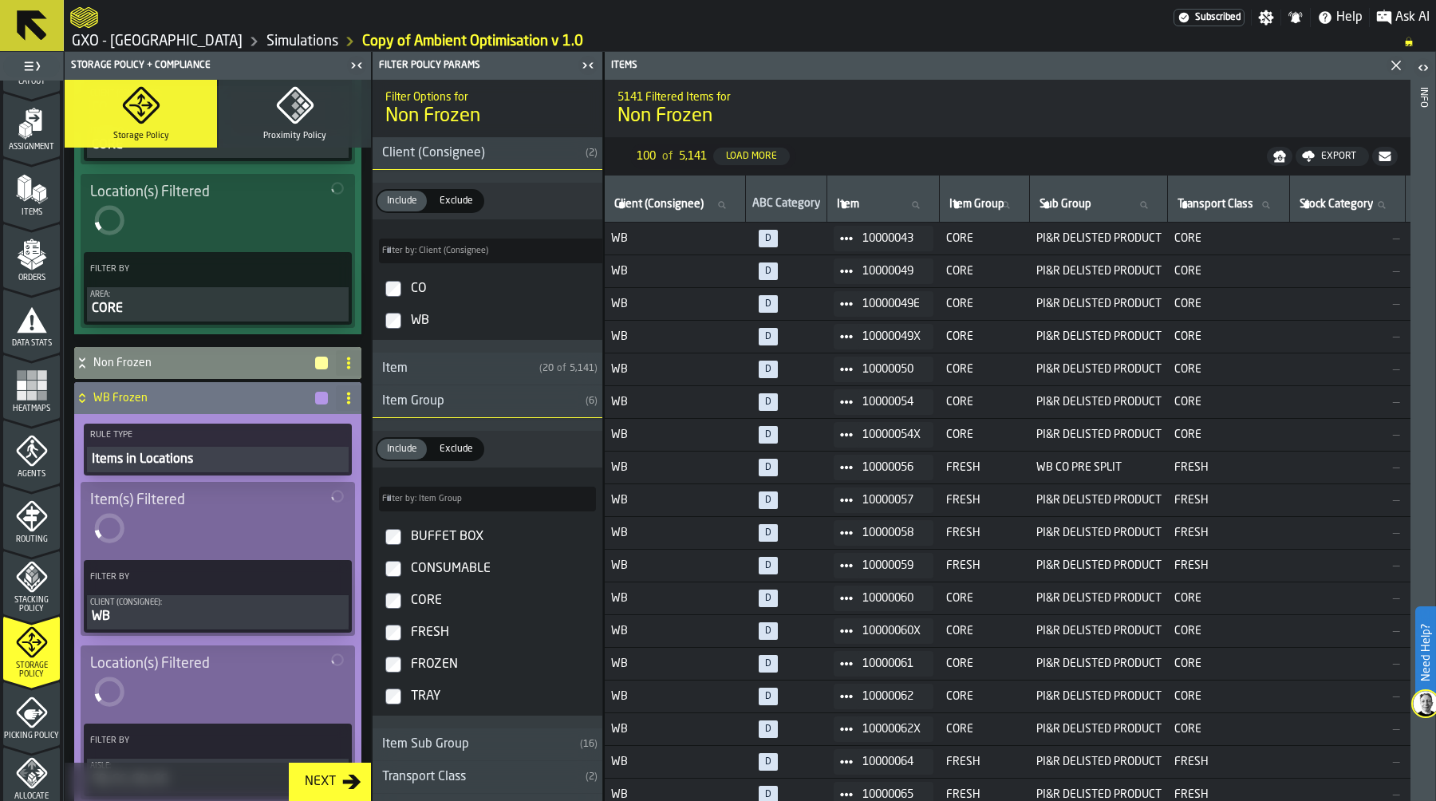
click at [227, 607] on div "WB" at bounding box center [217, 616] width 255 height 19
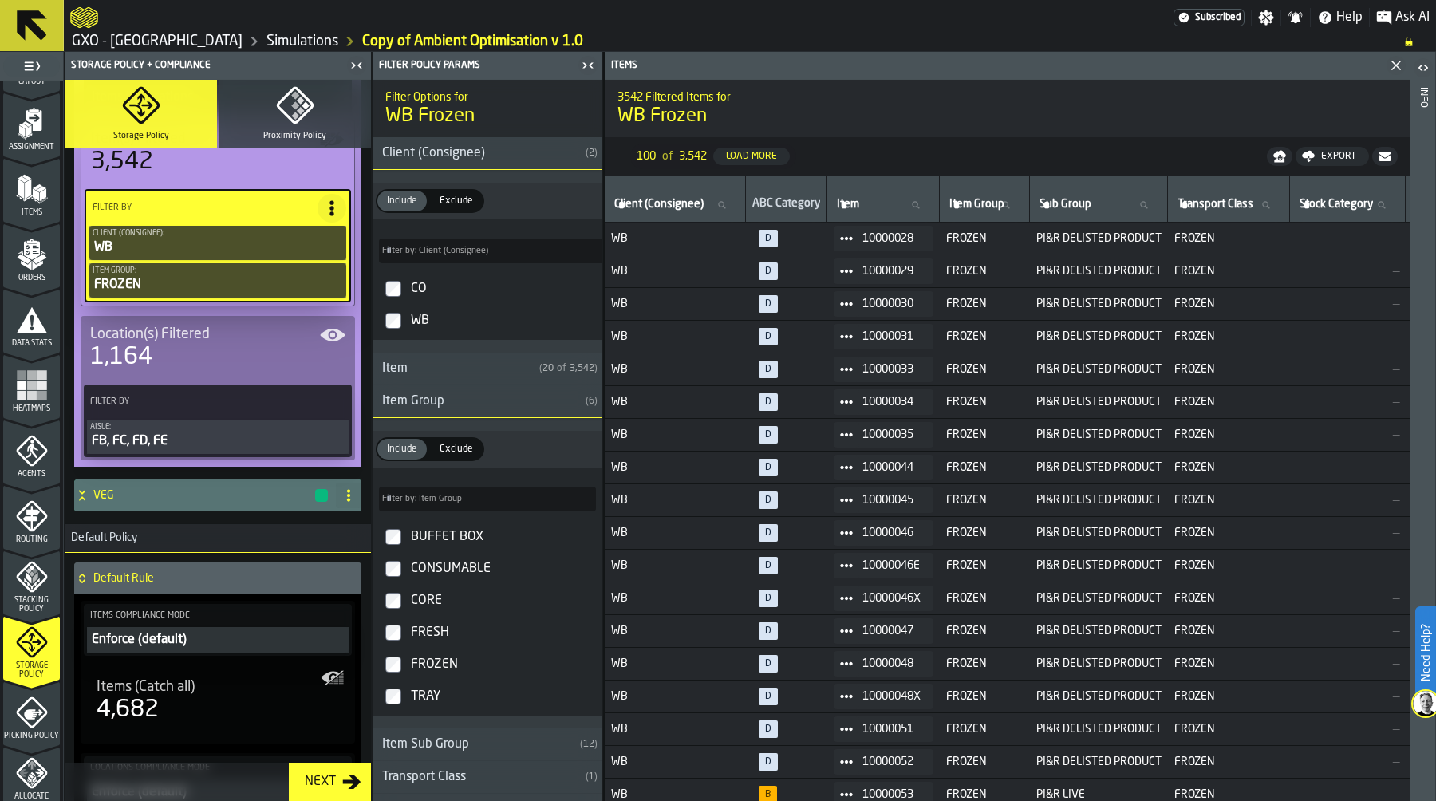
scroll to position [1330, 0]
click at [220, 506] on div "VEG" at bounding box center [201, 494] width 255 height 32
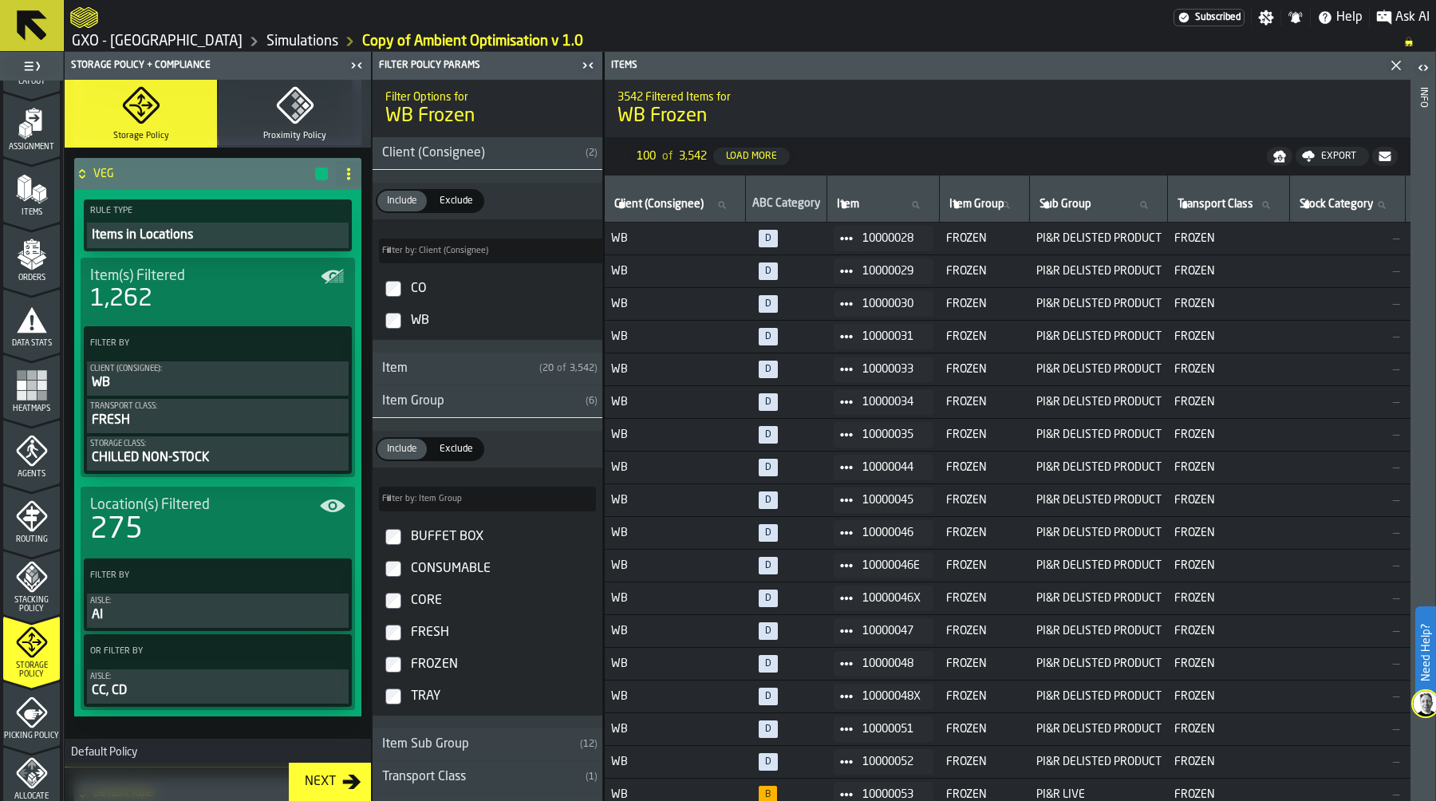
scroll to position [1655, 0]
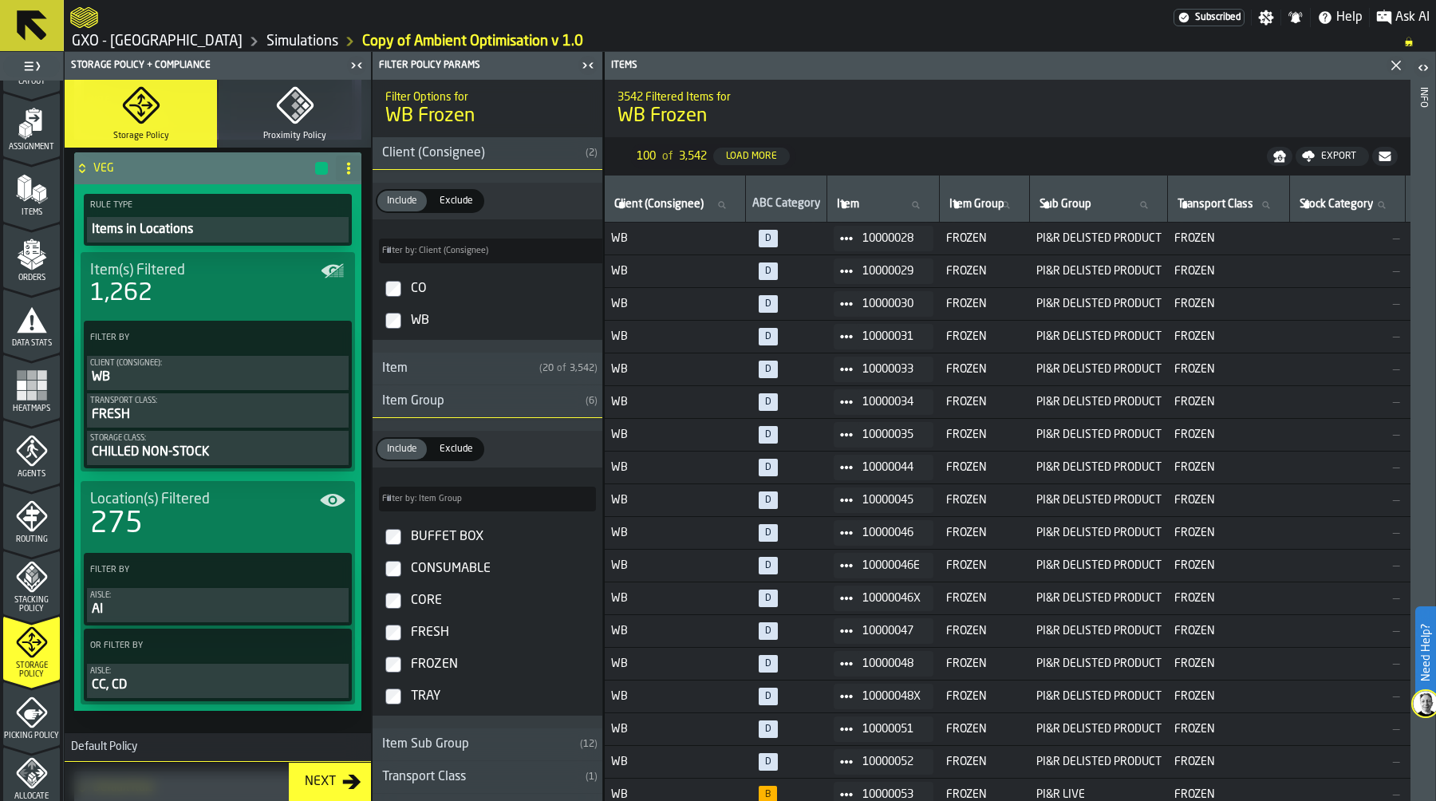
click at [0, 0] on icon "PolicyFilterItem-Transport Class" at bounding box center [0, 0] width 0 height 0
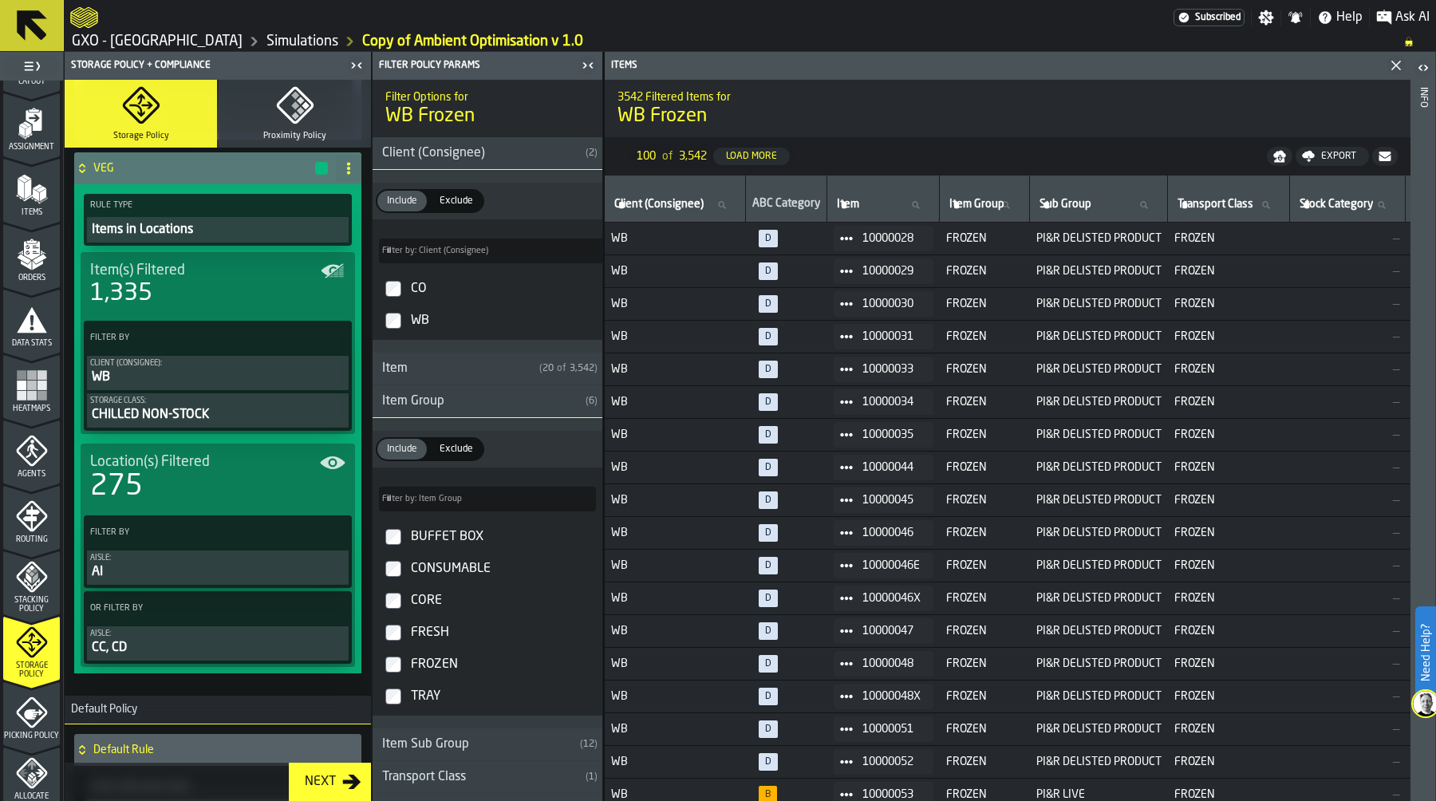
click at [210, 382] on div "WB" at bounding box center [217, 377] width 255 height 19
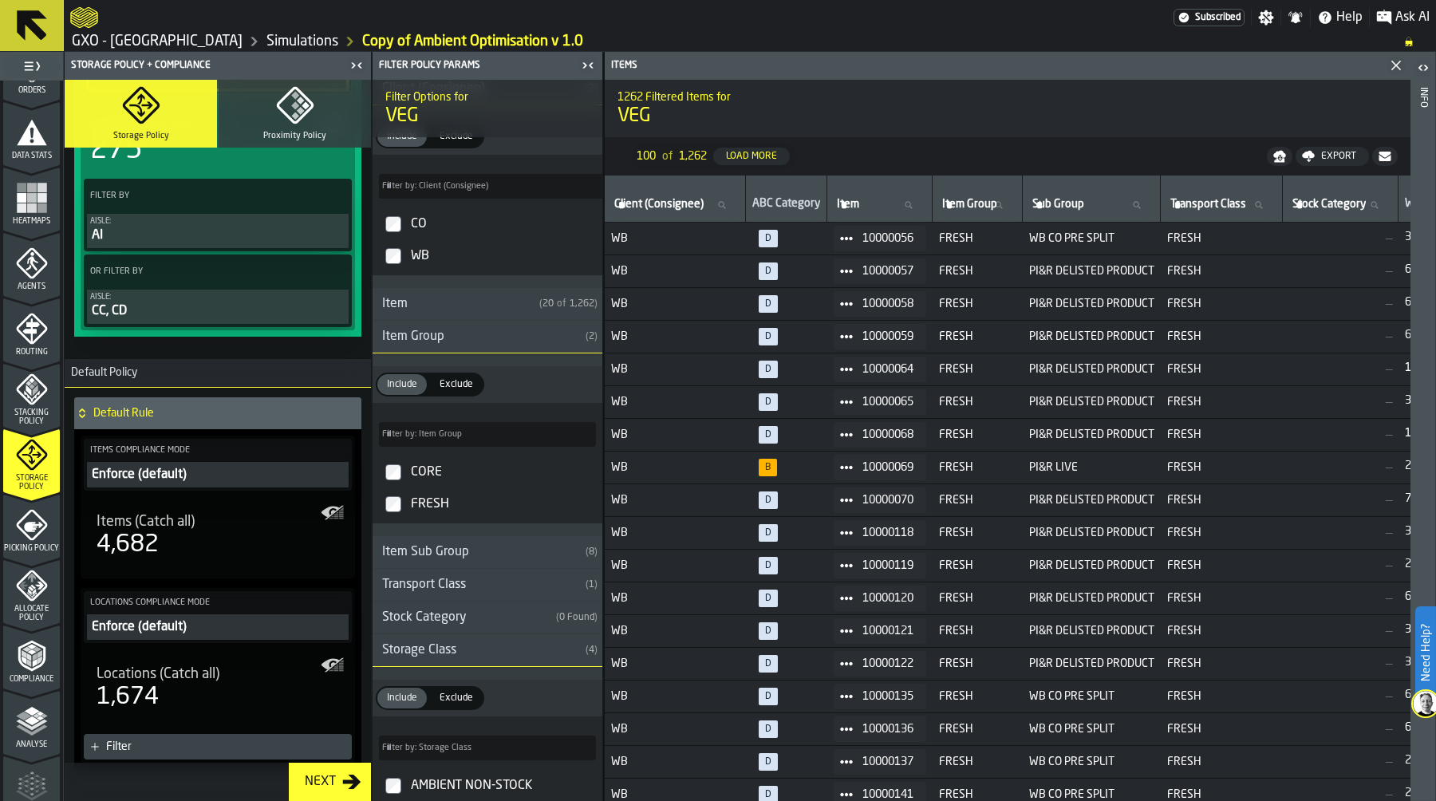
scroll to position [457, 0]
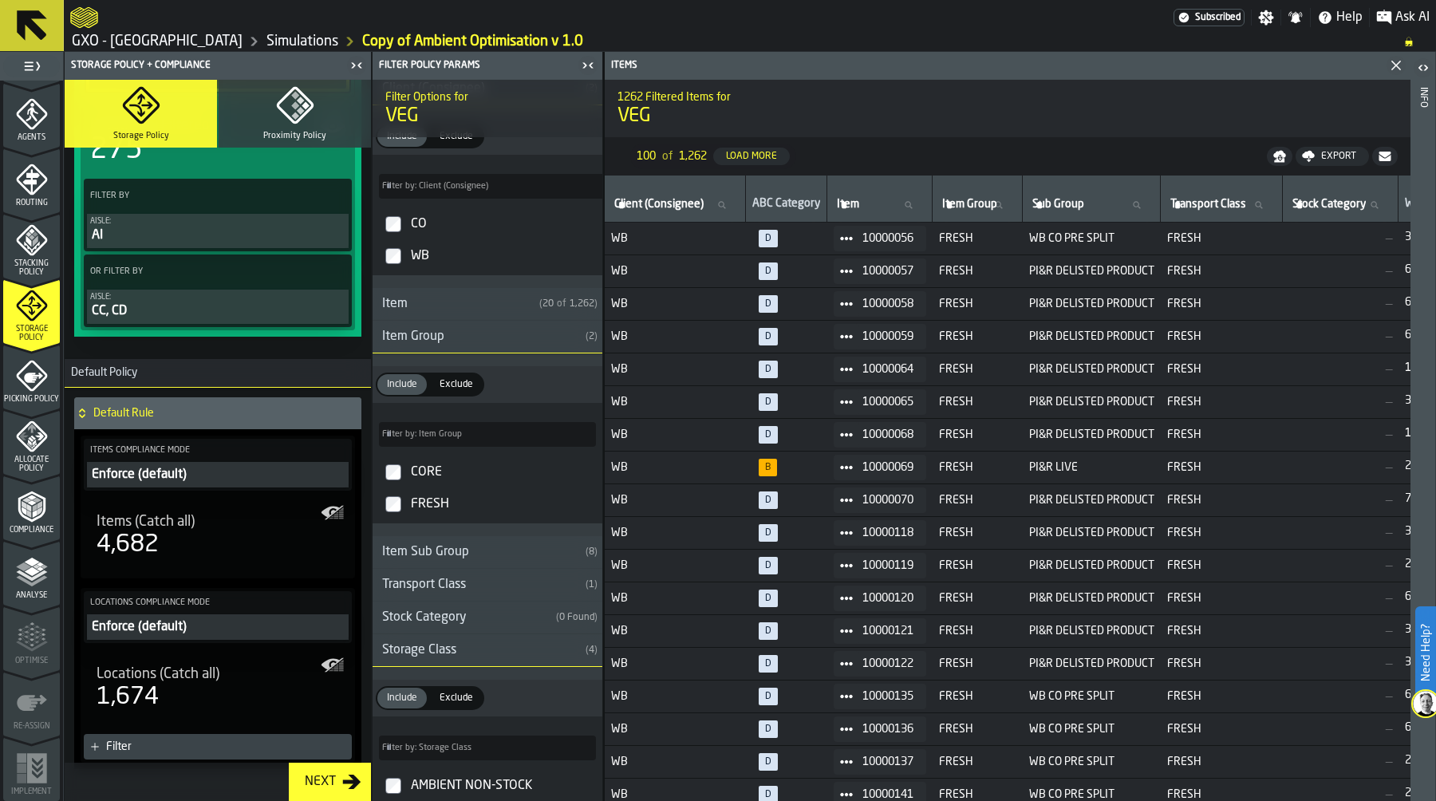
click at [40, 496] on icon "menu Compliance" at bounding box center [31, 506] width 27 height 31
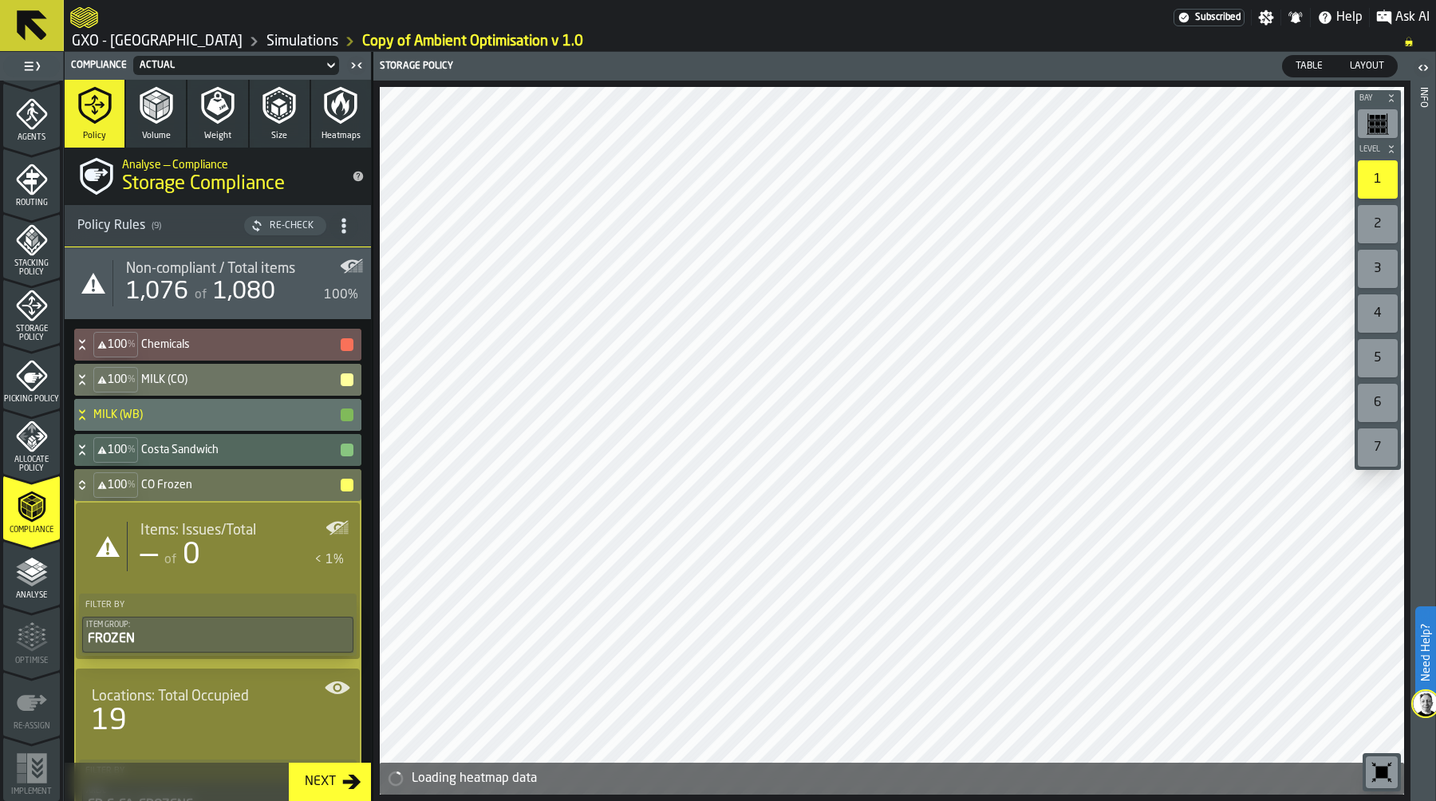
click at [275, 224] on div "Re-Check" at bounding box center [291, 225] width 57 height 11
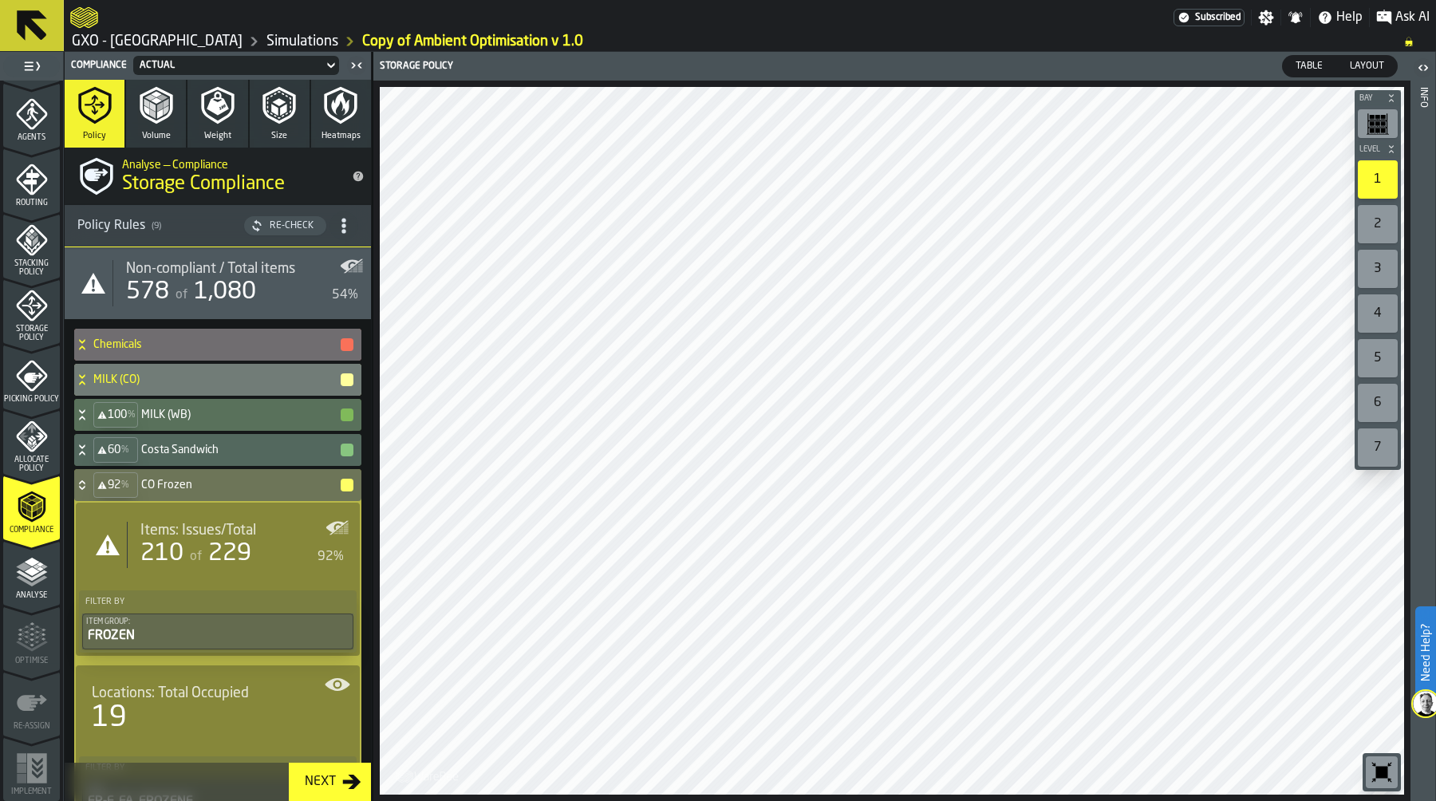
click at [153, 412] on h4 "MILK (WB)" at bounding box center [240, 414] width 198 height 13
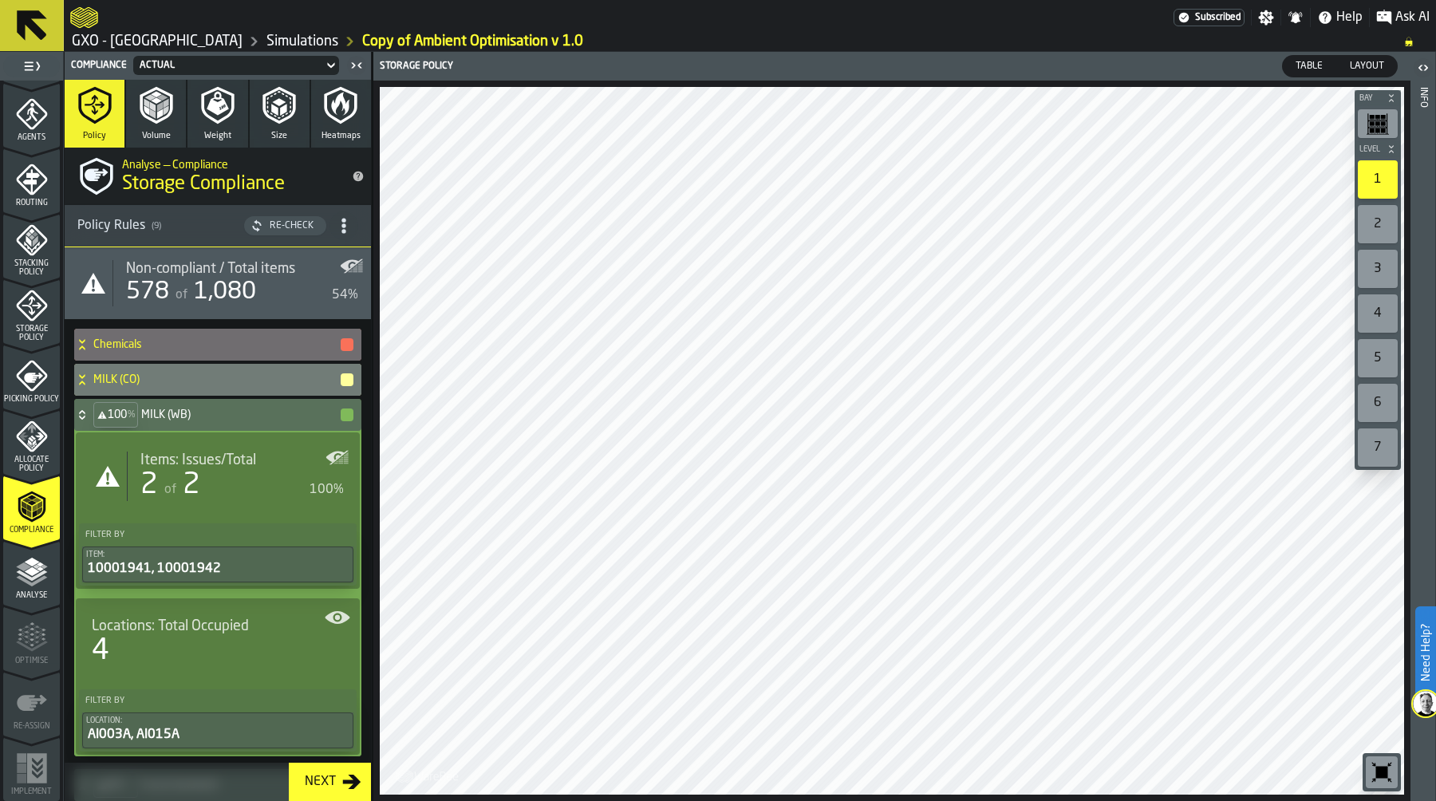
click at [153, 412] on h4 "MILK (WB)" at bounding box center [240, 414] width 198 height 13
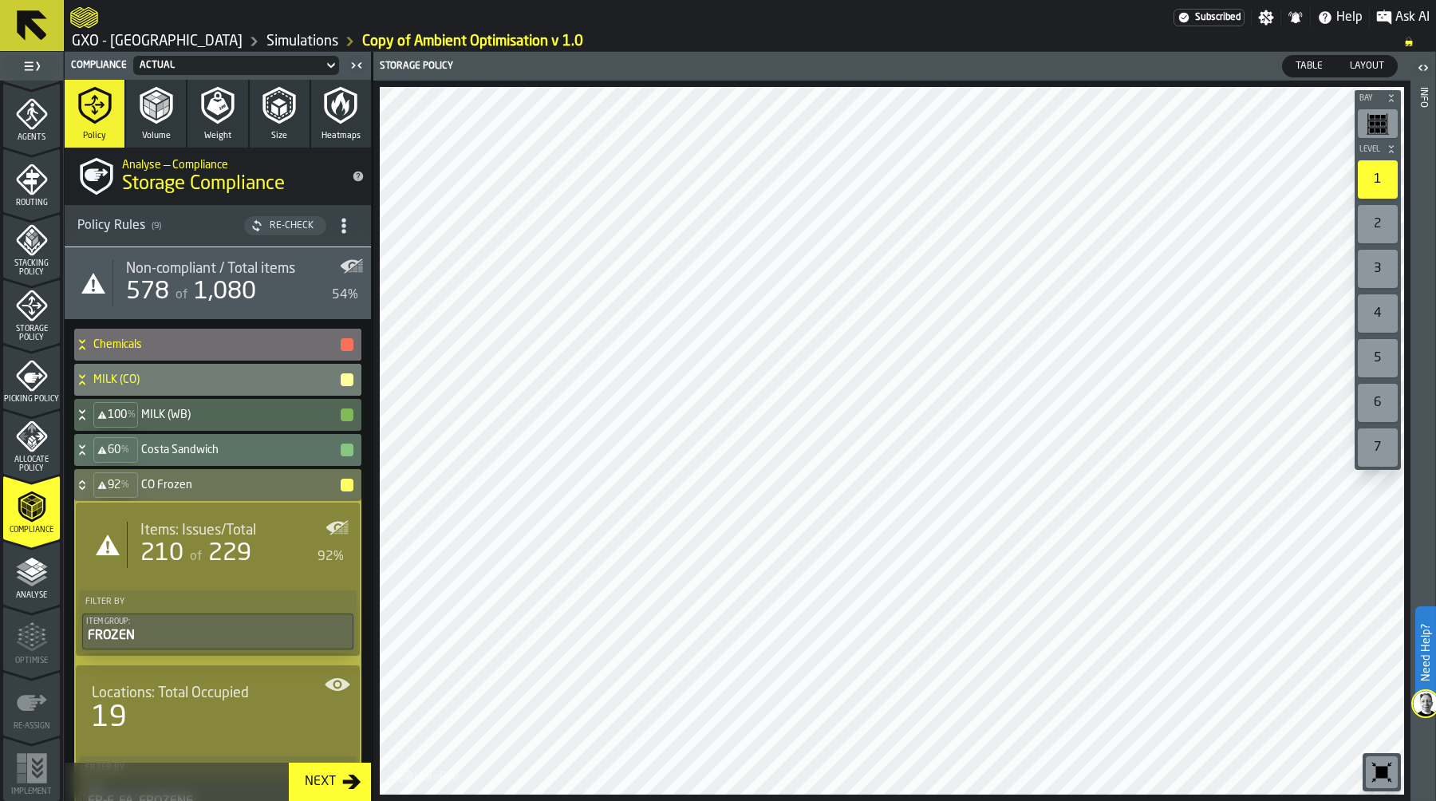
click at [208, 447] on h4 "Costa Sandwich" at bounding box center [240, 449] width 198 height 13
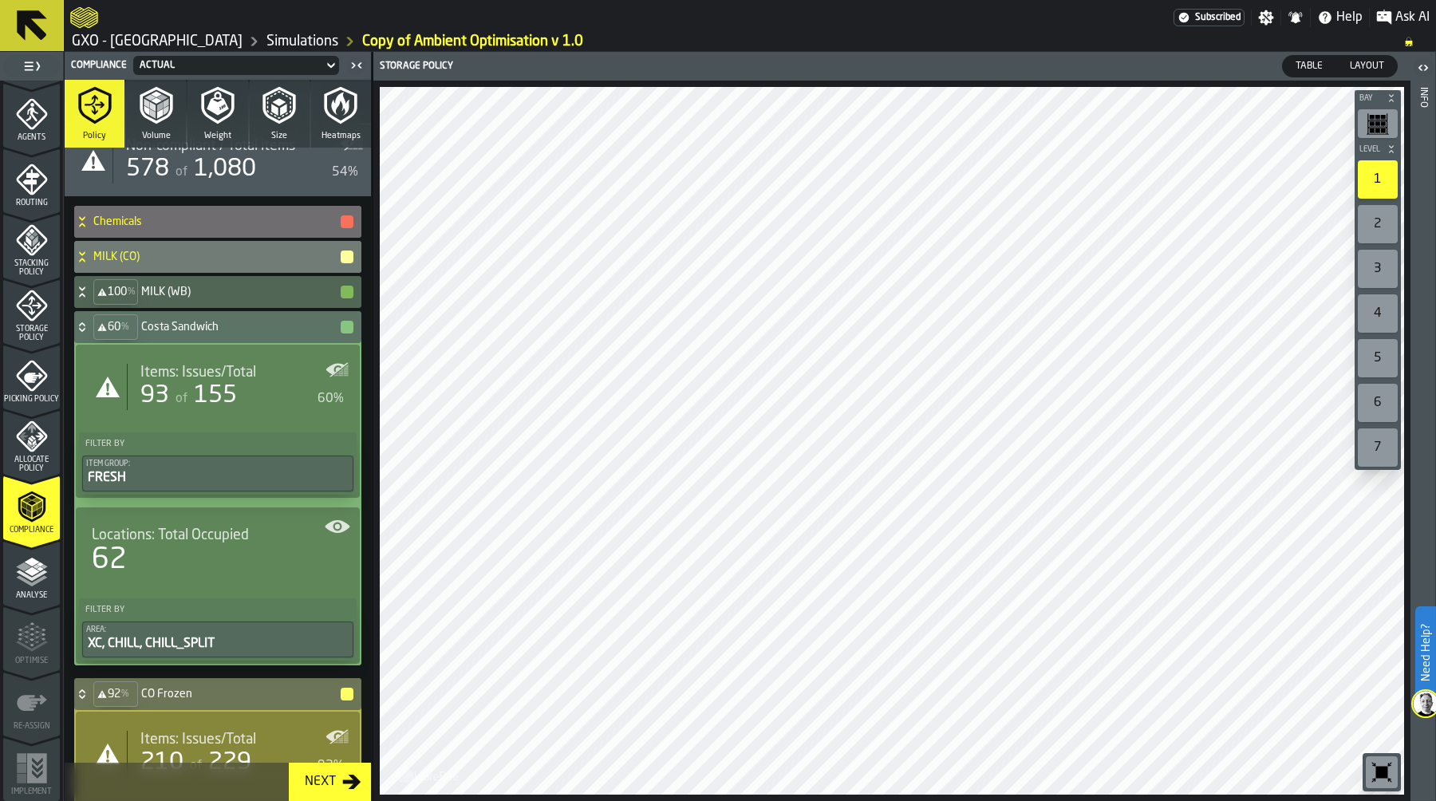
scroll to position [126, 0]
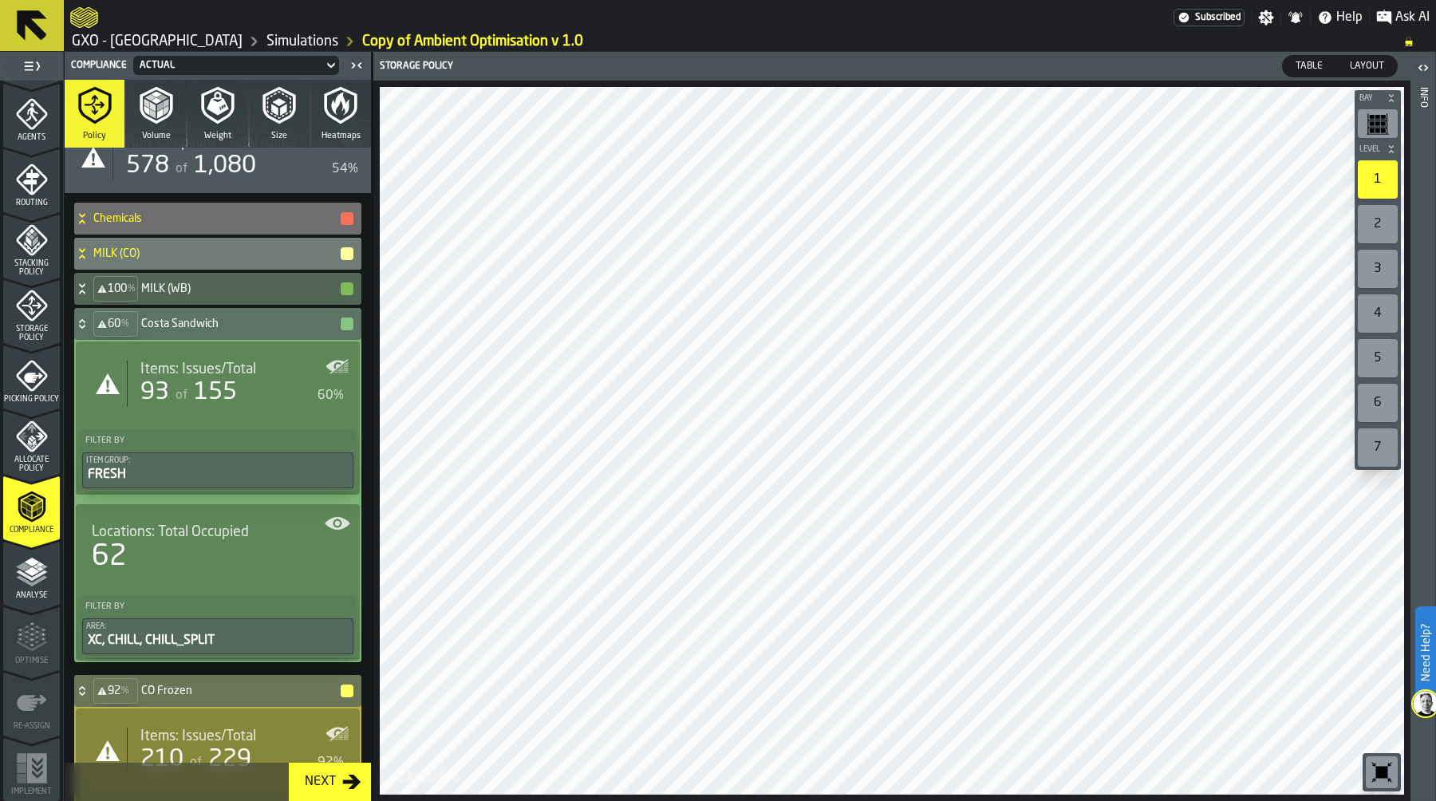
click at [88, 321] on icon at bounding box center [82, 323] width 16 height 13
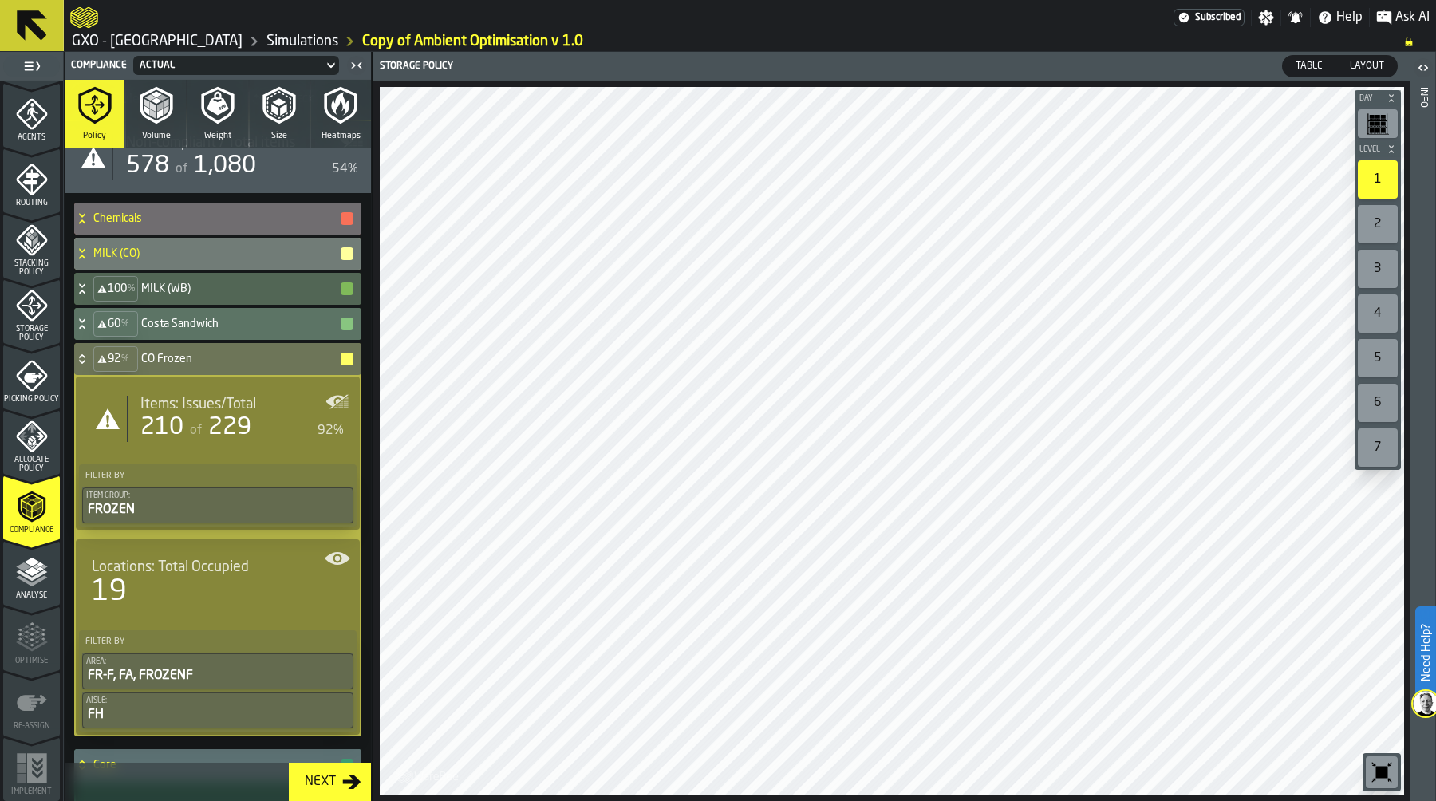
click at [88, 321] on icon at bounding box center [82, 323] width 16 height 13
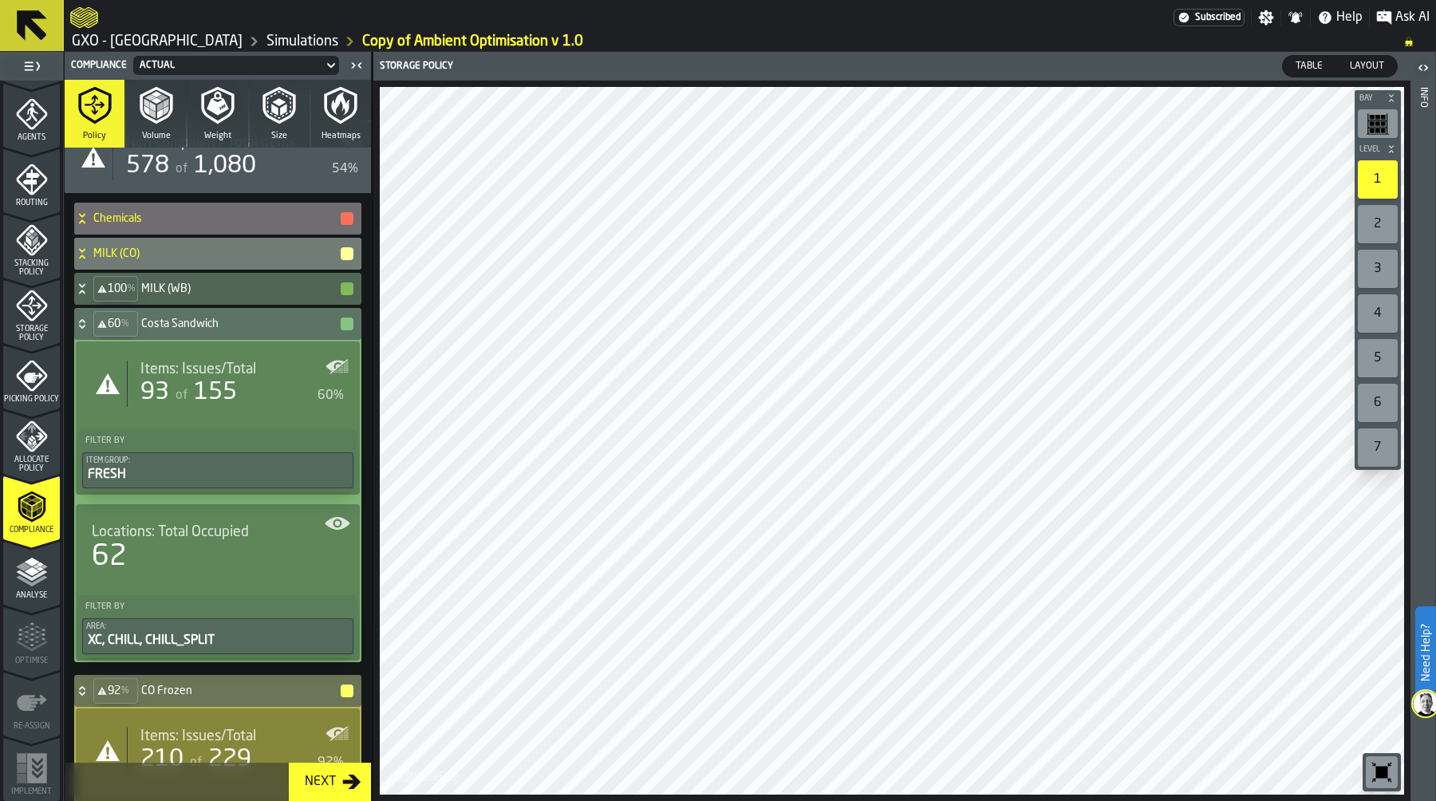
click at [88, 321] on icon at bounding box center [82, 323] width 16 height 13
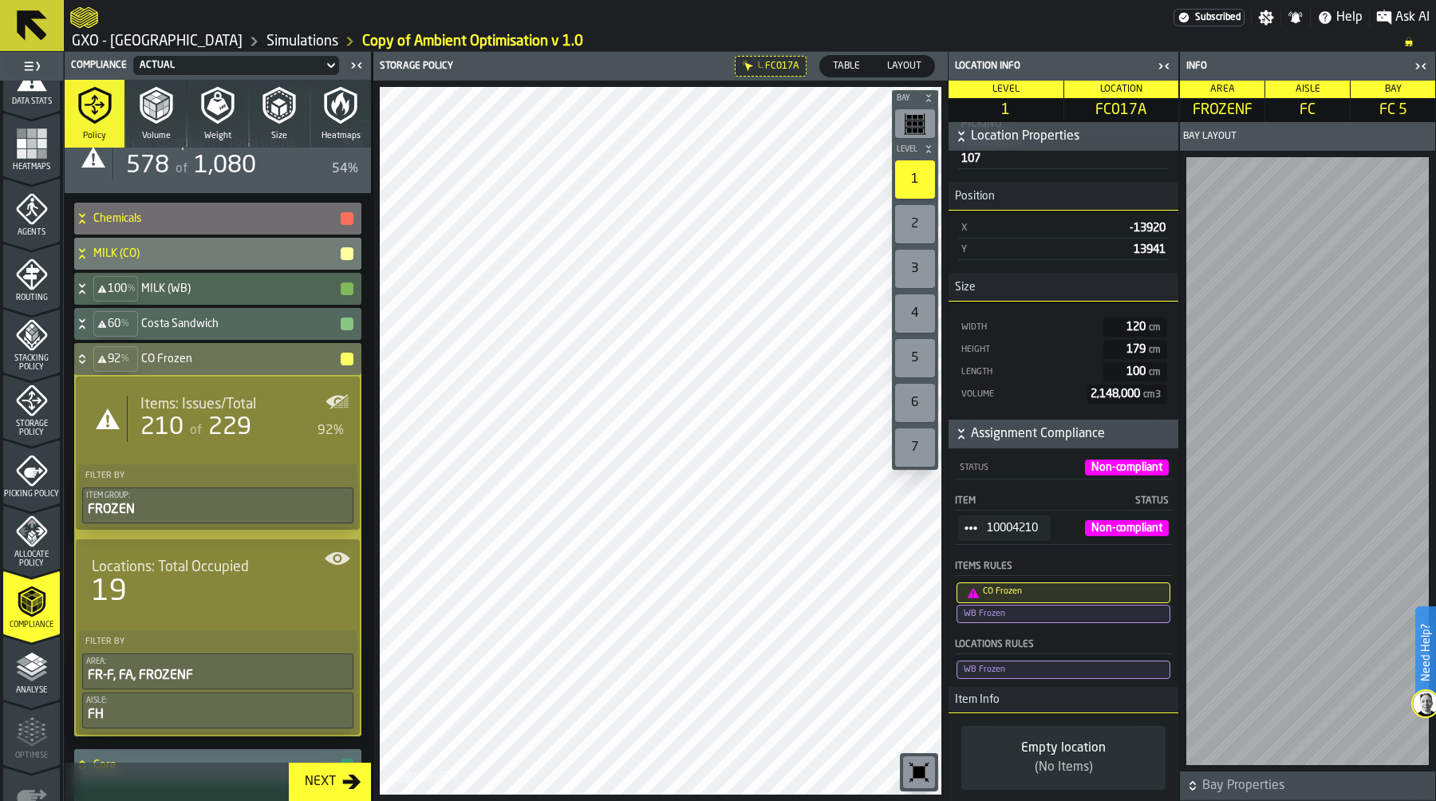
scroll to position [361, 0]
click at [28, 416] on div "Storage Policy" at bounding box center [31, 411] width 57 height 53
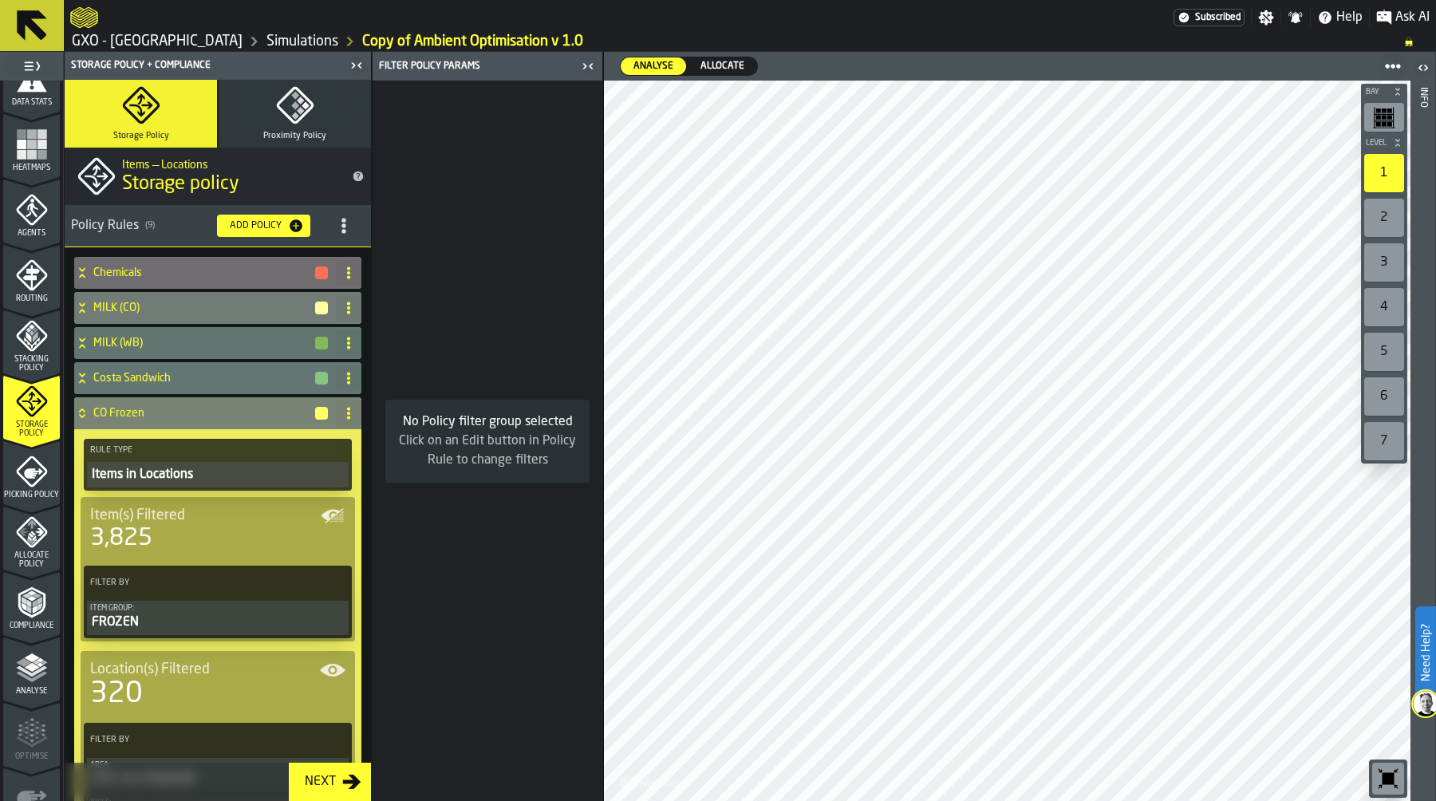
click at [166, 415] on h4 "CO Frozen" at bounding box center [203, 413] width 220 height 13
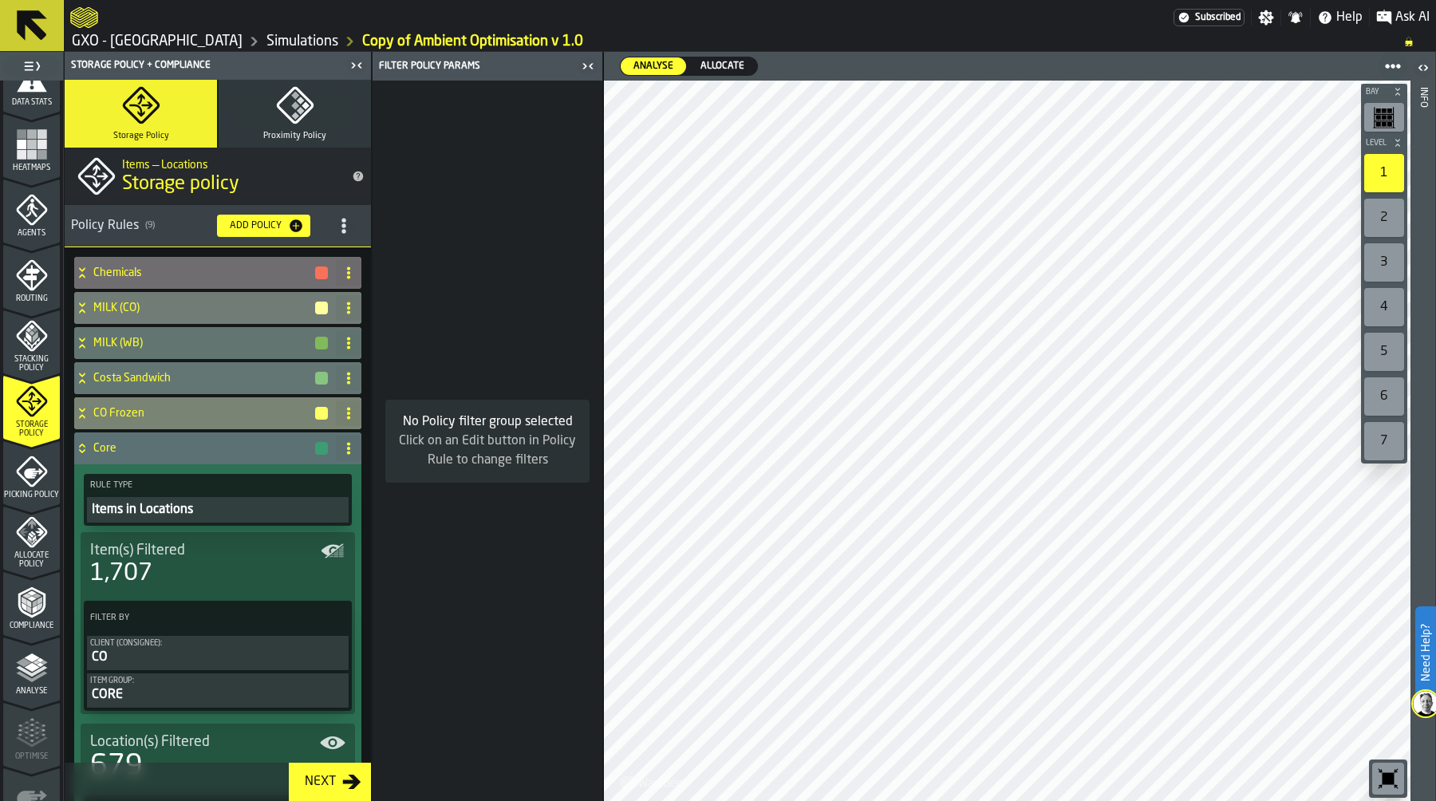
click at [157, 416] on h4 "CO Frozen" at bounding box center [203, 413] width 220 height 13
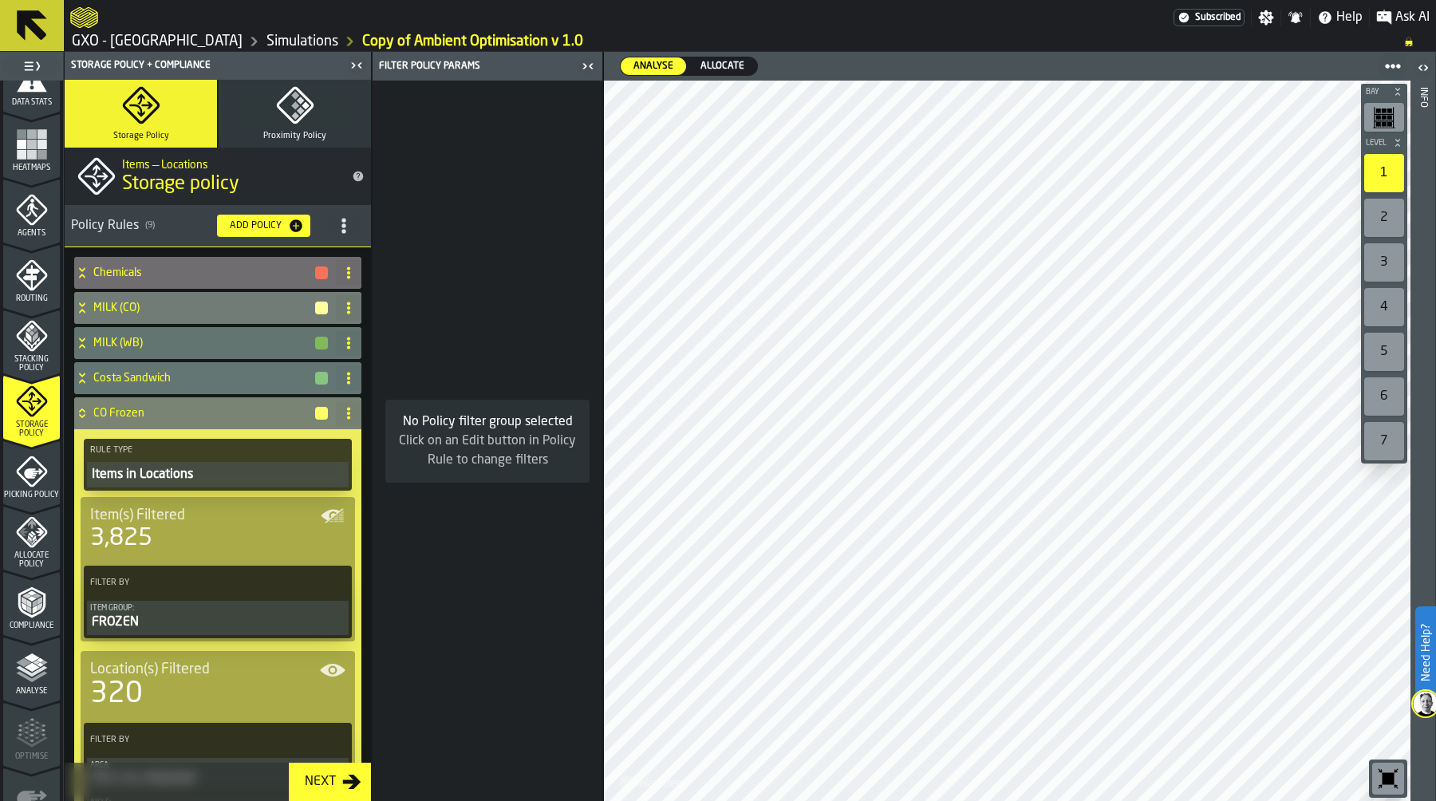
click at [177, 613] on div "FROZEN" at bounding box center [217, 622] width 255 height 19
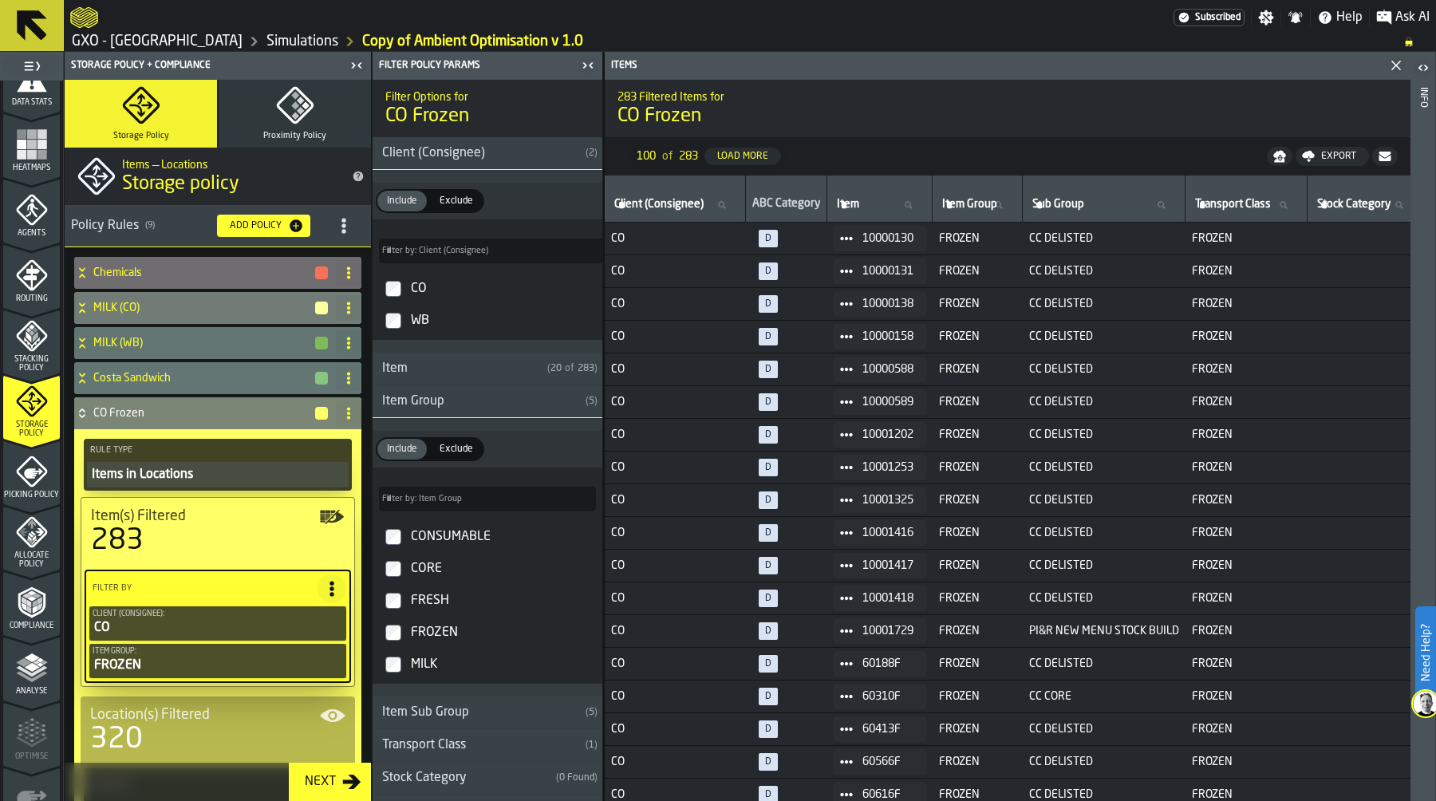
click at [83, 412] on icon at bounding box center [82, 413] width 16 height 13
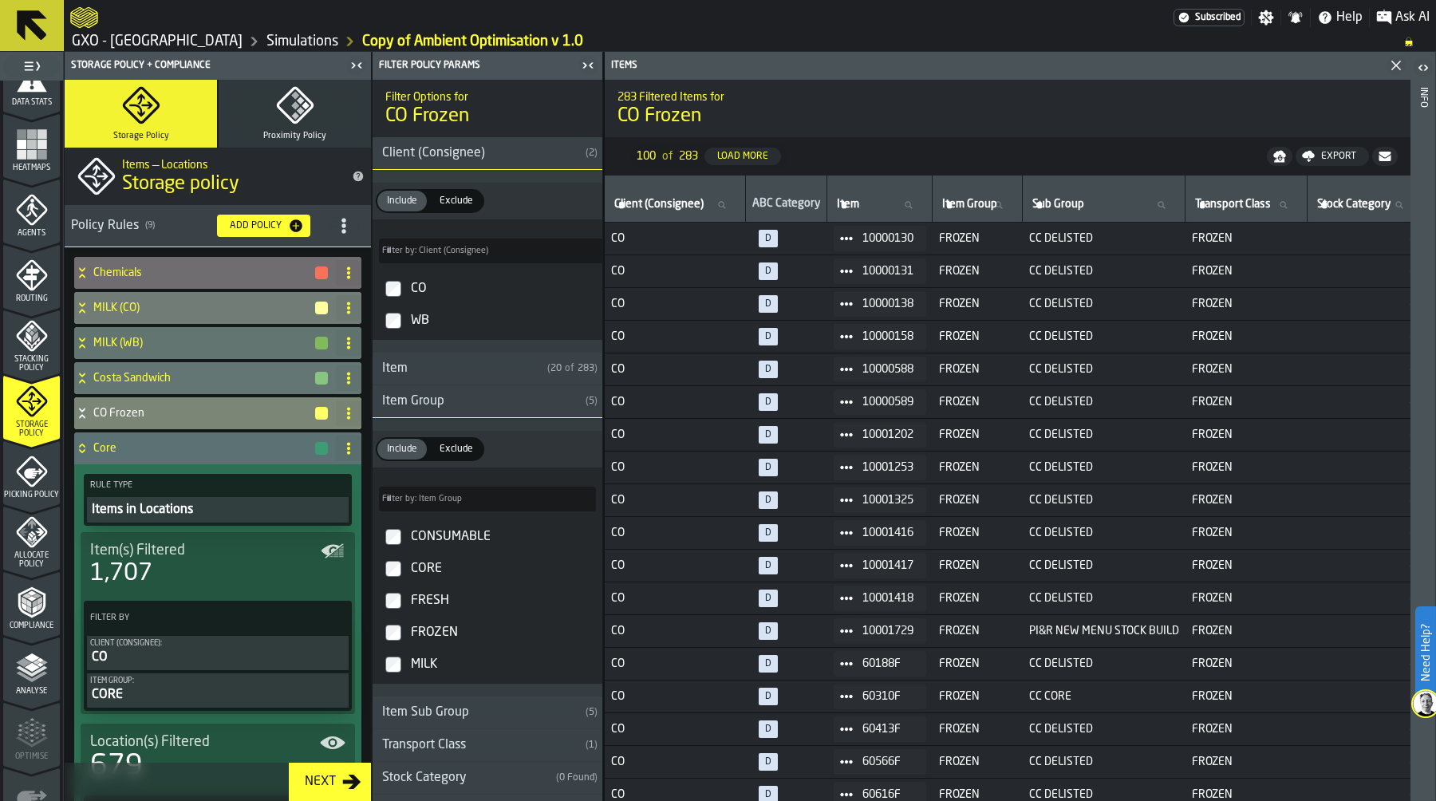
click at [26, 612] on icon "menu Compliance" at bounding box center [32, 602] width 32 height 32
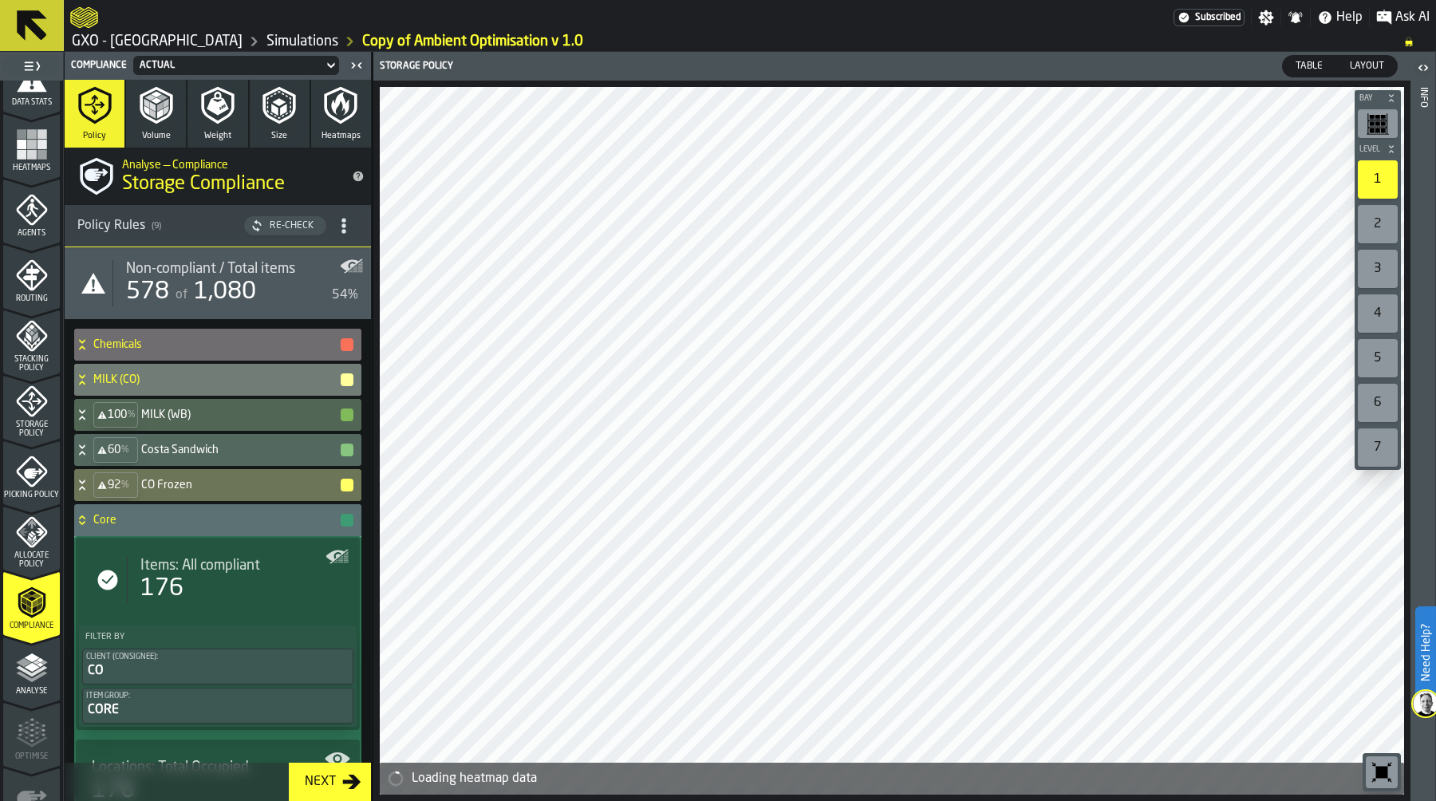
click at [279, 222] on div "Re-Check" at bounding box center [291, 225] width 57 height 11
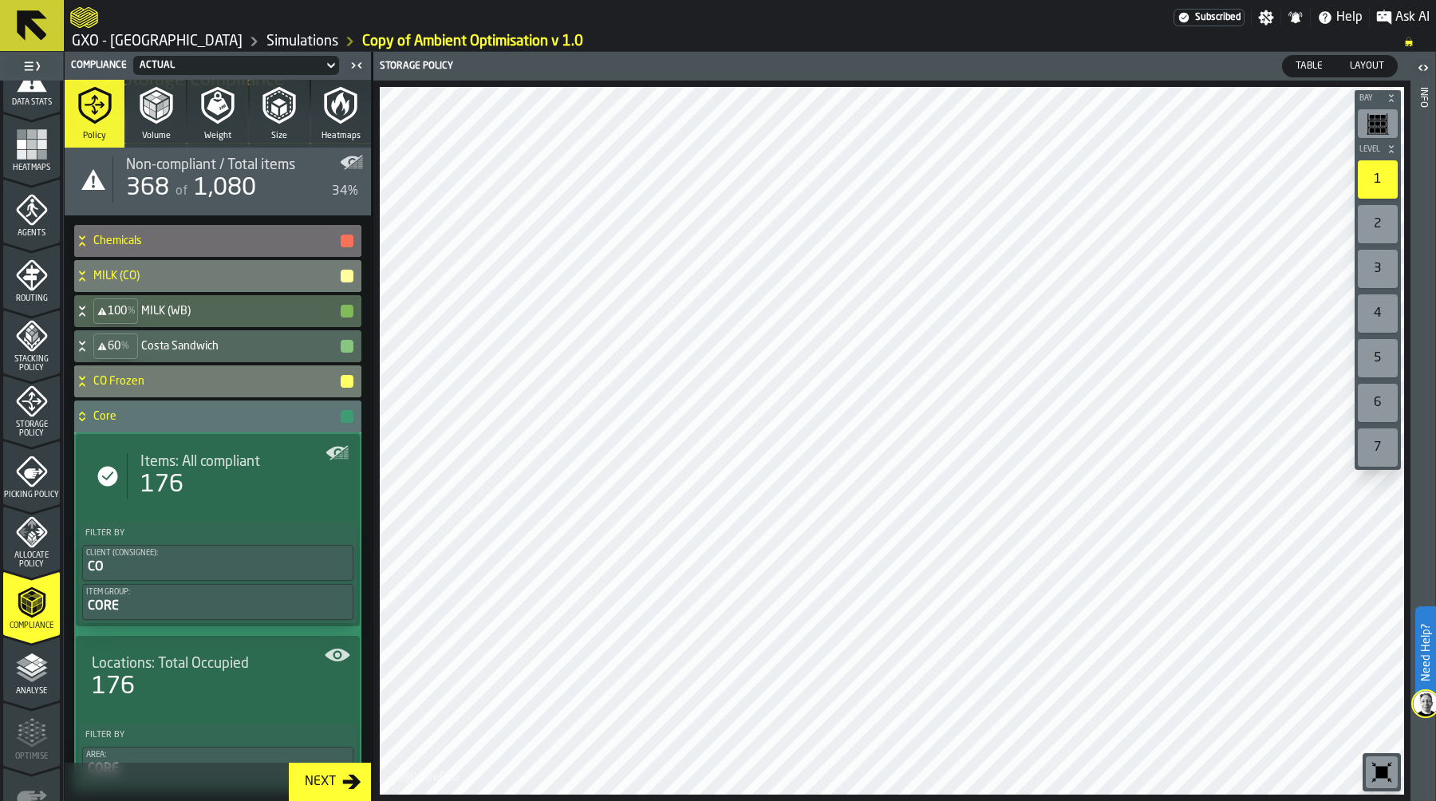
scroll to position [6, 0]
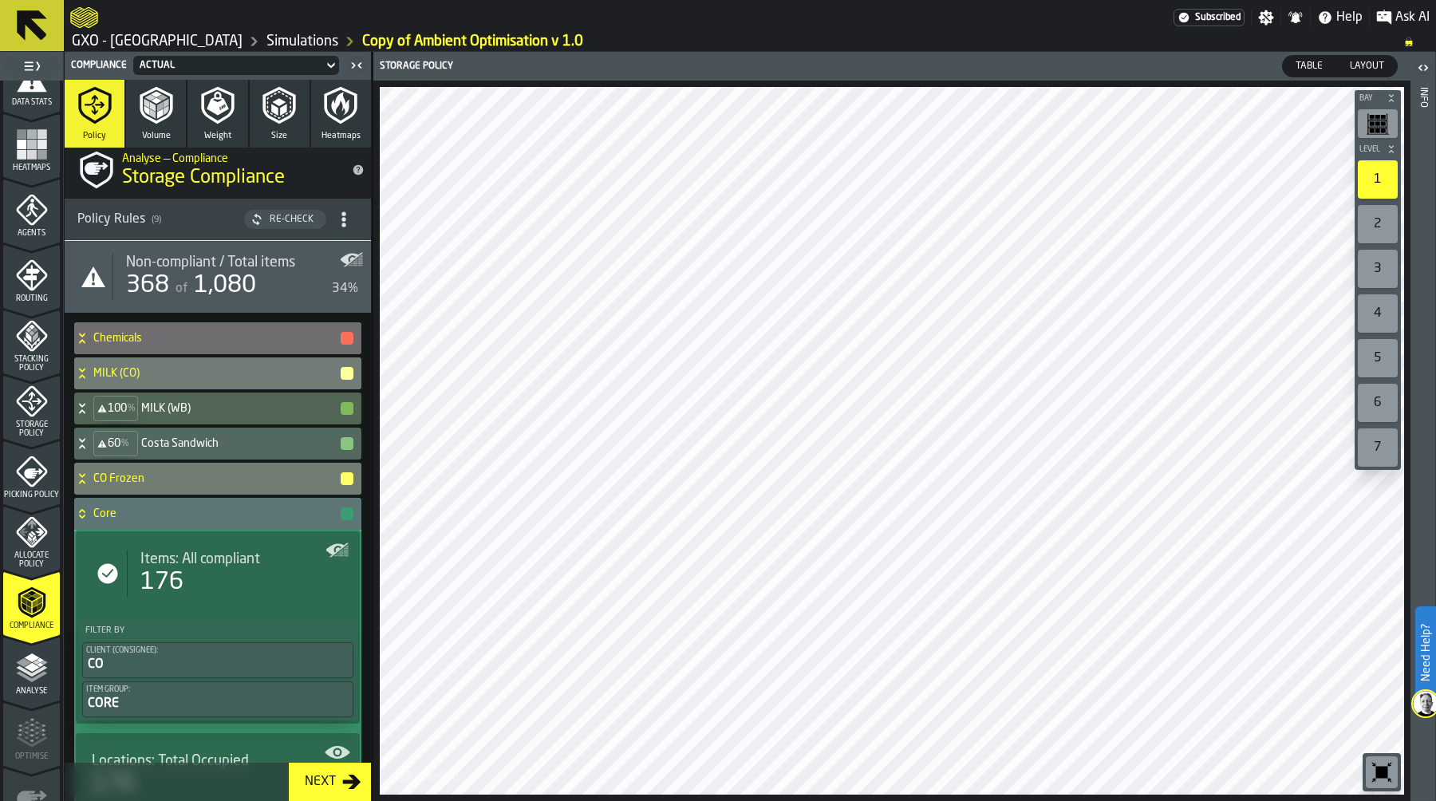
click at [82, 511] on icon at bounding box center [82, 513] width 16 height 13
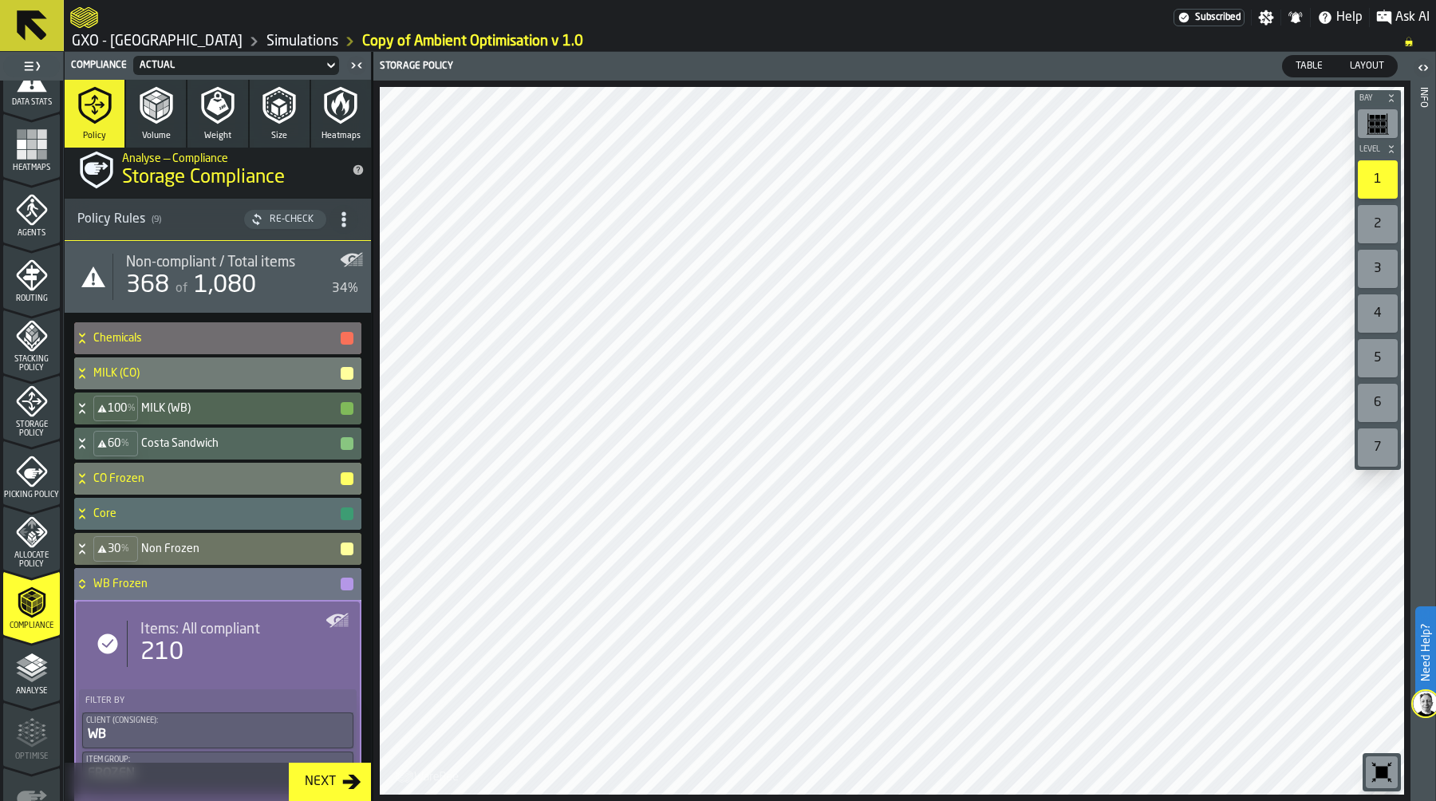
click at [81, 585] on icon at bounding box center [82, 583] width 16 height 13
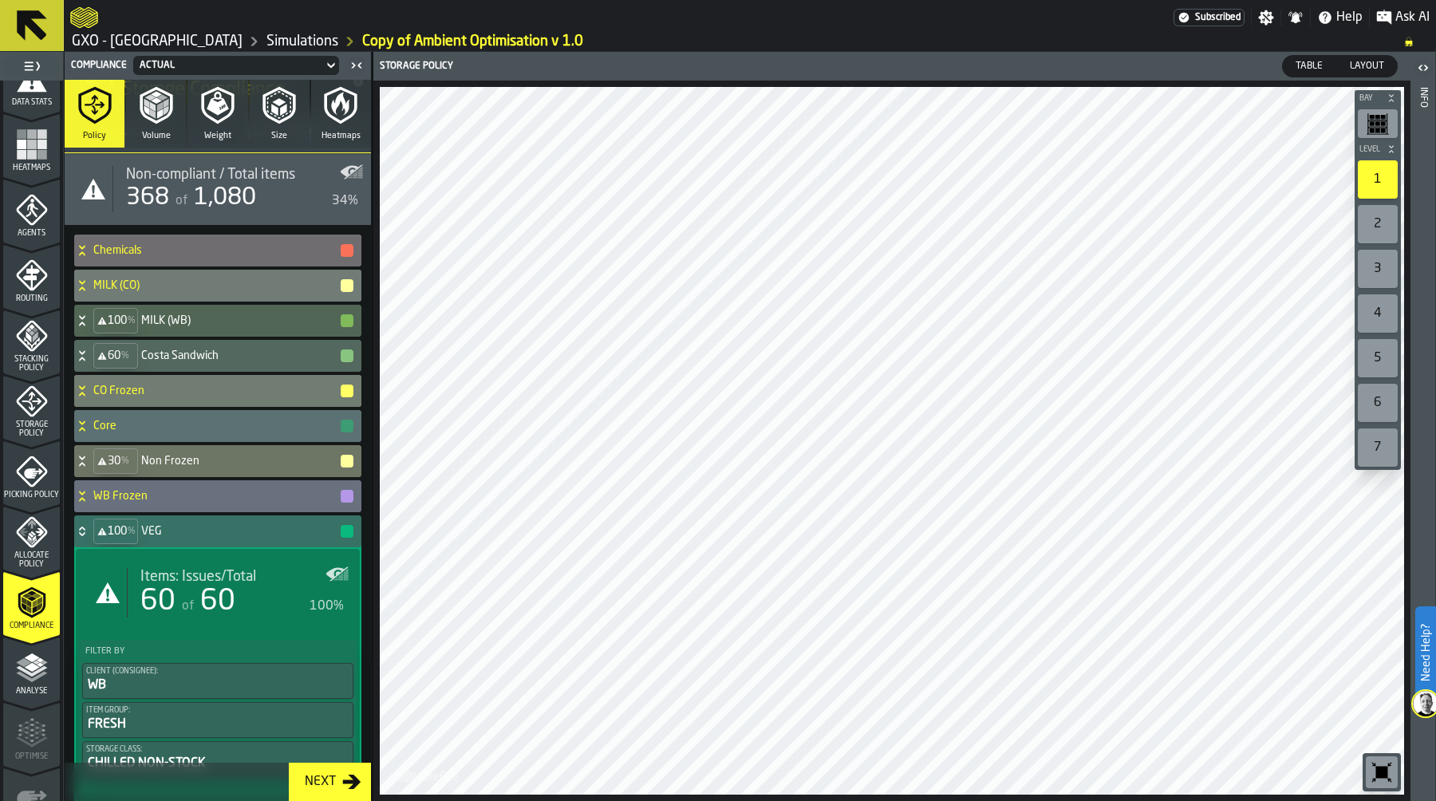
scroll to position [49, 0]
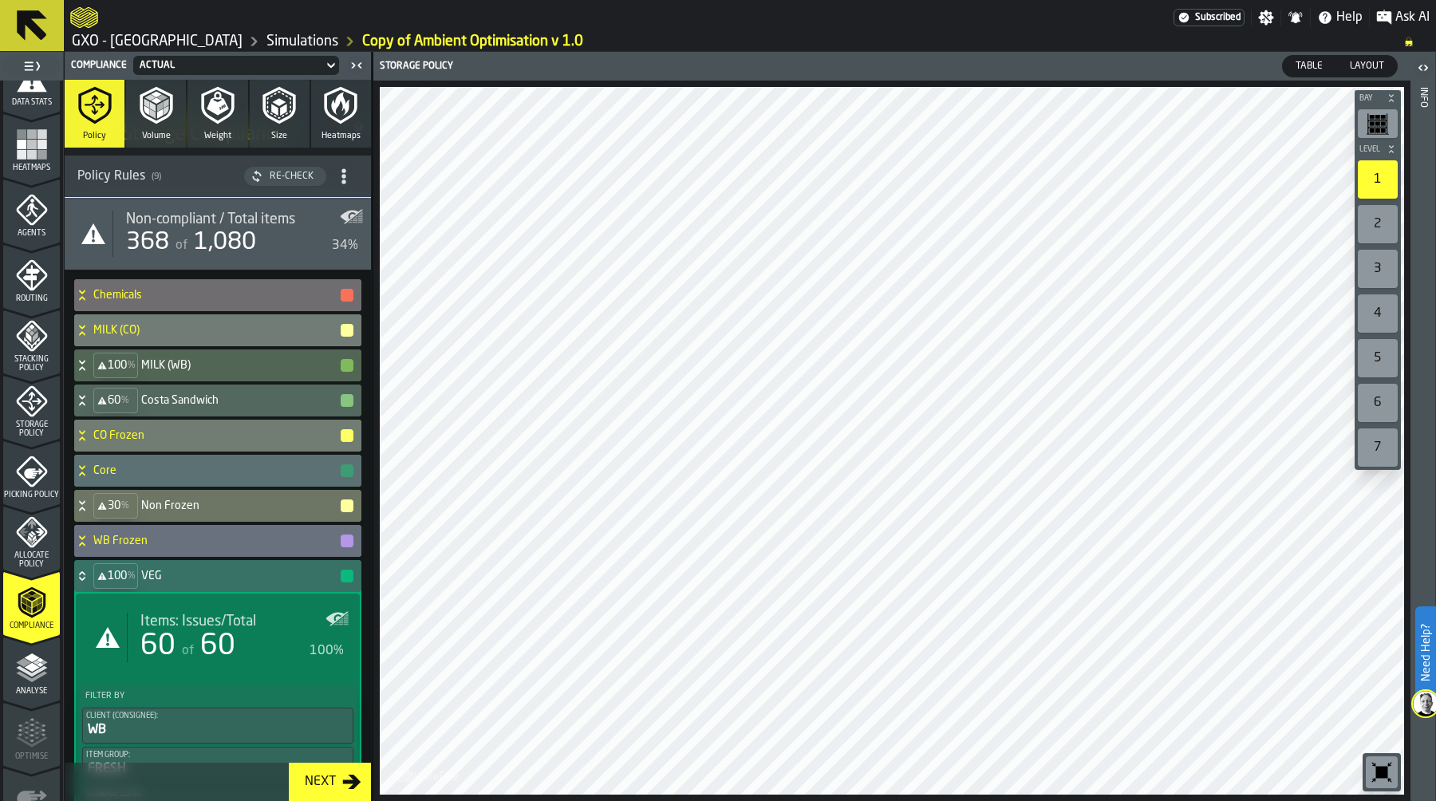
click at [79, 578] on icon at bounding box center [82, 576] width 16 height 13
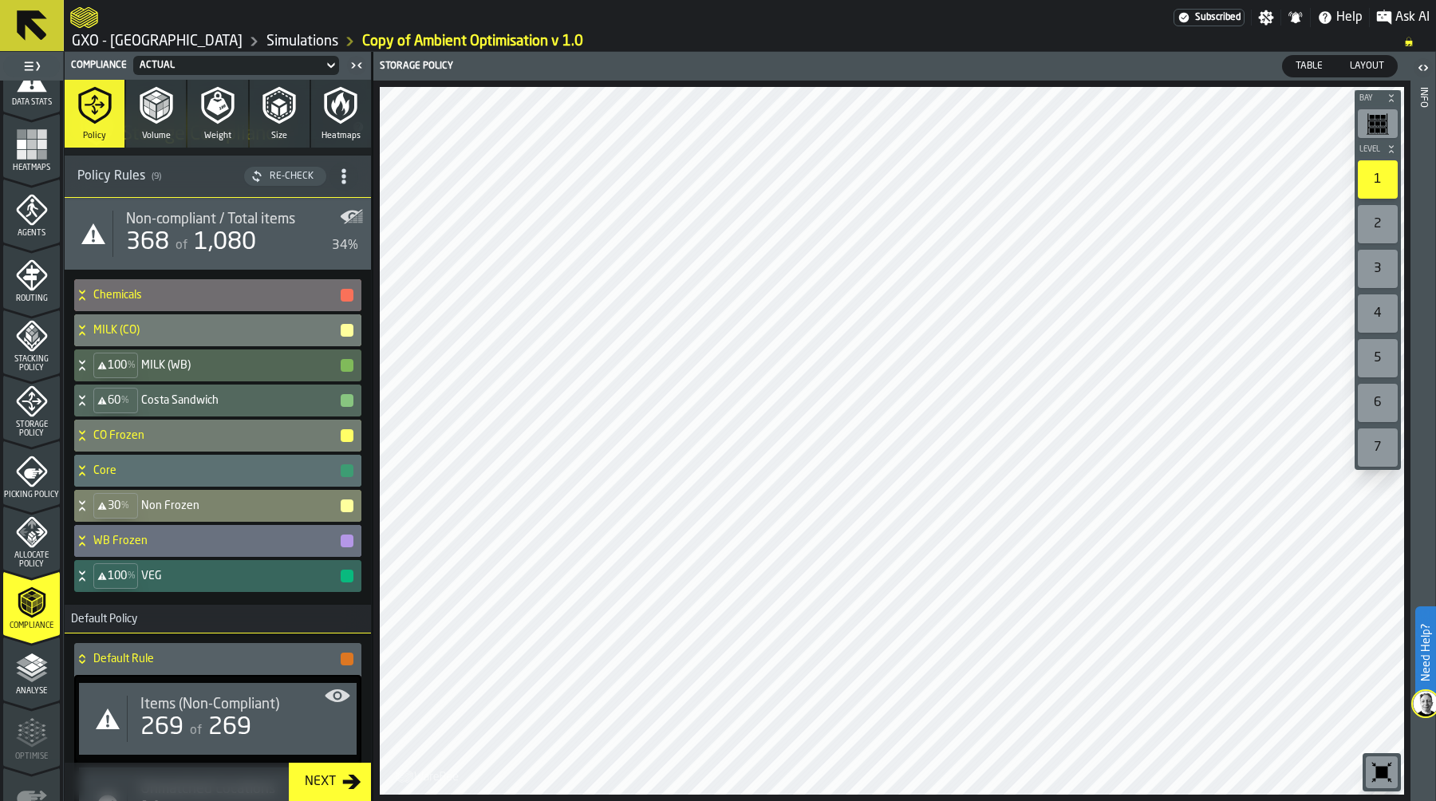
click at [88, 499] on icon at bounding box center [82, 505] width 16 height 13
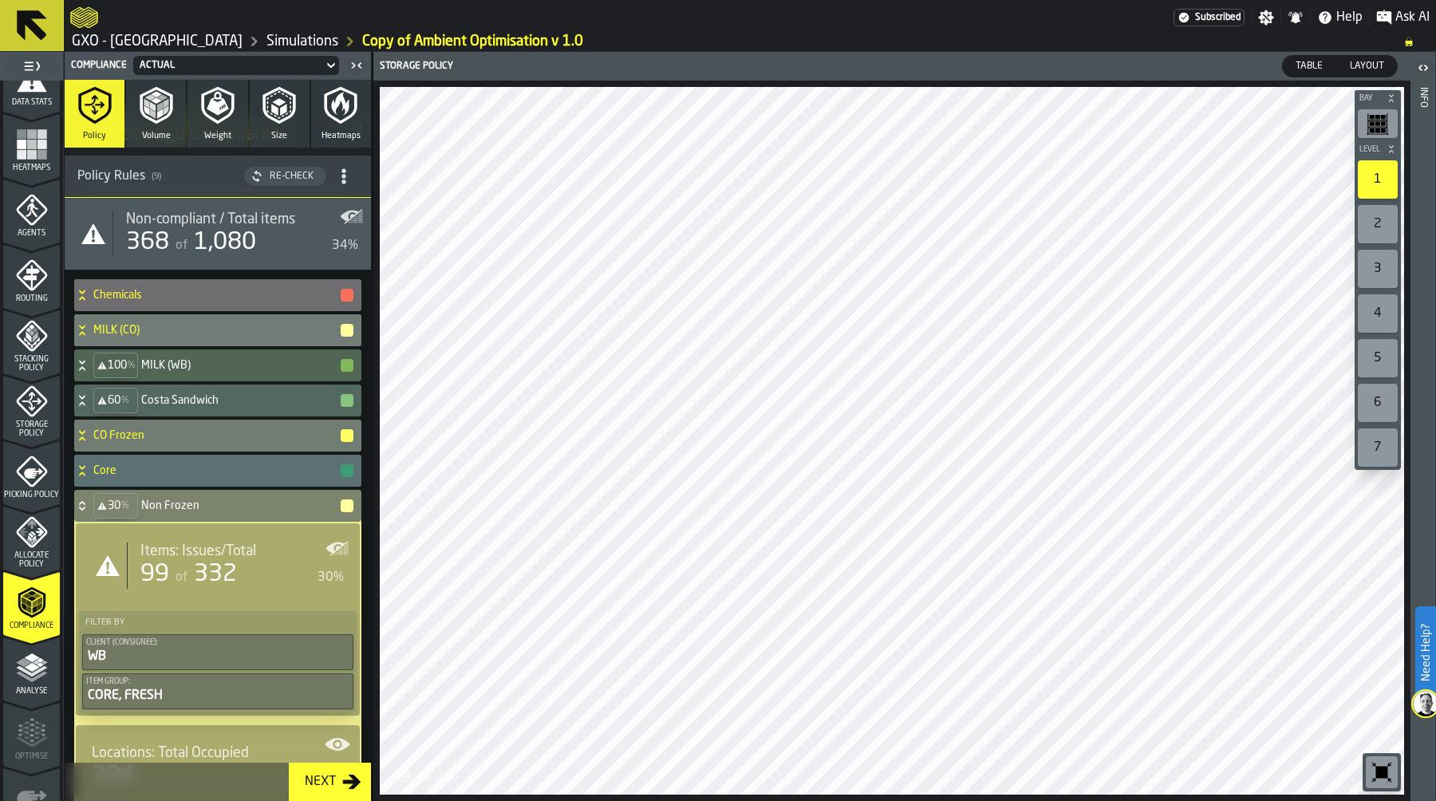
click at [88, 499] on icon at bounding box center [82, 505] width 16 height 13
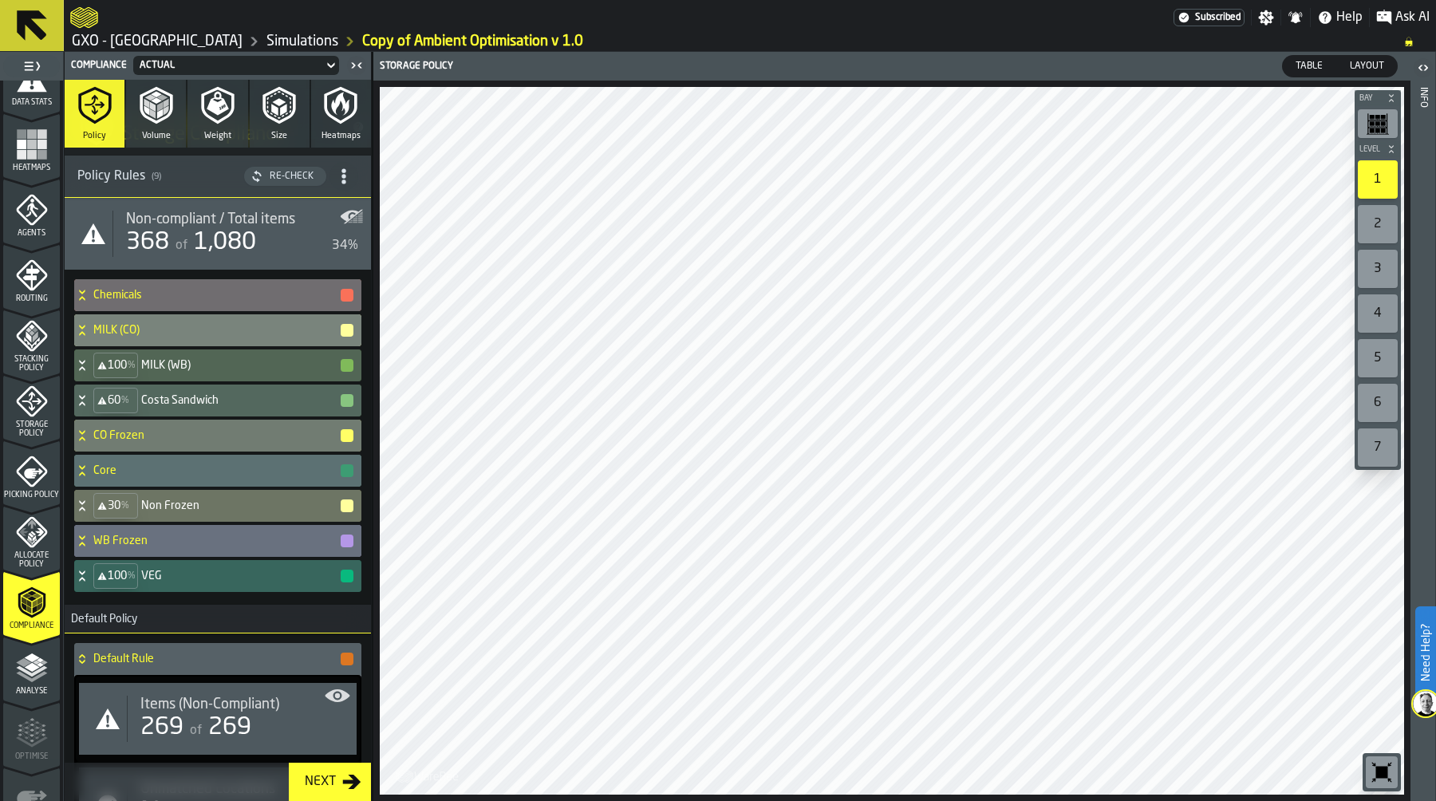
click at [140, 317] on div "MILK (CO)" at bounding box center [214, 330] width 281 height 32
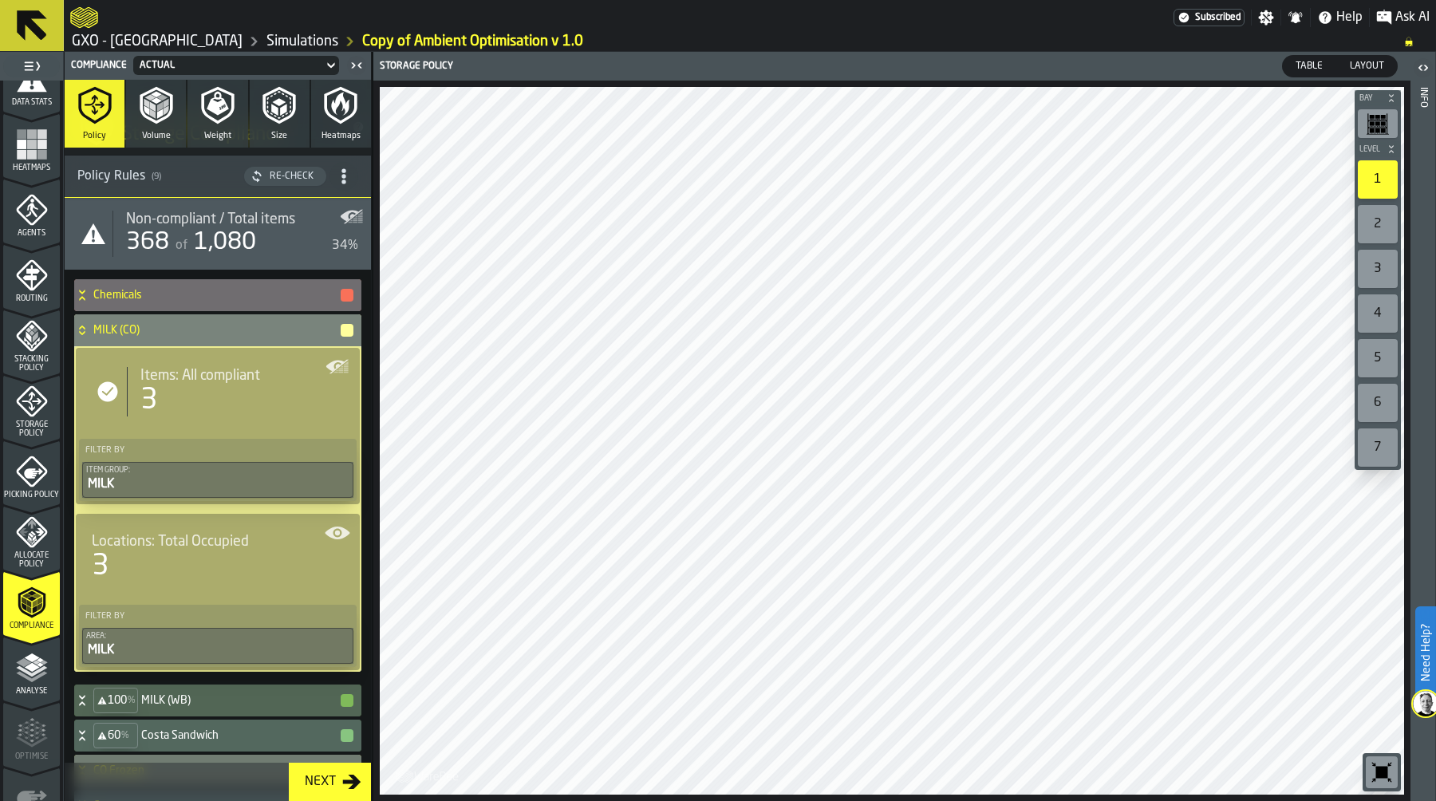
click at [80, 327] on icon at bounding box center [82, 327] width 6 height 4
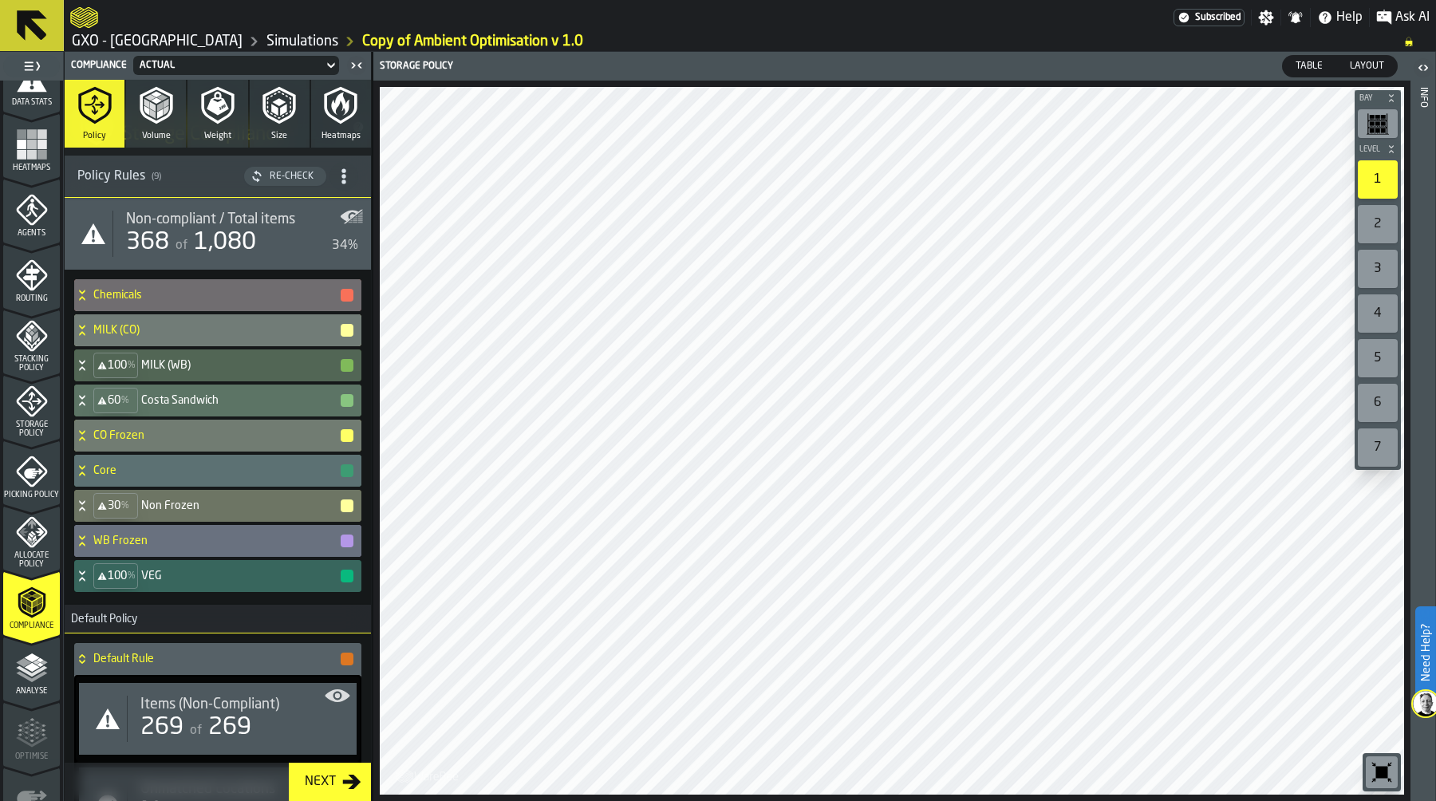
click at [144, 396] on h4 "Costa Sandwich" at bounding box center [240, 400] width 198 height 13
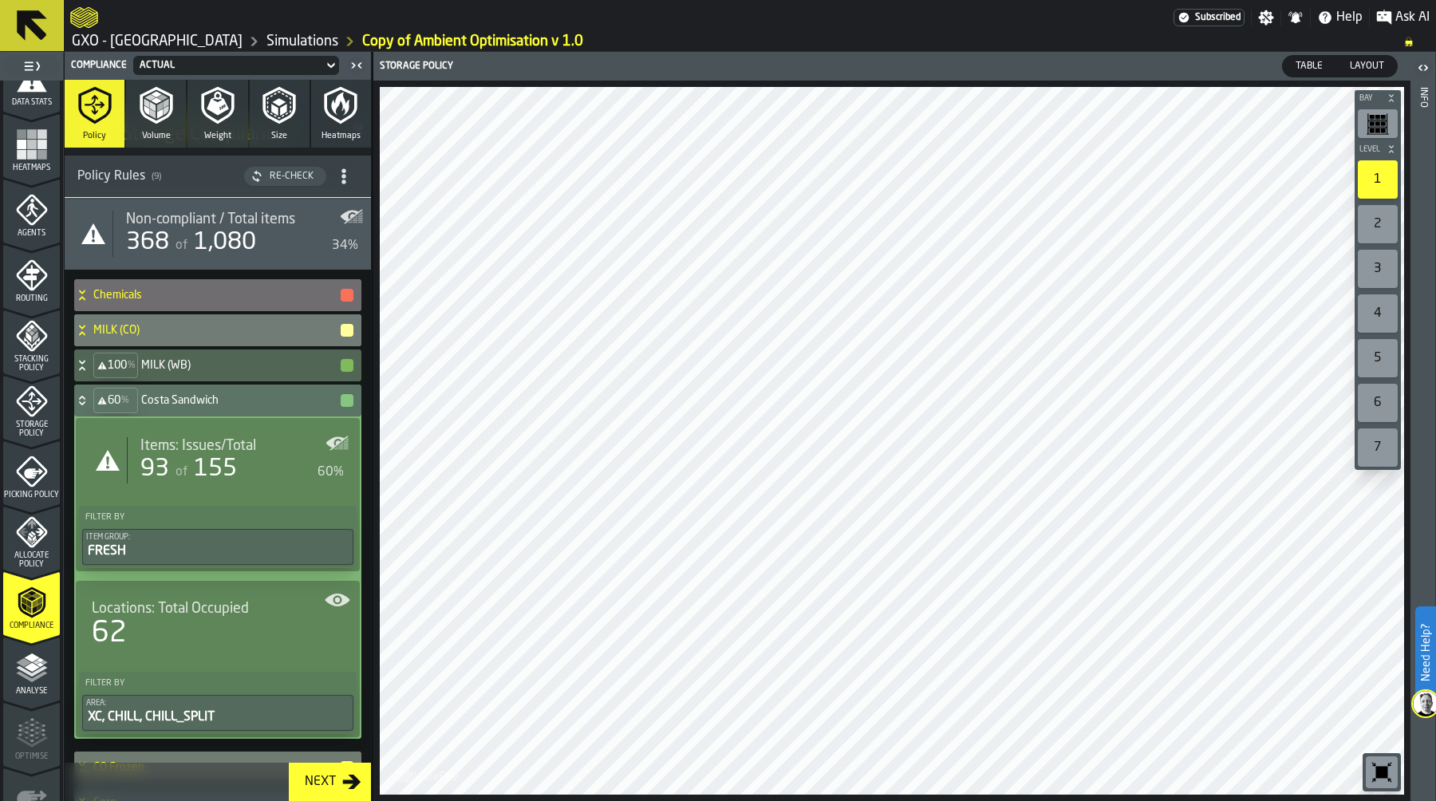
click at [199, 609] on span "Locations: Total Occupied" at bounding box center [170, 609] width 157 height 18
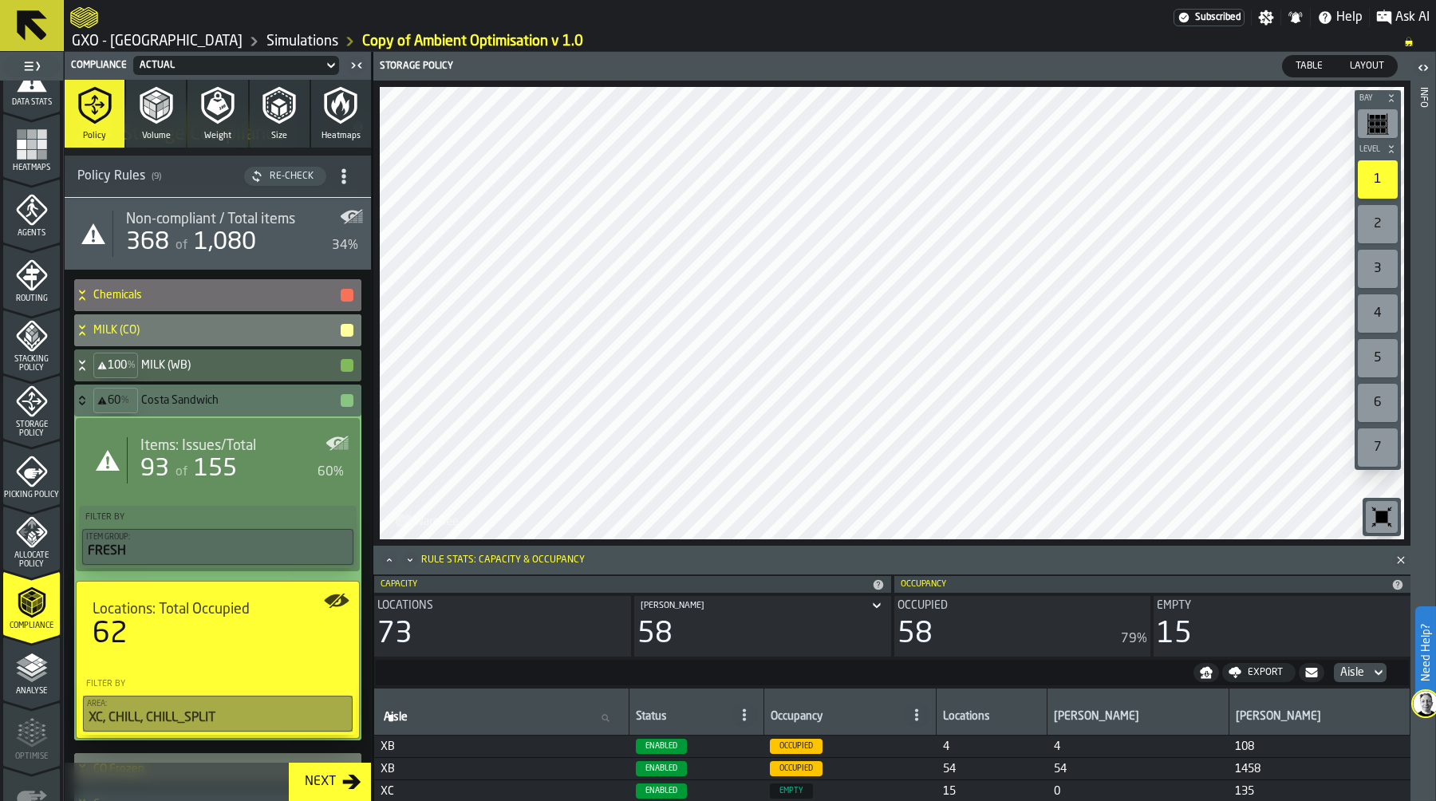
click at [37, 408] on icon "menu Storage Policy" at bounding box center [31, 401] width 31 height 31
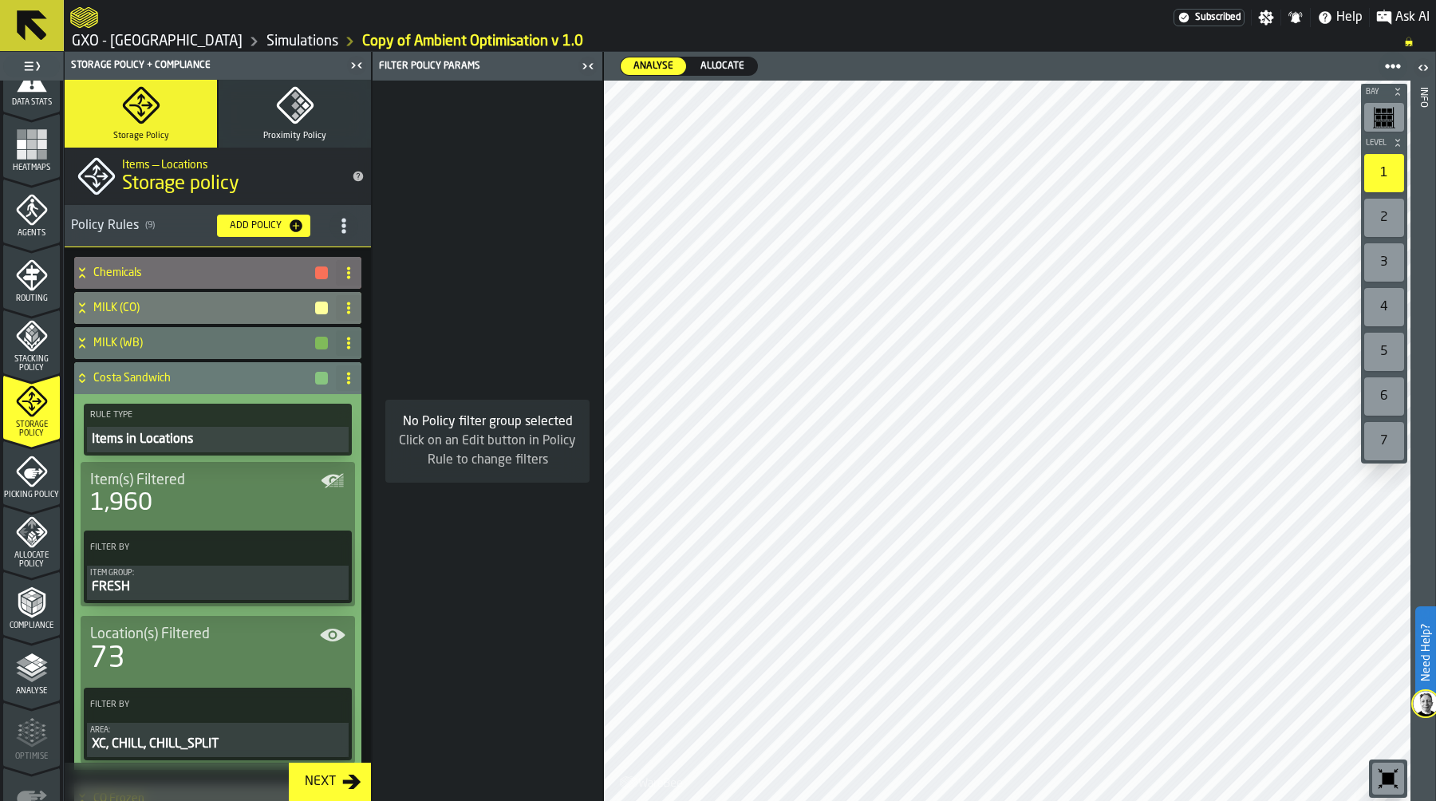
click at [185, 583] on div "FRESH" at bounding box center [217, 586] width 255 height 19
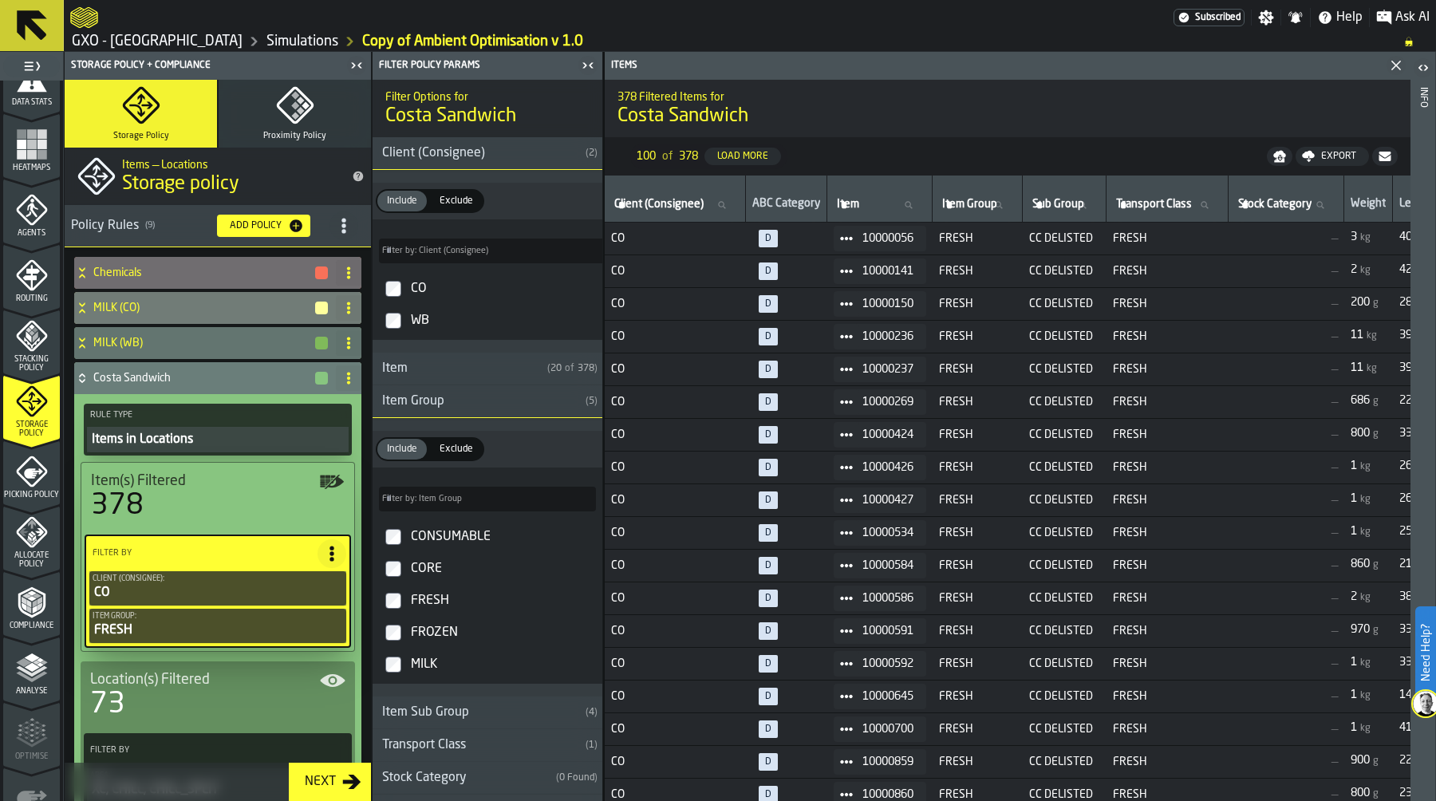
click at [30, 622] on span "Compliance" at bounding box center [31, 625] width 57 height 9
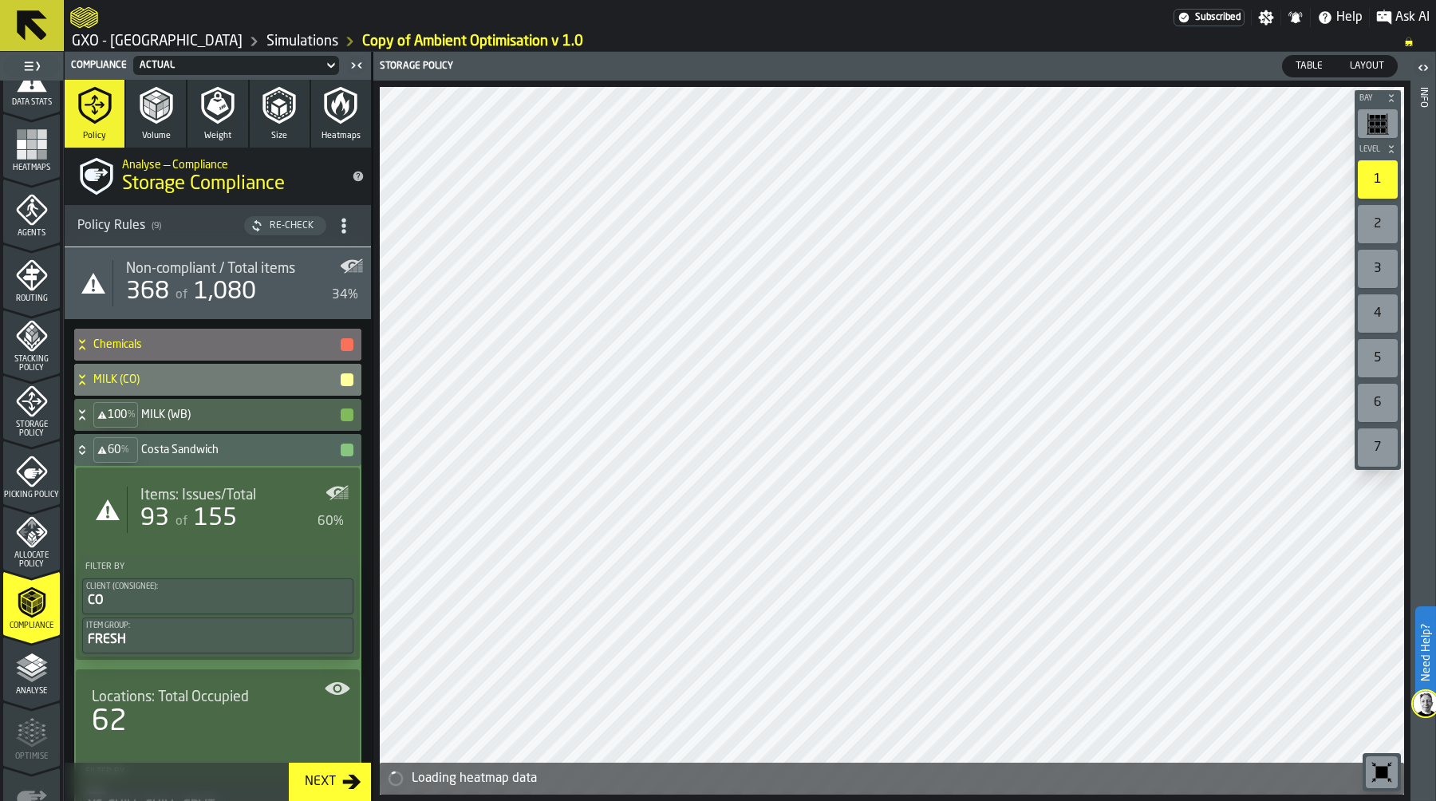
click at [286, 227] on div "Re-Check" at bounding box center [291, 225] width 57 height 11
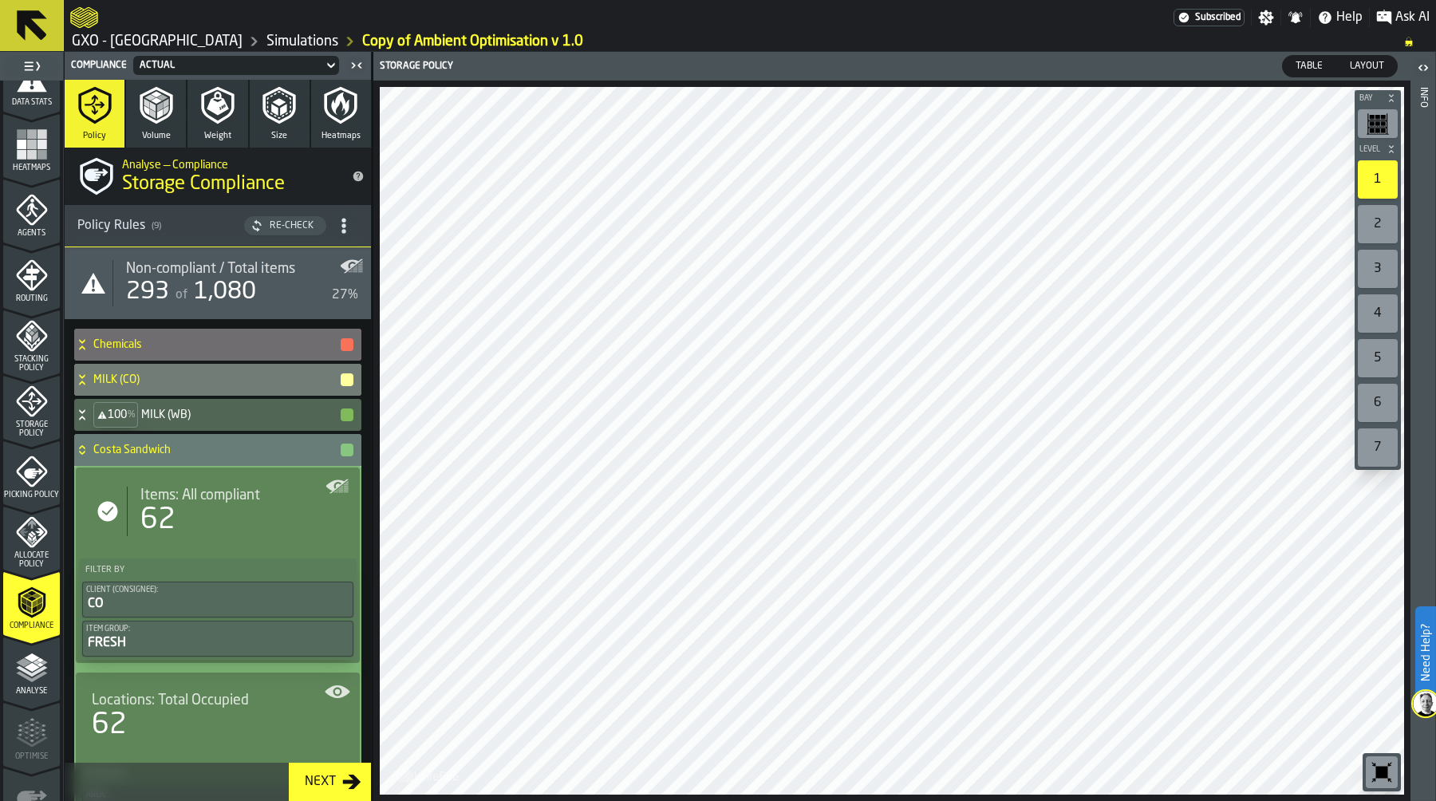
click at [77, 450] on icon at bounding box center [82, 449] width 16 height 13
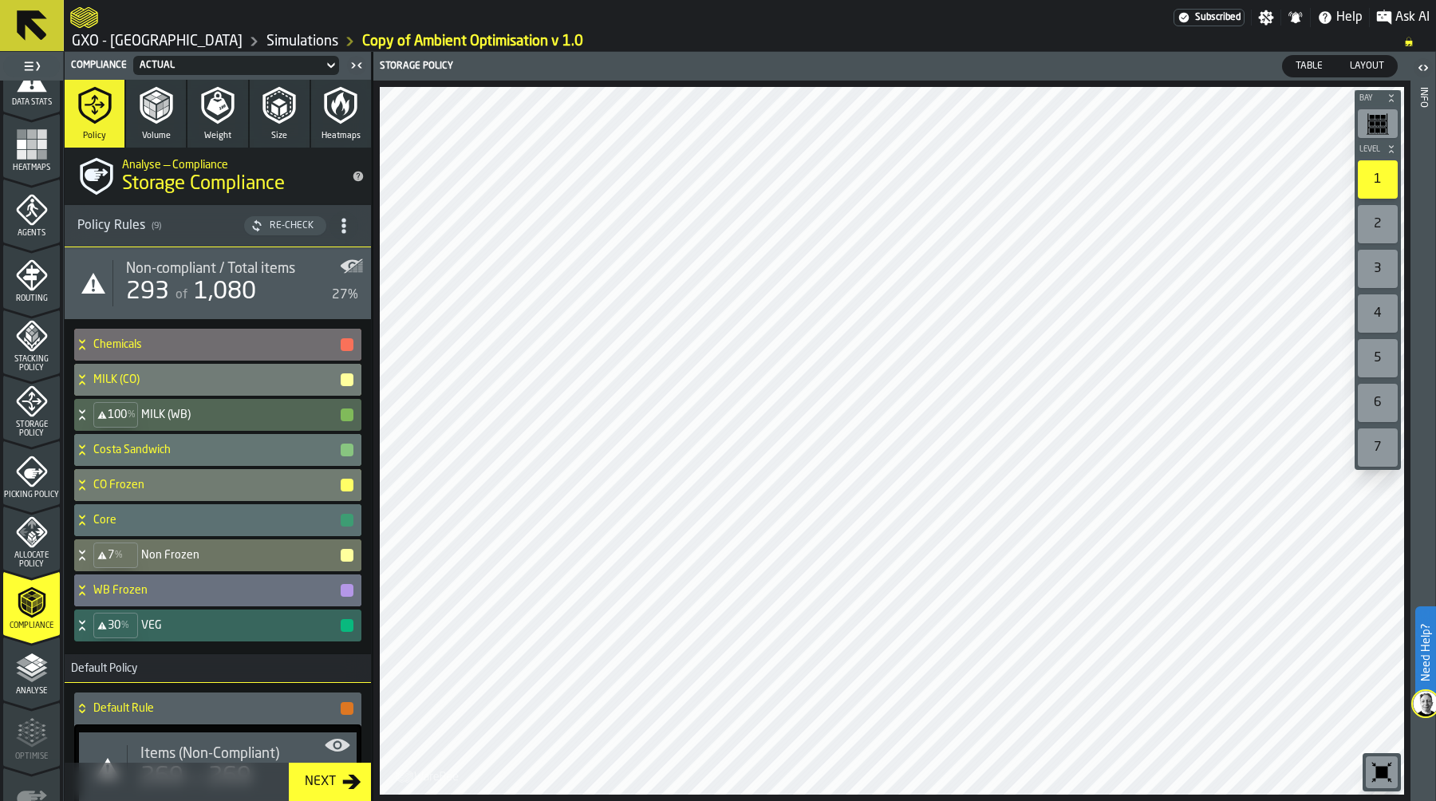
click at [31, 549] on div "Allocate Policy" at bounding box center [31, 542] width 57 height 53
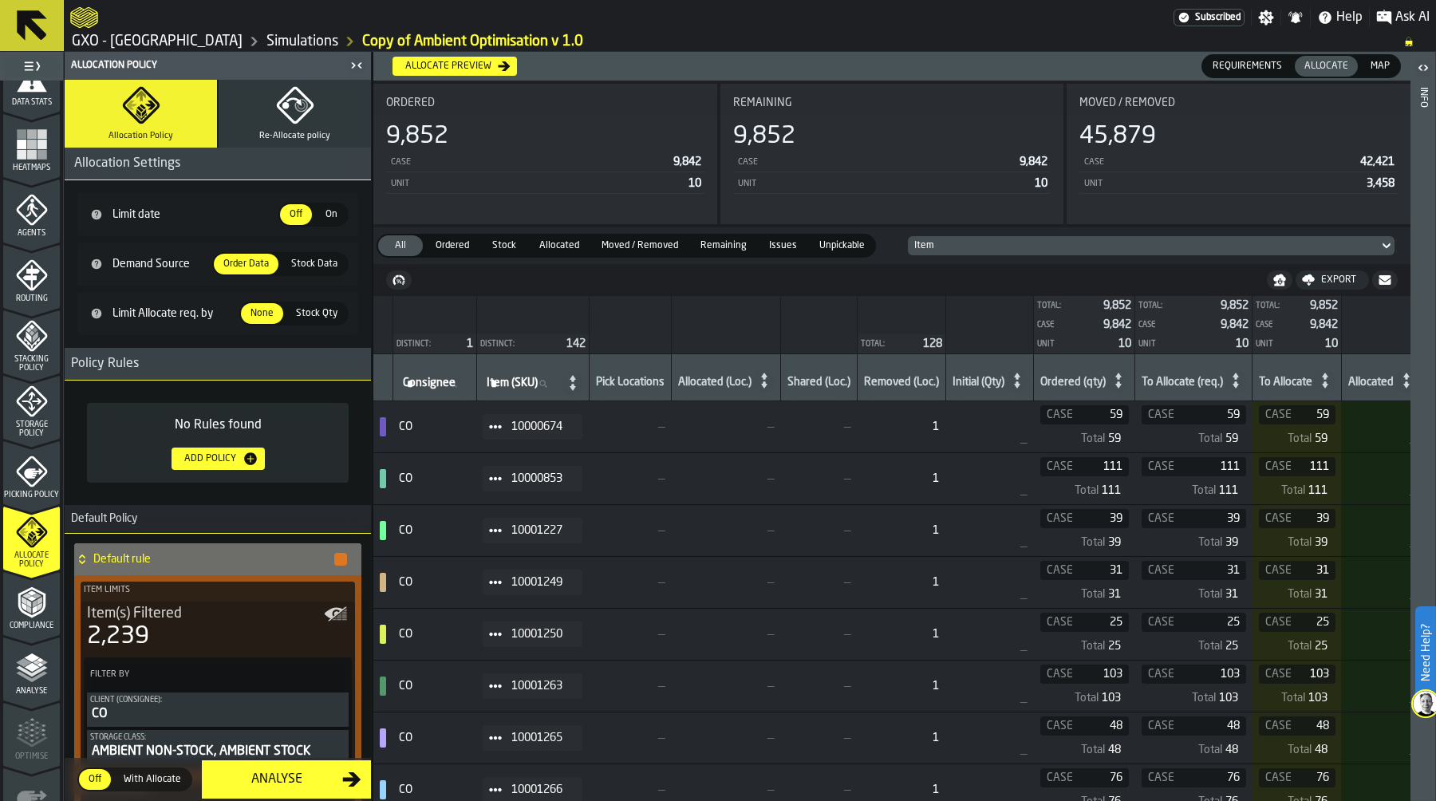
click at [474, 67] on div "Allocate preview" at bounding box center [448, 66] width 99 height 11
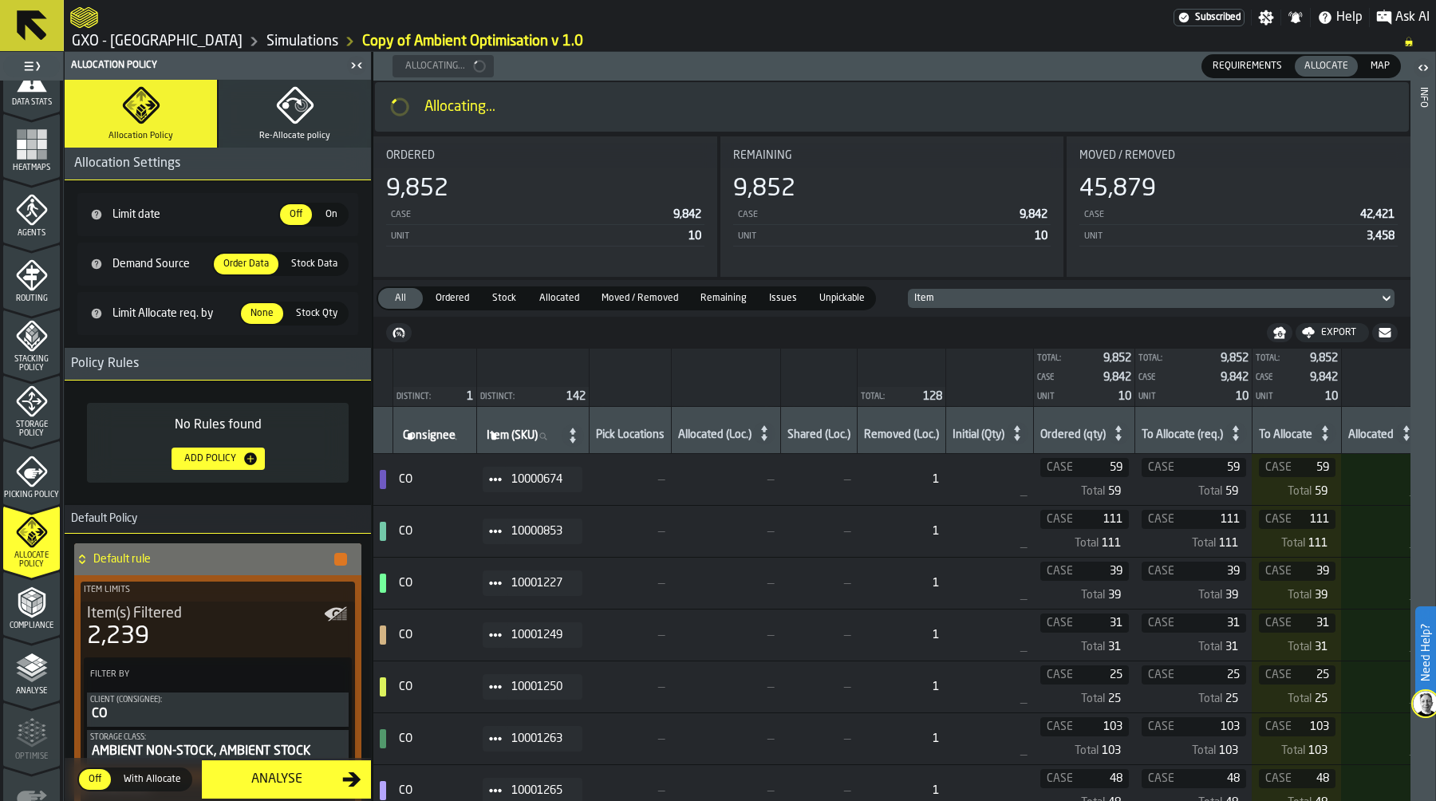
click at [299, 121] on icon "button" at bounding box center [295, 105] width 38 height 38
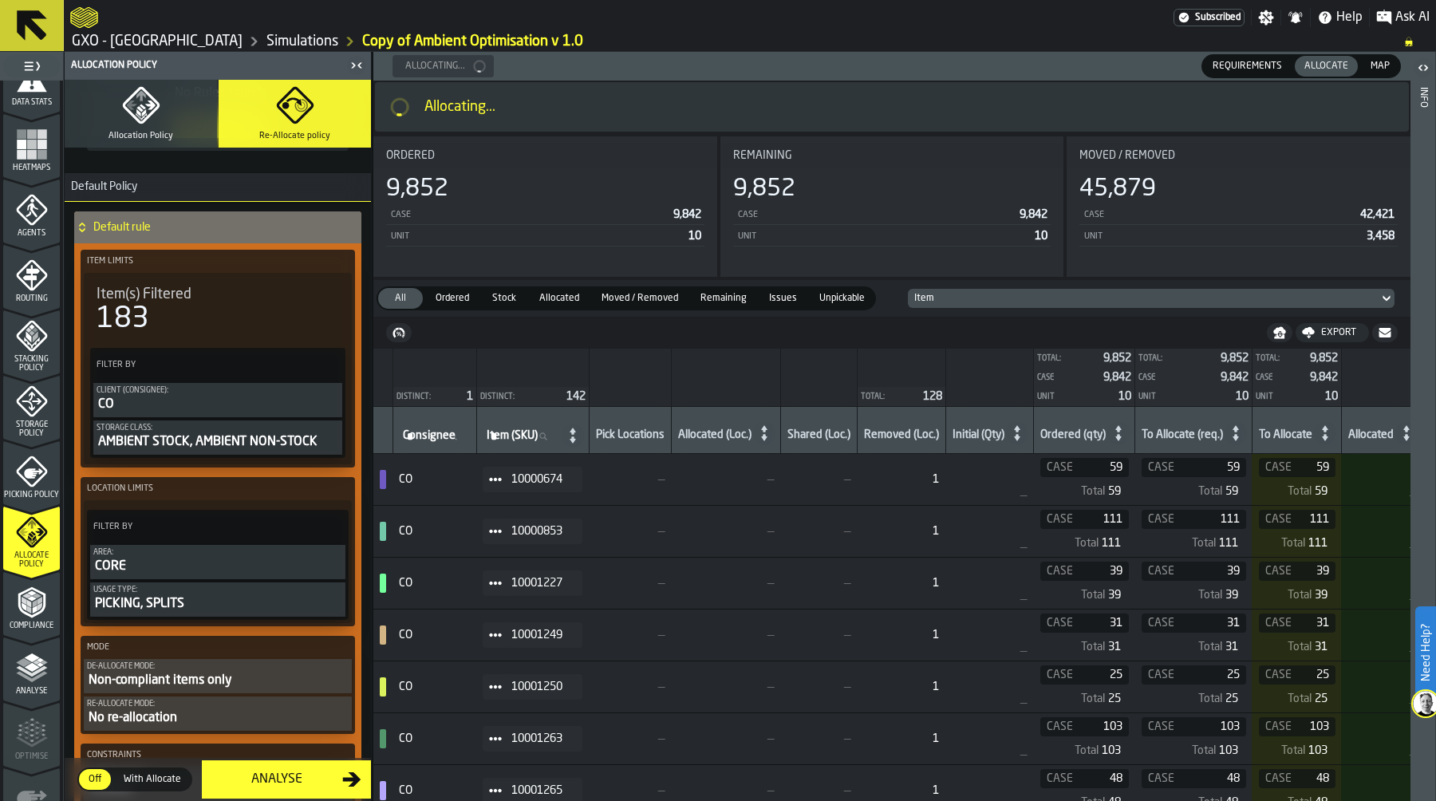
scroll to position [159, 0]
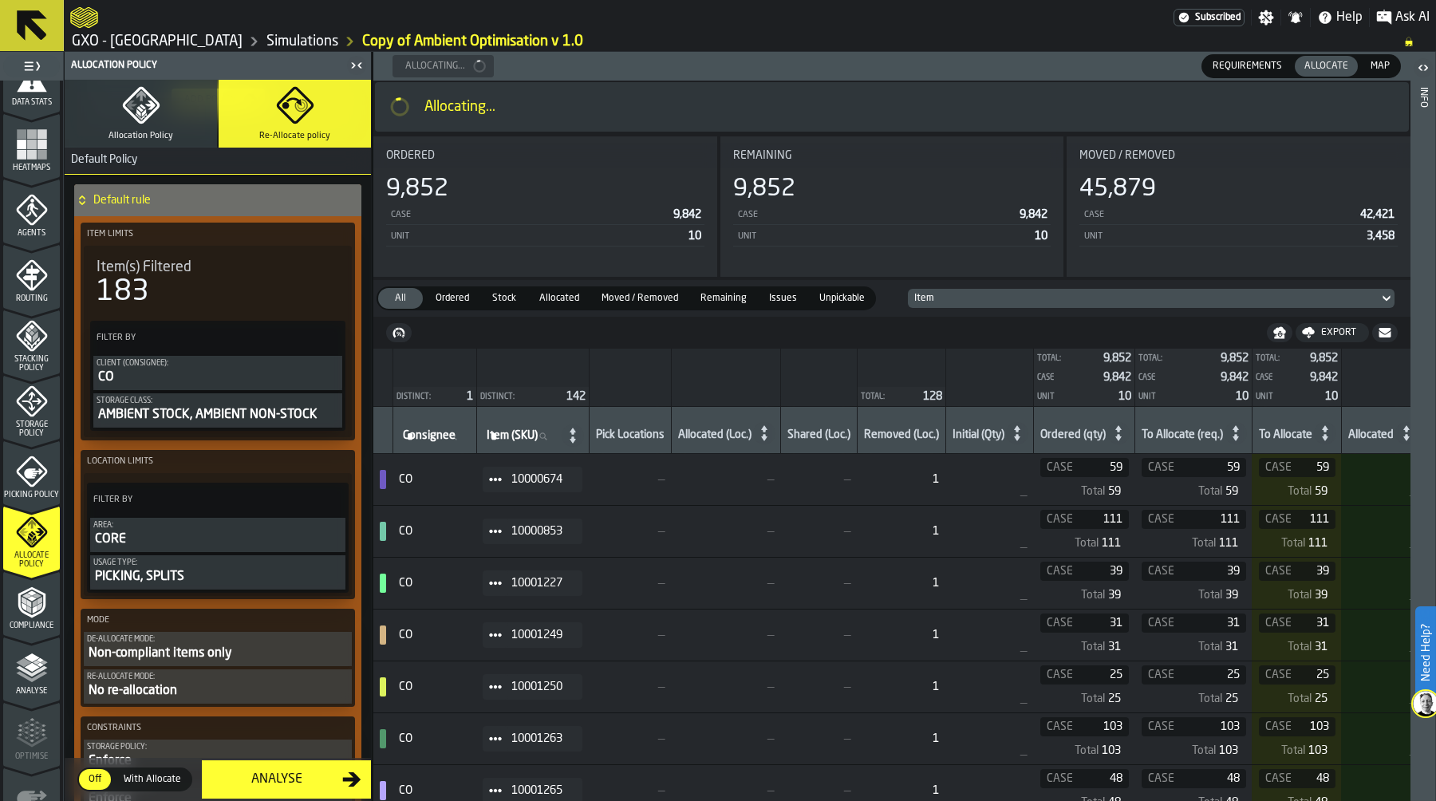
click at [136, 124] on button "Allocation Policy" at bounding box center [141, 114] width 152 height 68
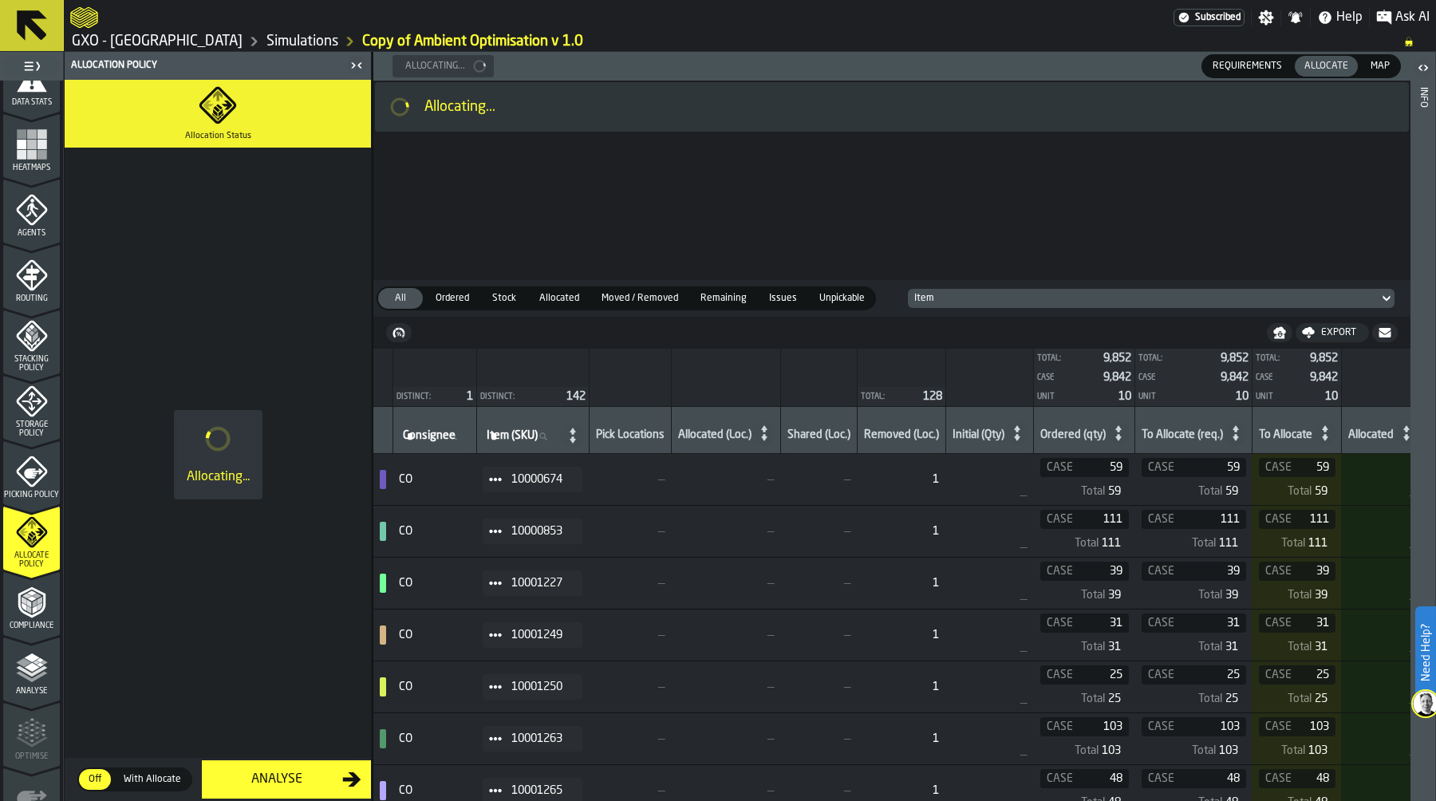
scroll to position [0, 0]
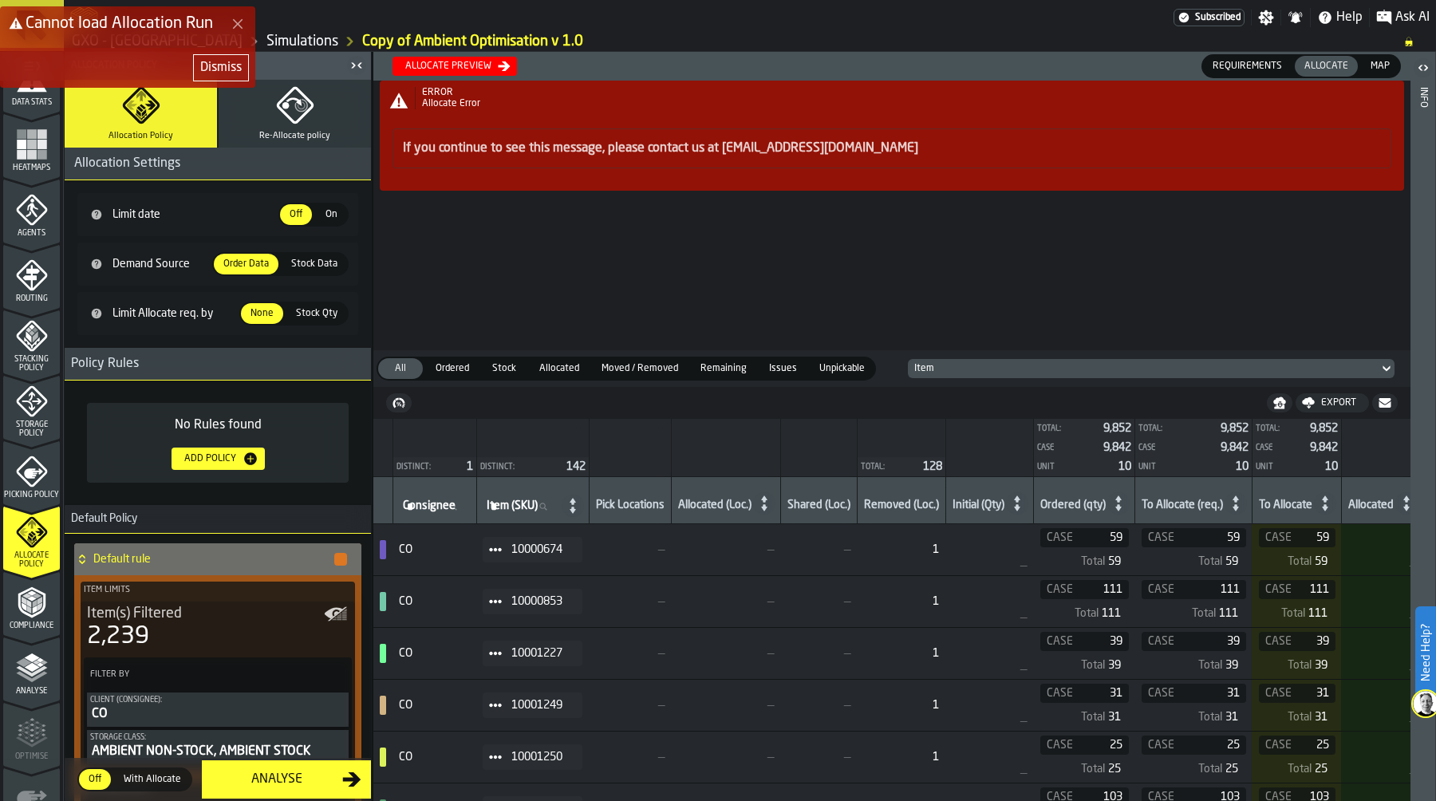
click at [217, 66] on div "Dismiss" at bounding box center [220, 67] width 41 height 19
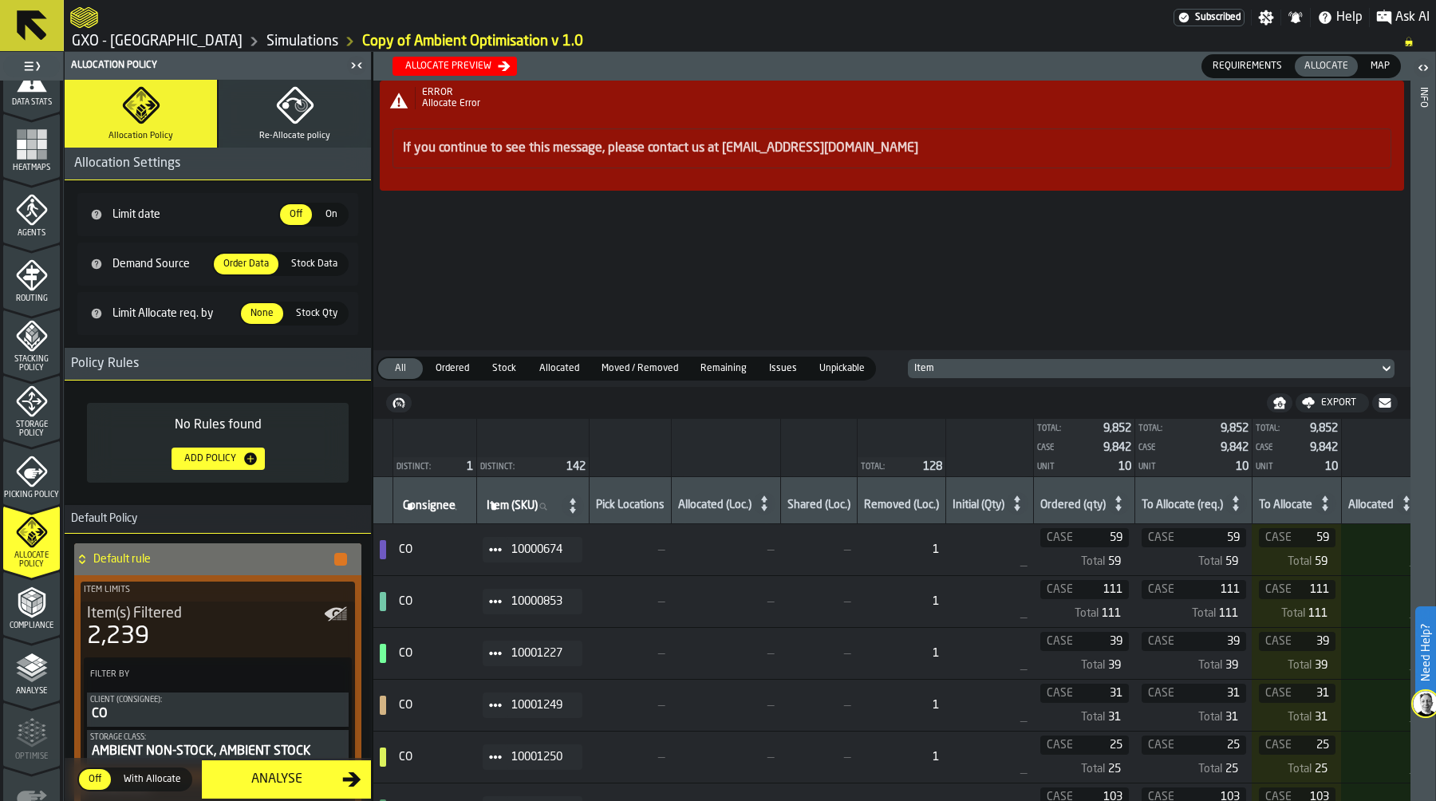
click at [1379, 69] on span "Map" at bounding box center [1380, 66] width 32 height 14
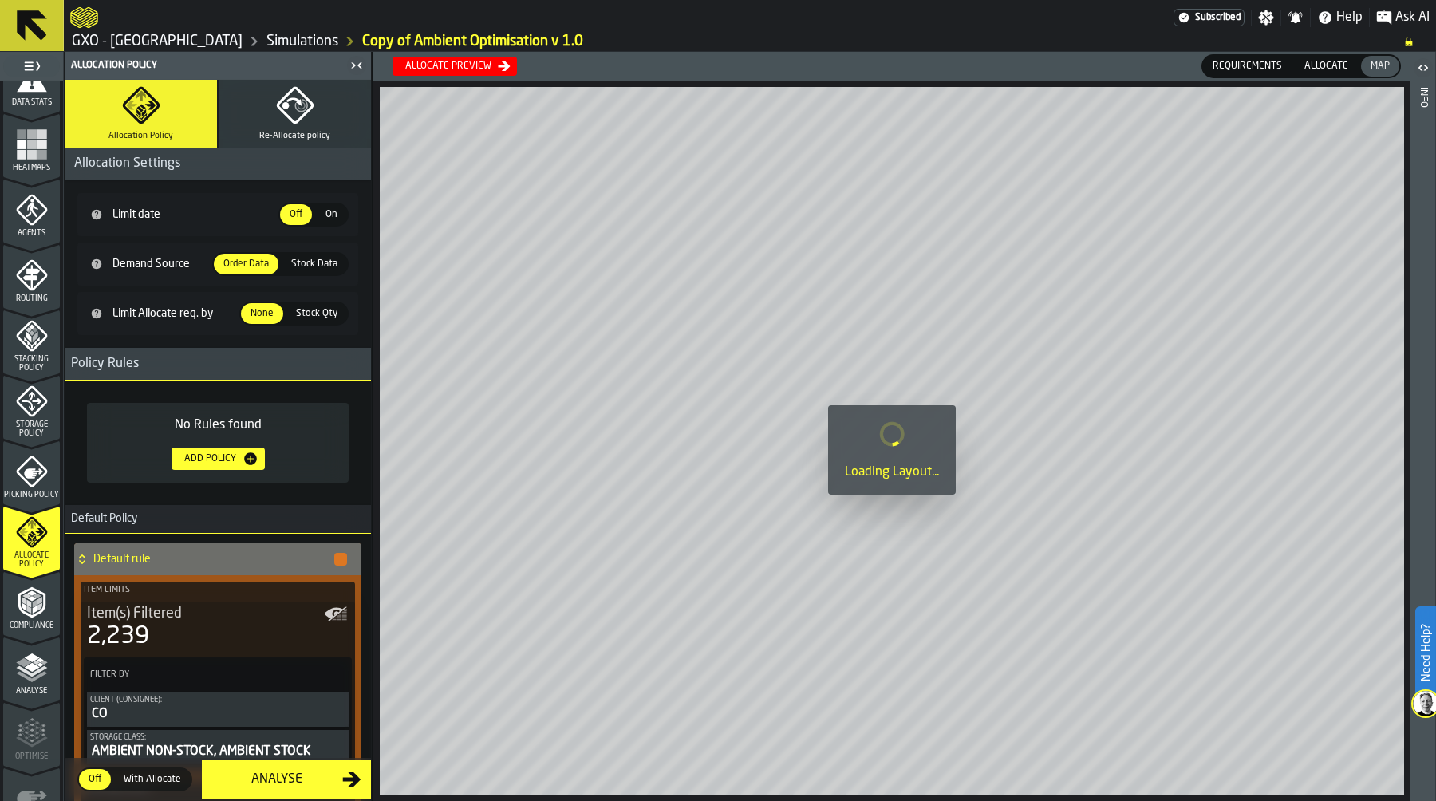
click at [1335, 65] on span "Allocate" at bounding box center [1326, 66] width 57 height 14
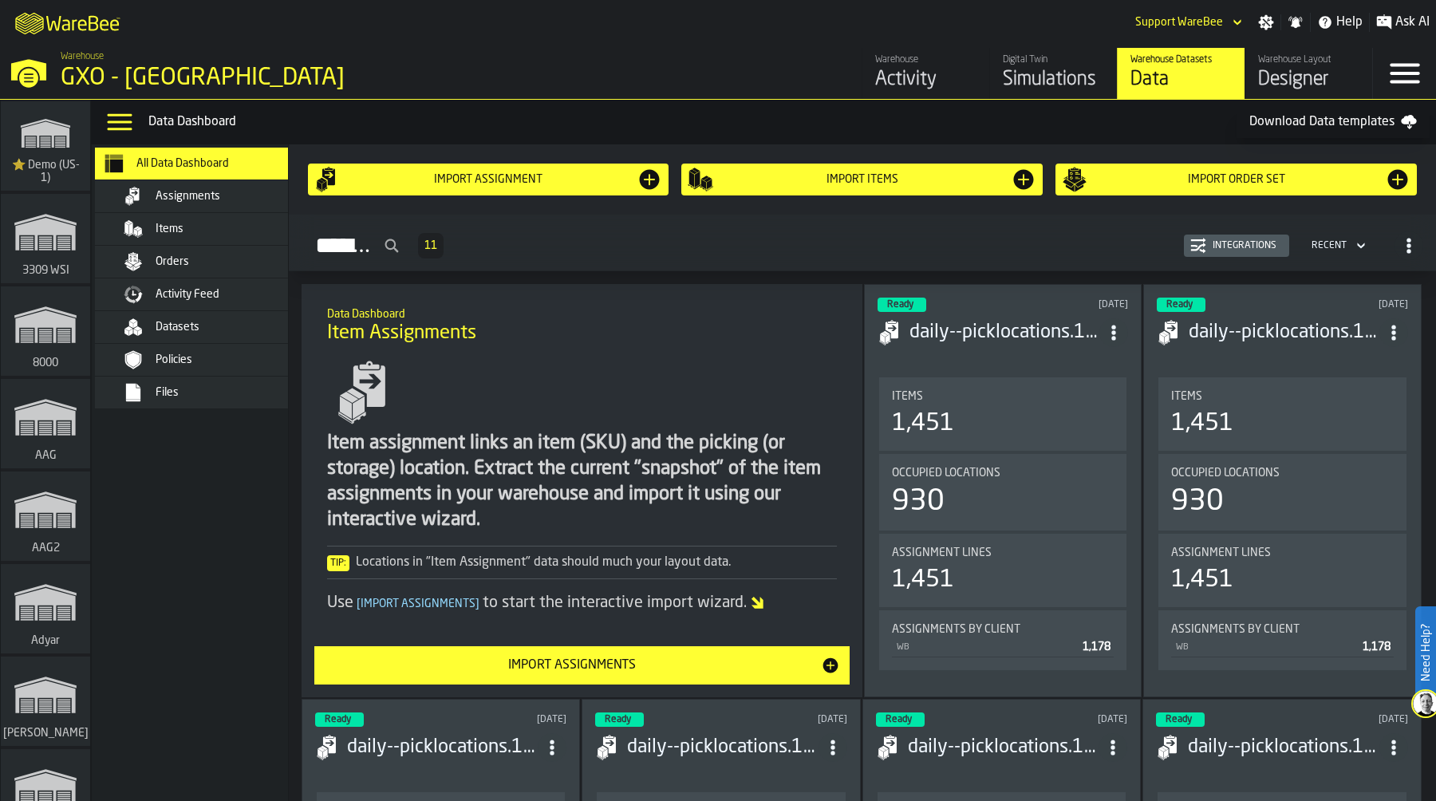
click at [215, 227] on div "Items" at bounding box center [234, 229] width 156 height 13
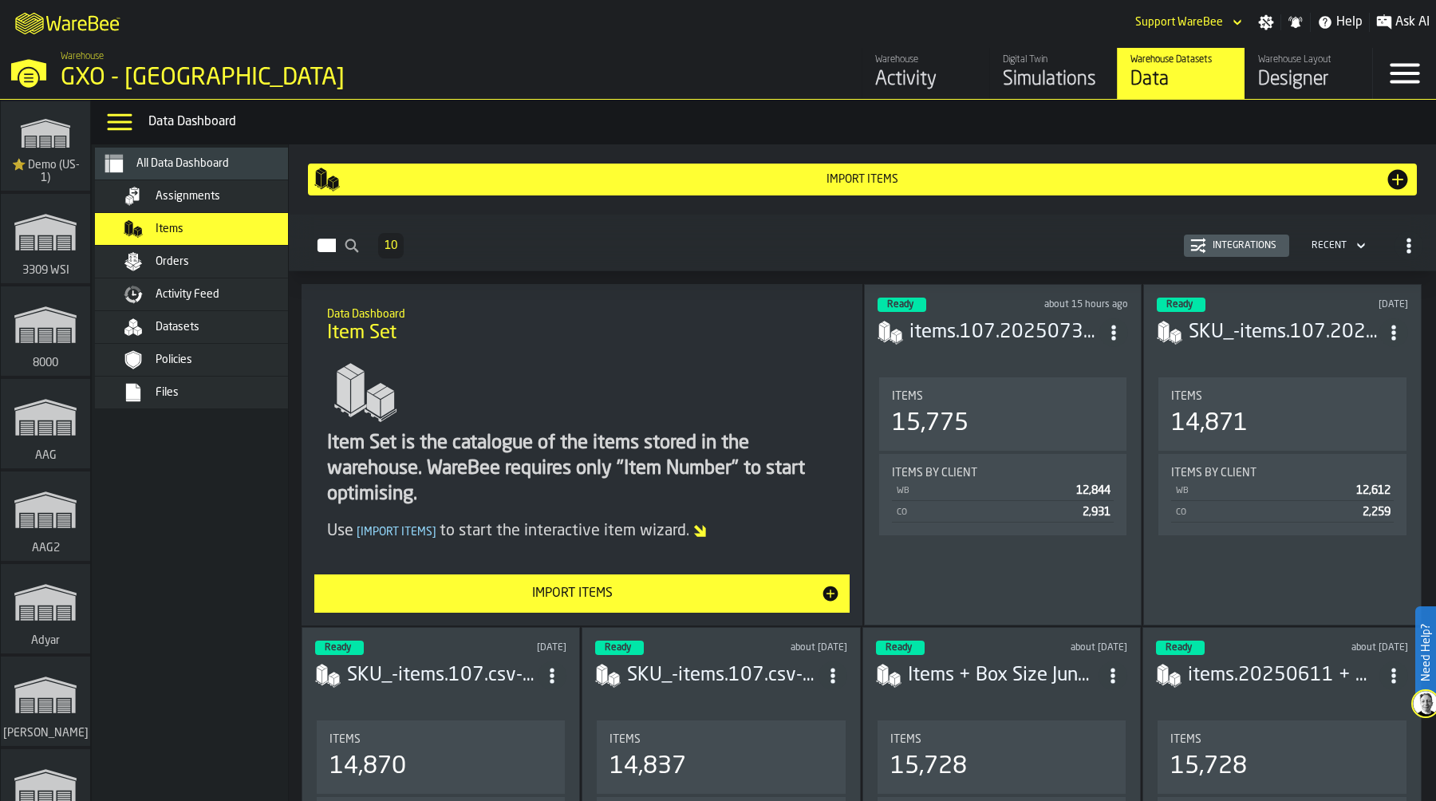
click at [1199, 247] on icon "button-Integrations" at bounding box center [1198, 246] width 16 height 16
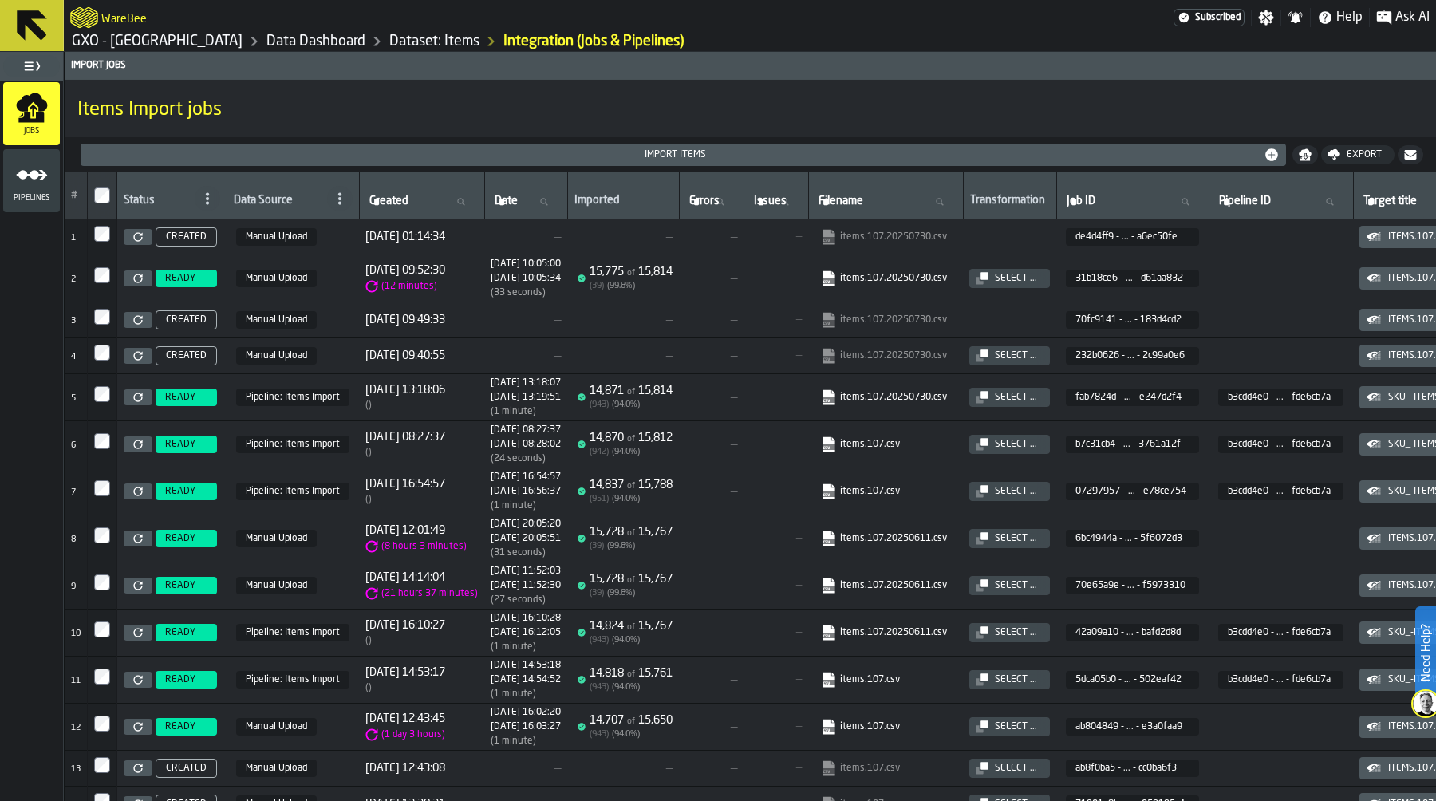
click at [1043, 282] on div "Select ..." at bounding box center [1015, 278] width 55 height 11
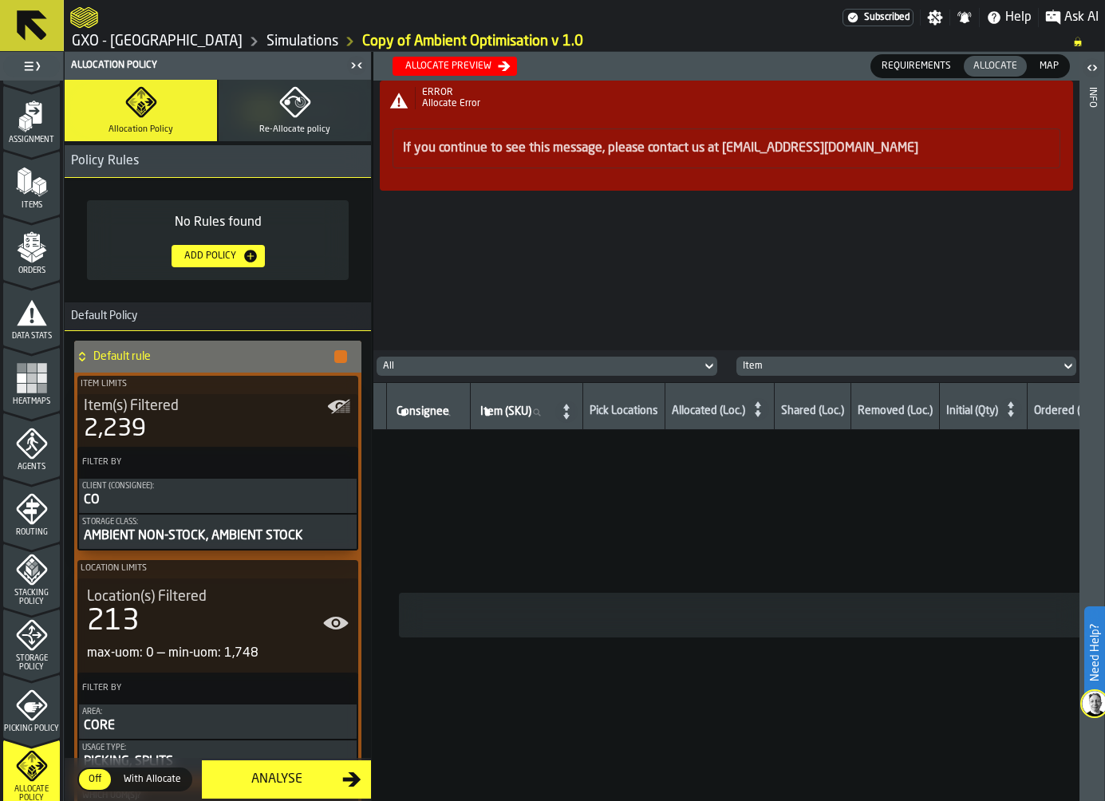
scroll to position [322, 0]
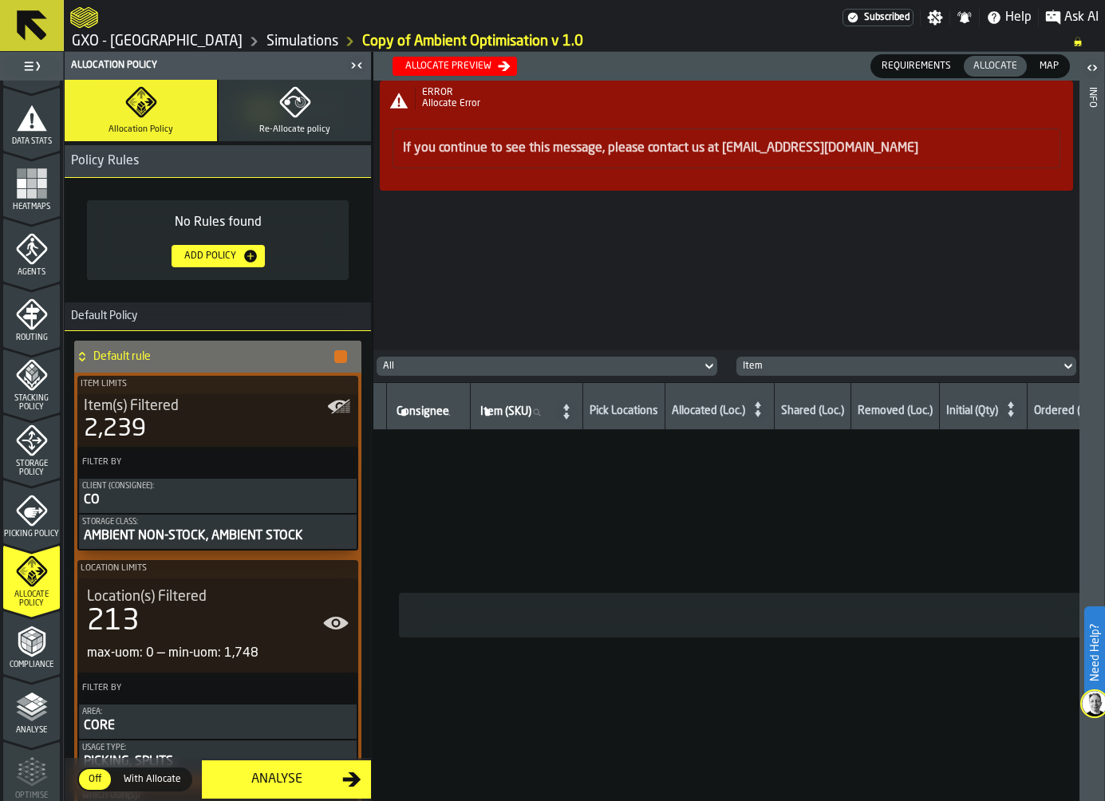
click at [21, 530] on span "Picking Policy" at bounding box center [31, 534] width 57 height 9
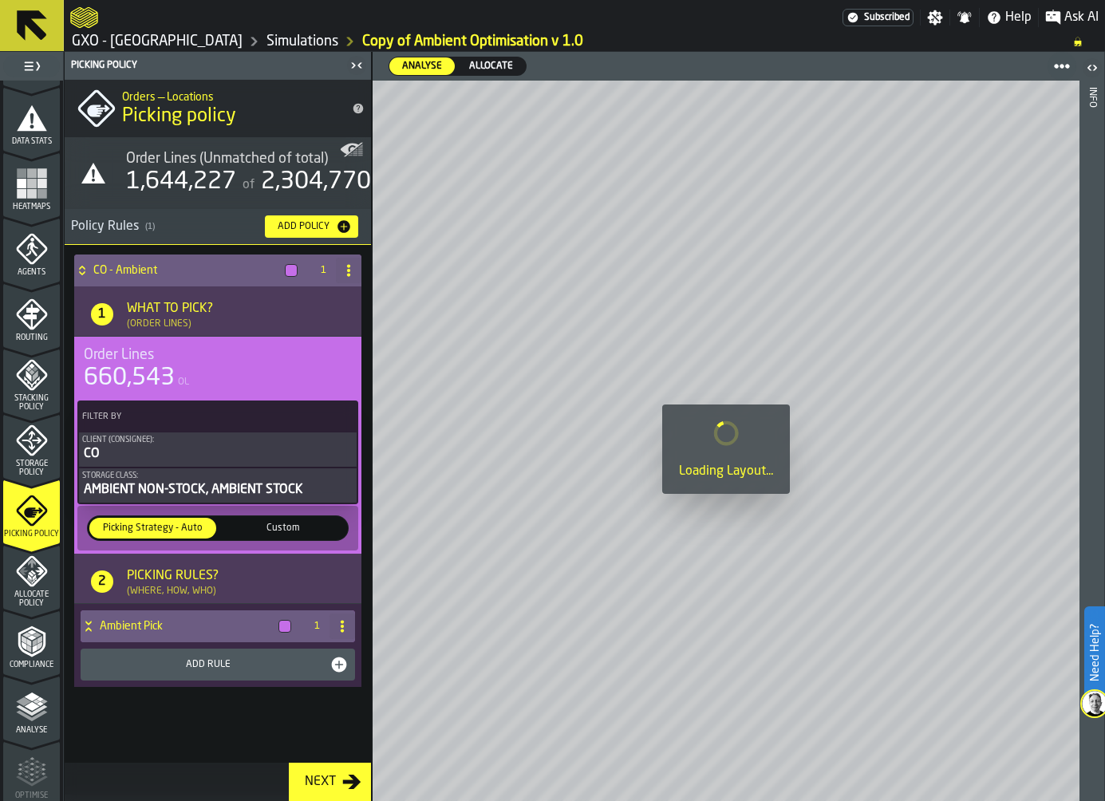
click at [90, 625] on icon at bounding box center [88, 623] width 6 height 4
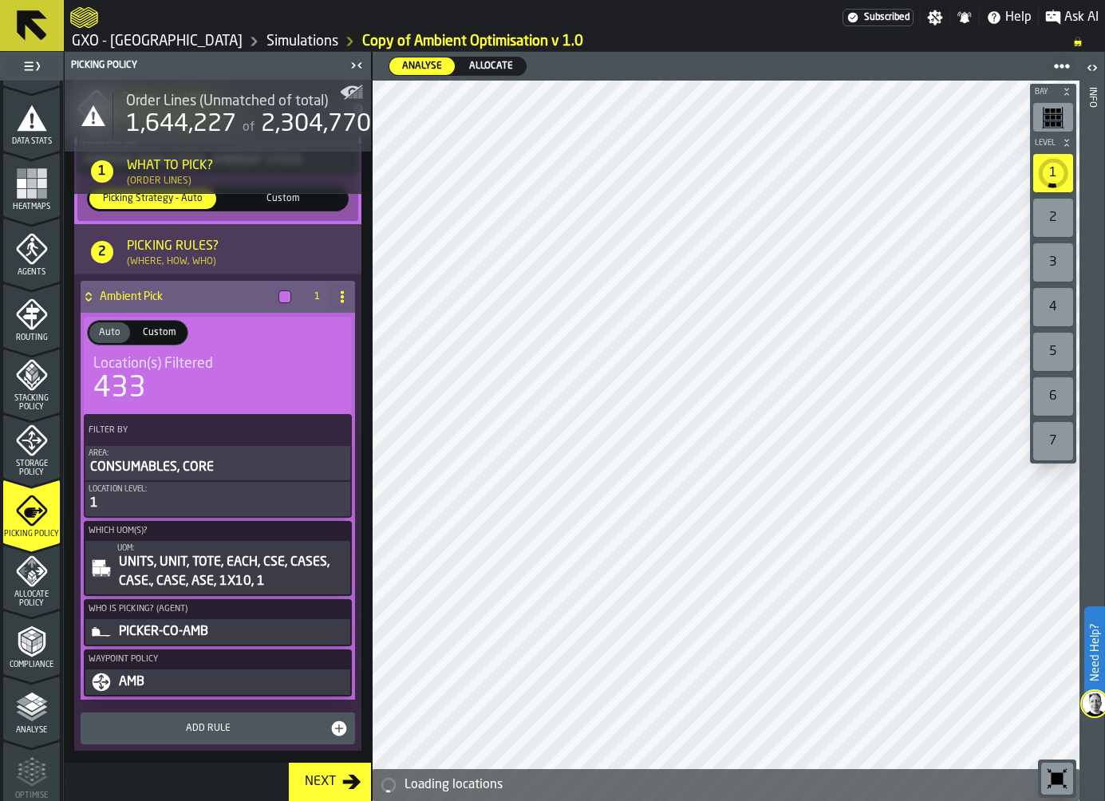
scroll to position [340, 0]
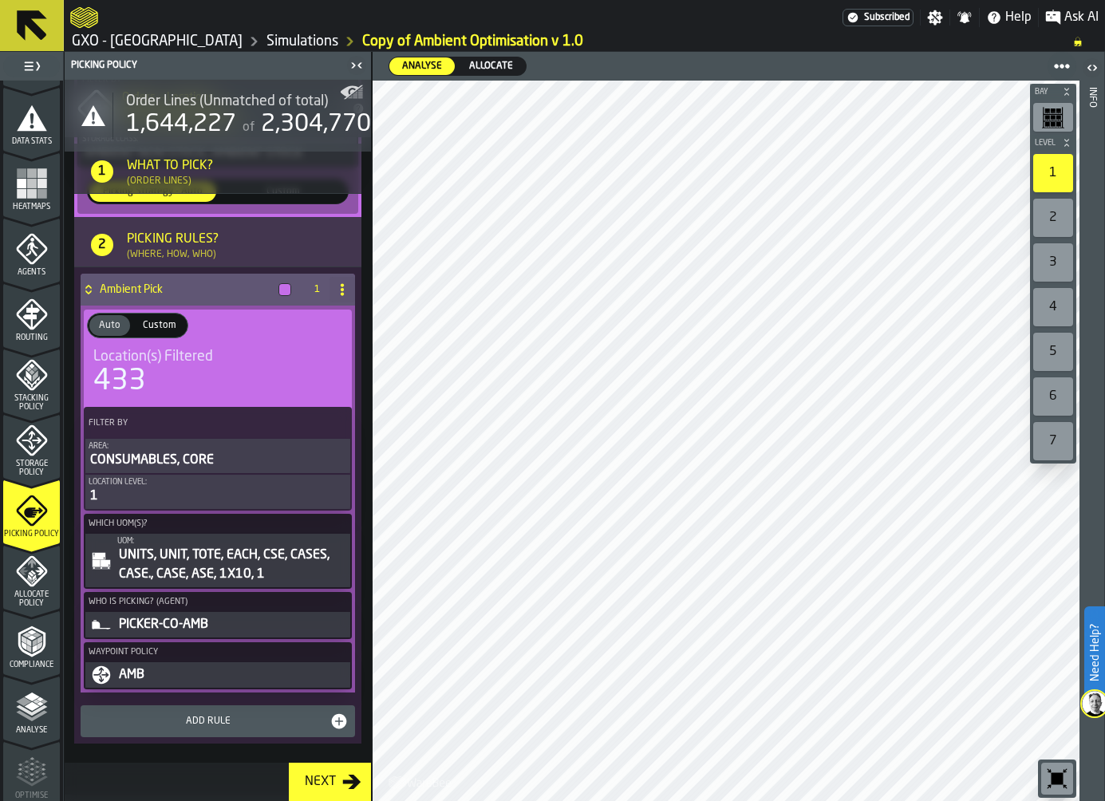
click at [33, 460] on span "Storage Policy" at bounding box center [31, 468] width 57 height 18
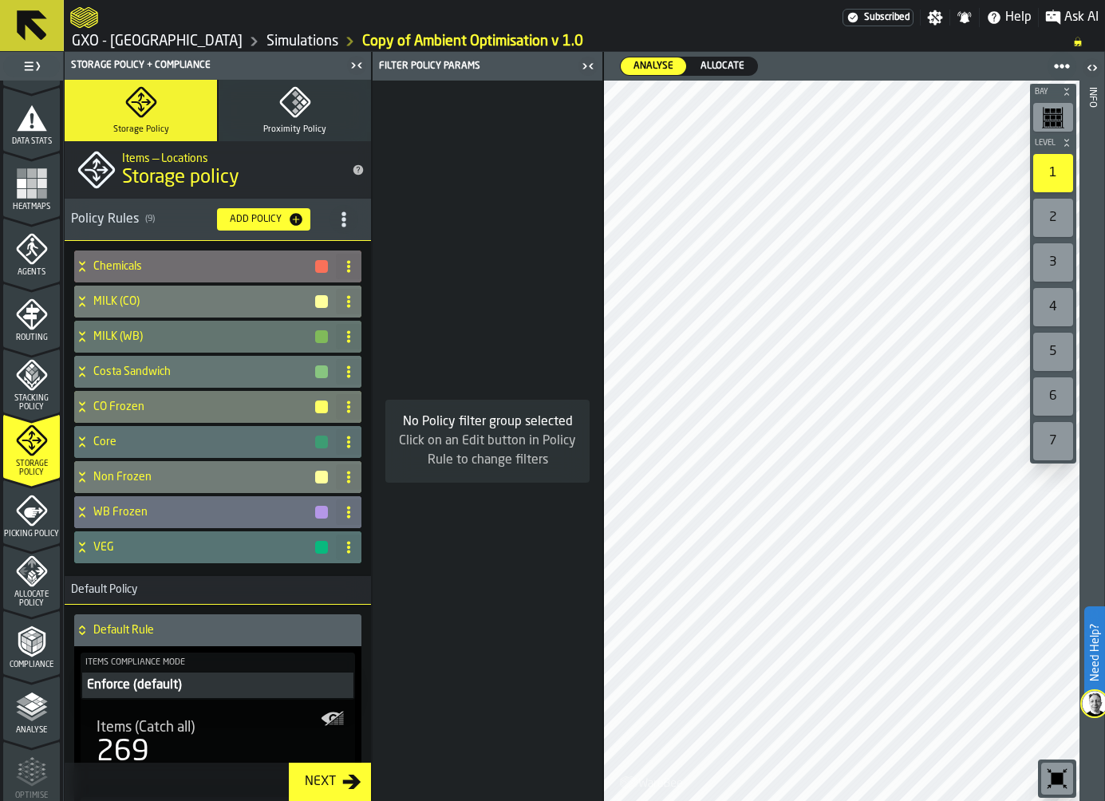
click at [39, 399] on span "Stacking Policy" at bounding box center [31, 403] width 57 height 18
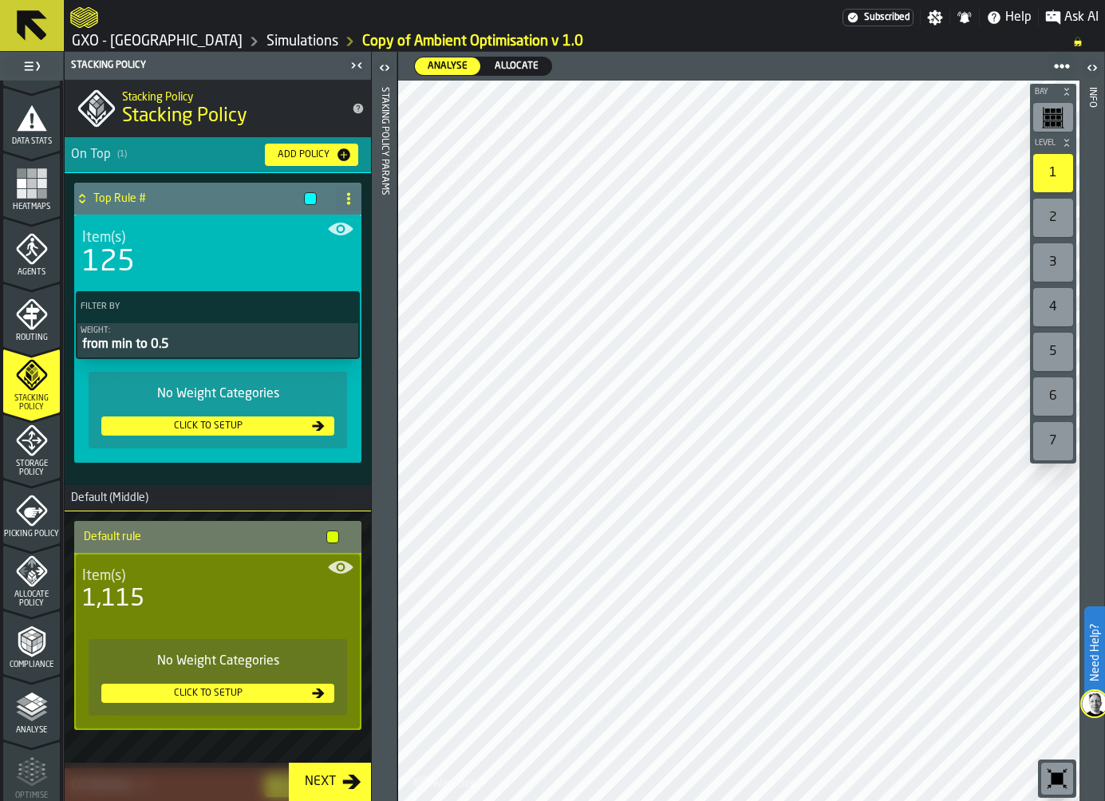
click at [38, 560] on icon "menu Allocate Policy" at bounding box center [32, 571] width 32 height 32
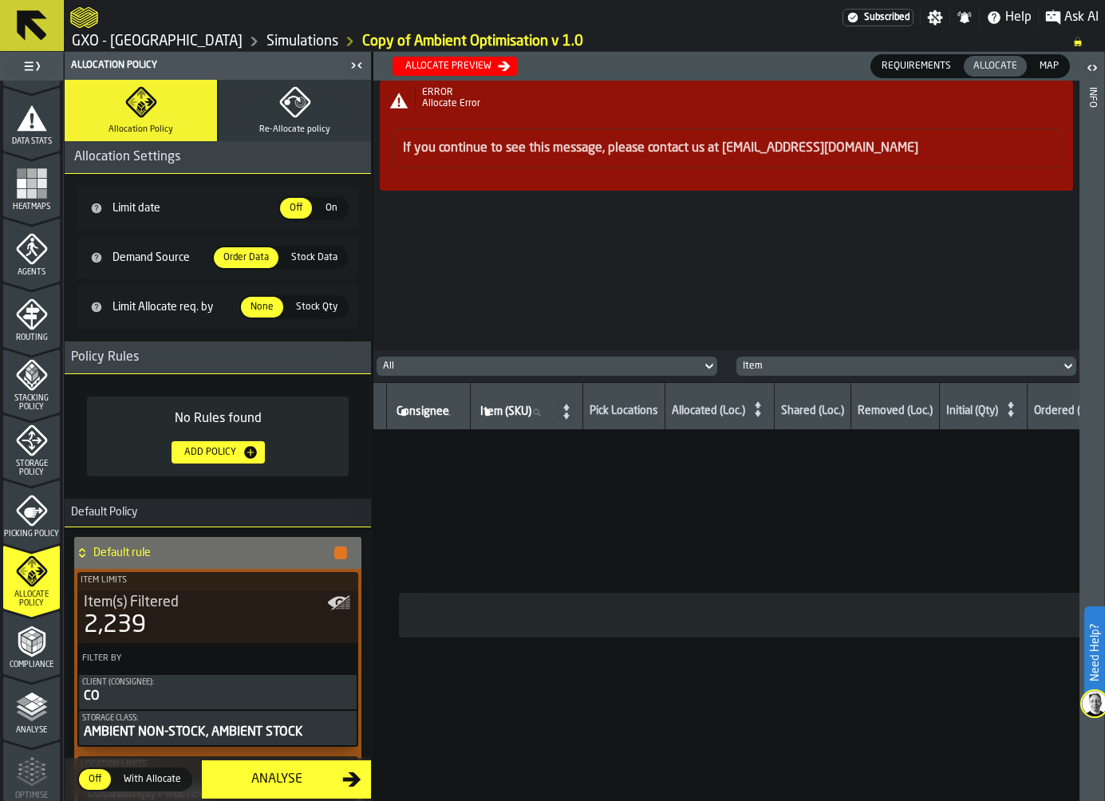
click at [284, 112] on icon "button" at bounding box center [295, 102] width 32 height 32
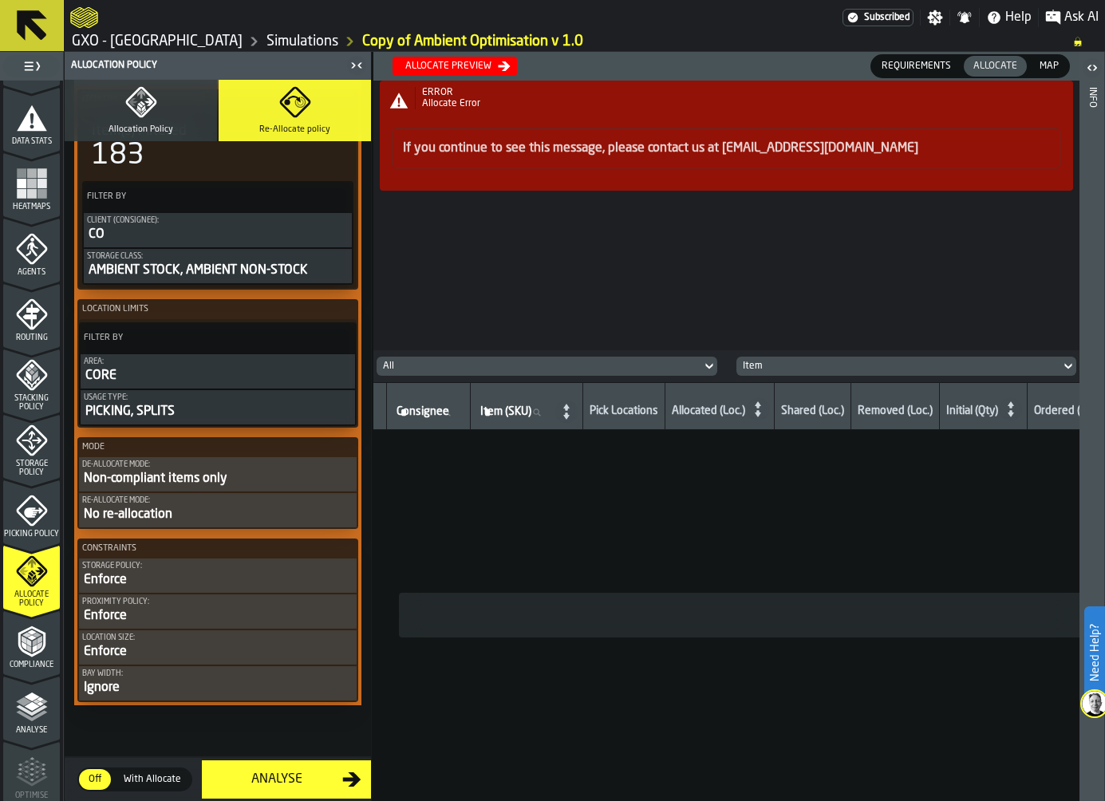
scroll to position [288, 0]
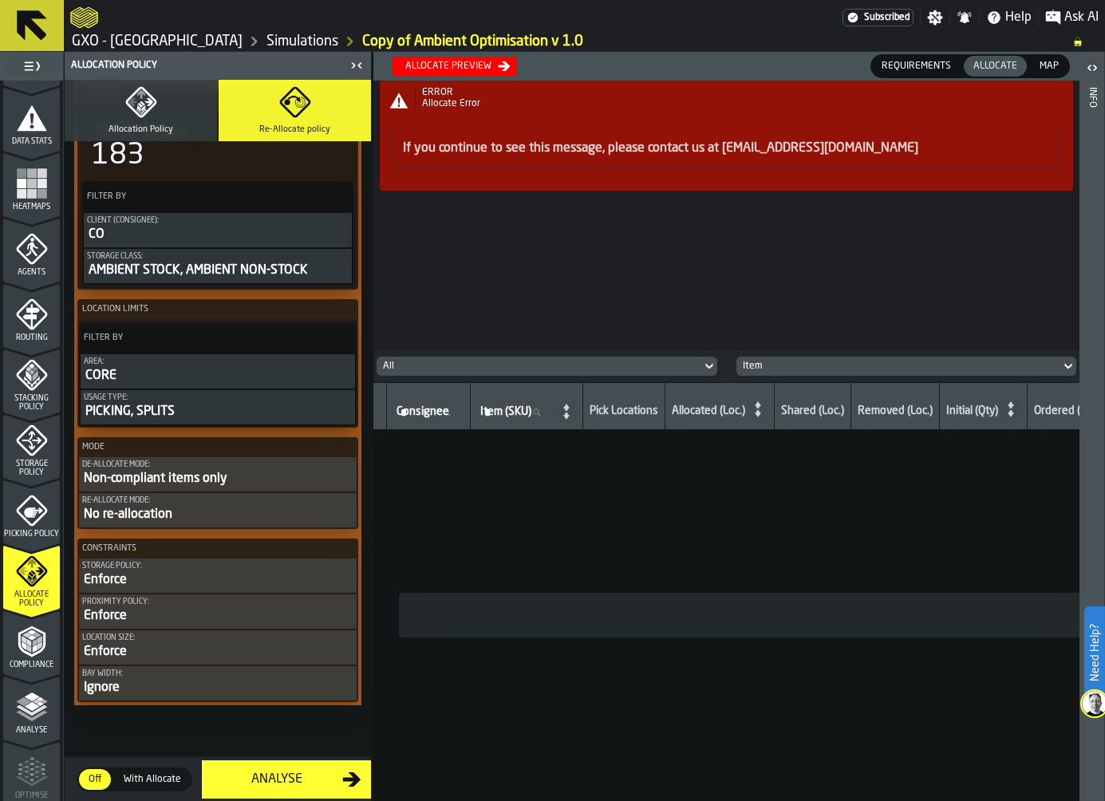
click at [142, 120] on button "Allocation Policy" at bounding box center [141, 110] width 152 height 61
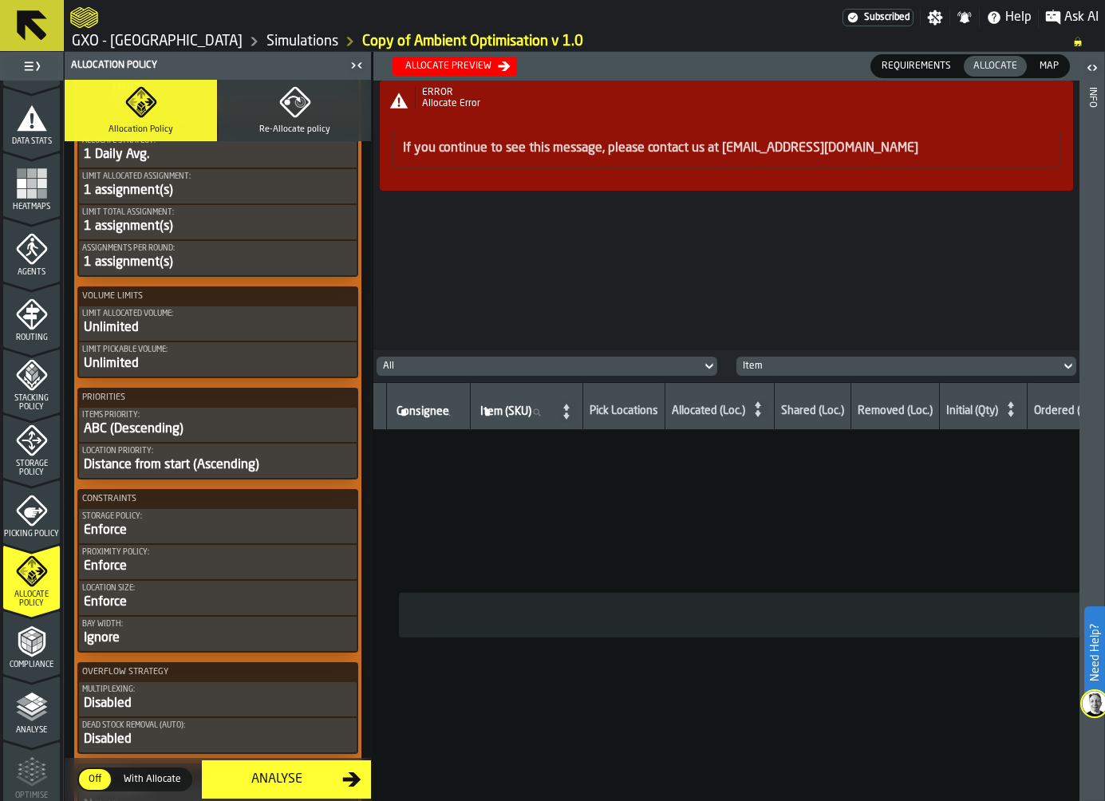
scroll to position [1052, 0]
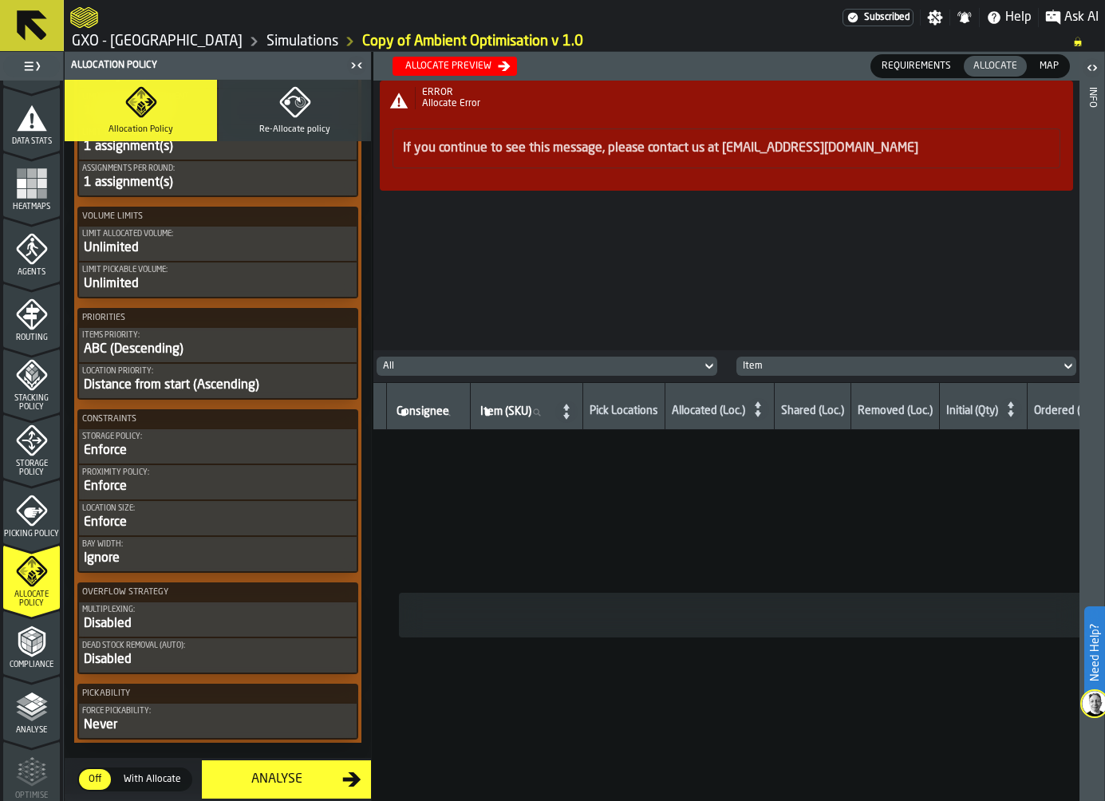
click at [470, 72] on div "Allocate preview" at bounding box center [455, 66] width 112 height 13
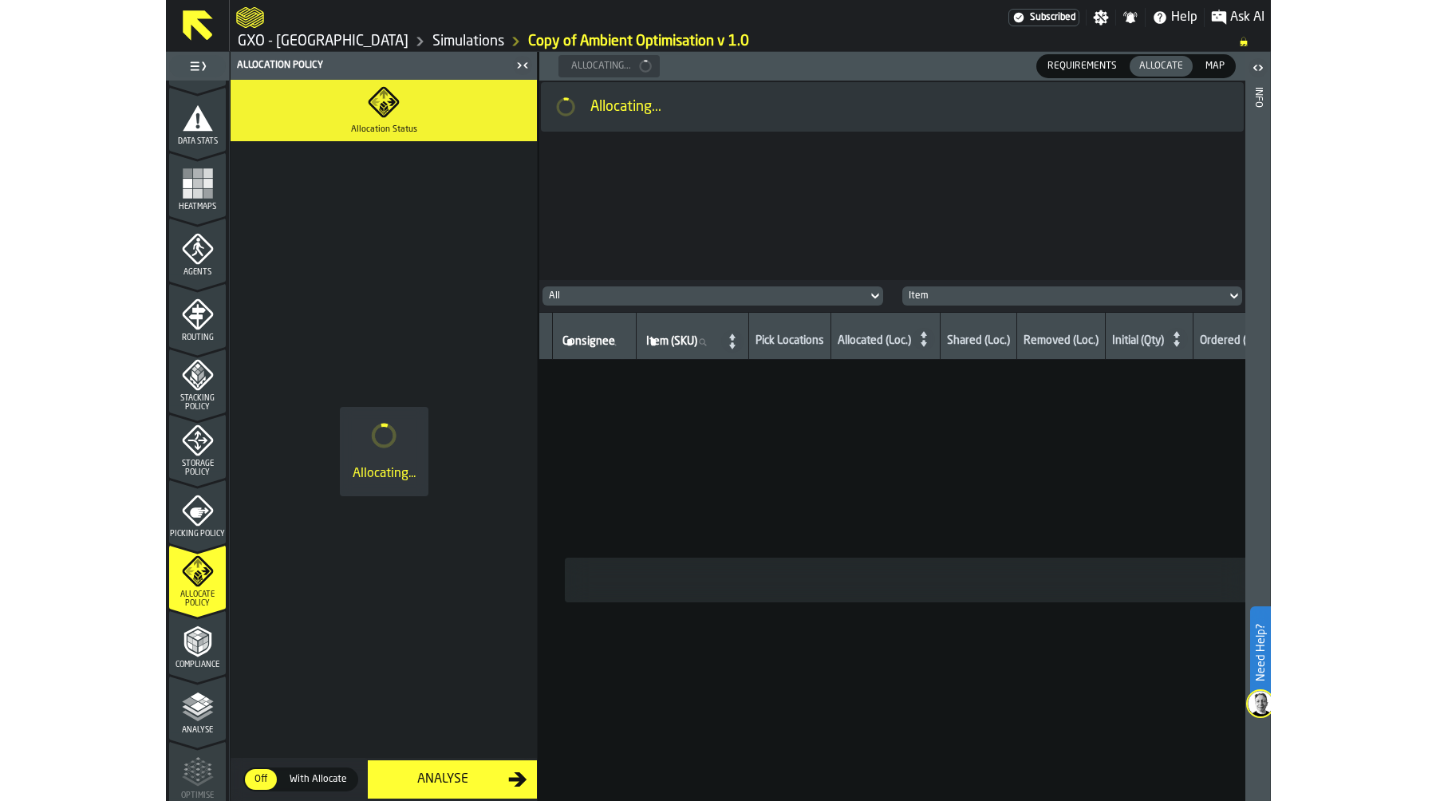
scroll to position [0, 0]
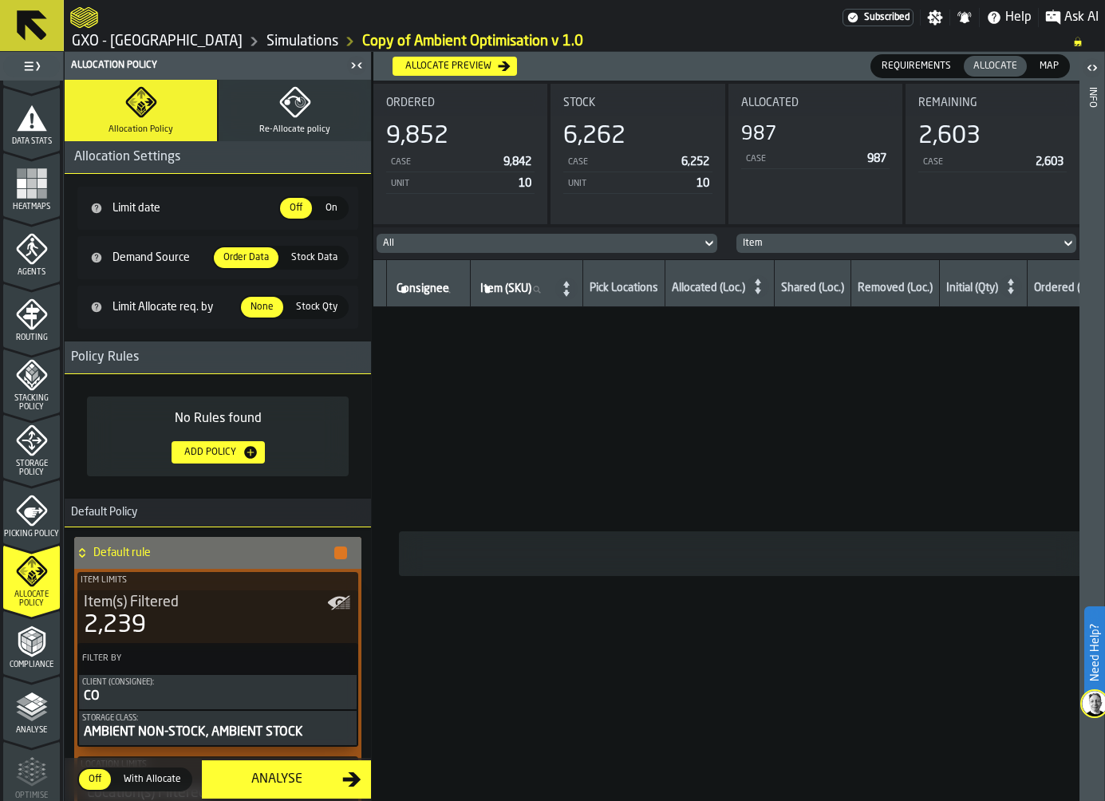
click at [1055, 61] on span "Map" at bounding box center [1049, 66] width 32 height 14
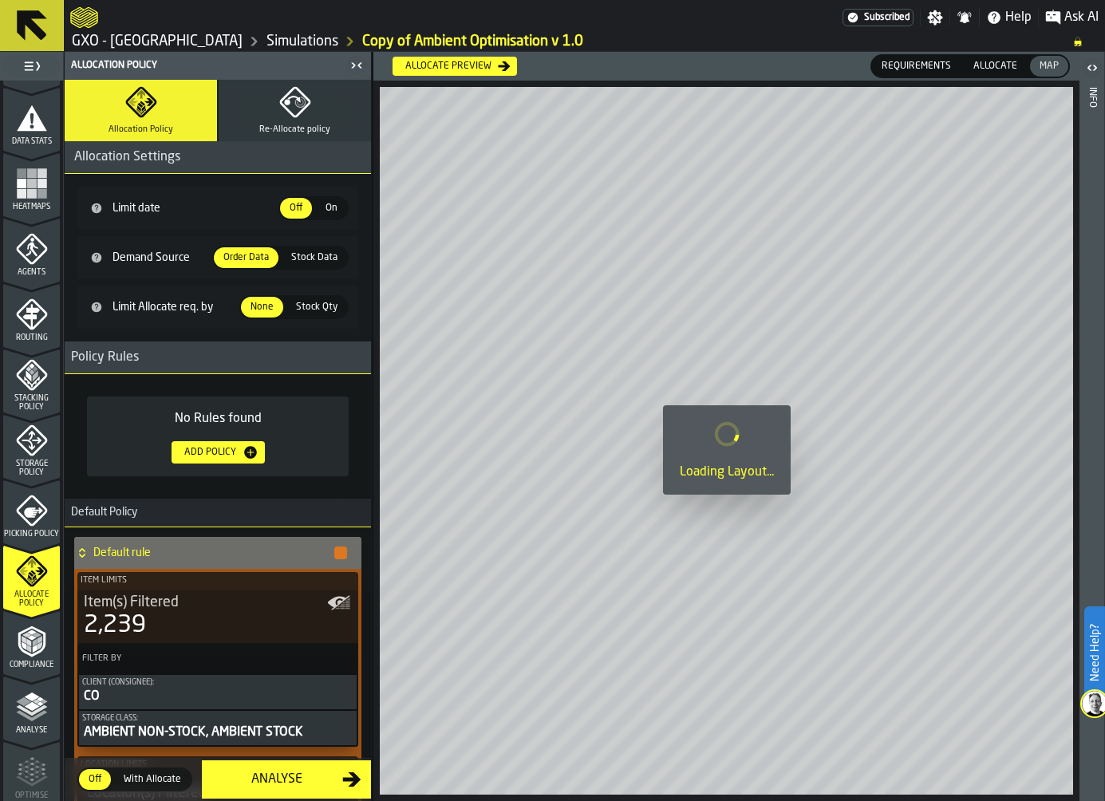
click at [1002, 66] on span "Allocate" at bounding box center [995, 66] width 57 height 14
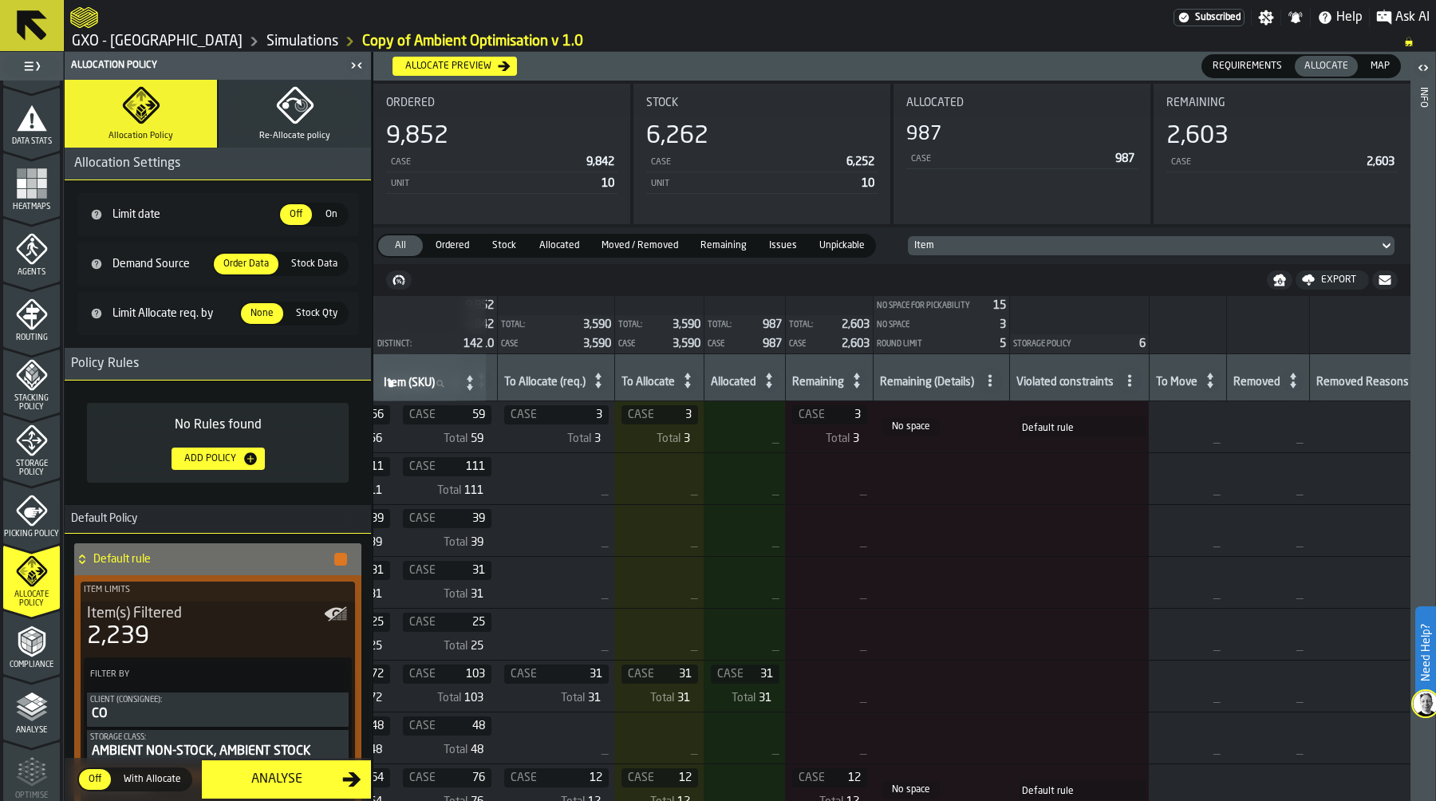
scroll to position [0, 642]
click at [991, 374] on icon at bounding box center [985, 380] width 13 height 13
click at [944, 476] on li "No space" at bounding box center [935, 490] width 150 height 38
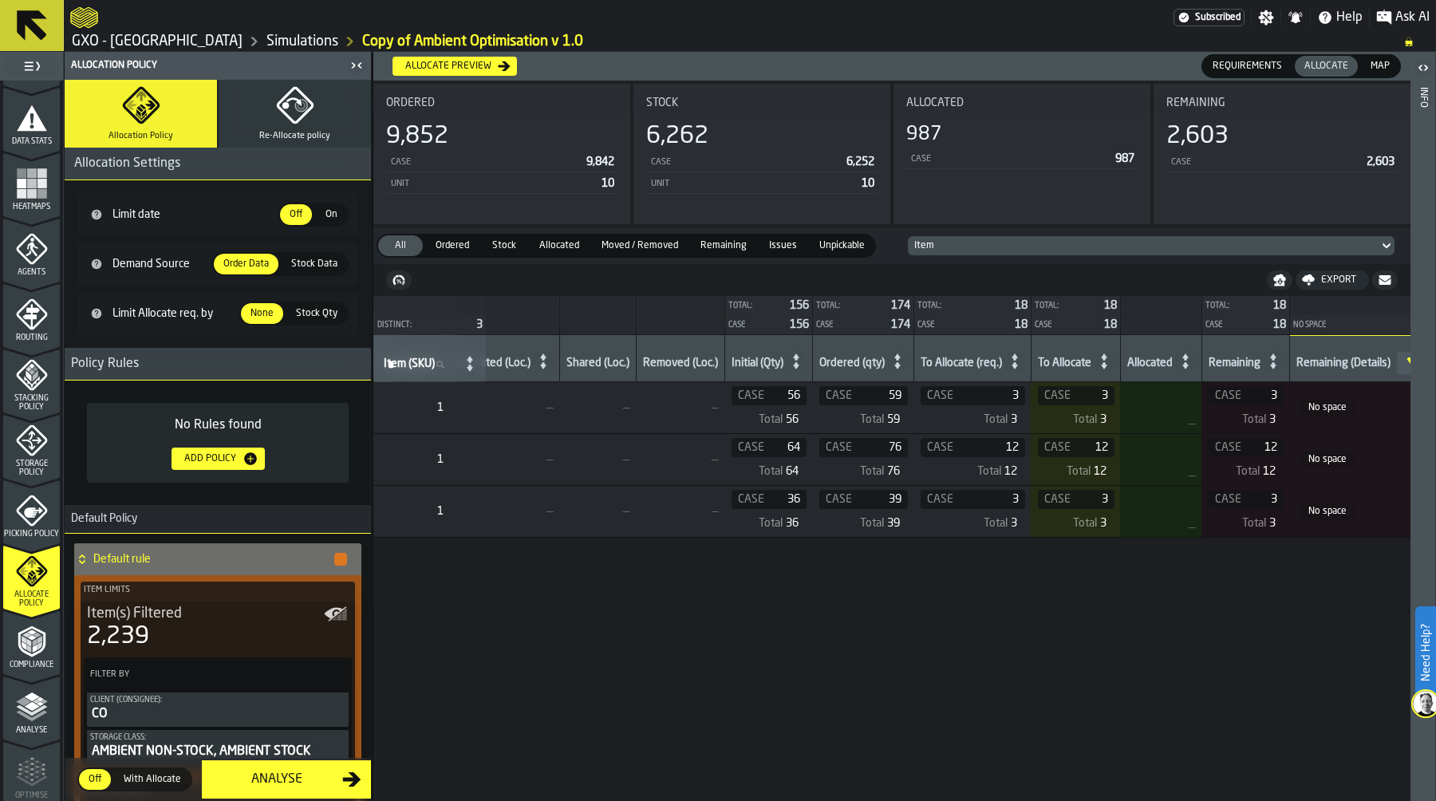
scroll to position [0, 0]
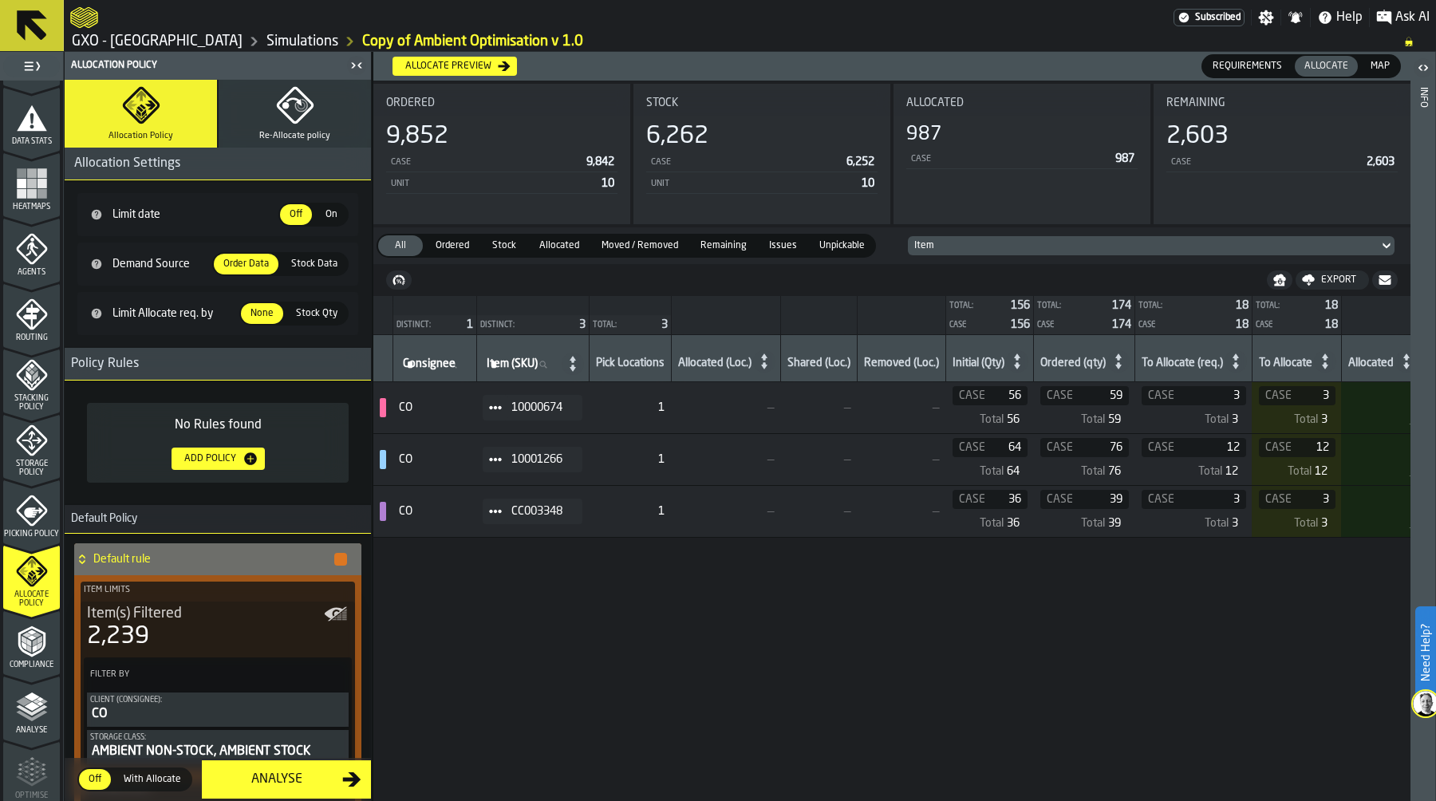
click at [490, 416] on span at bounding box center [496, 408] width 26 height 26
click at [496, 428] on li "Show Assignment" at bounding box center [538, 436] width 102 height 30
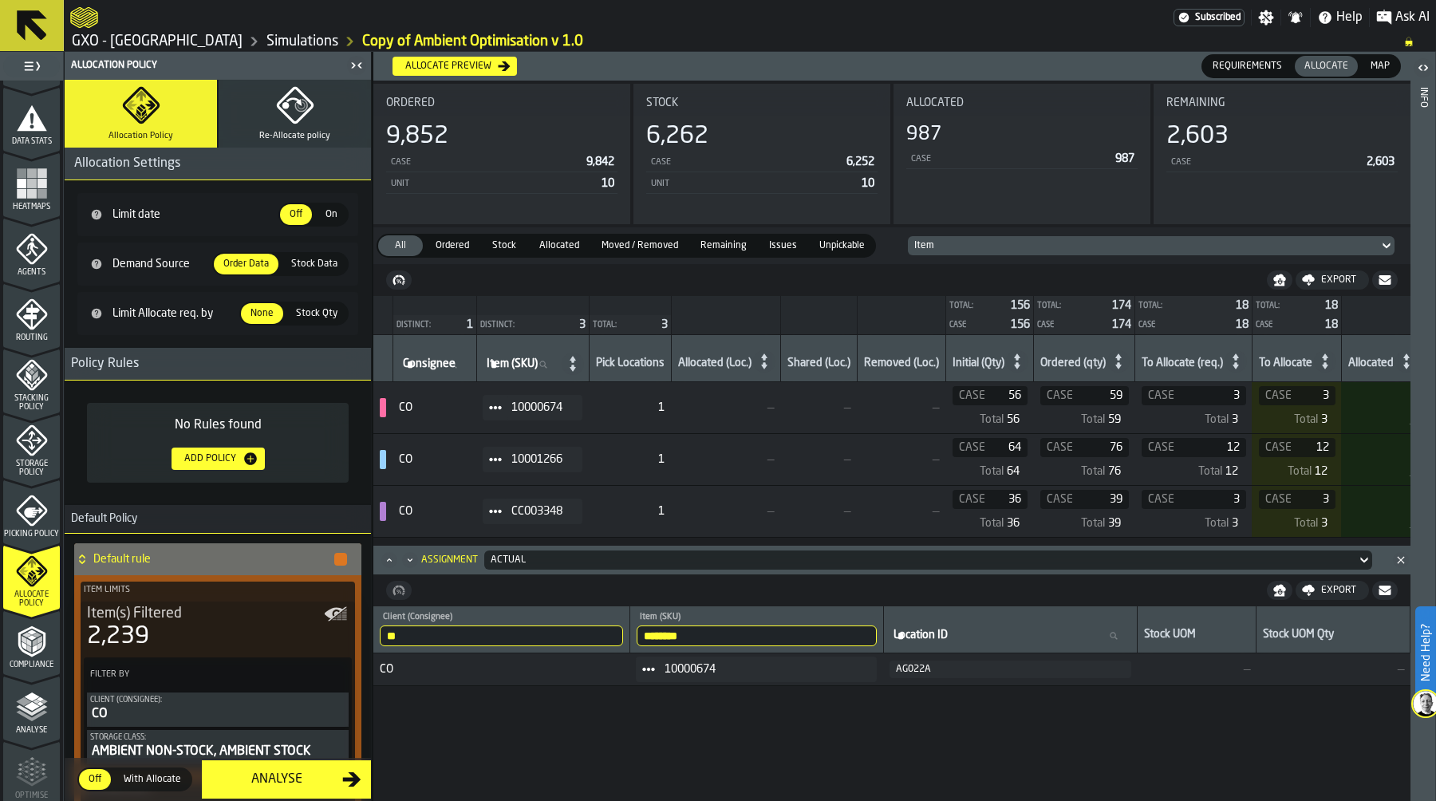
click at [28, 179] on rect "menu Heatmaps" at bounding box center [32, 184] width 10 height 10
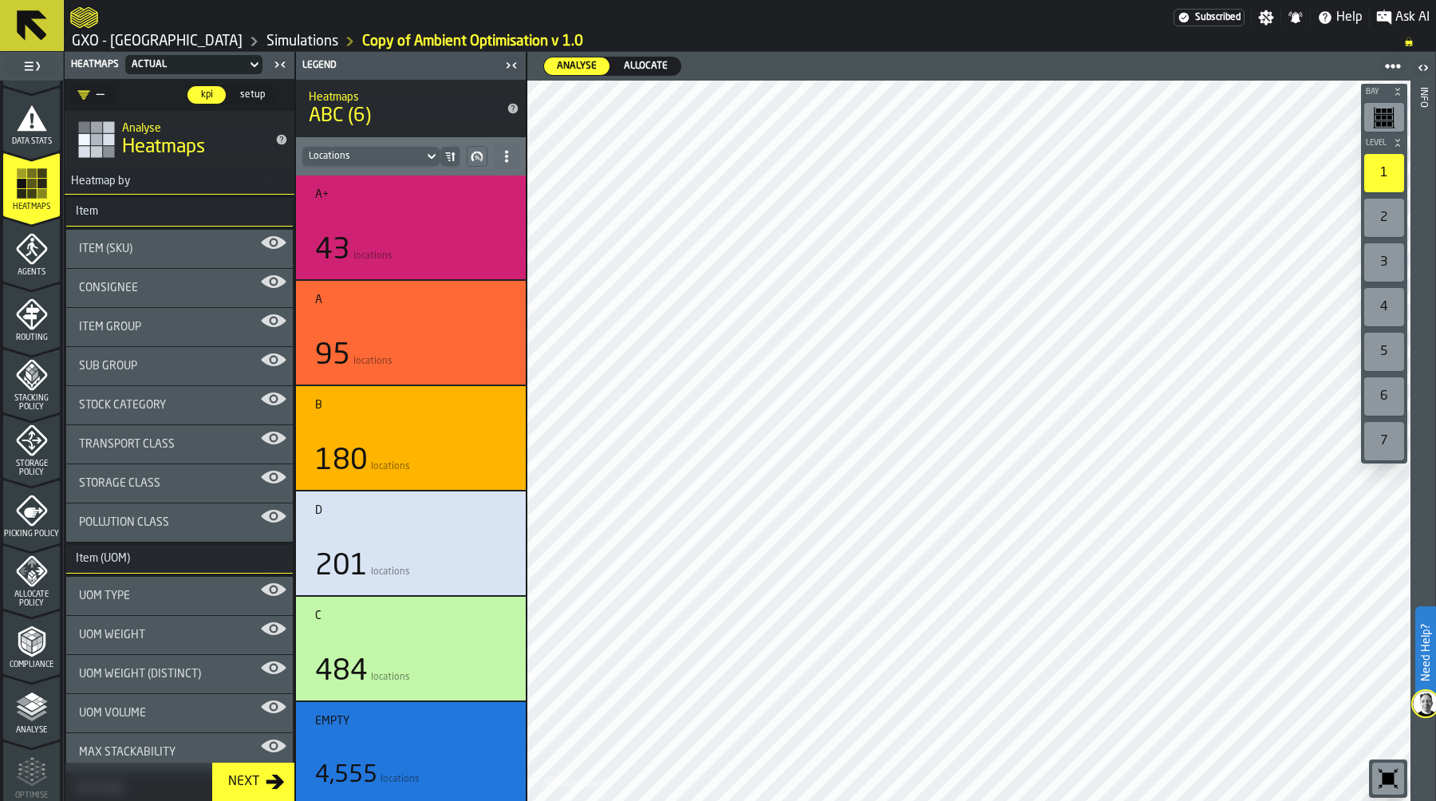
click at [659, 68] on span "Allocate" at bounding box center [645, 66] width 57 height 14
click at [1104, 222] on div "2" at bounding box center [1384, 218] width 40 height 38
click at [225, 287] on div "Consignee" at bounding box center [179, 288] width 201 height 13
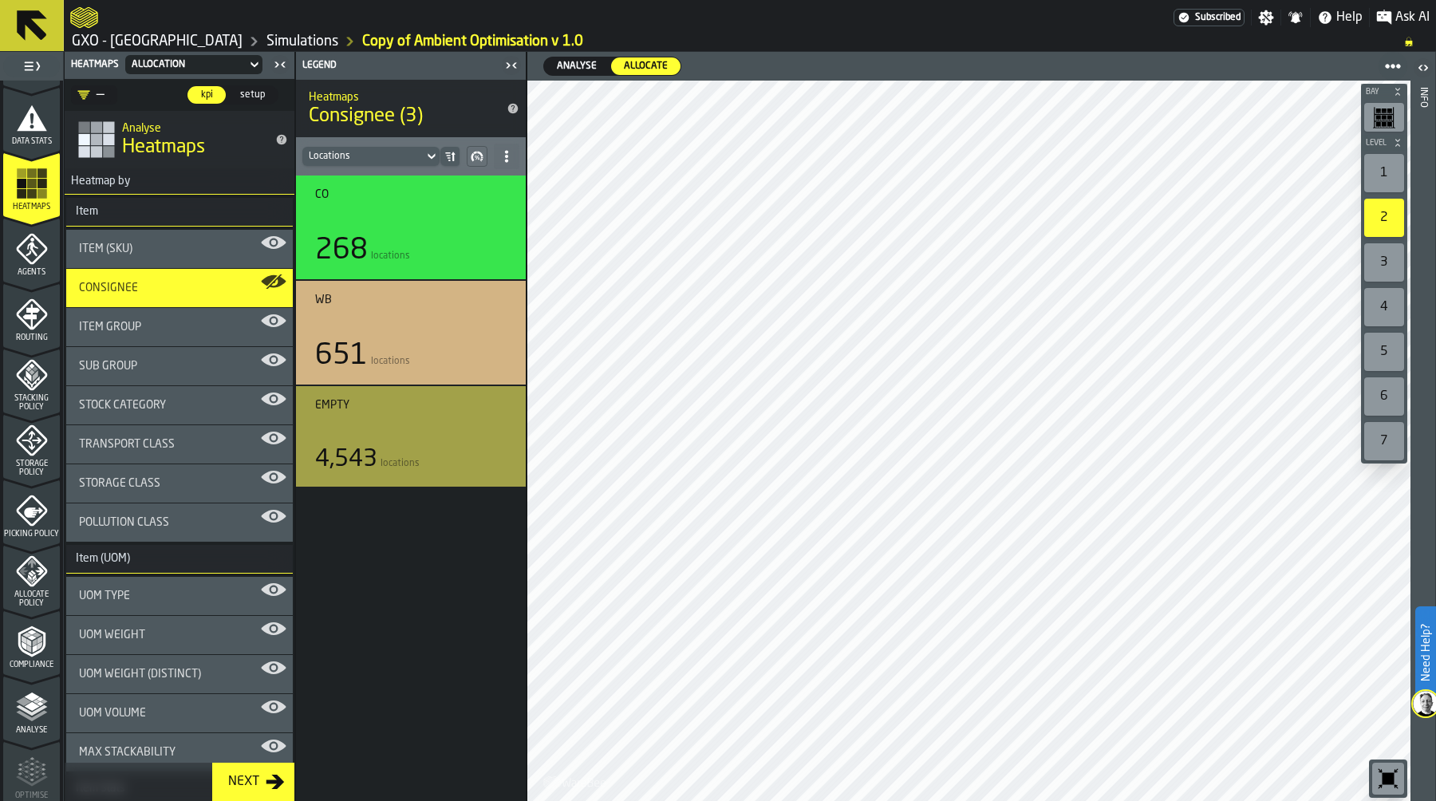
click at [34, 593] on span "Allocate Policy" at bounding box center [31, 599] width 57 height 18
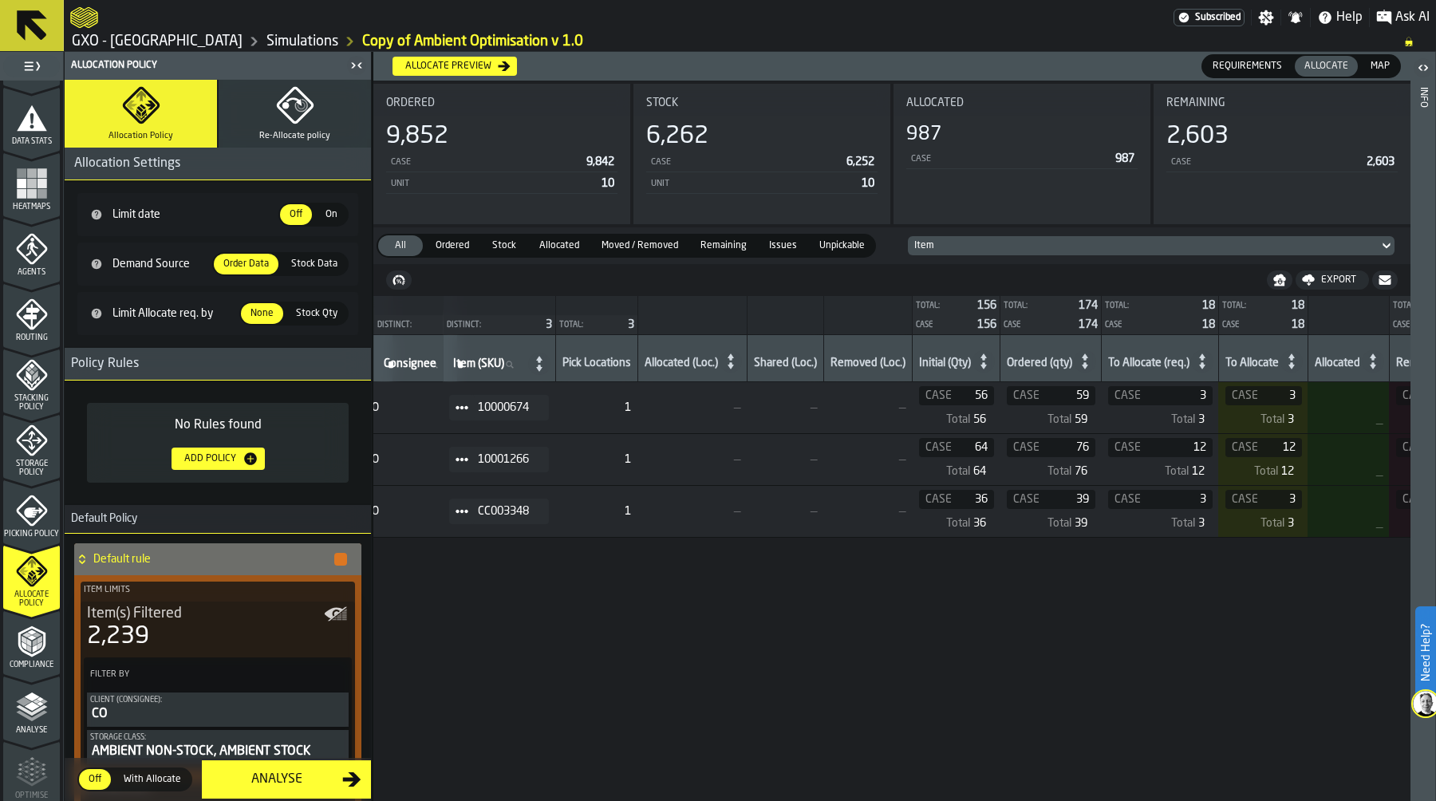
scroll to position [0, 40]
click at [459, 395] on span at bounding box center [456, 408] width 26 height 26
click at [524, 499] on li "Show Items" at bounding box center [498, 495] width 102 height 30
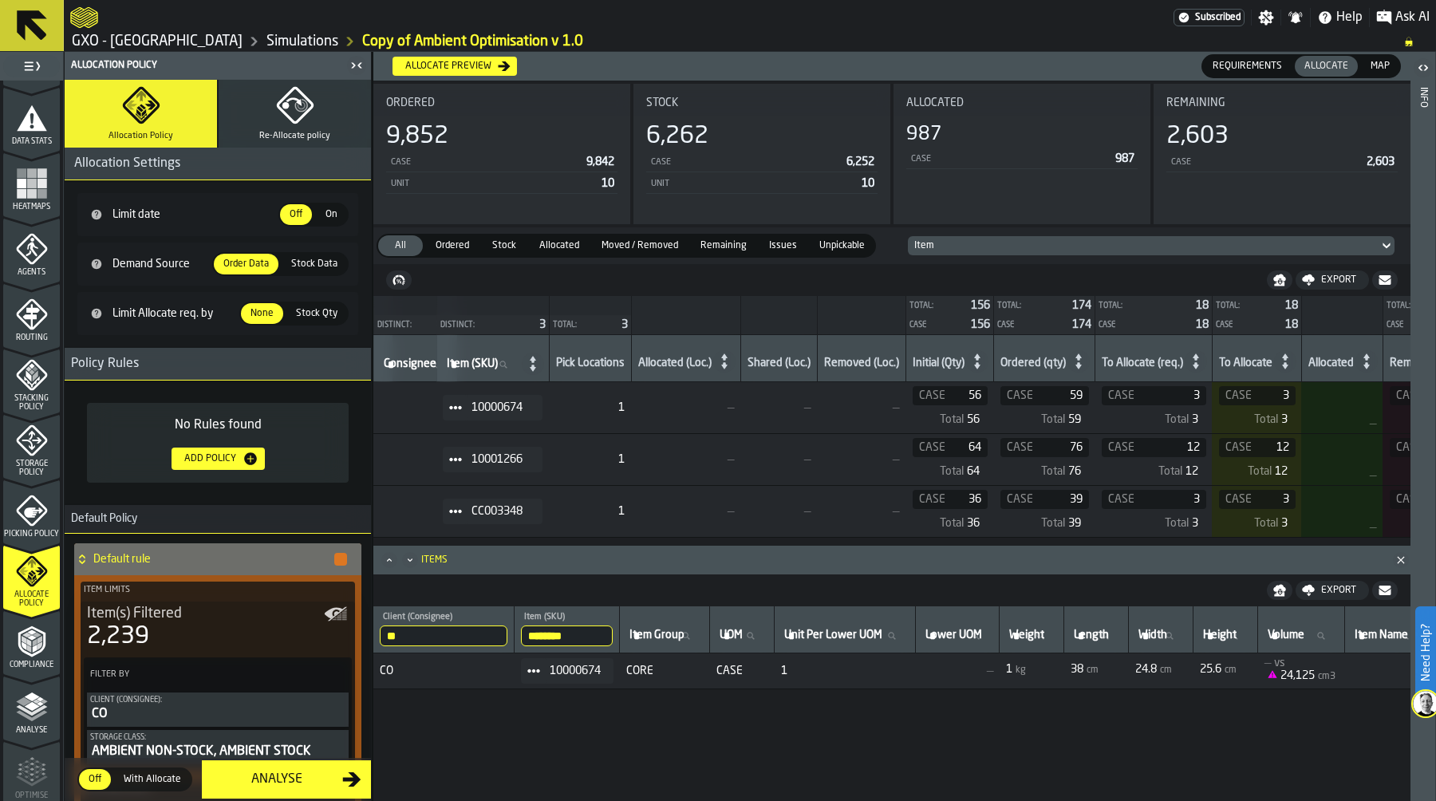
click at [27, 203] on span "Heatmaps" at bounding box center [31, 207] width 57 height 9
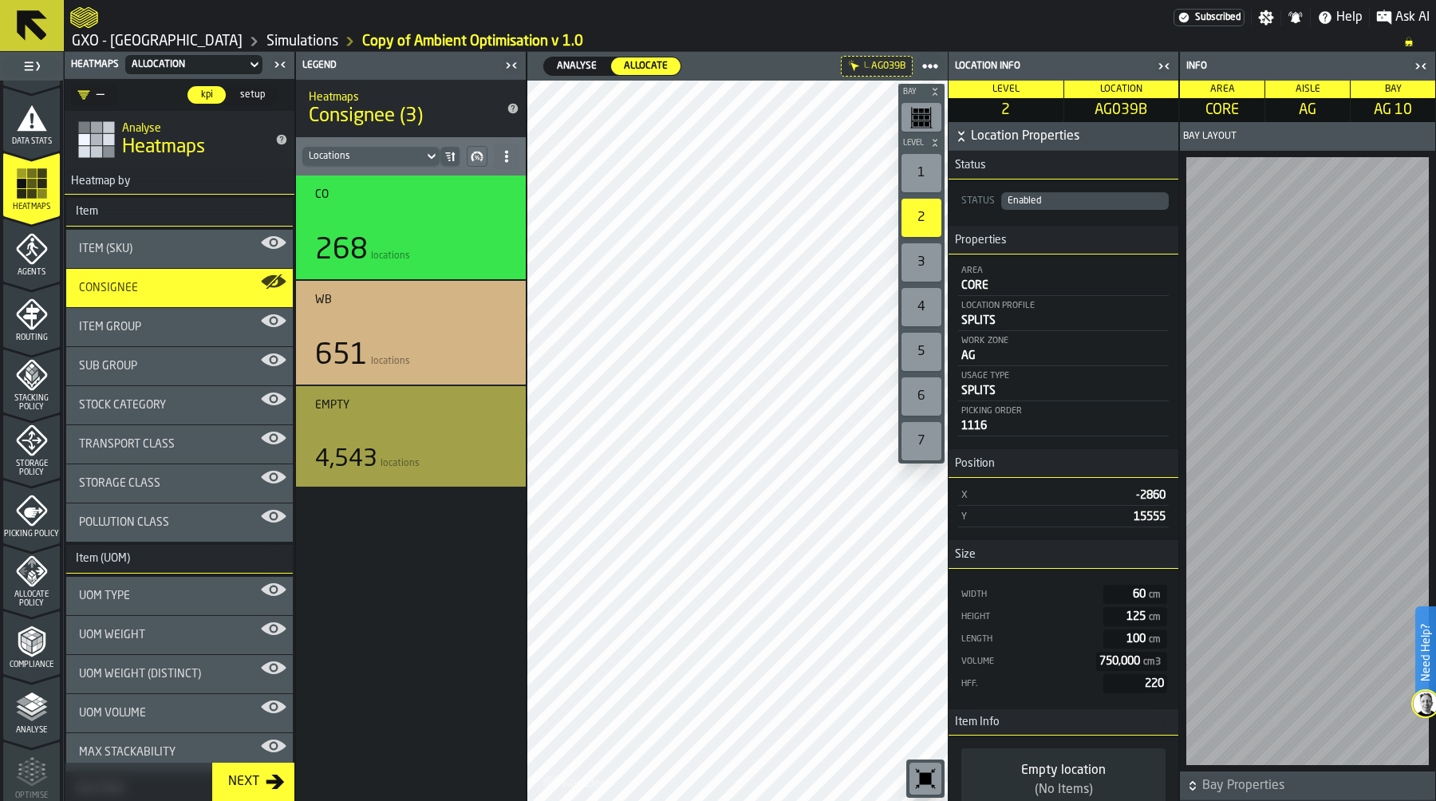
click at [16, 599] on span "Allocate Policy" at bounding box center [31, 599] width 57 height 18
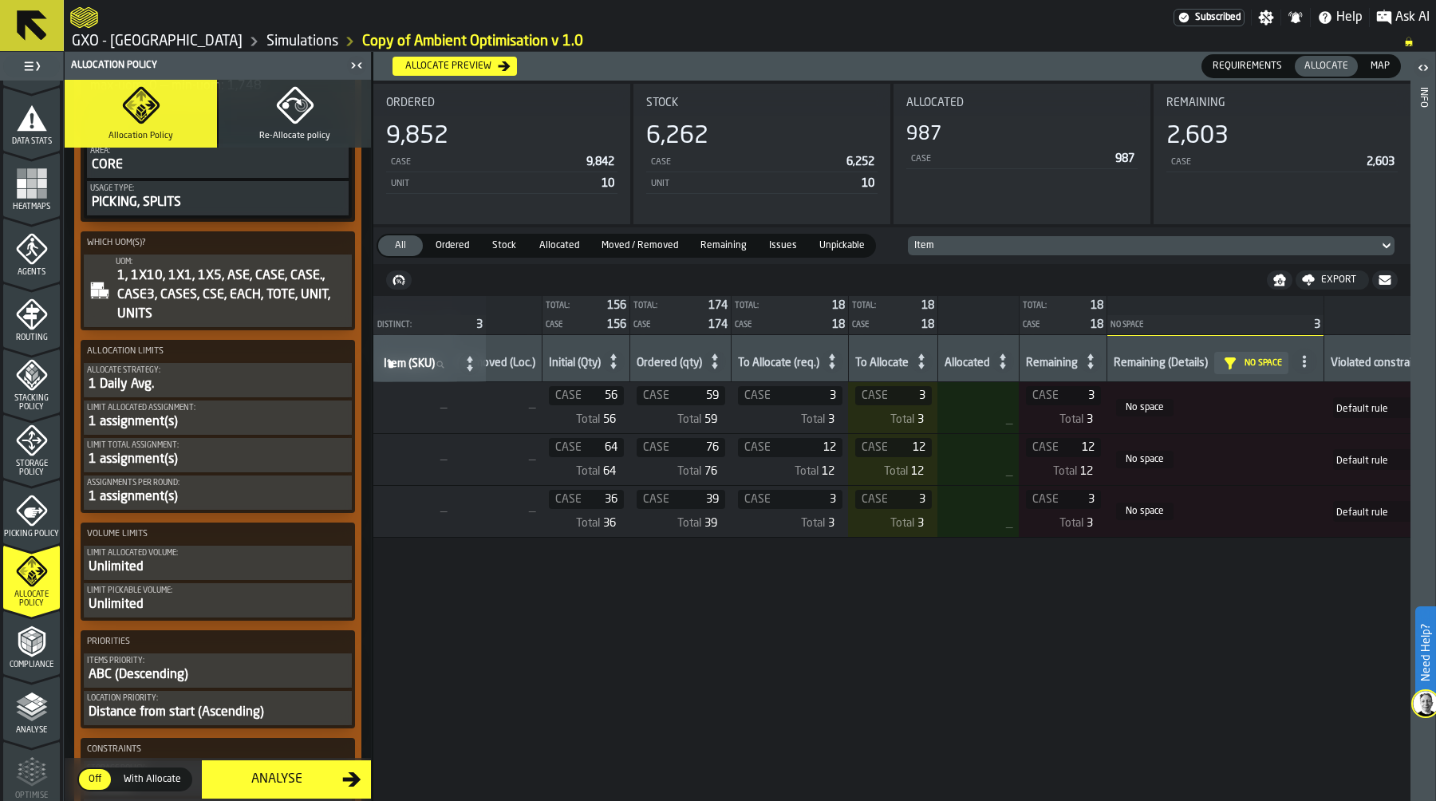
scroll to position [0, 917]
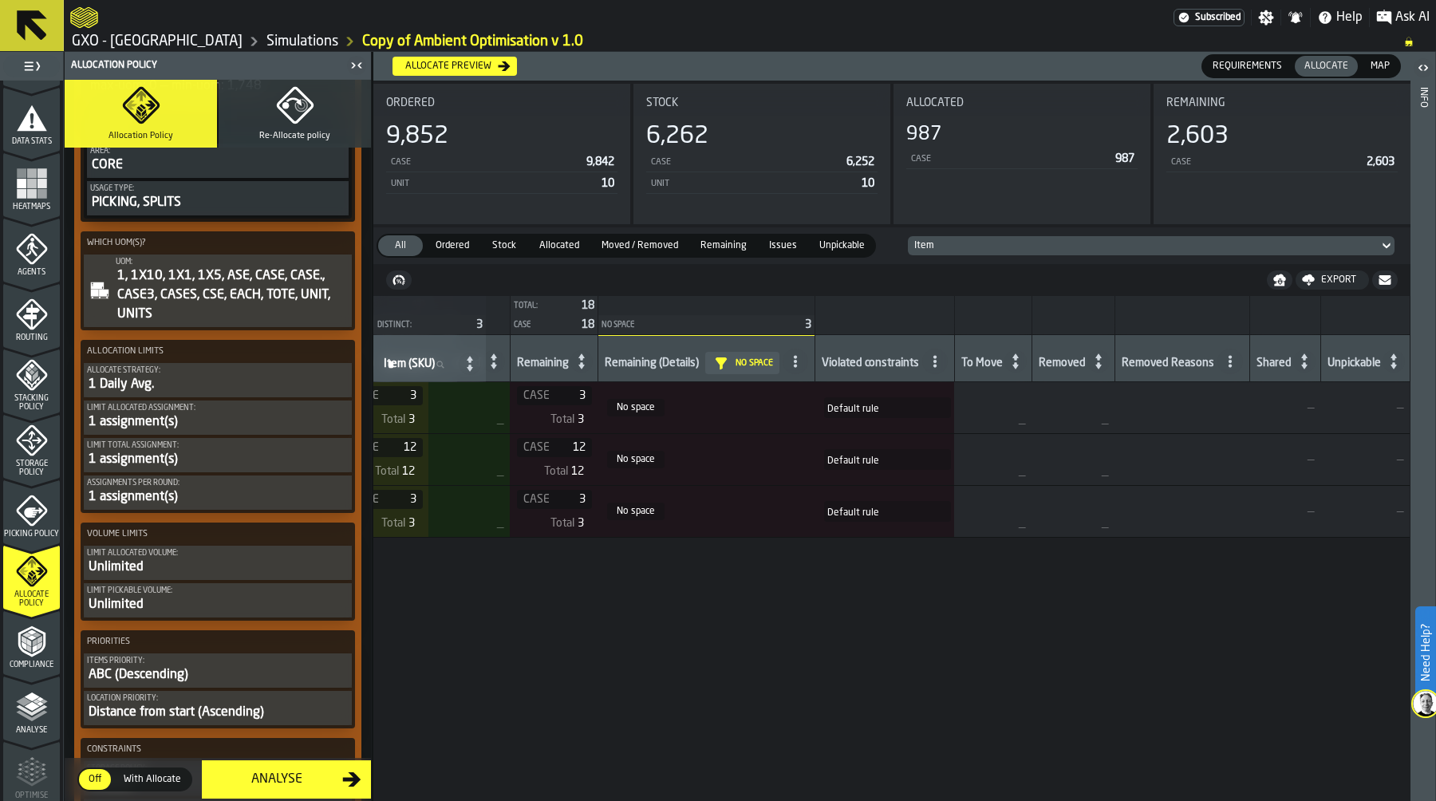
click at [800, 361] on icon at bounding box center [795, 361] width 13 height 13
click at [749, 423] on div "No space for pickability" at bounding box center [740, 432] width 131 height 19
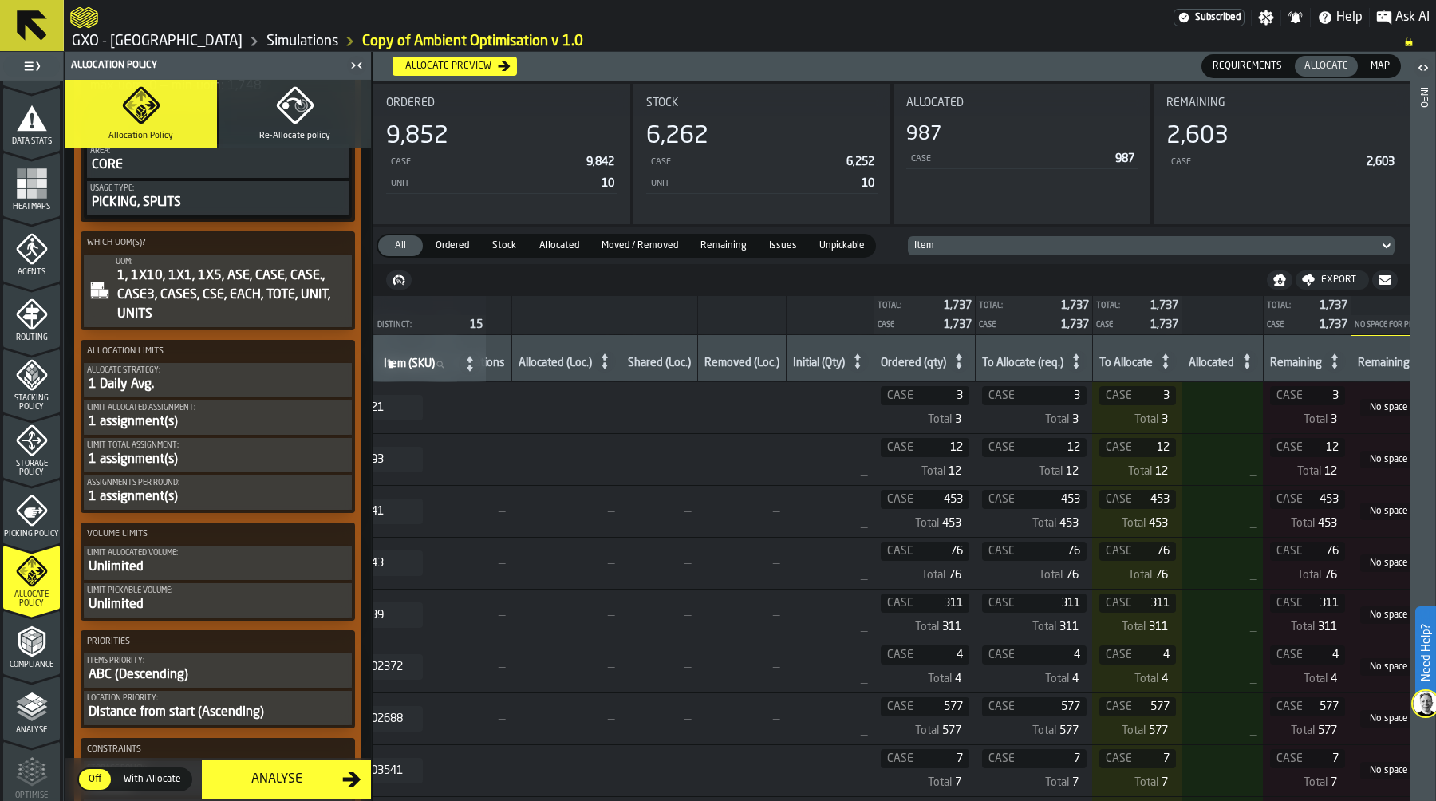
scroll to position [0, 0]
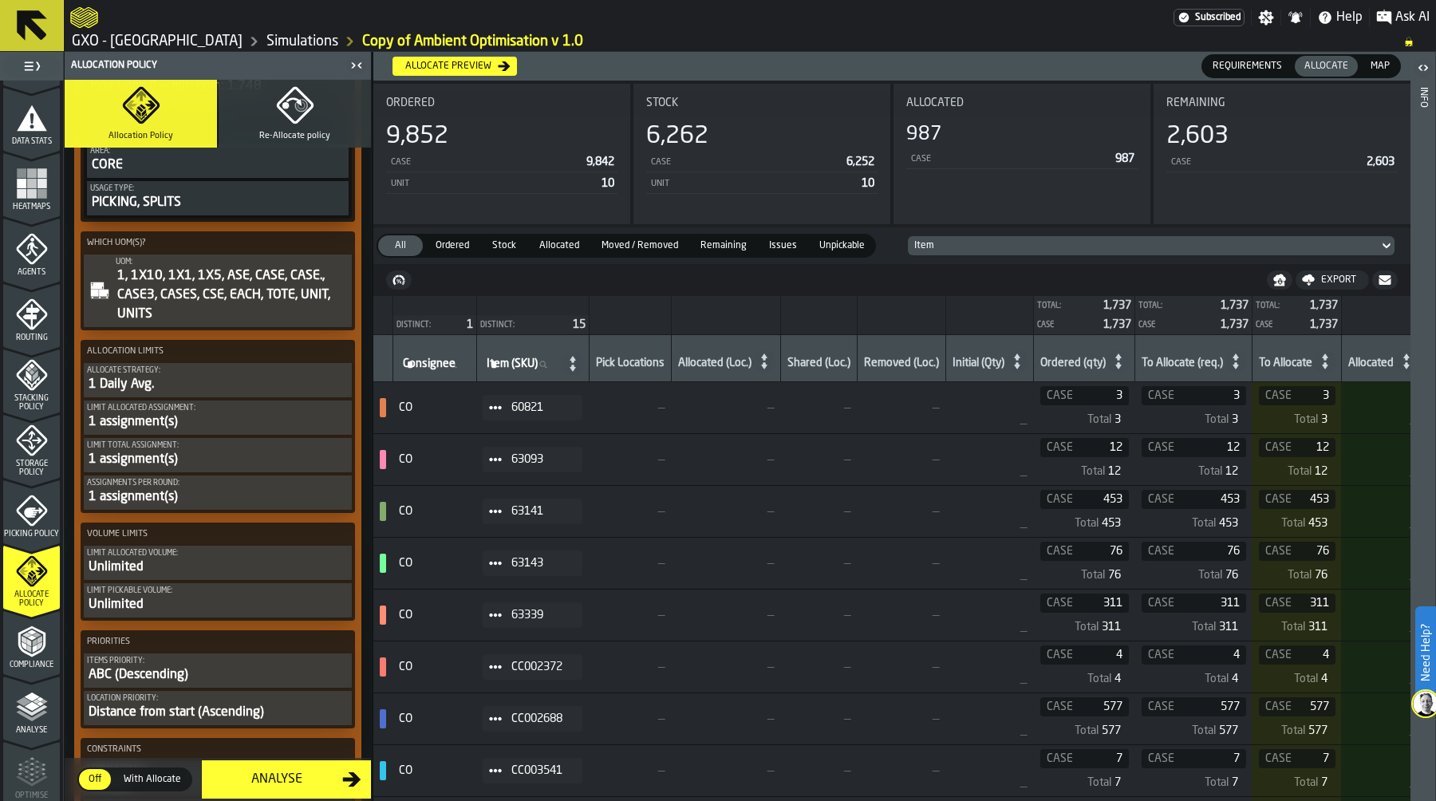
click at [491, 513] on span at bounding box center [496, 512] width 26 height 26
click at [549, 534] on div "Show Assignment" at bounding box center [537, 539] width 83 height 10
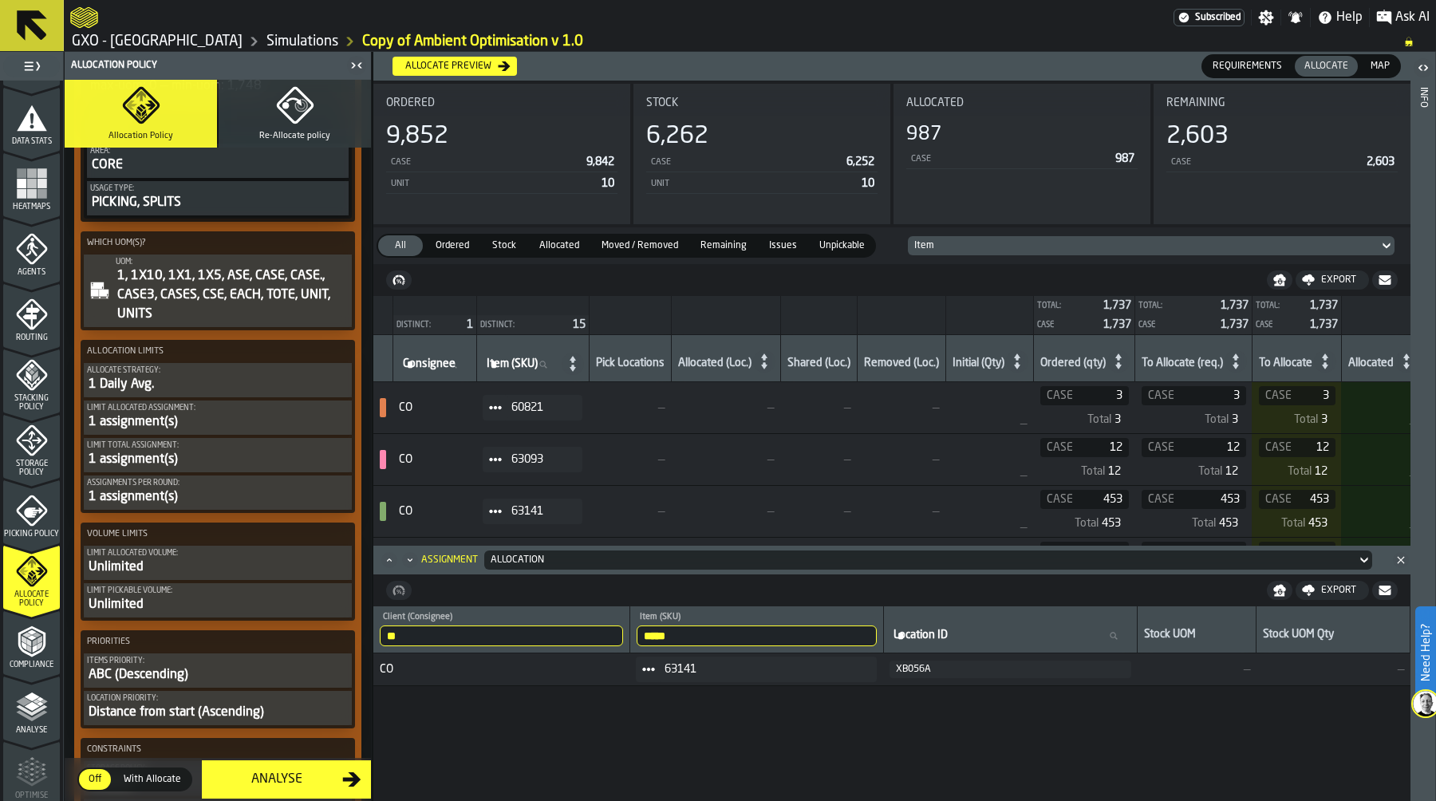
click at [646, 676] on span at bounding box center [649, 669] width 26 height 26
click at [690, 747] on li "Show Items" at bounding box center [689, 756] width 102 height 30
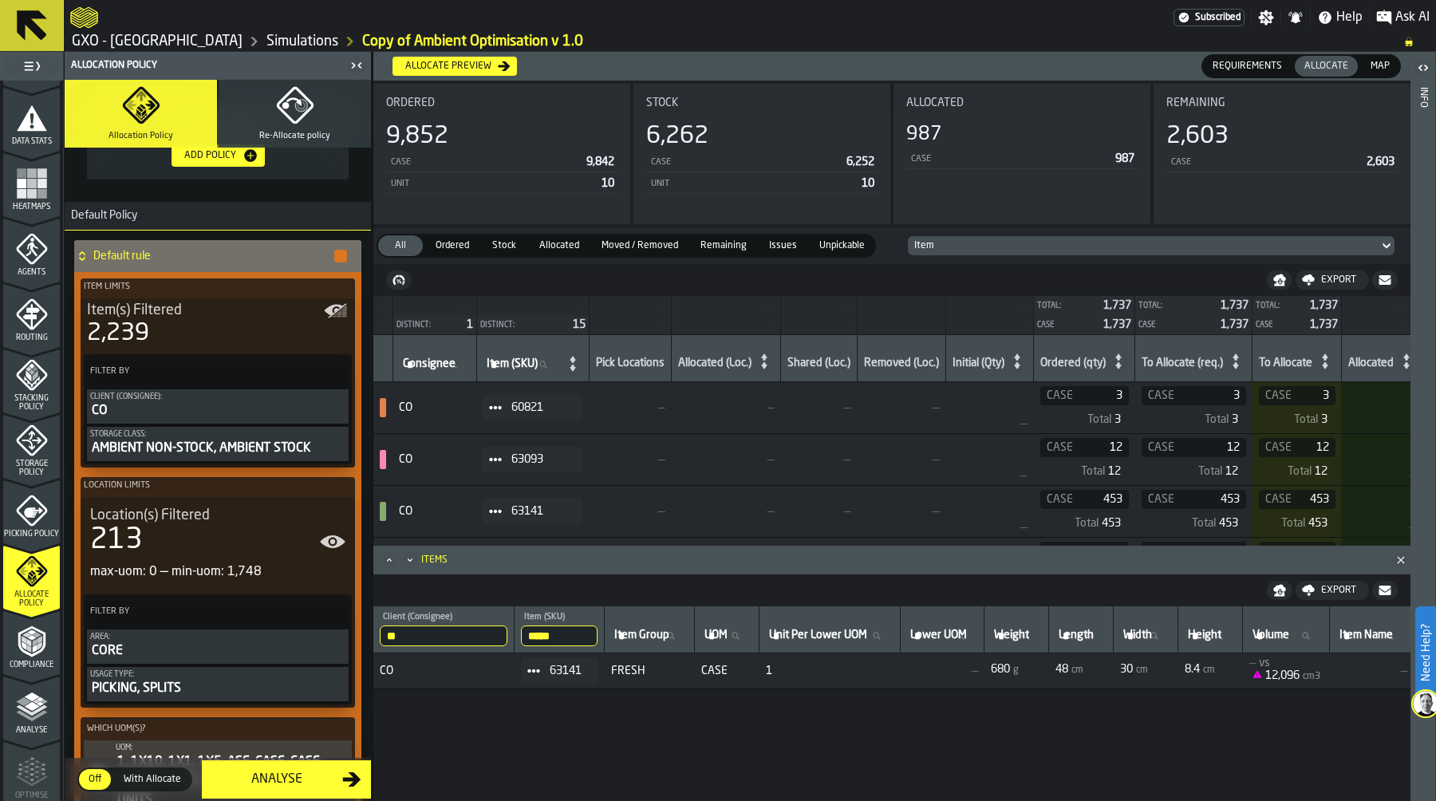
scroll to position [302, 0]
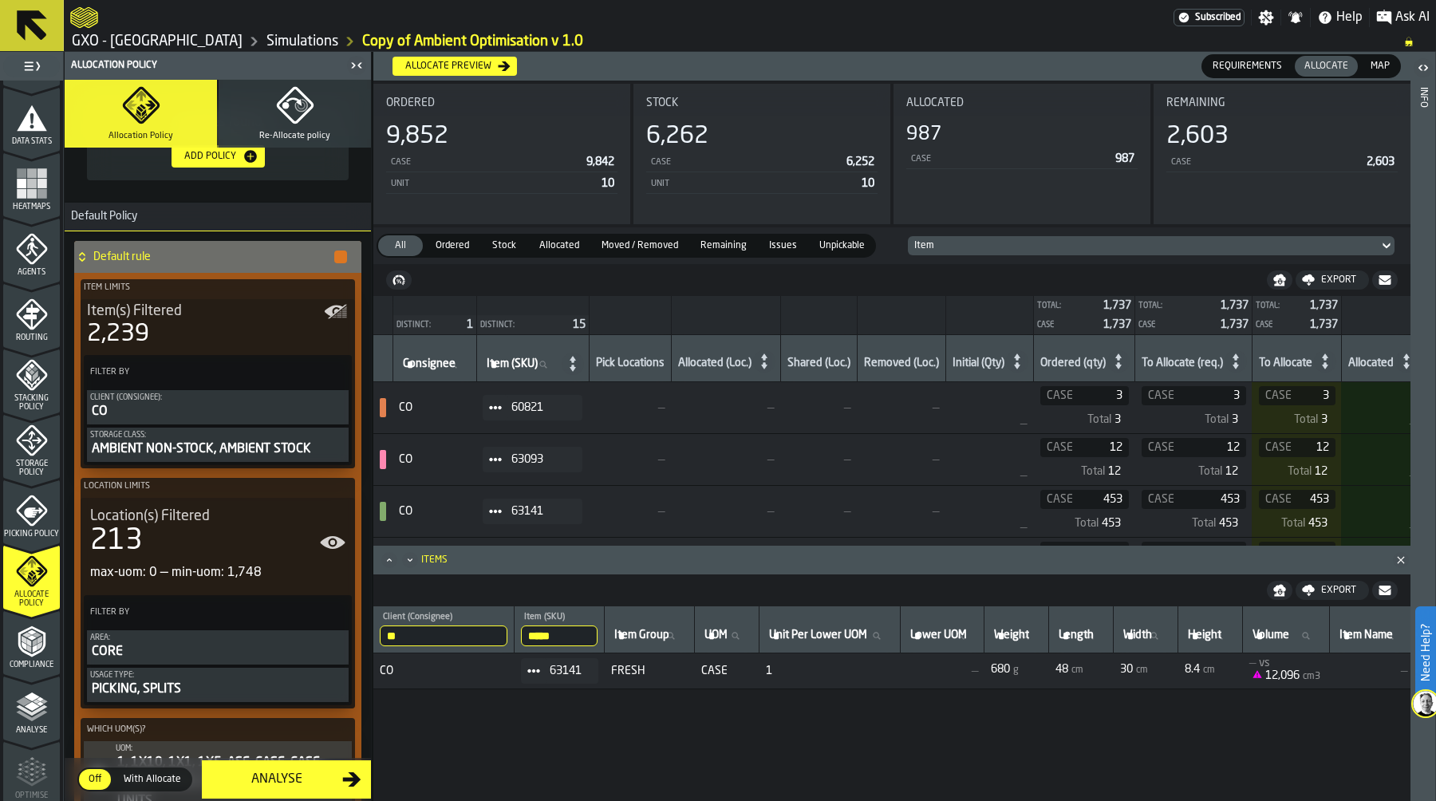
click at [286, 104] on icon "button" at bounding box center [295, 105] width 38 height 38
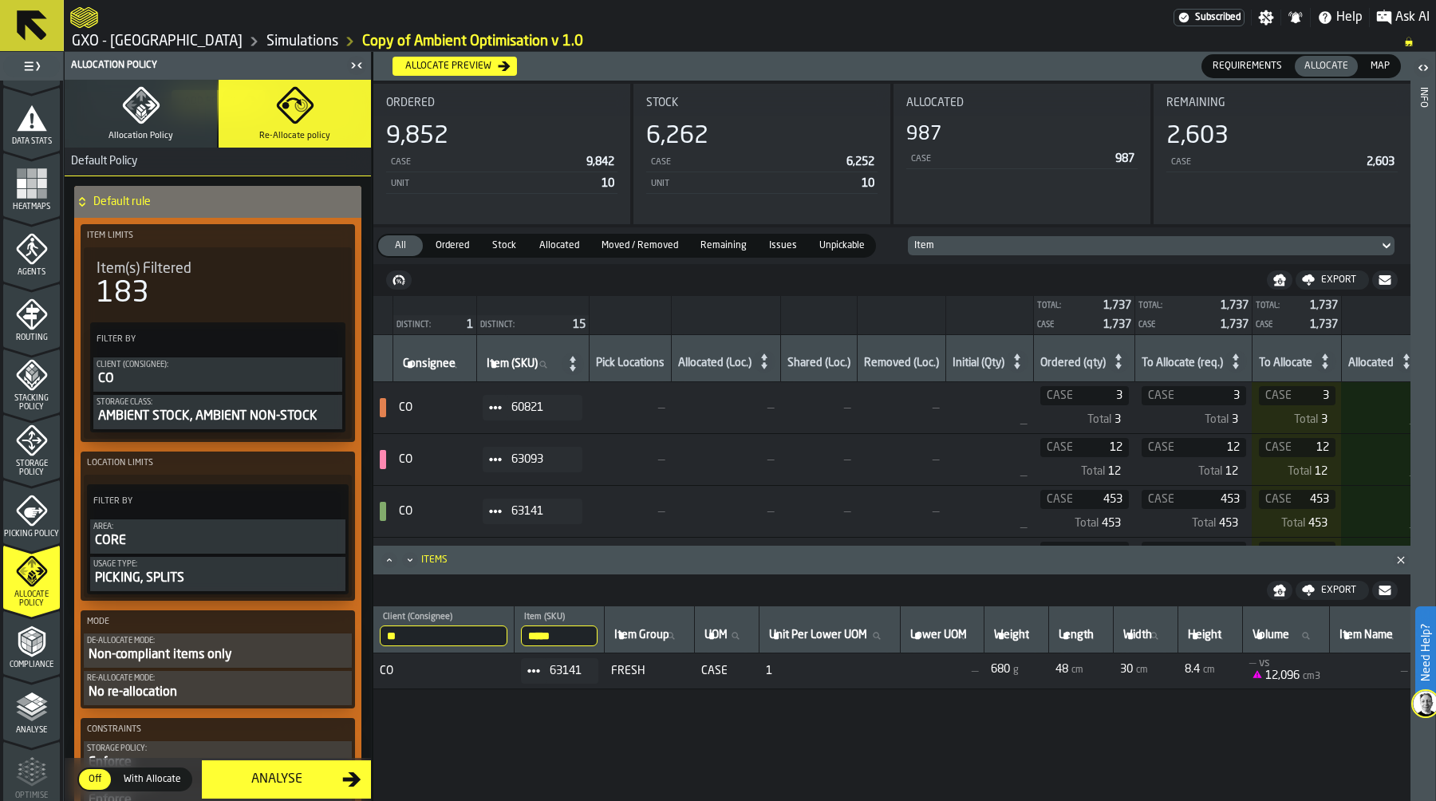
scroll to position [154, 0]
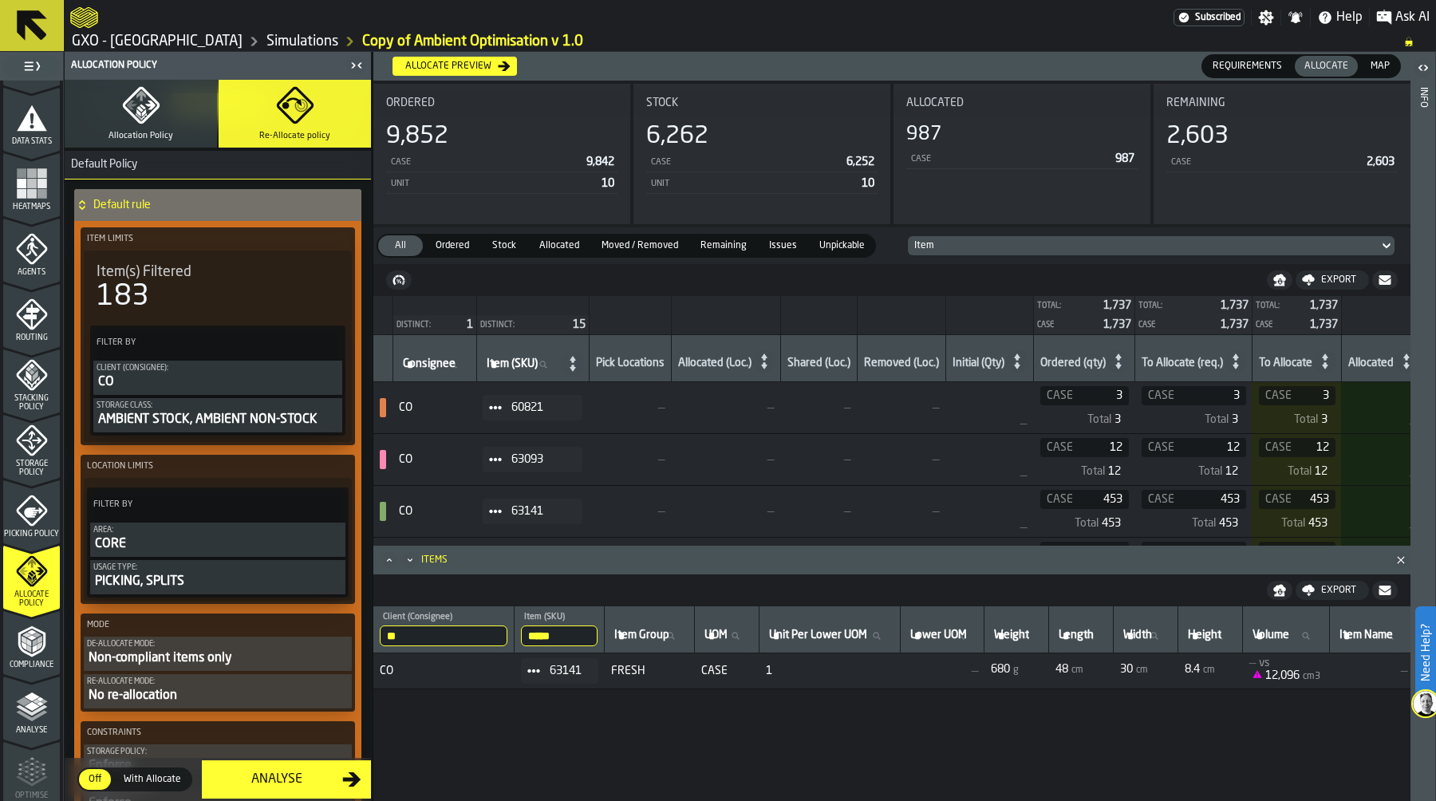
click at [0, 0] on icon "PolicyFilterItem-Storage Class" at bounding box center [0, 0] width 0 height 0
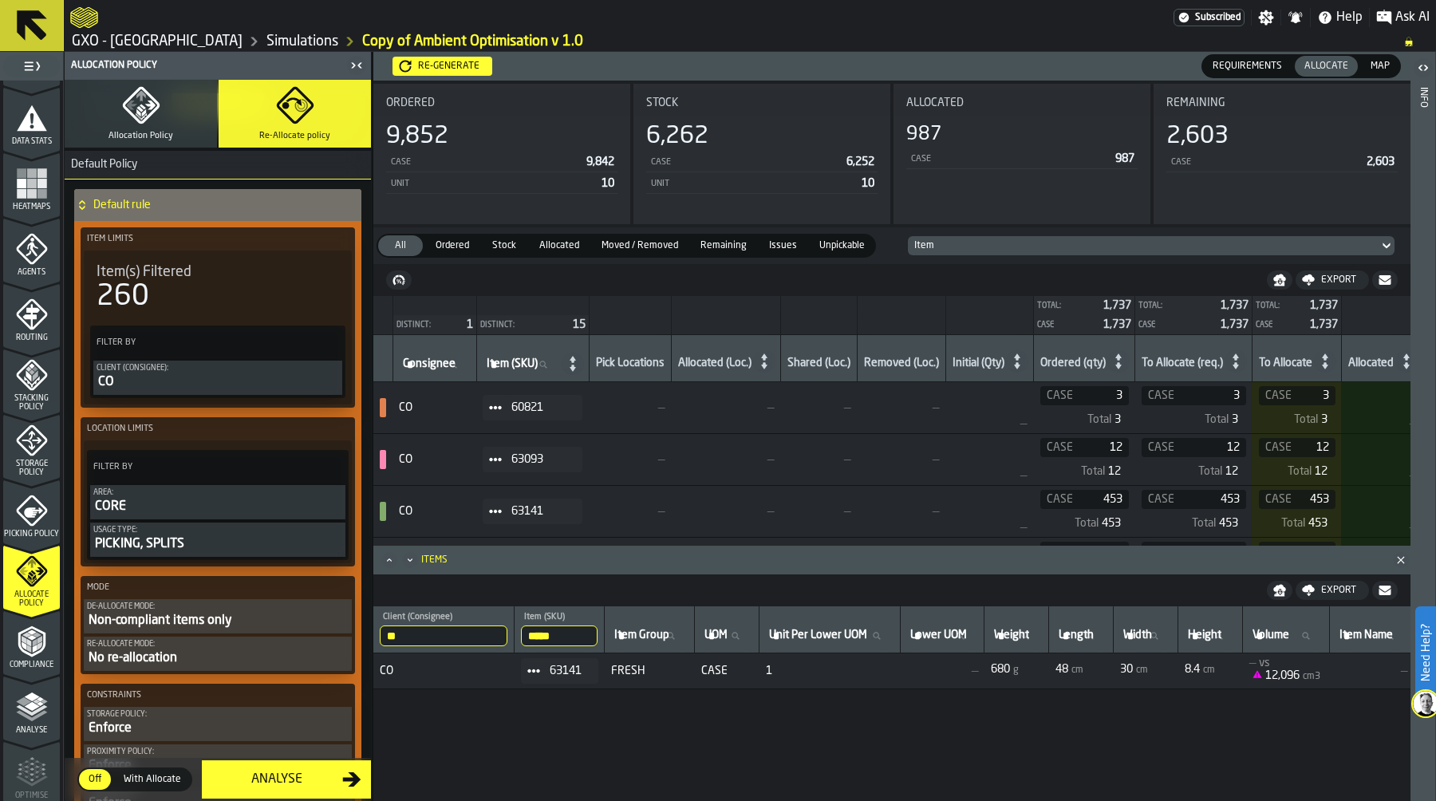
click at [218, 377] on div "CO" at bounding box center [218, 381] width 242 height 19
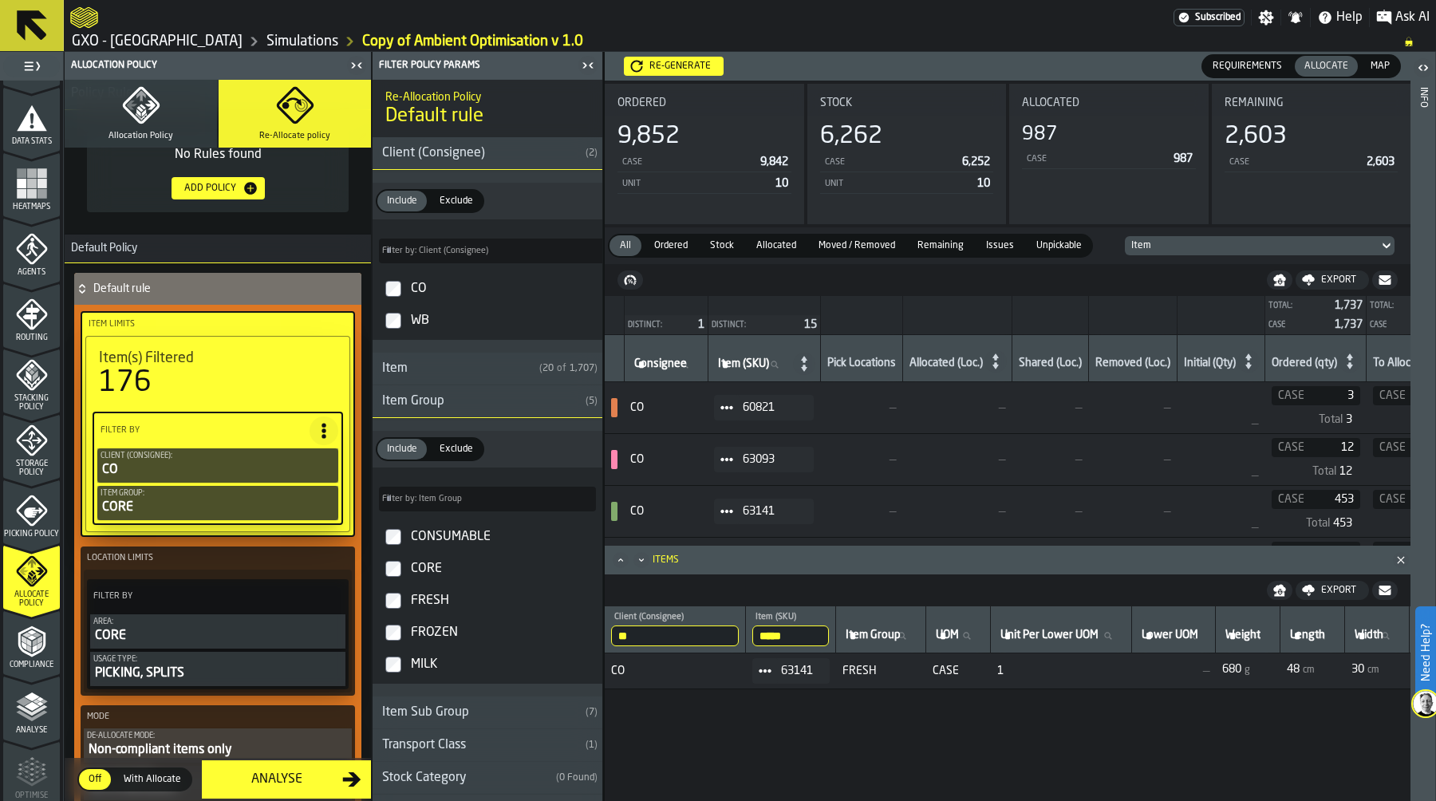
scroll to position [36, 0]
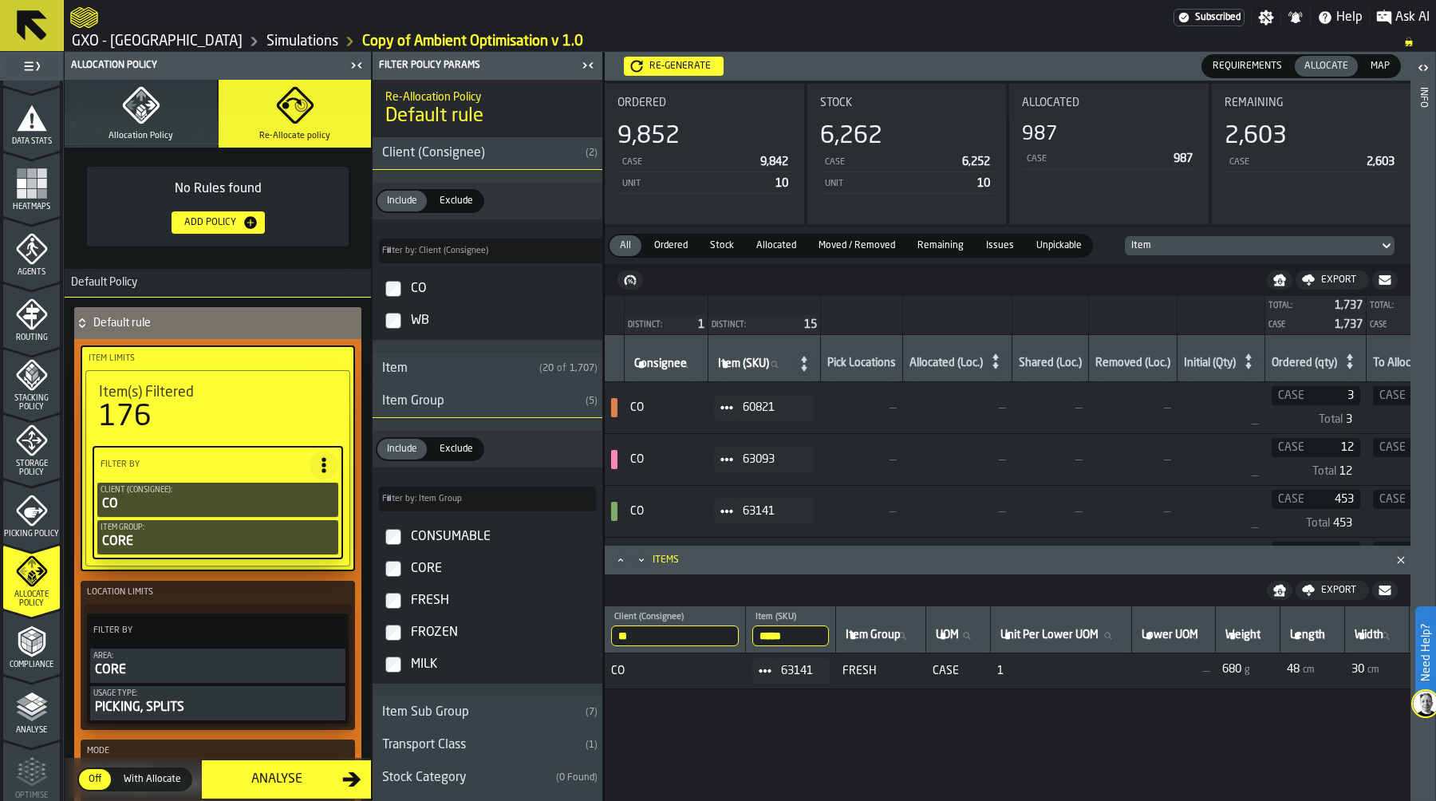
click at [144, 99] on icon "button" at bounding box center [141, 105] width 38 height 38
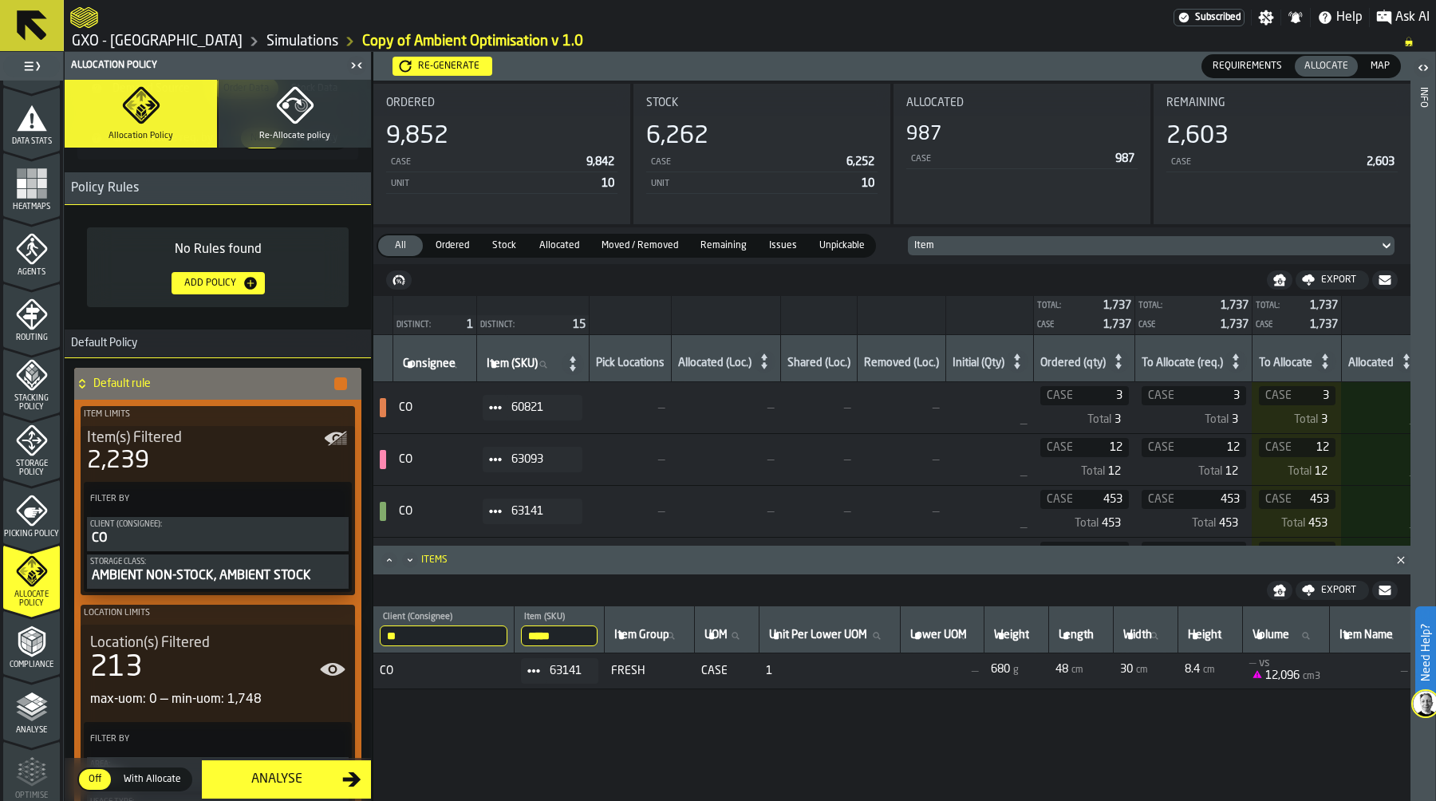
scroll to position [221, 0]
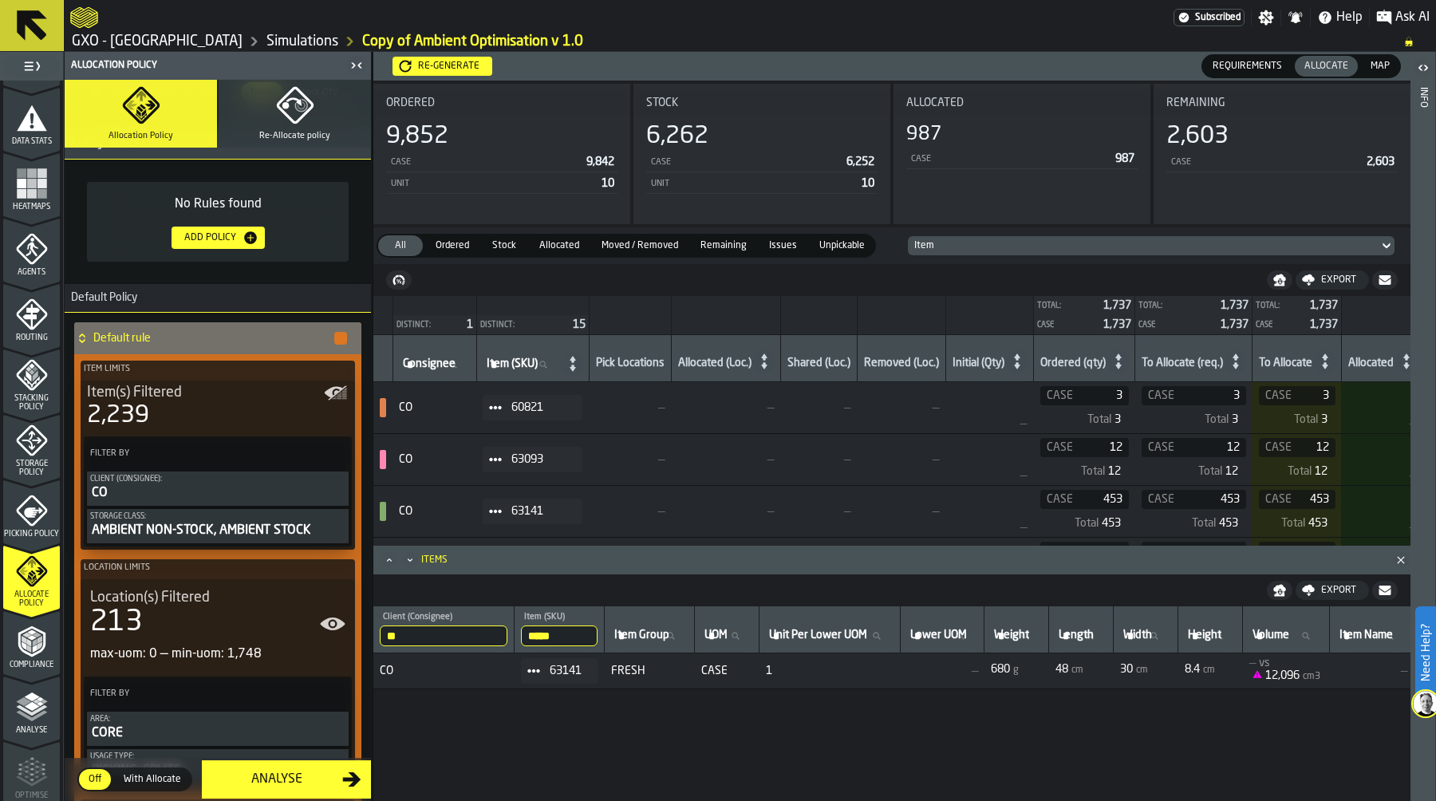
click at [0, 0] on icon "PolicyFilterItem-Storage Class" at bounding box center [0, 0] width 0 height 0
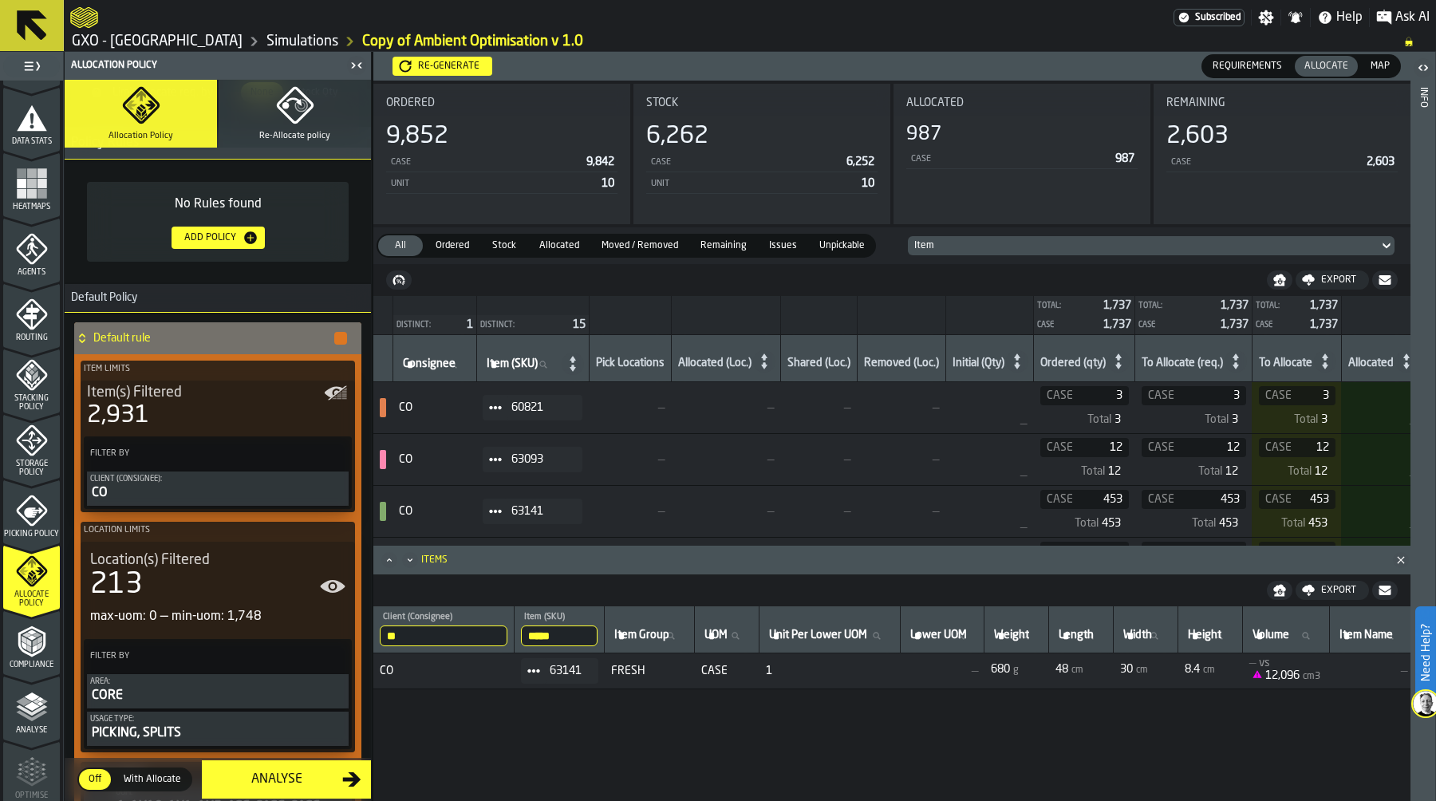
click at [222, 471] on button "Client (Consignee): CO" at bounding box center [218, 488] width 262 height 34
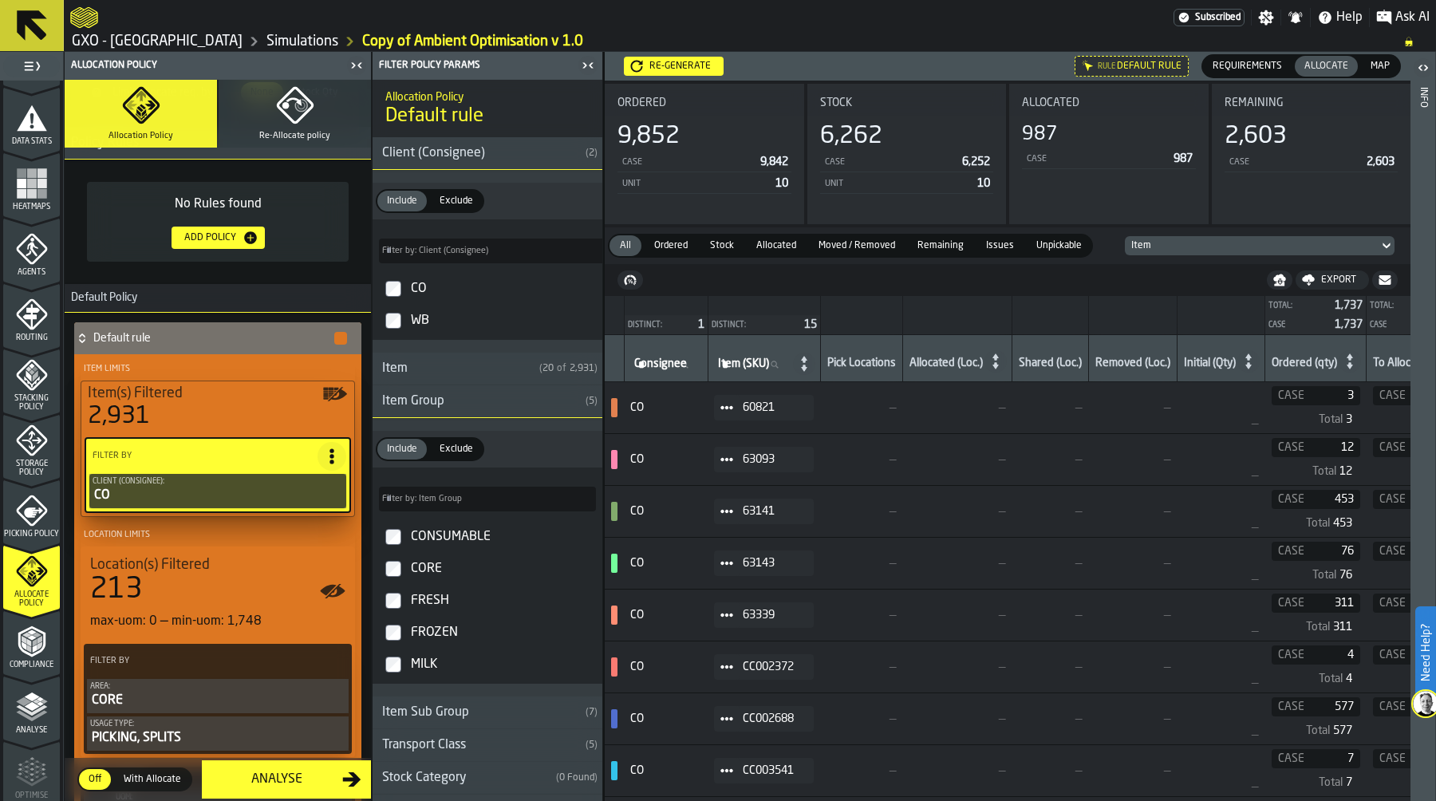
click at [394, 560] on label "CORE" at bounding box center [487, 569] width 223 height 32
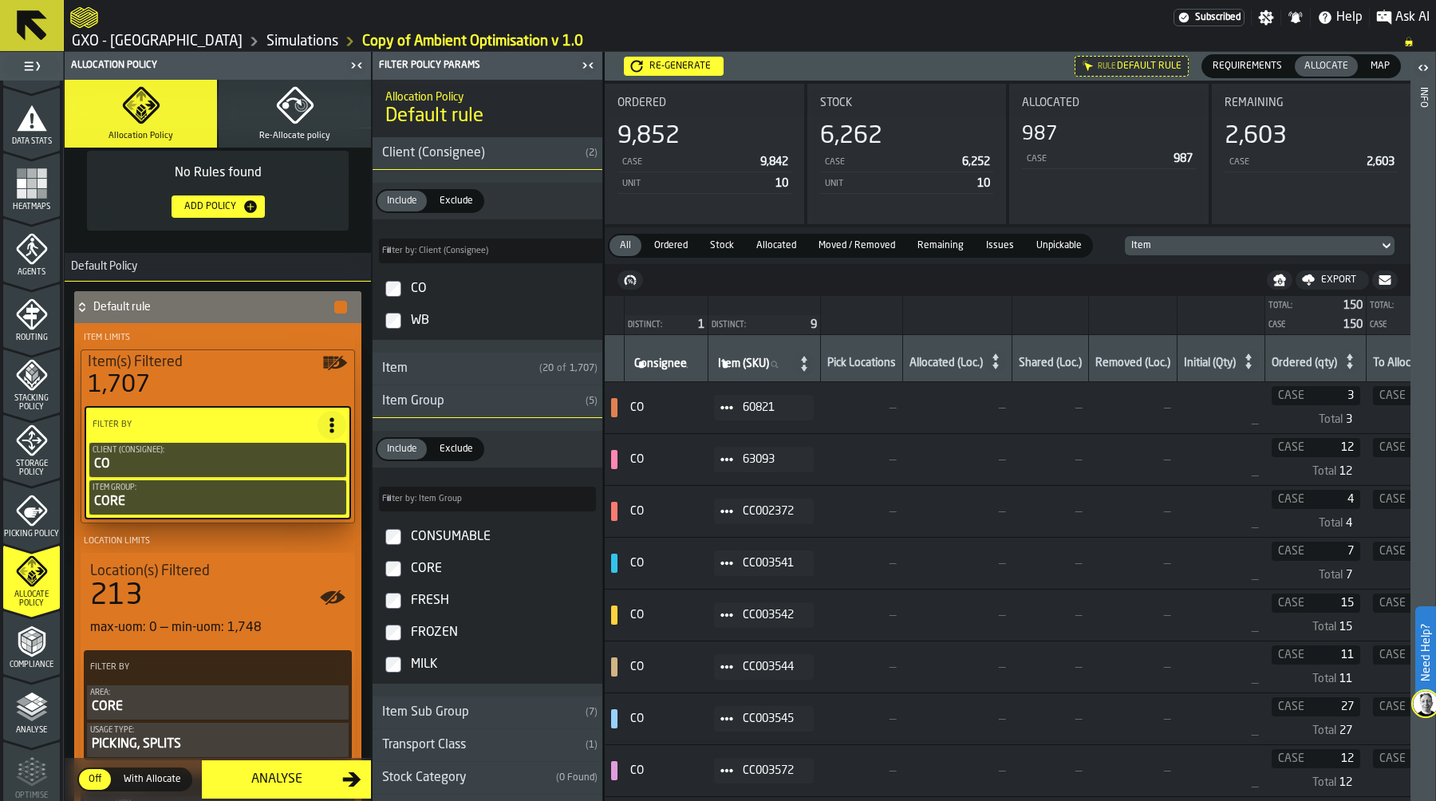
scroll to position [250, 0]
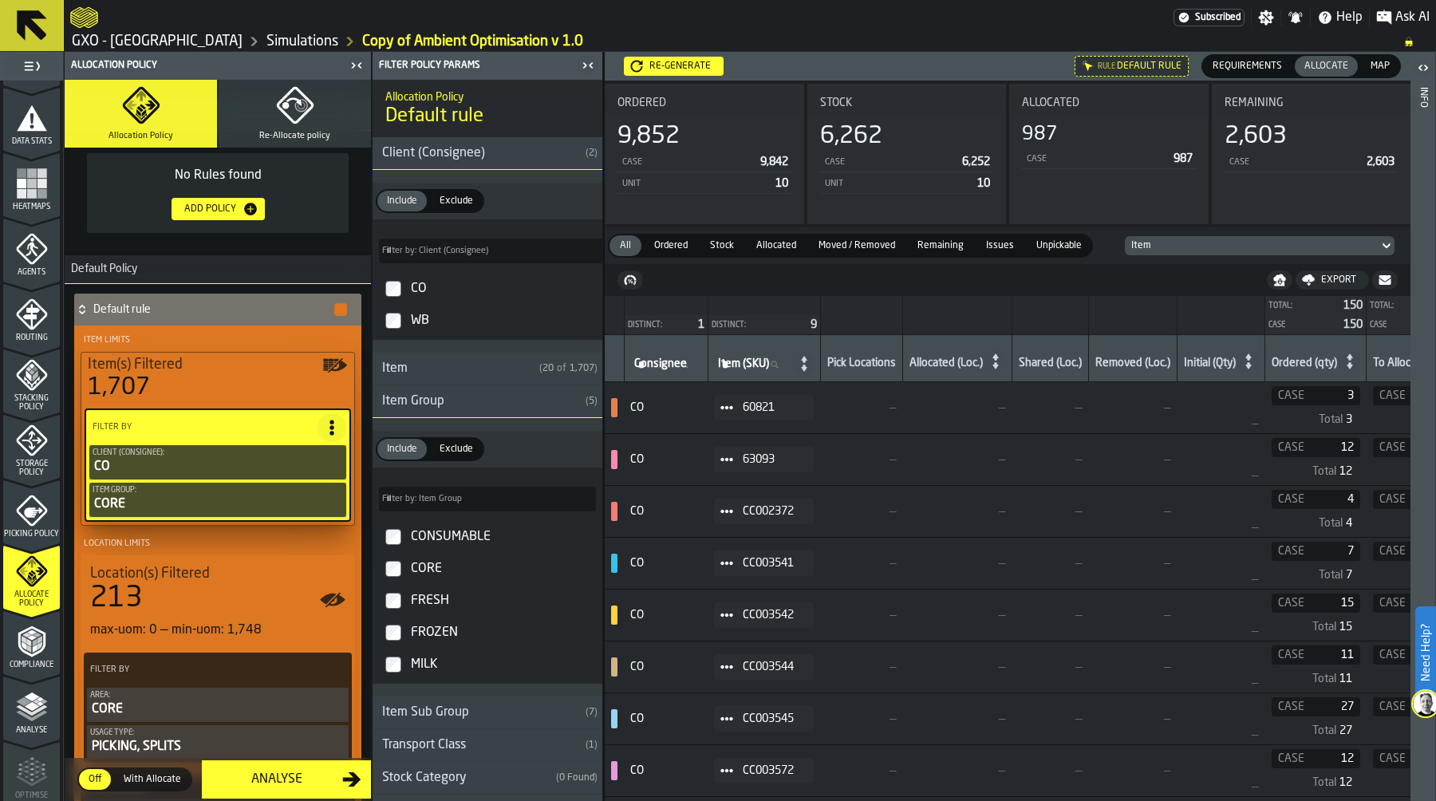
click at [30, 451] on icon "menu Storage Policy" at bounding box center [32, 440] width 32 height 32
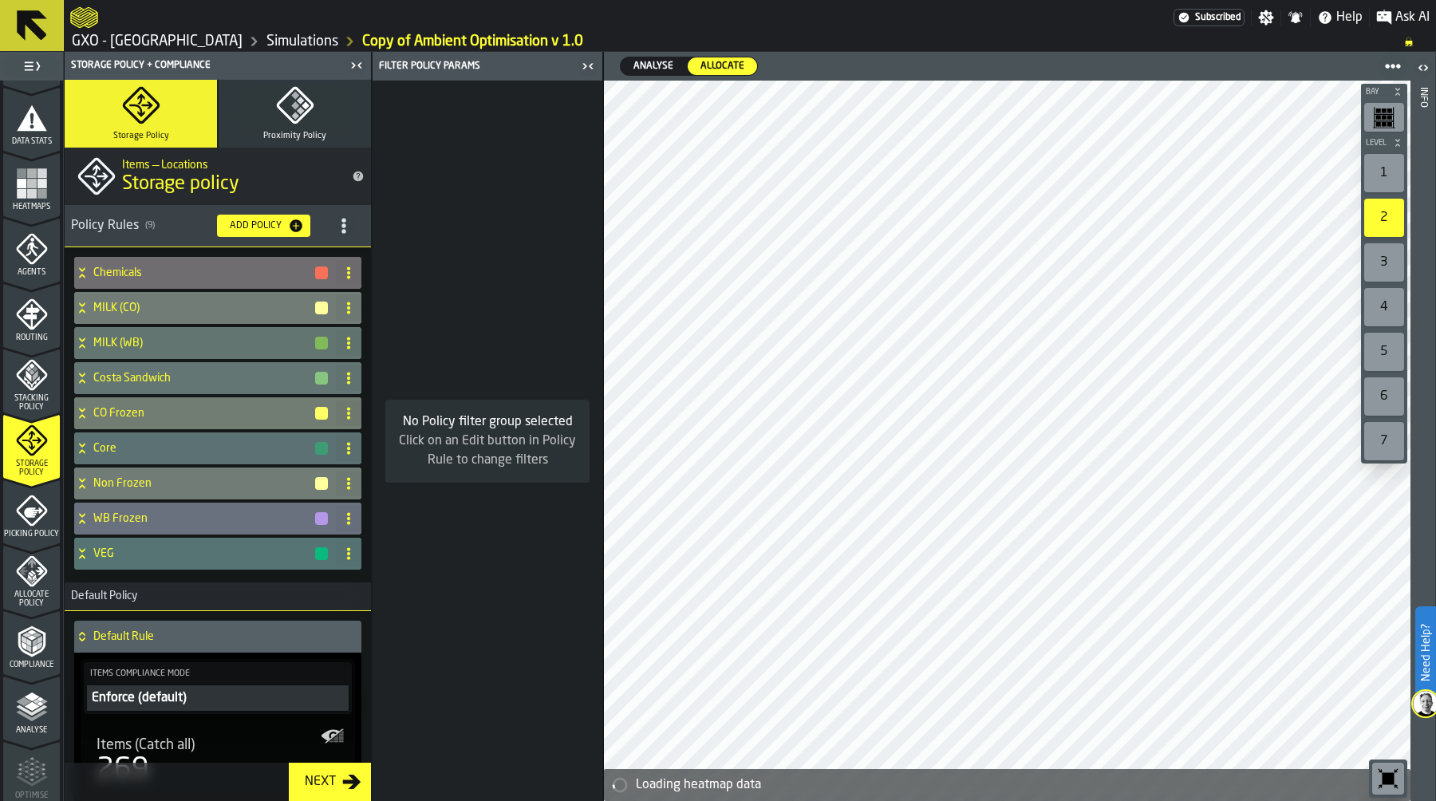
click at [303, 114] on icon "button" at bounding box center [295, 105] width 38 height 38
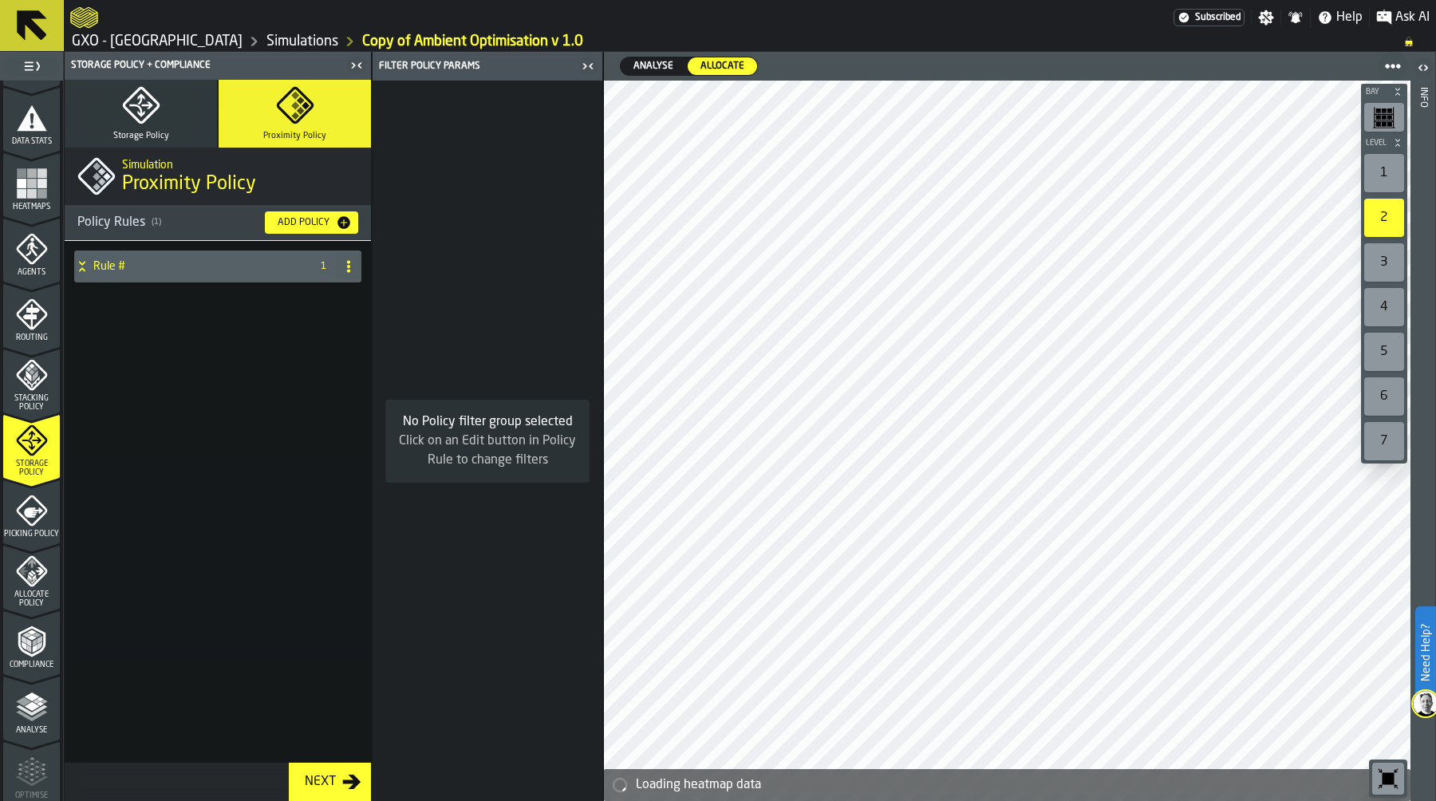
click at [156, 275] on div "Rule #" at bounding box center [189, 266] width 230 height 32
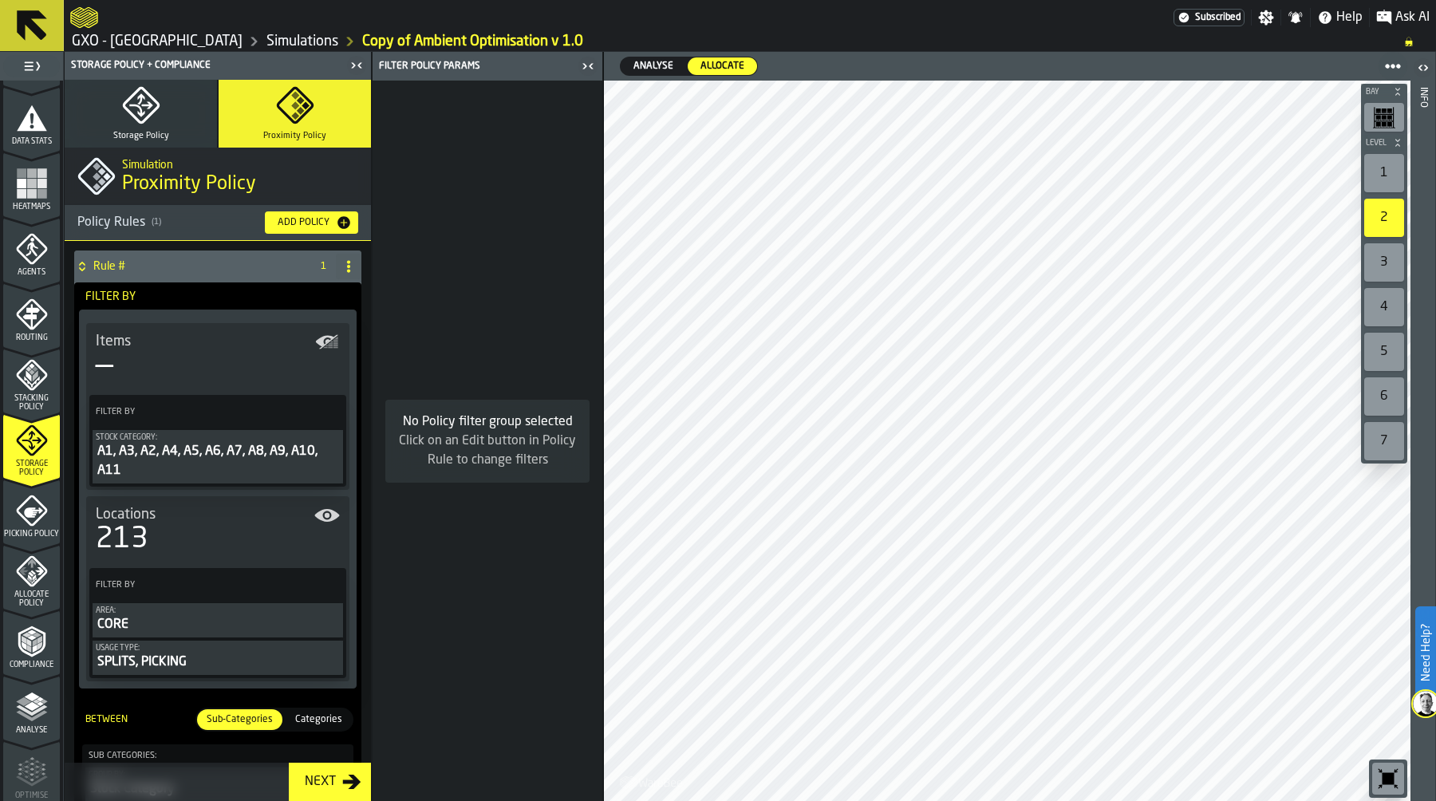
click at [206, 451] on div "A1, A3, A2, A4, A5, A6, A7, A8, A9, A10, A11" at bounding box center [218, 461] width 244 height 38
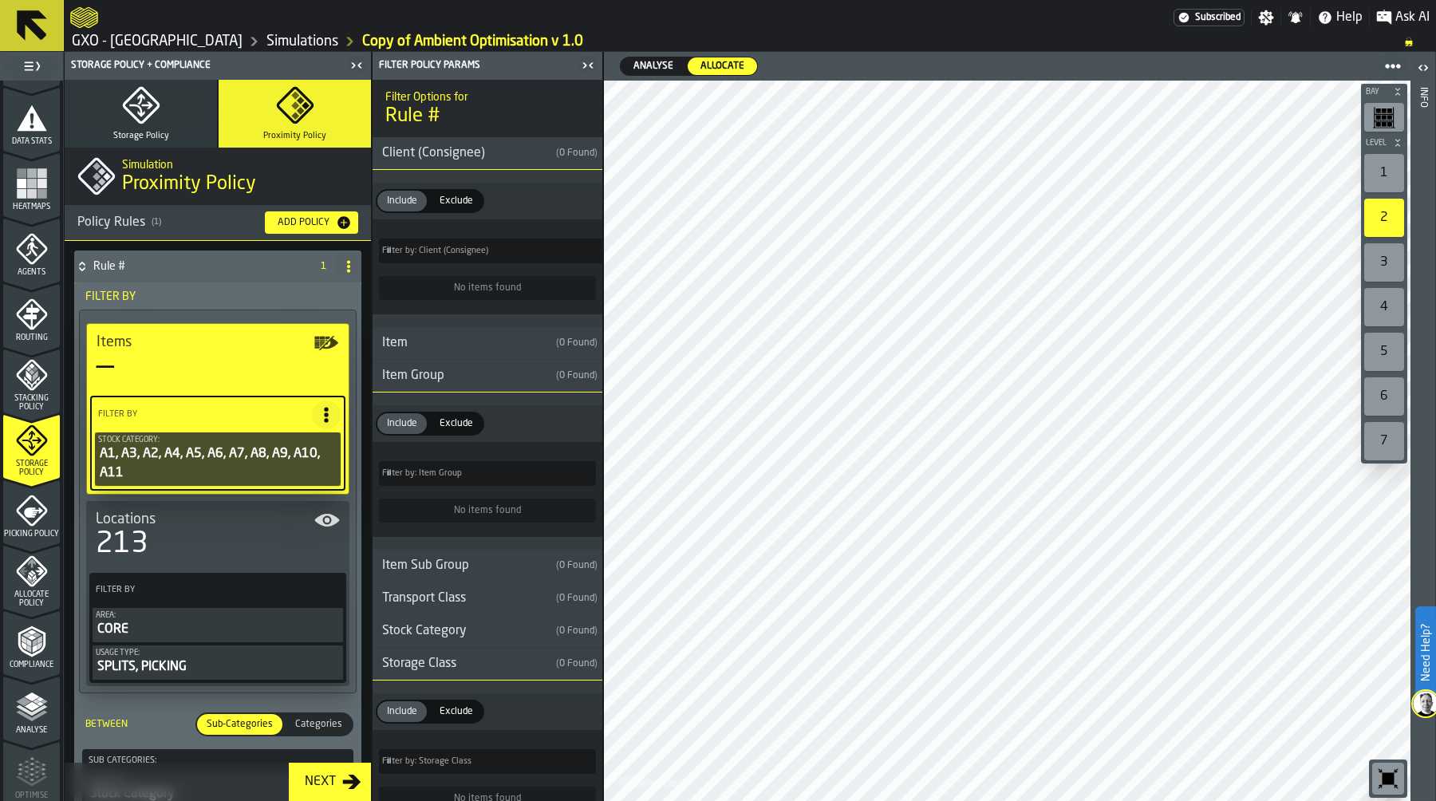
click at [0, 0] on icon "PolicyFilterItem-Stock Category" at bounding box center [0, 0] width 0 height 0
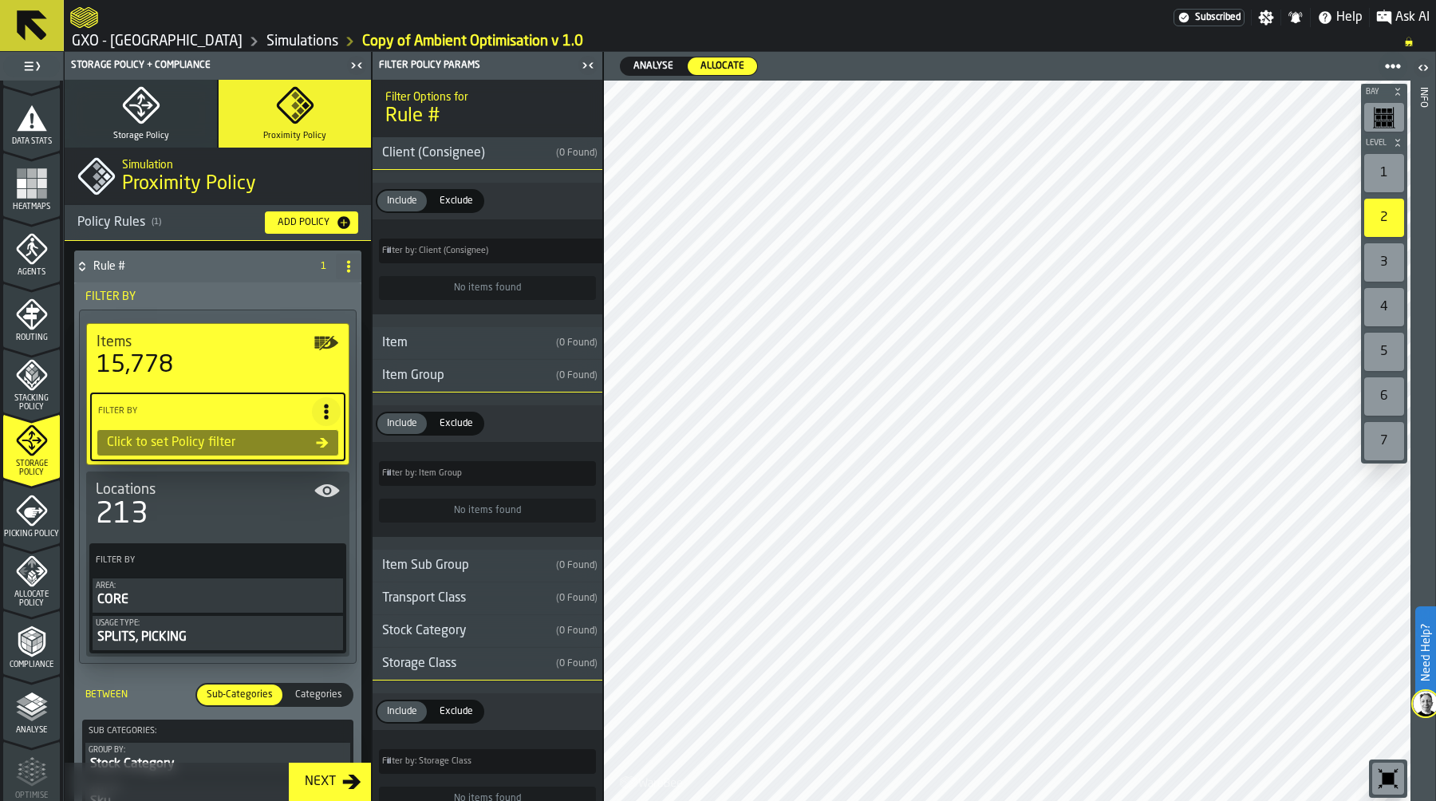
click at [318, 408] on icon at bounding box center [326, 412] width 16 height 16
click at [305, 446] on div "Clear Filter" at bounding box center [284, 444] width 83 height 19
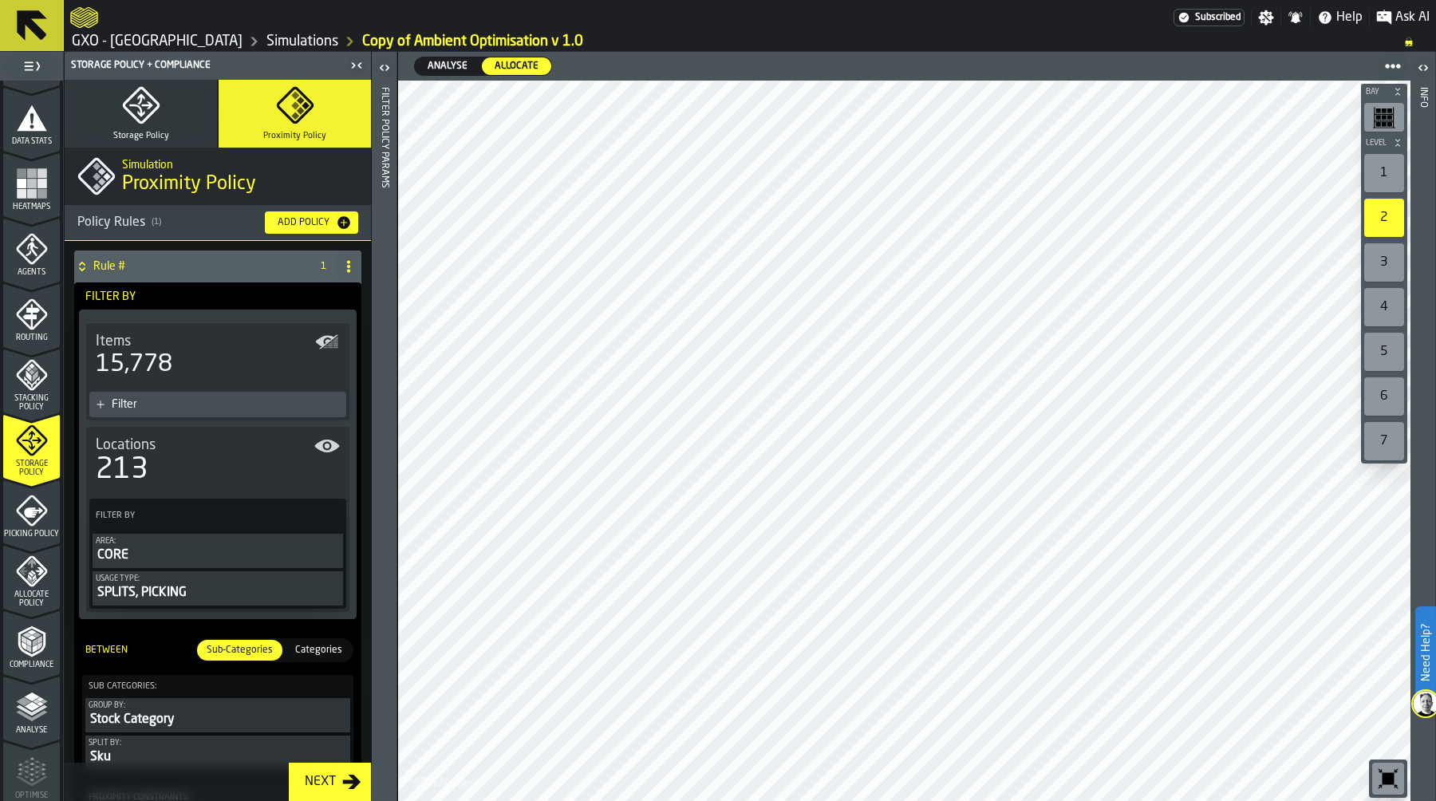
click at [214, 396] on div "Filter" at bounding box center [217, 405] width 257 height 26
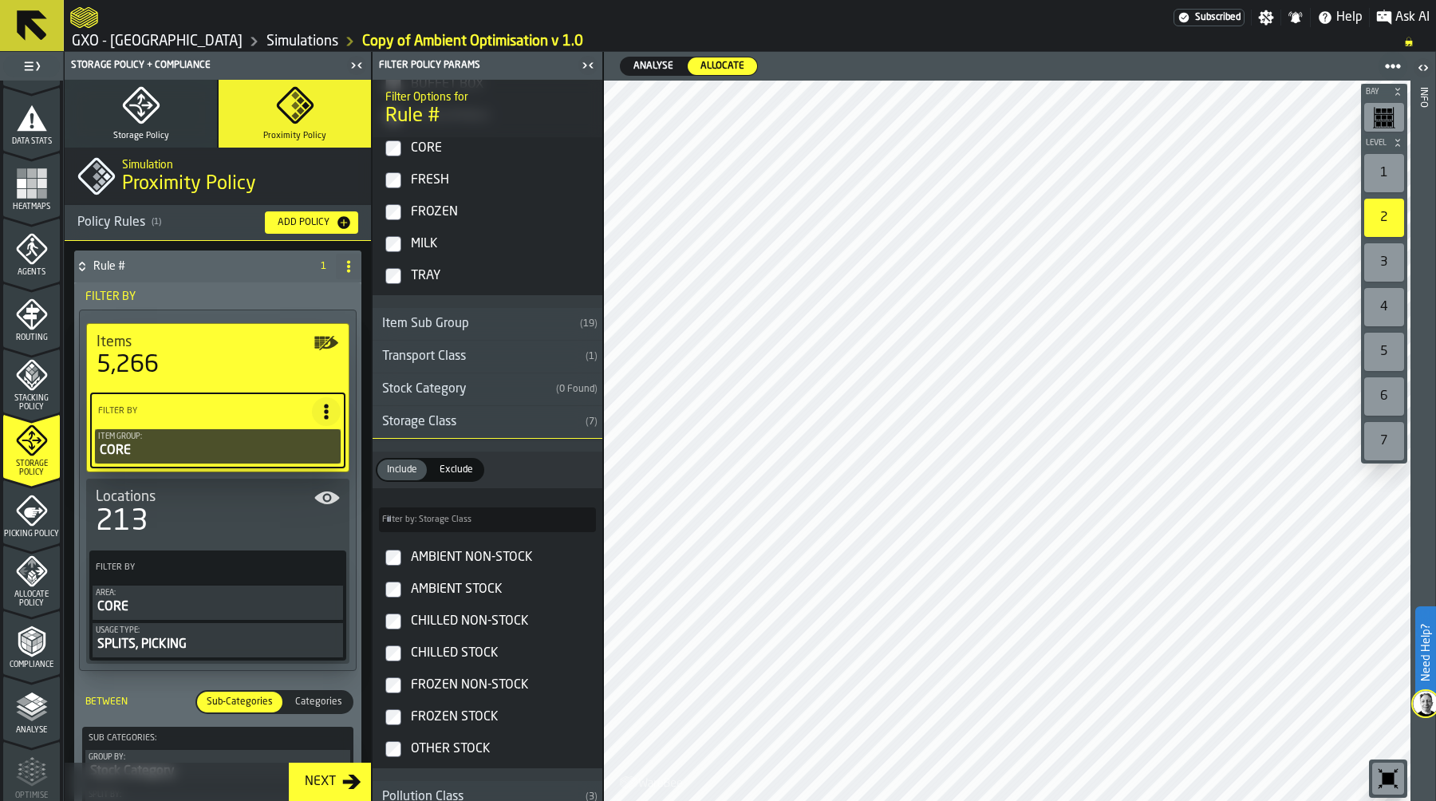
scroll to position [453, 0]
click at [467, 397] on div "Stock Category" at bounding box center [460, 388] width 177 height 19
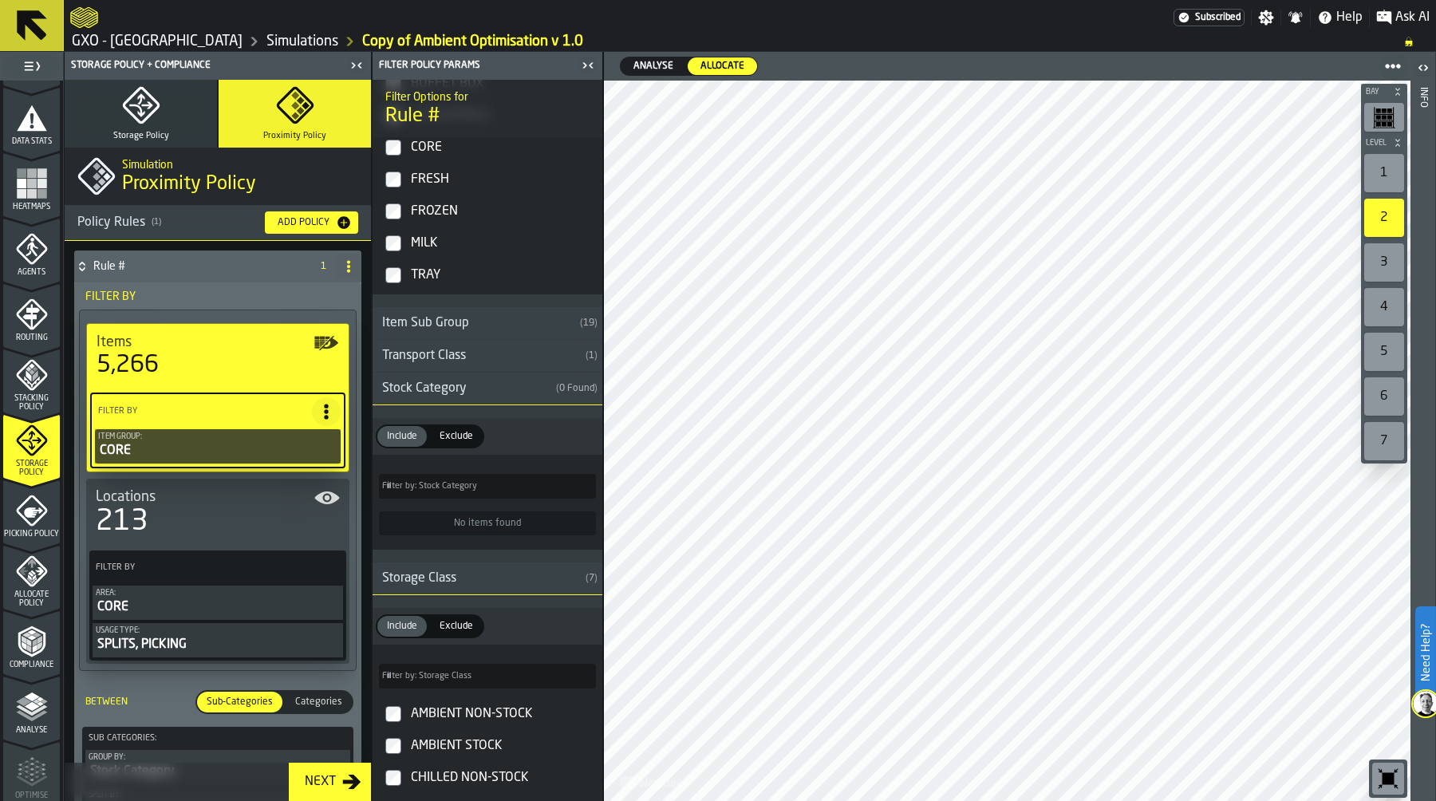
click at [218, 35] on link "GXO - [GEOGRAPHIC_DATA]" at bounding box center [157, 42] width 171 height 18
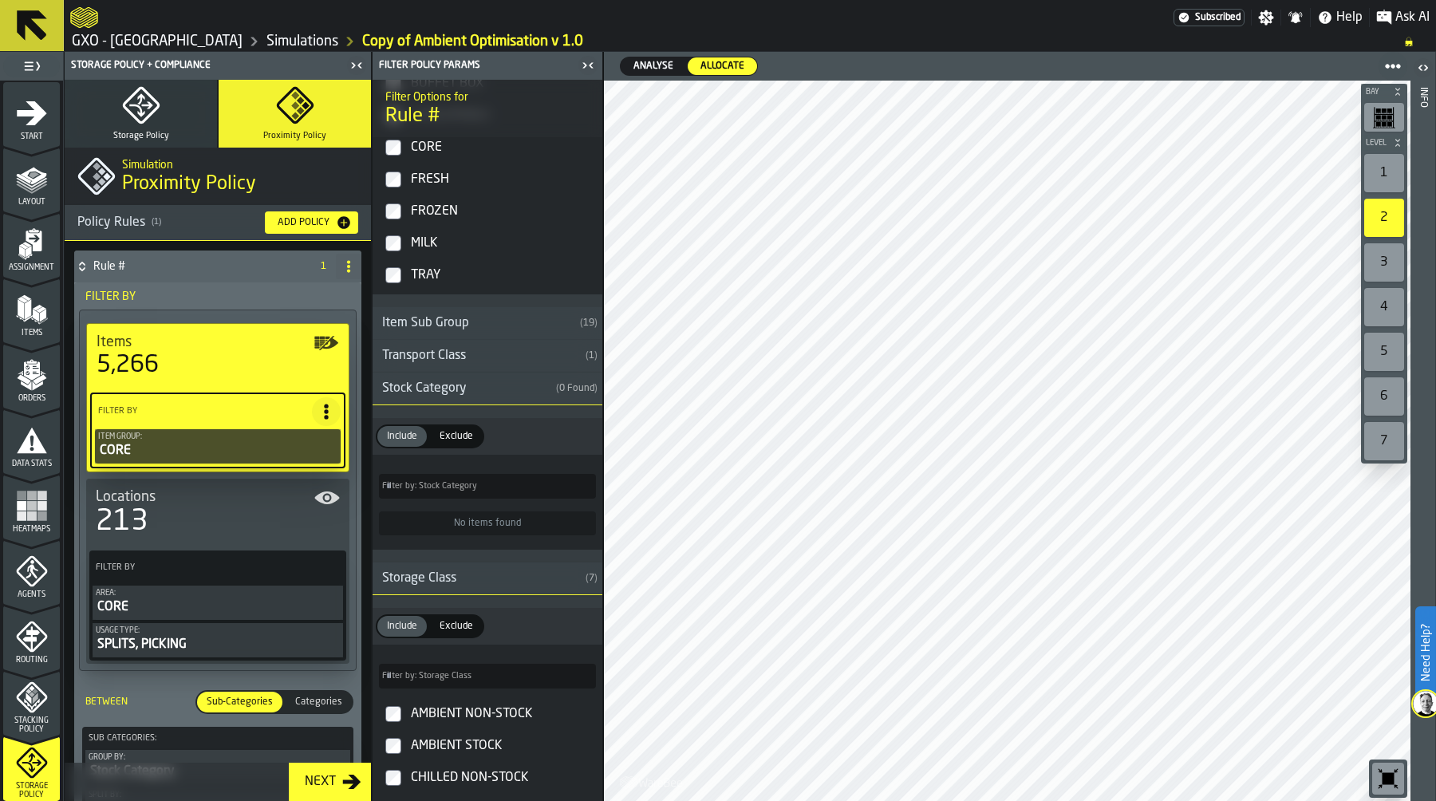
click at [34, 308] on icon "menu Items" at bounding box center [32, 310] width 32 height 32
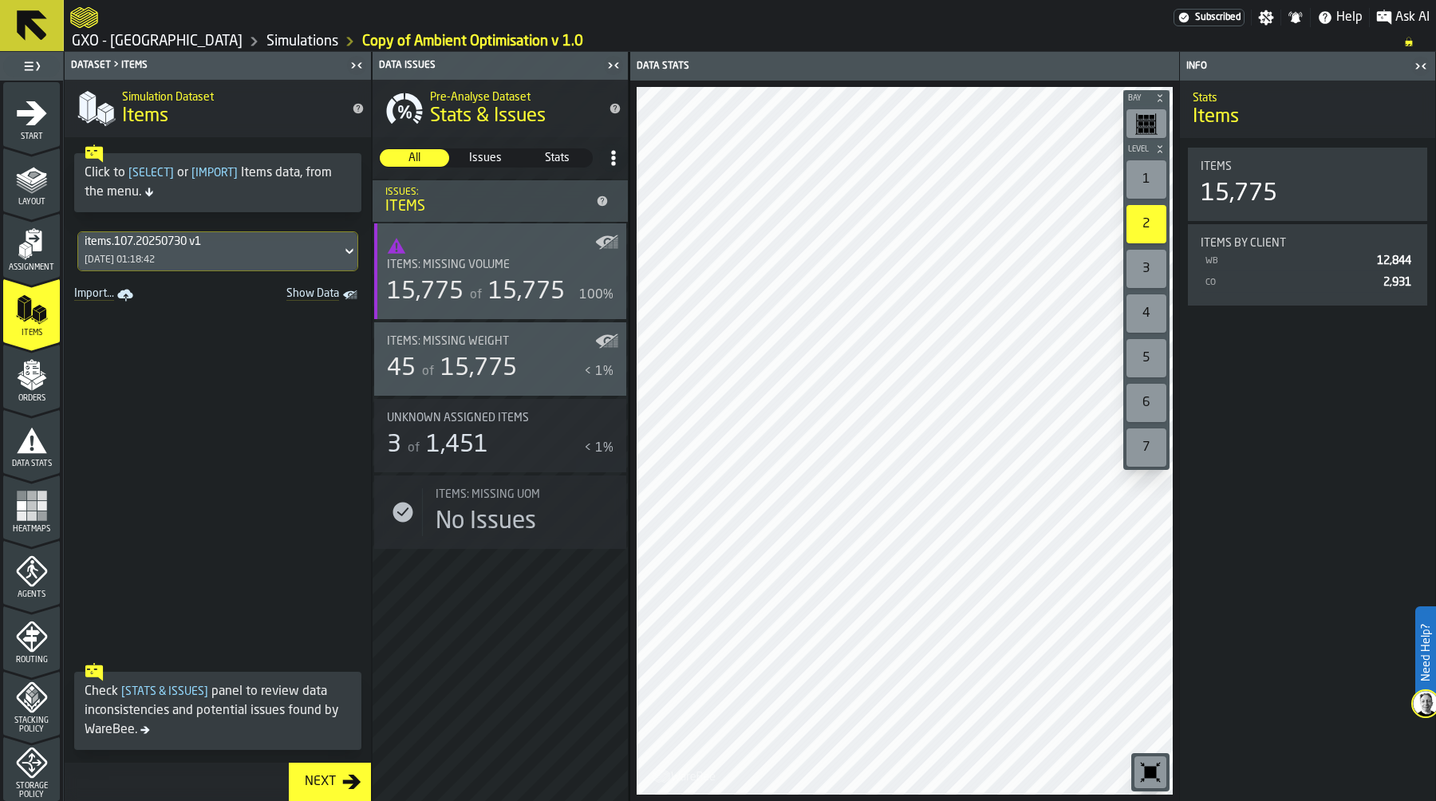
click at [224, 238] on div "items.107.20250730 v1" at bounding box center [210, 241] width 250 height 13
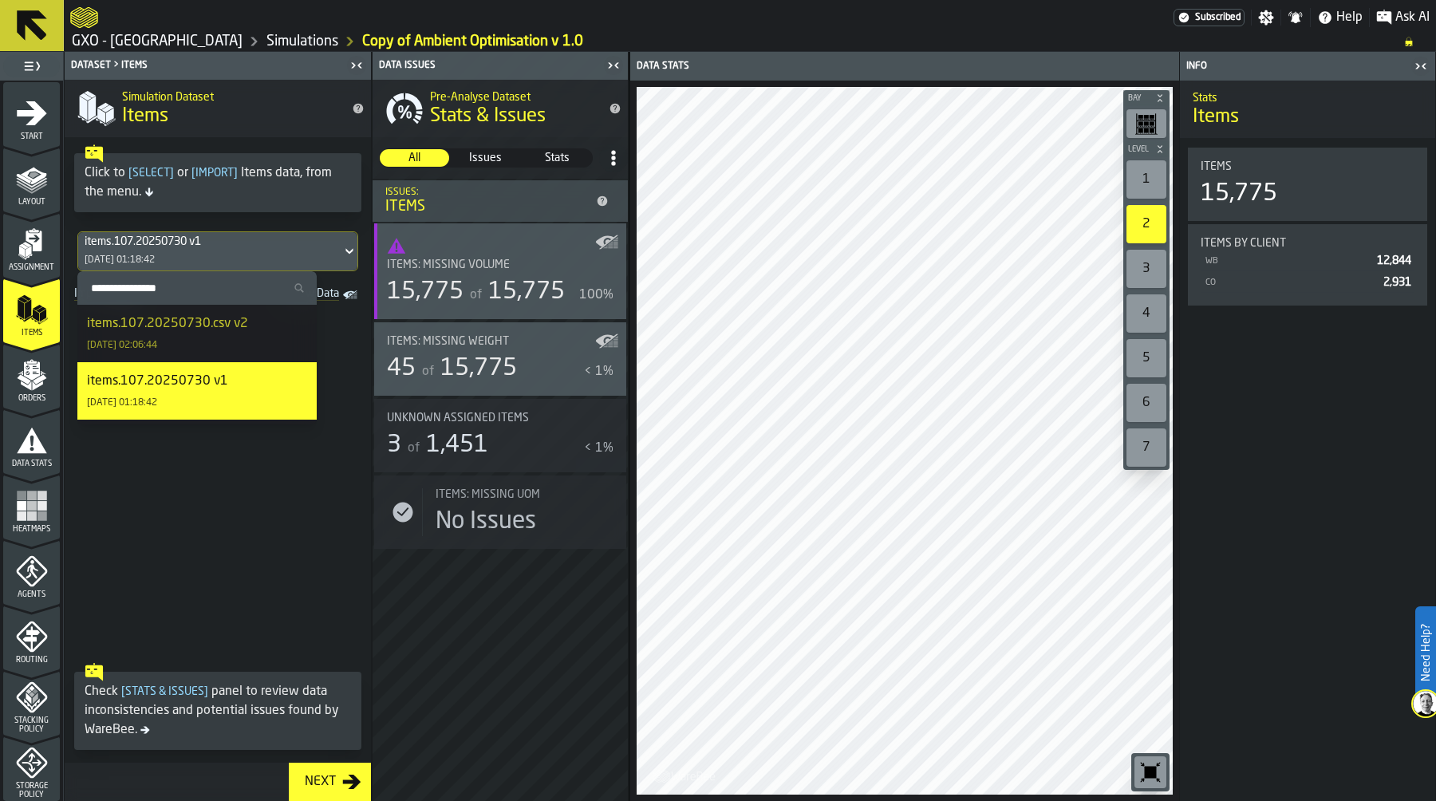
click at [223, 328] on div "items.107.20250730.csv v2" at bounding box center [167, 323] width 161 height 19
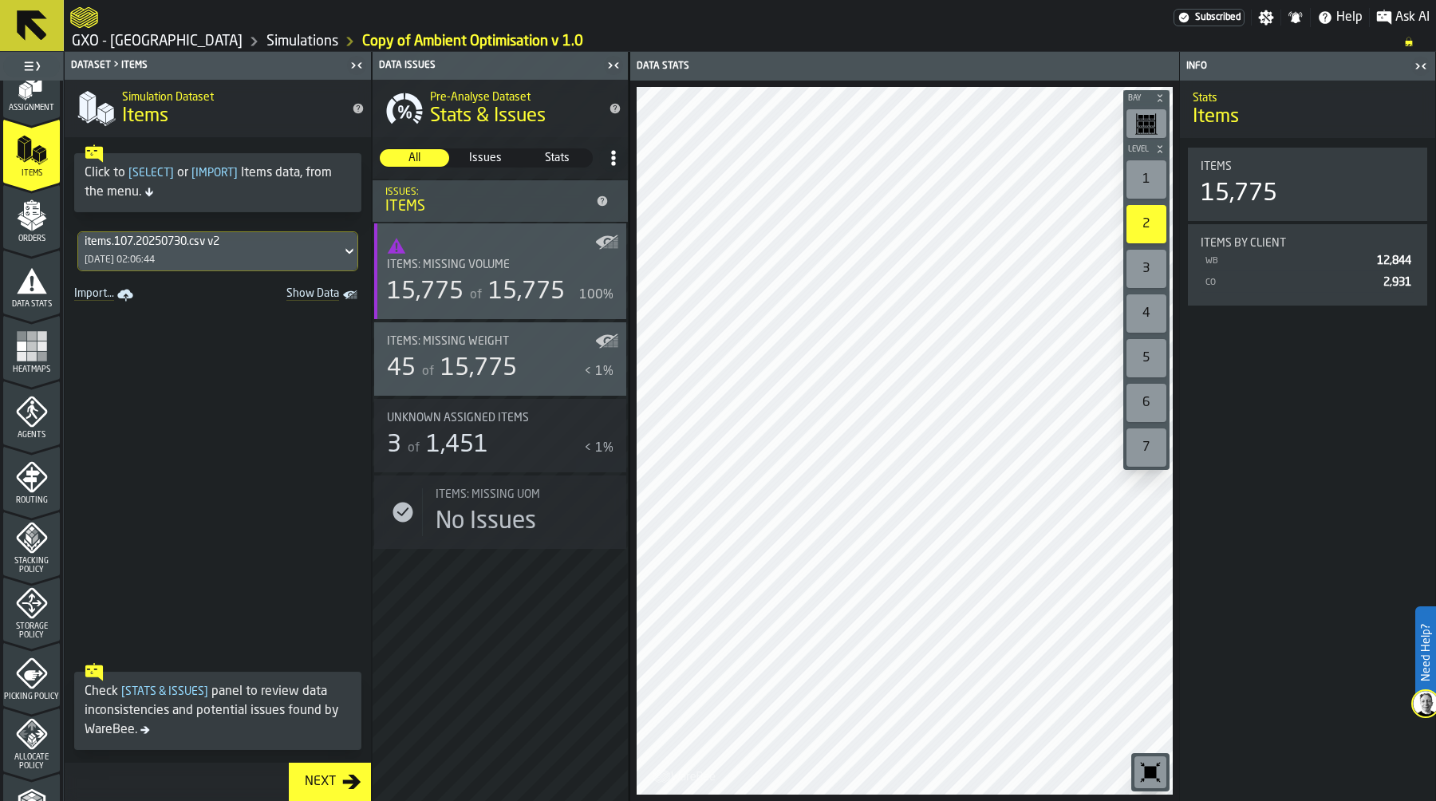
scroll to position [219, 0]
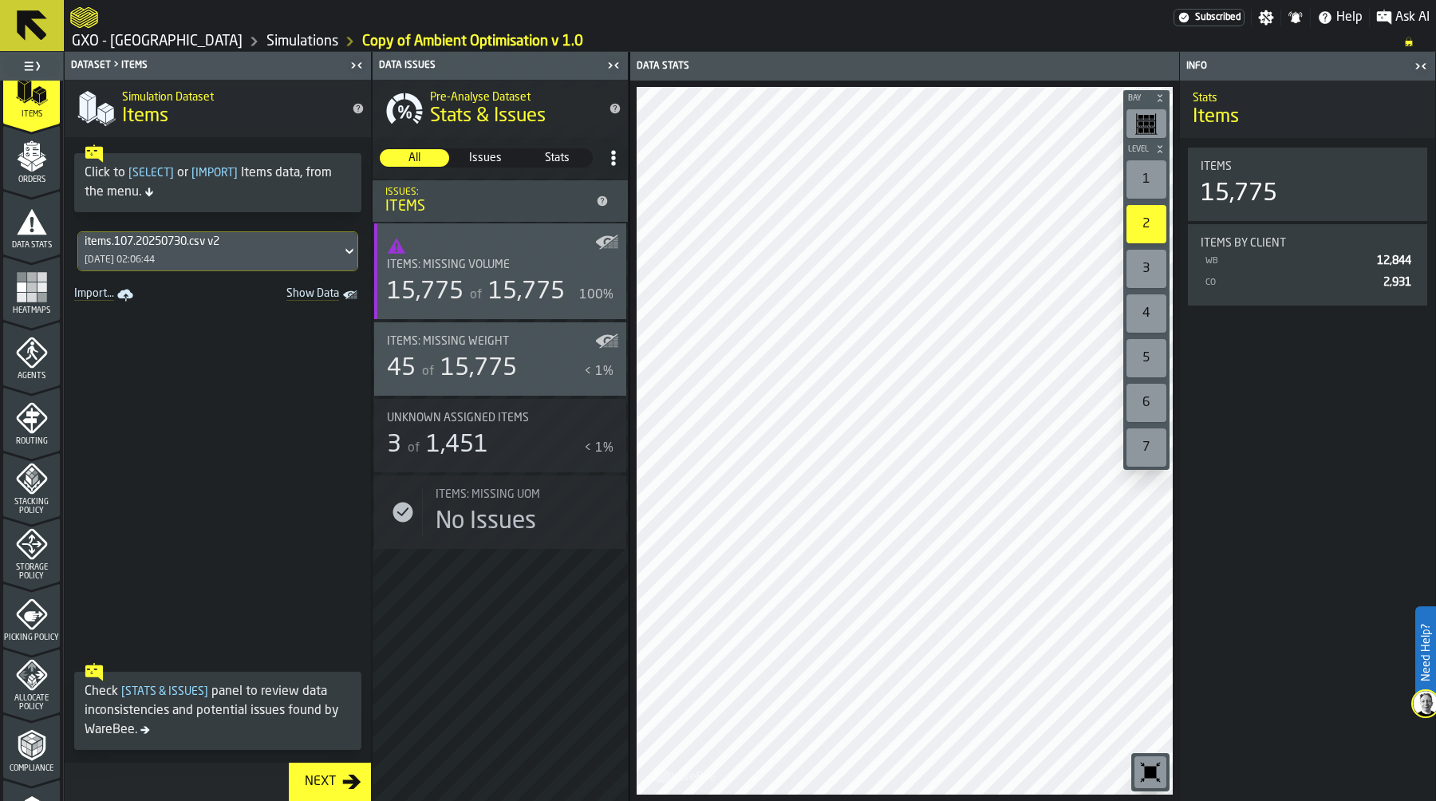
click at [34, 554] on icon "menu Storage Policy" at bounding box center [32, 544] width 32 height 32
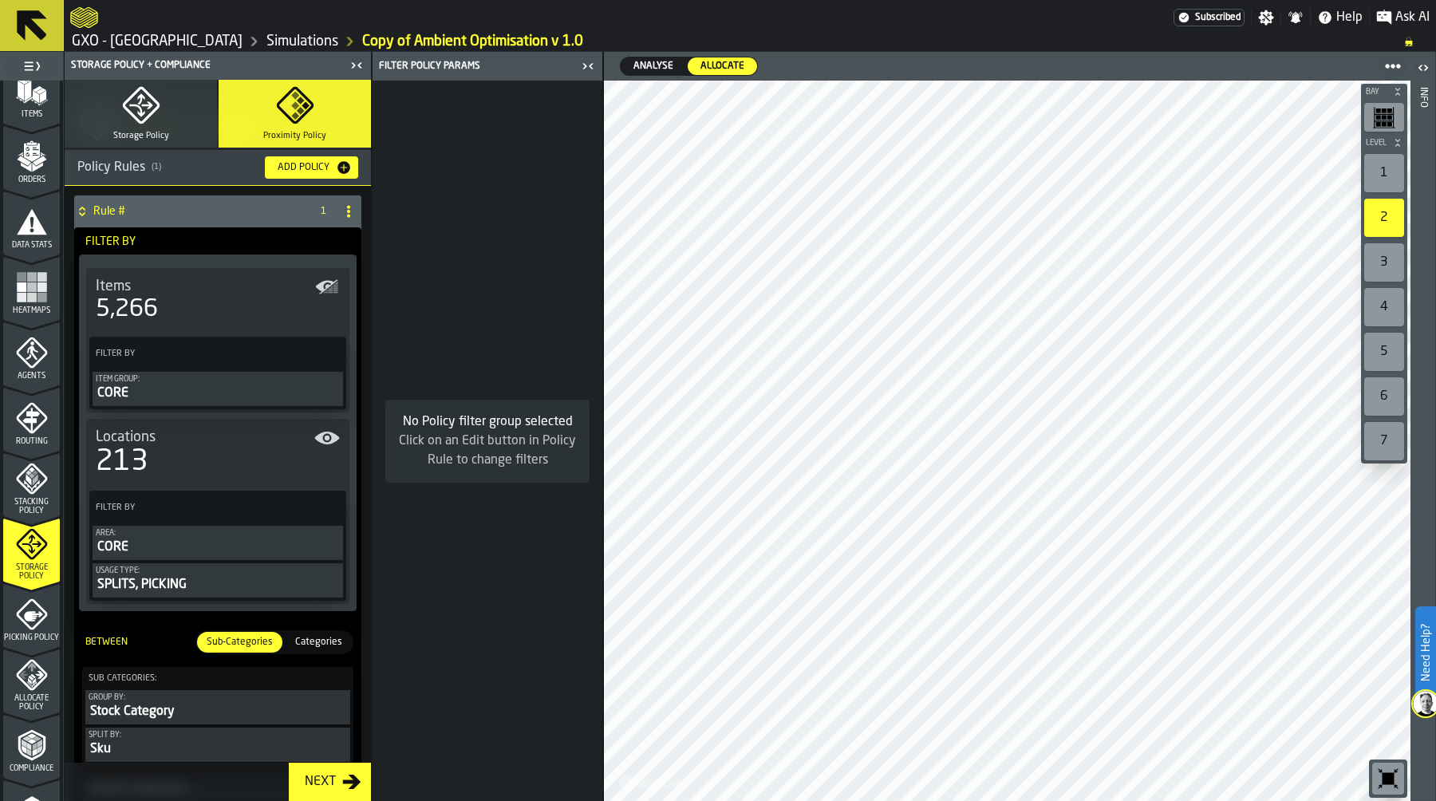
scroll to position [61, 0]
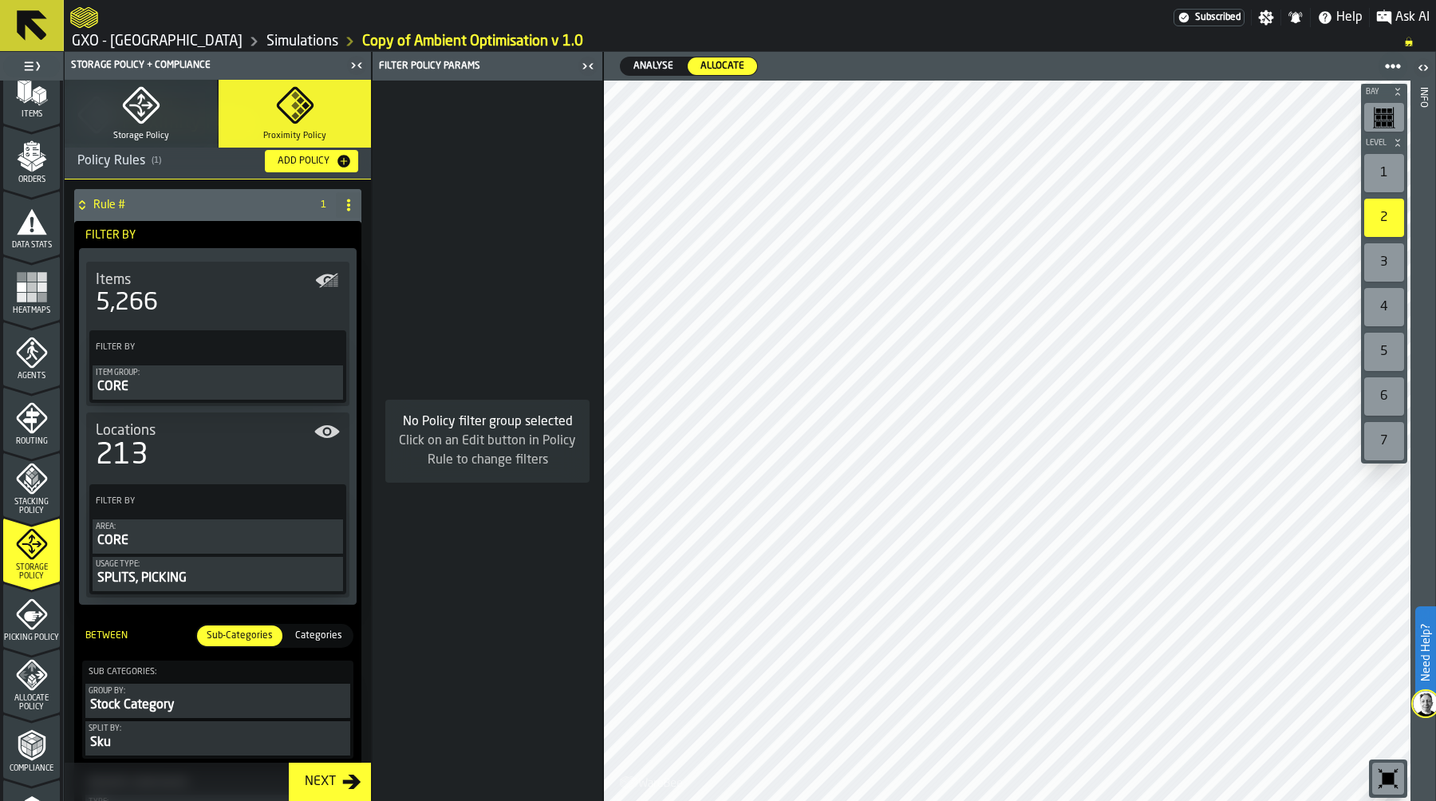
click at [233, 381] on div "CORE" at bounding box center [218, 386] width 244 height 19
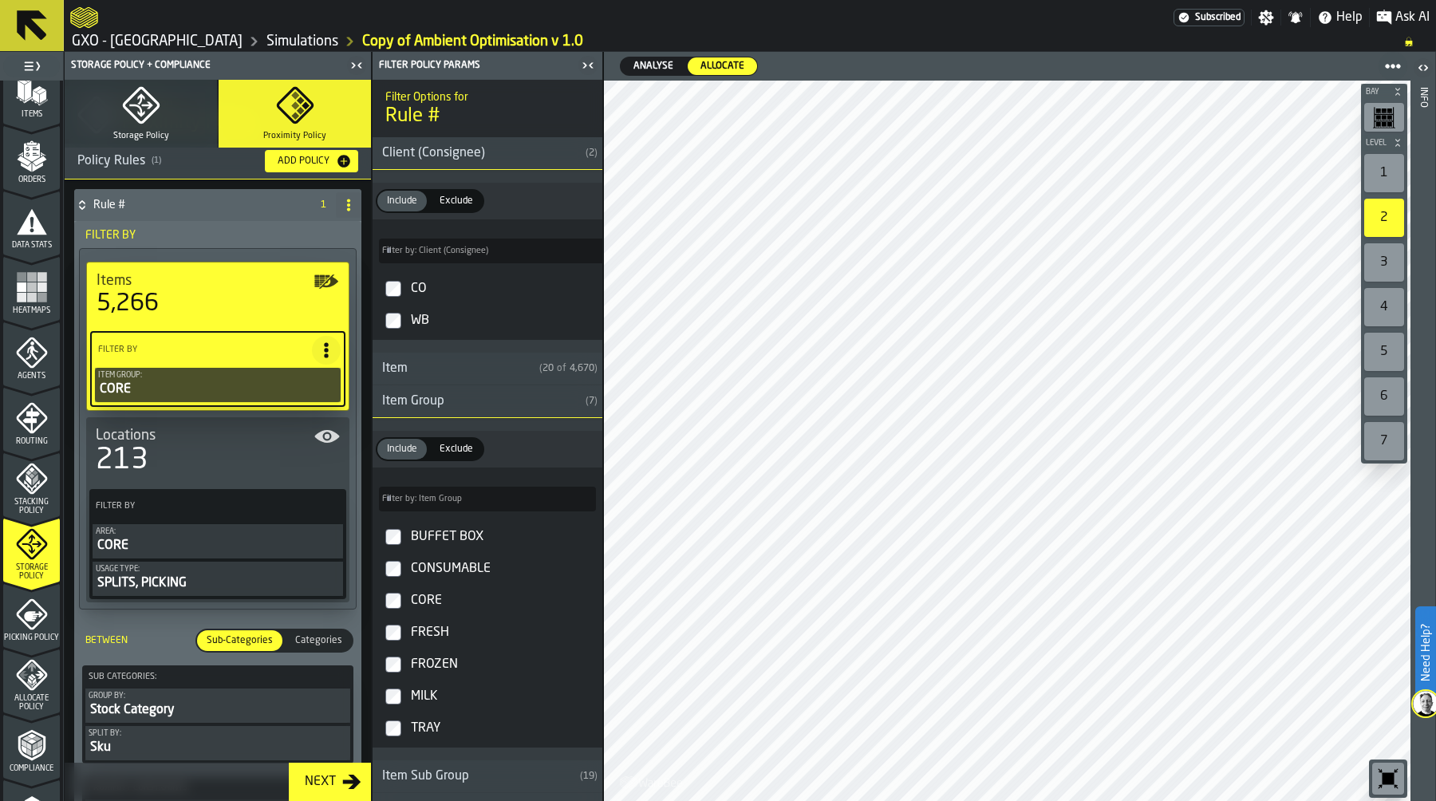
click at [321, 346] on icon at bounding box center [326, 350] width 16 height 16
click at [294, 392] on li "Clear Filter" at bounding box center [285, 383] width 102 height 38
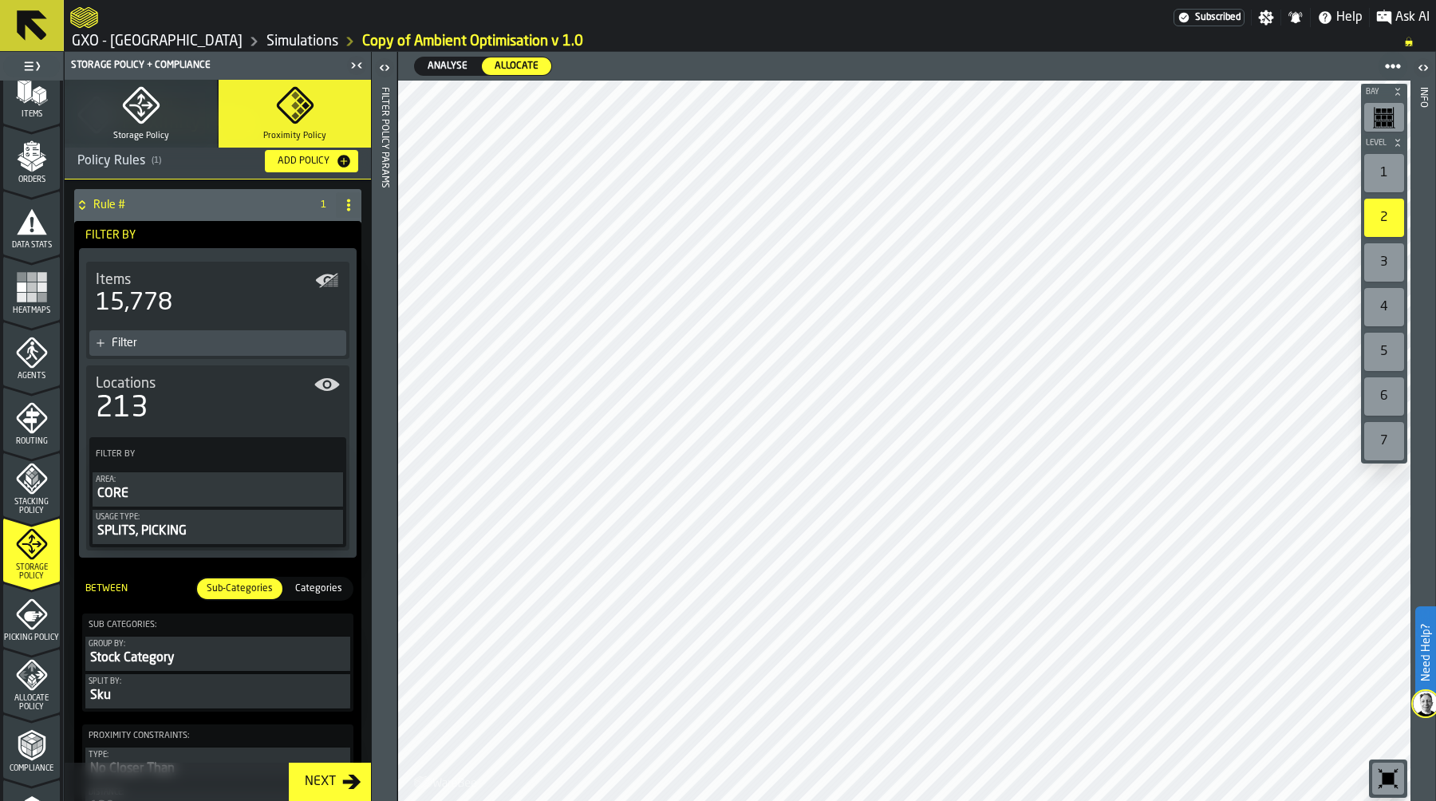
click at [203, 332] on div "Filter" at bounding box center [217, 343] width 257 height 26
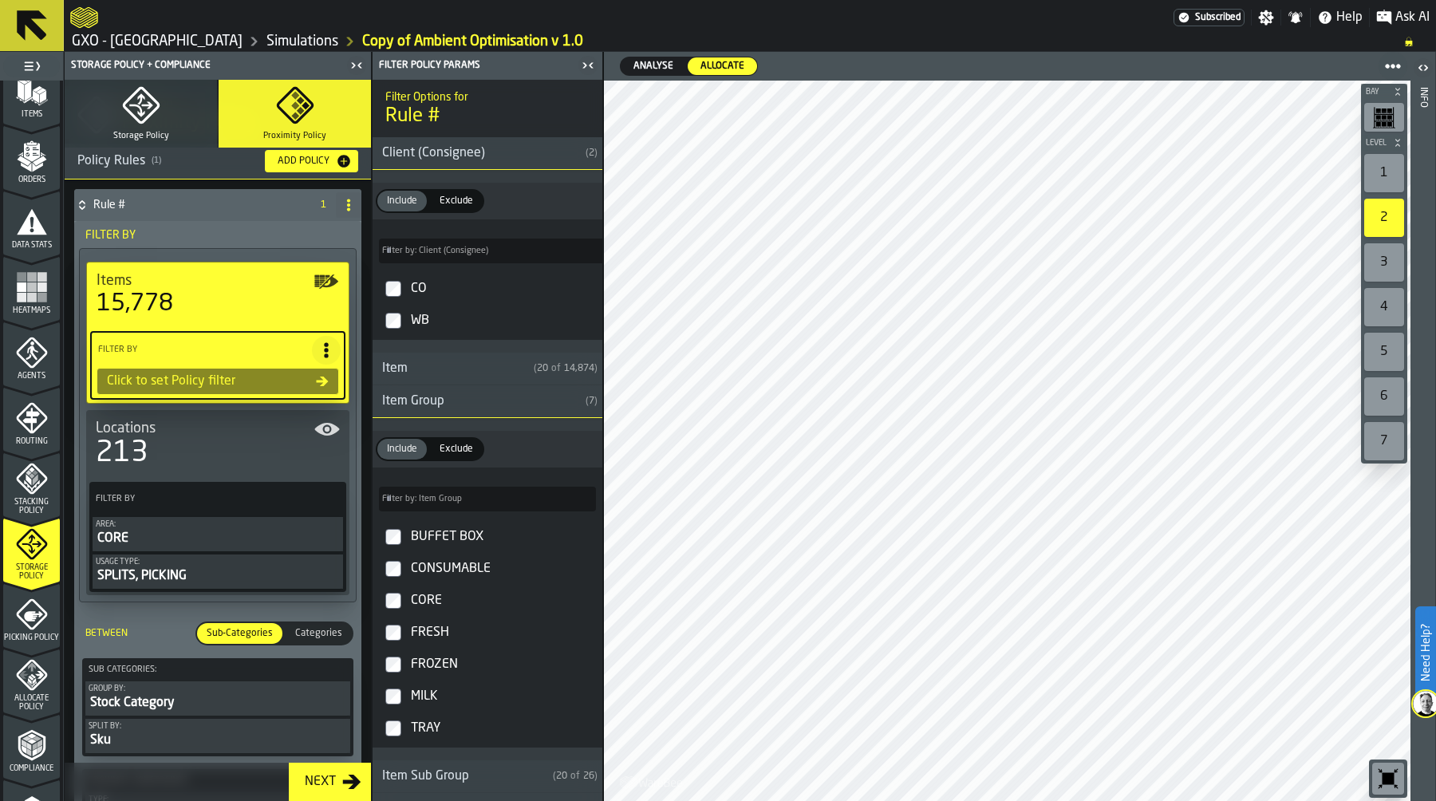
click at [470, 411] on div "Item Group" at bounding box center [475, 401] width 207 height 19
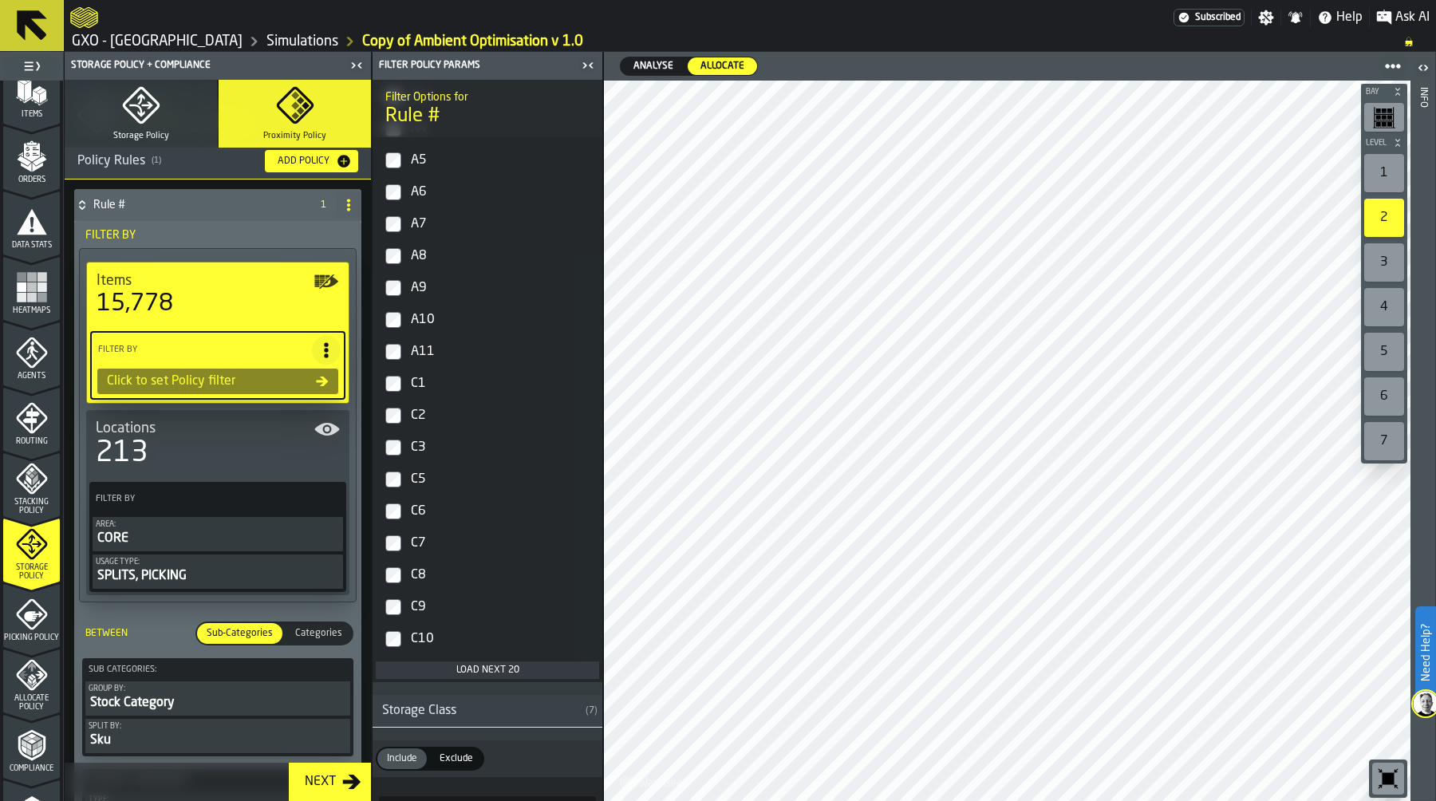
scroll to position [645, 0]
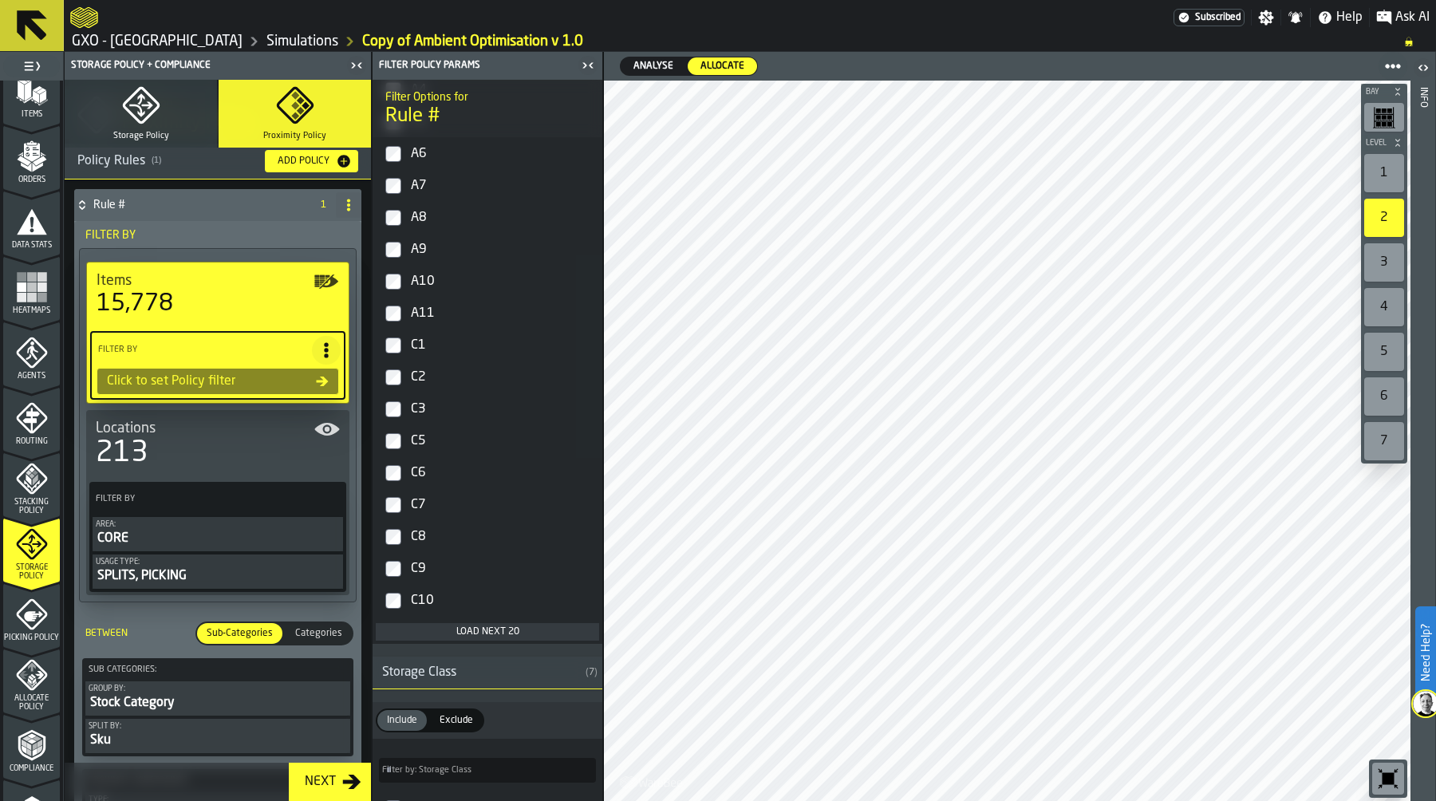
click at [477, 637] on div "Load next 20" at bounding box center [487, 631] width 211 height 11
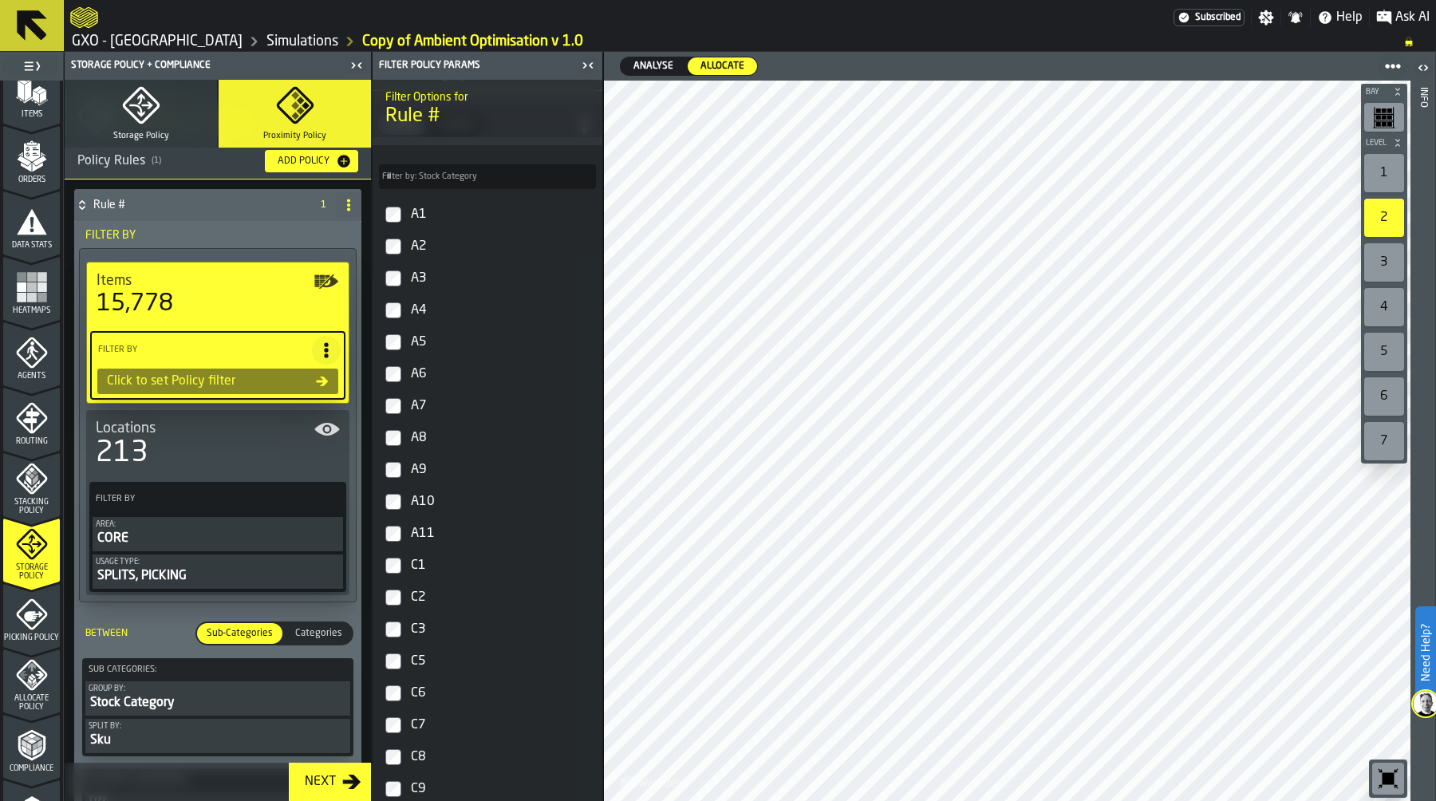
scroll to position [419, 0]
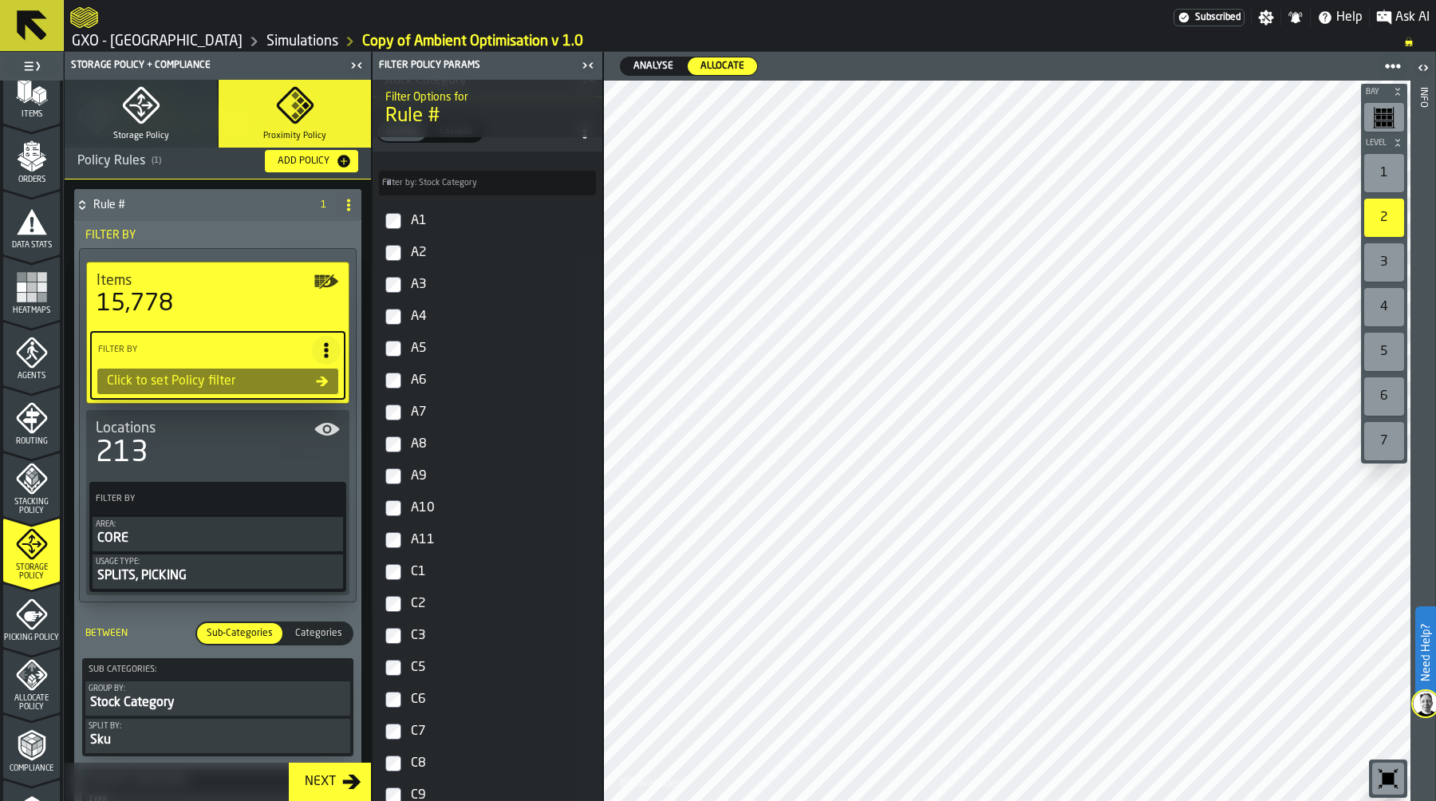
click at [392, 530] on label "A11" at bounding box center [487, 540] width 223 height 32
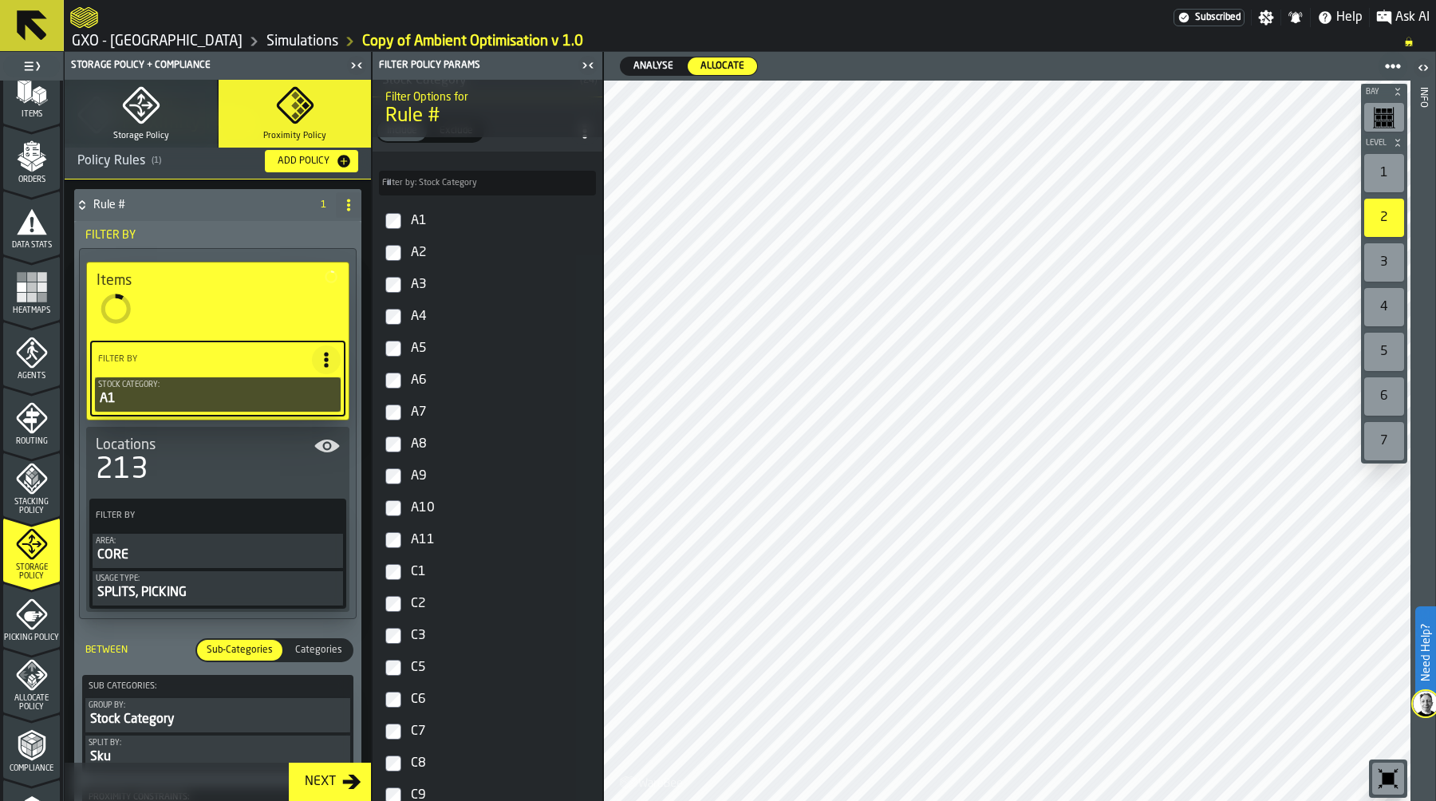
scroll to position [393, 0]
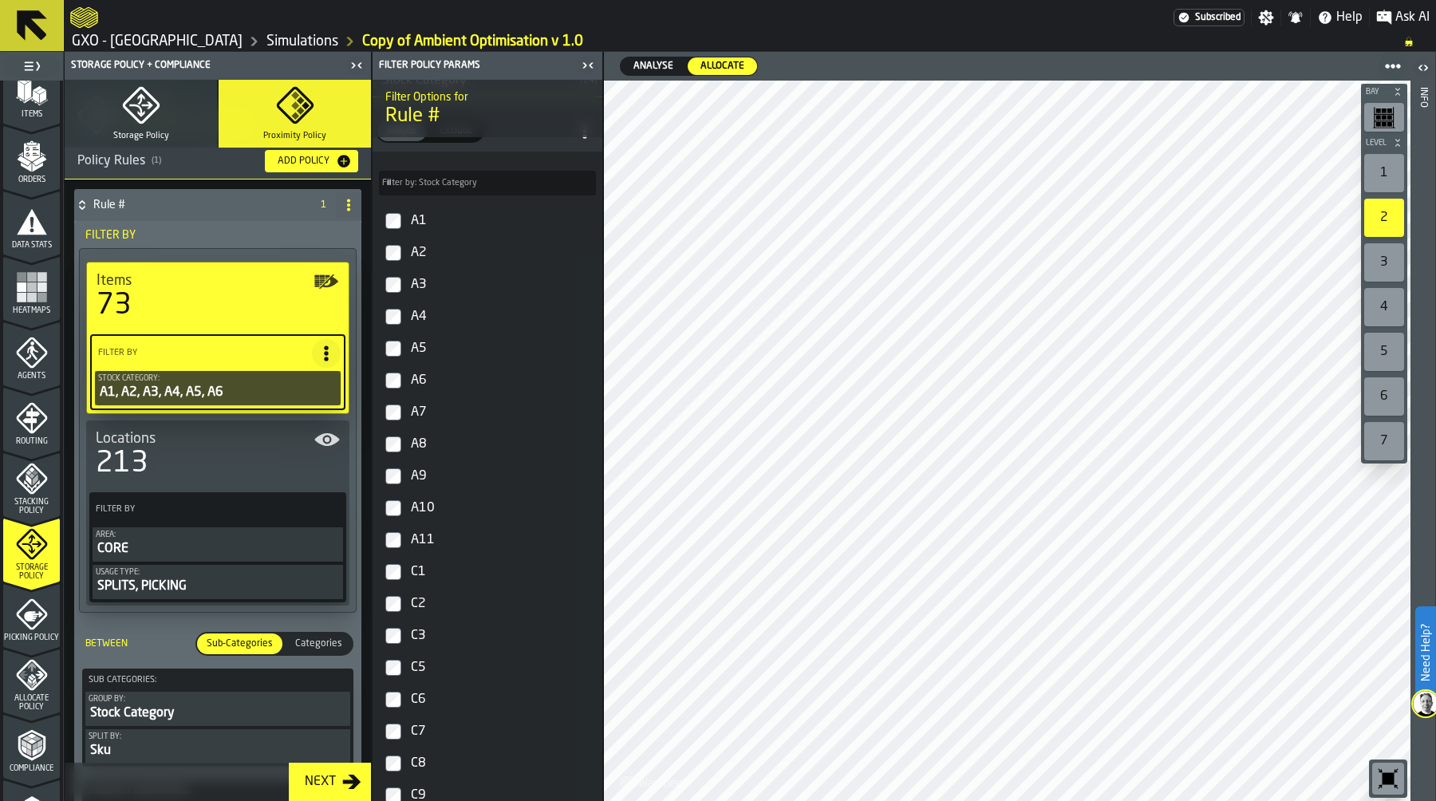
click at [396, 404] on label "A7" at bounding box center [487, 412] width 223 height 32
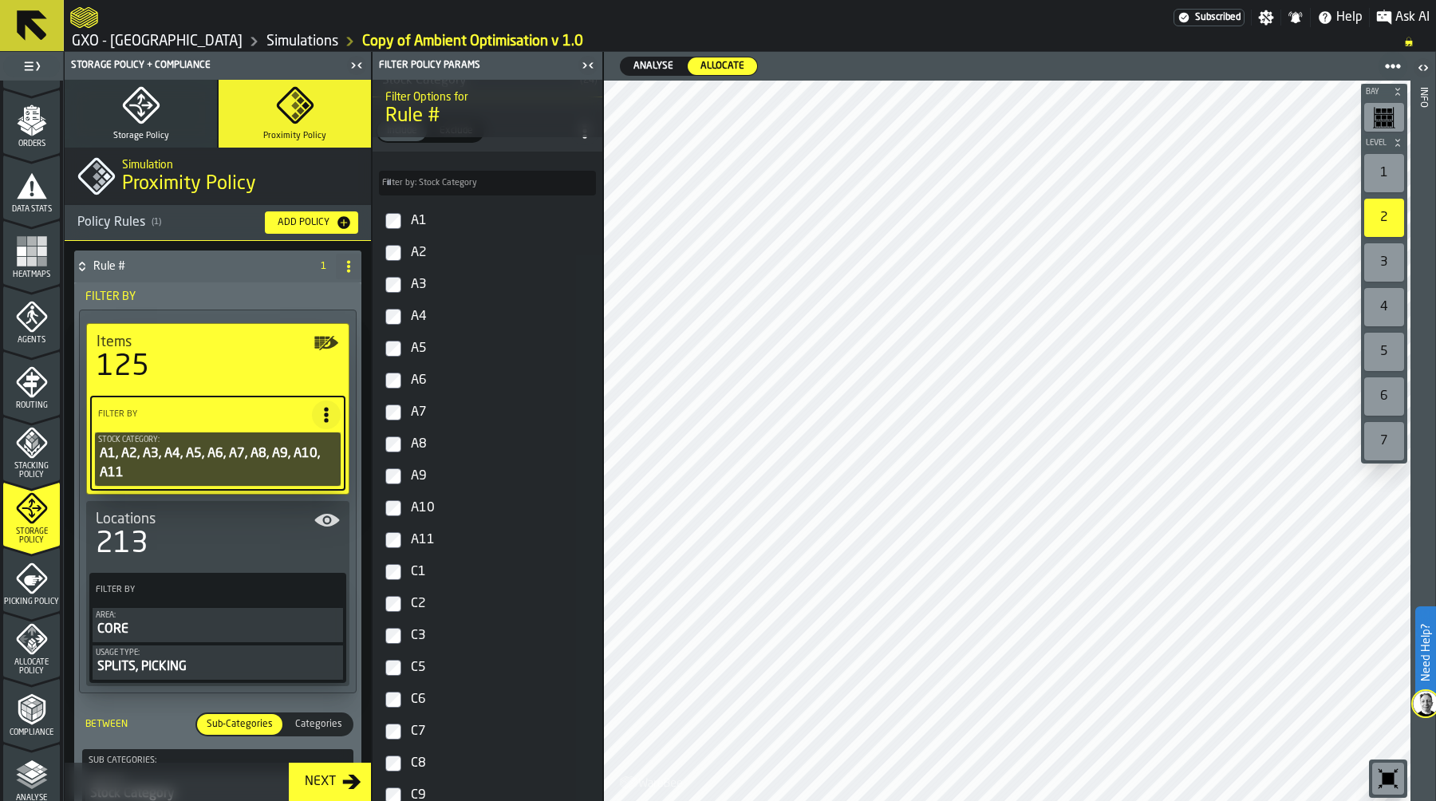
scroll to position [266, 0]
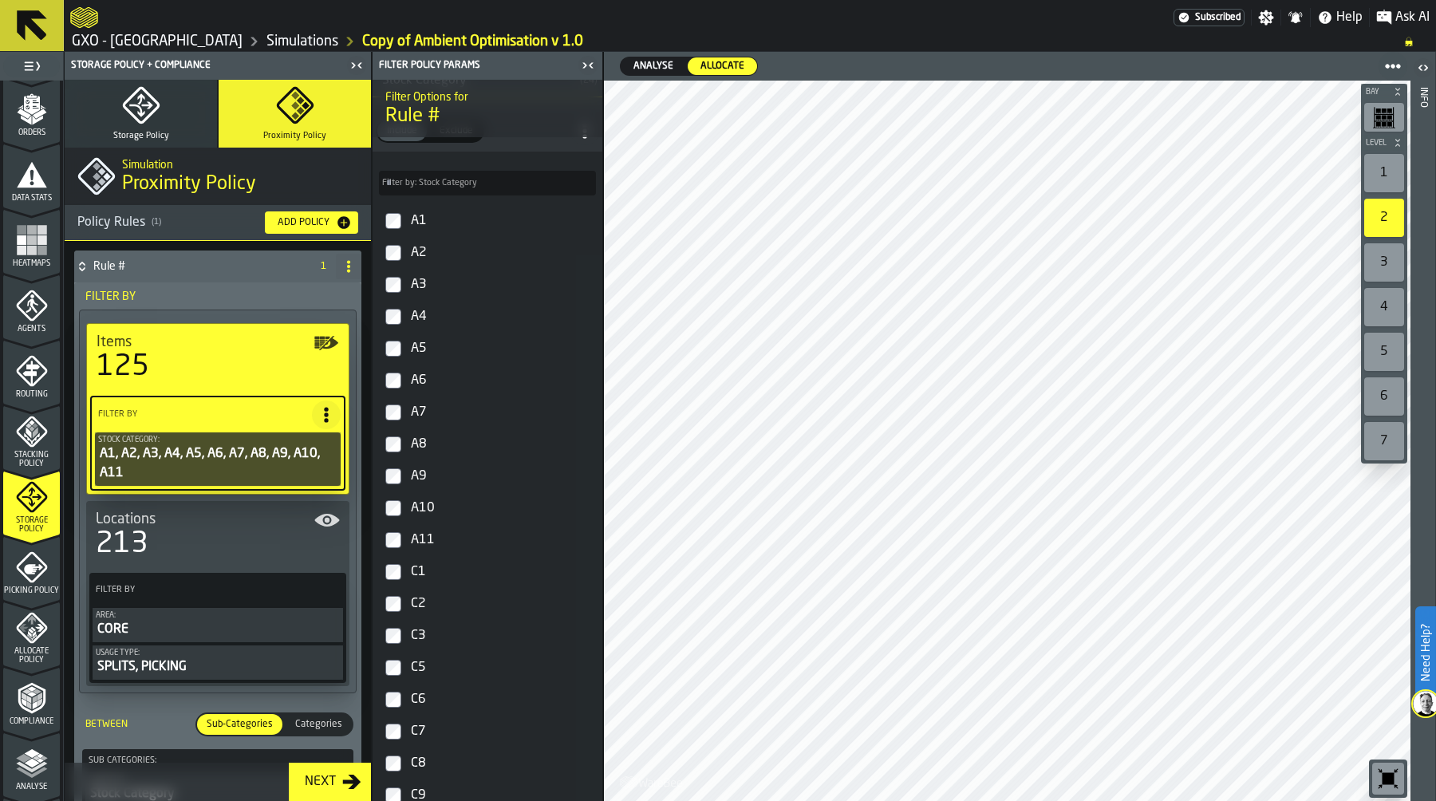
click at [34, 656] on span "Allocate Policy" at bounding box center [31, 656] width 57 height 18
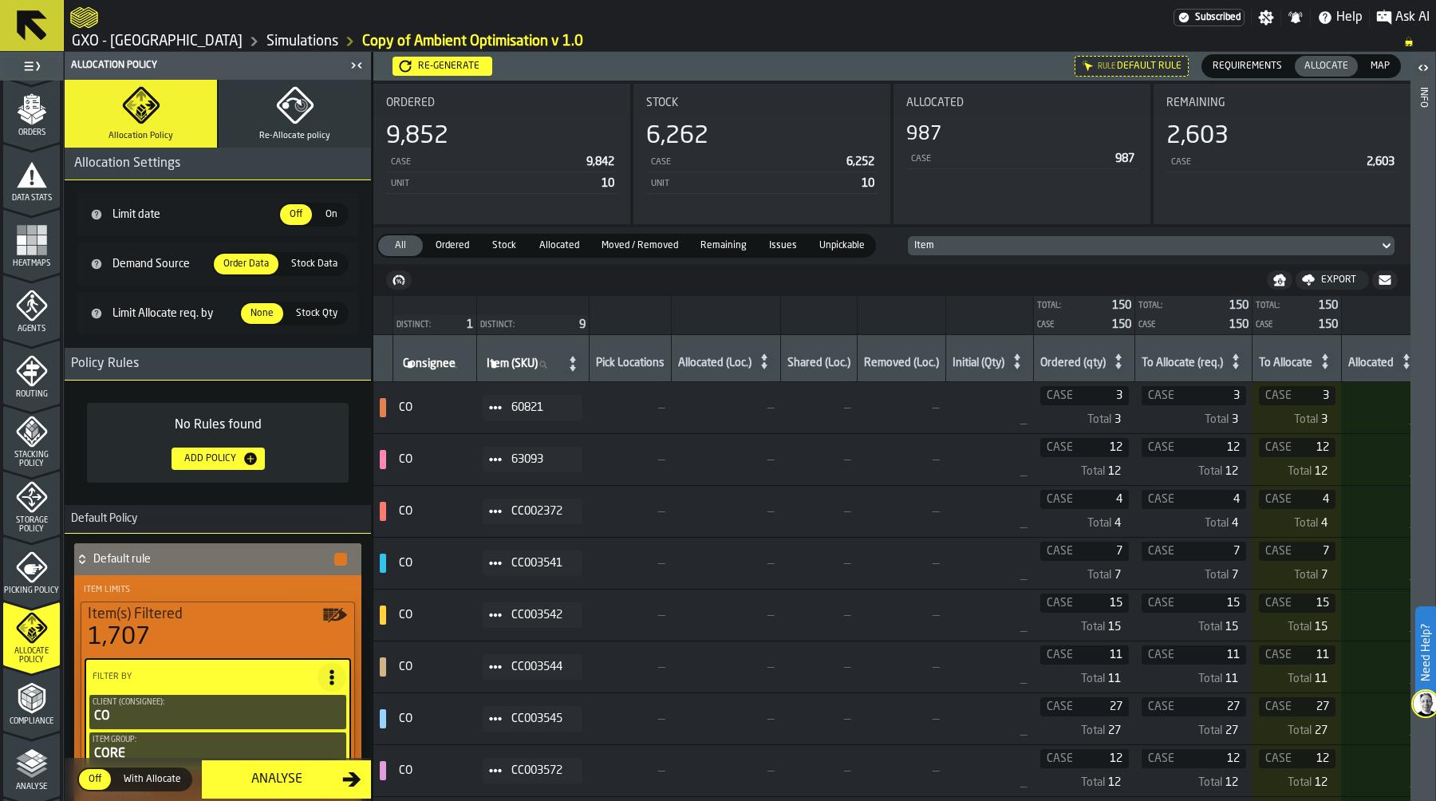
click at [34, 586] on span "Picking Policy" at bounding box center [31, 590] width 57 height 9
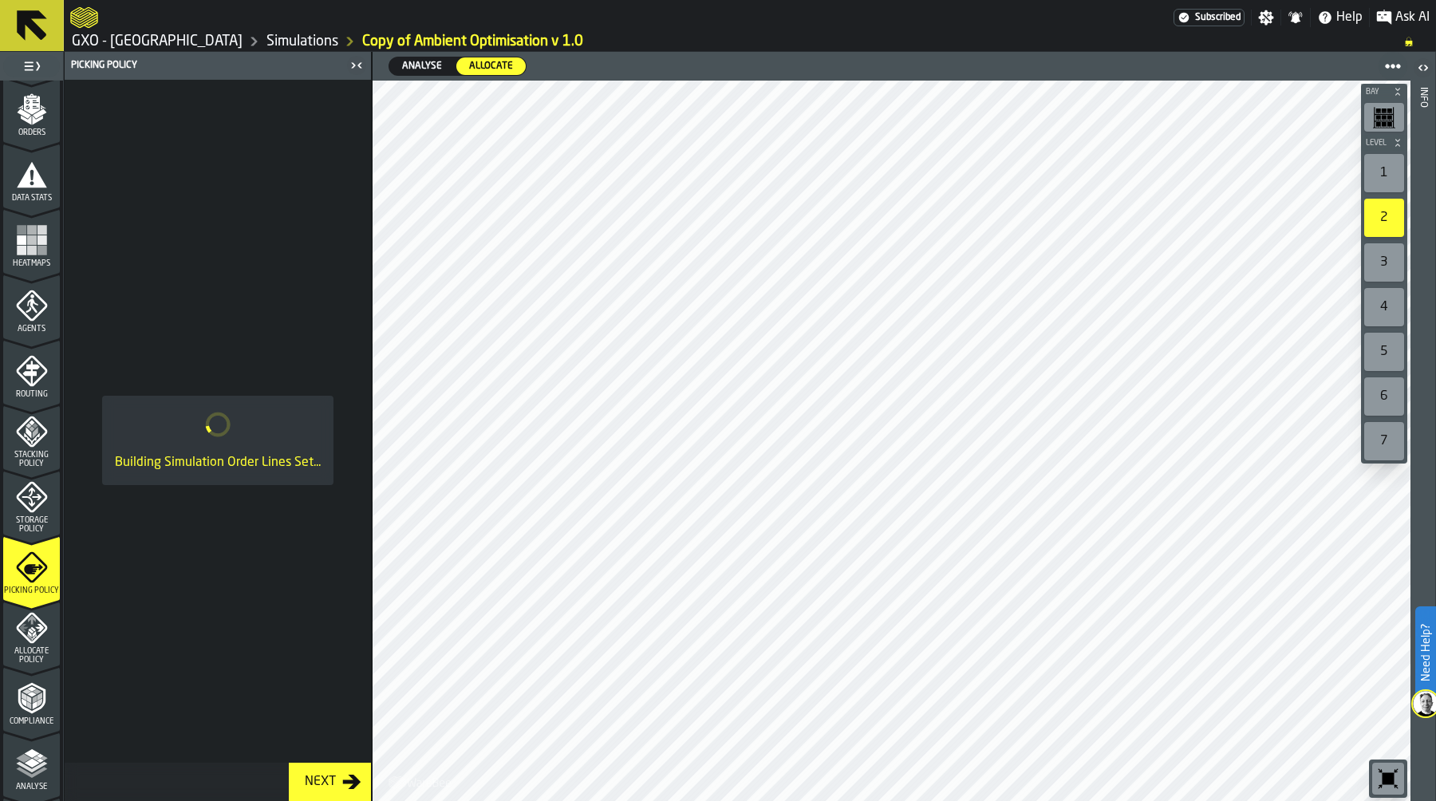
click at [29, 499] on icon "menu Storage Policy" at bounding box center [32, 497] width 20 height 20
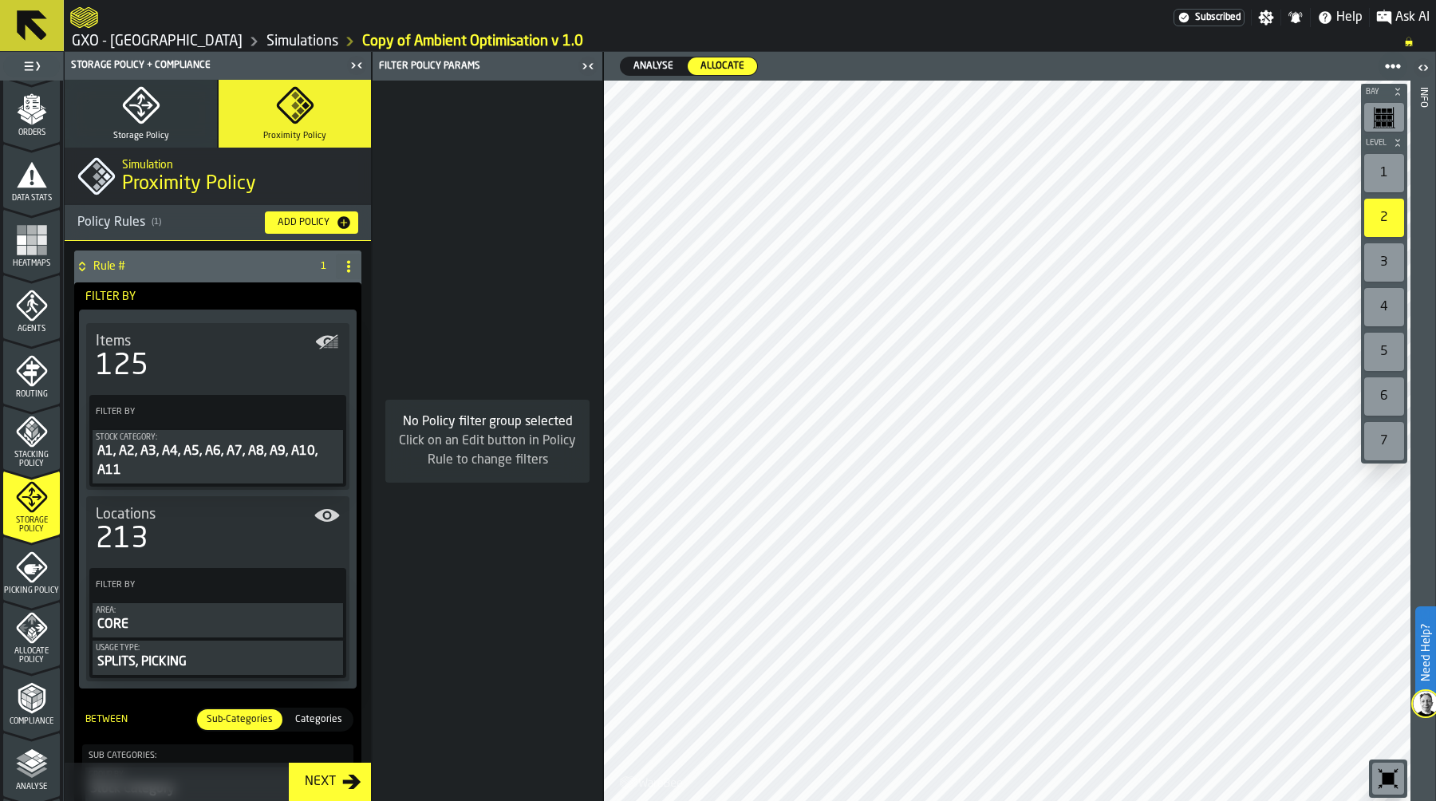
click at [160, 103] on button "Storage Policy" at bounding box center [141, 114] width 152 height 68
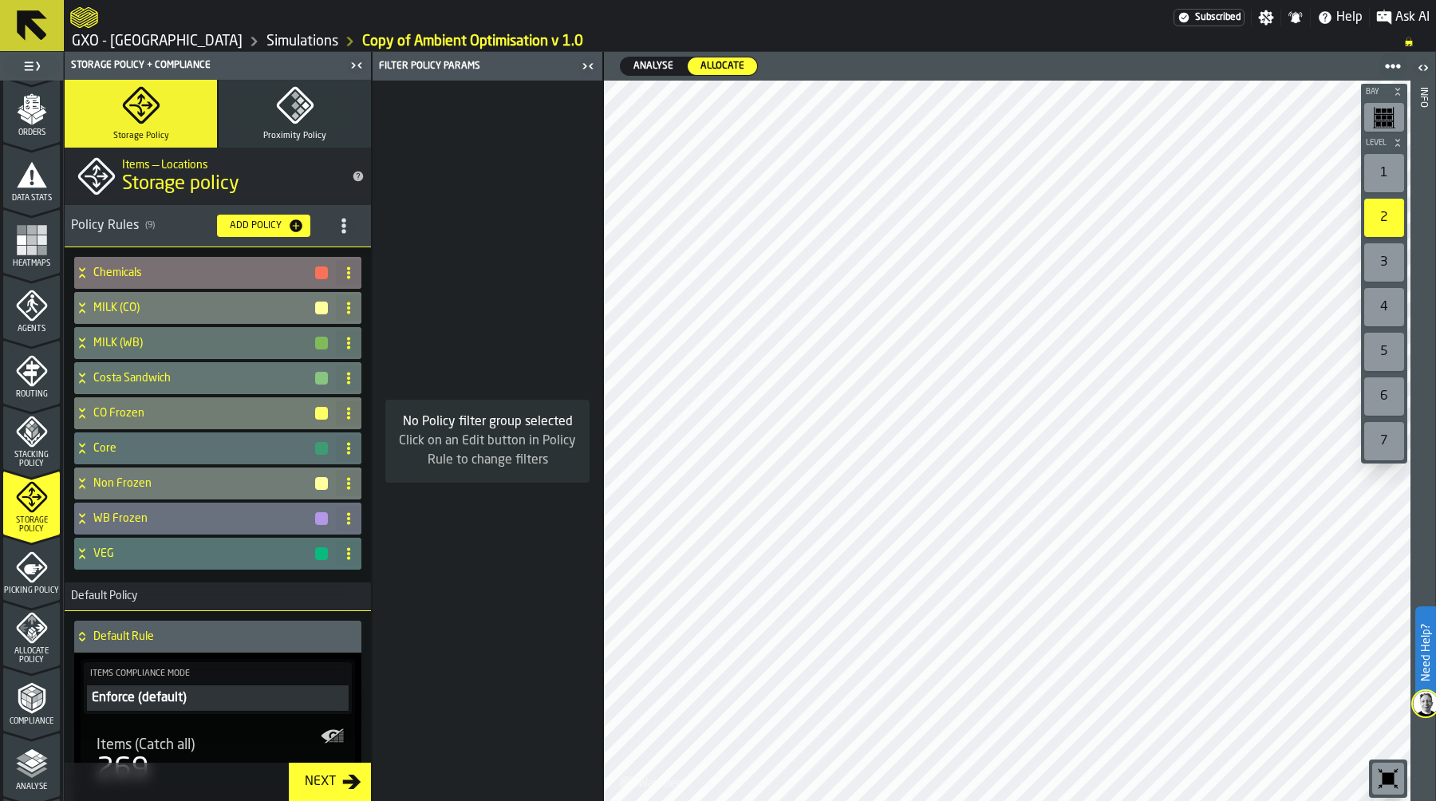
click at [82, 276] on icon at bounding box center [82, 272] width 16 height 13
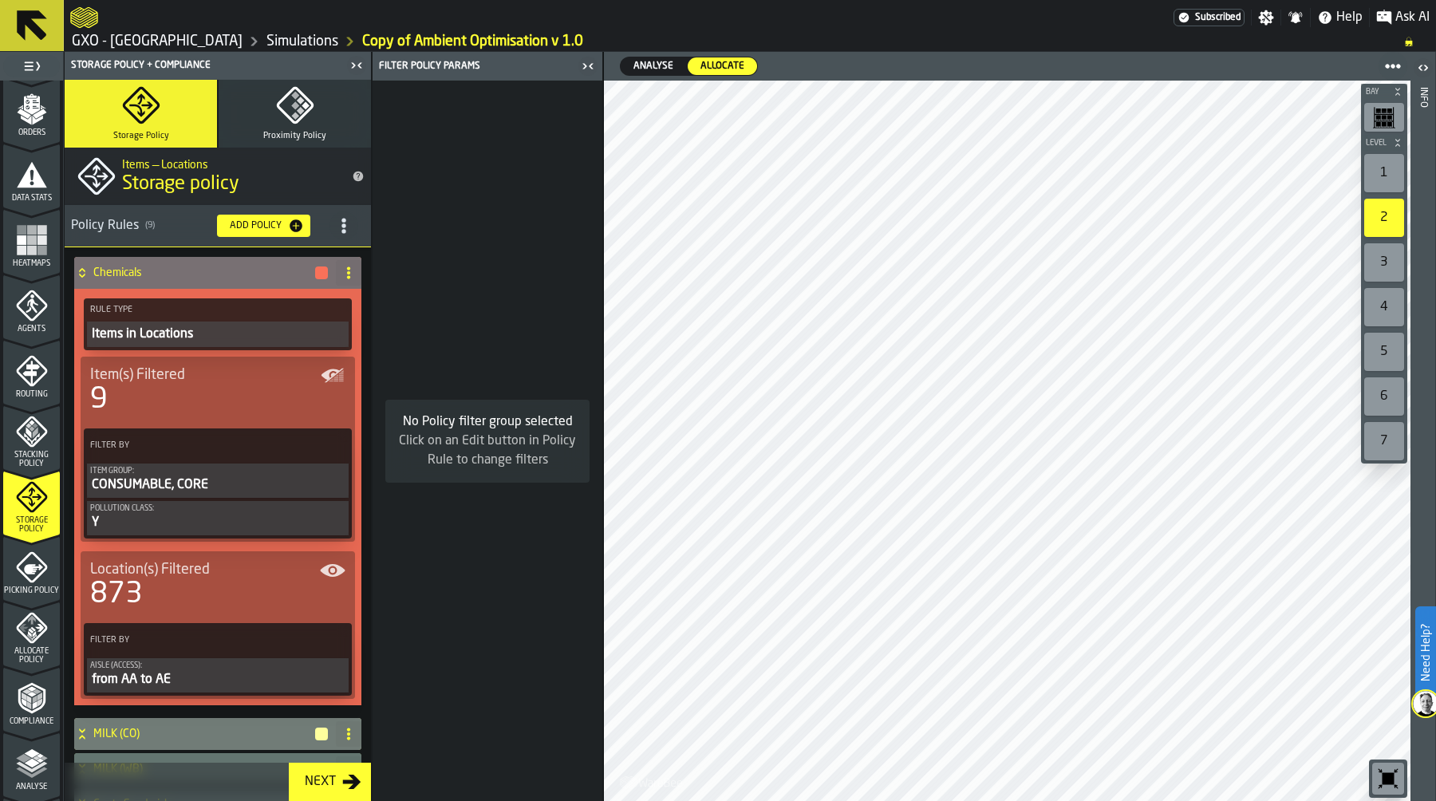
click at [82, 276] on icon at bounding box center [82, 276] width 6 height 4
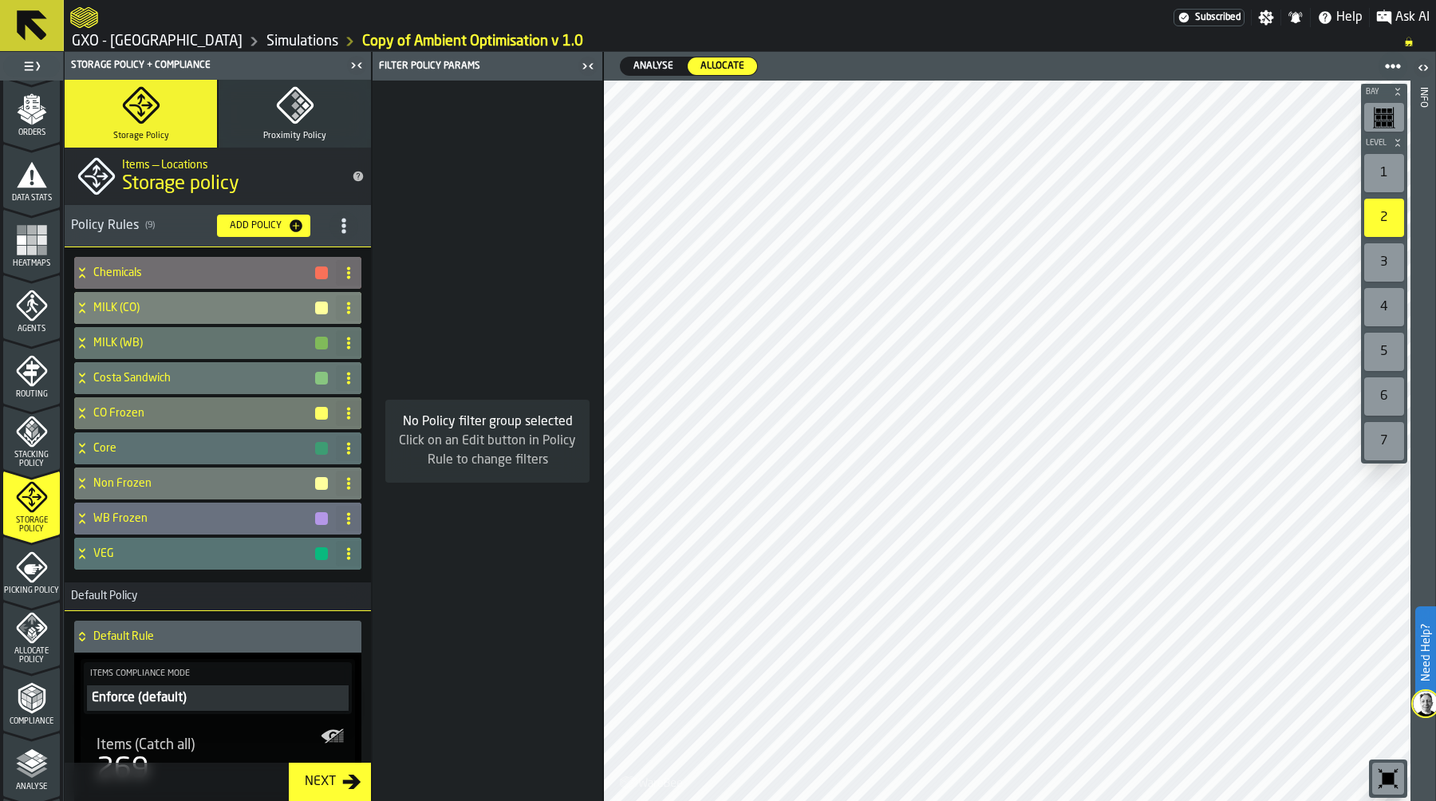
click at [81, 306] on icon at bounding box center [82, 308] width 16 height 13
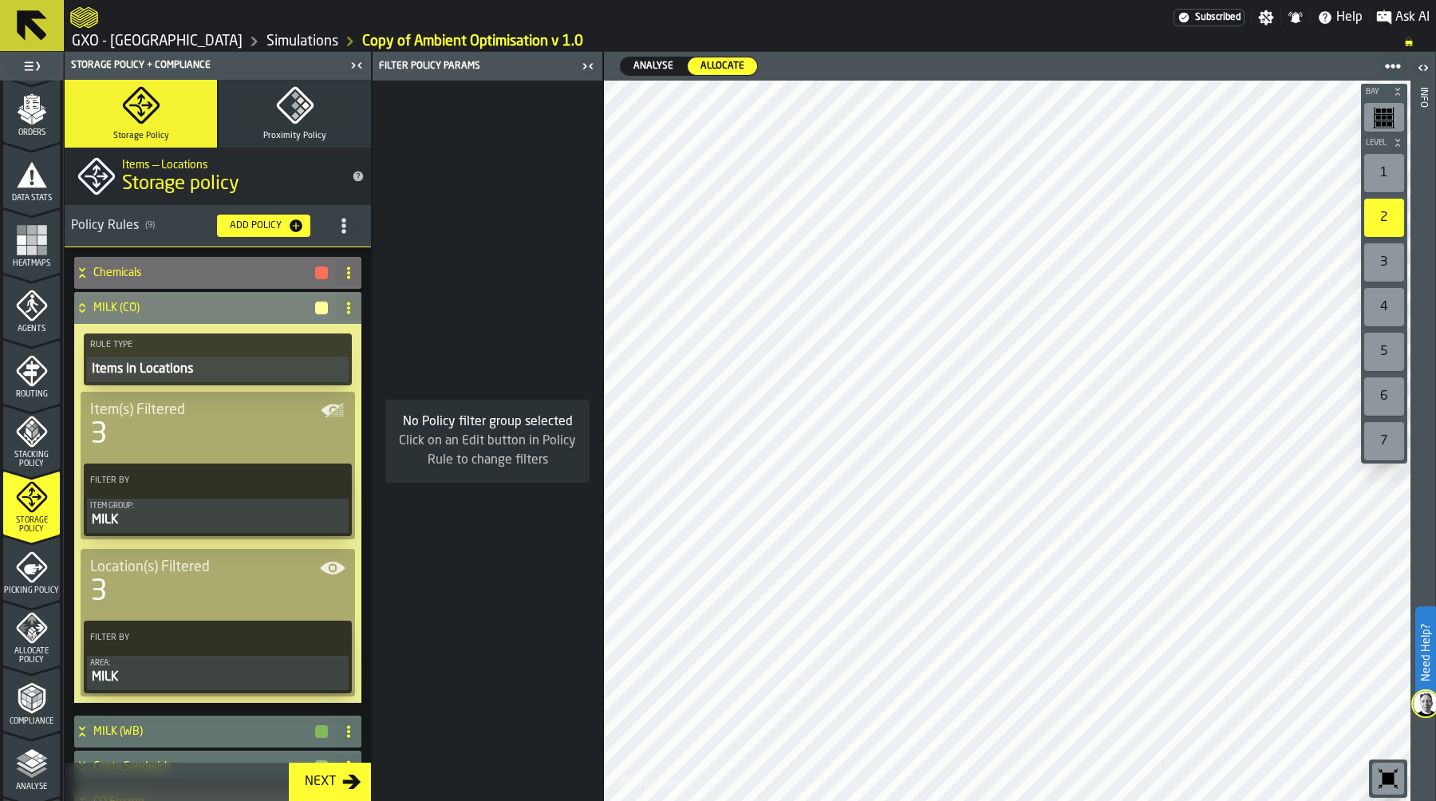
click at [81, 306] on icon at bounding box center [82, 308] width 16 height 13
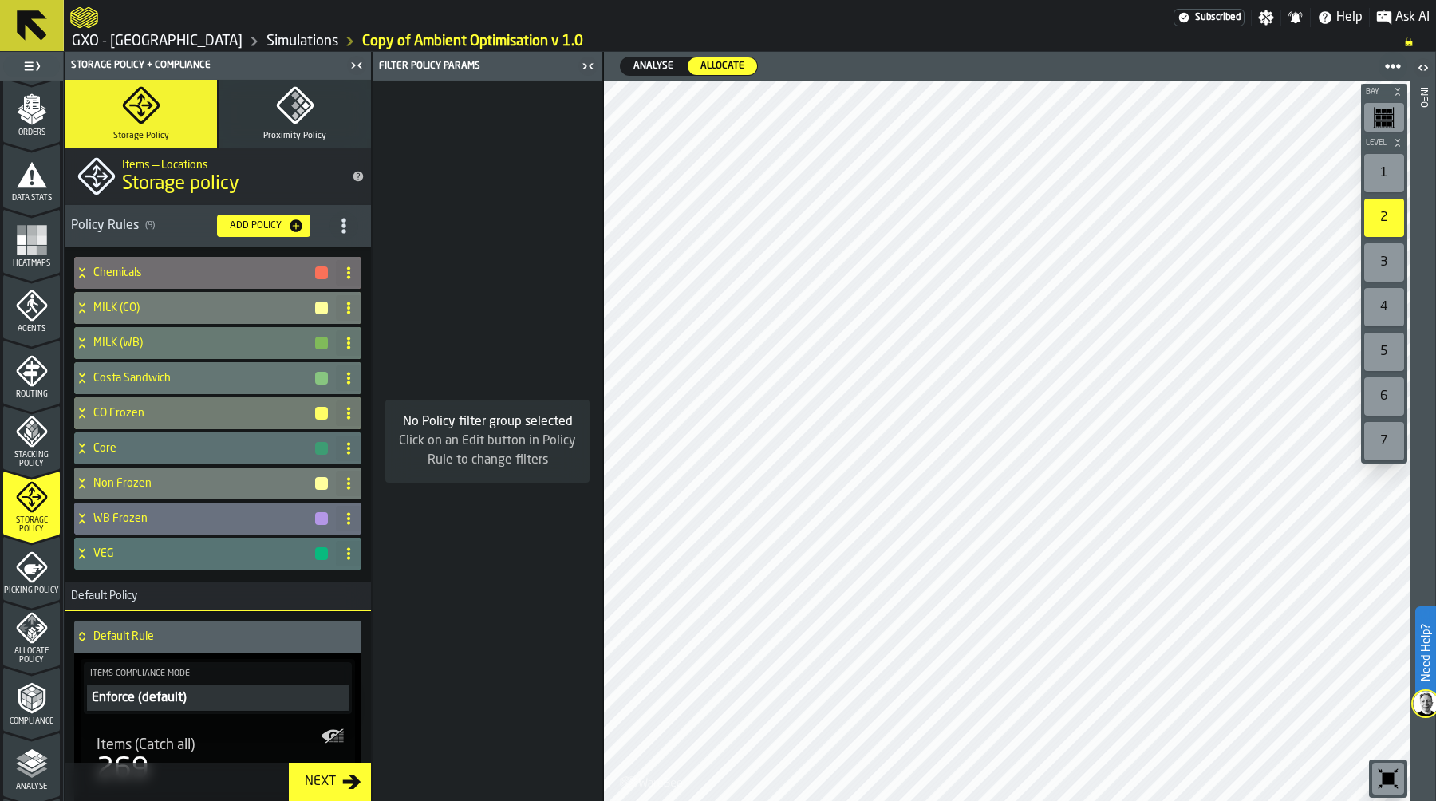
click at [81, 337] on icon at bounding box center [82, 343] width 16 height 13
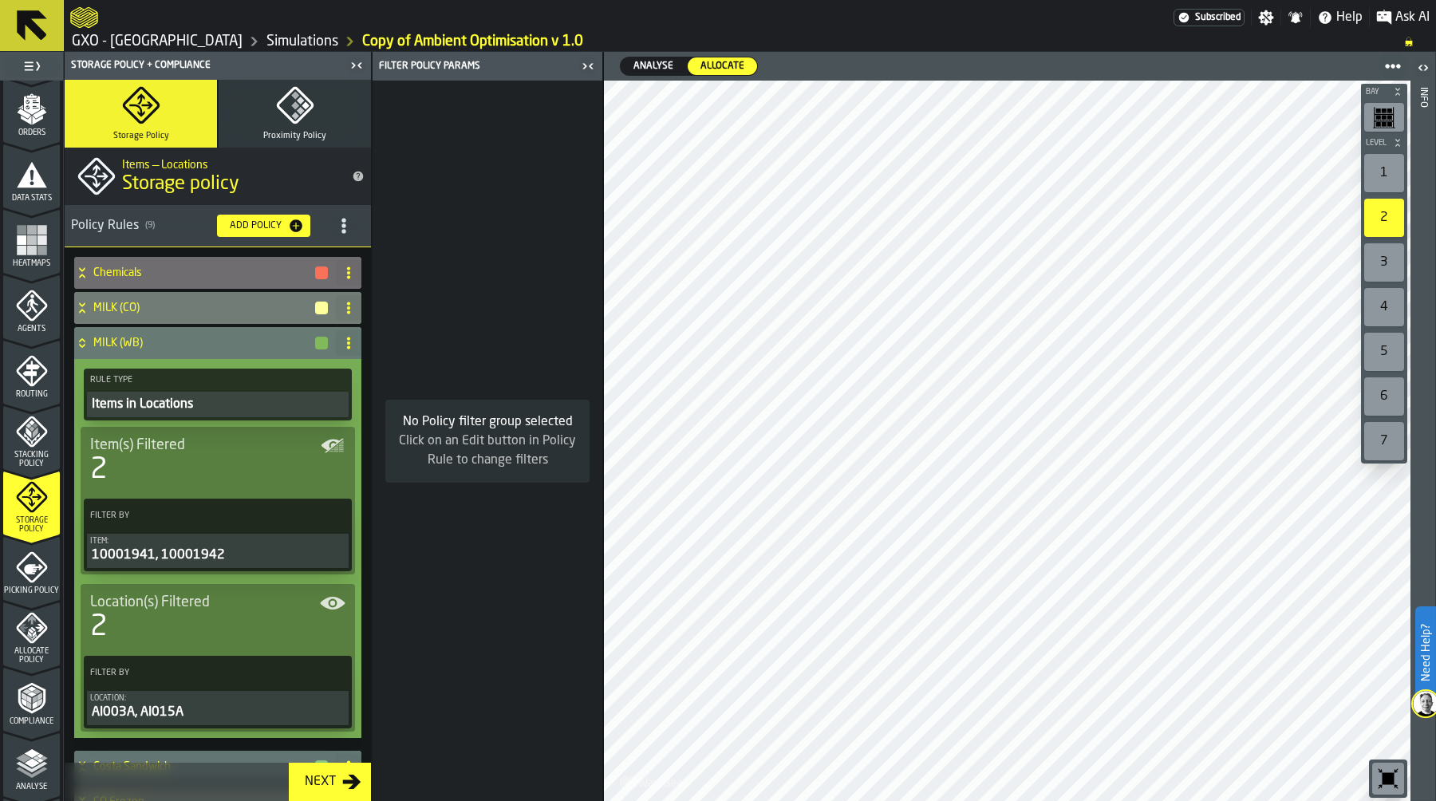
click at [81, 337] on icon at bounding box center [82, 343] width 16 height 13
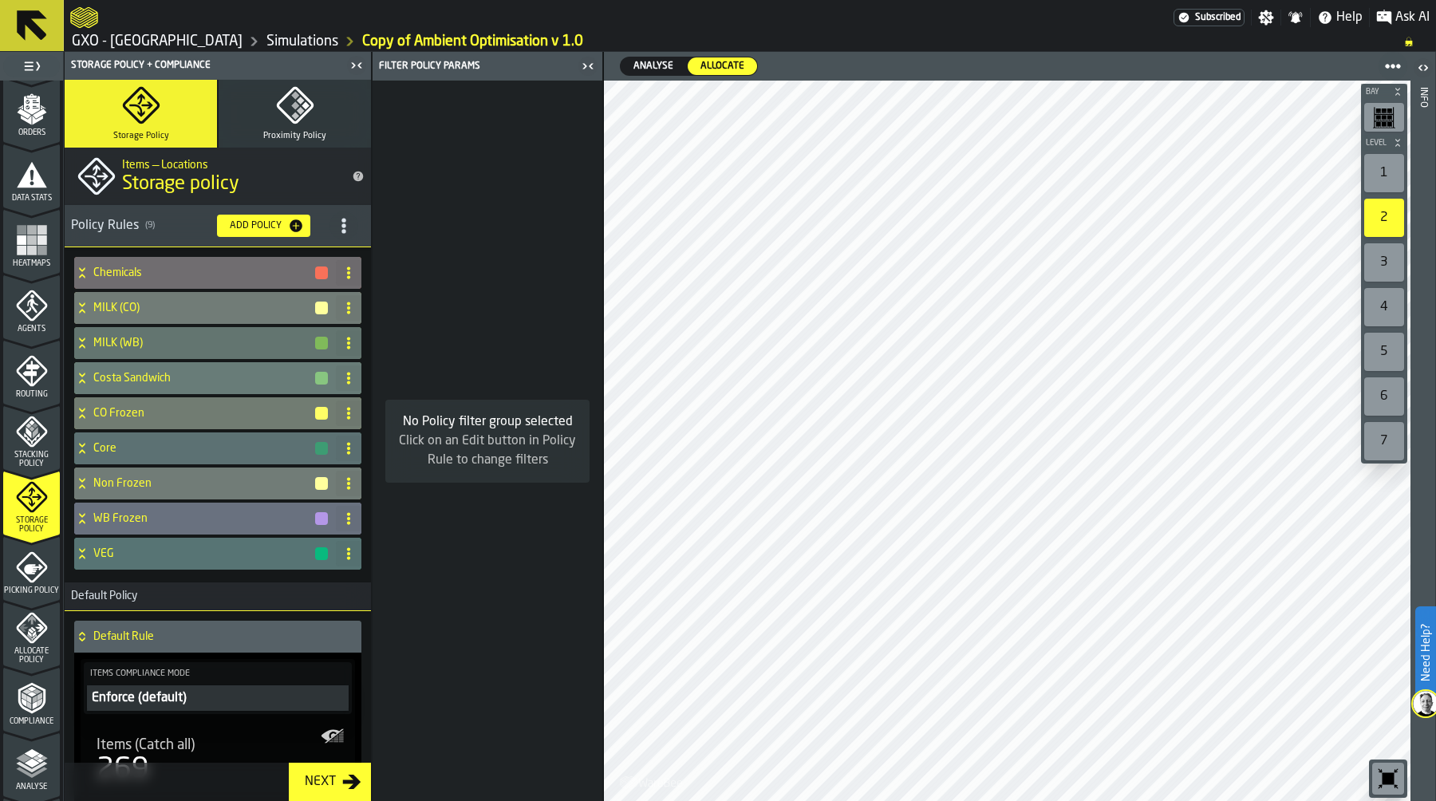
click at [81, 376] on icon at bounding box center [82, 378] width 16 height 13
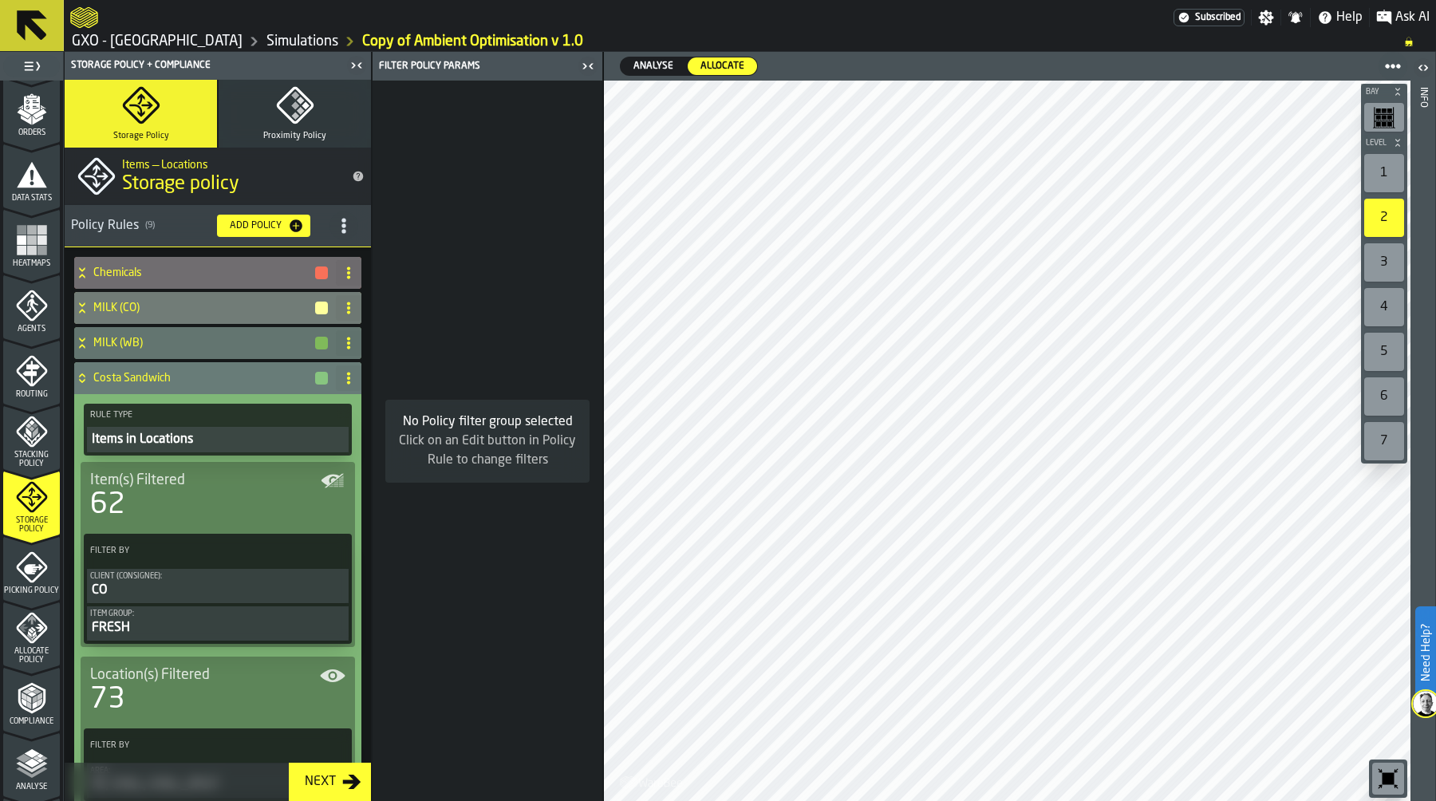
click at [81, 376] on icon at bounding box center [82, 378] width 16 height 13
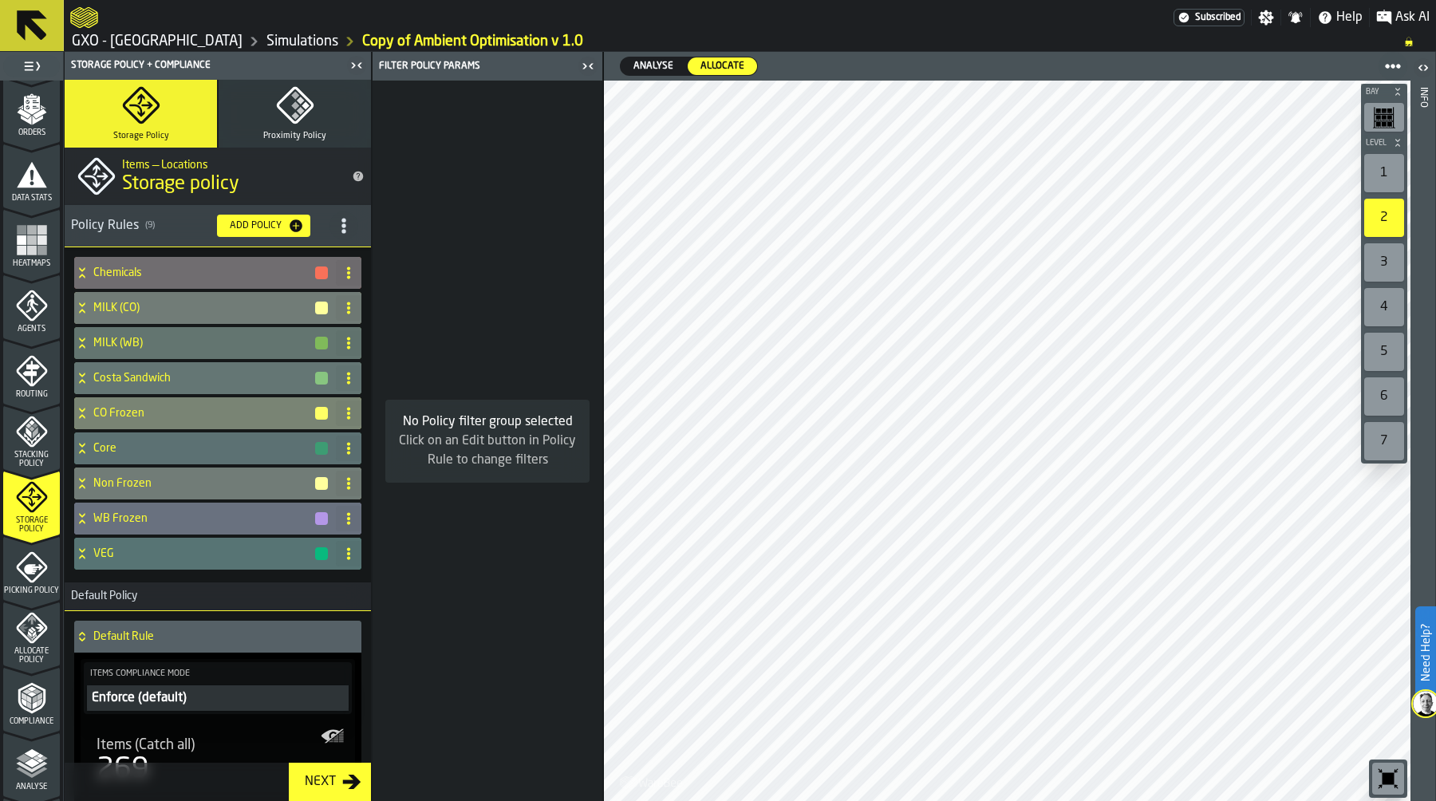
click at [80, 414] on icon at bounding box center [82, 413] width 16 height 13
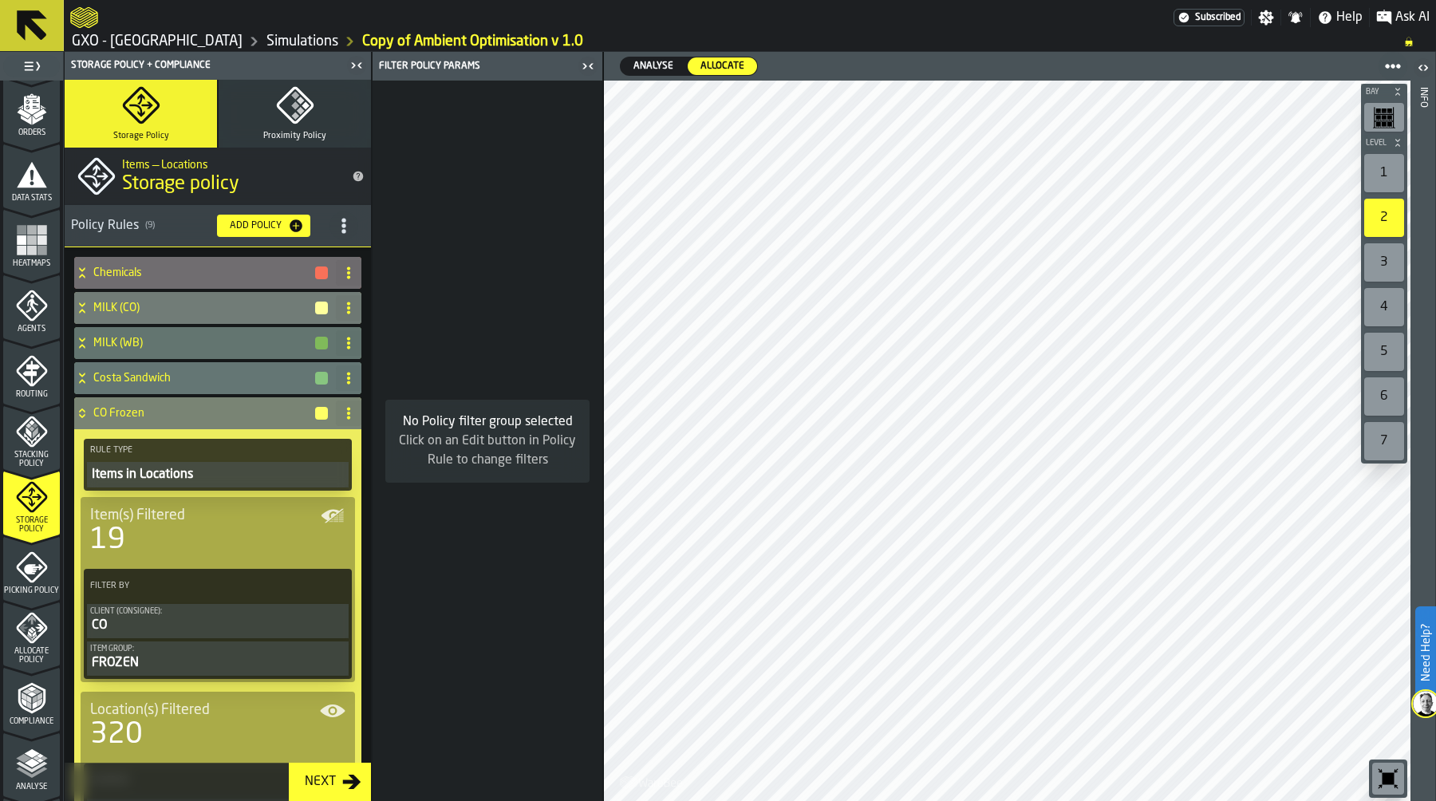
click at [80, 414] on icon at bounding box center [82, 413] width 16 height 13
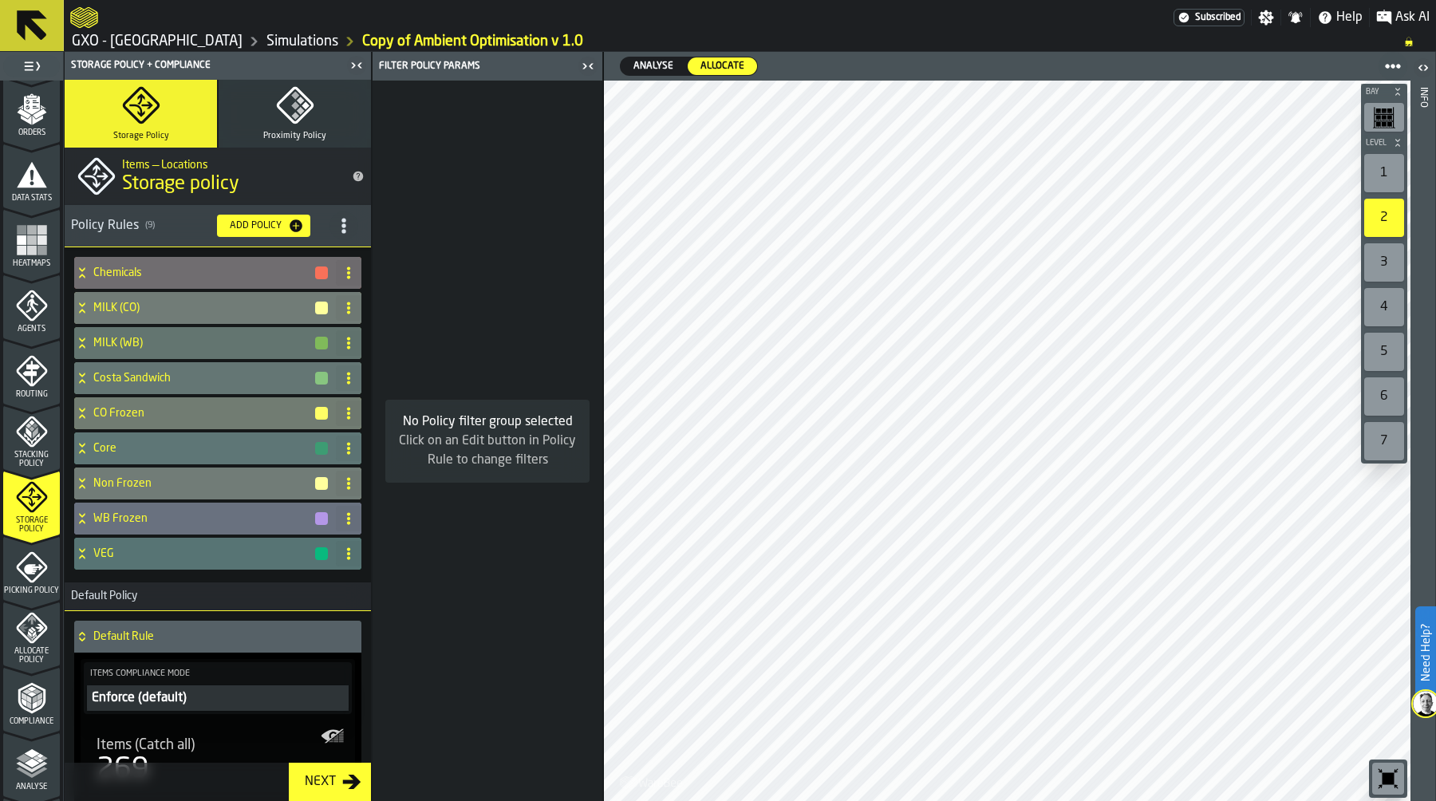
click at [80, 437] on div "Core" at bounding box center [201, 448] width 255 height 32
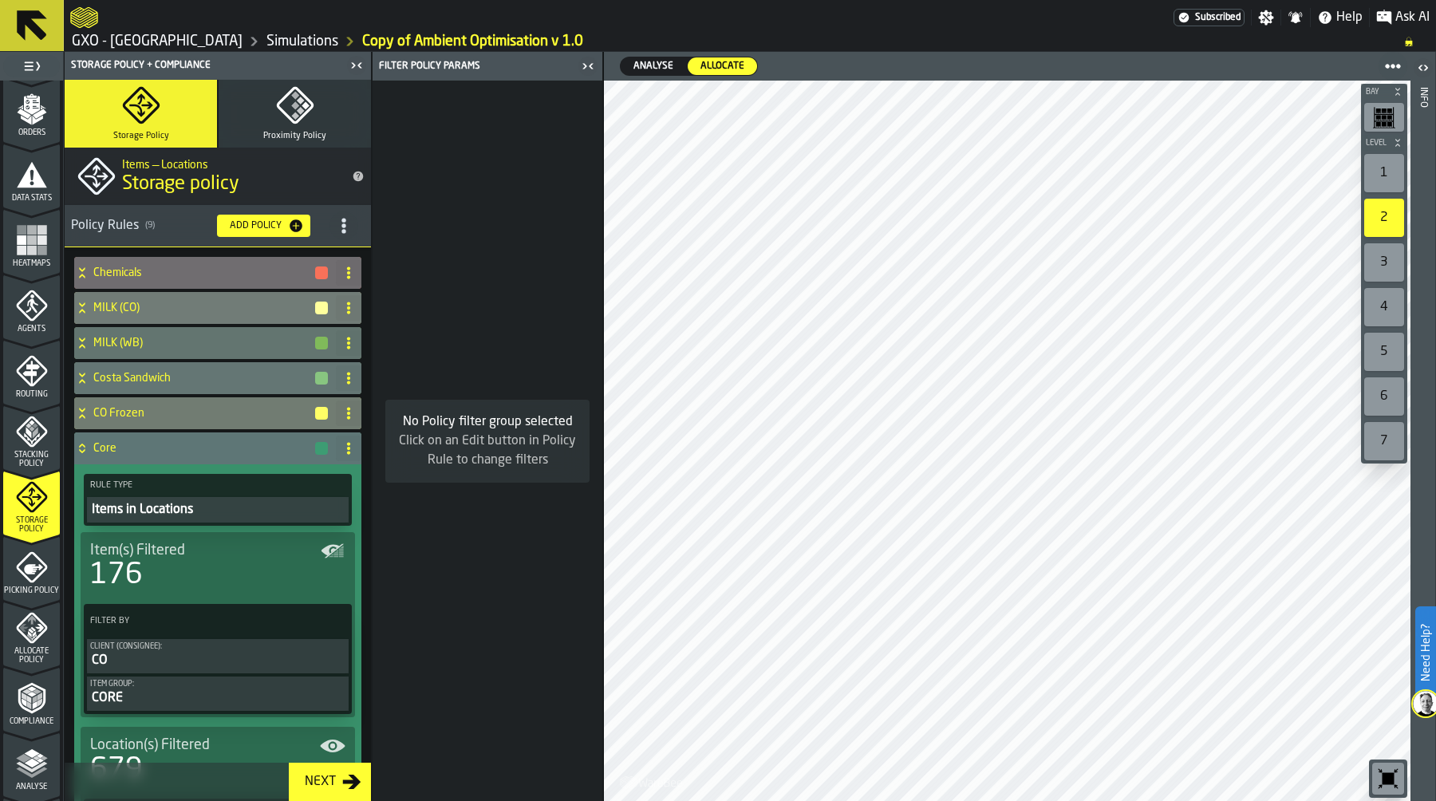
click at [80, 437] on div "Core" at bounding box center [201, 448] width 255 height 32
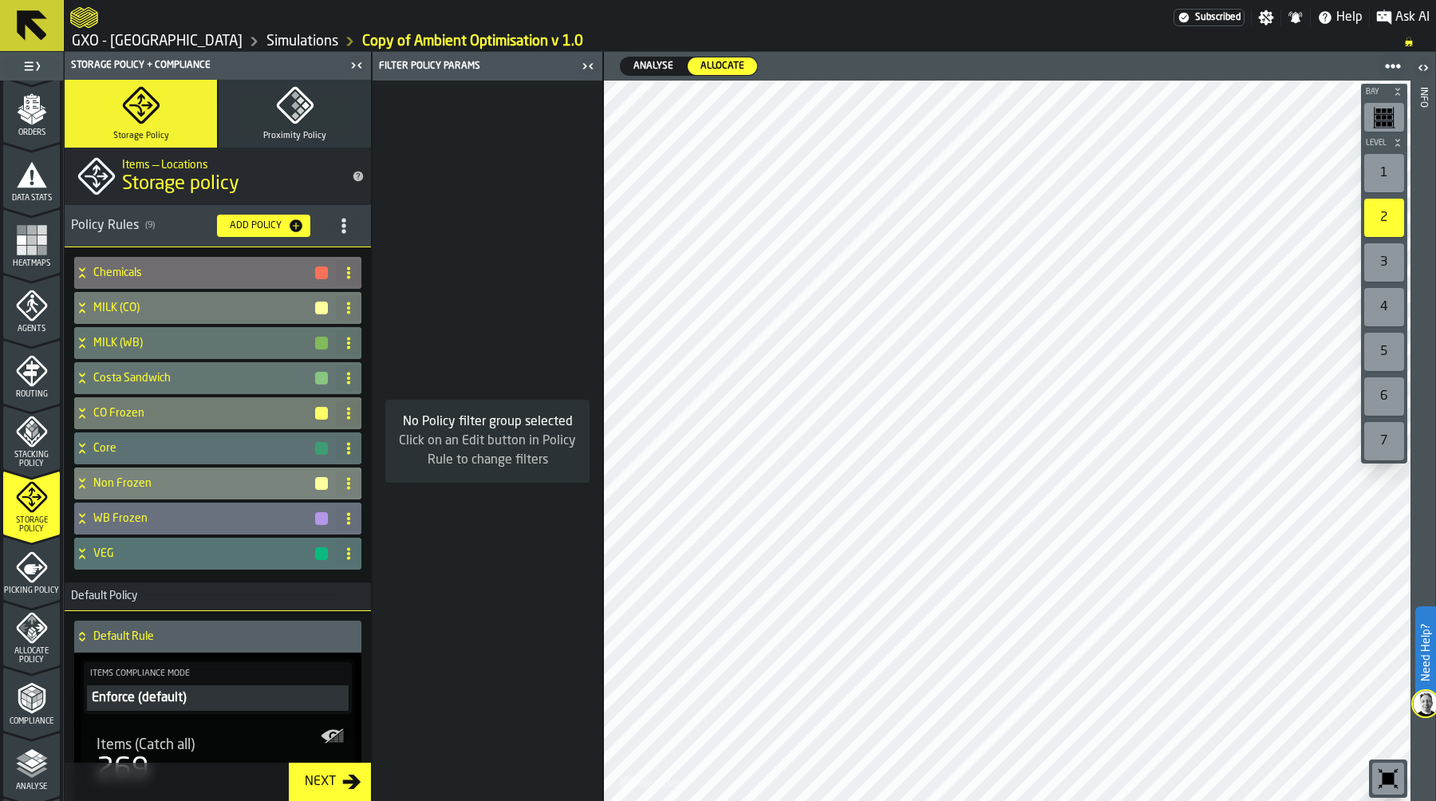
click at [80, 470] on div "Non Frozen" at bounding box center [201, 483] width 255 height 32
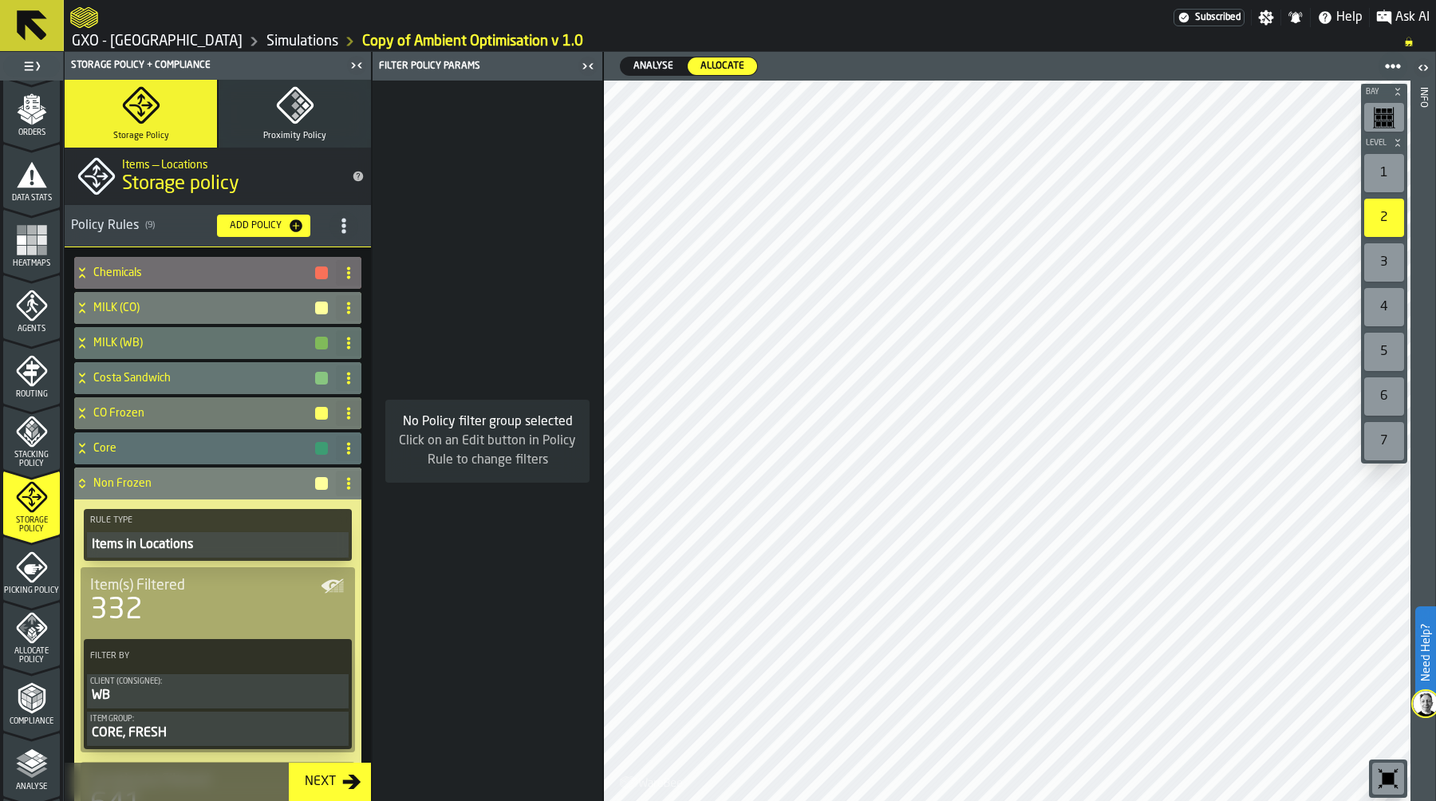
click at [80, 470] on div "Non Frozen" at bounding box center [201, 483] width 255 height 32
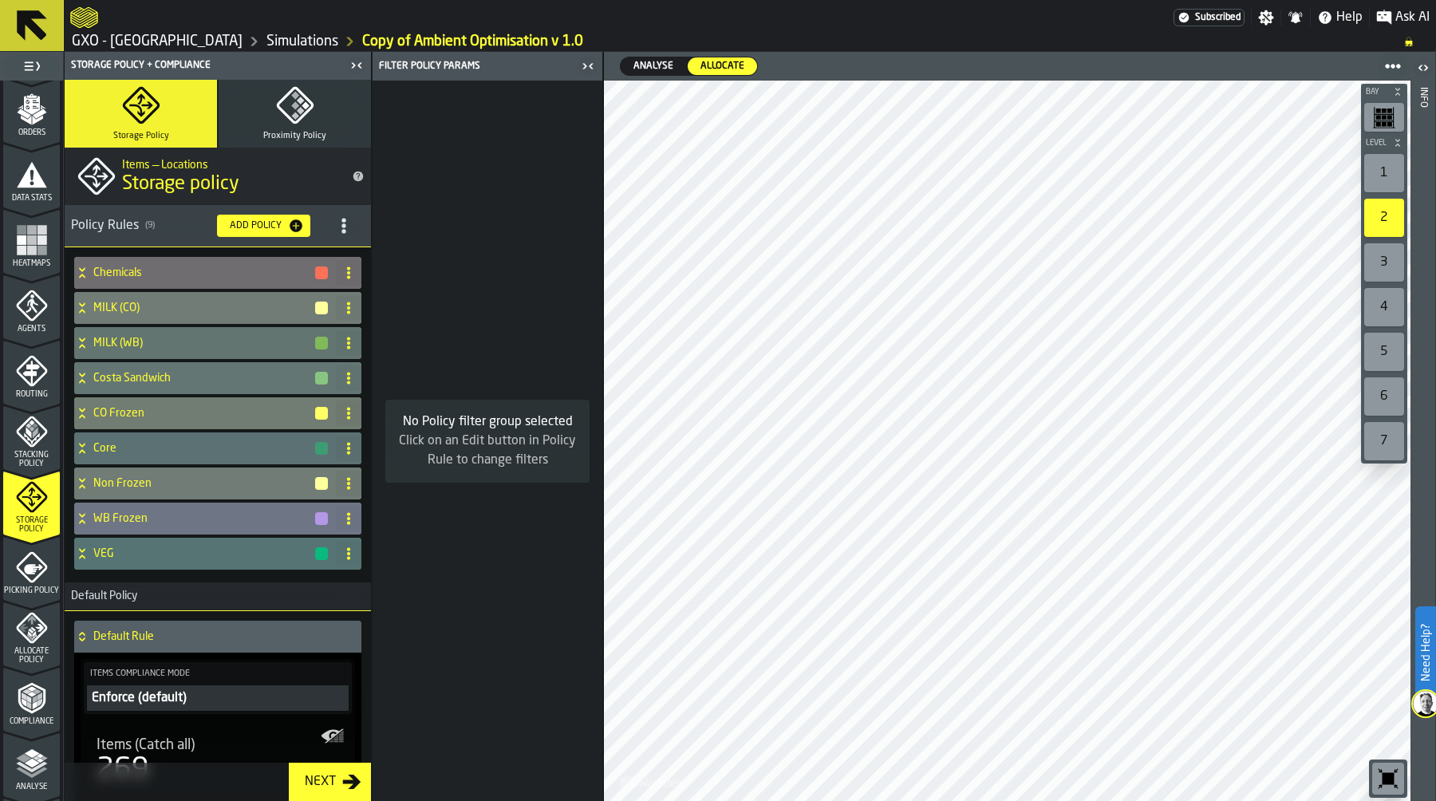
click at [82, 514] on icon at bounding box center [82, 518] width 16 height 13
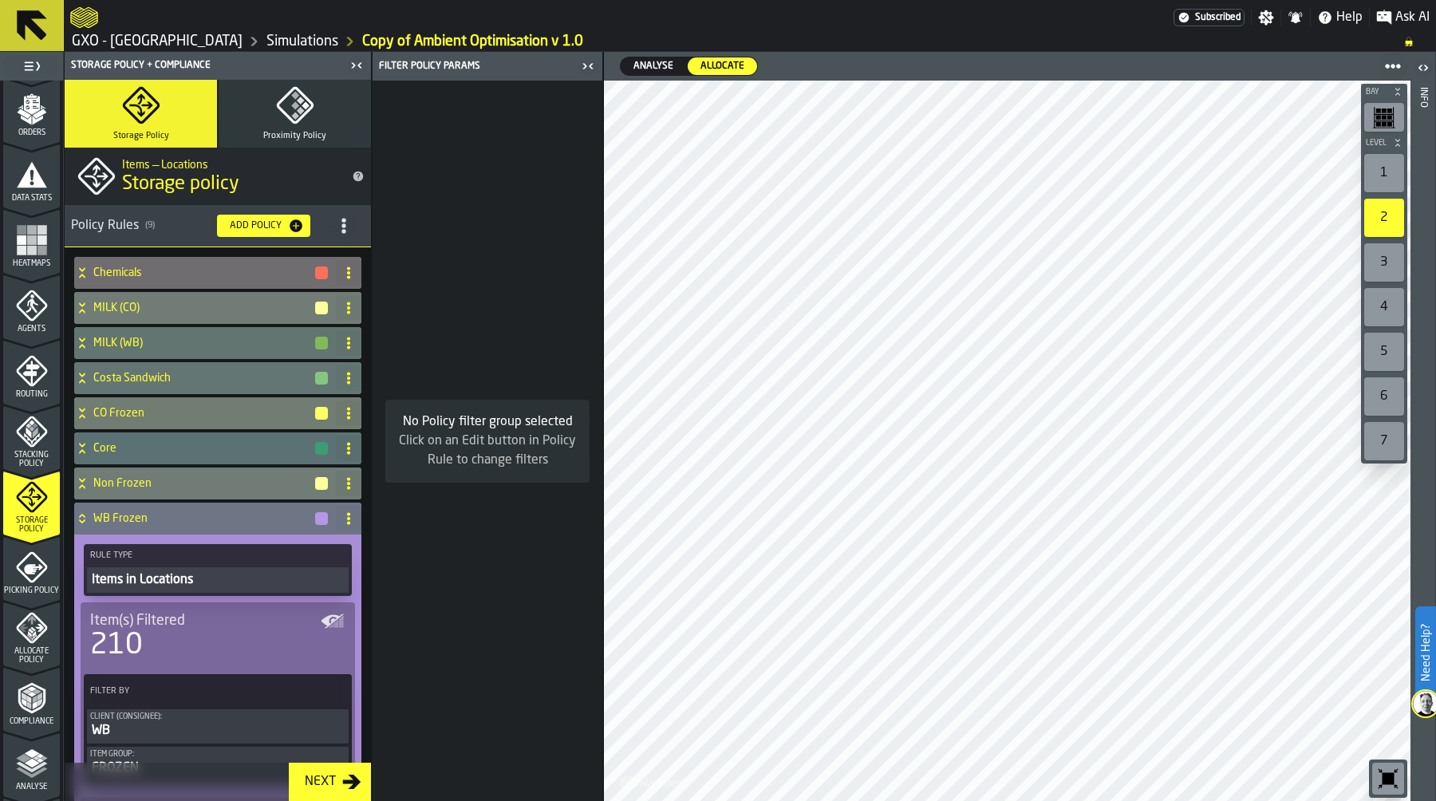
click at [82, 514] on icon at bounding box center [82, 516] width 6 height 4
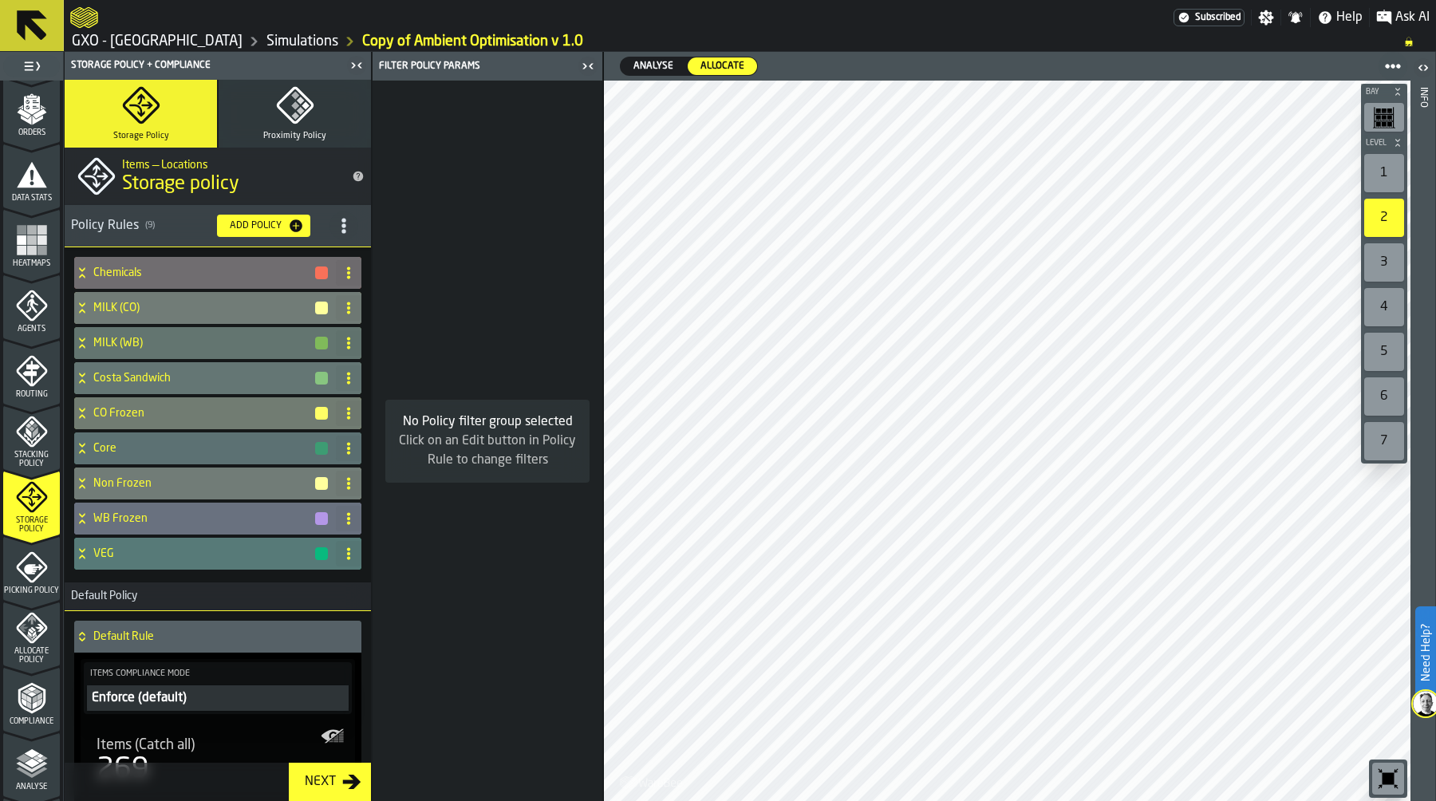
click at [83, 548] on icon at bounding box center [82, 553] width 16 height 13
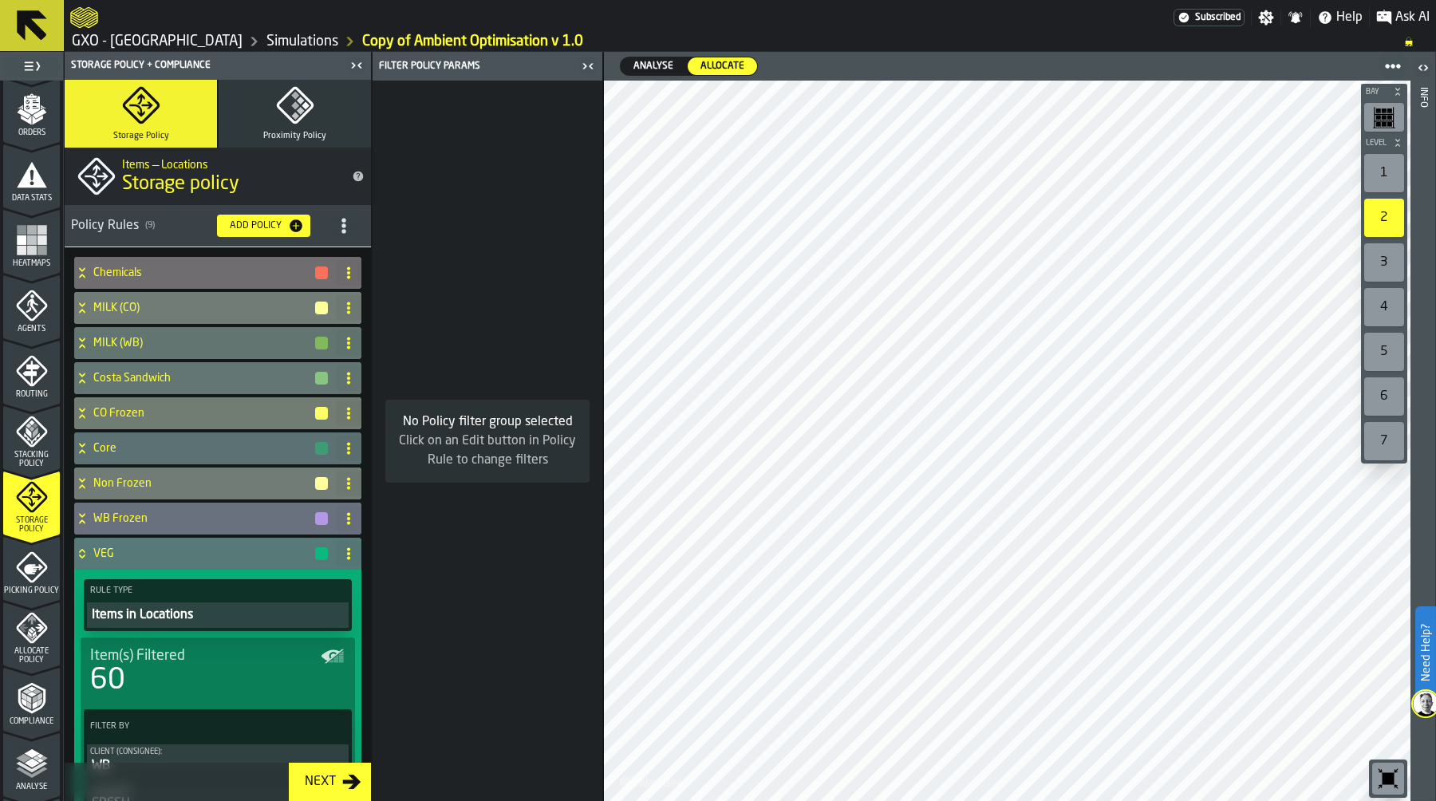
click at [83, 548] on icon at bounding box center [82, 553] width 16 height 13
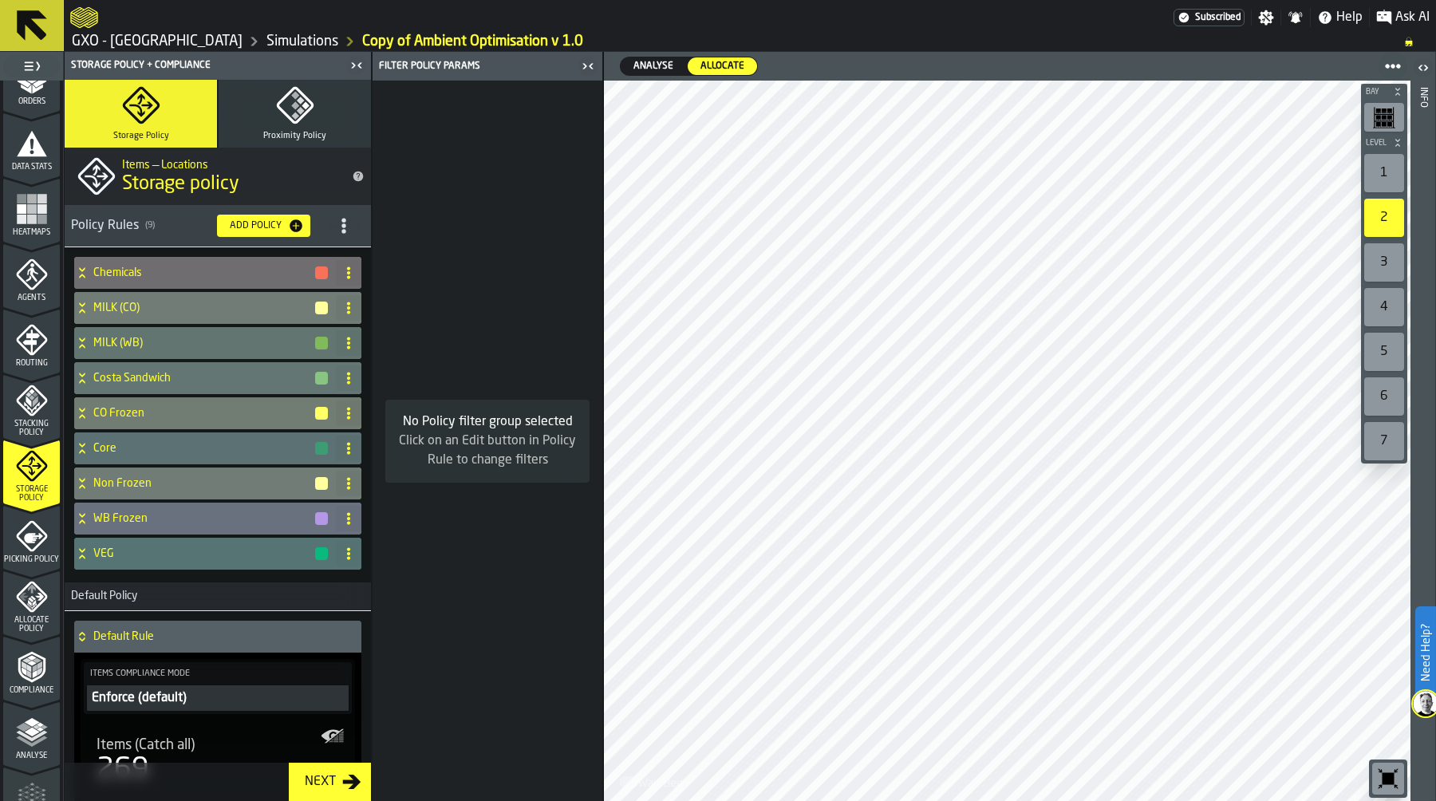
scroll to position [309, 0]
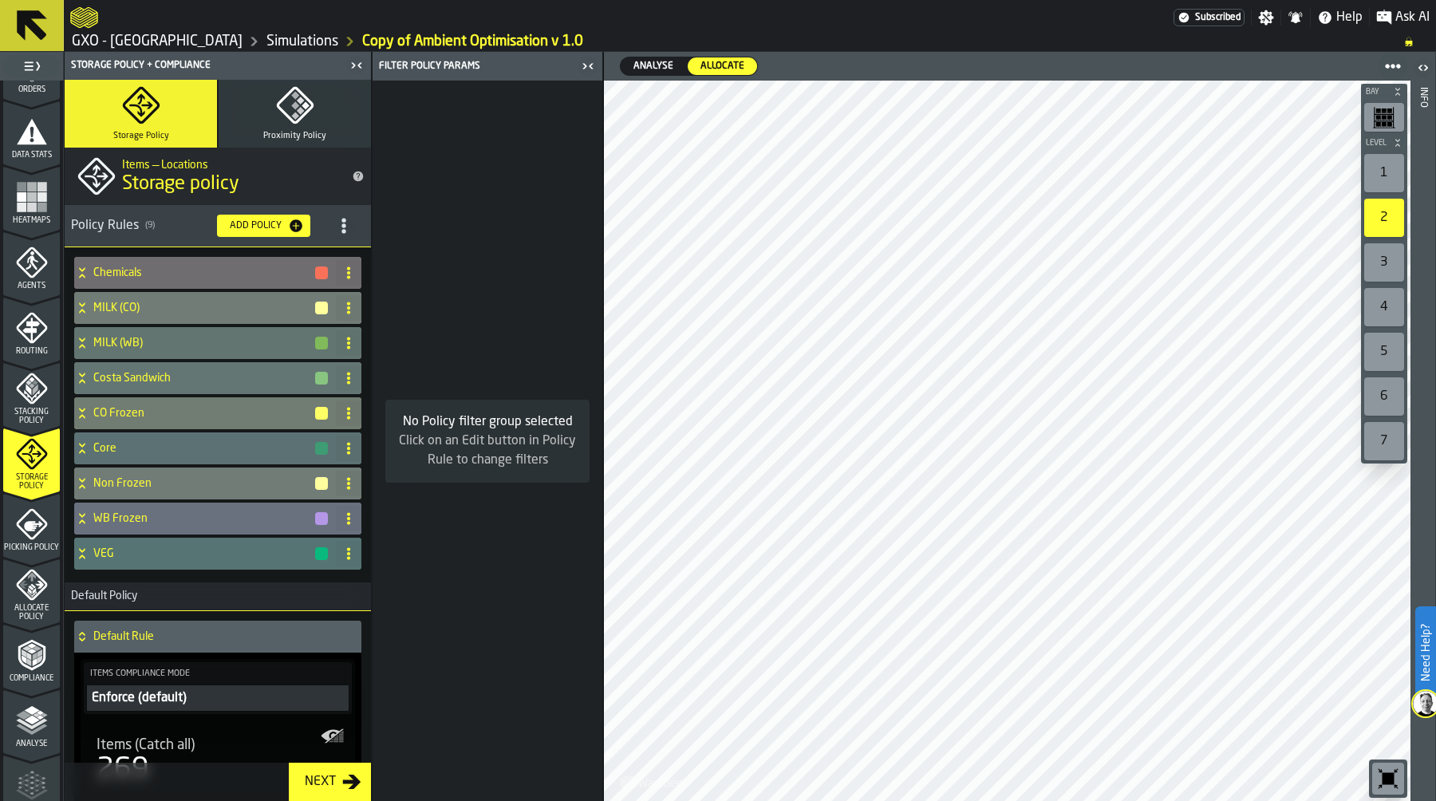
click at [30, 648] on polyline "menu Compliance" at bounding box center [32, 650] width 10 height 5
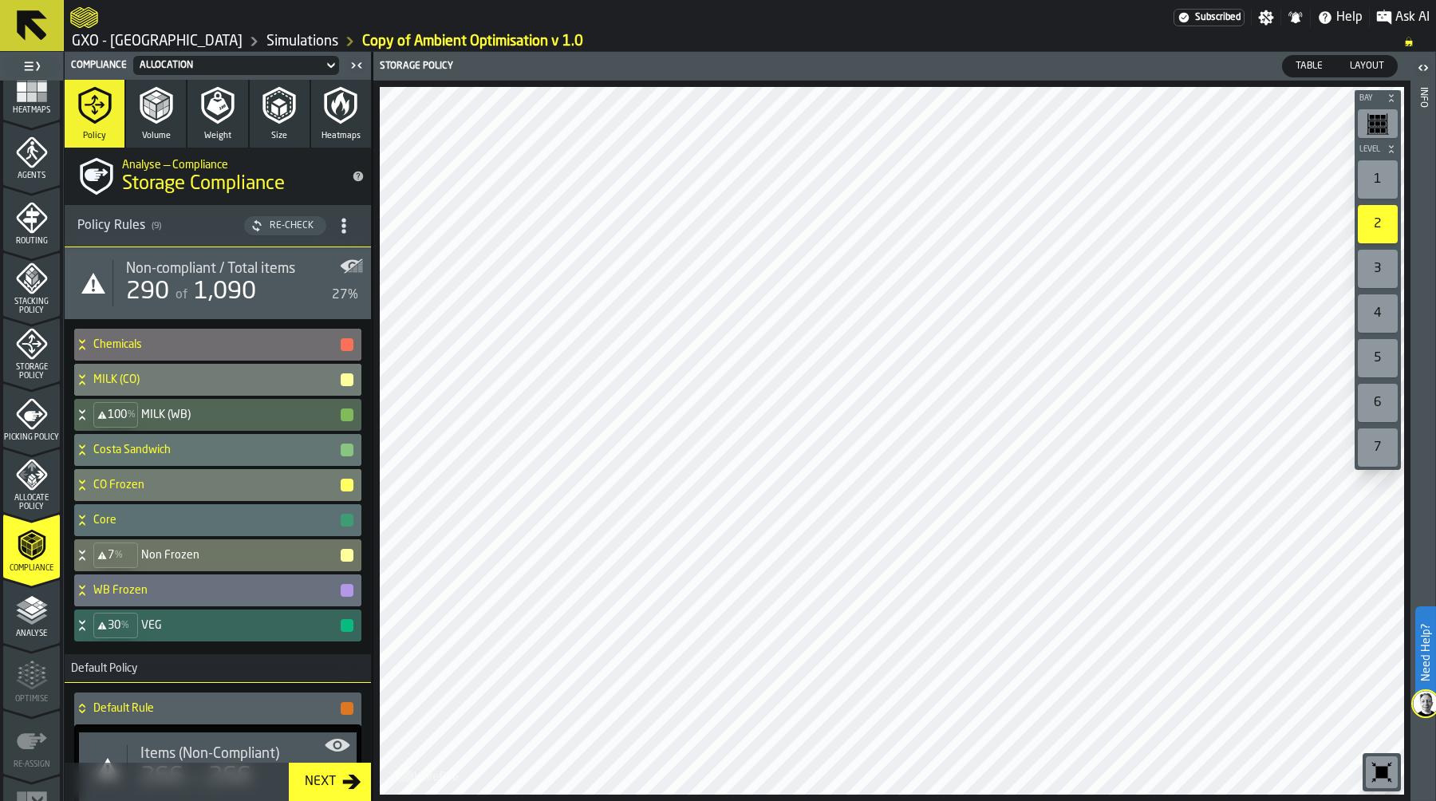
scroll to position [457, 0]
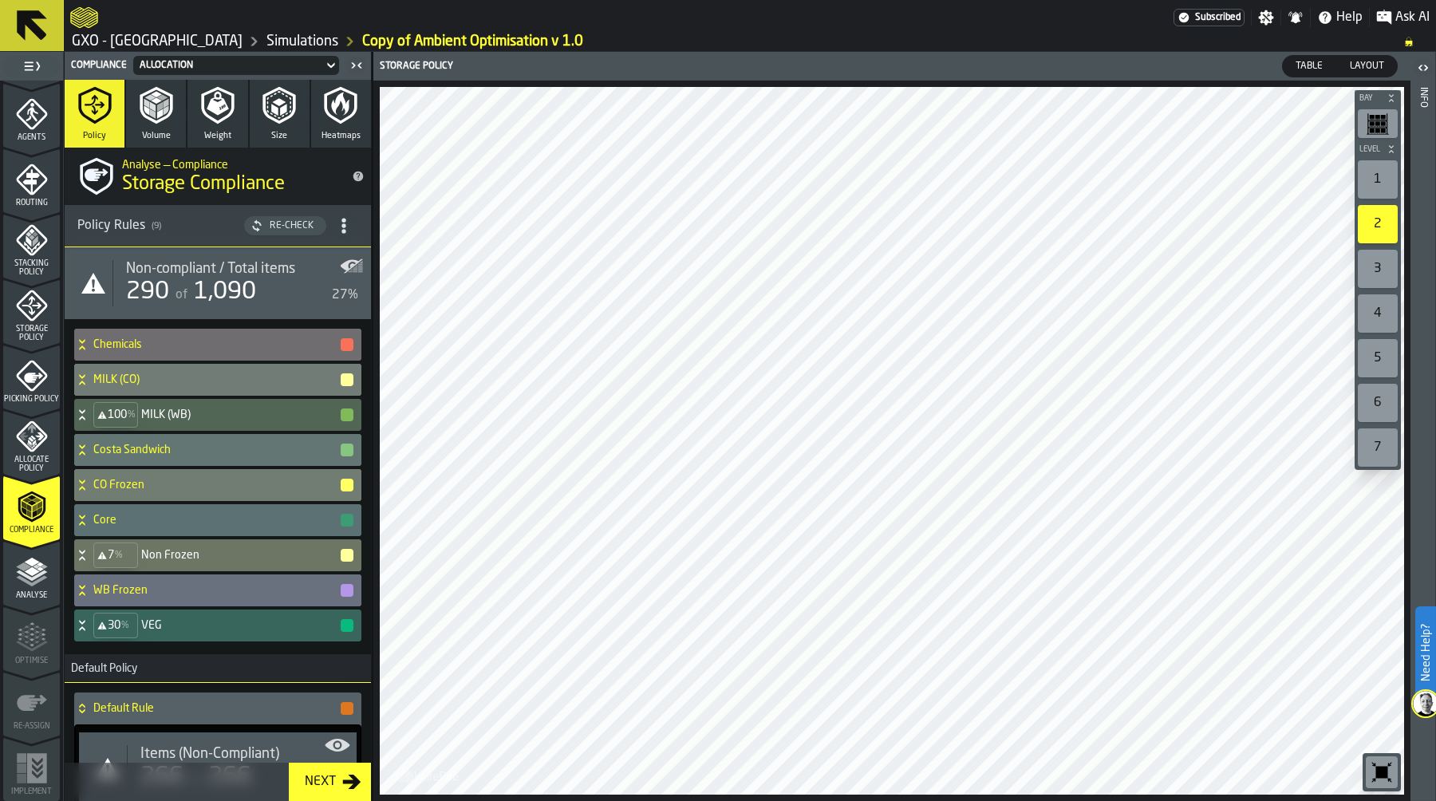
click at [36, 572] on icon "menu Analyse" at bounding box center [32, 572] width 32 height 32
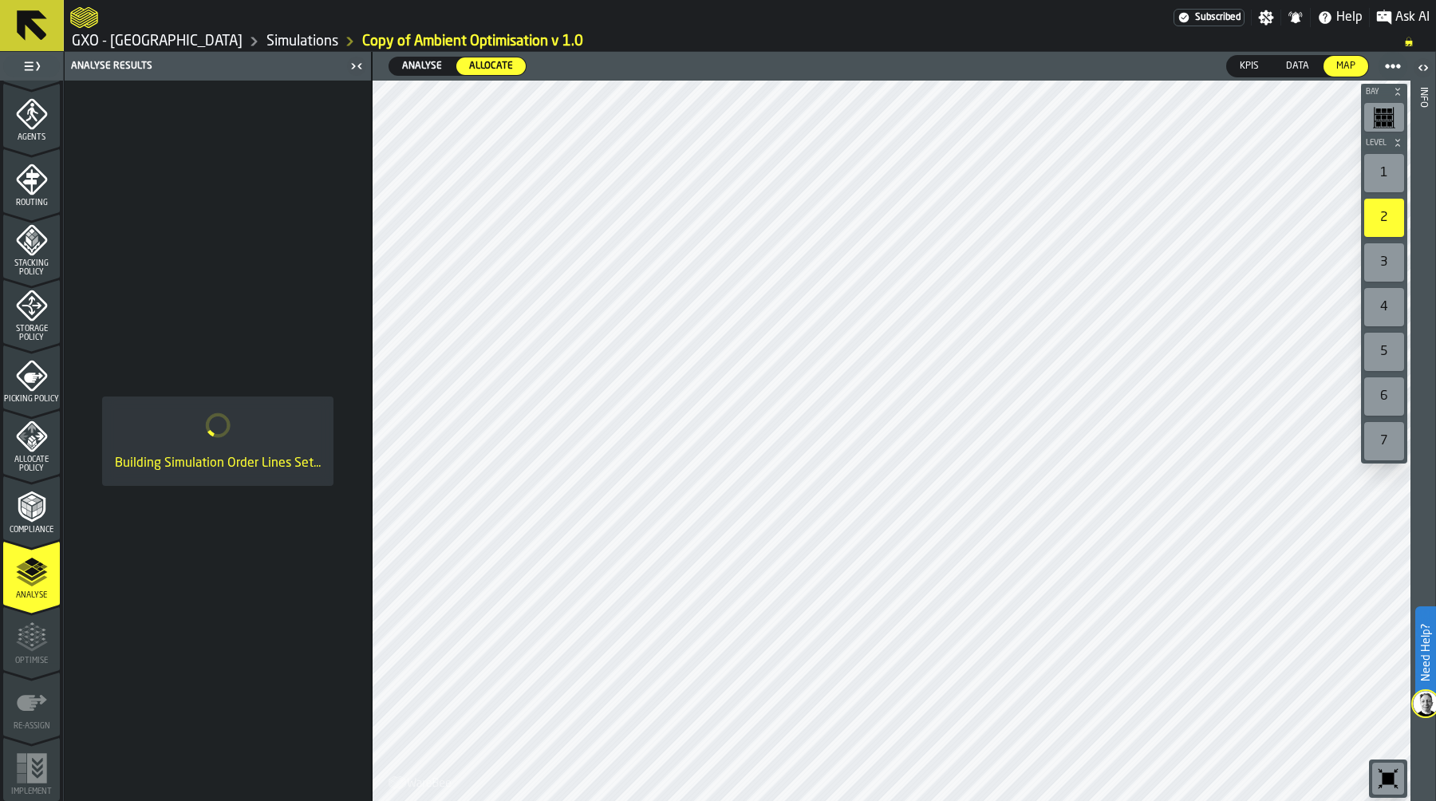
click at [27, 362] on icon "menu Picking Policy" at bounding box center [32, 376] width 32 height 32
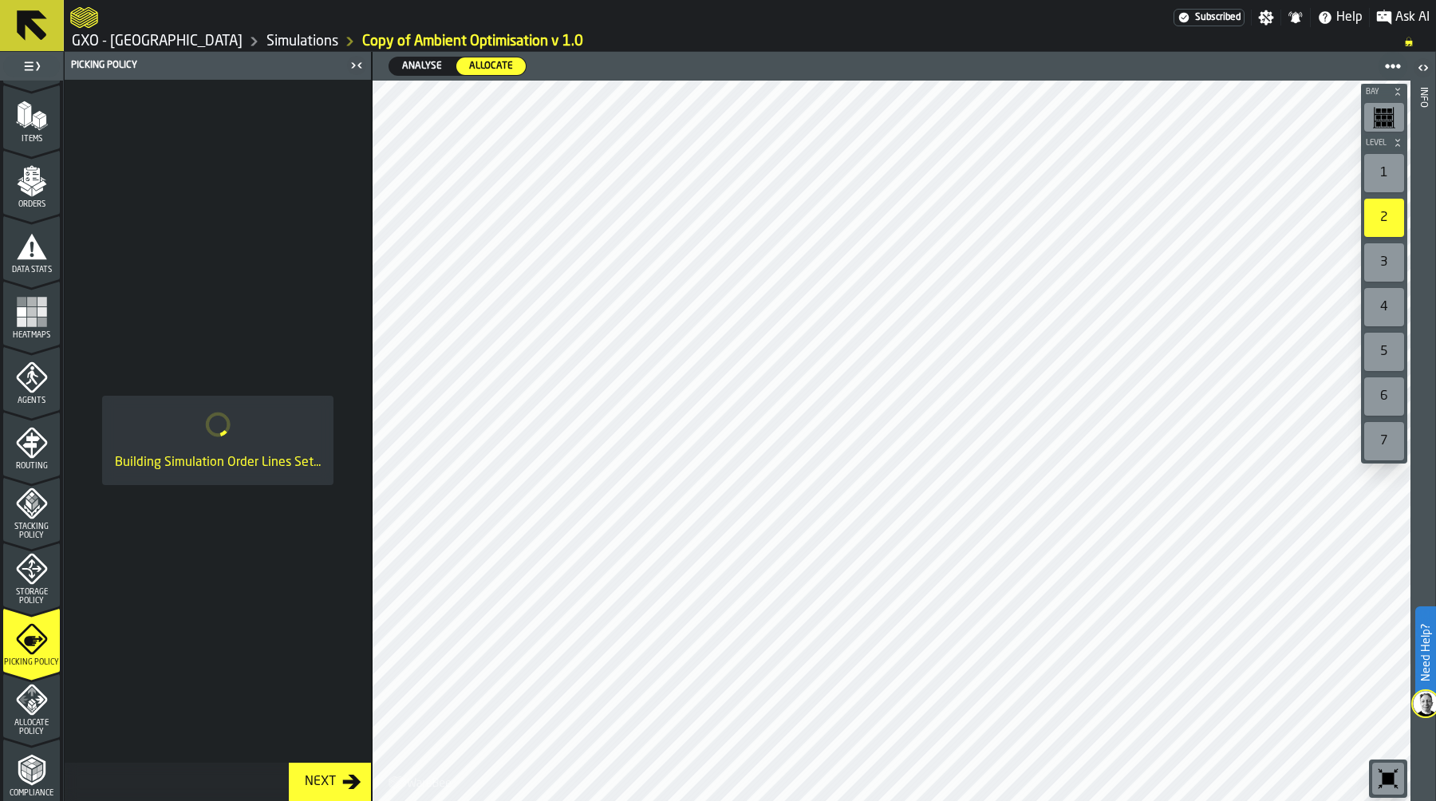
scroll to position [190, 0]
click at [26, 723] on span "Allocate Policy" at bounding box center [31, 732] width 57 height 18
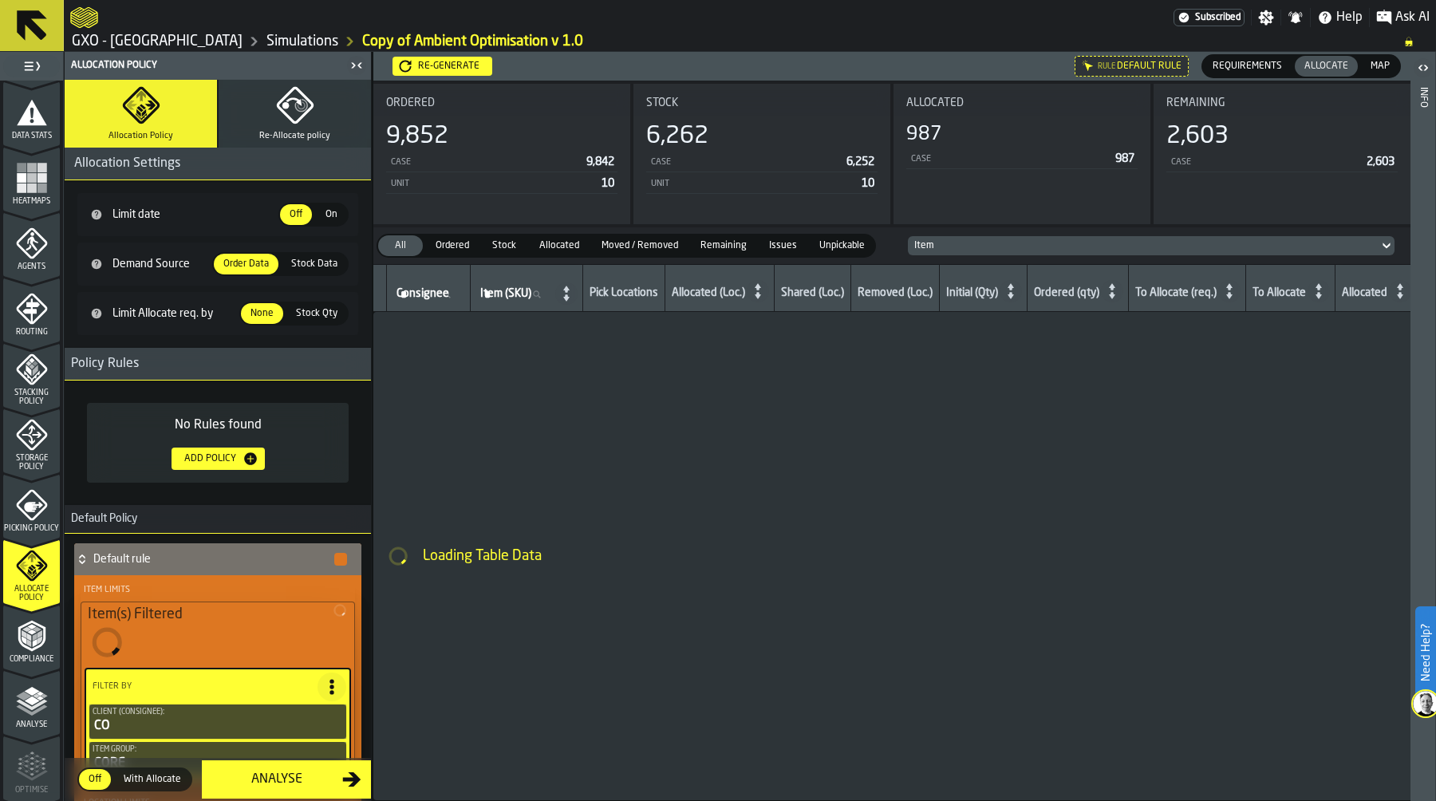
scroll to position [457, 0]
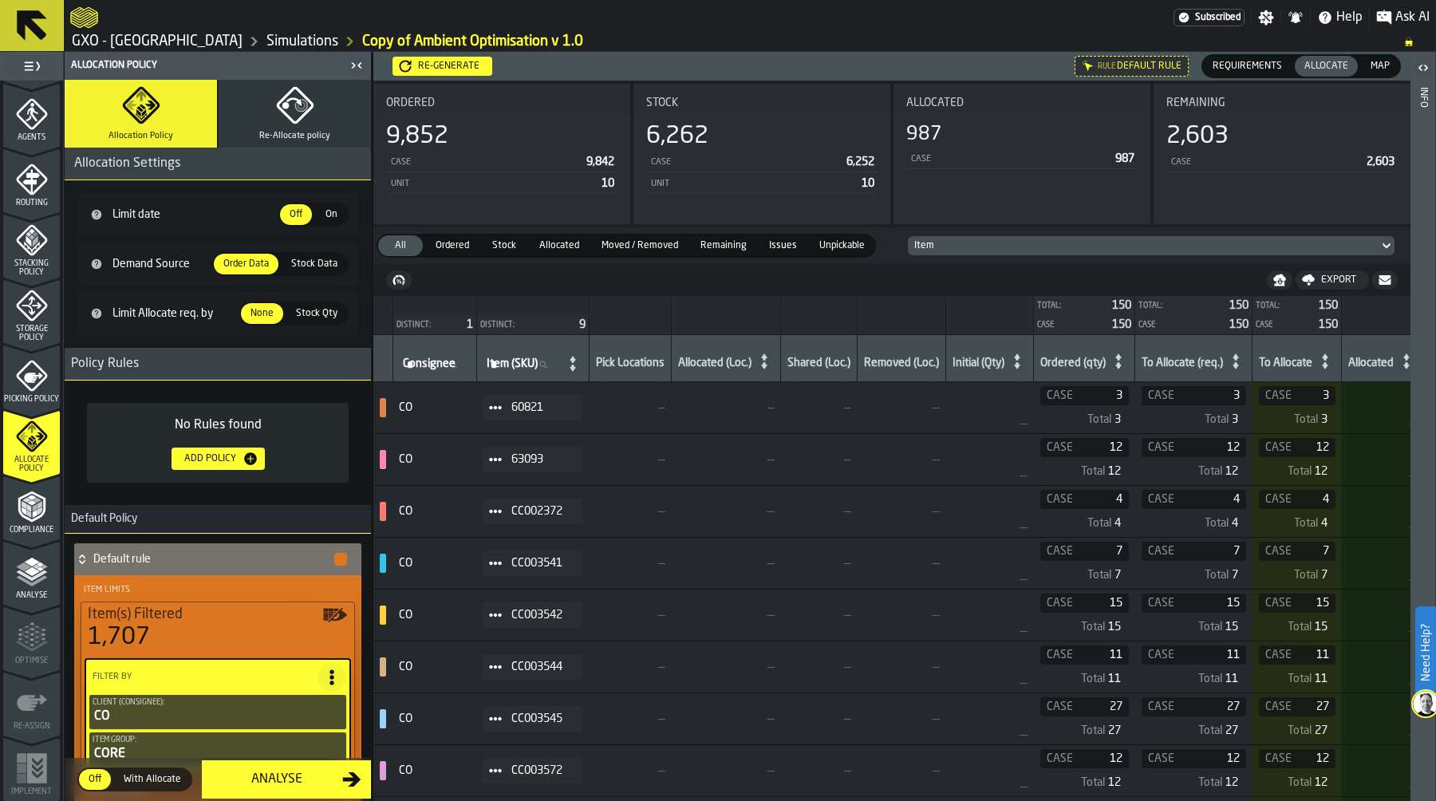
click at [34, 526] on span "Compliance" at bounding box center [31, 530] width 57 height 9
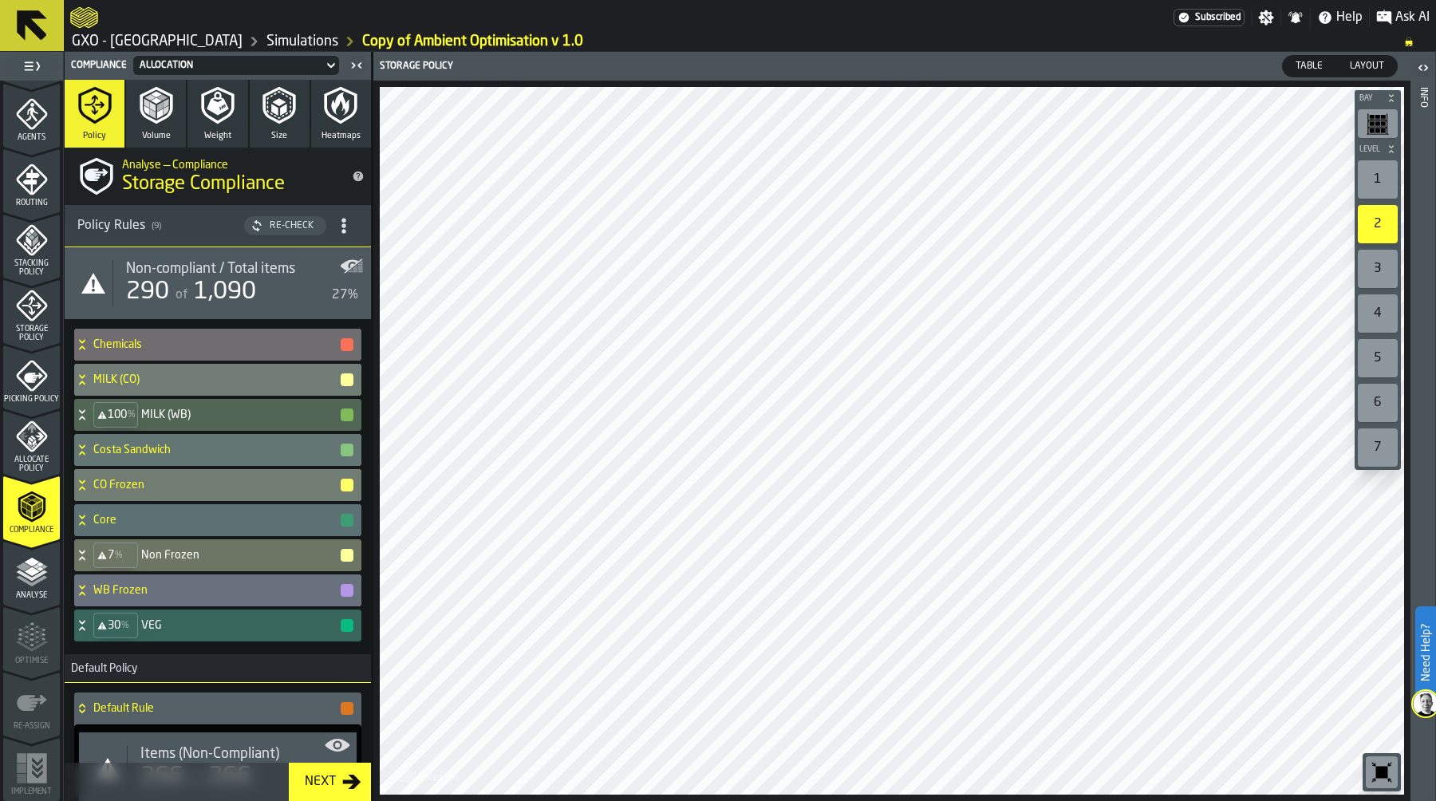
click at [29, 462] on span "Allocate Policy" at bounding box center [31, 464] width 57 height 18
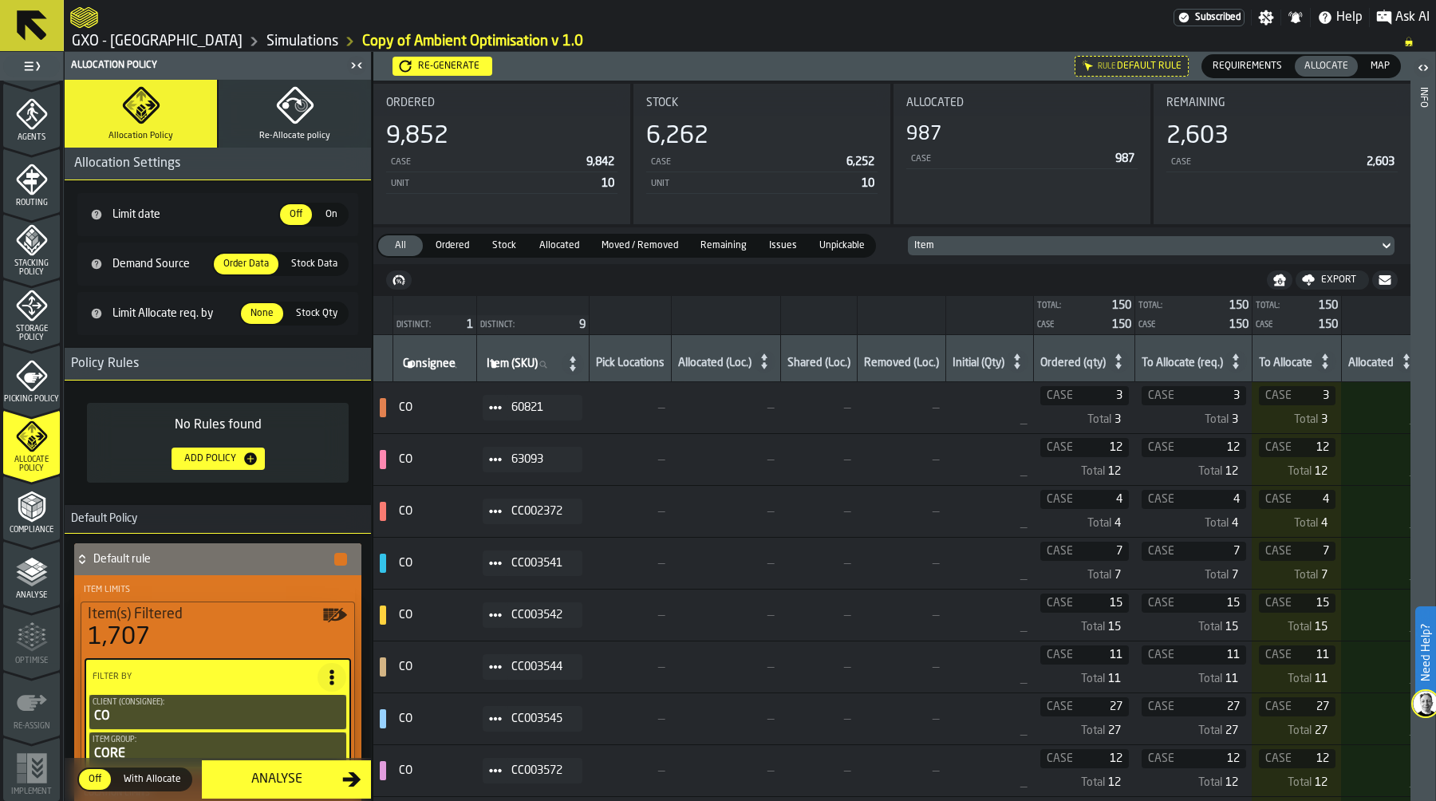
click at [38, 375] on icon "menu Picking Policy" at bounding box center [31, 375] width 31 height 31
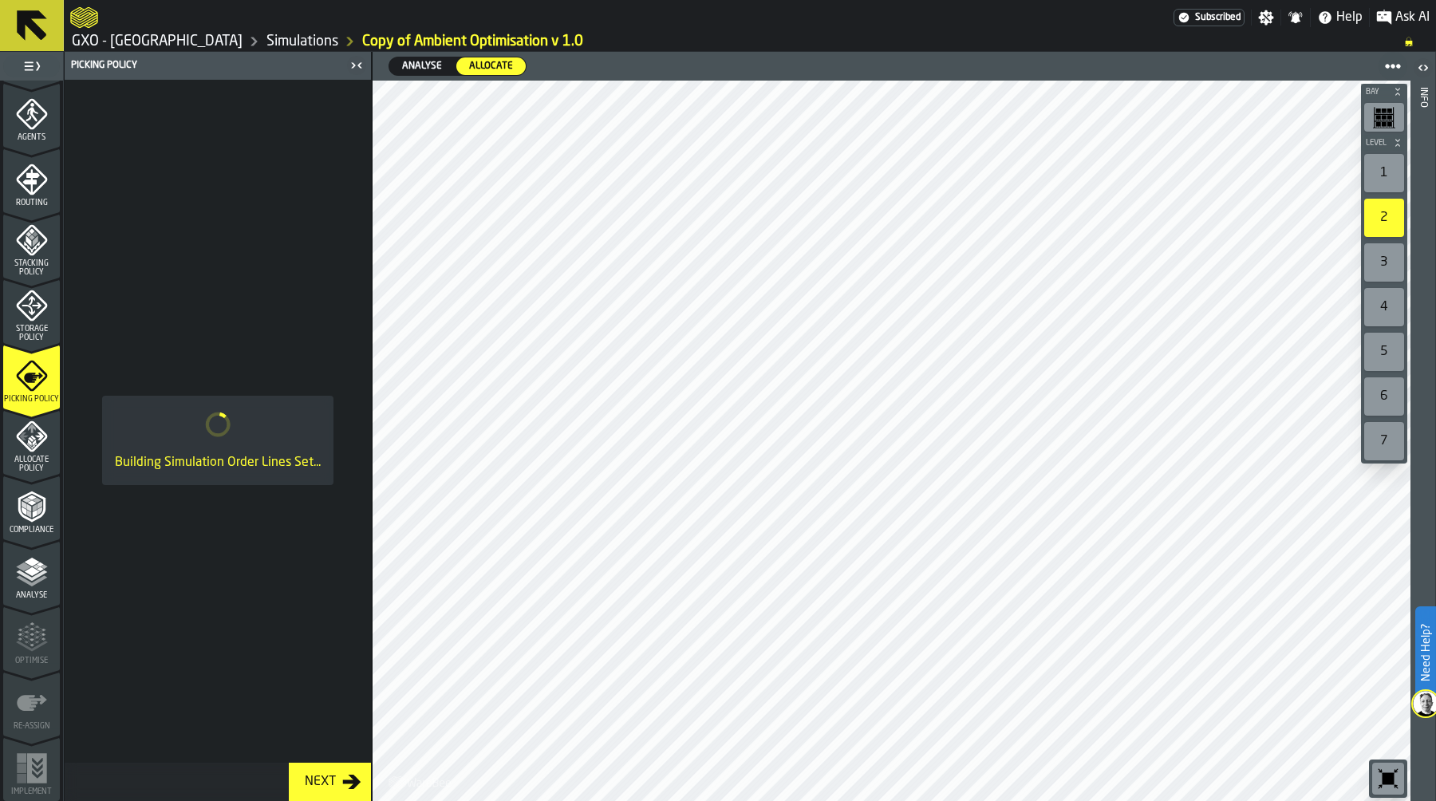
click at [44, 463] on span "Allocate Policy" at bounding box center [31, 464] width 57 height 18
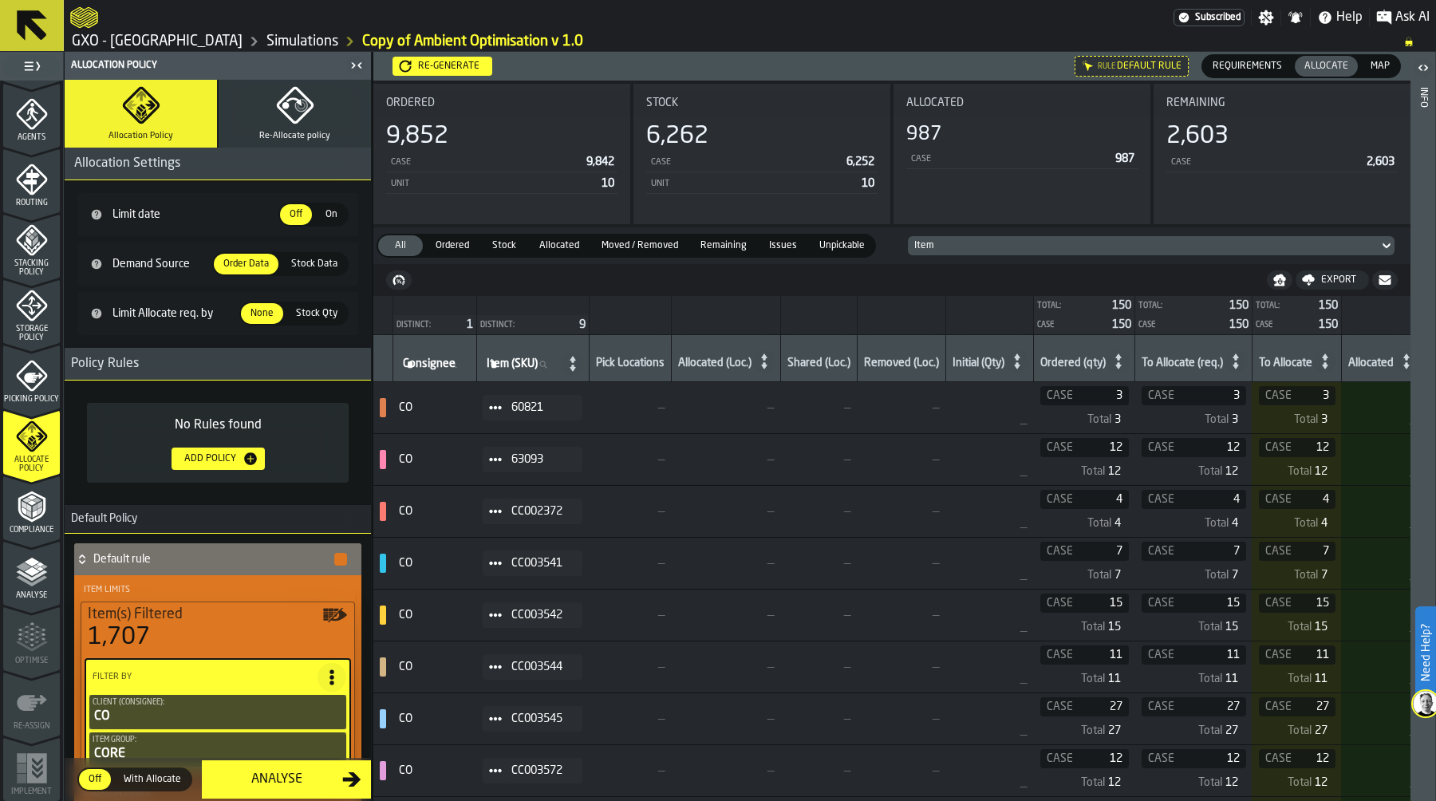
click at [37, 504] on polyline "menu Compliance" at bounding box center [39, 505] width 5 height 8
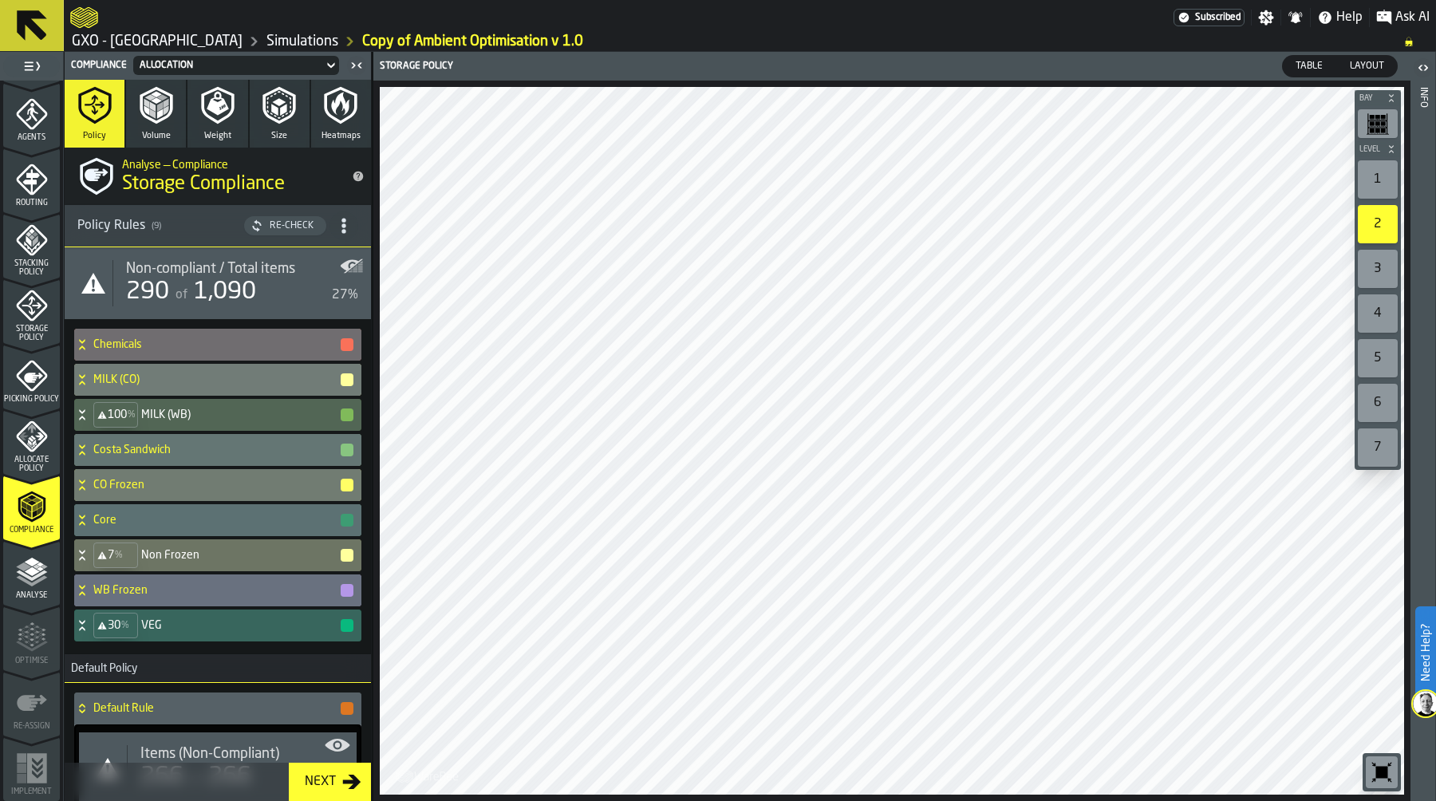
click at [16, 404] on span "Picking Policy" at bounding box center [31, 399] width 57 height 9
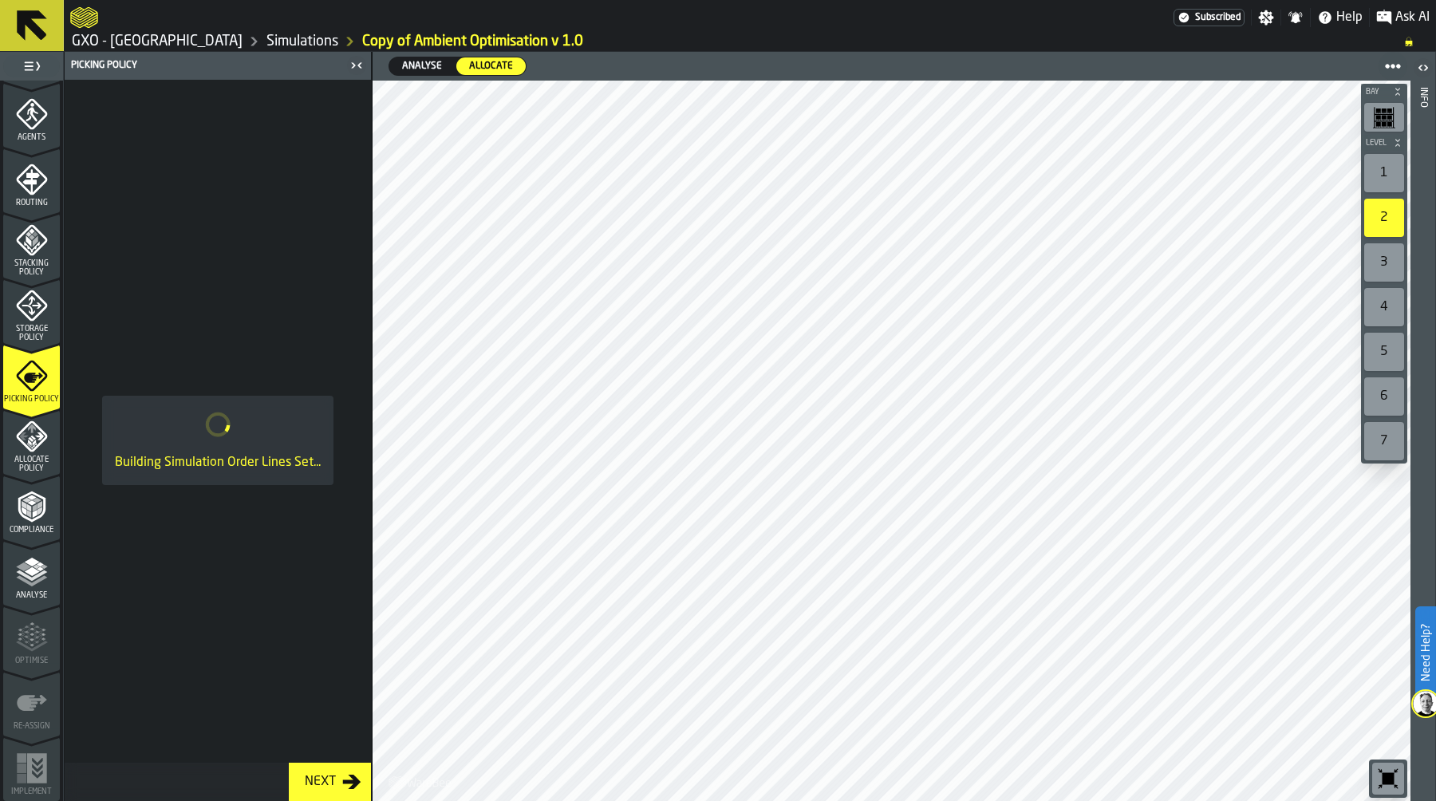
click at [28, 305] on icon "menu Storage Policy" at bounding box center [32, 306] width 32 height 32
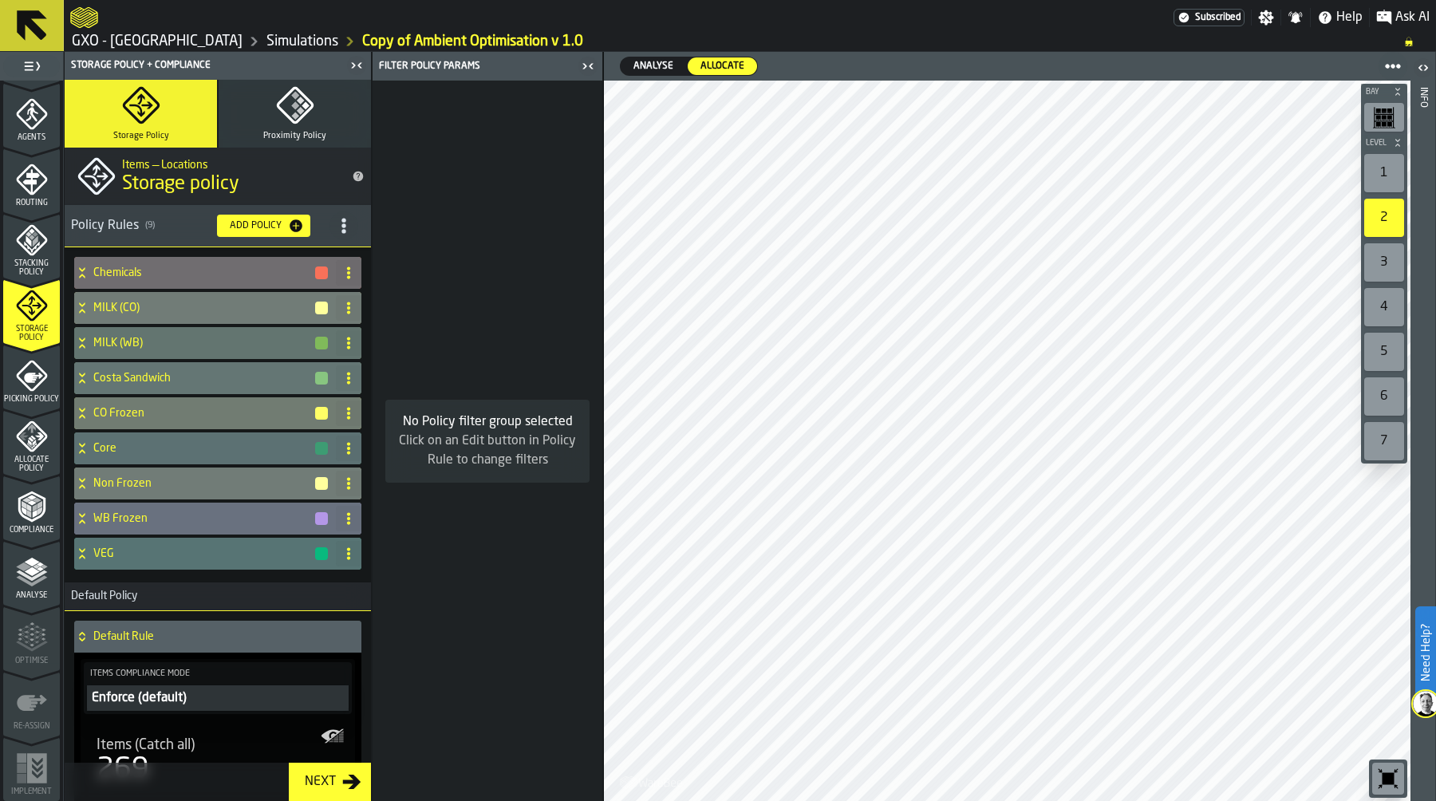
click at [26, 249] on icon "menu Stacking Policy" at bounding box center [32, 240] width 32 height 32
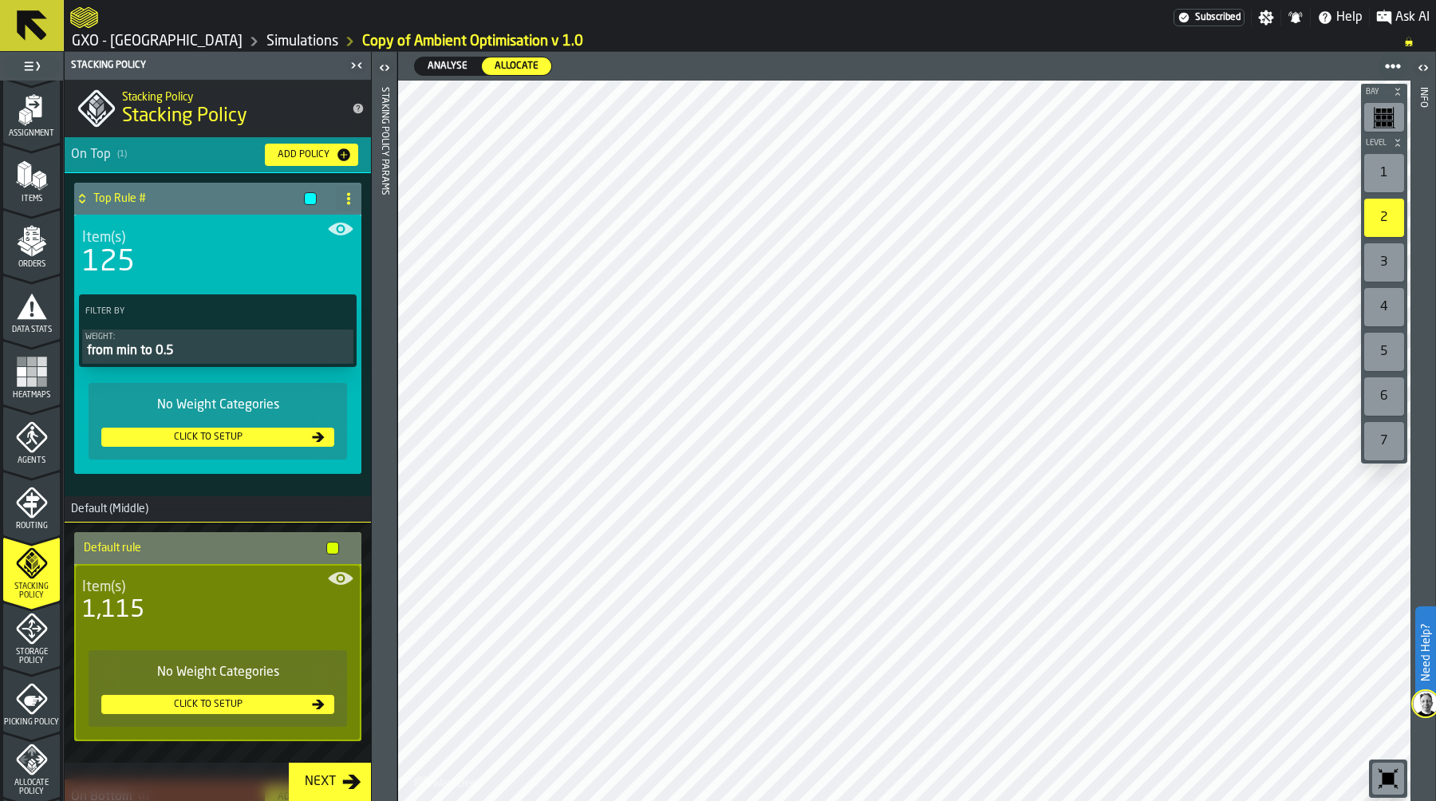
scroll to position [26, 0]
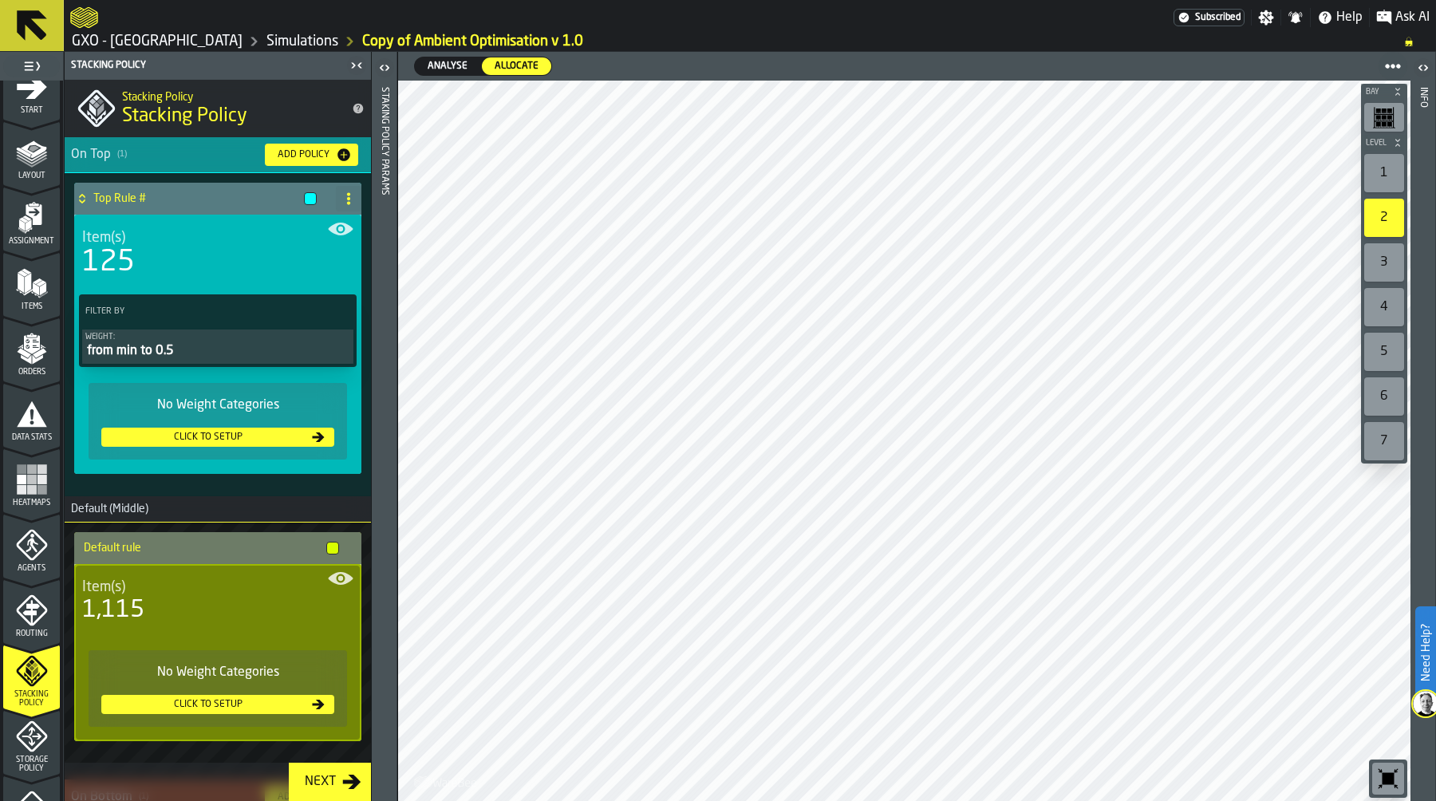
click at [20, 602] on icon "menu Routing" at bounding box center [31, 609] width 31 height 31
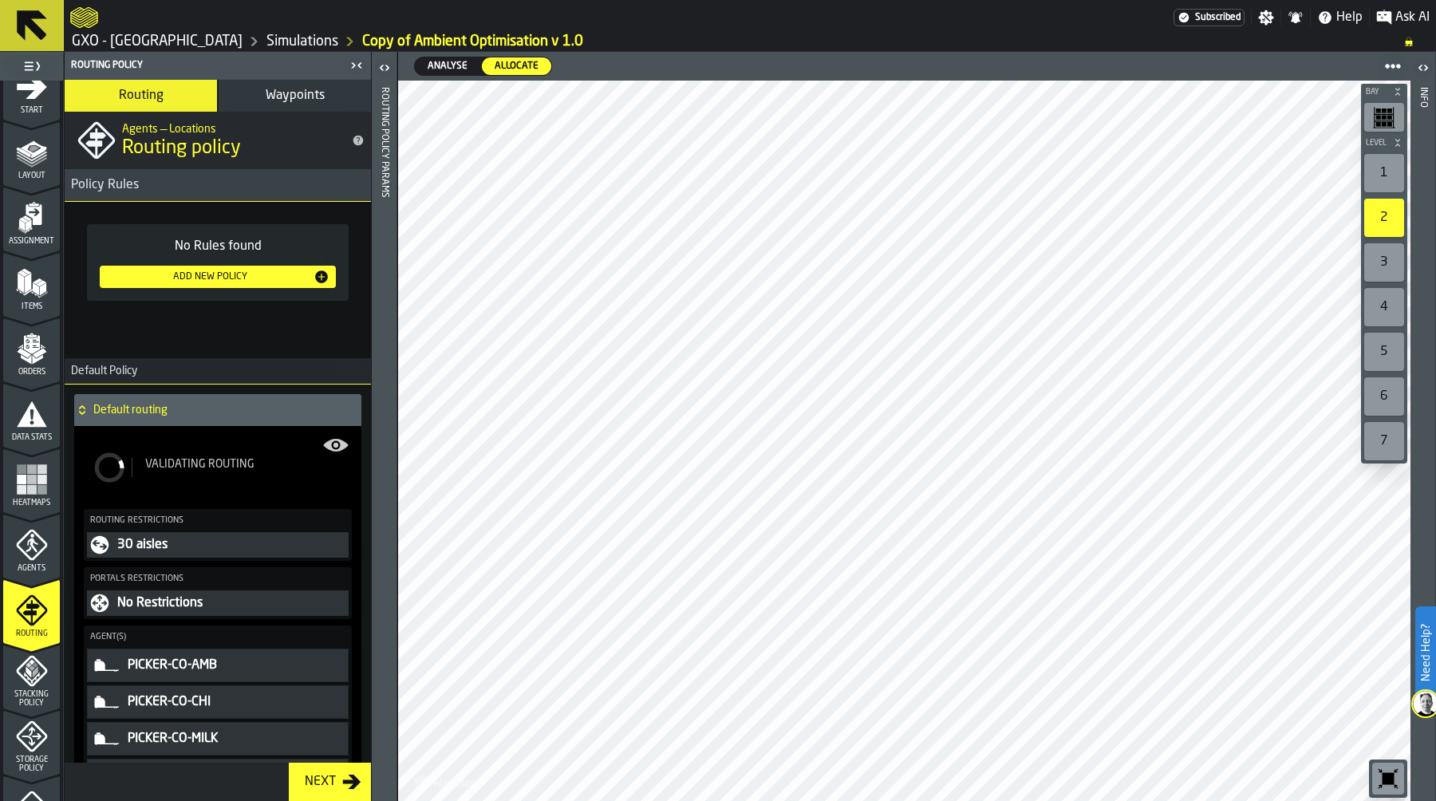
click at [34, 529] on icon "menu Agents" at bounding box center [32, 545] width 32 height 32
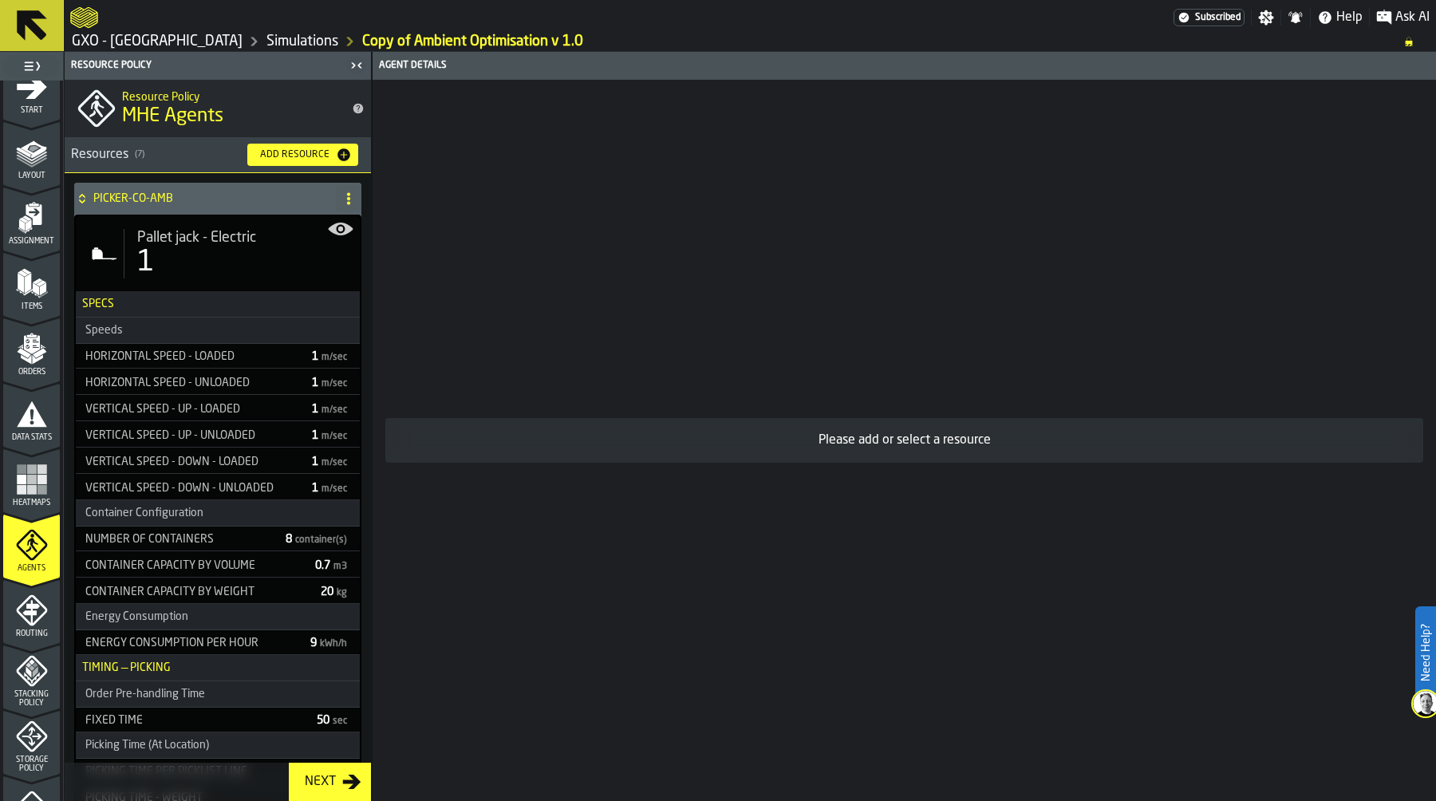
click at [34, 476] on rect "menu Heatmaps" at bounding box center [32, 480] width 10 height 10
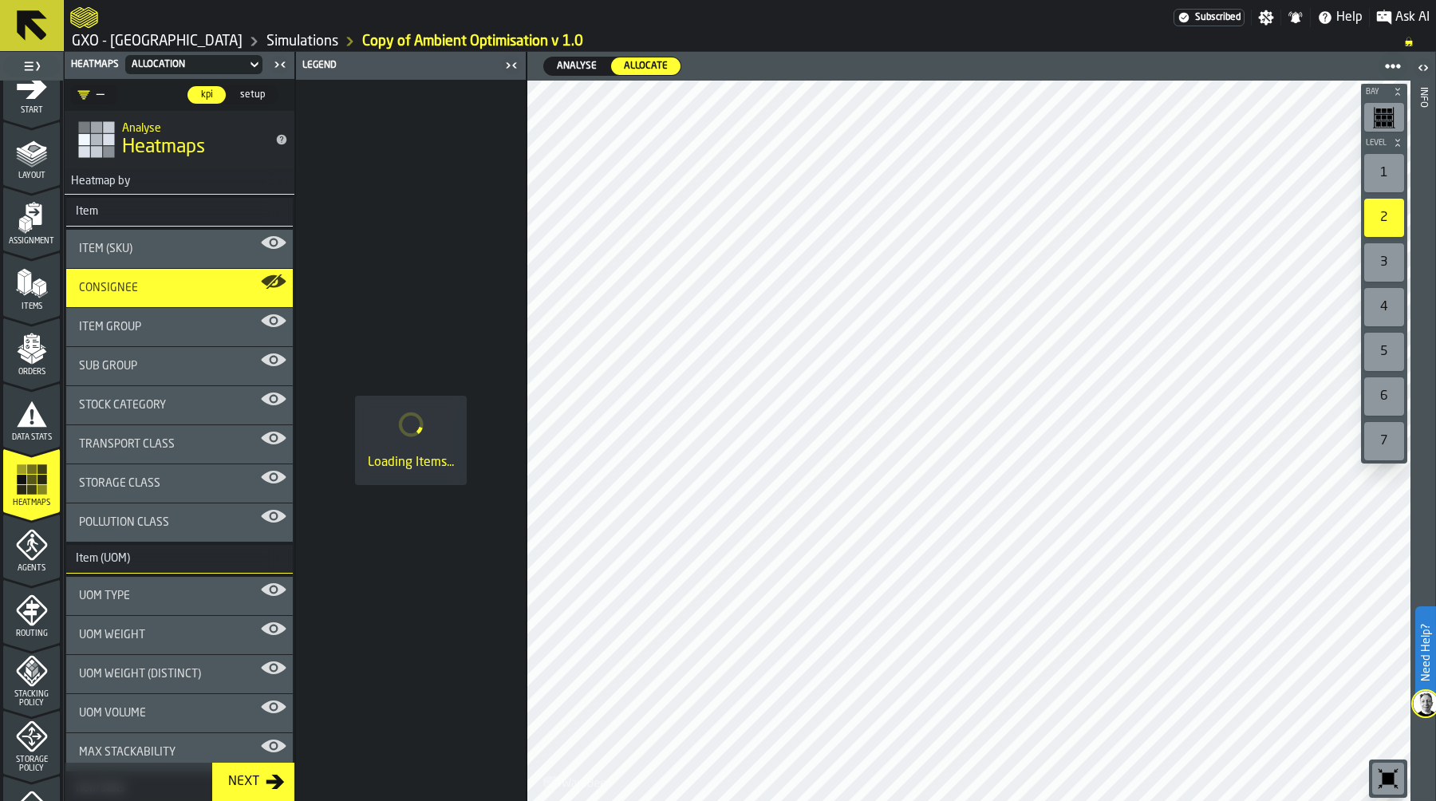
click at [33, 434] on span "Data Stats" at bounding box center [31, 437] width 57 height 9
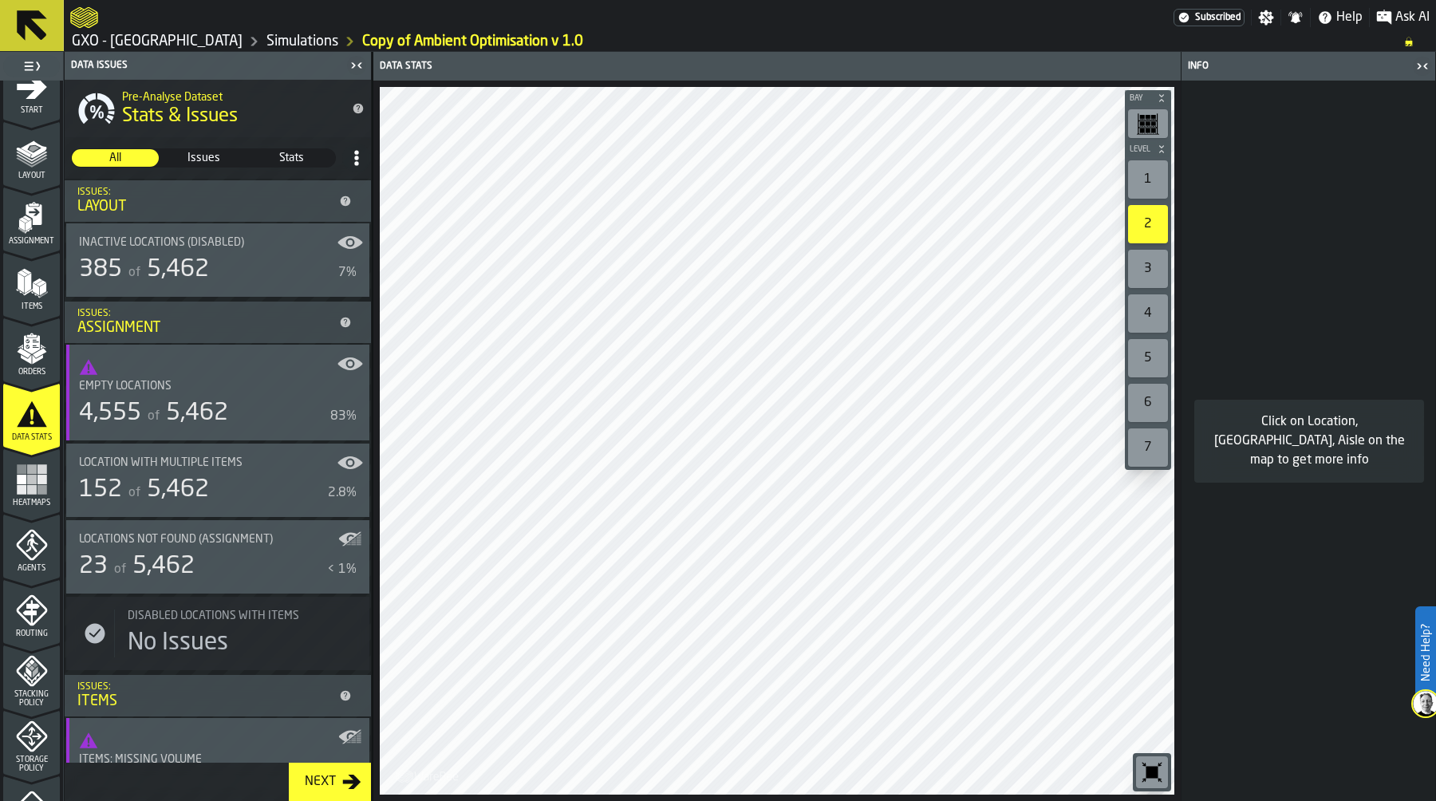
click at [29, 380] on icon "menu Orders" at bounding box center [31, 382] width 57 height 15
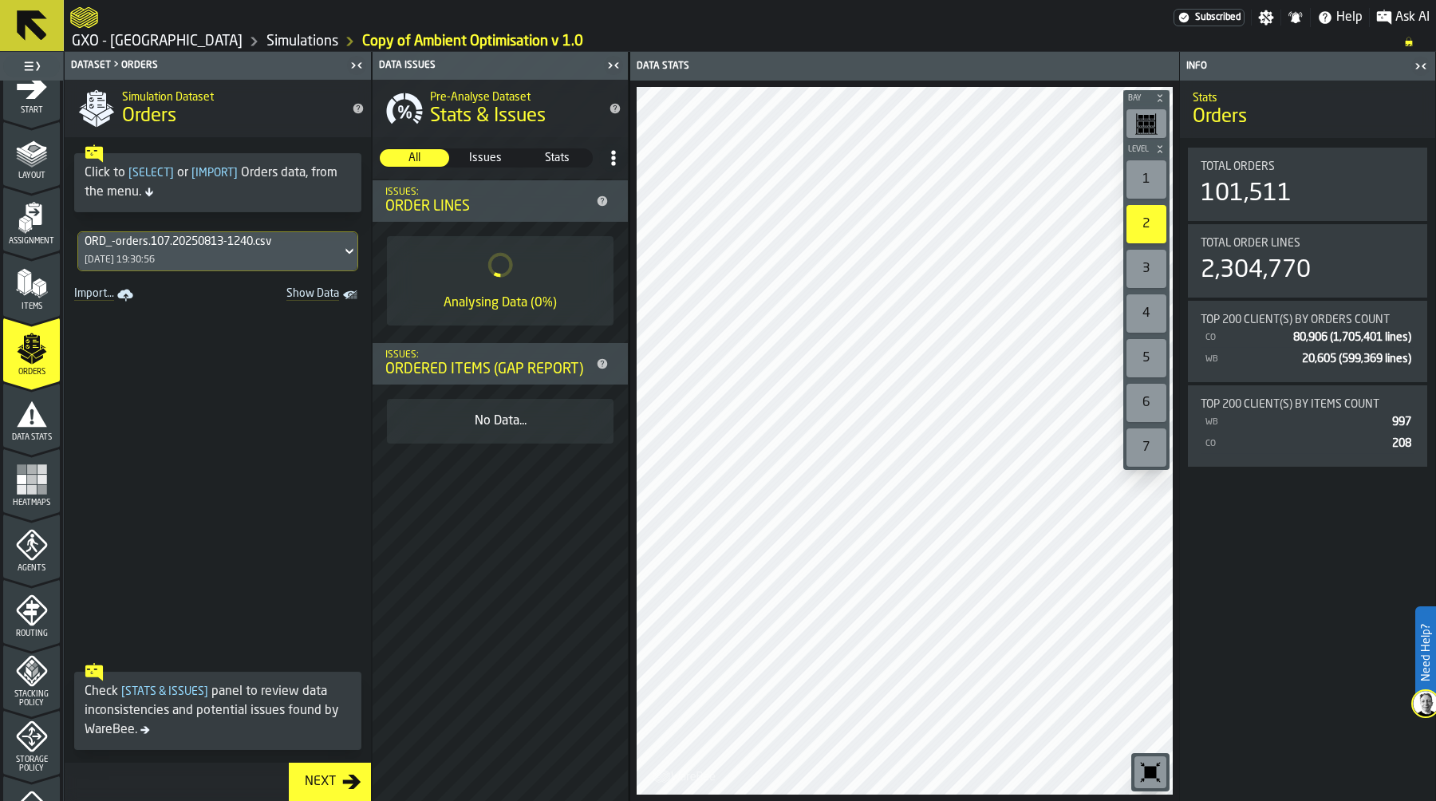
click at [23, 294] on icon "menu Items" at bounding box center [32, 283] width 32 height 32
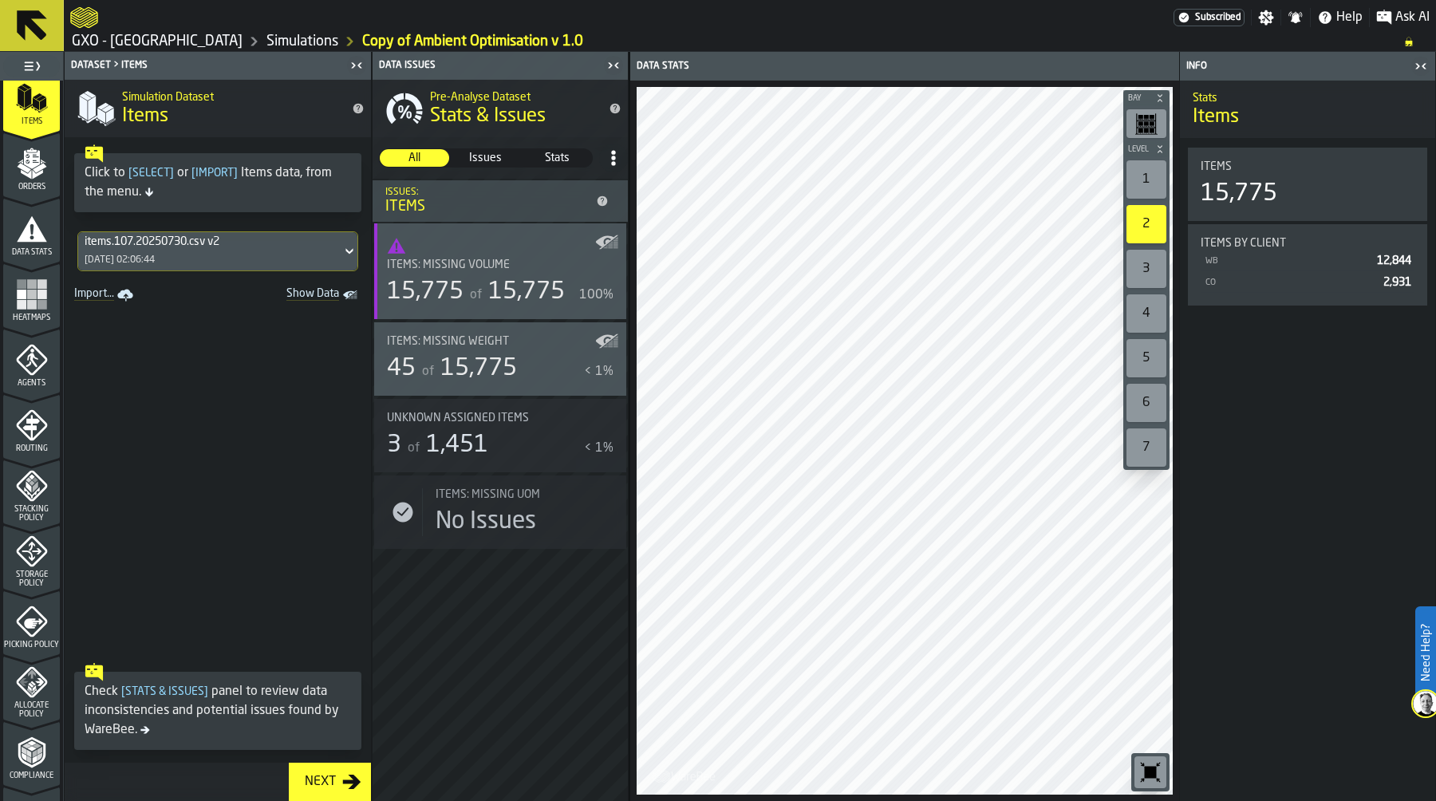
scroll to position [219, 0]
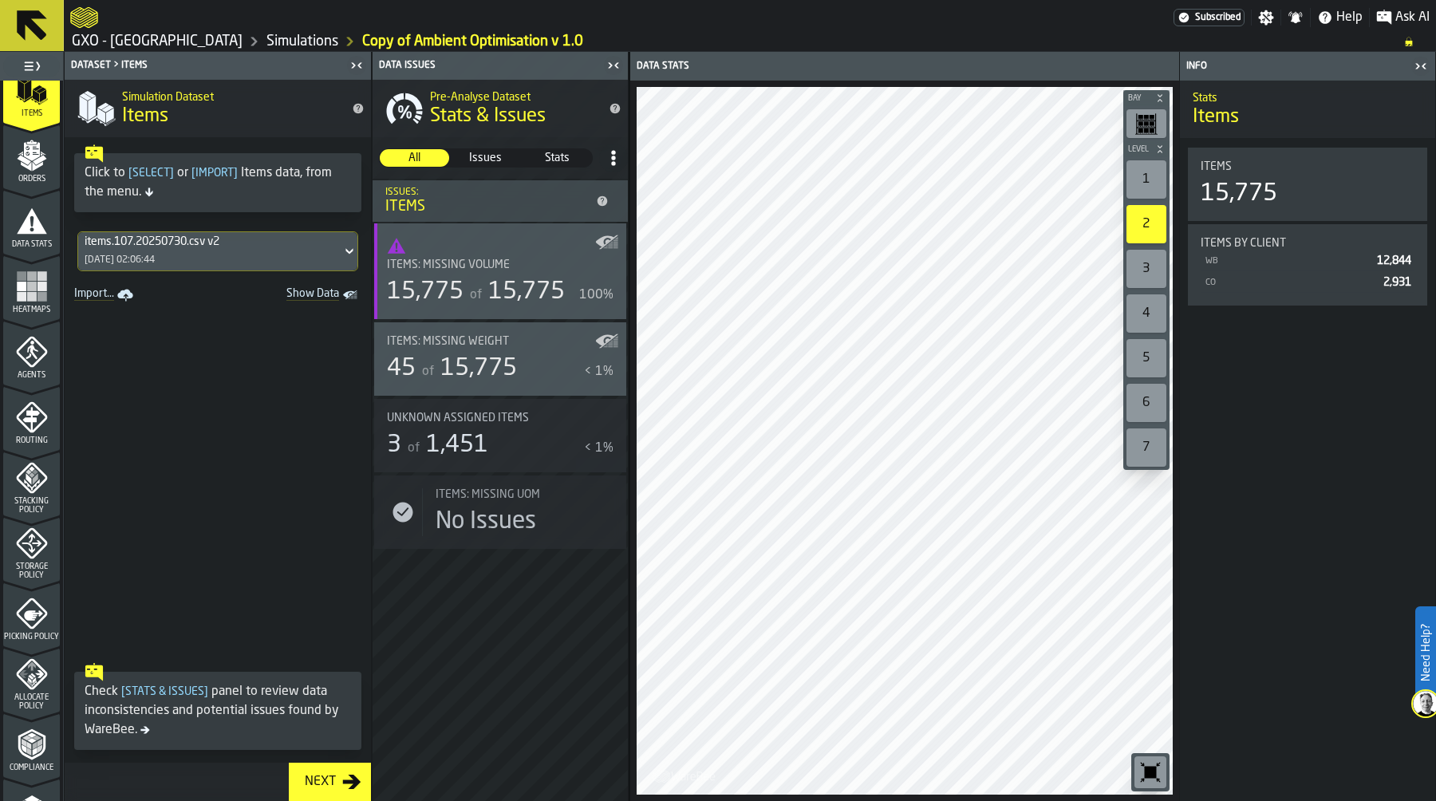
click at [38, 388] on icon "menu Agents" at bounding box center [31, 385] width 57 height 15
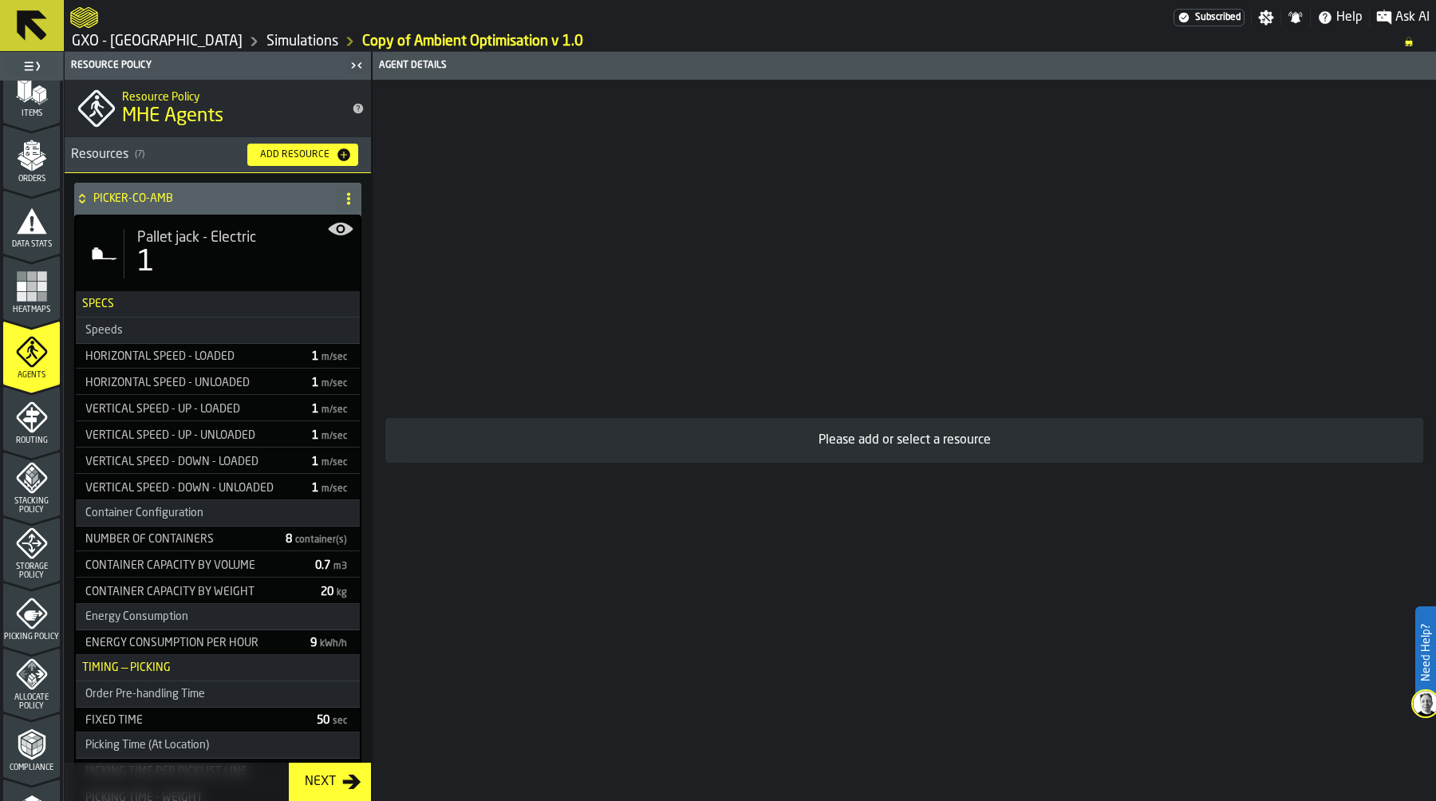
click at [37, 501] on span "Stacking Policy" at bounding box center [31, 506] width 57 height 18
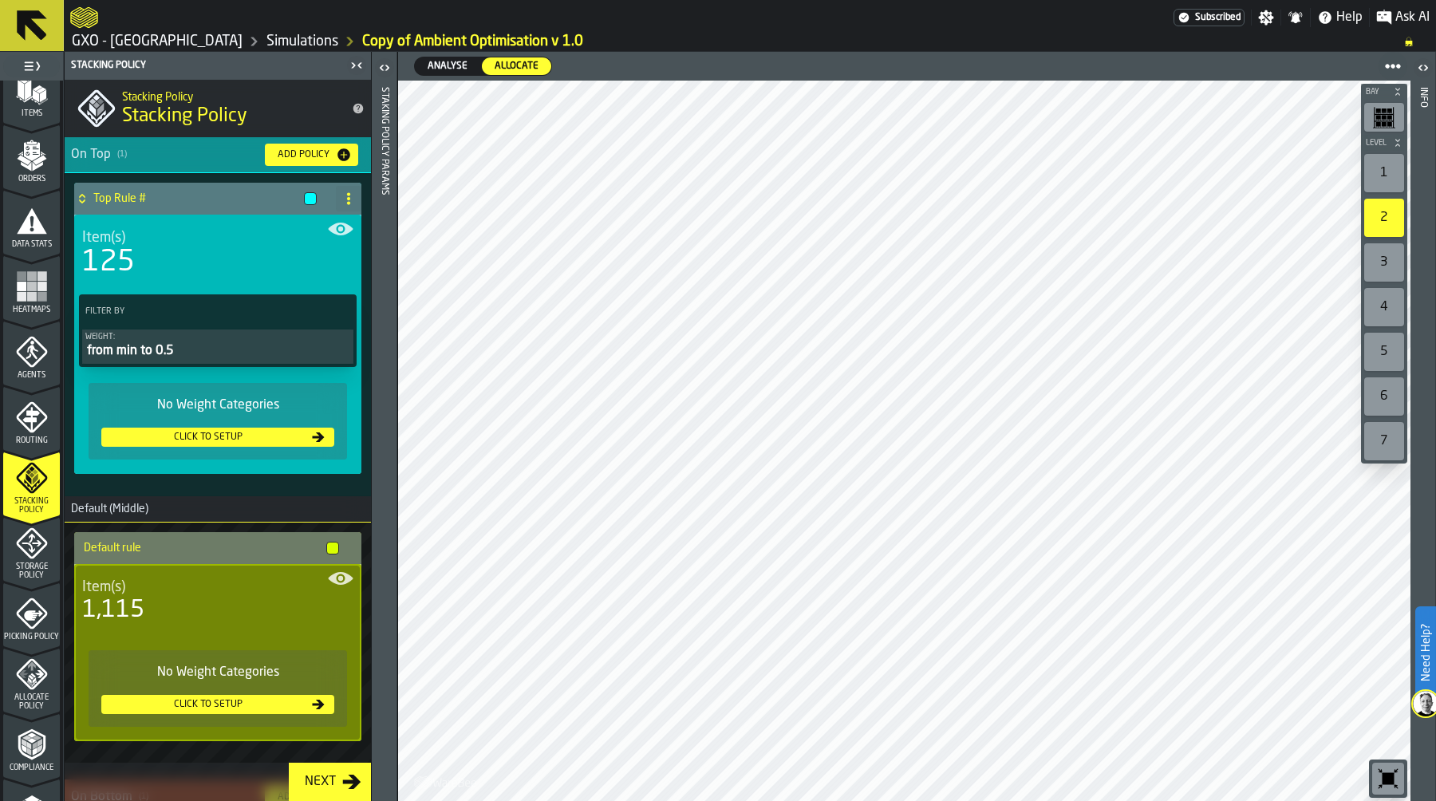
click at [38, 560] on div "Storage Policy" at bounding box center [31, 553] width 57 height 53
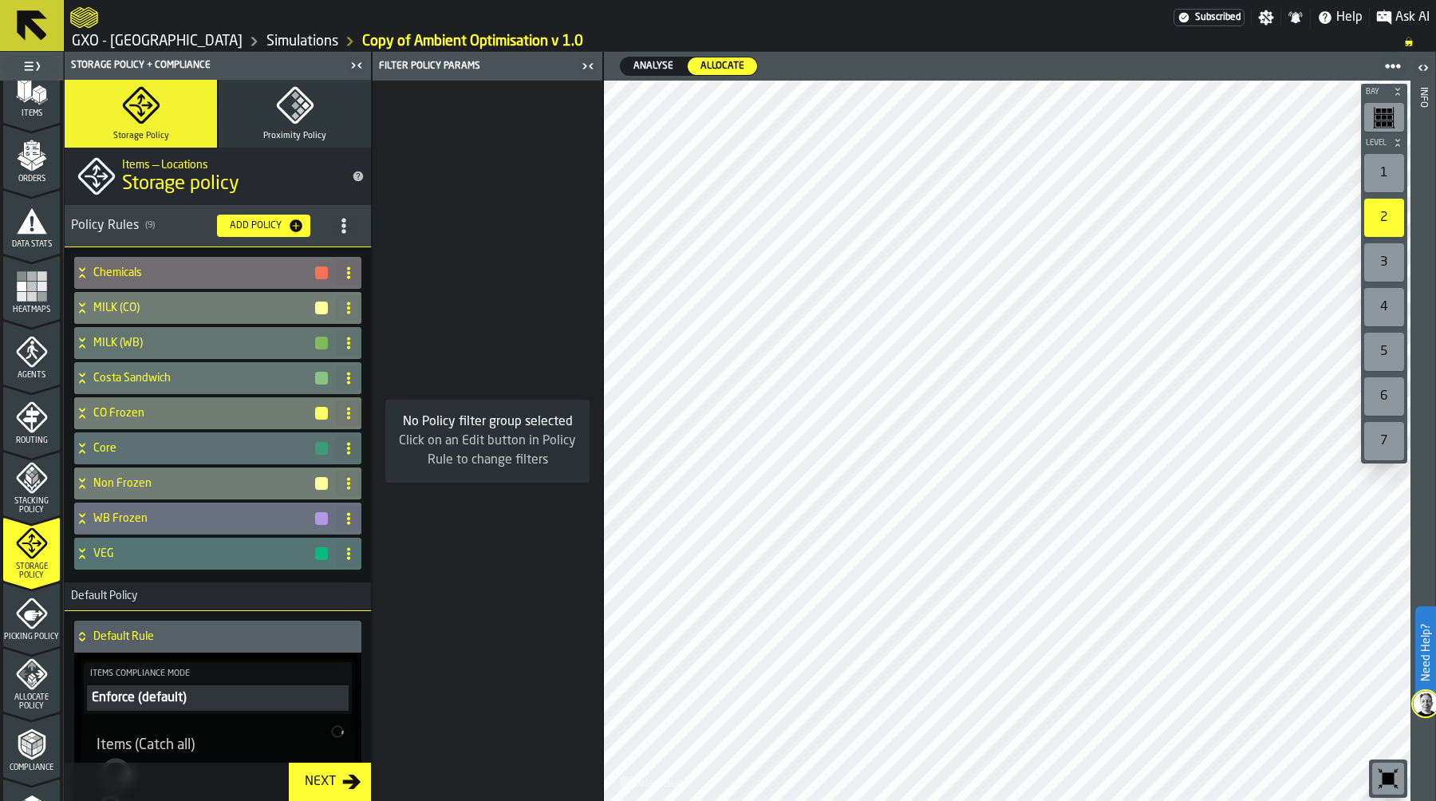
click at [39, 610] on icon "menu Picking Policy" at bounding box center [33, 615] width 19 height 10
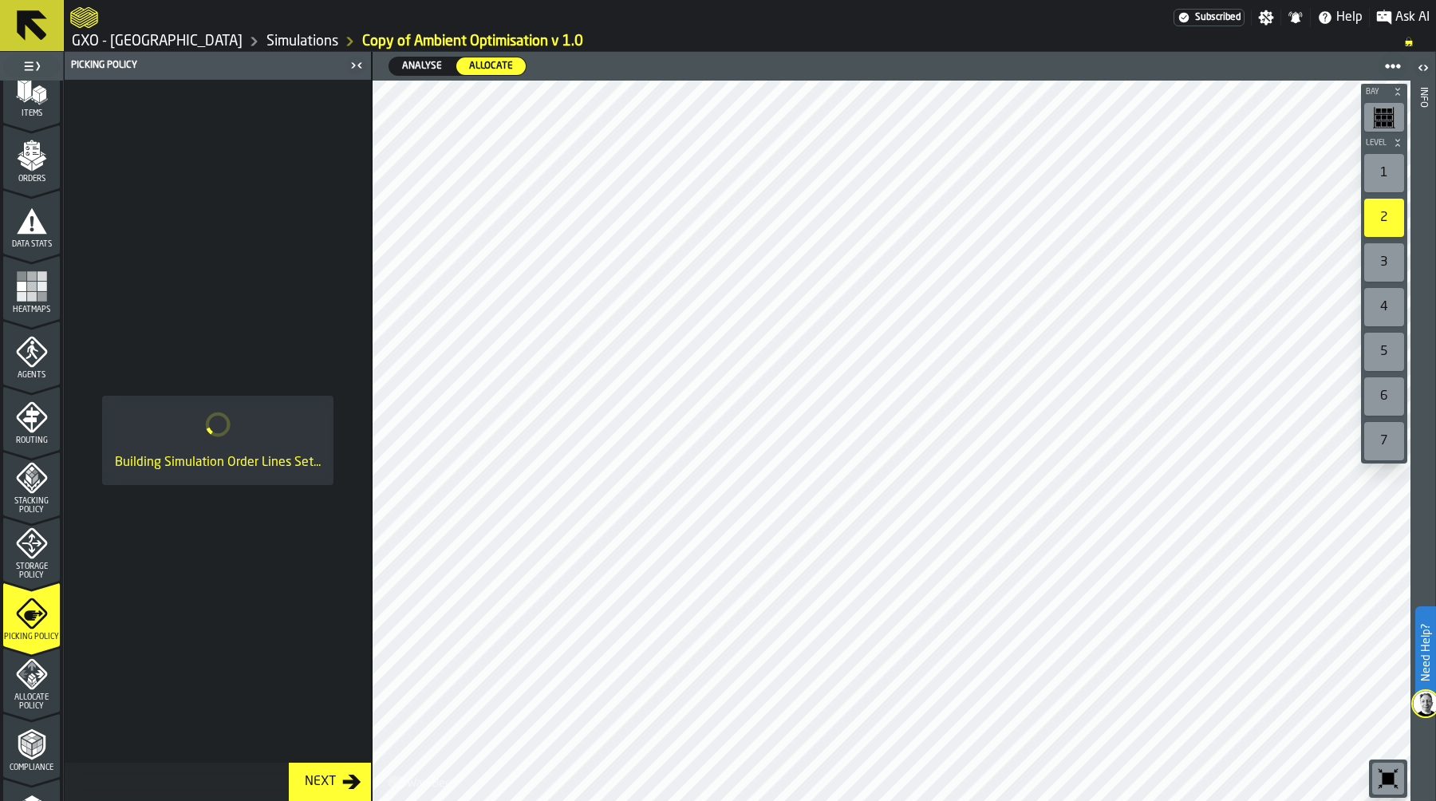
click at [30, 673] on polygon "menu Allocate Policy" at bounding box center [33, 675] width 6 height 5
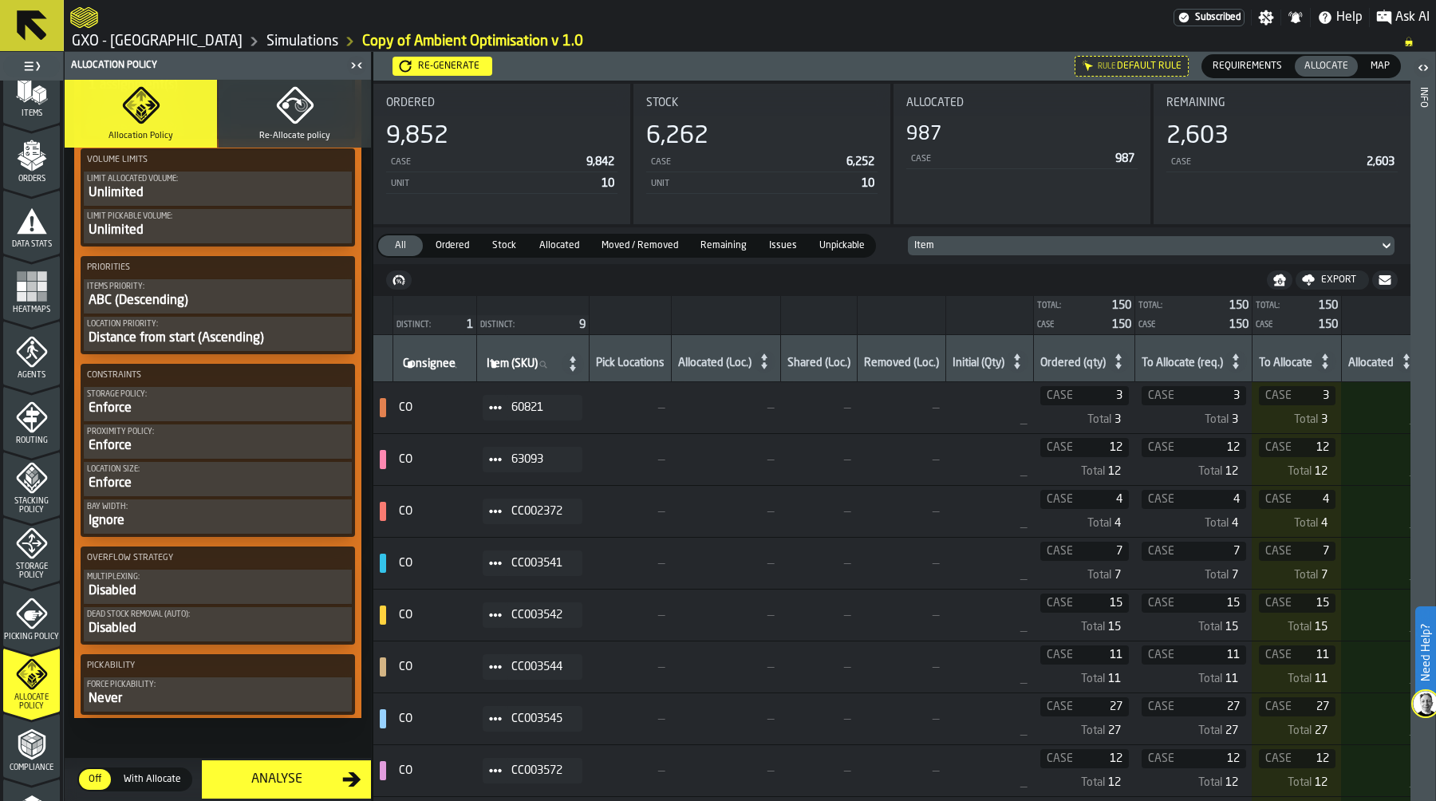
scroll to position [1192, 0]
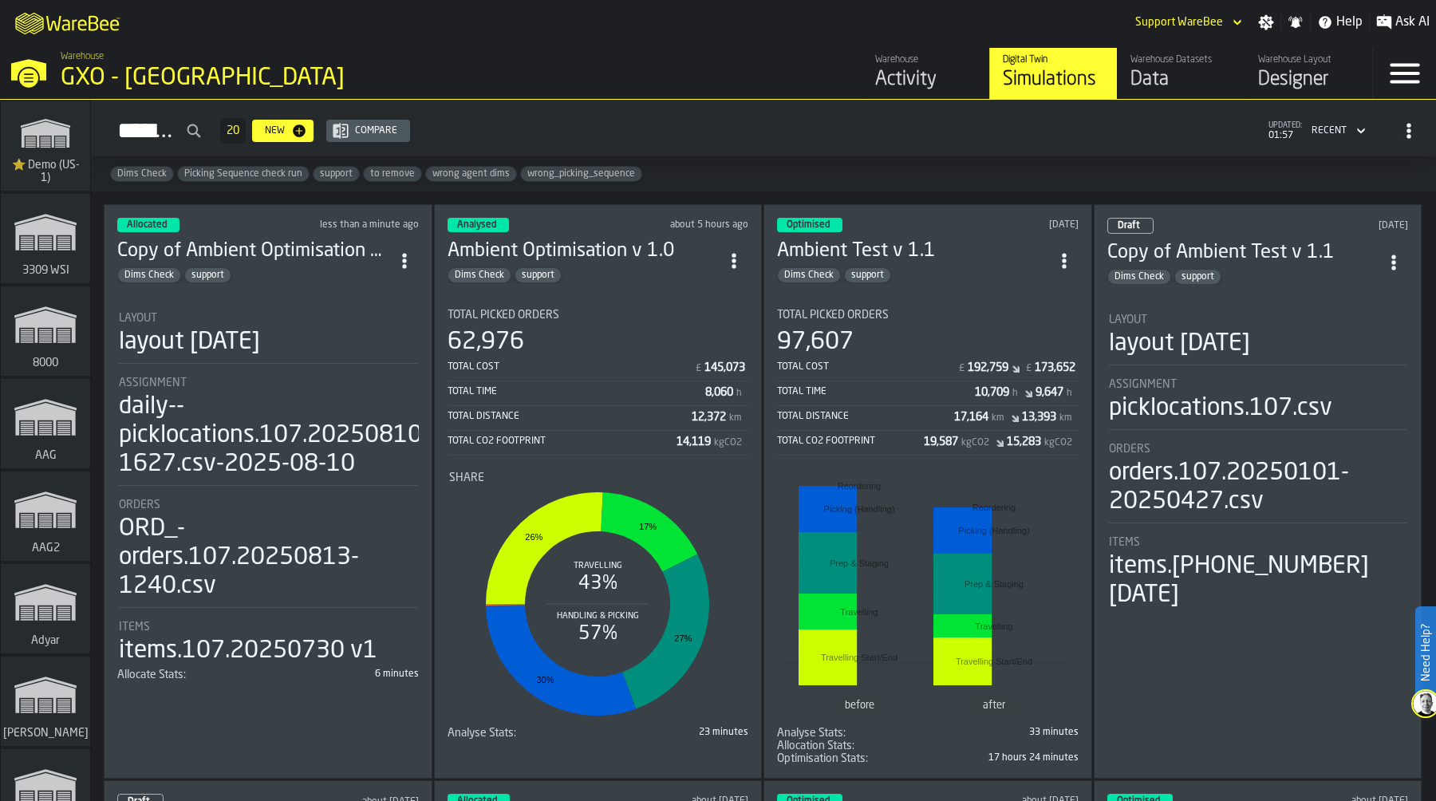
click at [1173, 80] on div "Data" at bounding box center [1180, 80] width 101 height 26
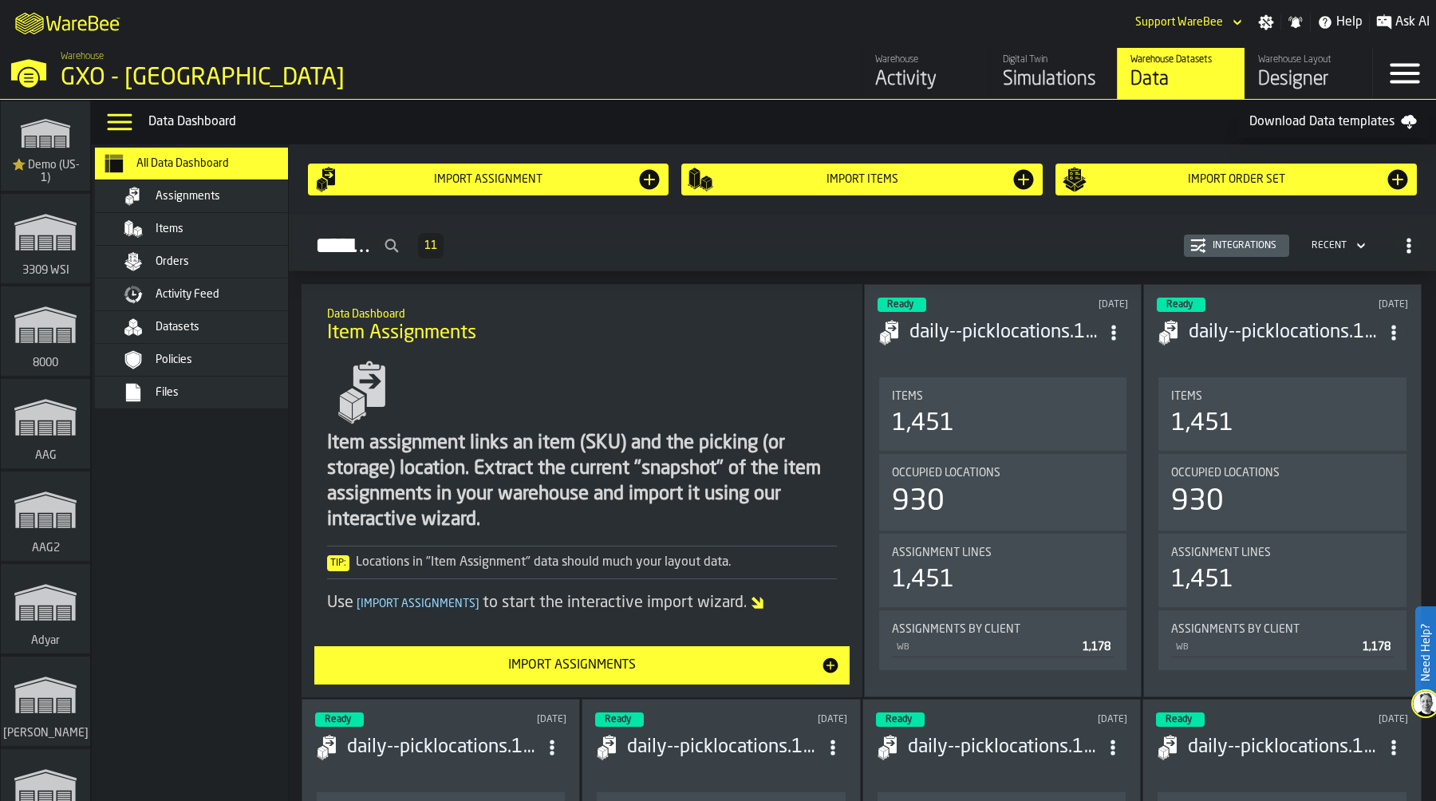
click at [237, 236] on div "Items" at bounding box center [214, 228] width 195 height 19
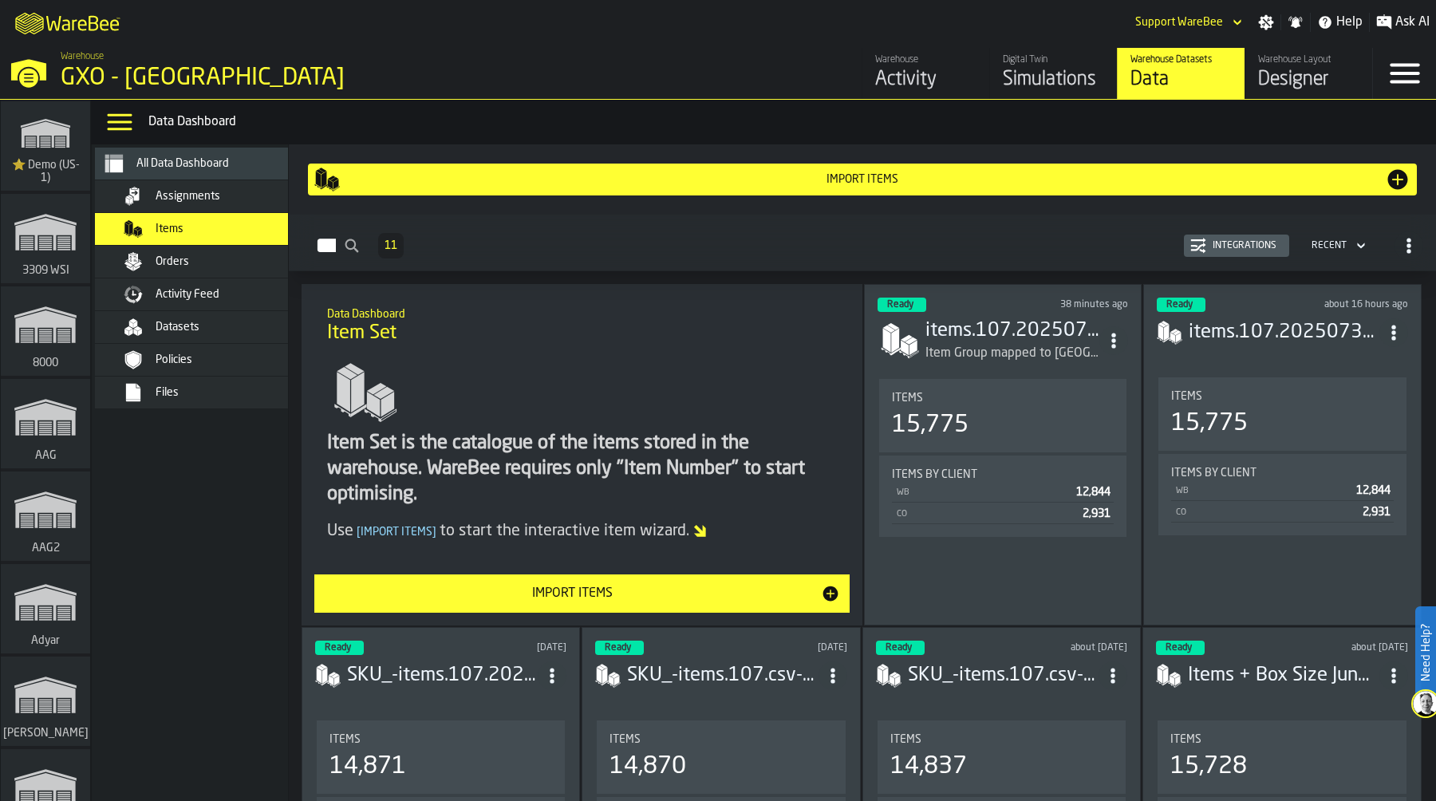
click at [732, 590] on div "Import Items" at bounding box center [572, 593] width 497 height 19
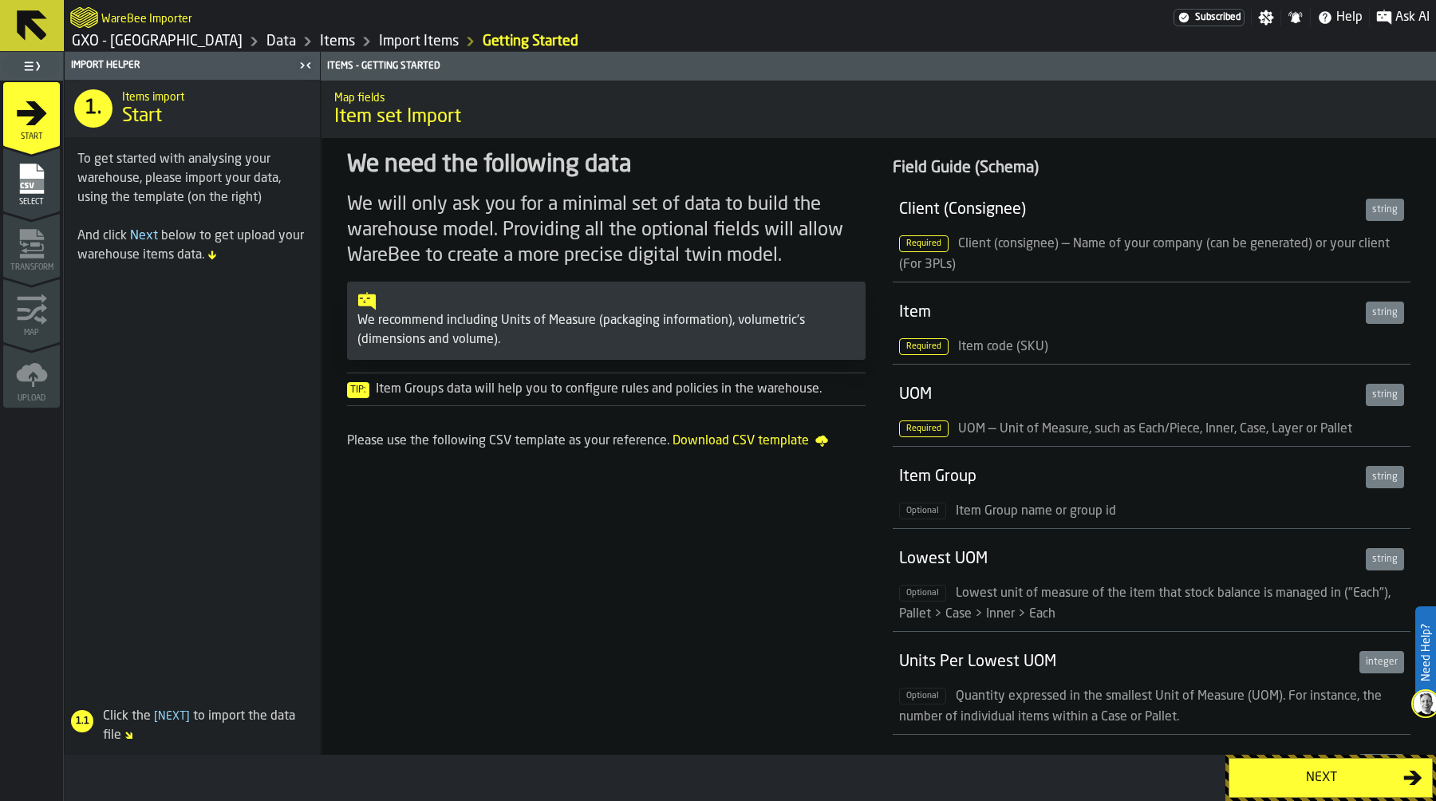
click at [1303, 768] on div "Next" at bounding box center [1321, 777] width 164 height 19
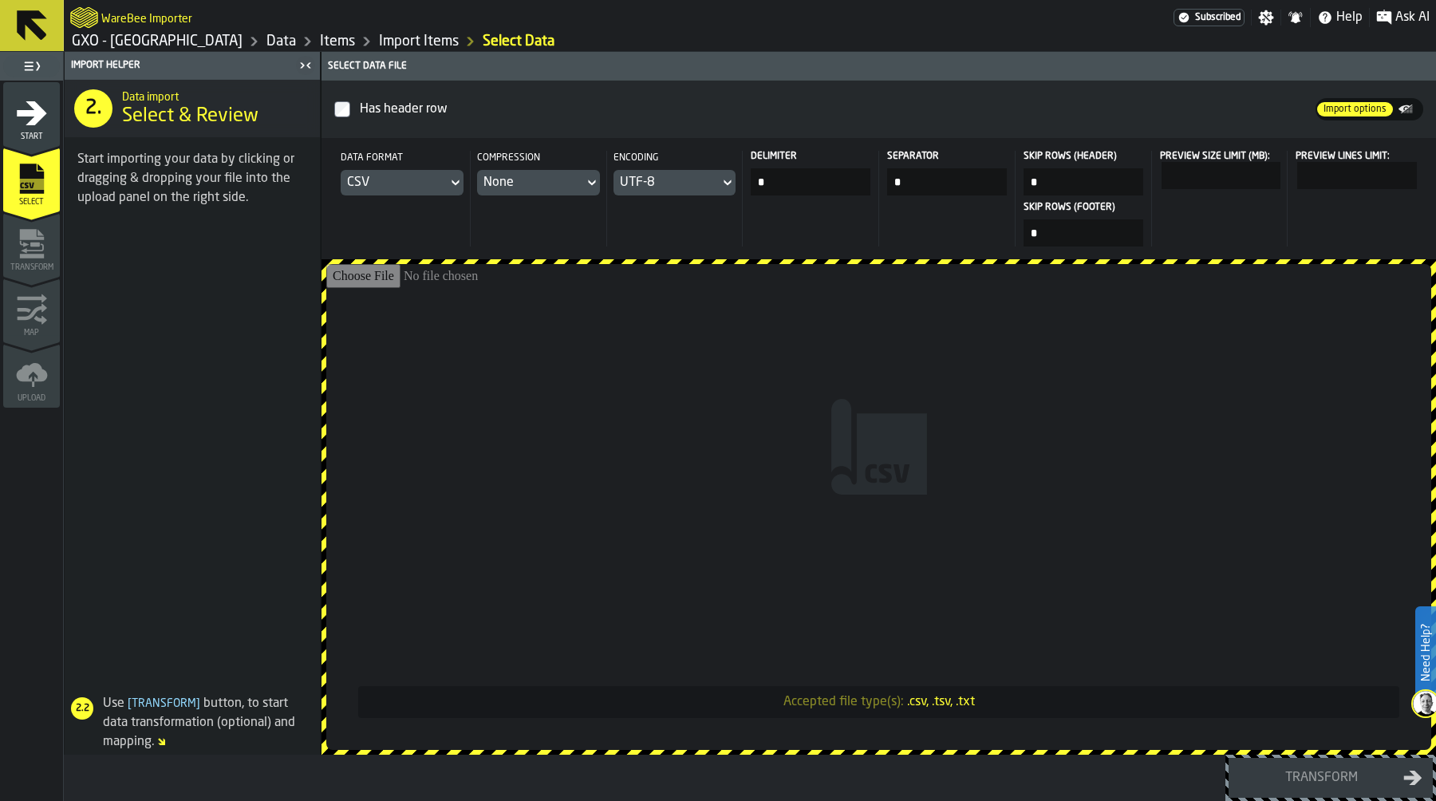
click at [913, 503] on input "Accepted file type(s): .csv, .tsv, .txt" at bounding box center [878, 507] width 1105 height 486
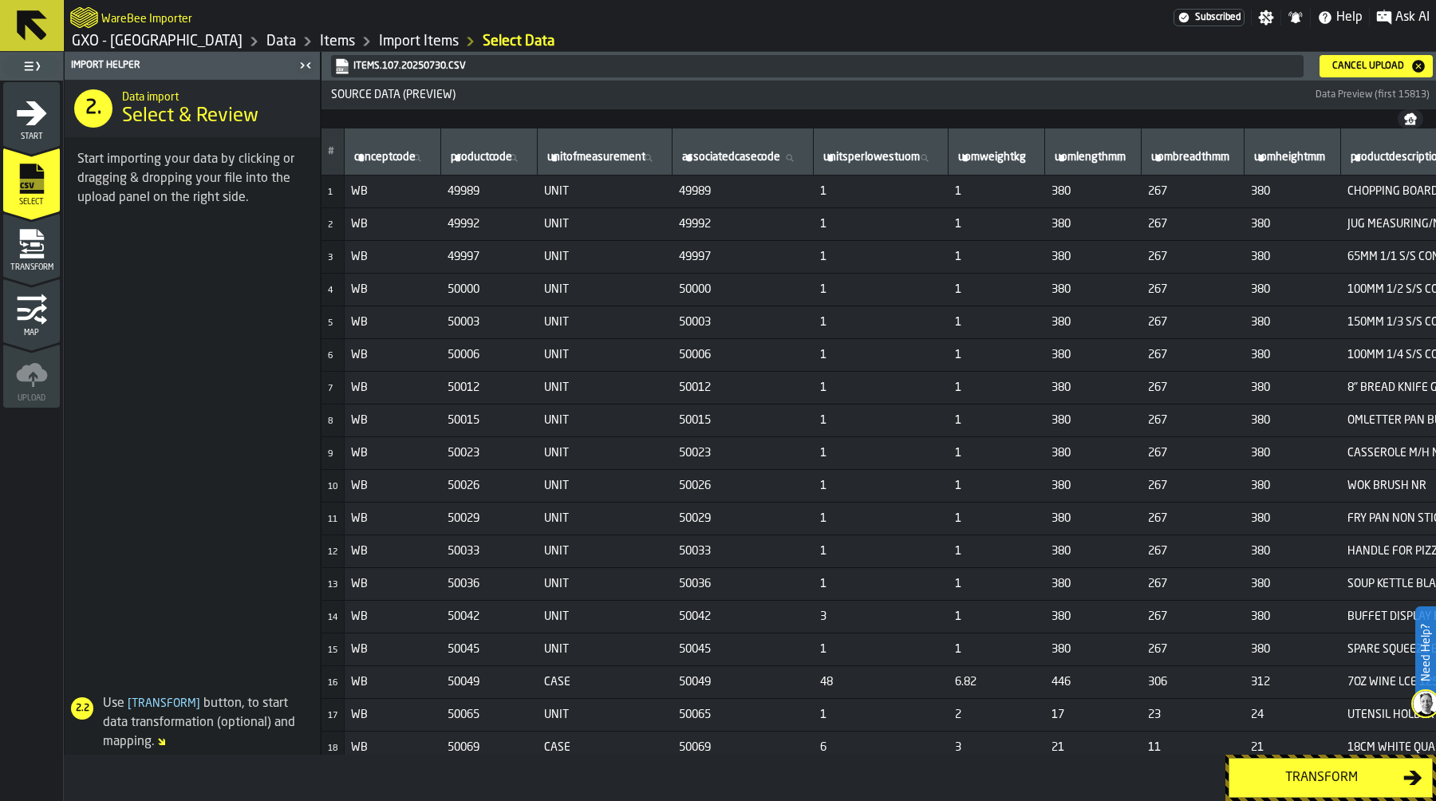
click at [1301, 771] on div "Transform" at bounding box center [1321, 777] width 164 height 19
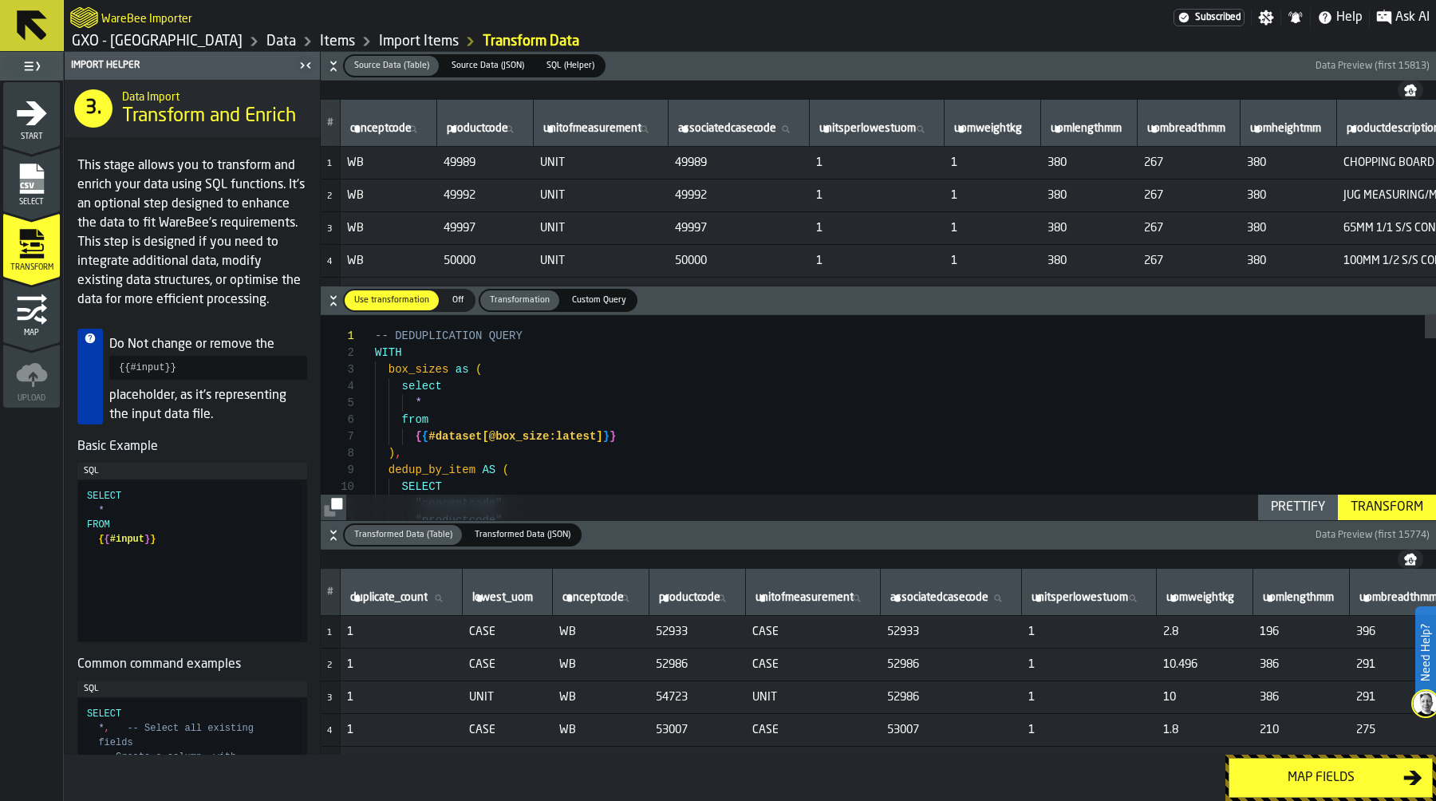
click at [1316, 775] on div "Map fields" at bounding box center [1321, 777] width 164 height 19
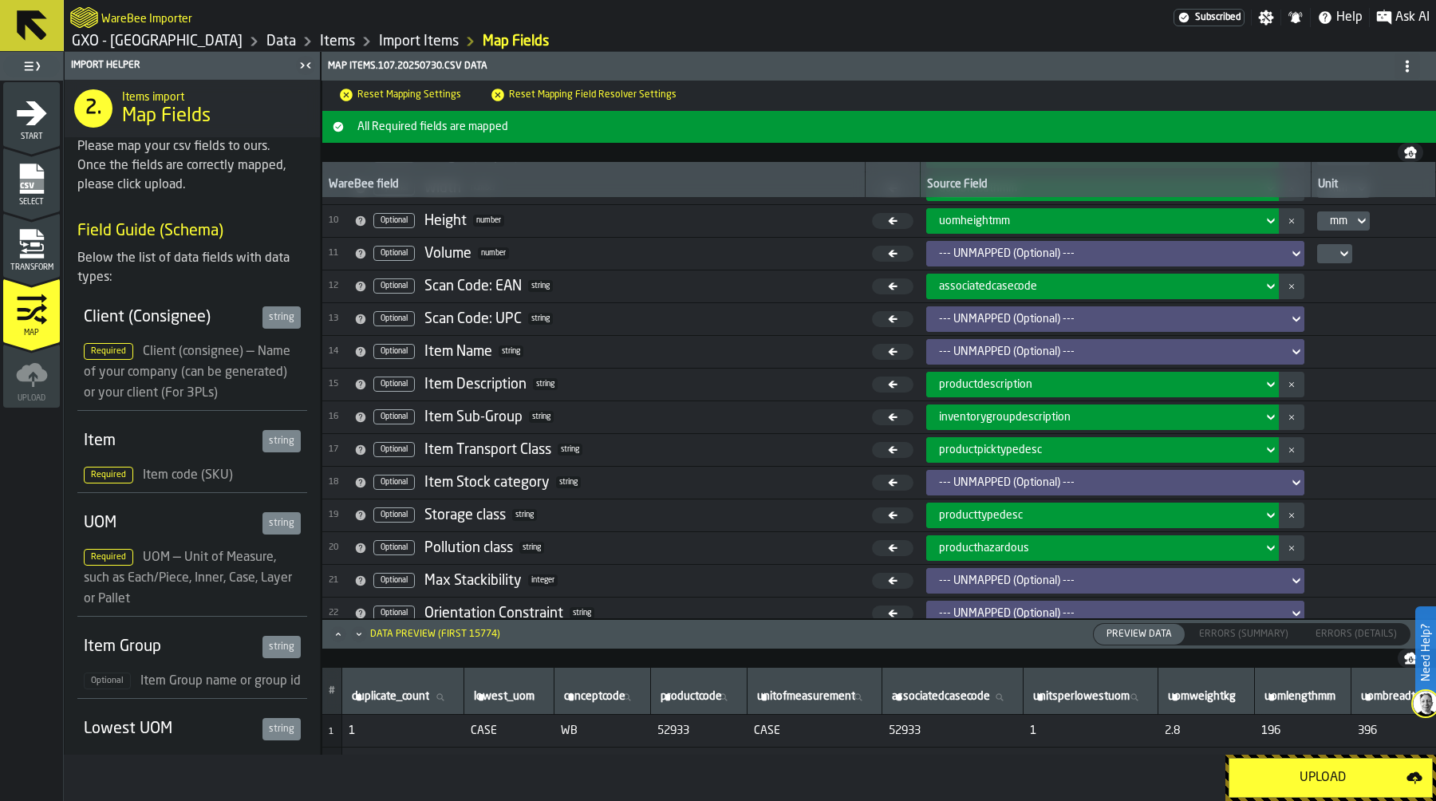
scroll to position [298, 0]
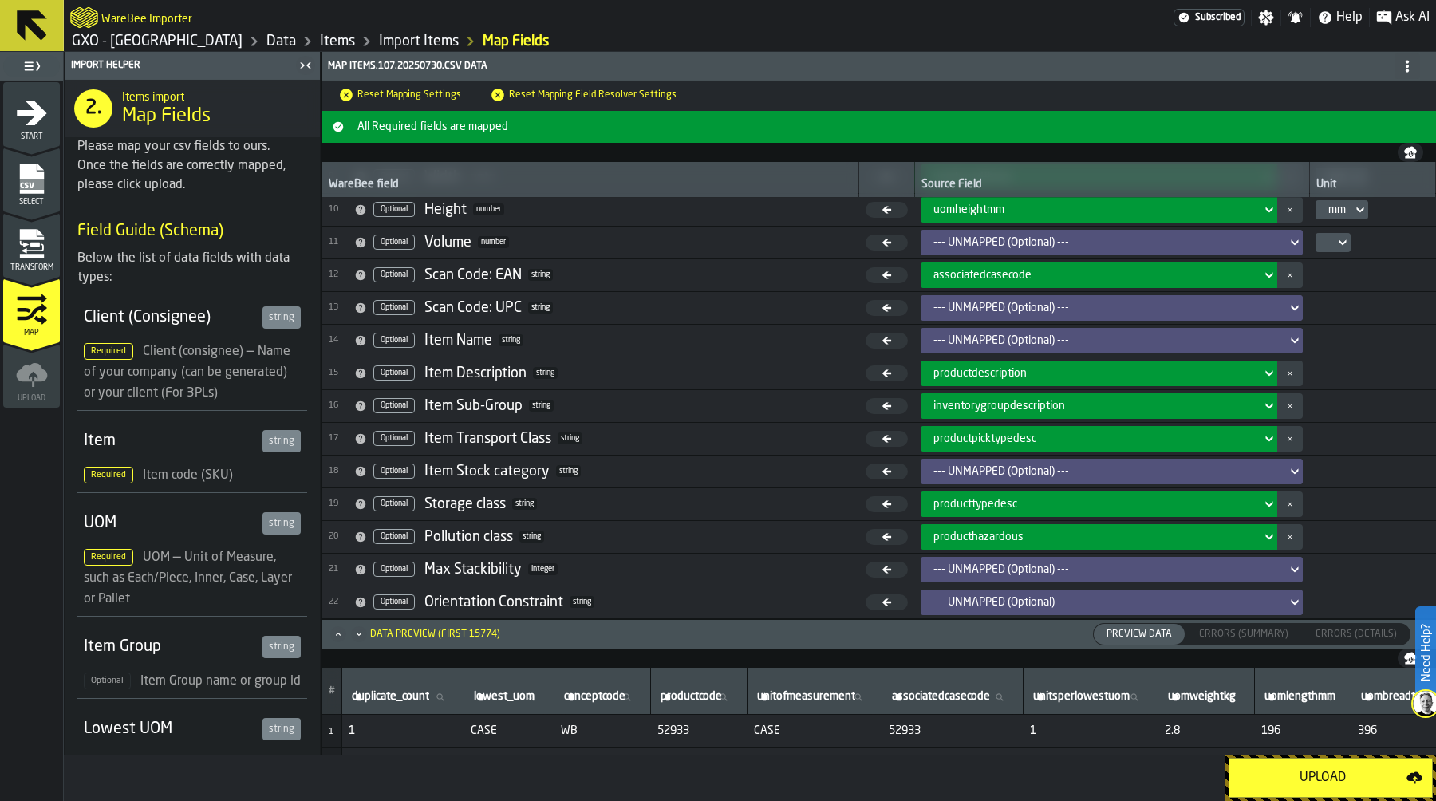
click at [993, 470] on div "--- UNMAPPED (Optional) ---" at bounding box center [1106, 471] width 347 height 13
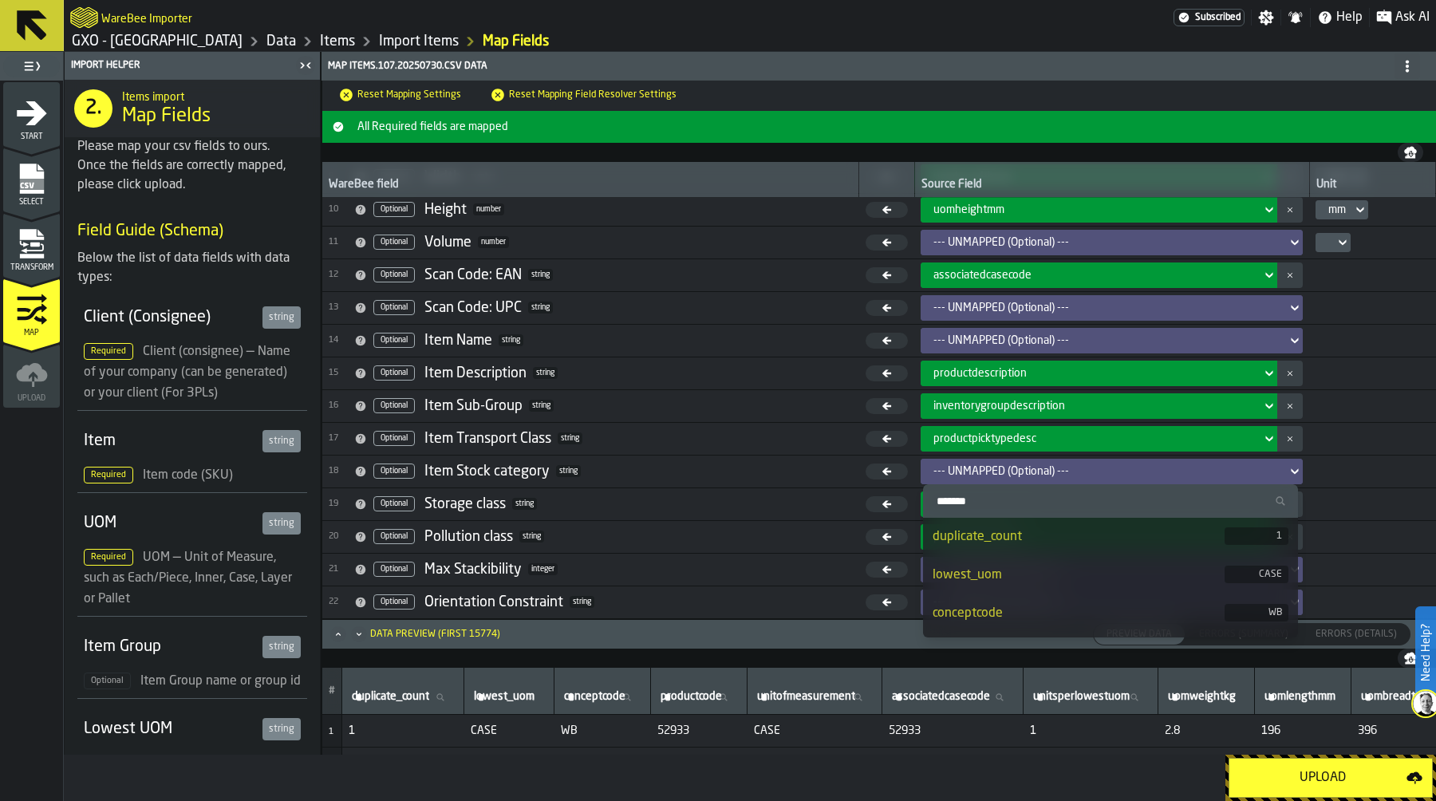
click at [991, 503] on input "Search" at bounding box center [1110, 501] width 362 height 21
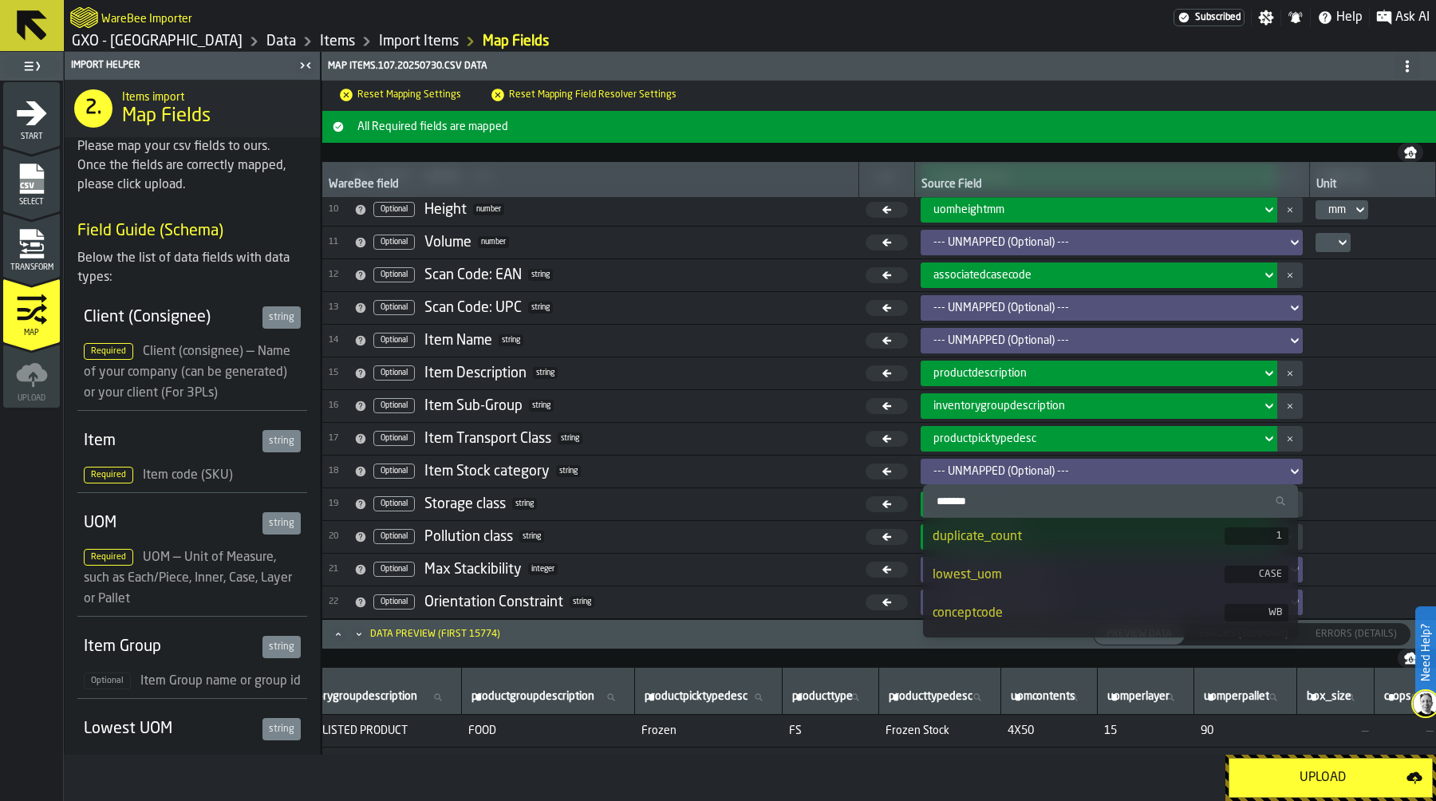
scroll to position [0, 1844]
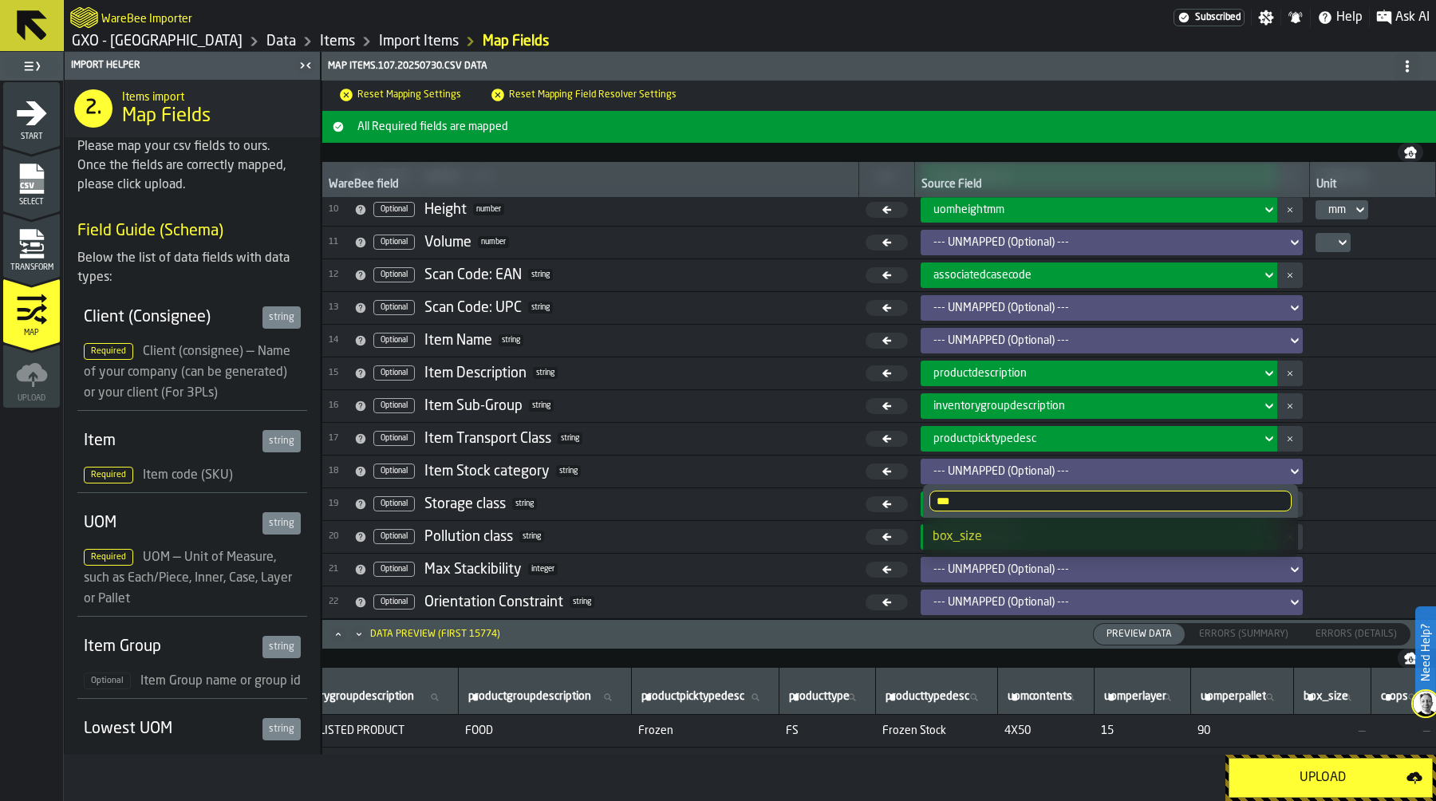
type input "***"
click at [1002, 524] on li "box_size" at bounding box center [1110, 537] width 375 height 38
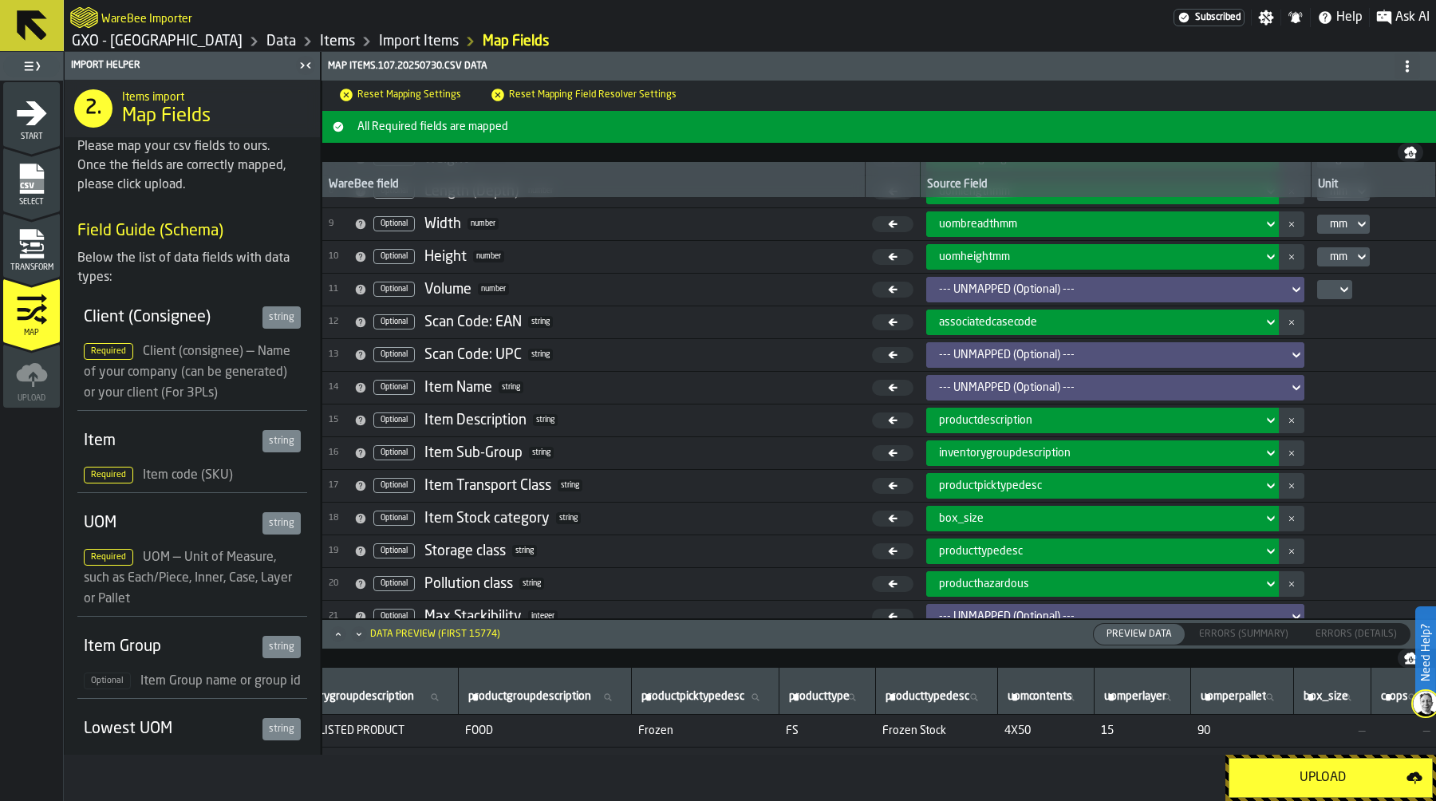
scroll to position [264, 0]
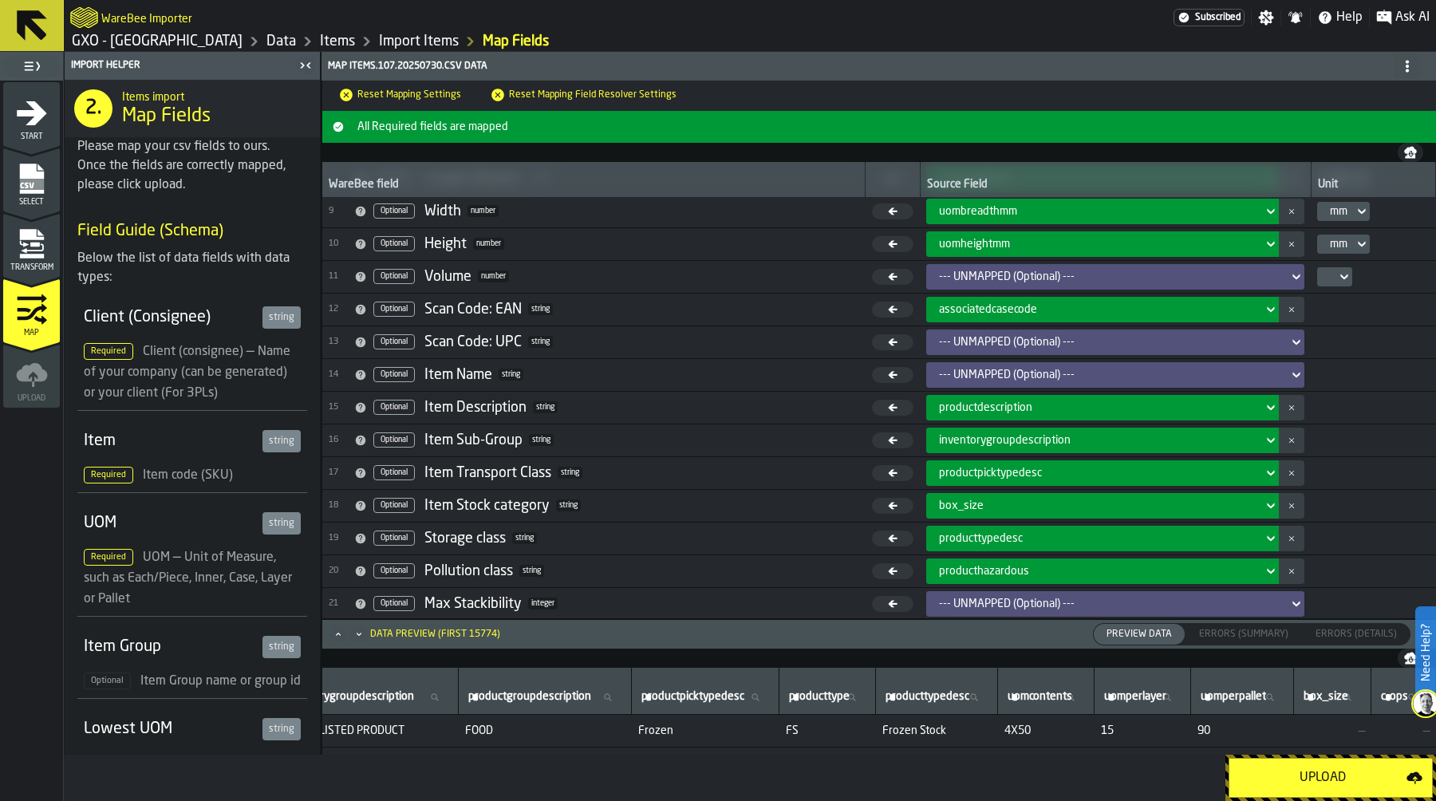
click at [1009, 474] on span "productpicktypedesc" at bounding box center [990, 473] width 103 height 13
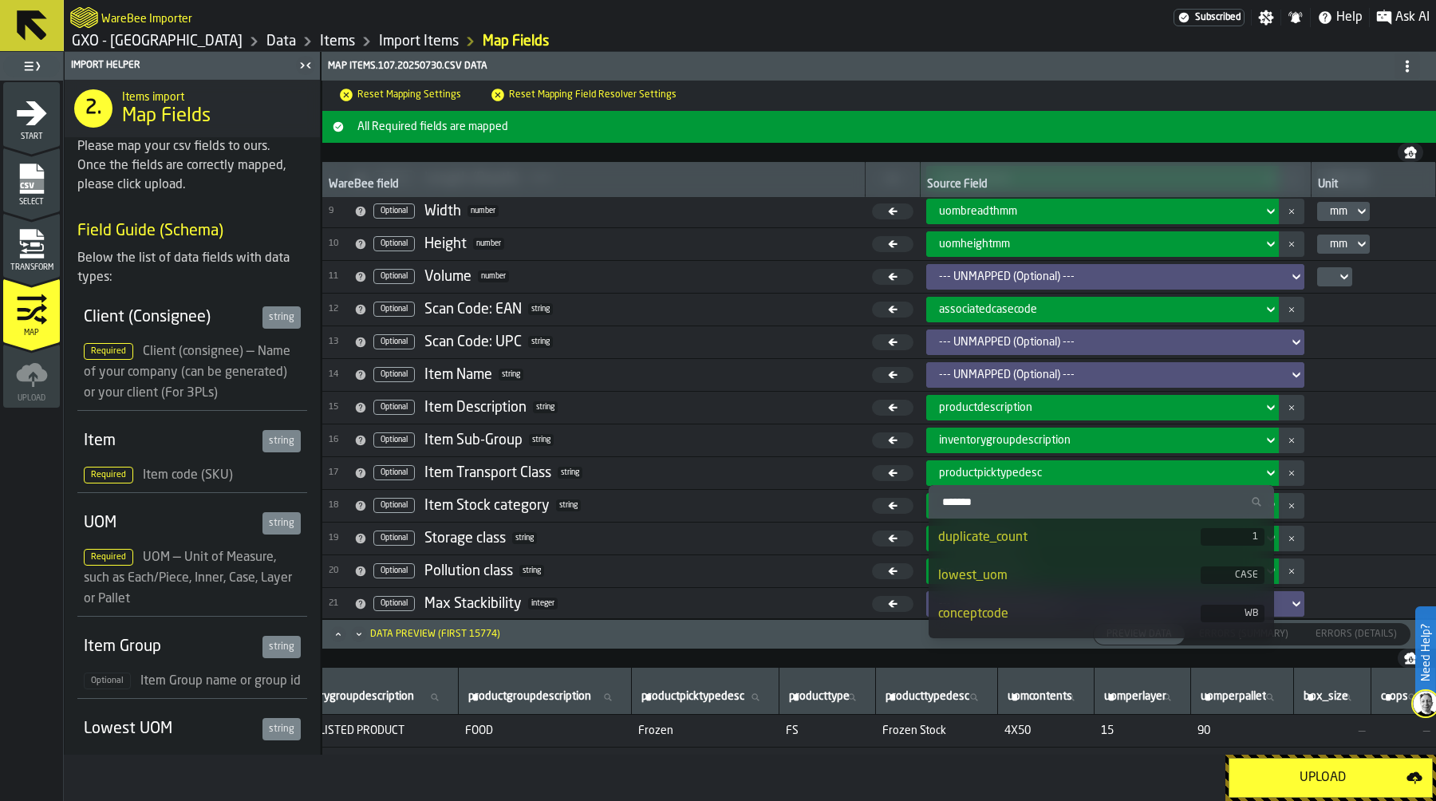
click at [1007, 500] on input "Search" at bounding box center [1101, 501] width 333 height 21
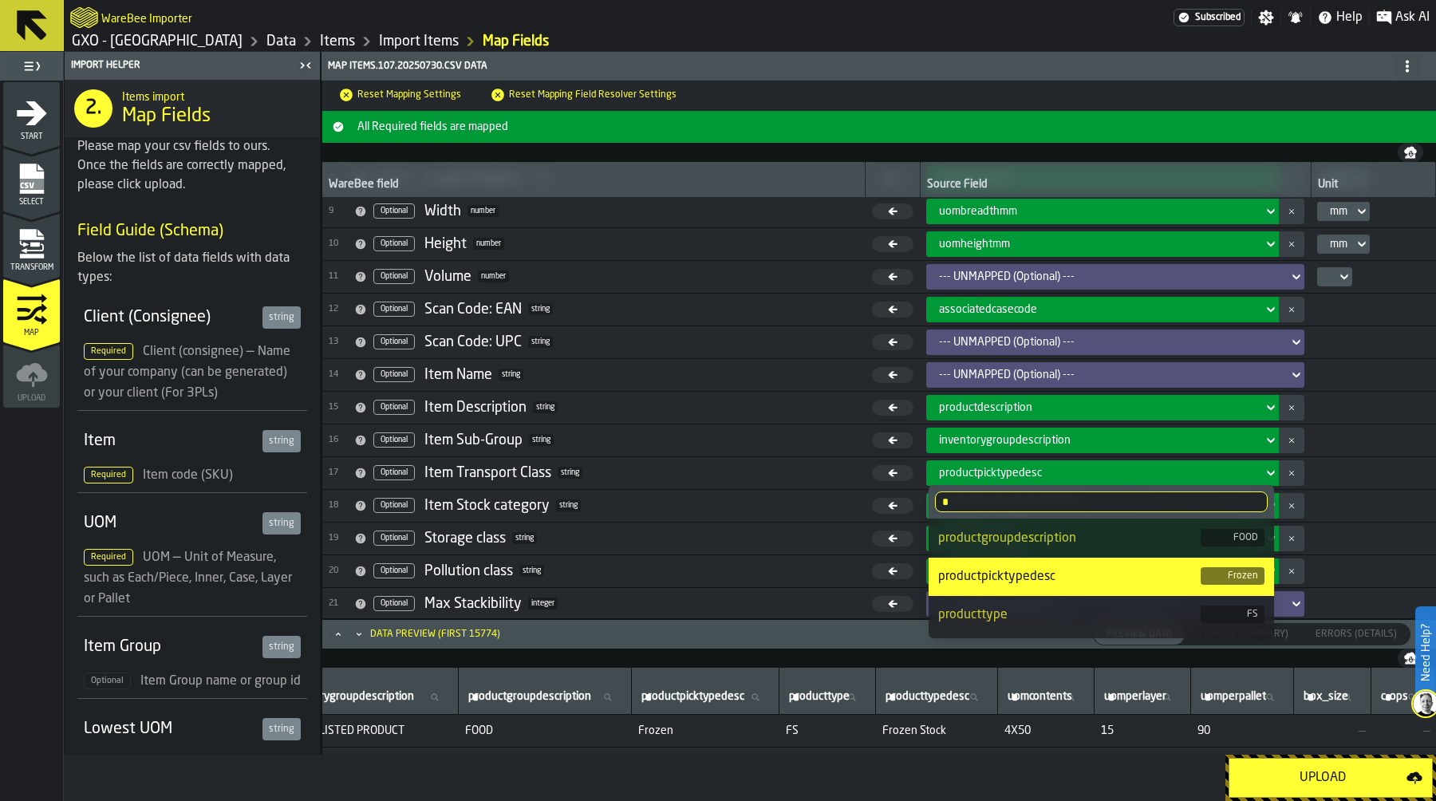
scroll to position [416, 0]
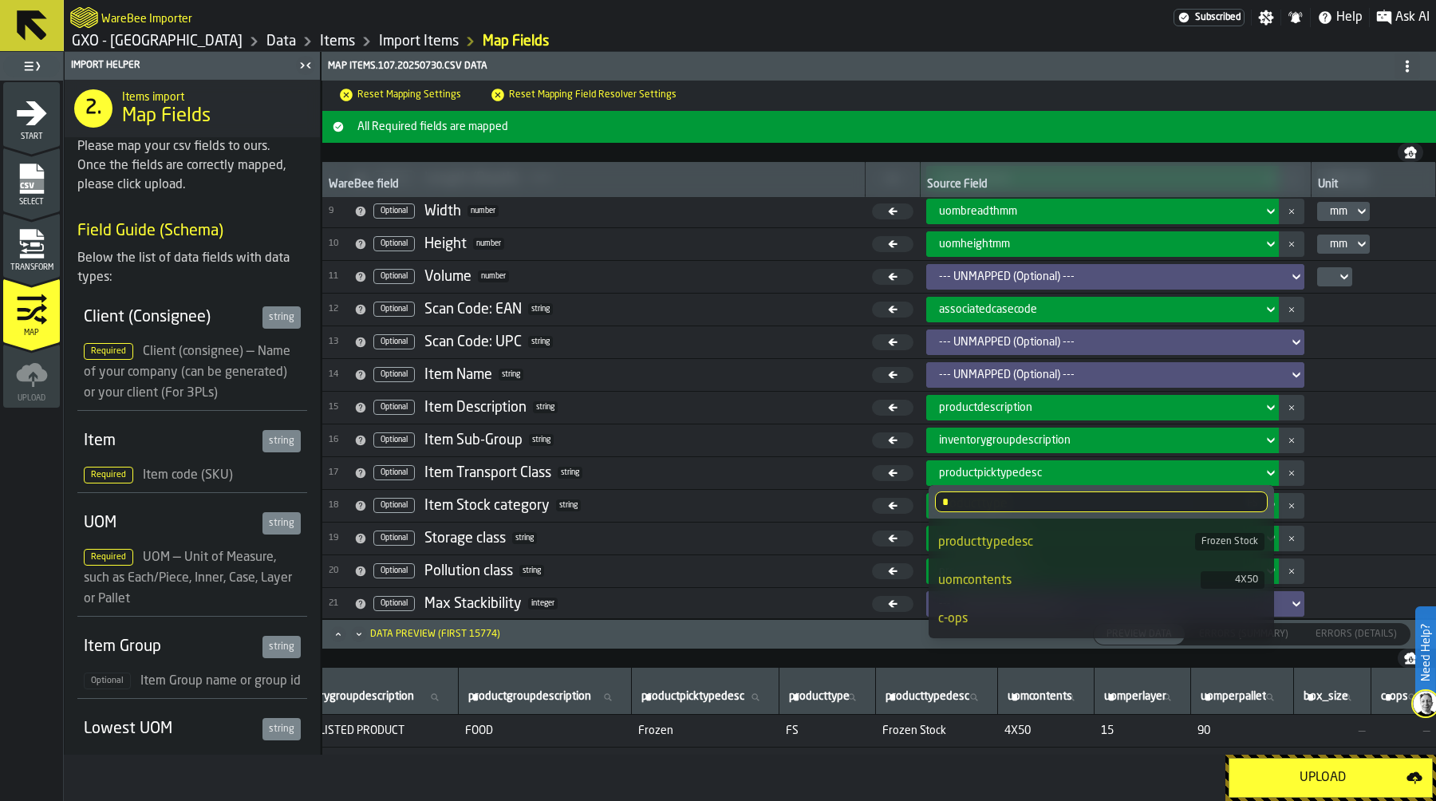
type input "*"
click at [1045, 614] on div "c-ops" at bounding box center [1101, 618] width 326 height 19
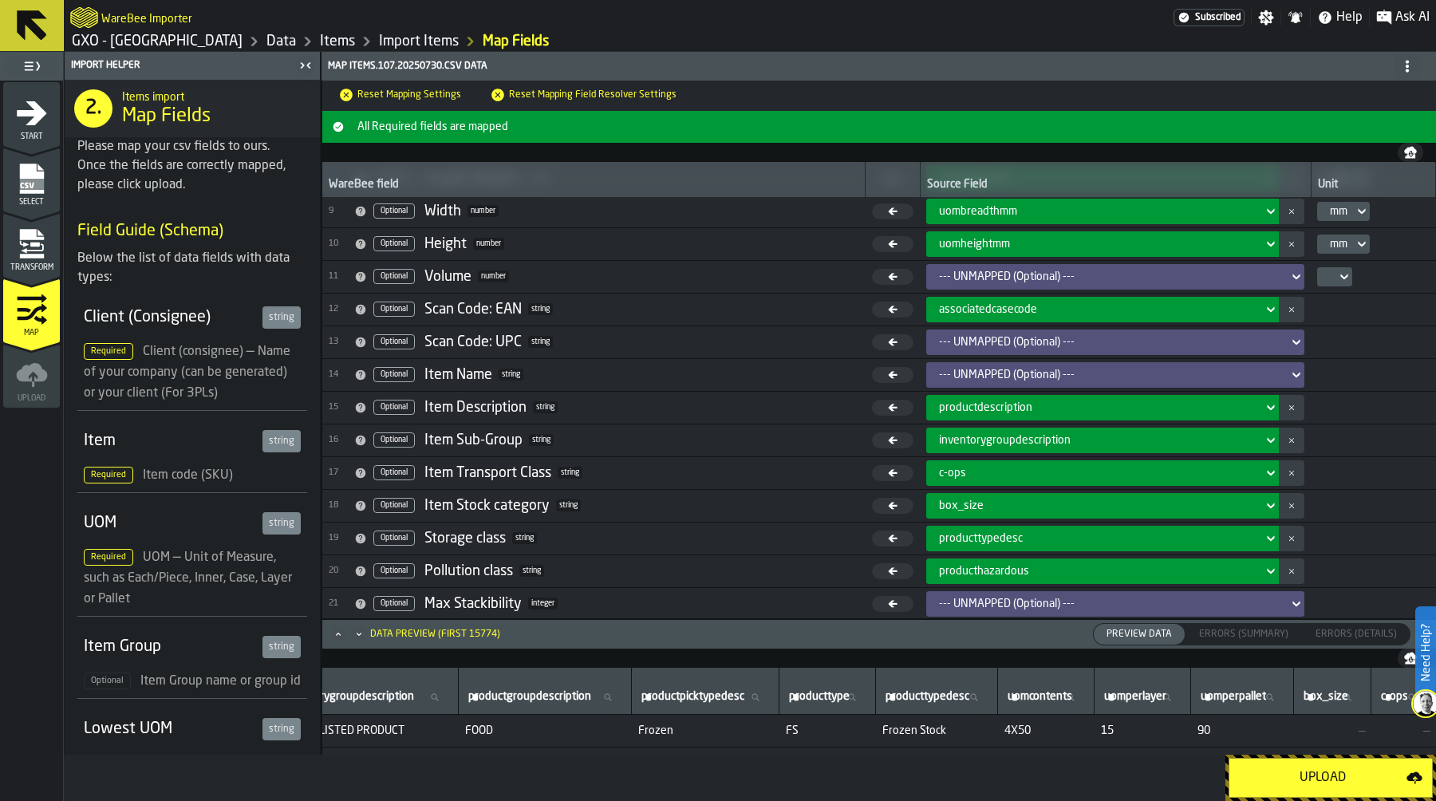
click at [29, 254] on icon "menu Transform" at bounding box center [31, 256] width 24 height 5
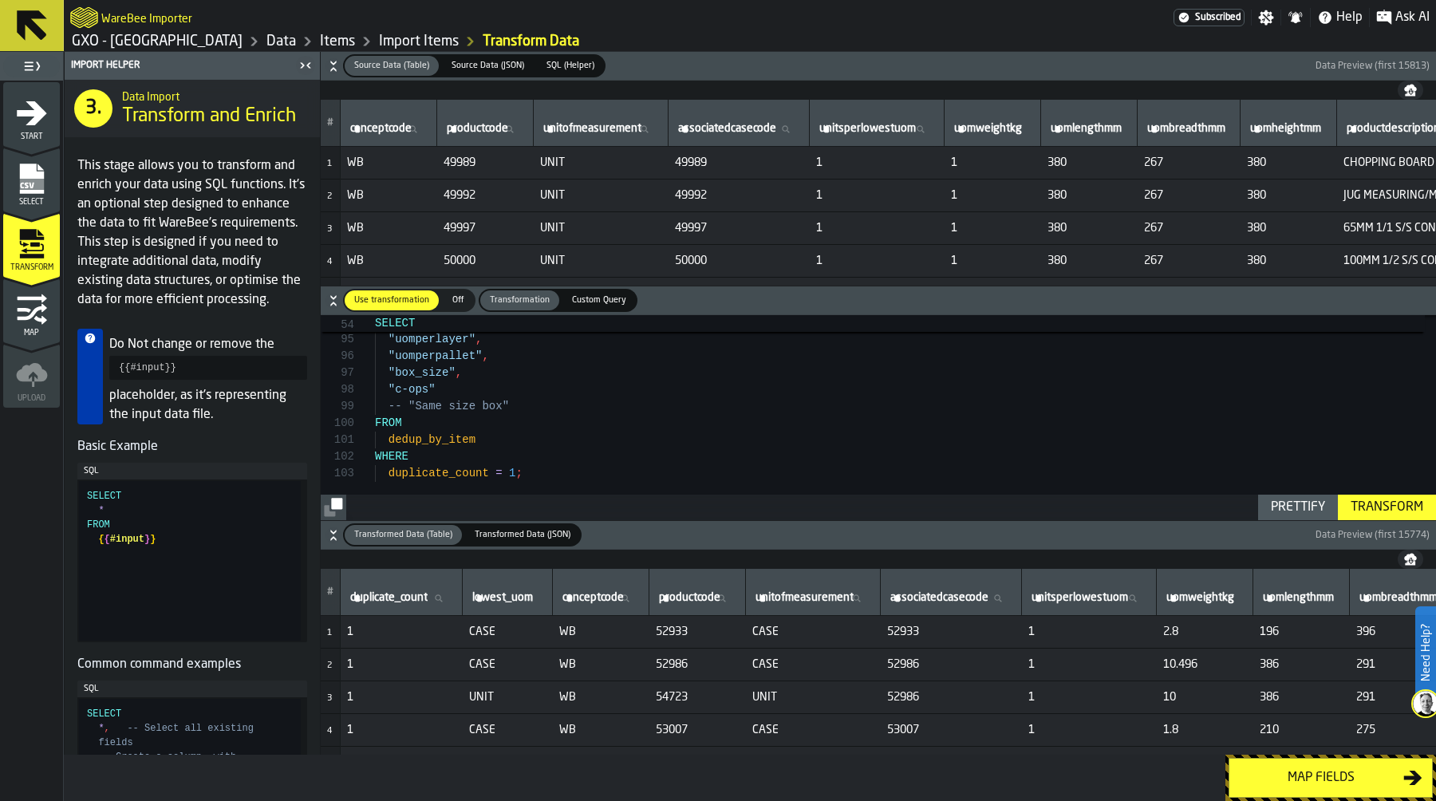
click at [1373, 505] on div "Transform" at bounding box center [1386, 507] width 85 height 19
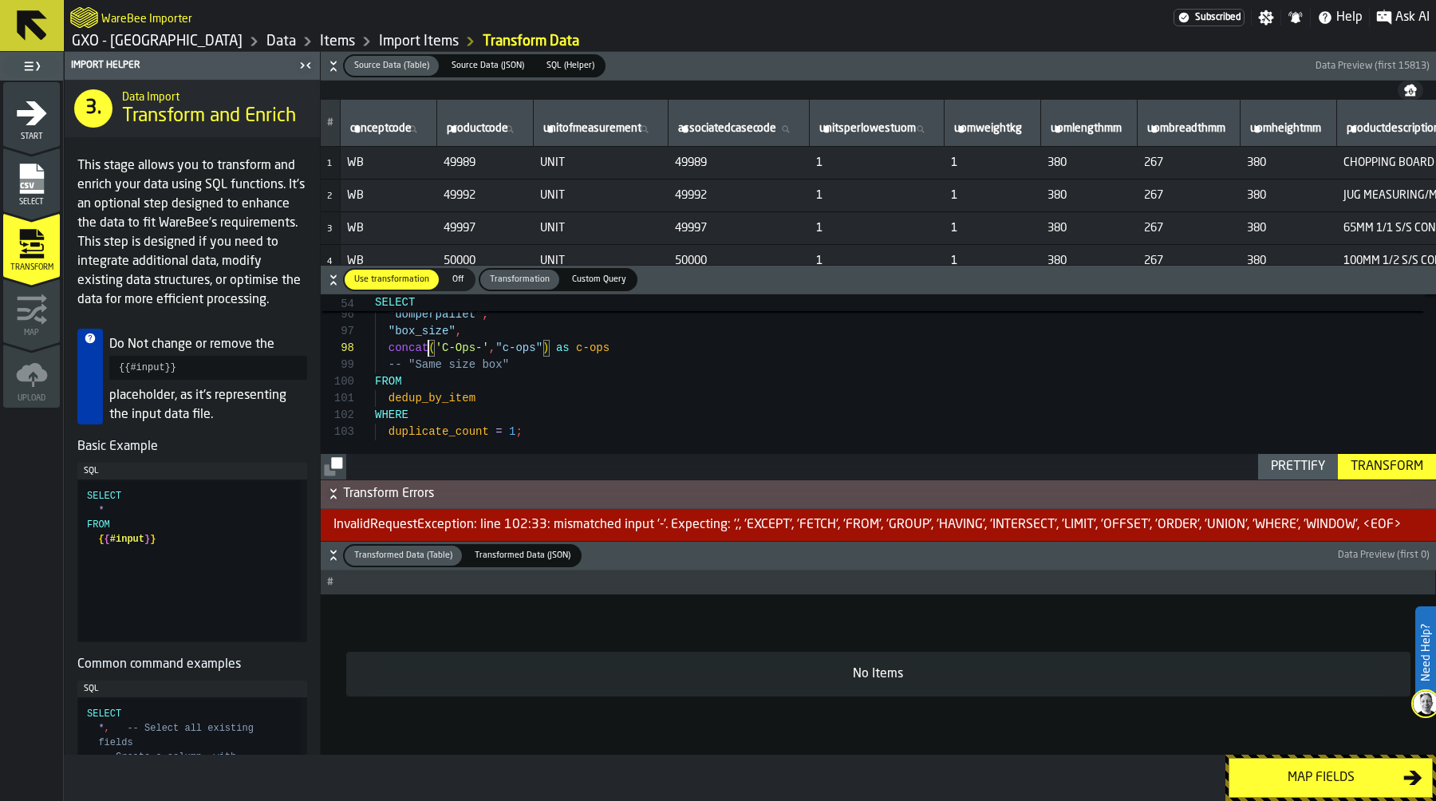
click at [1279, 463] on div "Prettify" at bounding box center [1297, 466] width 67 height 19
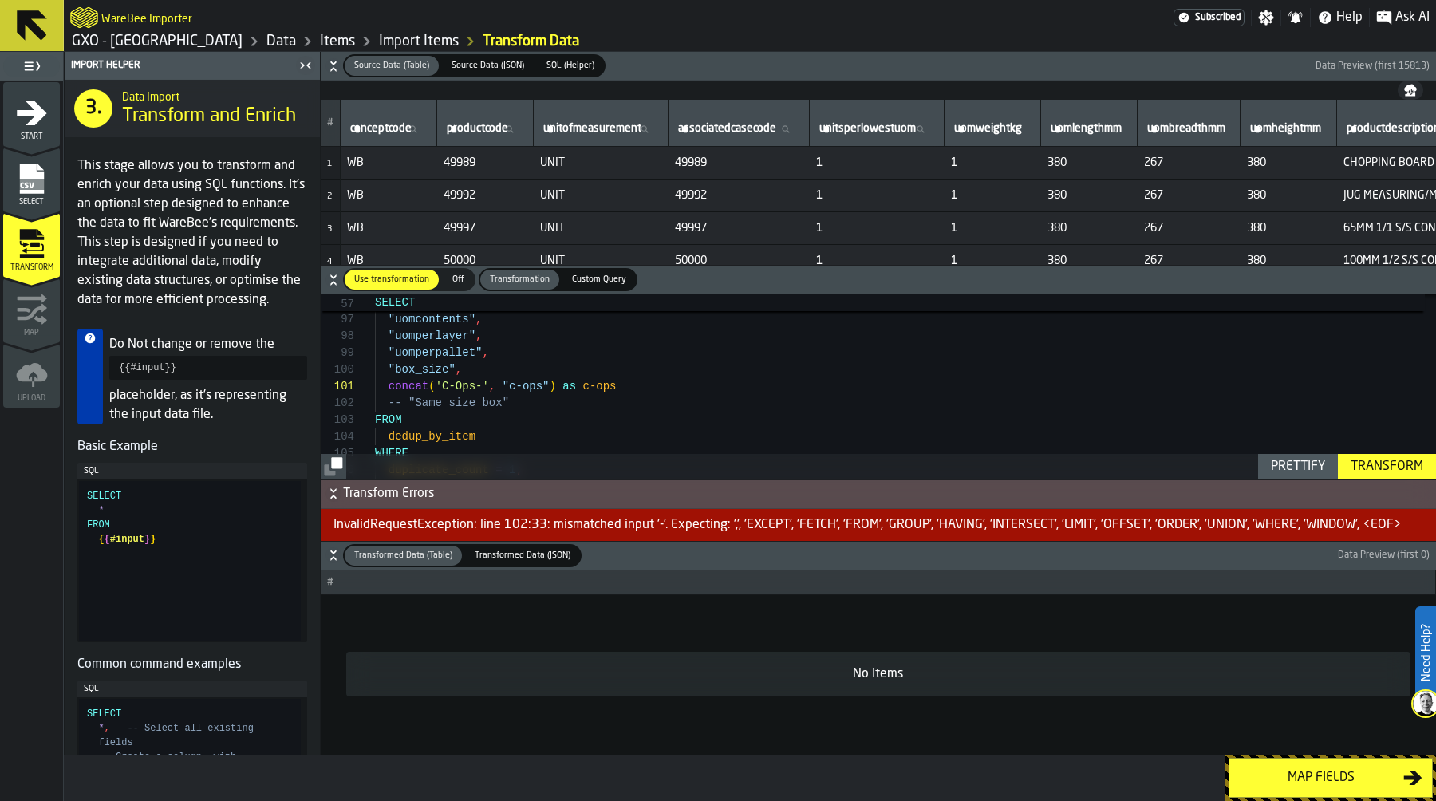
click at [1373, 460] on div "Transform" at bounding box center [1386, 466] width 85 height 19
type textarea "**********"
click at [1373, 459] on div "Transform" at bounding box center [1386, 466] width 85 height 19
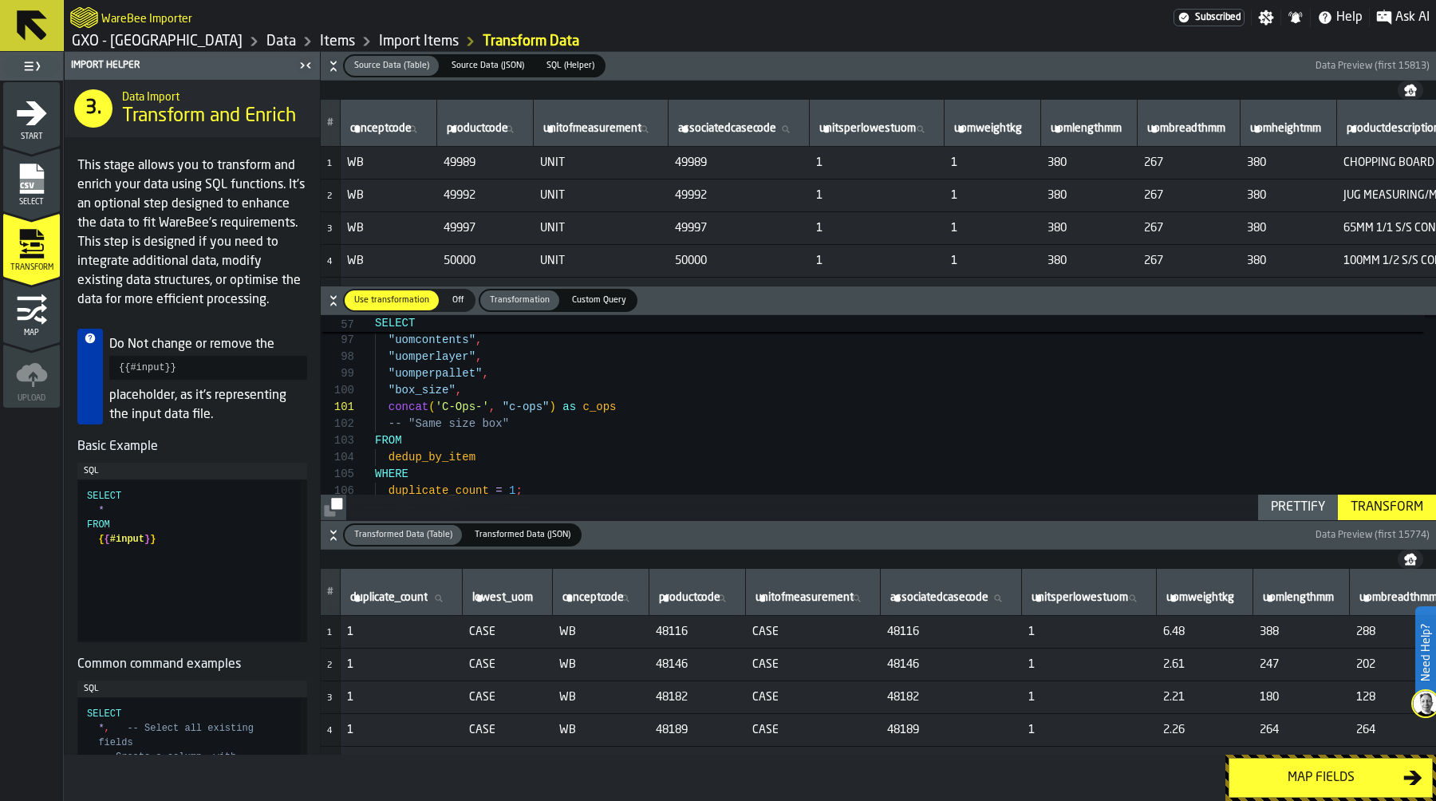
click at [1323, 778] on div "Map fields" at bounding box center [1321, 777] width 164 height 19
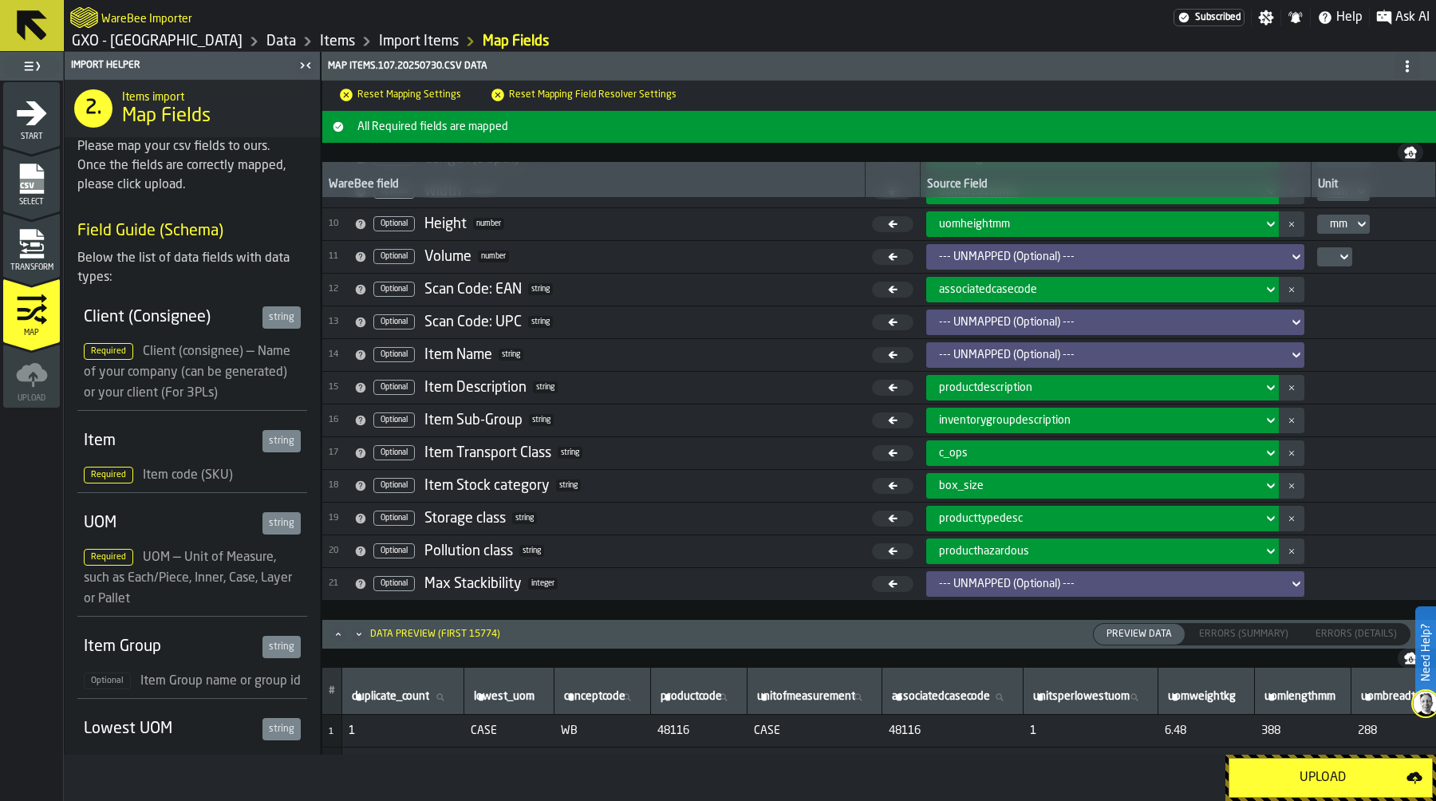
scroll to position [298, 0]
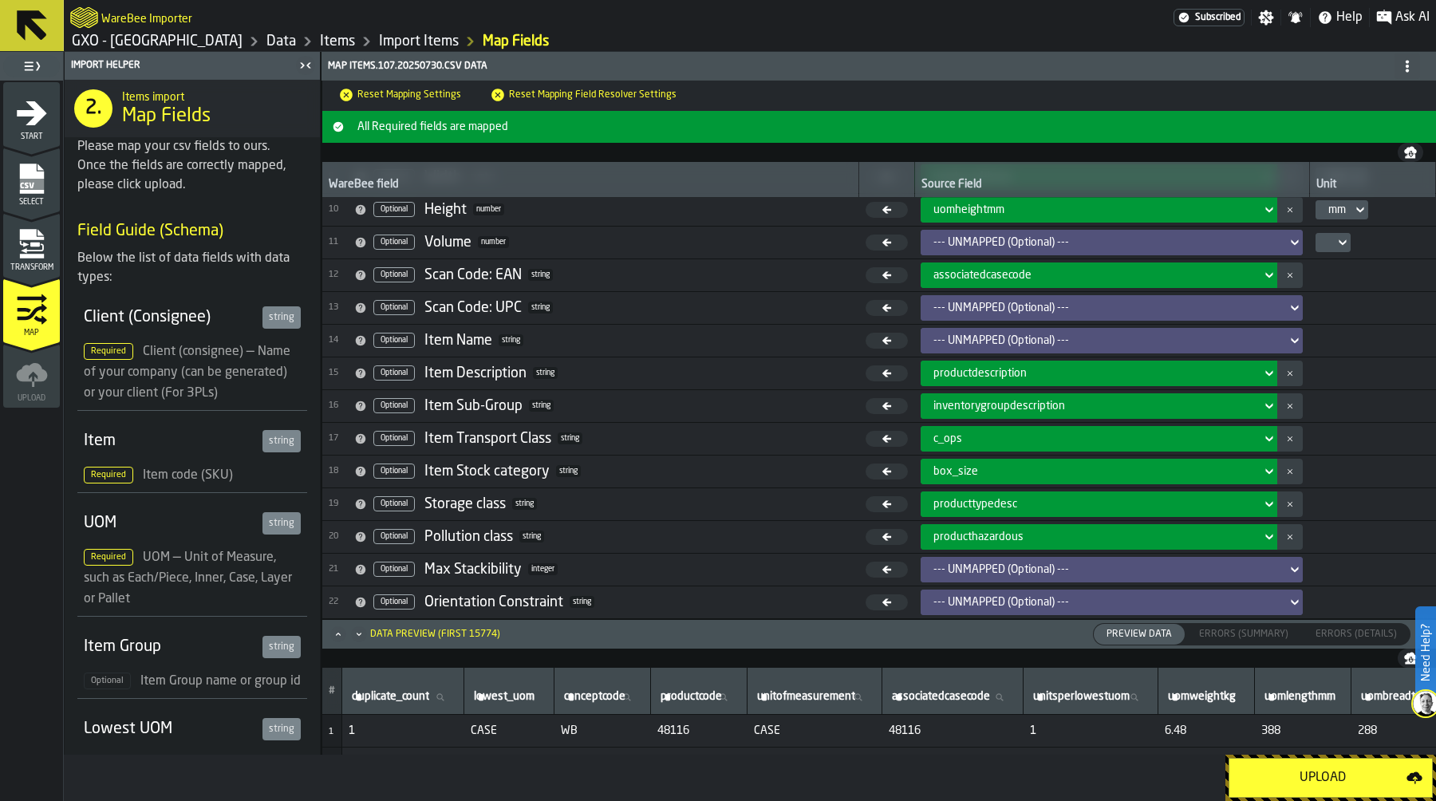
click at [1308, 778] on div "Upload" at bounding box center [1323, 777] width 168 height 19
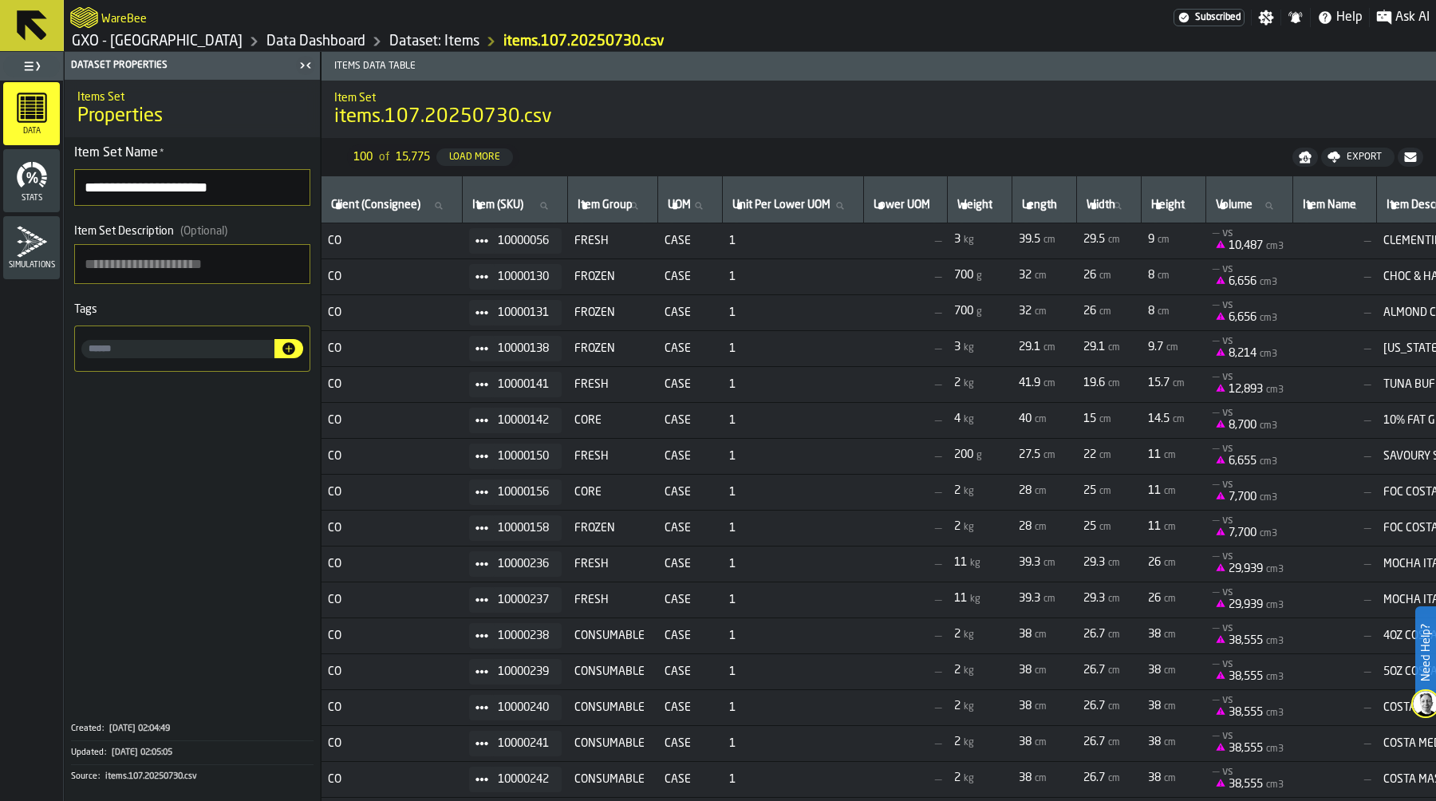
click at [250, 190] on input "**********" at bounding box center [192, 187] width 236 height 37
type input "**********"
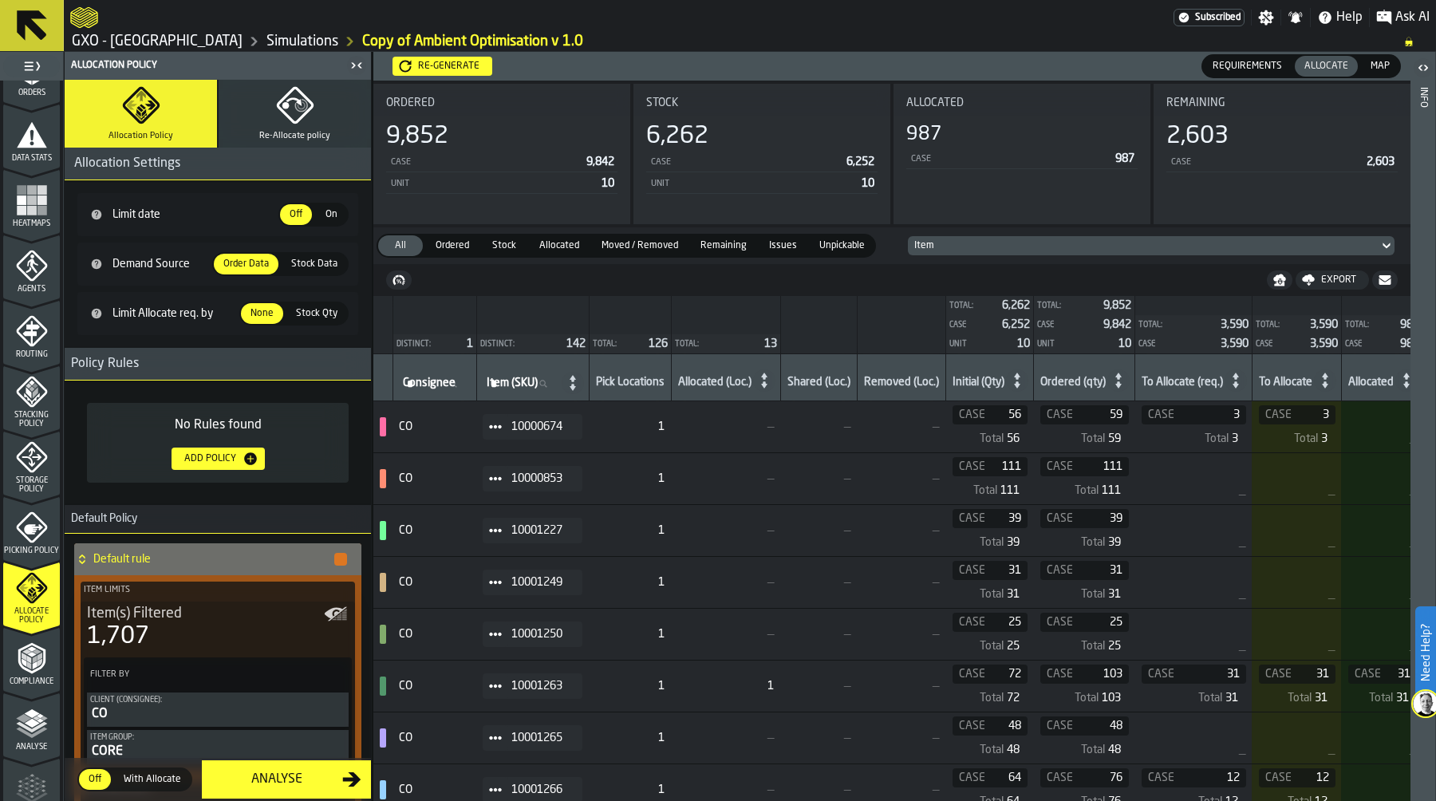
scroll to position [401, 0]
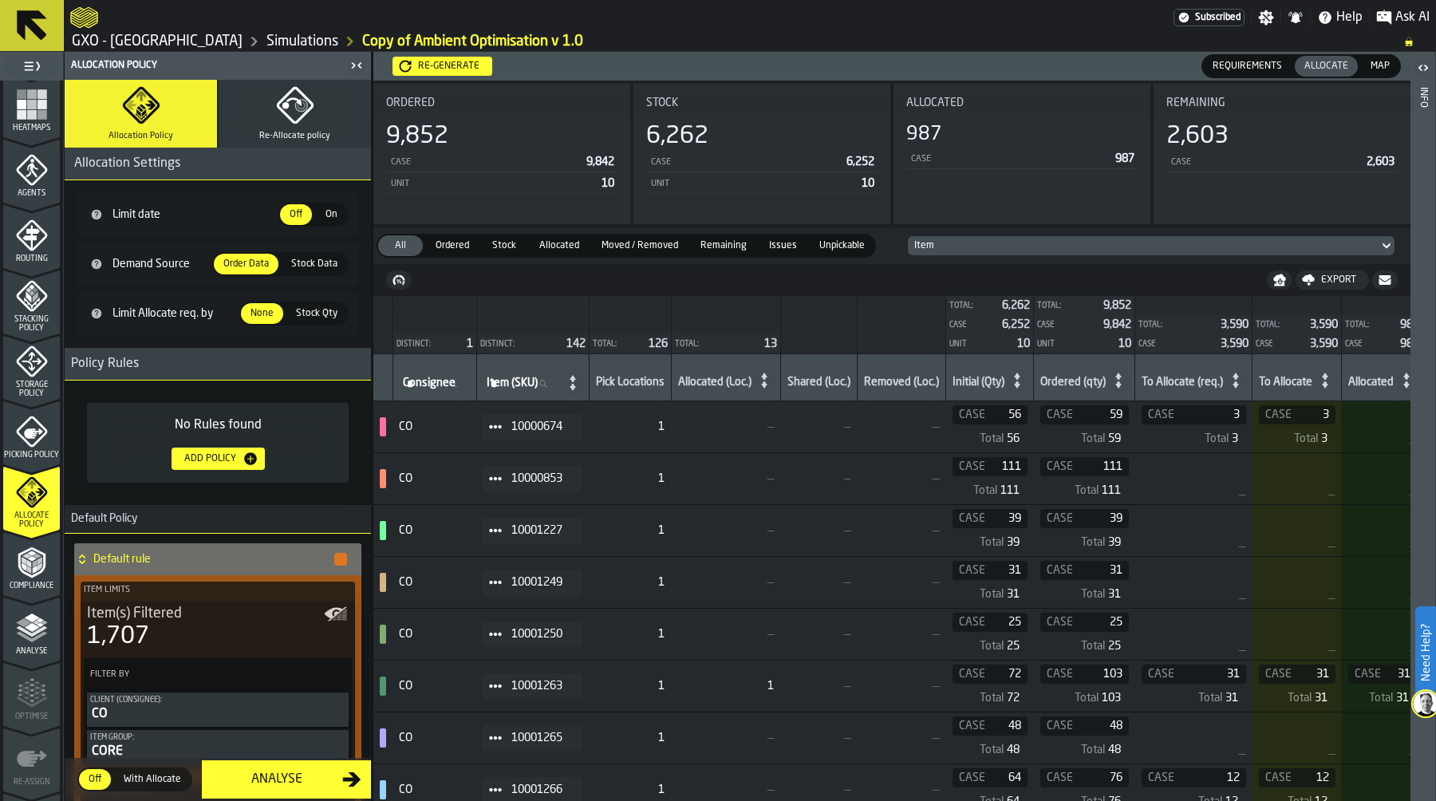
click at [24, 419] on icon "menu Picking Policy" at bounding box center [32, 432] width 32 height 32
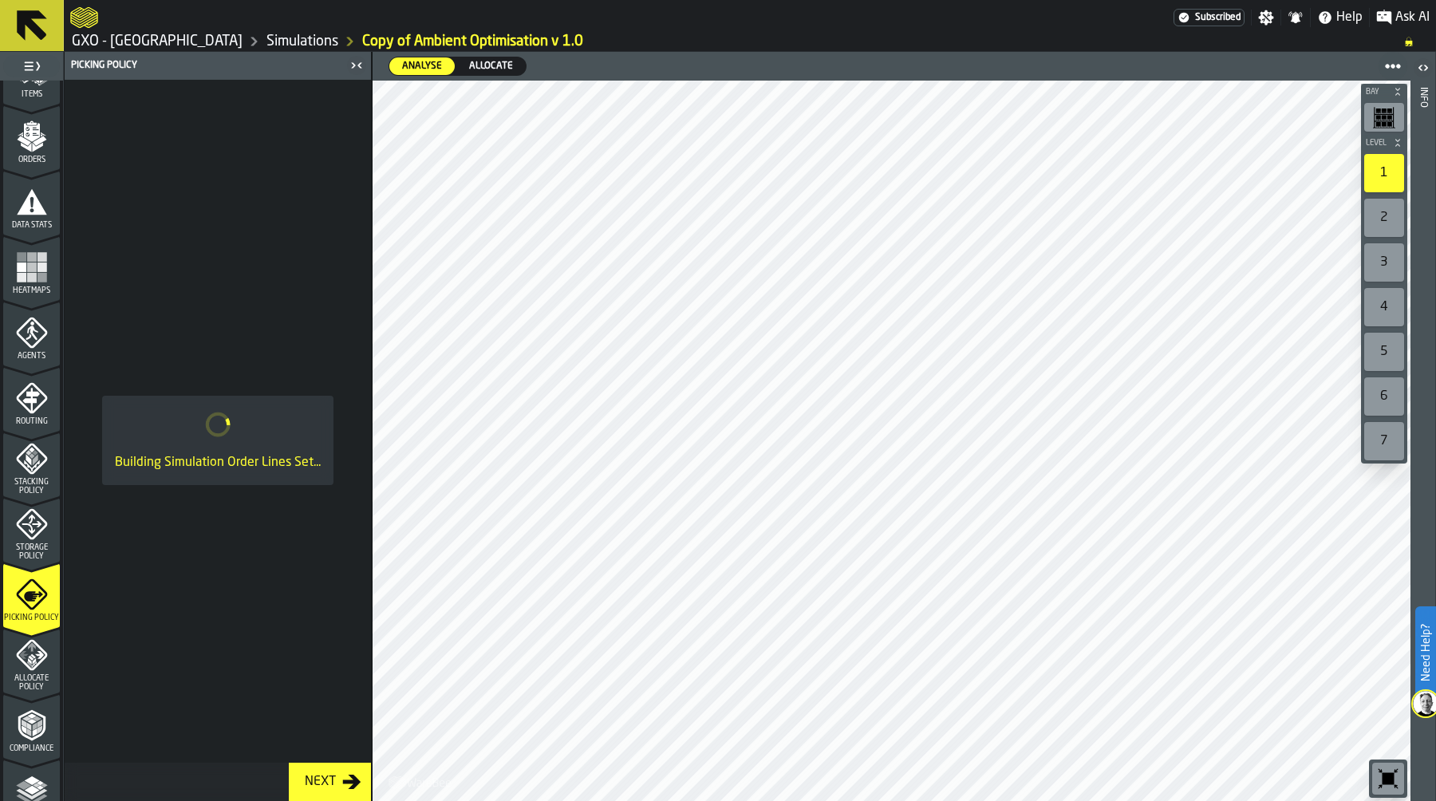
scroll to position [0, 0]
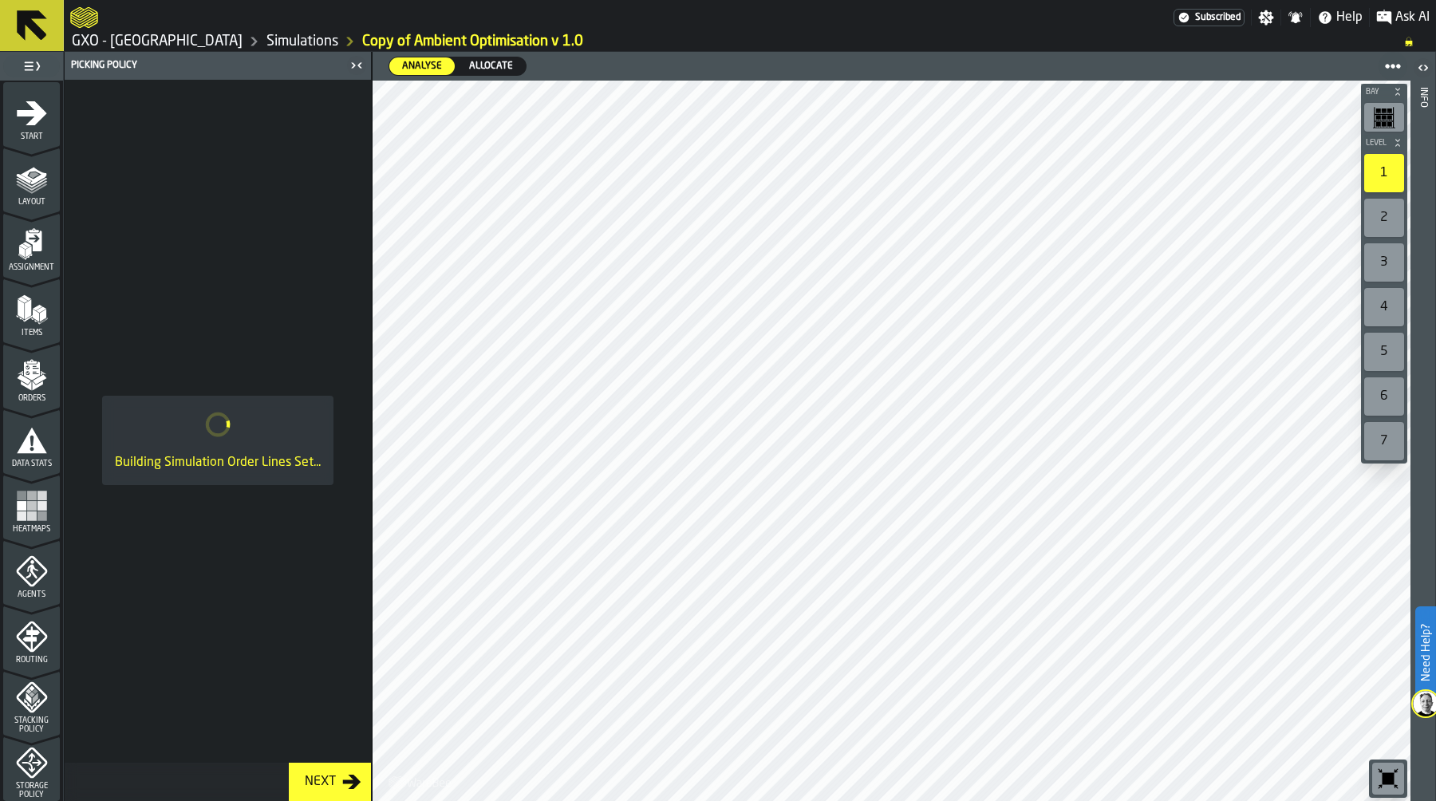
click at [11, 332] on span "Items" at bounding box center [31, 333] width 57 height 9
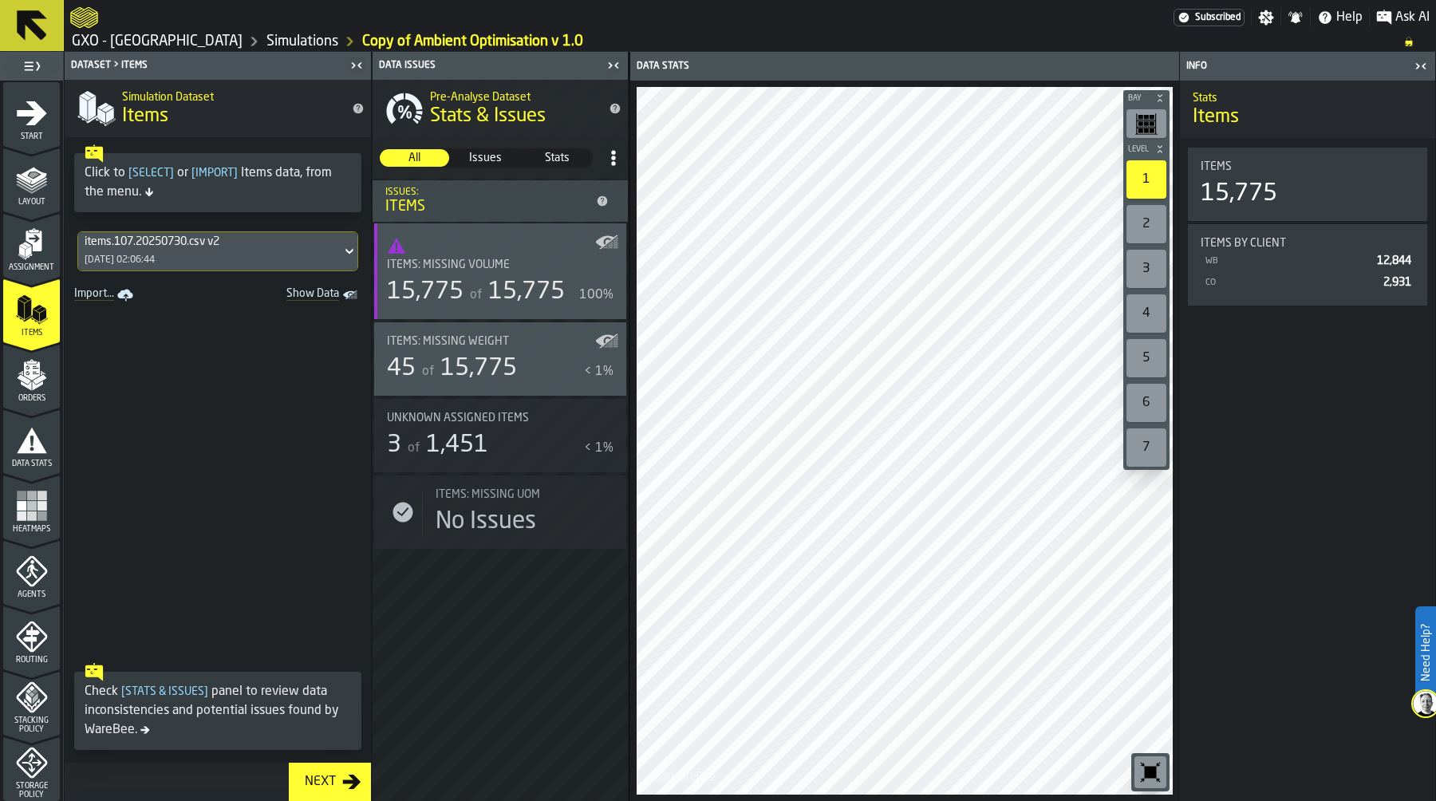
click at [0, 0] on icon "Show Data" at bounding box center [0, 0] width 0 height 0
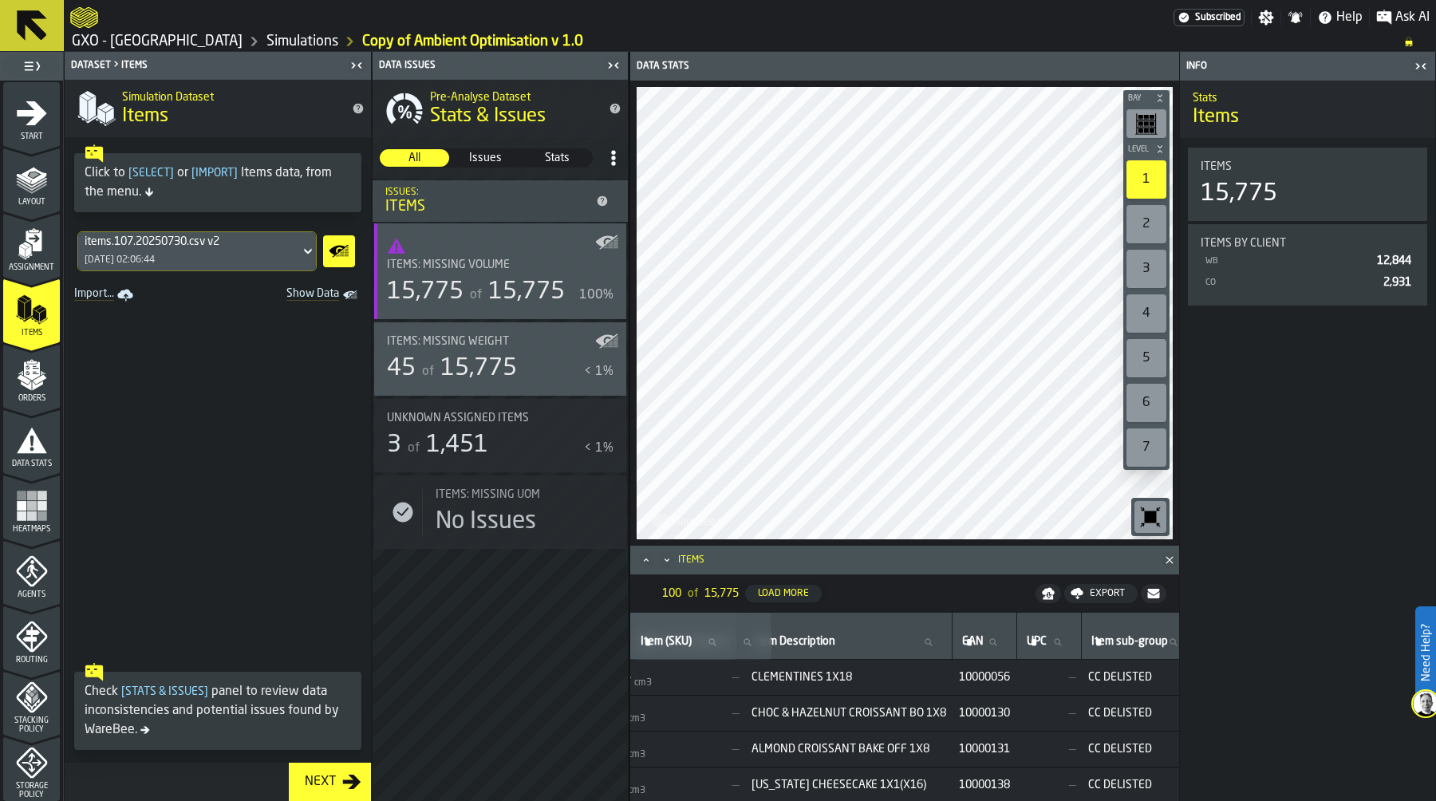
scroll to position [0, 924]
click at [16, 429] on icon "menu Data Stats" at bounding box center [32, 440] width 32 height 32
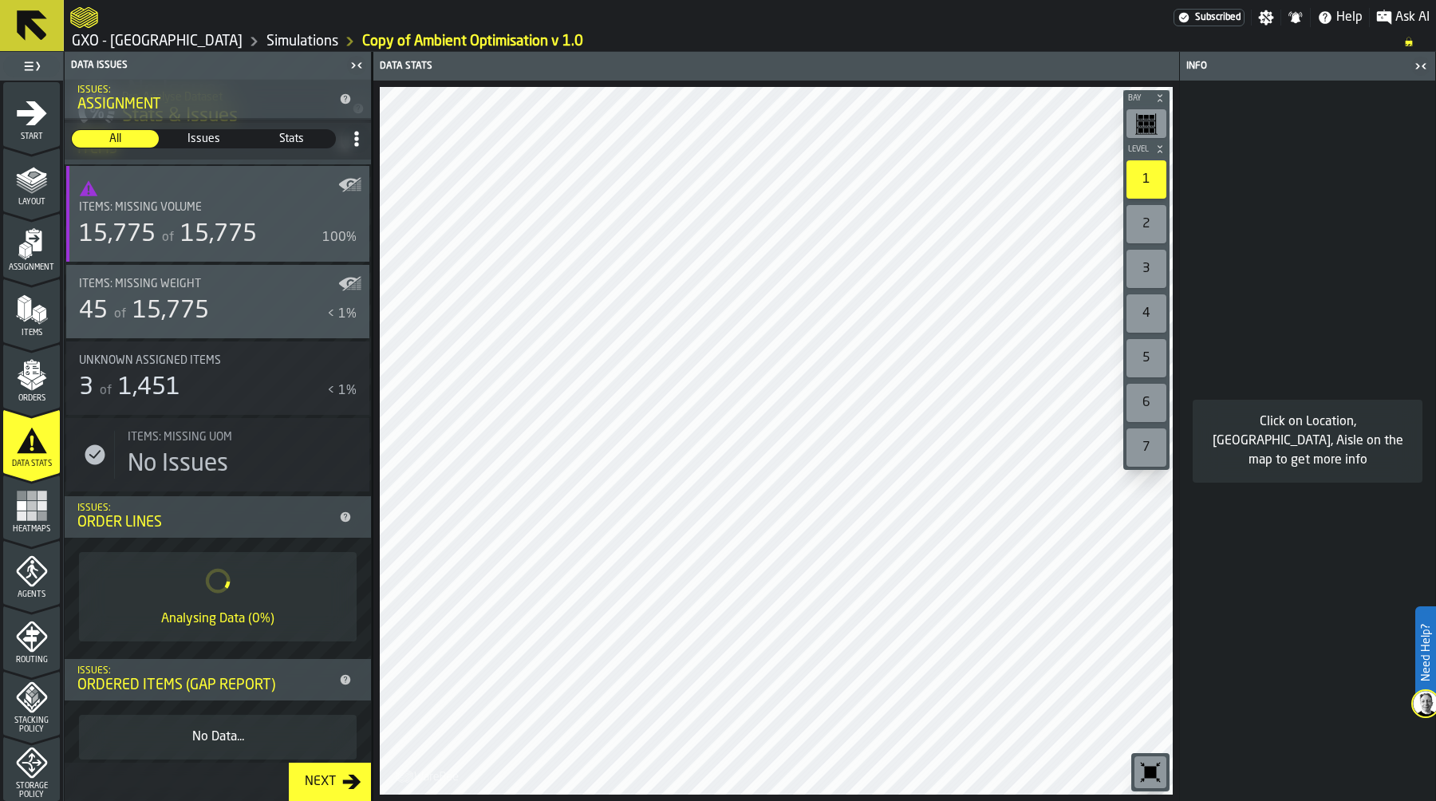
scroll to position [565, 0]
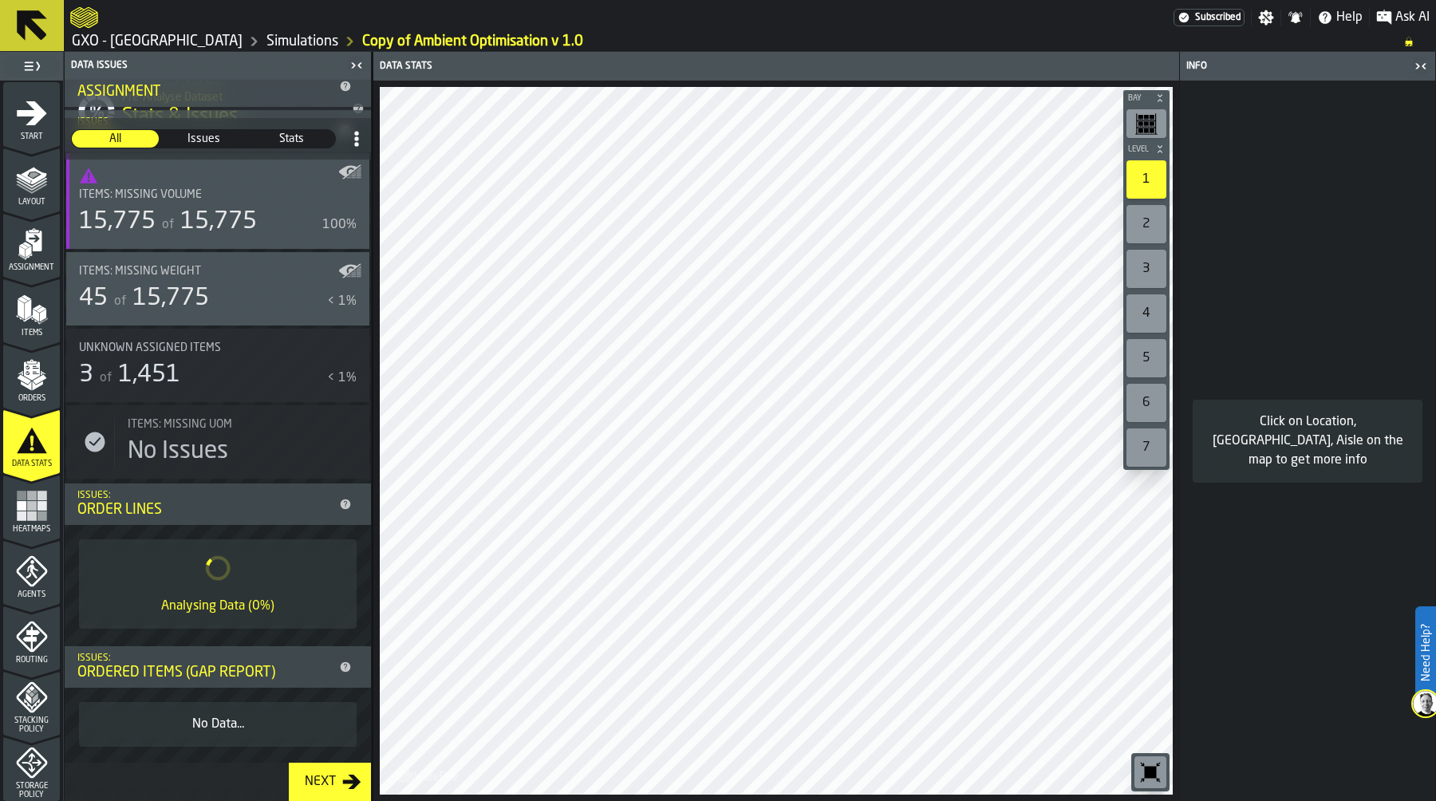
click at [37, 503] on rect "menu Heatmaps" at bounding box center [42, 506] width 10 height 10
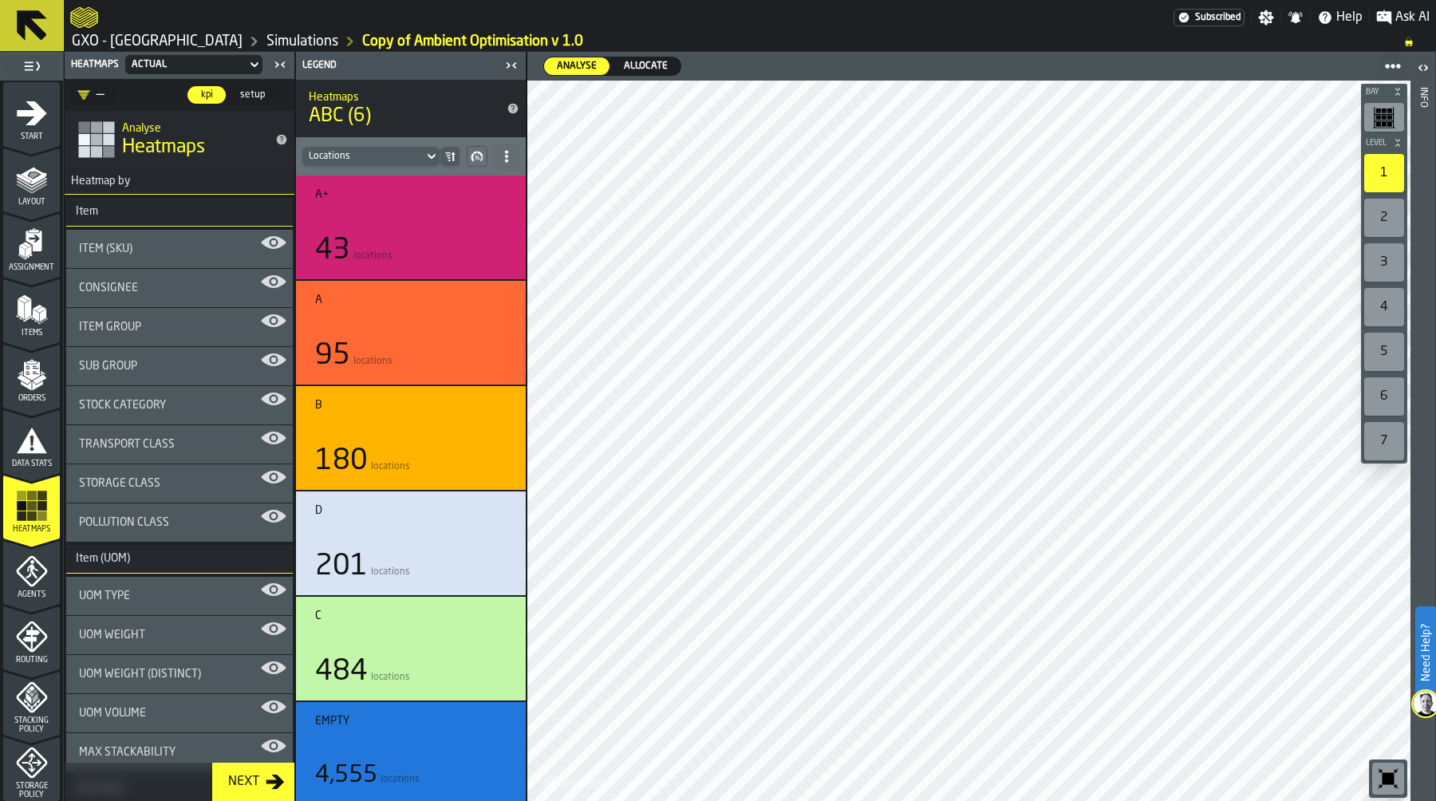
click at [175, 326] on div "Item Group" at bounding box center [179, 327] width 201 height 13
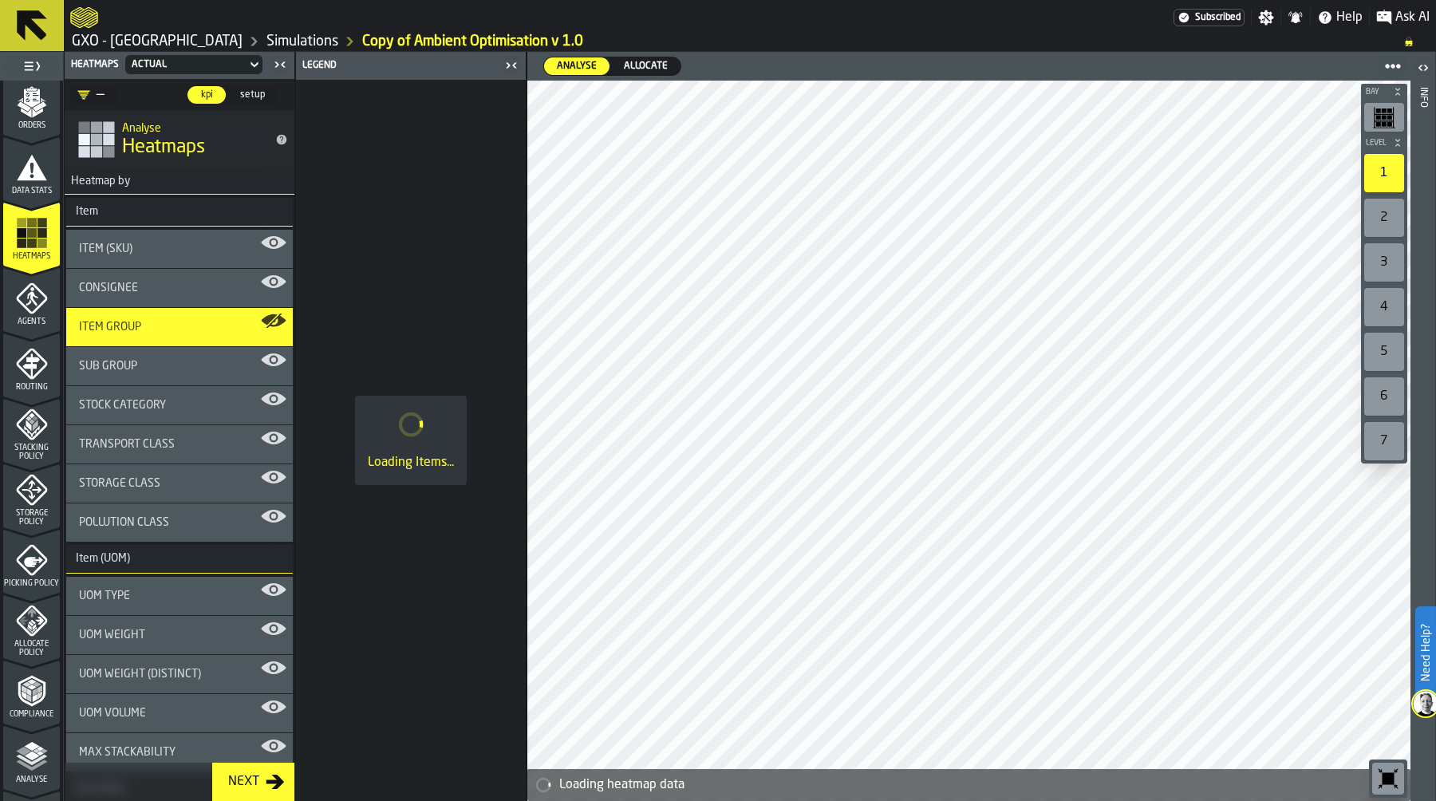
scroll to position [281, 0]
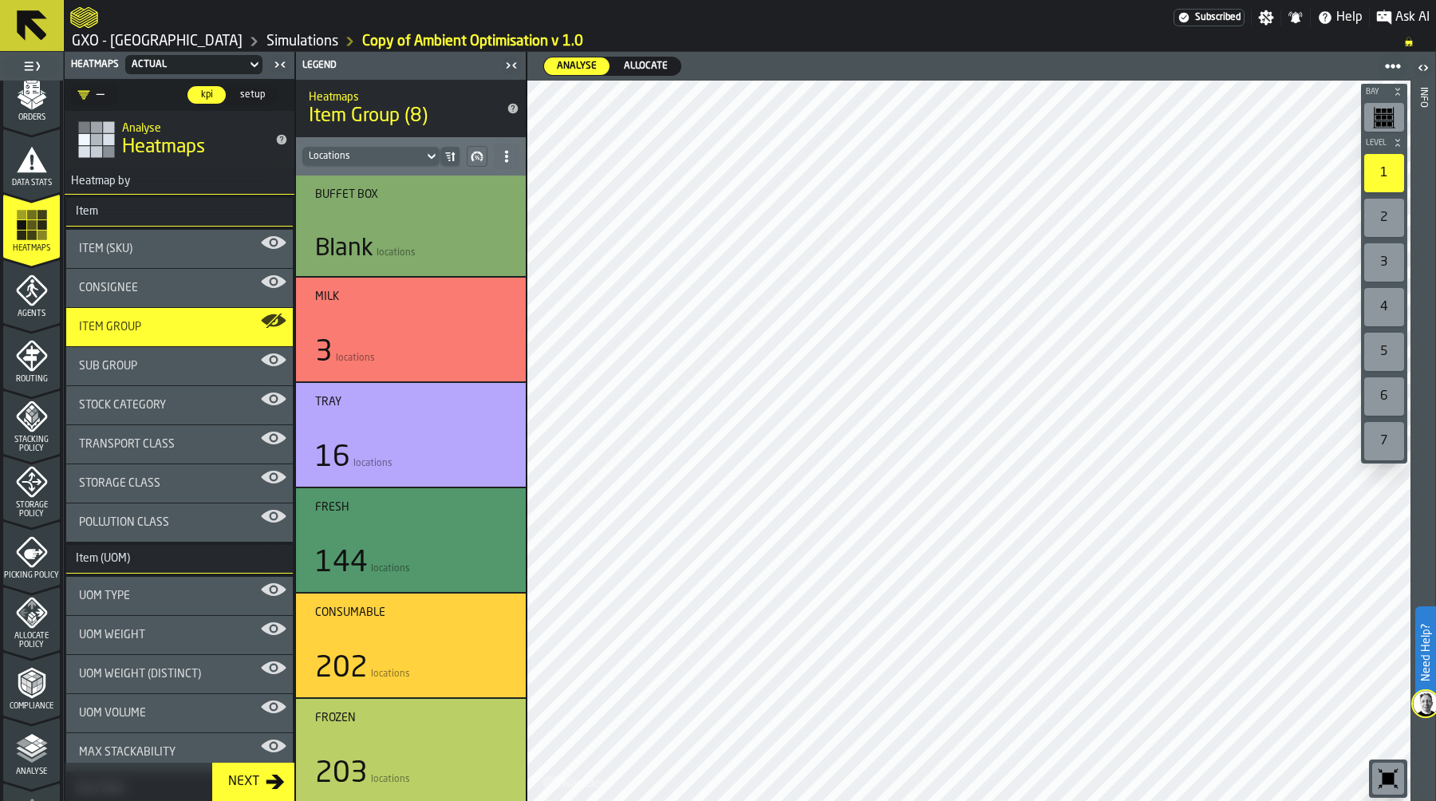
click at [26, 554] on icon "menu Picking Policy" at bounding box center [32, 552] width 32 height 32
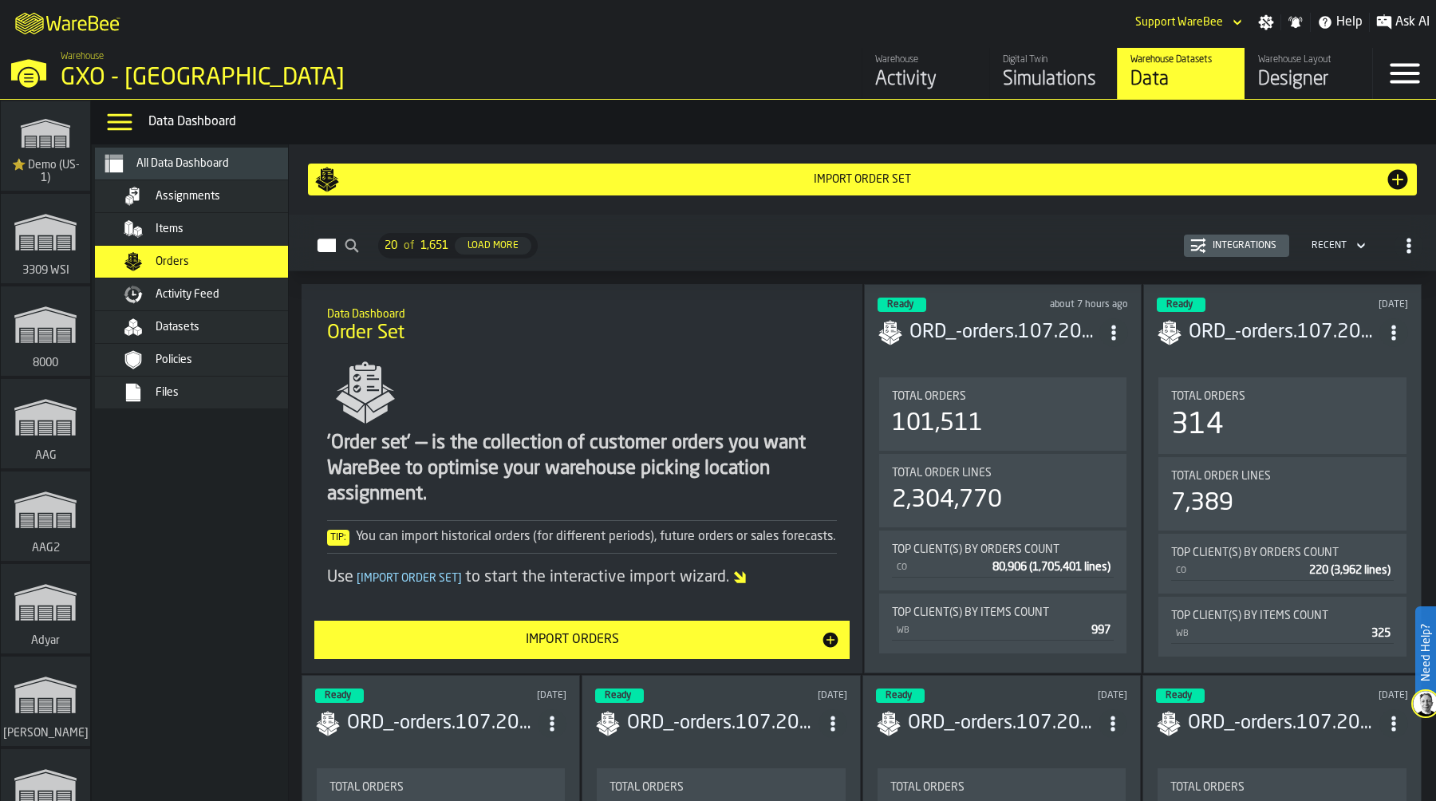
click at [1035, 81] on div "Simulations" at bounding box center [1053, 80] width 101 height 26
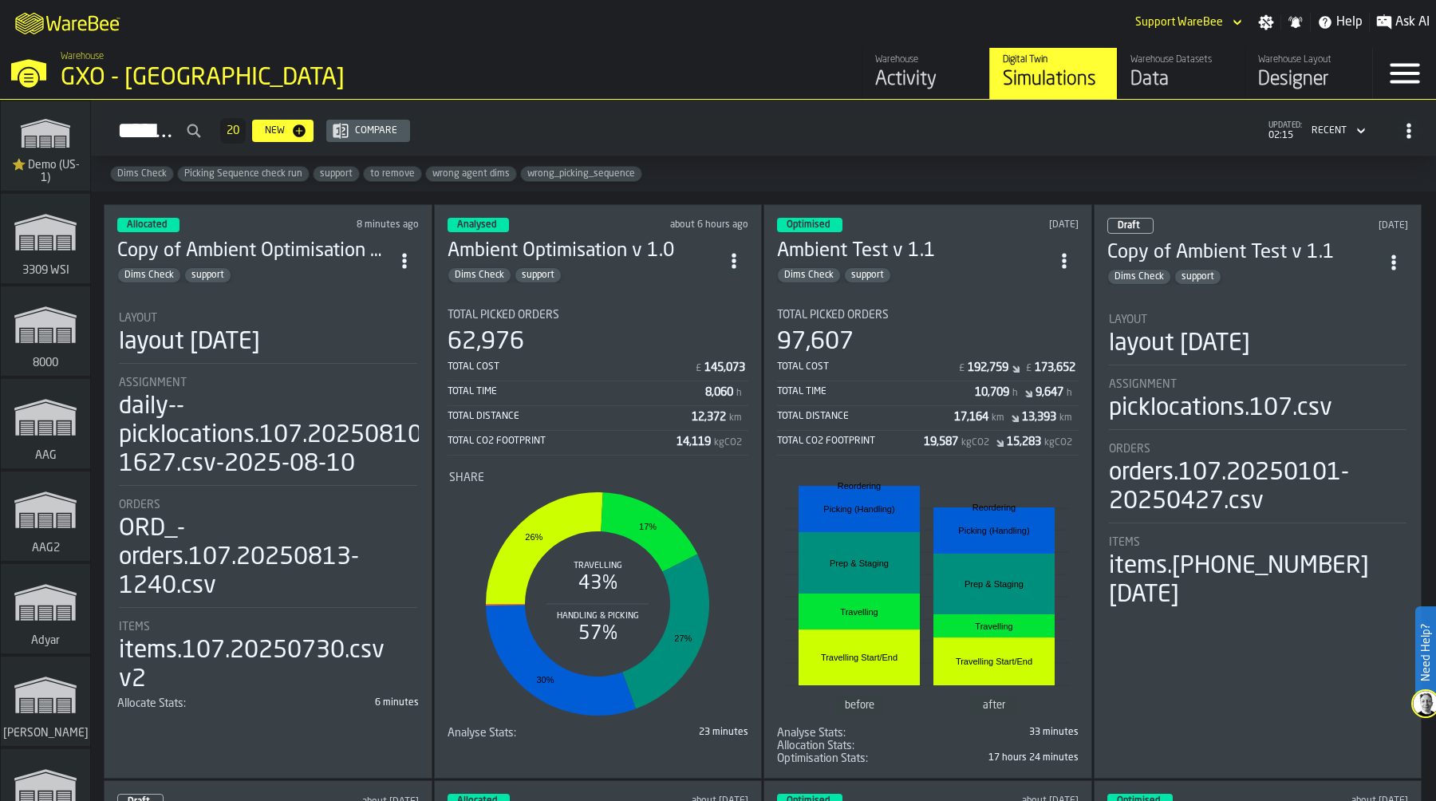
click at [230, 328] on div "layout [DATE]" at bounding box center [189, 342] width 141 height 29
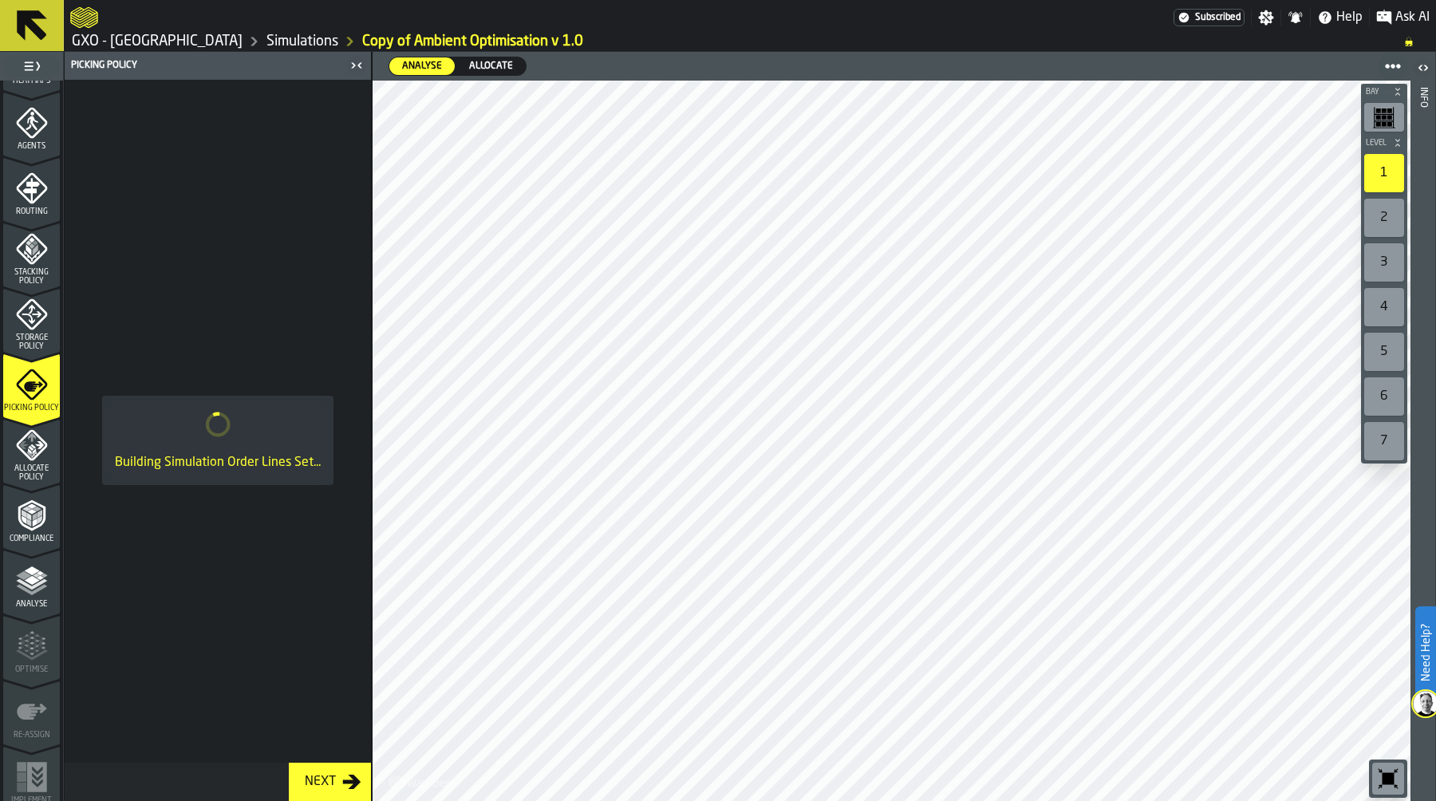
scroll to position [457, 0]
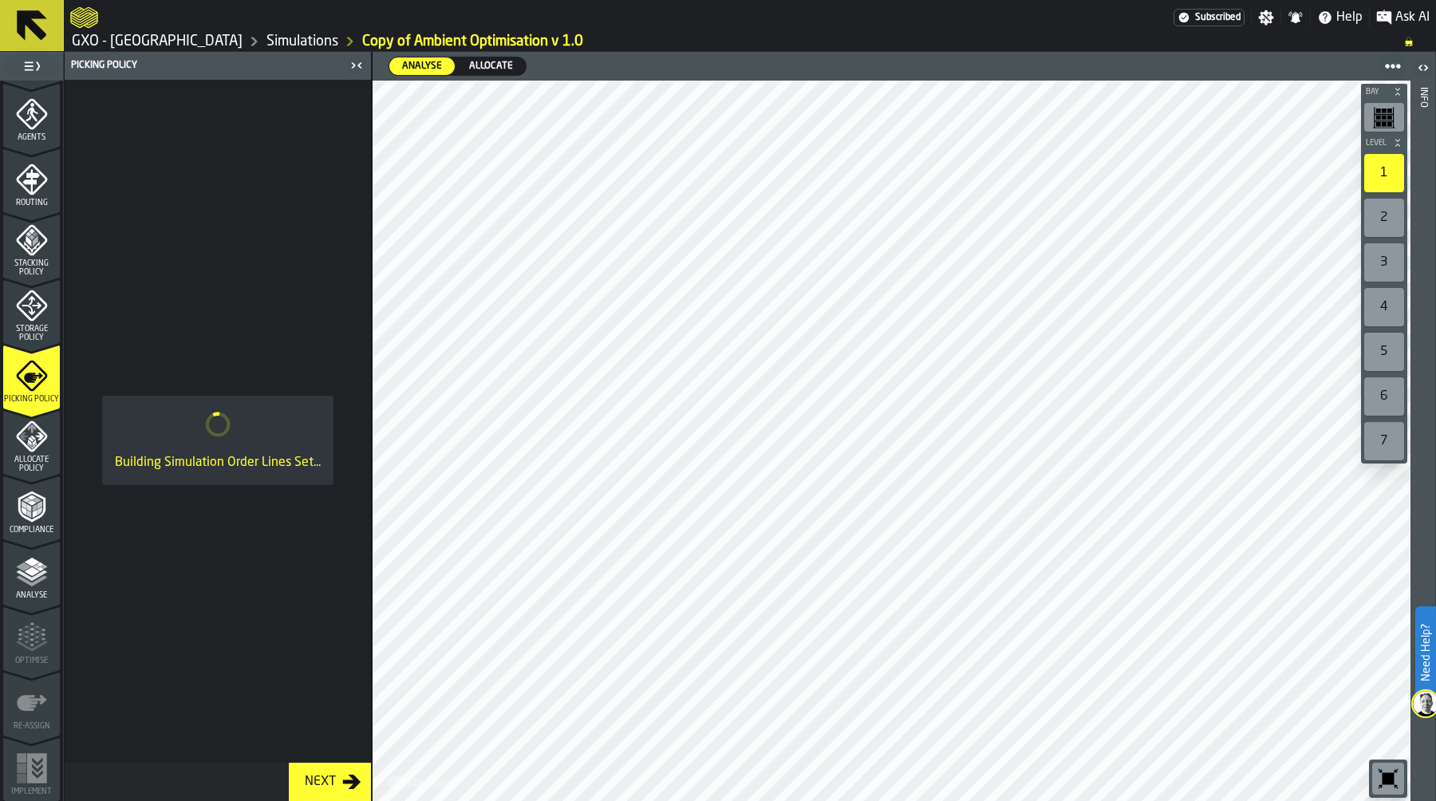
click at [29, 505] on icon "menu Compliance" at bounding box center [32, 507] width 32 height 32
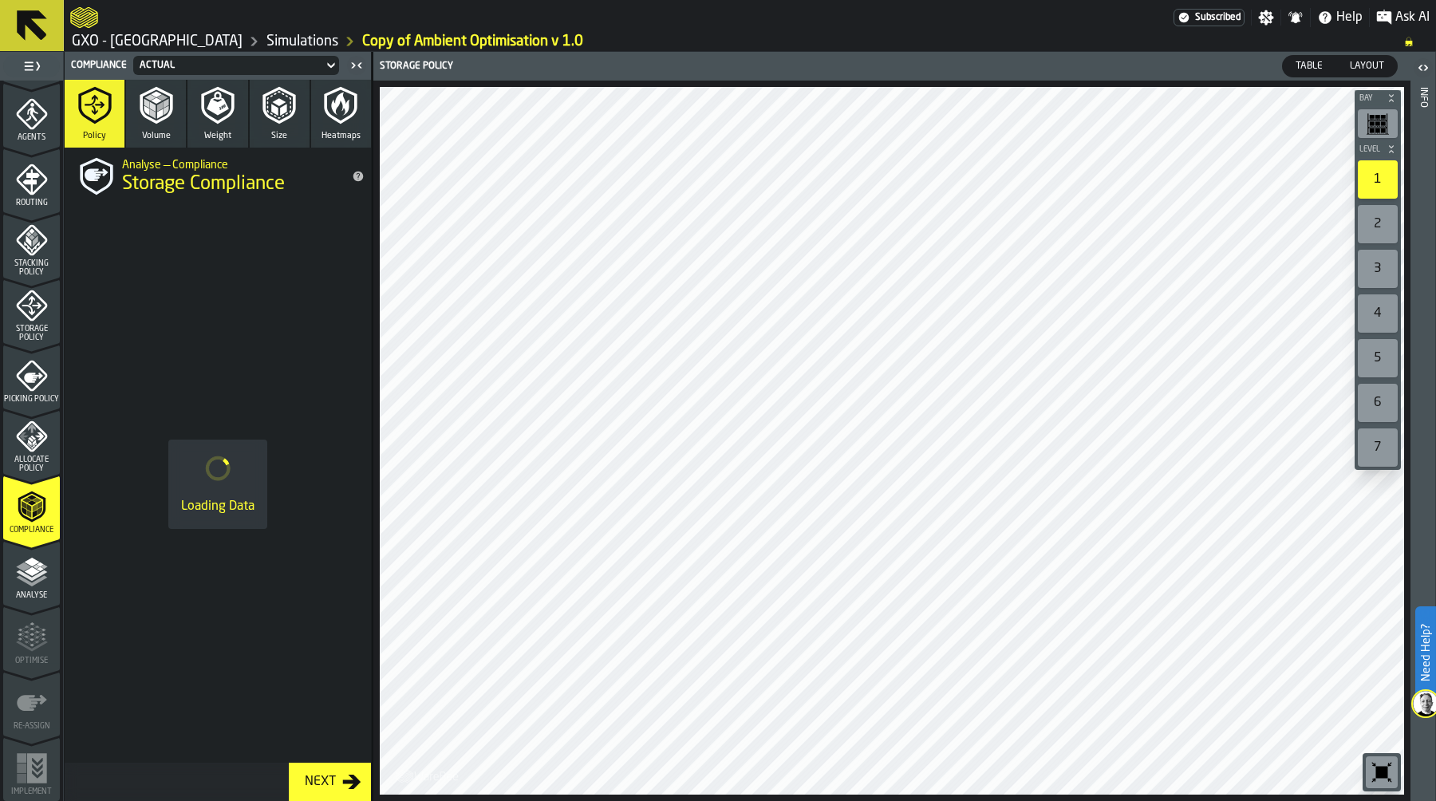
click at [23, 564] on polygon "menu Analyse" at bounding box center [23, 566] width 15 height 9
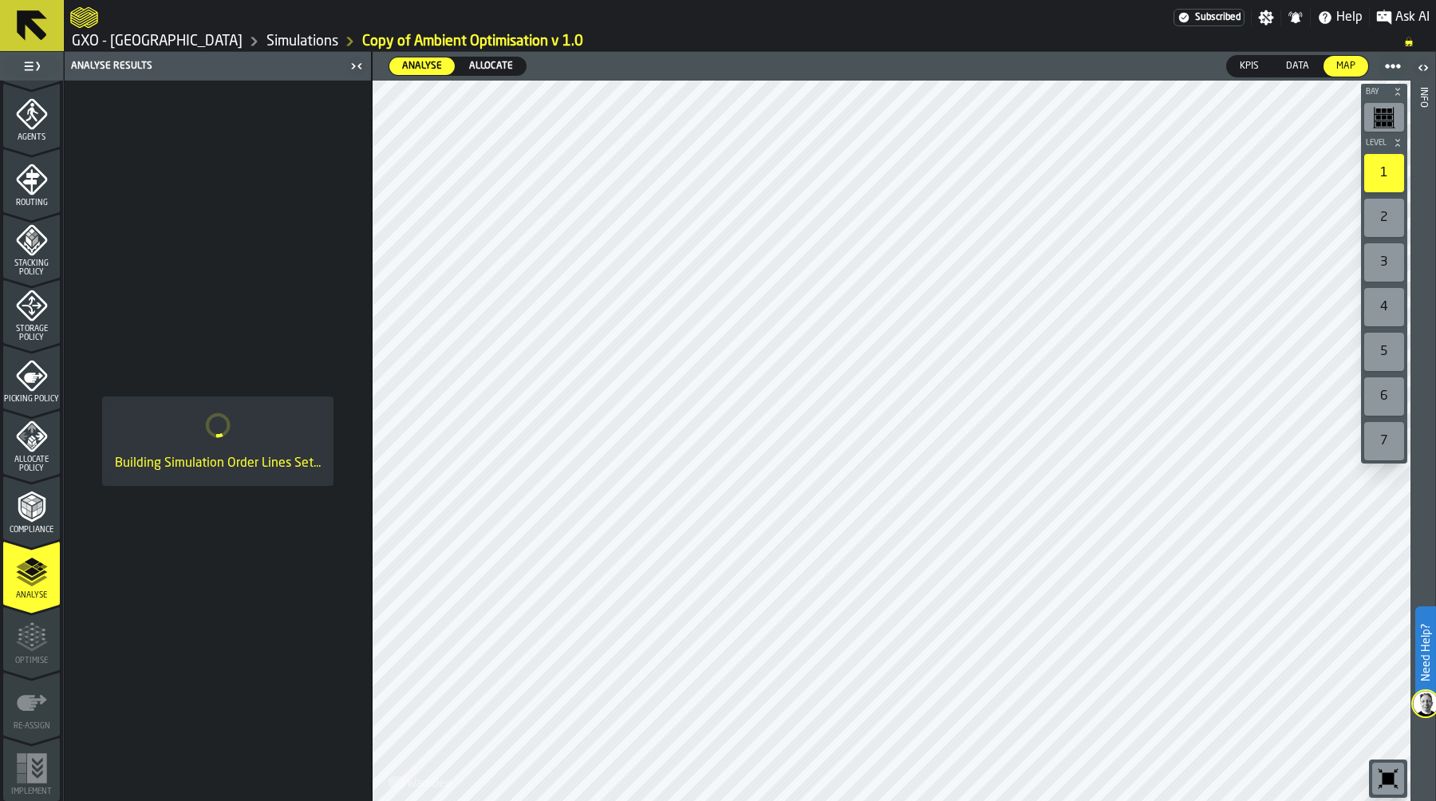
click at [322, 49] on link "Simulations" at bounding box center [302, 42] width 72 height 18
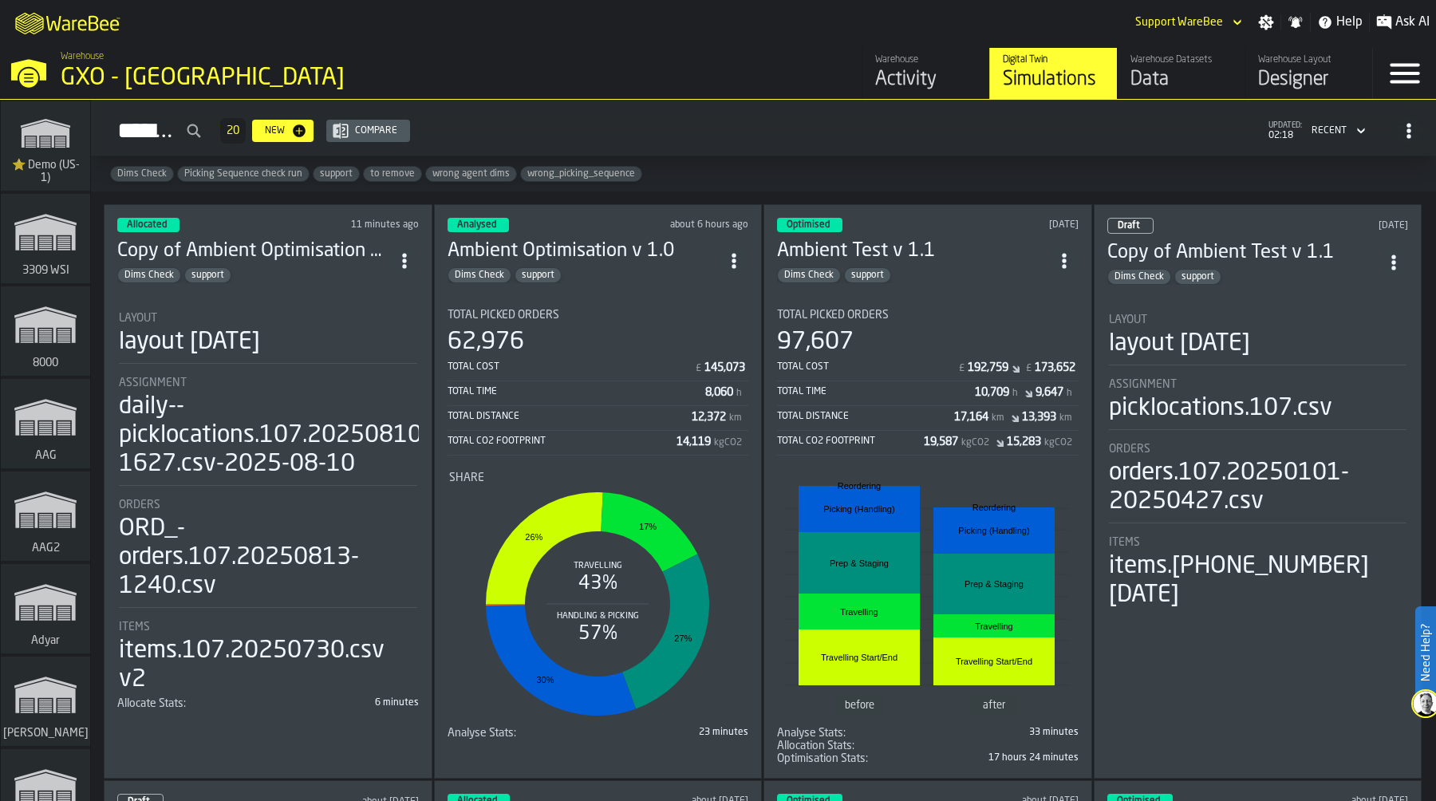
click at [408, 254] on icon "ItemListCard-DashboardItemContainer" at bounding box center [404, 261] width 16 height 16
click at [376, 364] on div "Duplicate" at bounding box center [370, 366] width 83 height 19
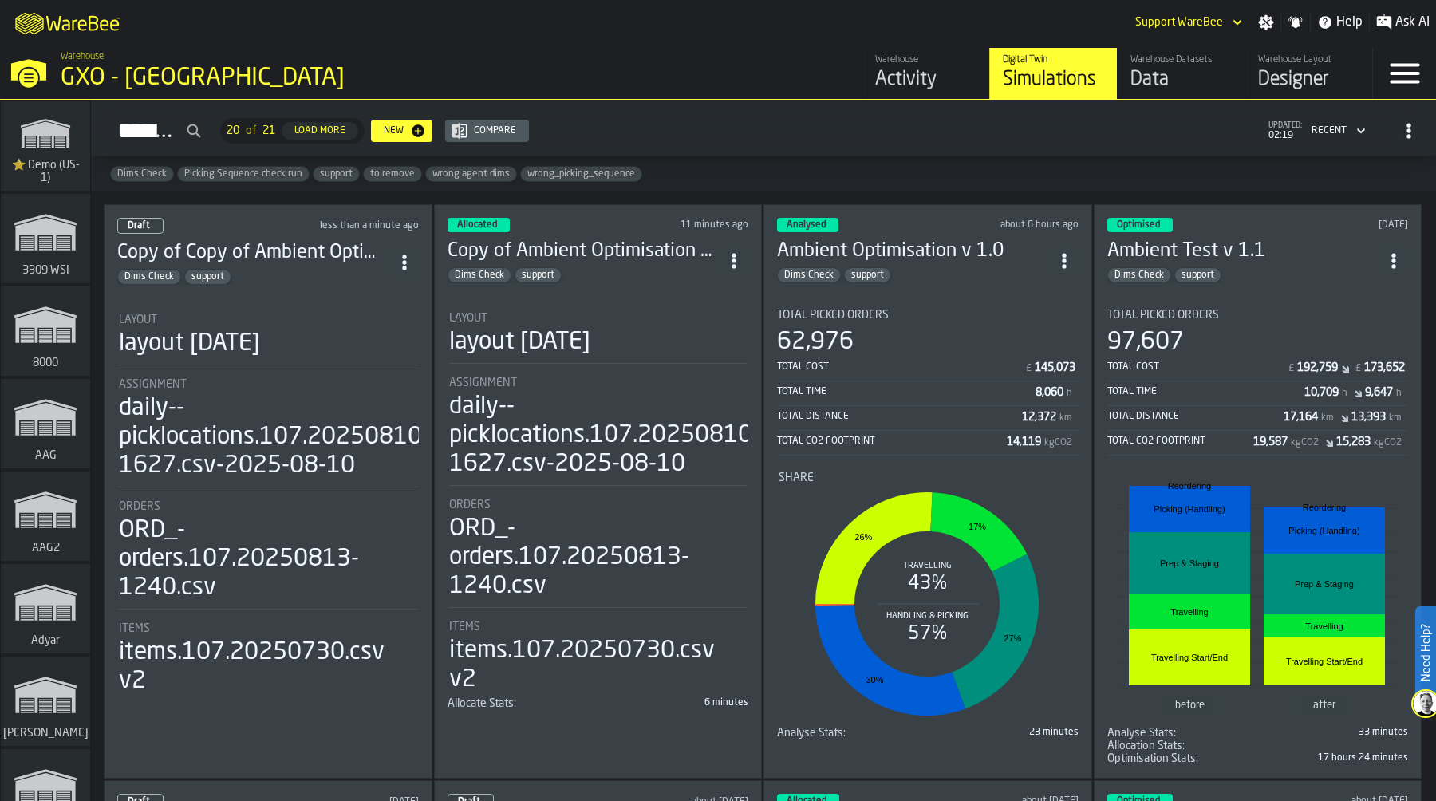
click at [260, 345] on div "layout [DATE]" at bounding box center [189, 343] width 141 height 29
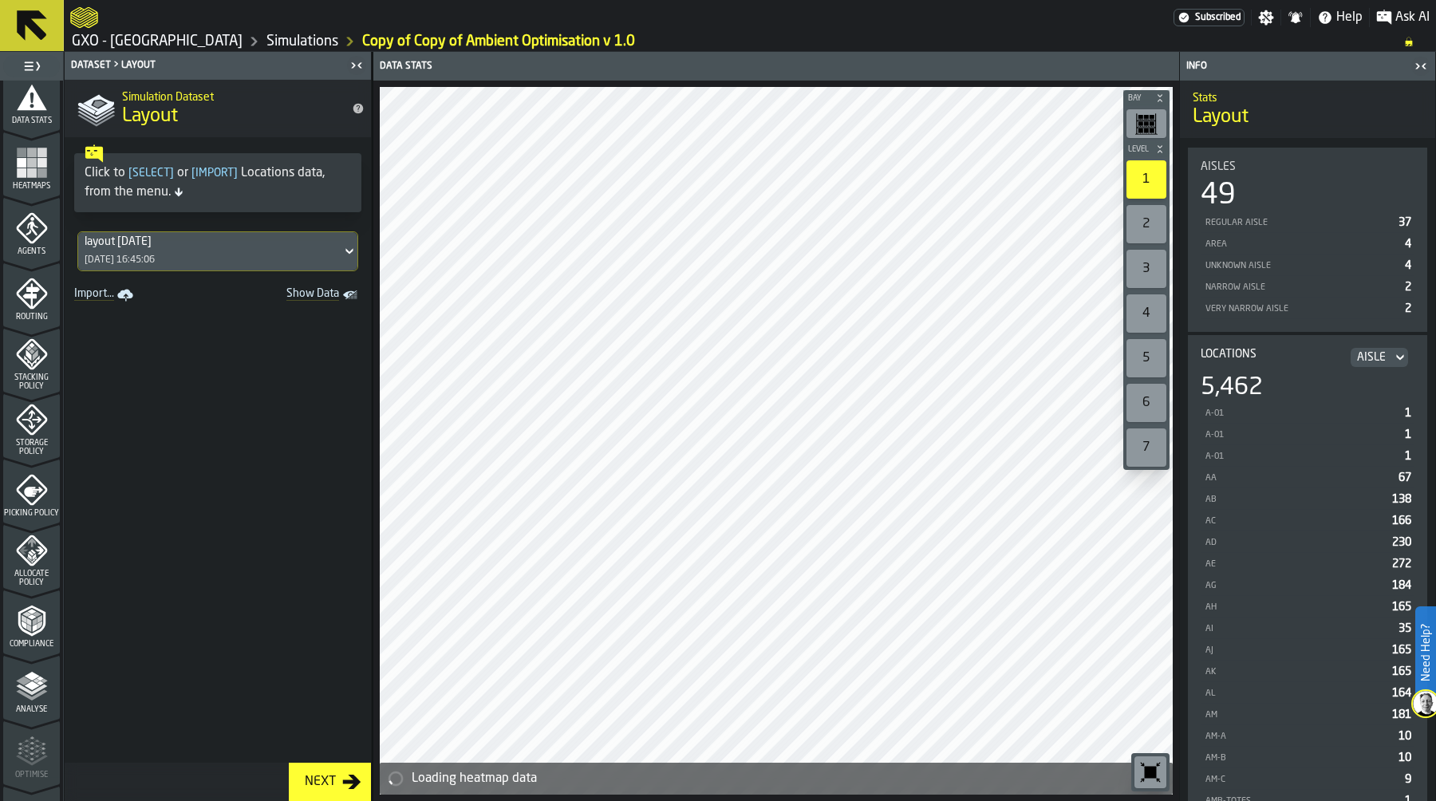
scroll to position [425, 0]
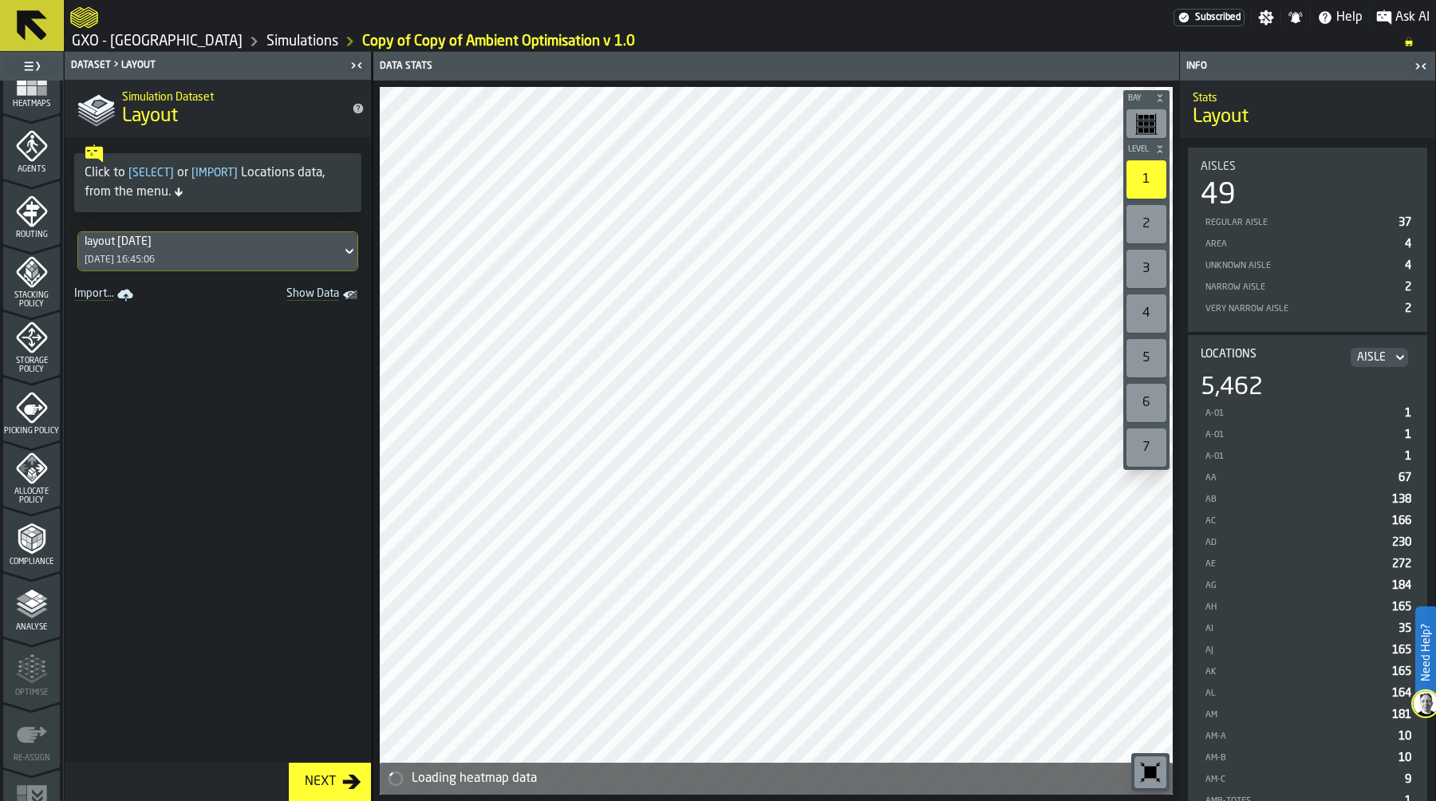
click at [35, 419] on div "Picking Policy" at bounding box center [31, 414] width 57 height 44
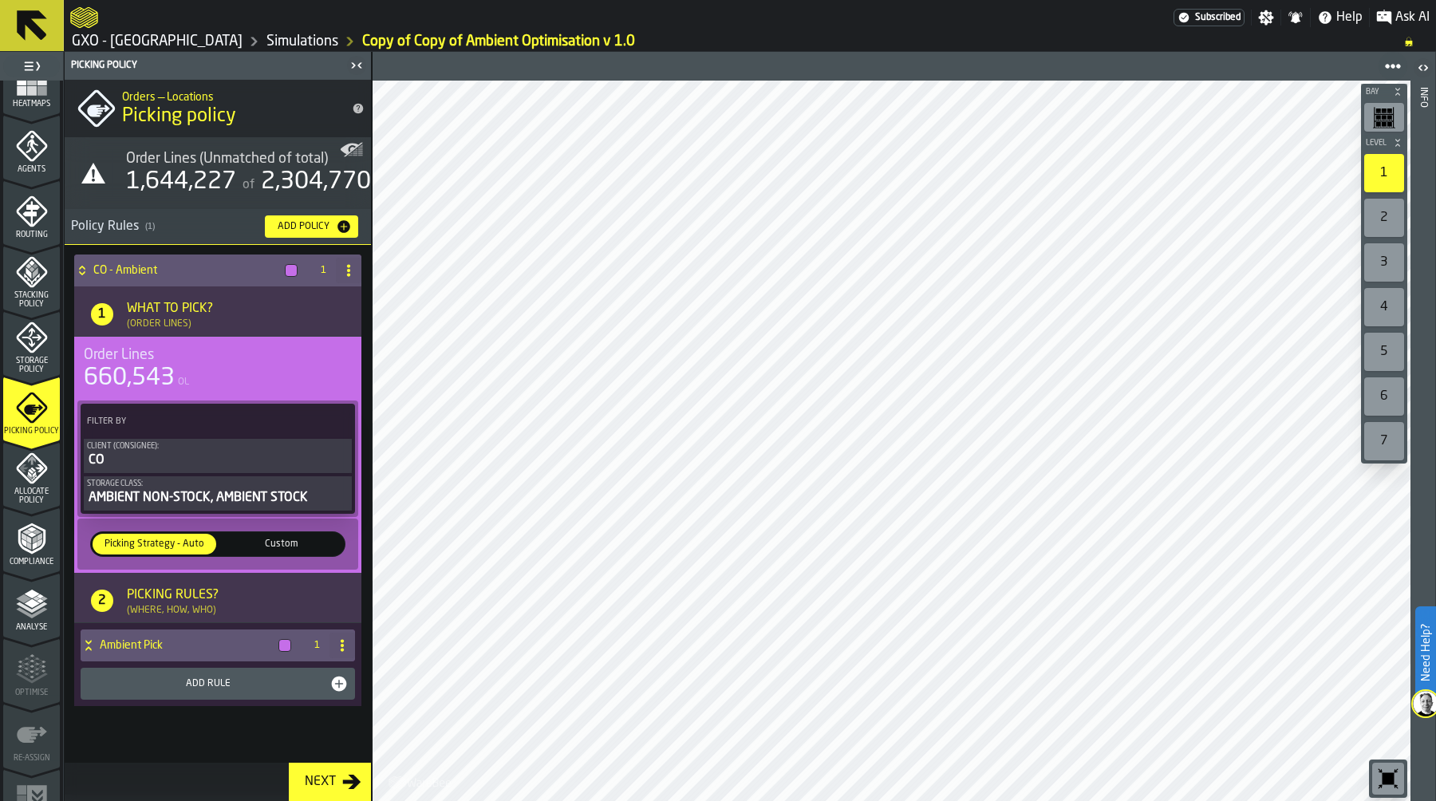
click at [33, 485] on div "Allocate Policy" at bounding box center [31, 478] width 57 height 53
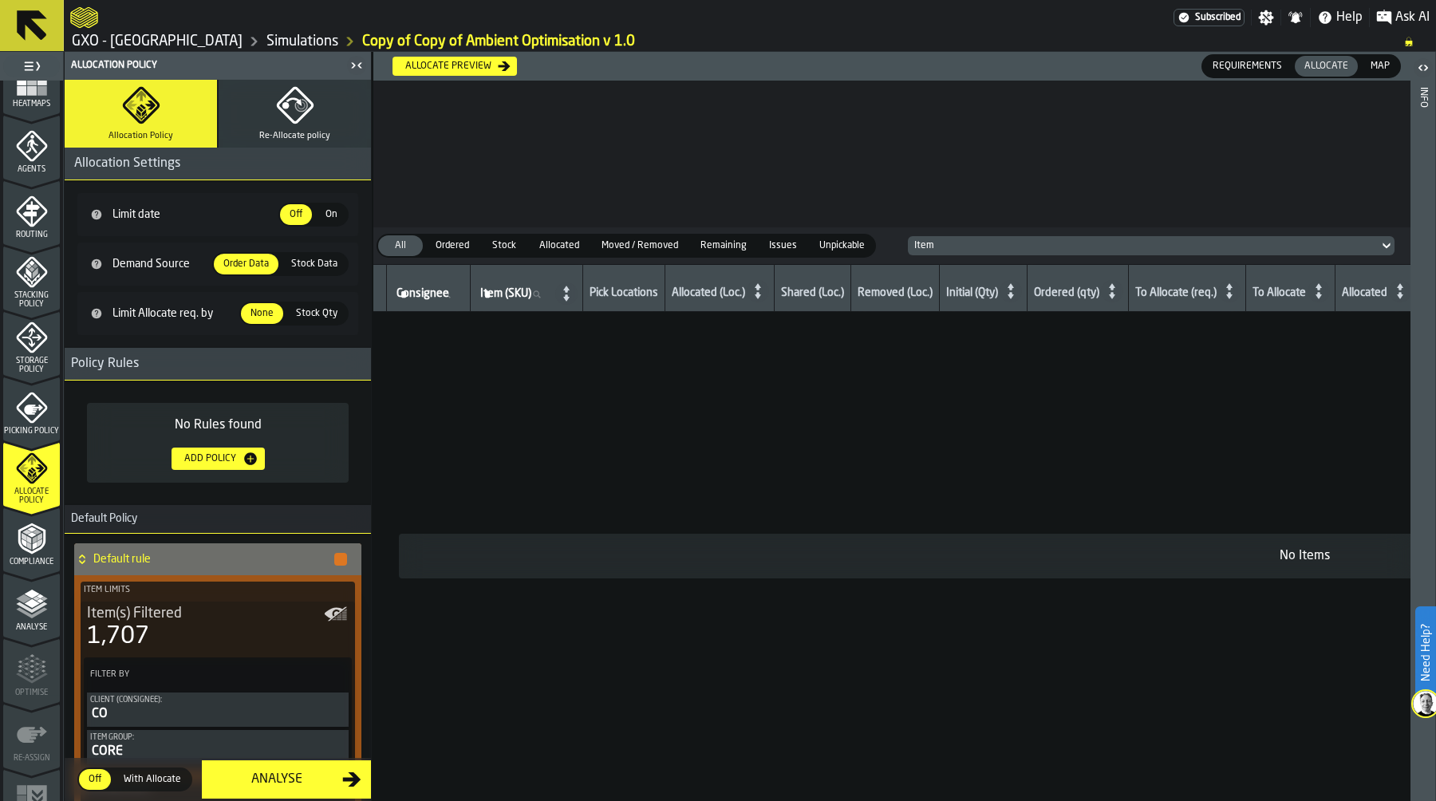
click at [26, 550] on icon "menu Compliance" at bounding box center [31, 537] width 27 height 31
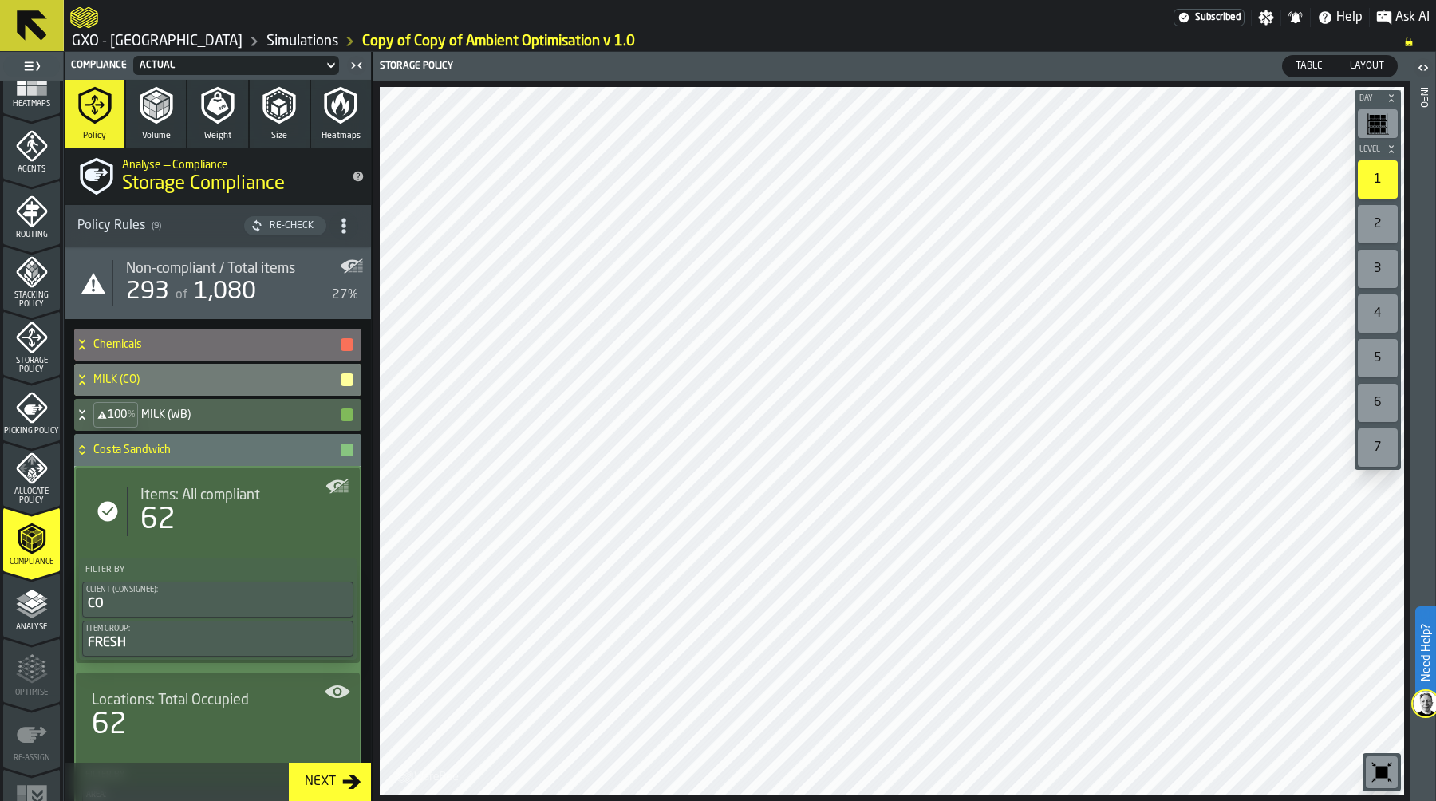
click at [28, 472] on polygon "menu Allocate Policy" at bounding box center [30, 474] width 4 height 6
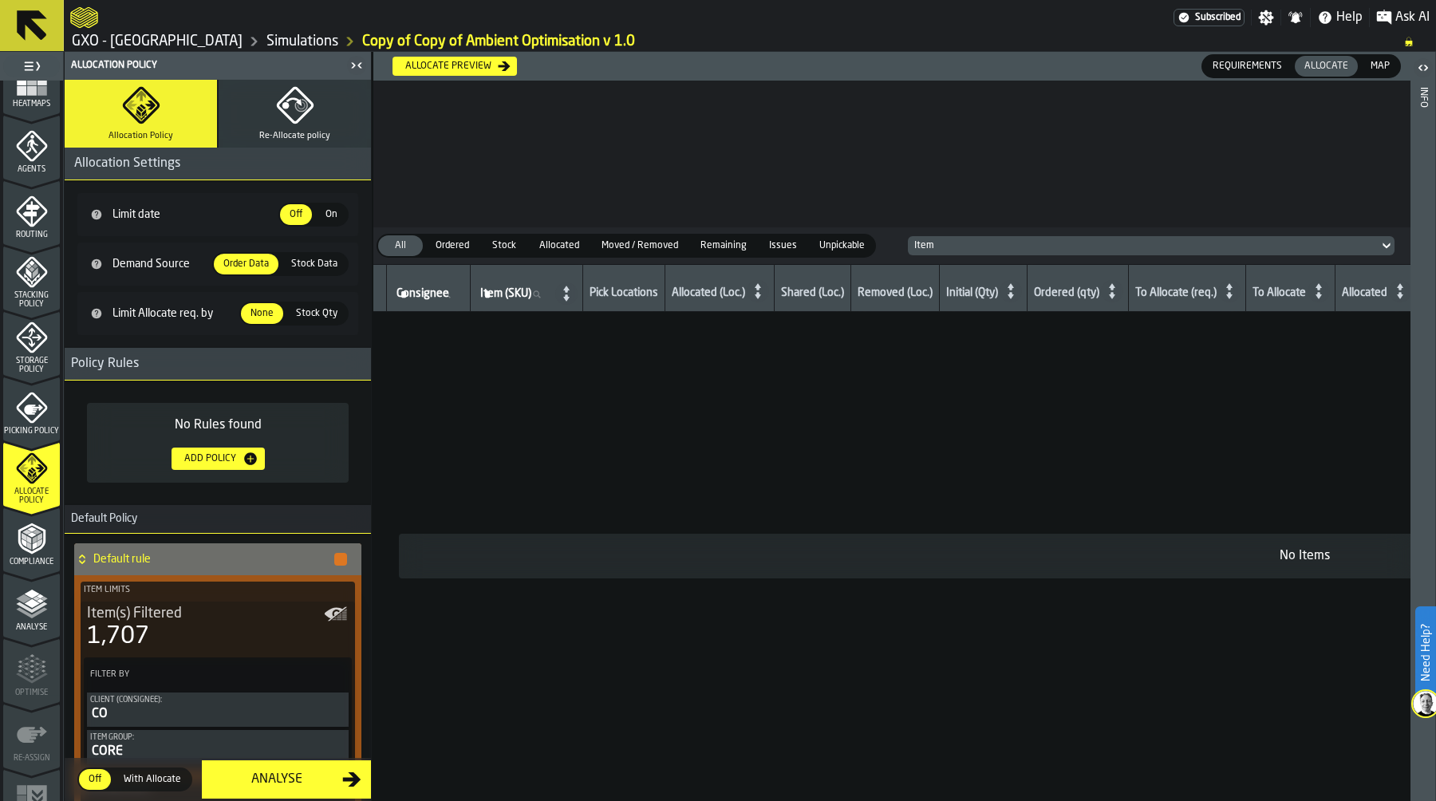
click at [459, 64] on div "Allocate preview" at bounding box center [448, 66] width 99 height 11
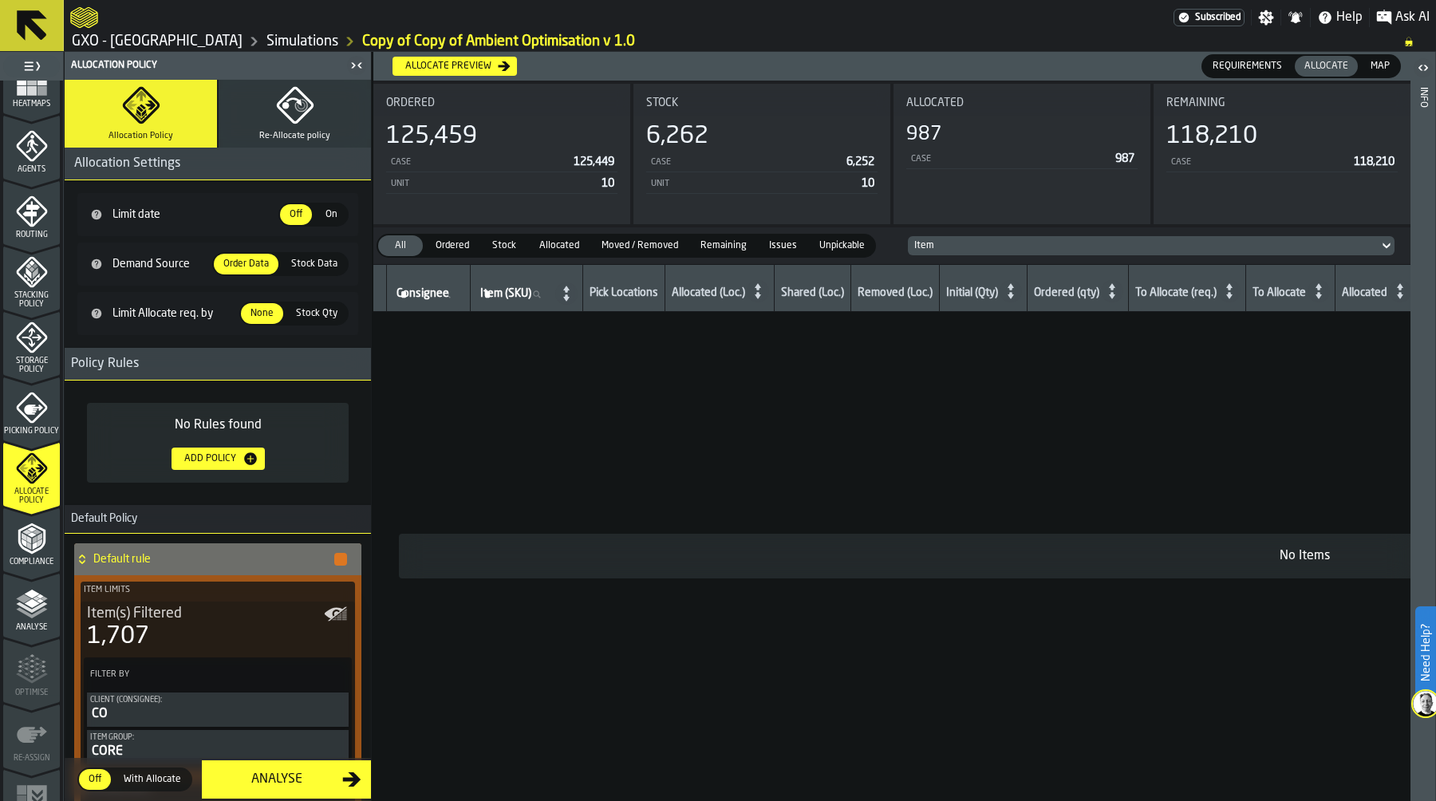
click at [1379, 62] on span "Map" at bounding box center [1380, 66] width 32 height 14
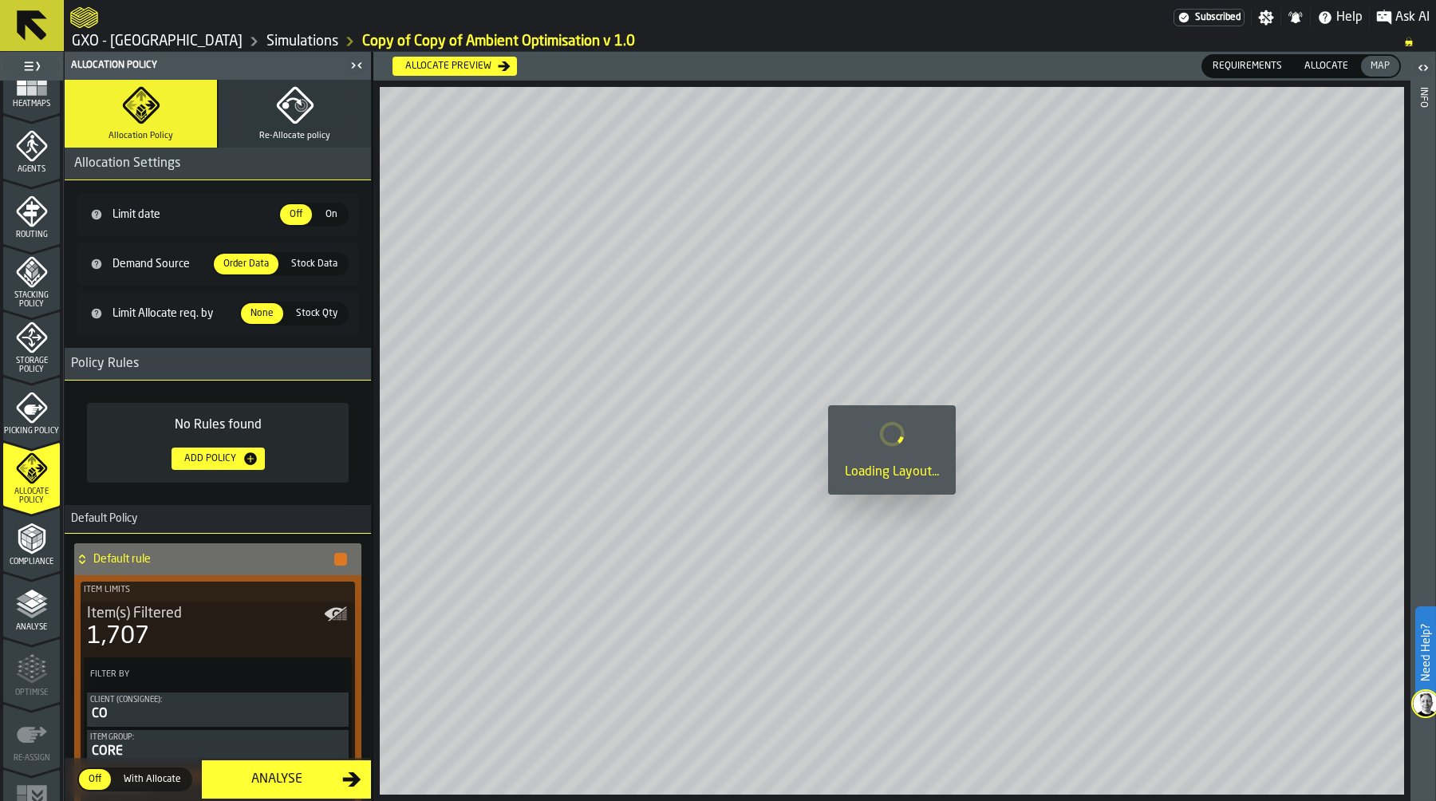
click at [1322, 66] on span "Allocate" at bounding box center [1326, 66] width 57 height 14
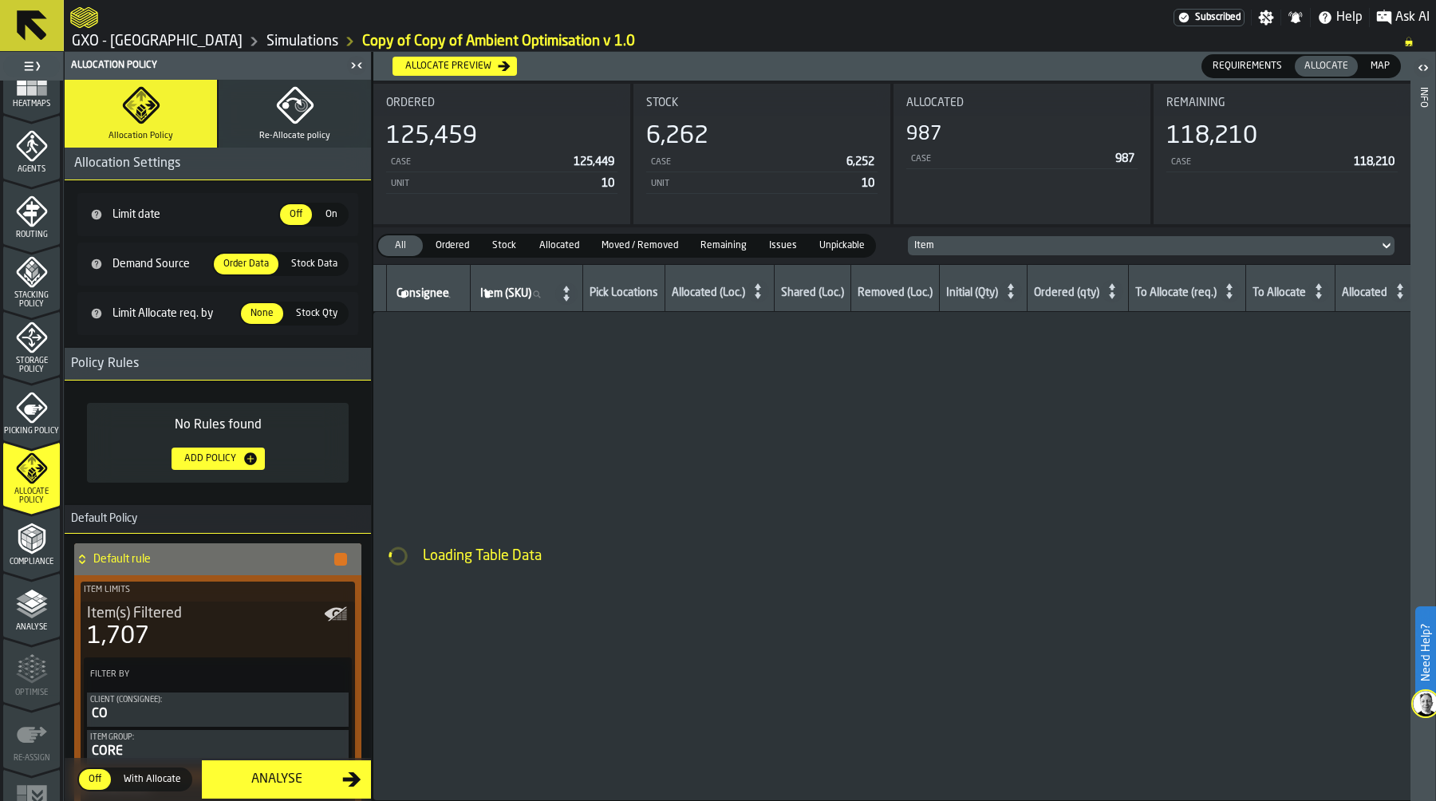
click at [148, 775] on span "With Allocate" at bounding box center [152, 779] width 70 height 14
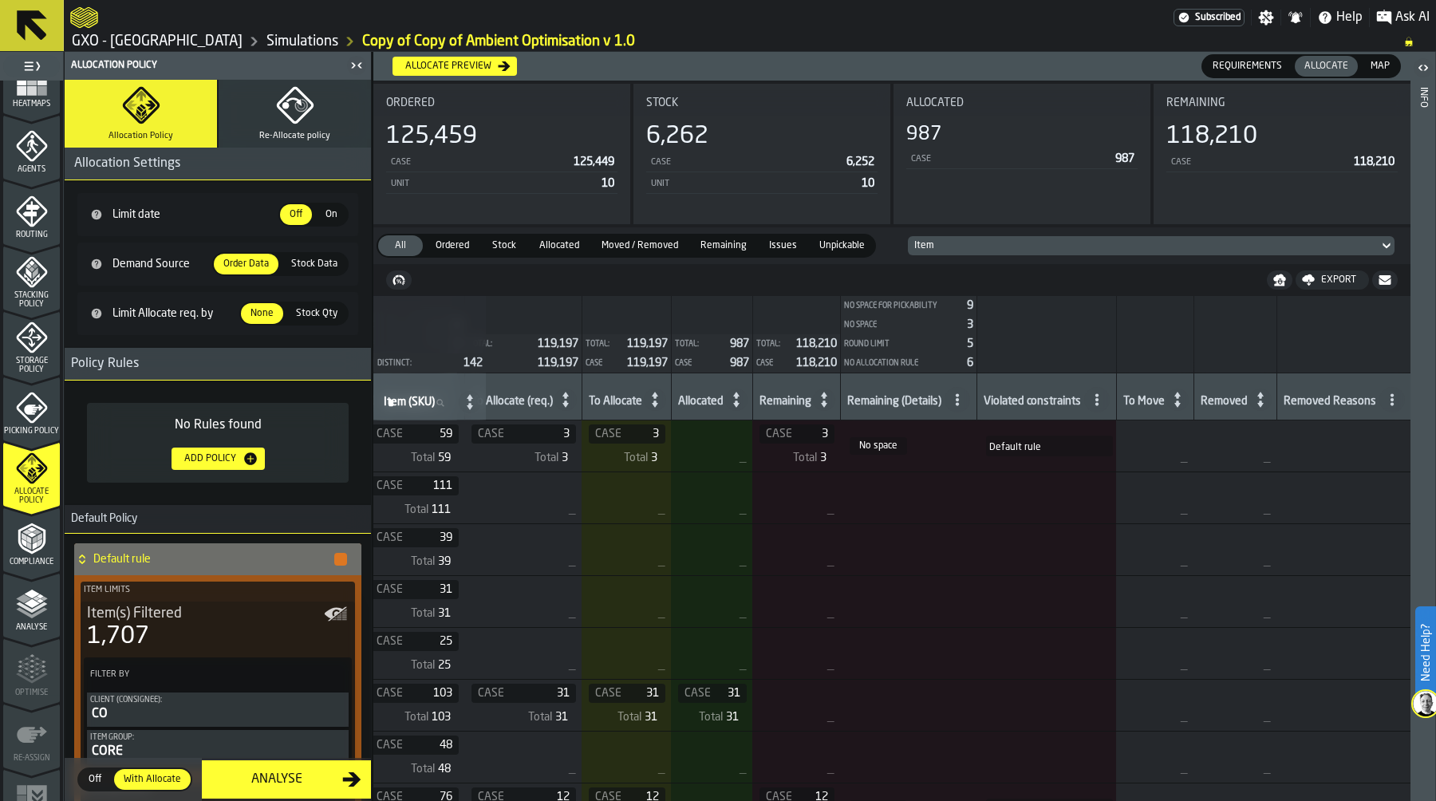
scroll to position [0, 676]
click at [964, 392] on span at bounding box center [951, 400] width 26 height 26
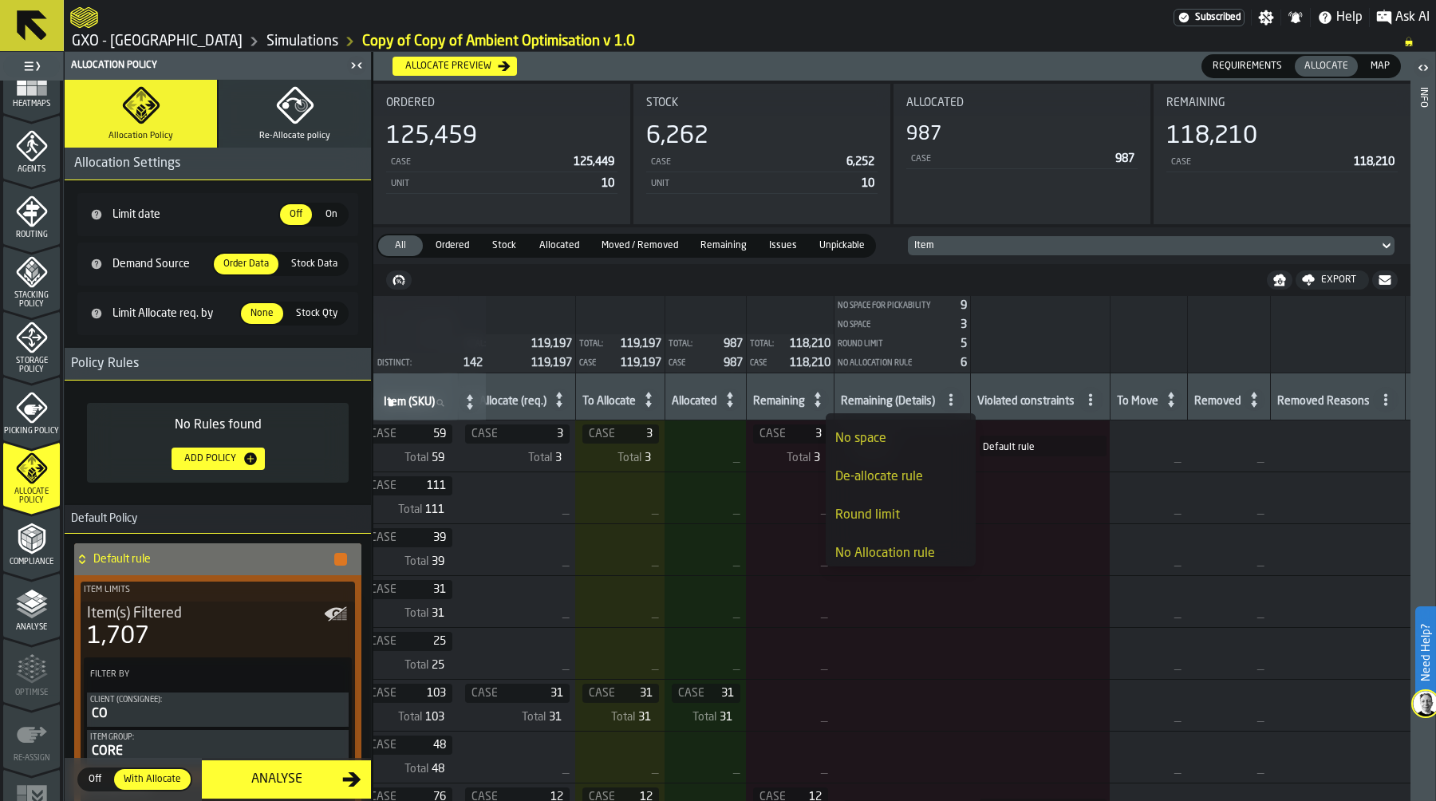
scroll to position [115, 0]
click at [924, 502] on div "No Allocation rule" at bounding box center [900, 508] width 131 height 19
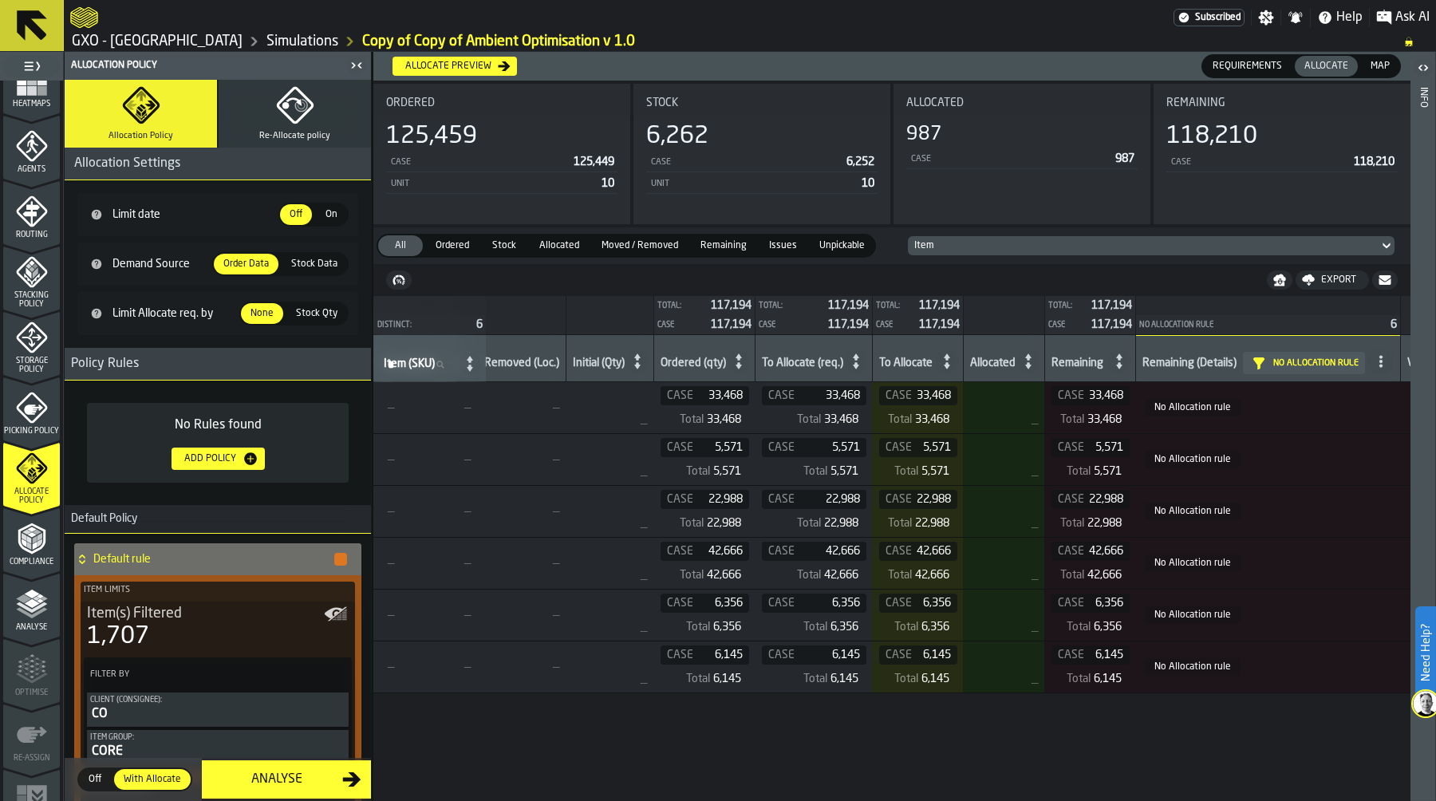
scroll to position [0, 0]
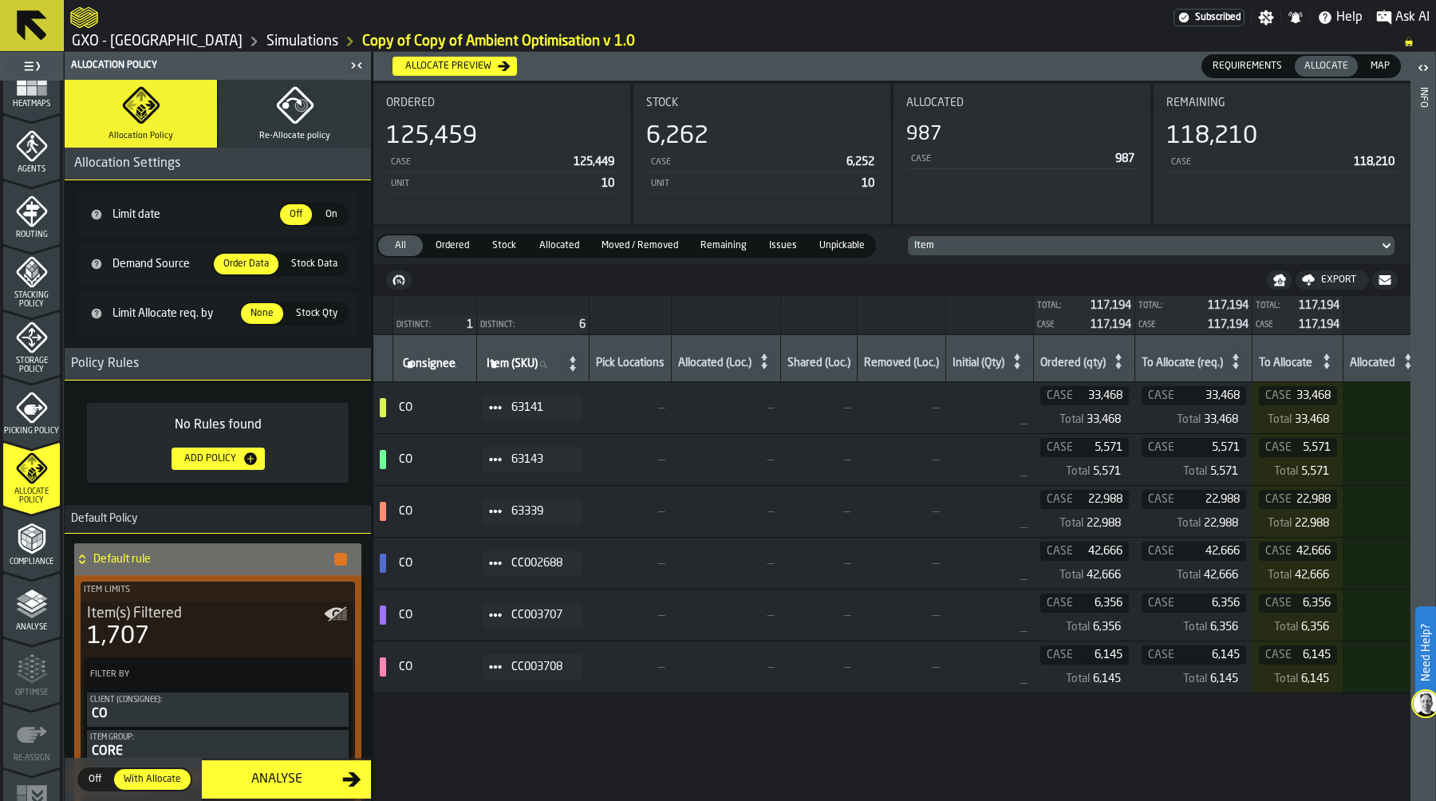
click at [491, 412] on span at bounding box center [496, 408] width 26 height 26
click at [560, 438] on div "Show Assignment" at bounding box center [537, 436] width 83 height 10
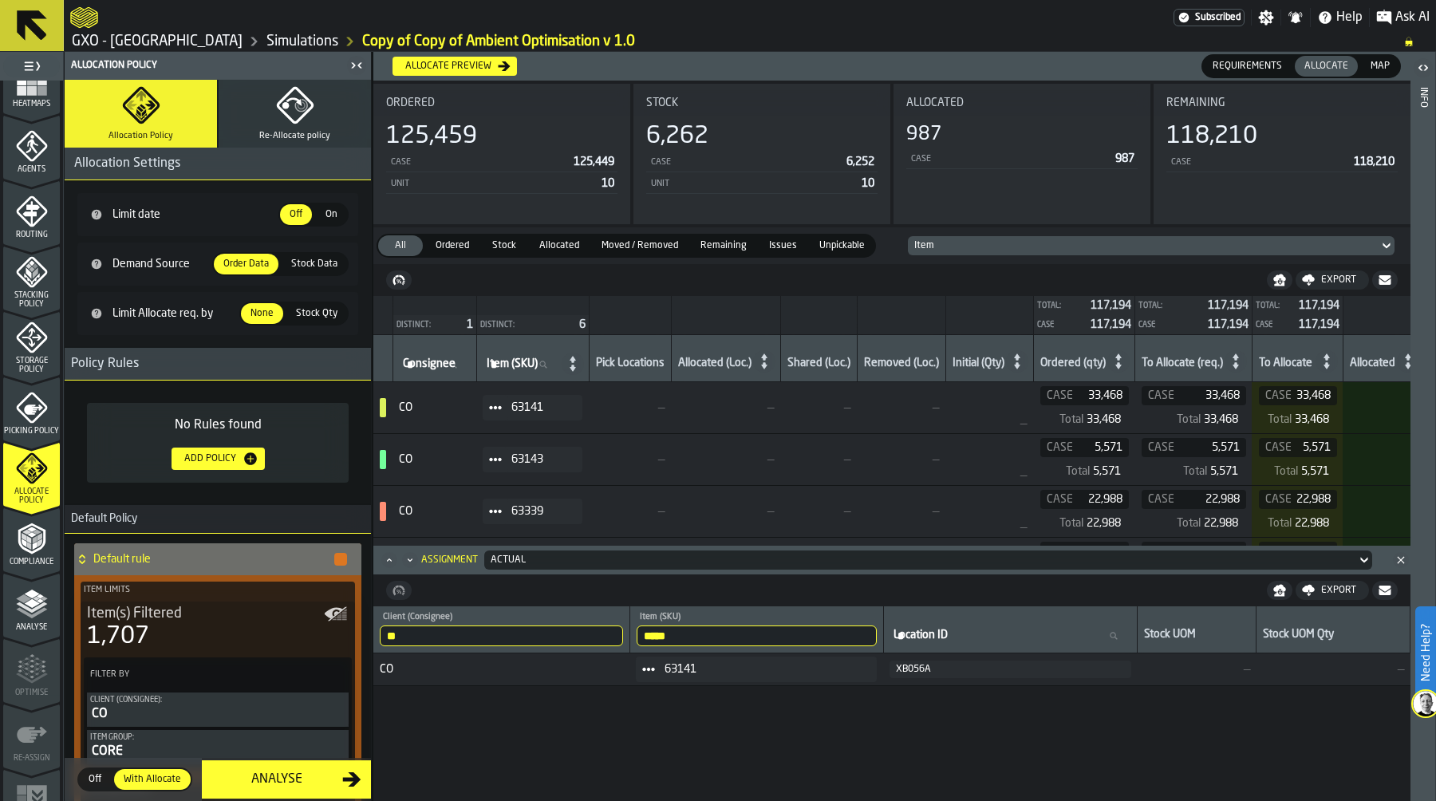
click at [291, 101] on icon "button" at bounding box center [295, 105] width 38 height 38
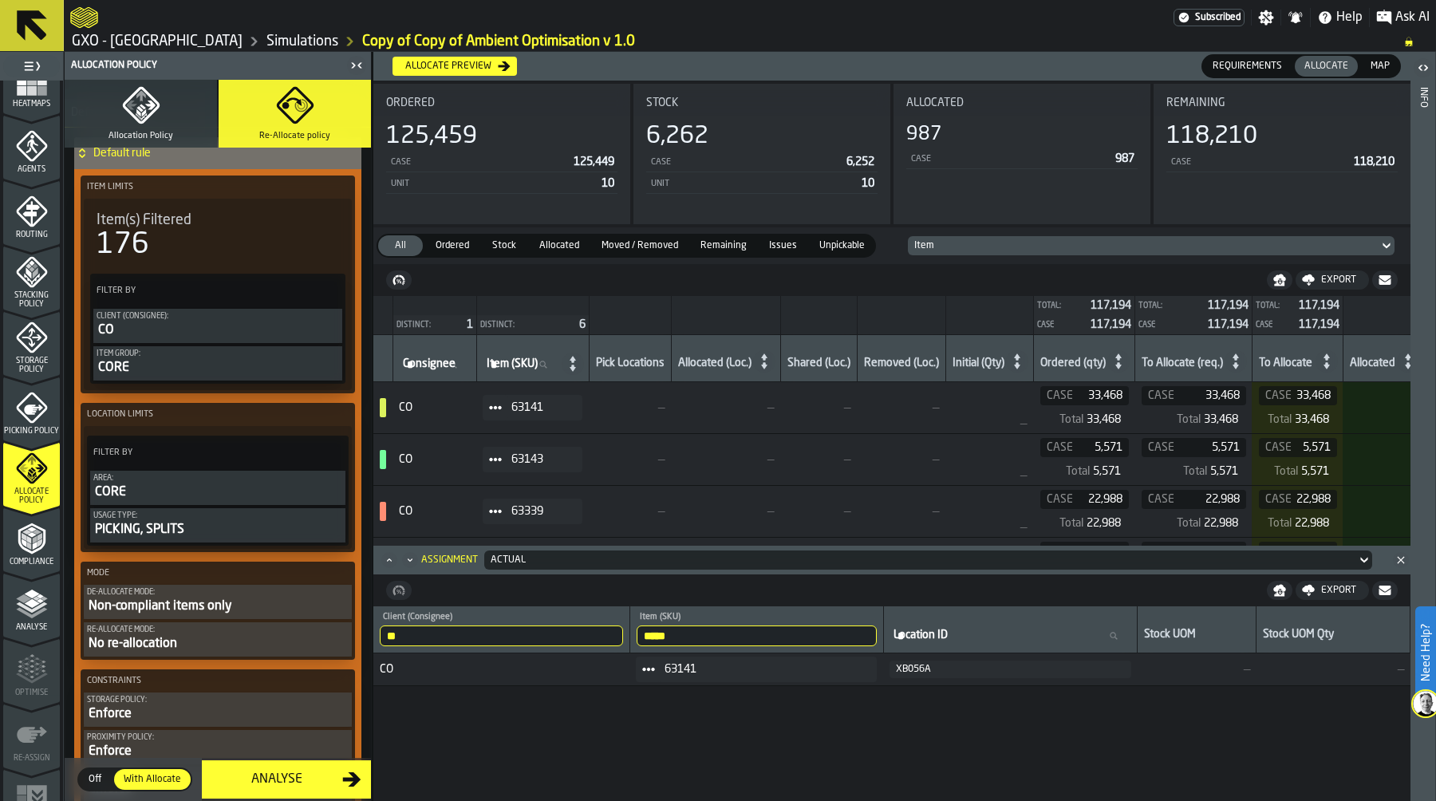
scroll to position [207, 0]
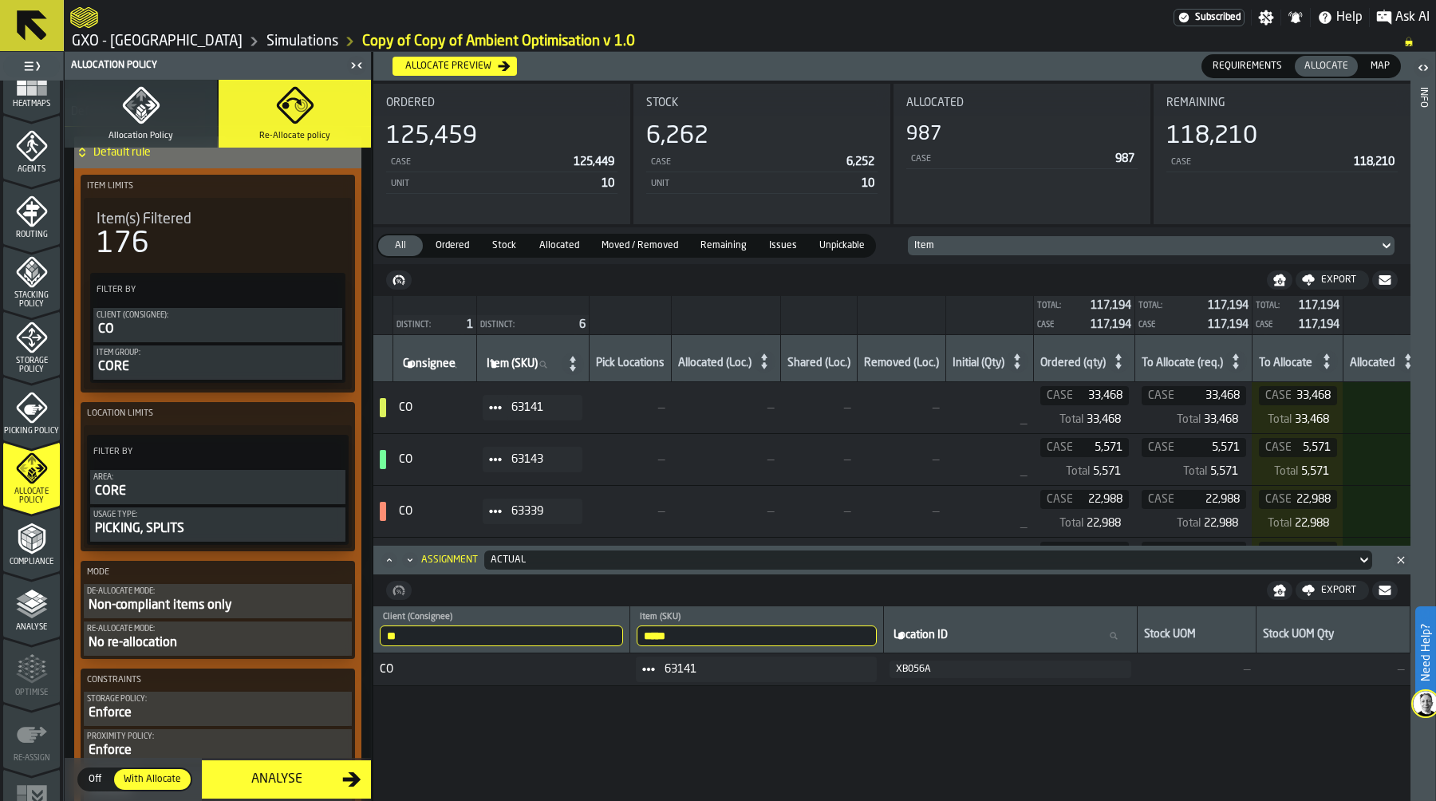
click at [650, 667] on icon at bounding box center [648, 669] width 13 height 13
click at [700, 754] on div "Show Items" at bounding box center [689, 756] width 83 height 10
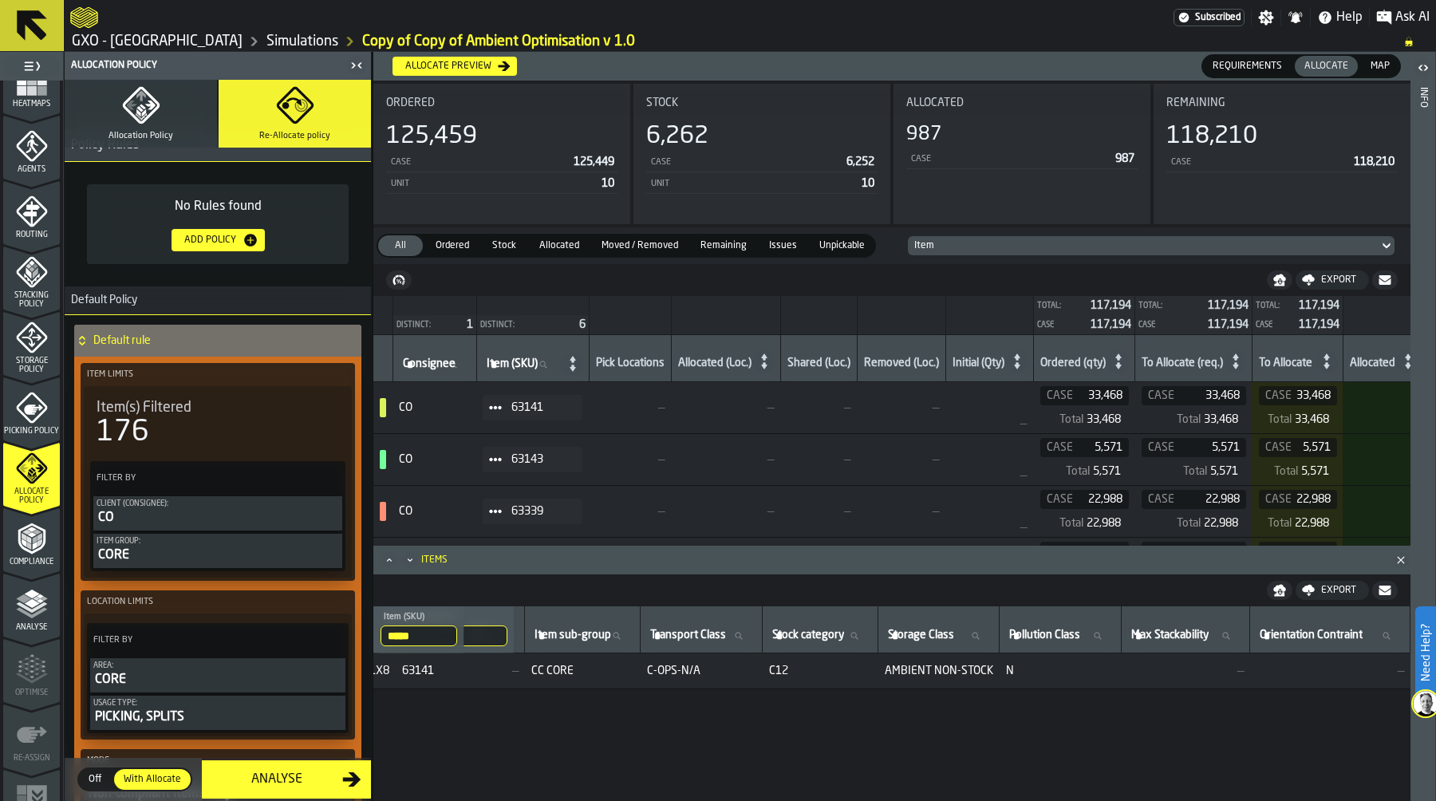
scroll to position [0, 0]
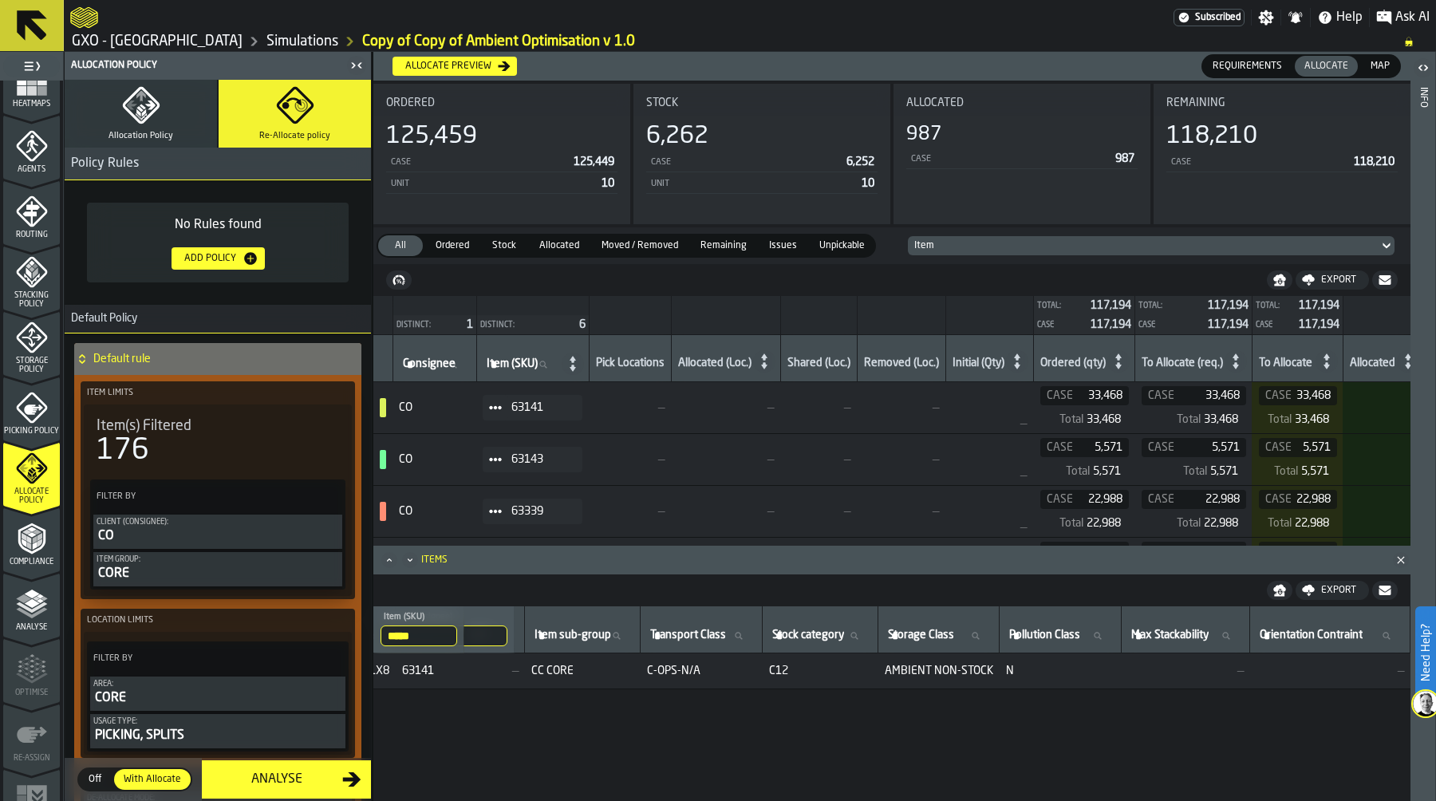
click at [149, 111] on icon "button" at bounding box center [141, 105] width 38 height 38
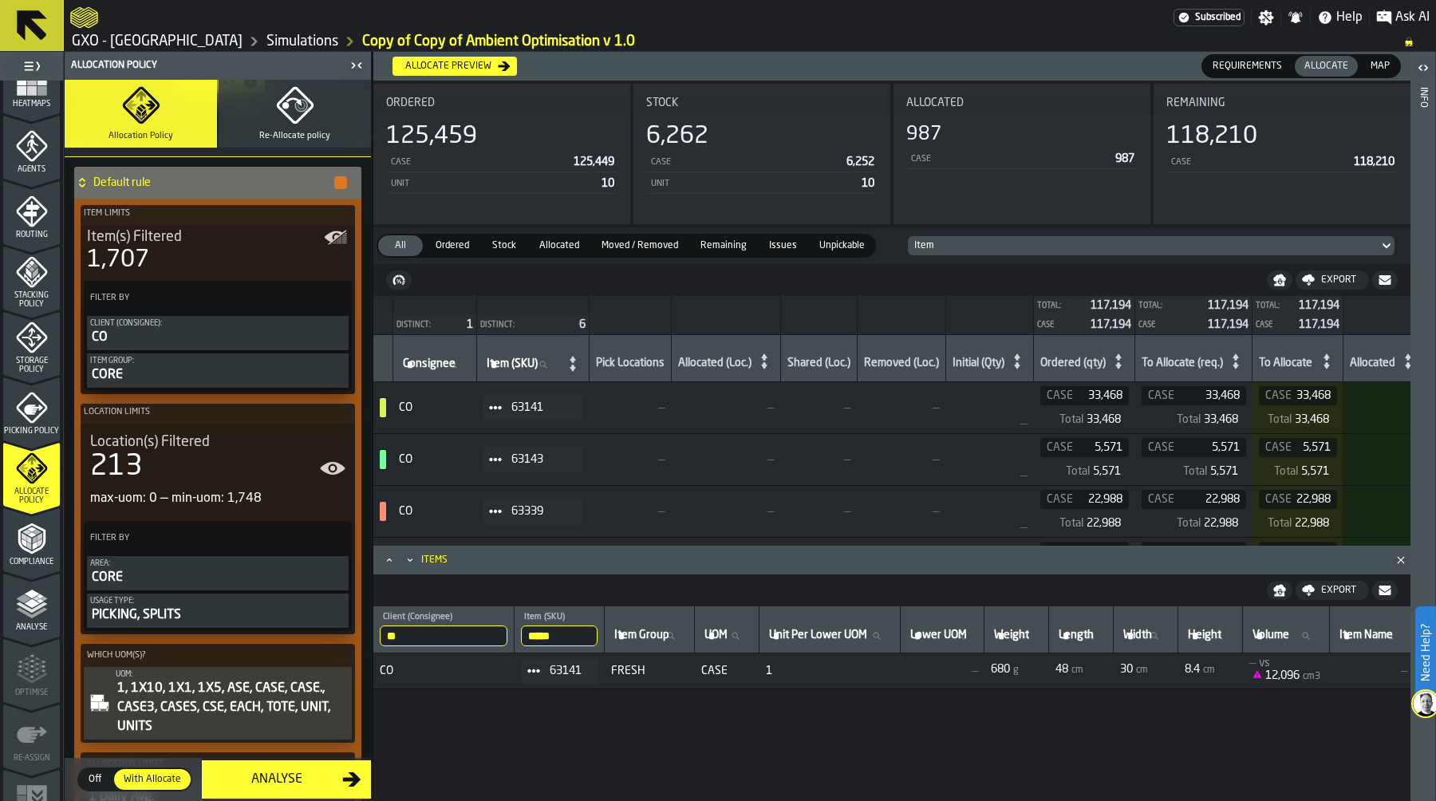
click at [495, 453] on icon at bounding box center [495, 459] width 13 height 13
click at [528, 544] on div "Show Items" at bounding box center [537, 547] width 83 height 10
click at [494, 519] on span at bounding box center [496, 512] width 26 height 26
click at [527, 541] on div "Show Assignment" at bounding box center [537, 539] width 83 height 10
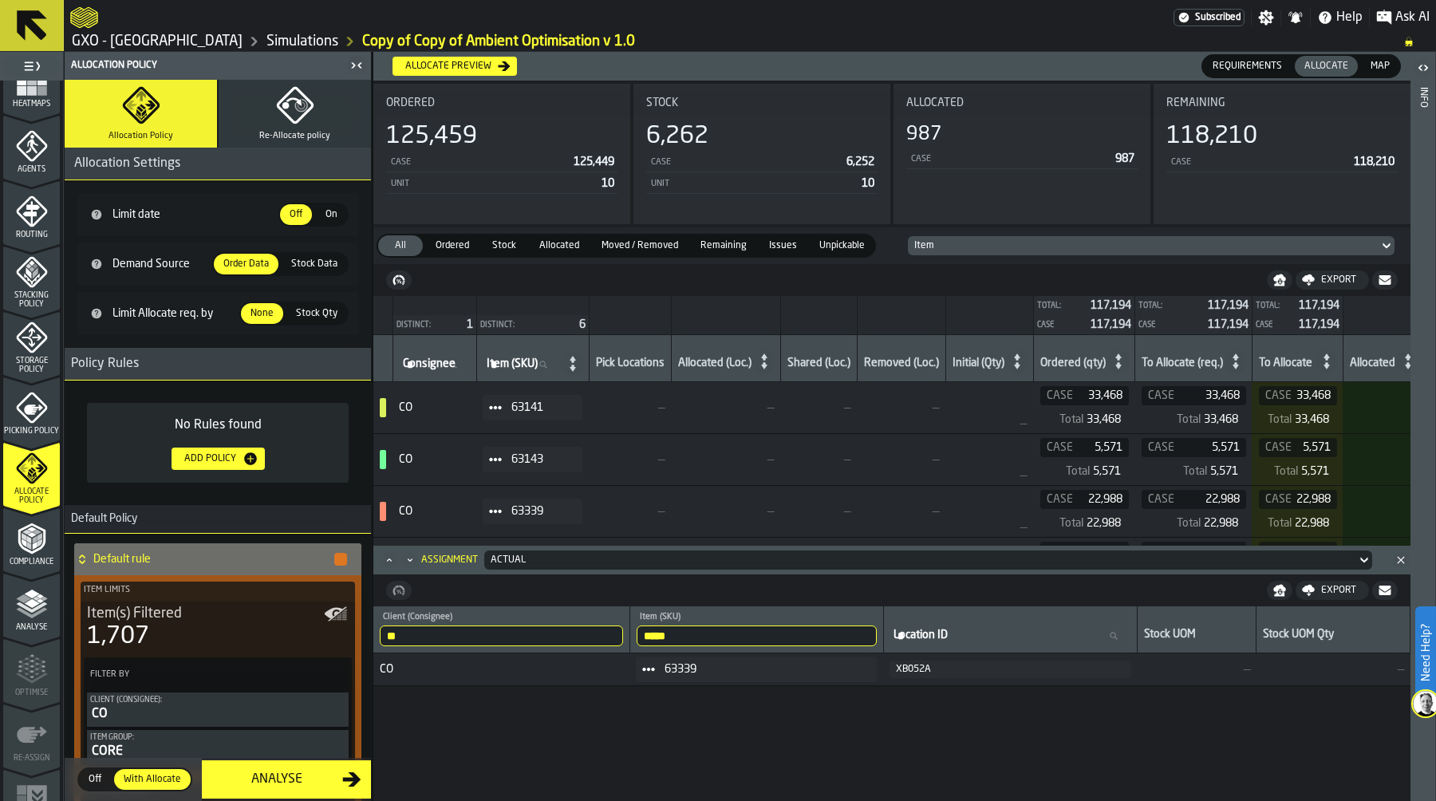
click at [312, 93] on button "Re-Allocate policy" at bounding box center [295, 114] width 152 height 68
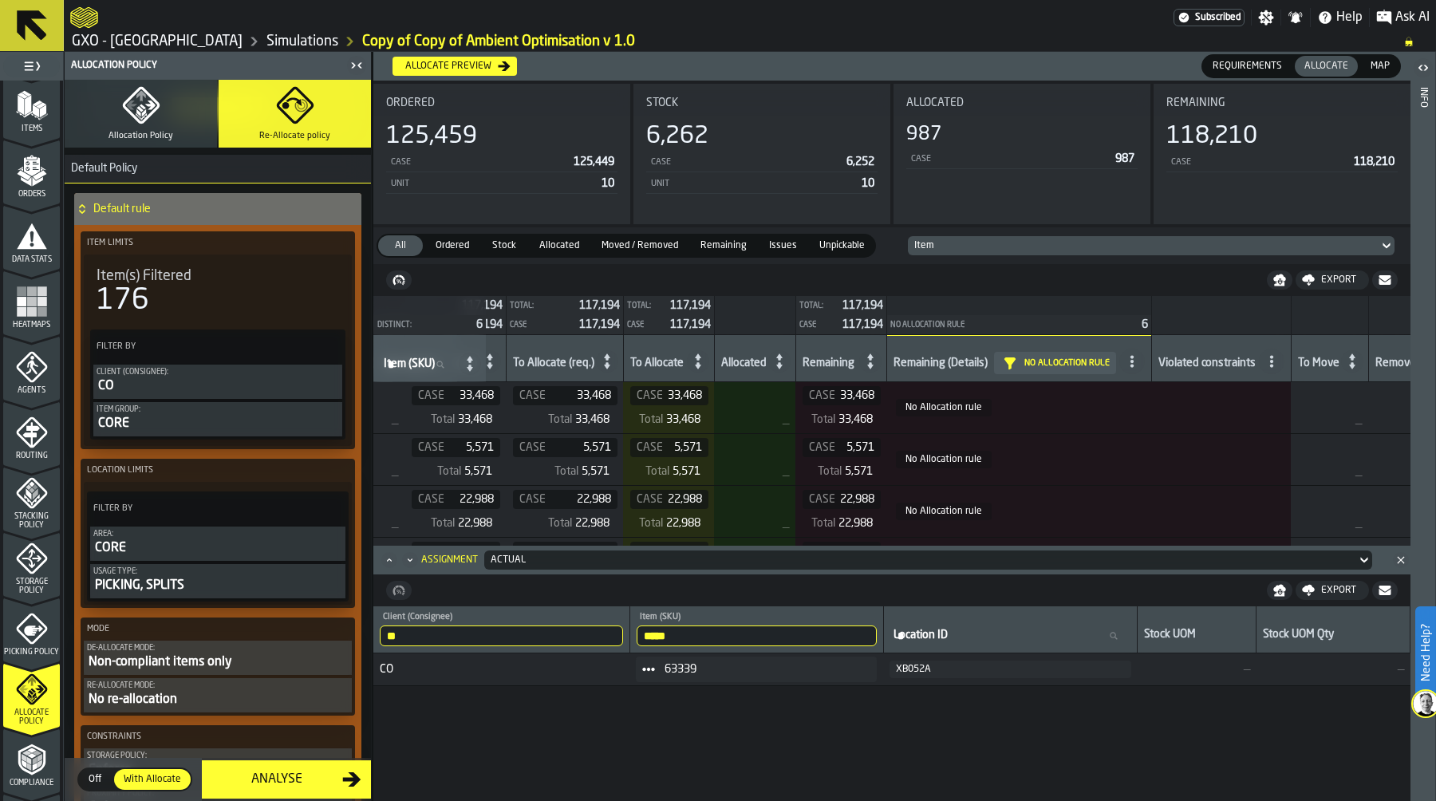
scroll to position [35, 0]
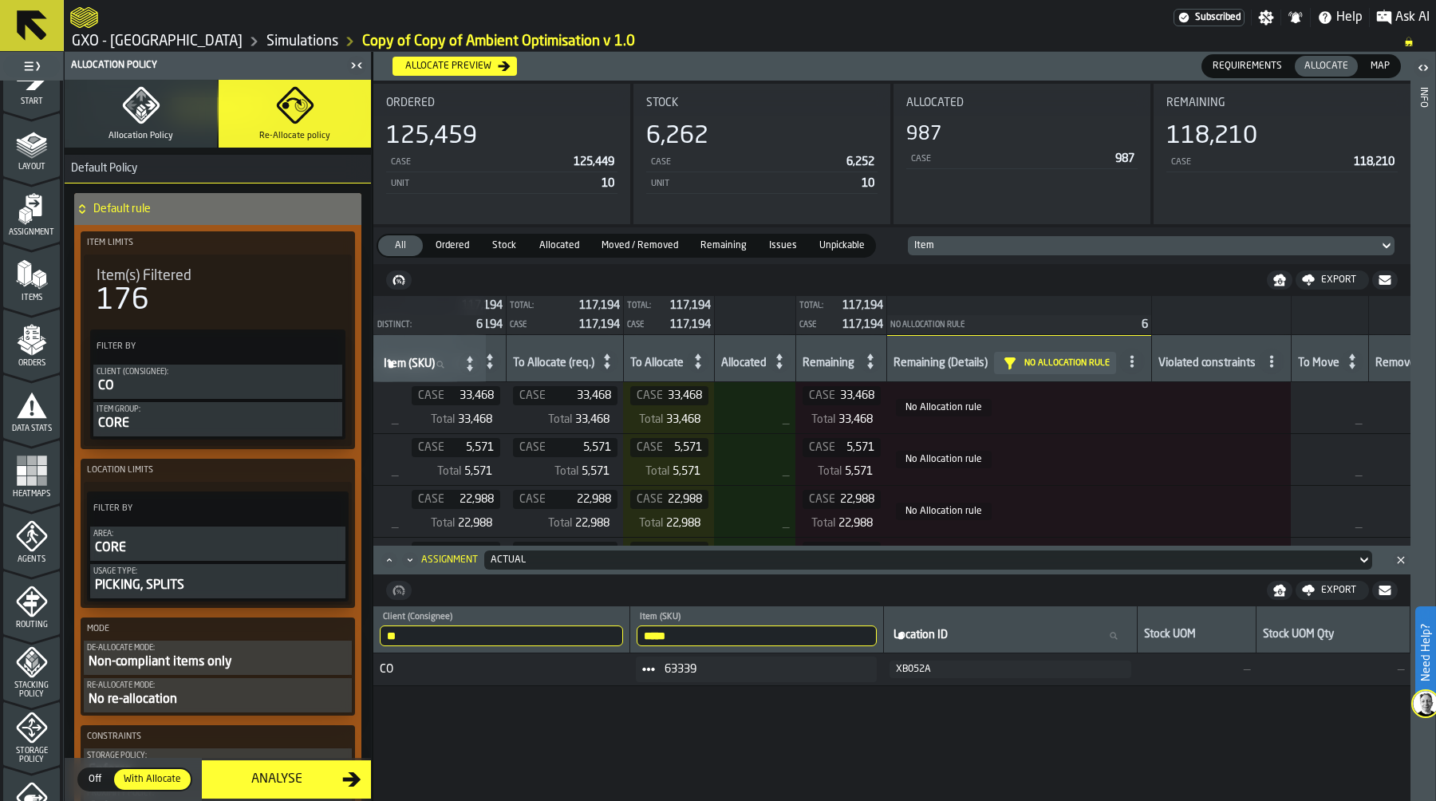
click at [31, 483] on rect "menu Heatmaps" at bounding box center [32, 480] width 10 height 10
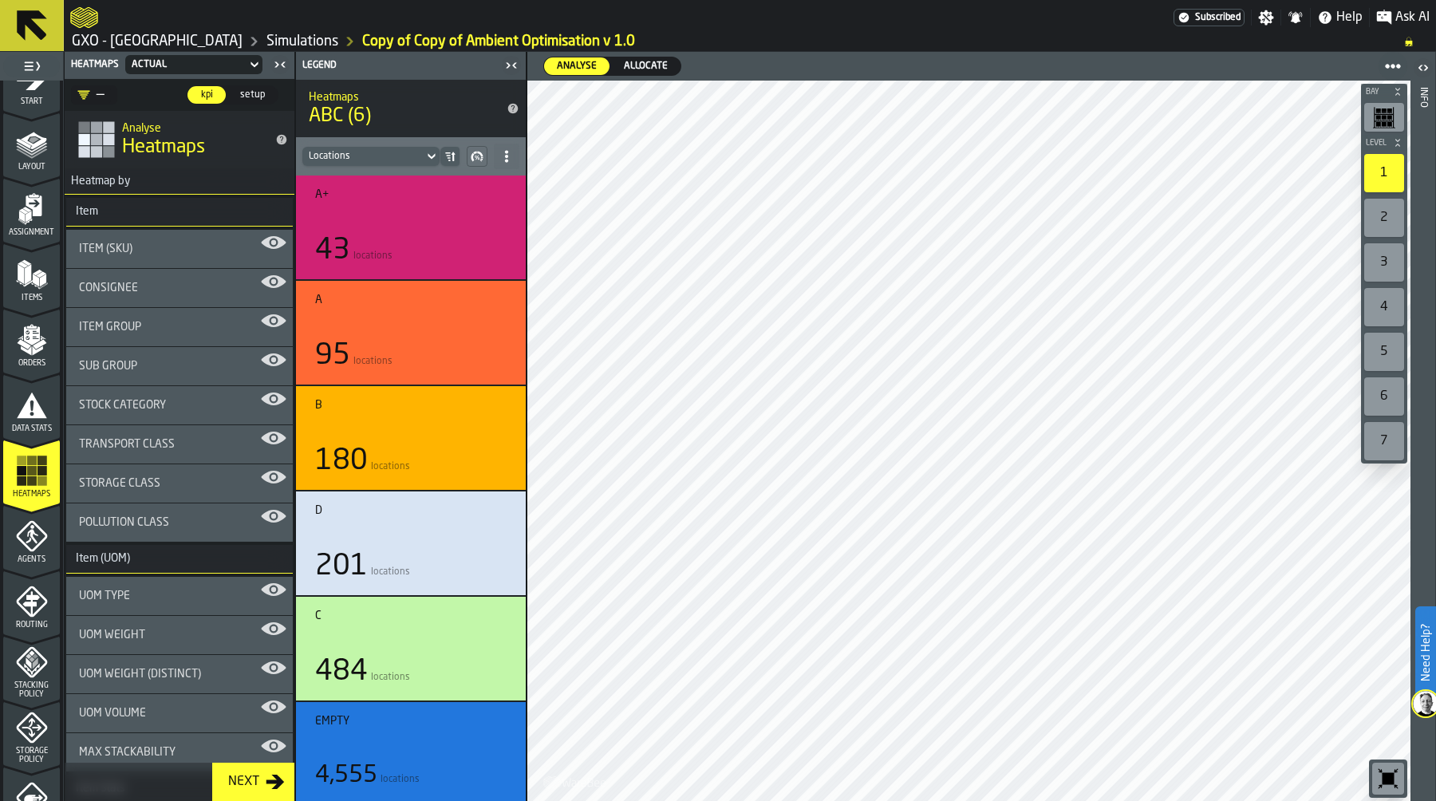
click at [629, 57] on div "Allocate" at bounding box center [645, 66] width 69 height 18
click at [185, 414] on div "Stock Category" at bounding box center [179, 405] width 227 height 38
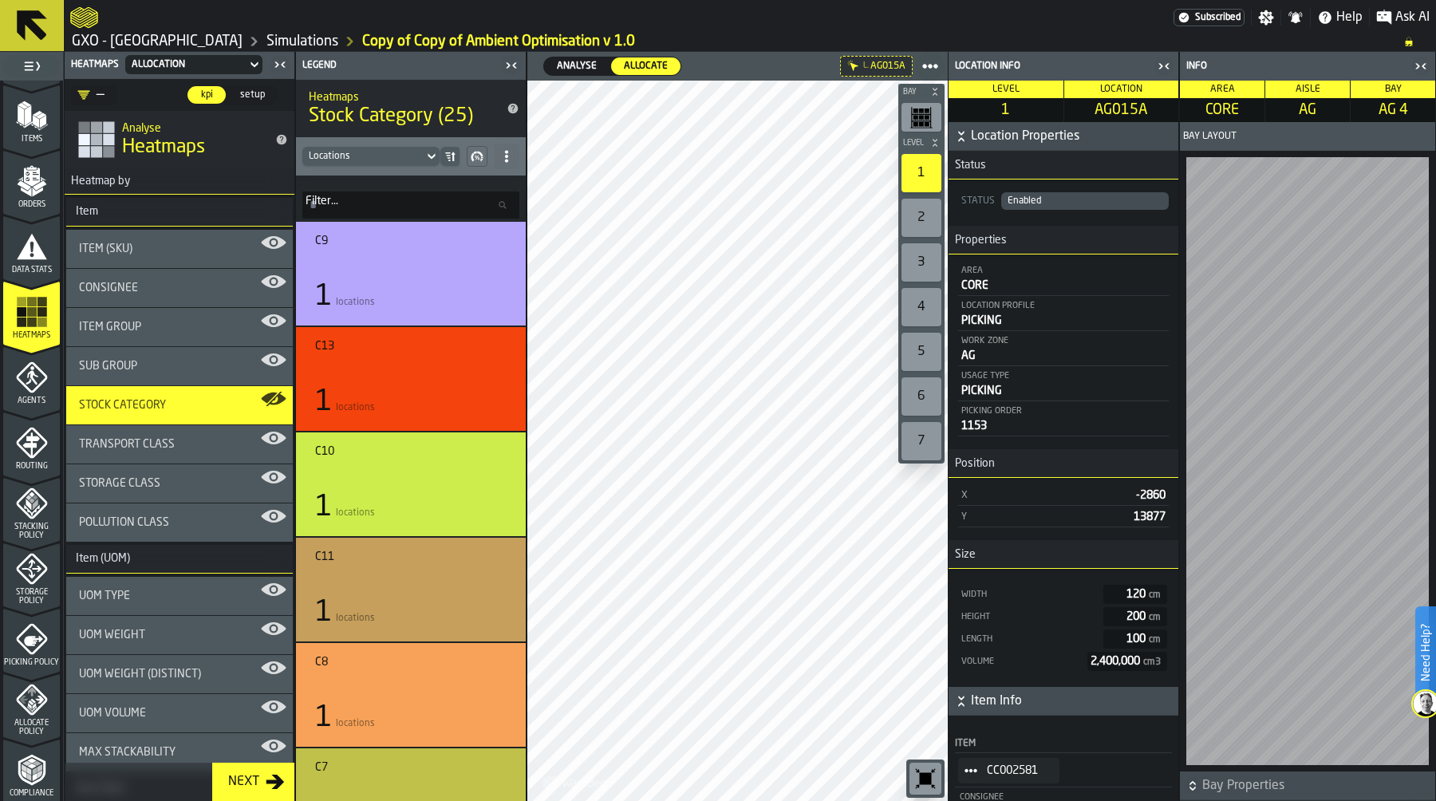
scroll to position [457, 0]
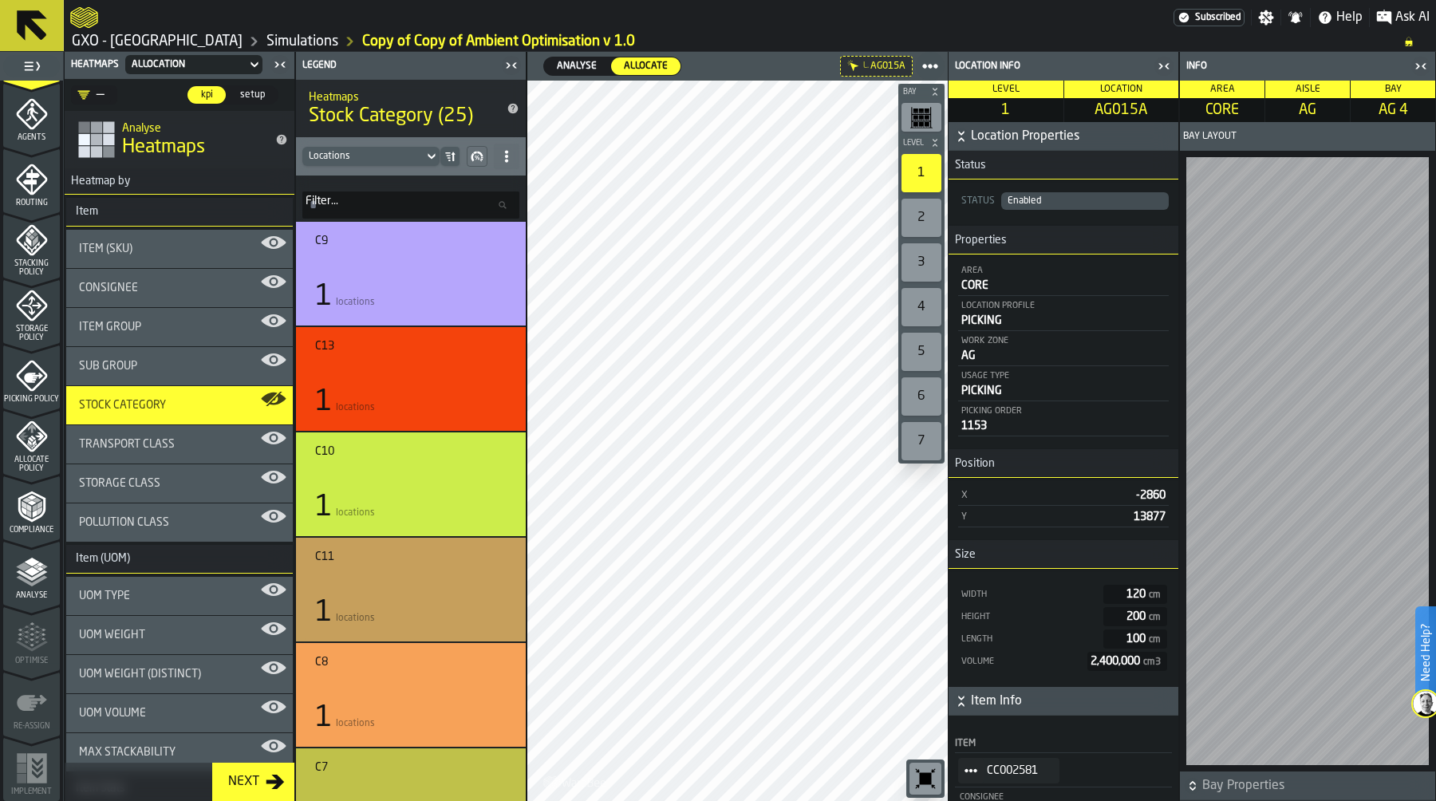
click at [27, 447] on icon "menu Allocate Policy" at bounding box center [32, 436] width 32 height 32
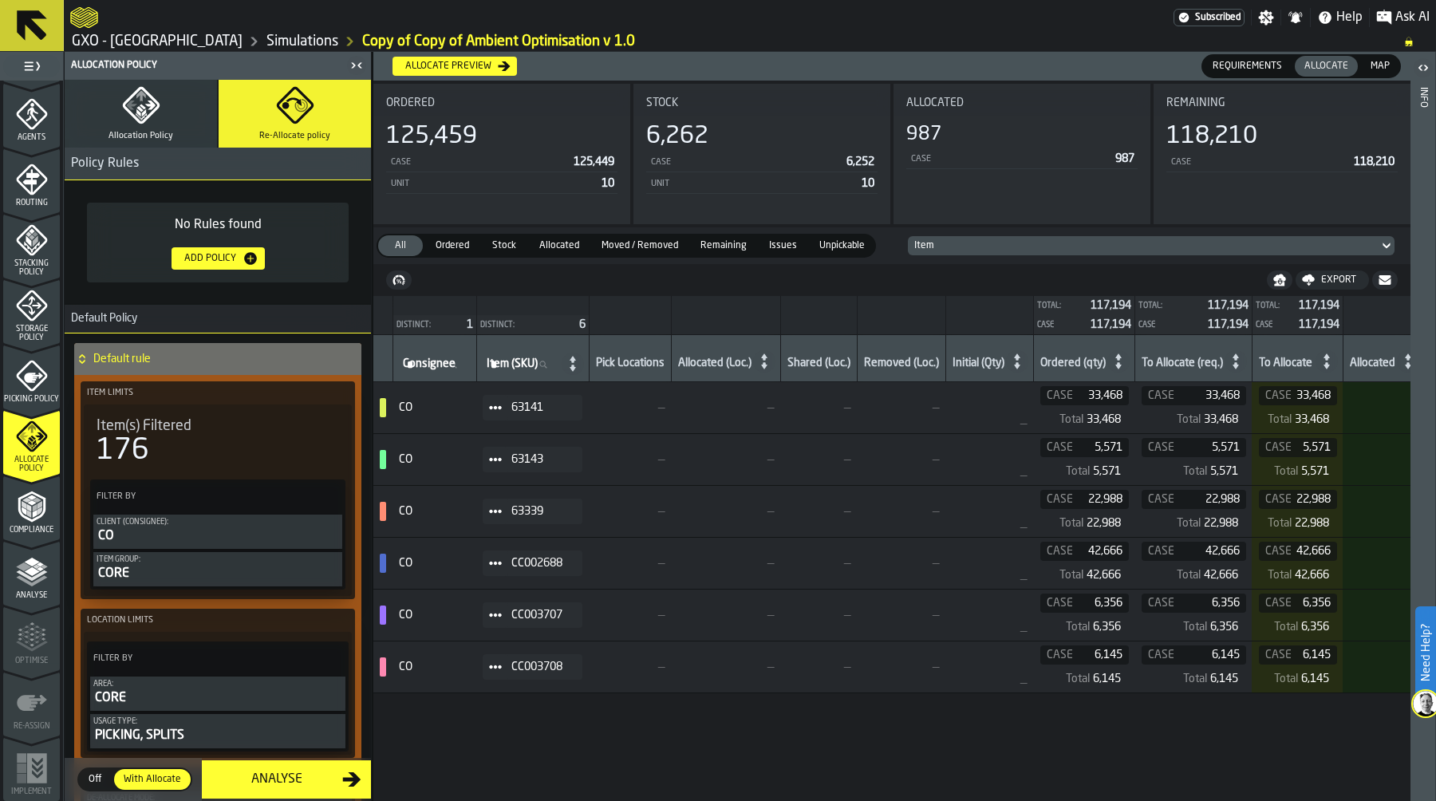
click at [38, 312] on icon "menu Storage Policy" at bounding box center [31, 305] width 31 height 31
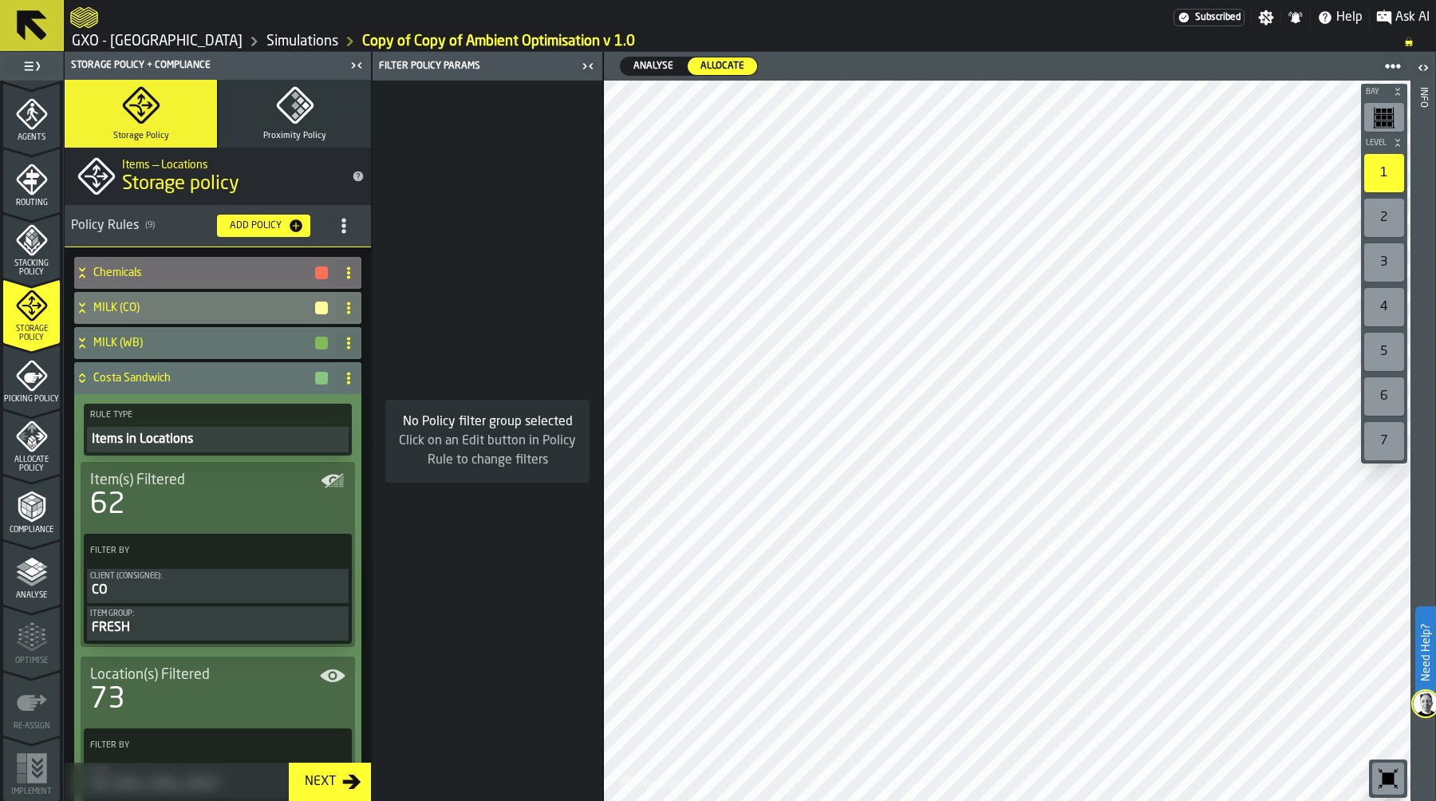
click at [309, 116] on icon "button" at bounding box center [295, 105] width 38 height 38
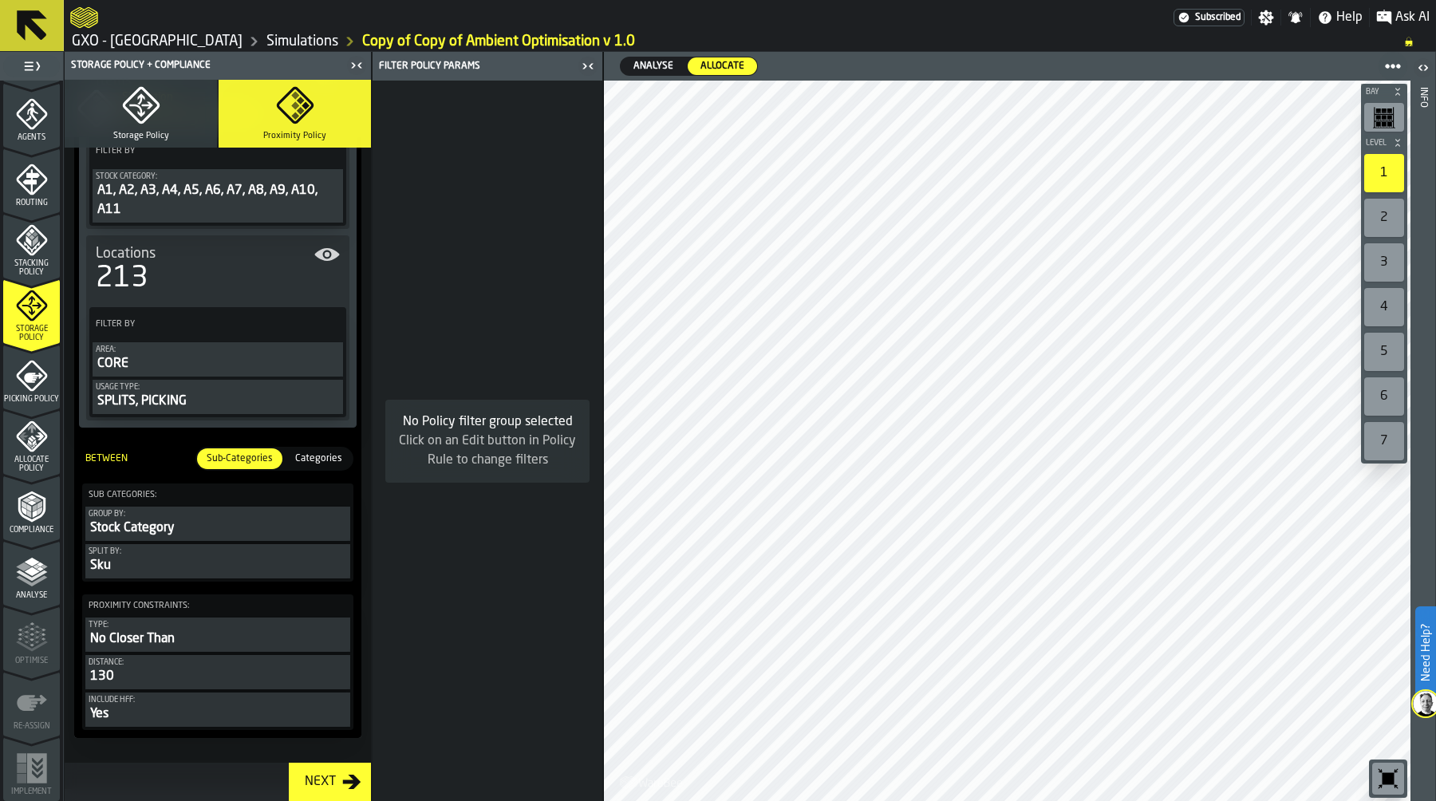
scroll to position [292, 0]
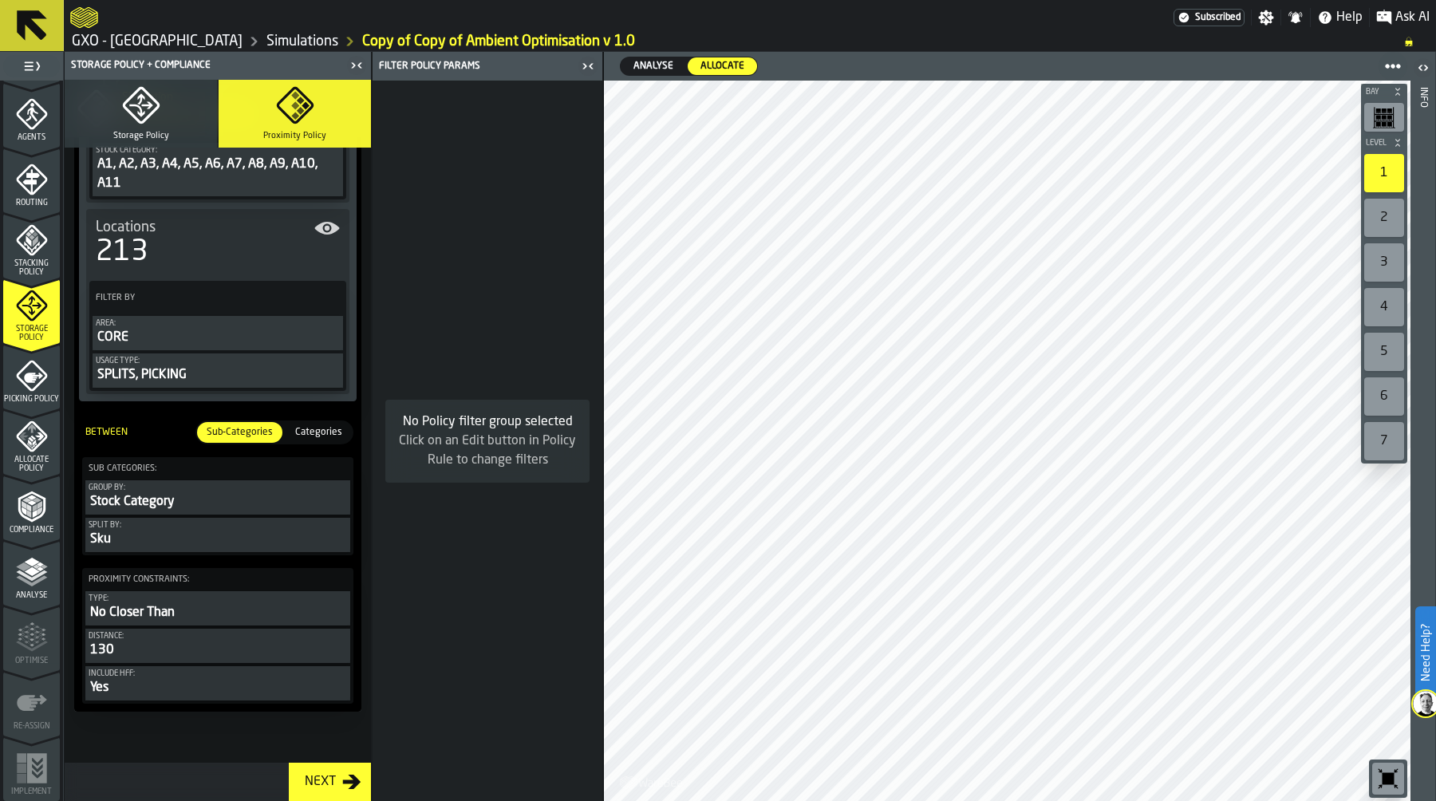
click at [194, 495] on div "Stock Category" at bounding box center [218, 501] width 258 height 19
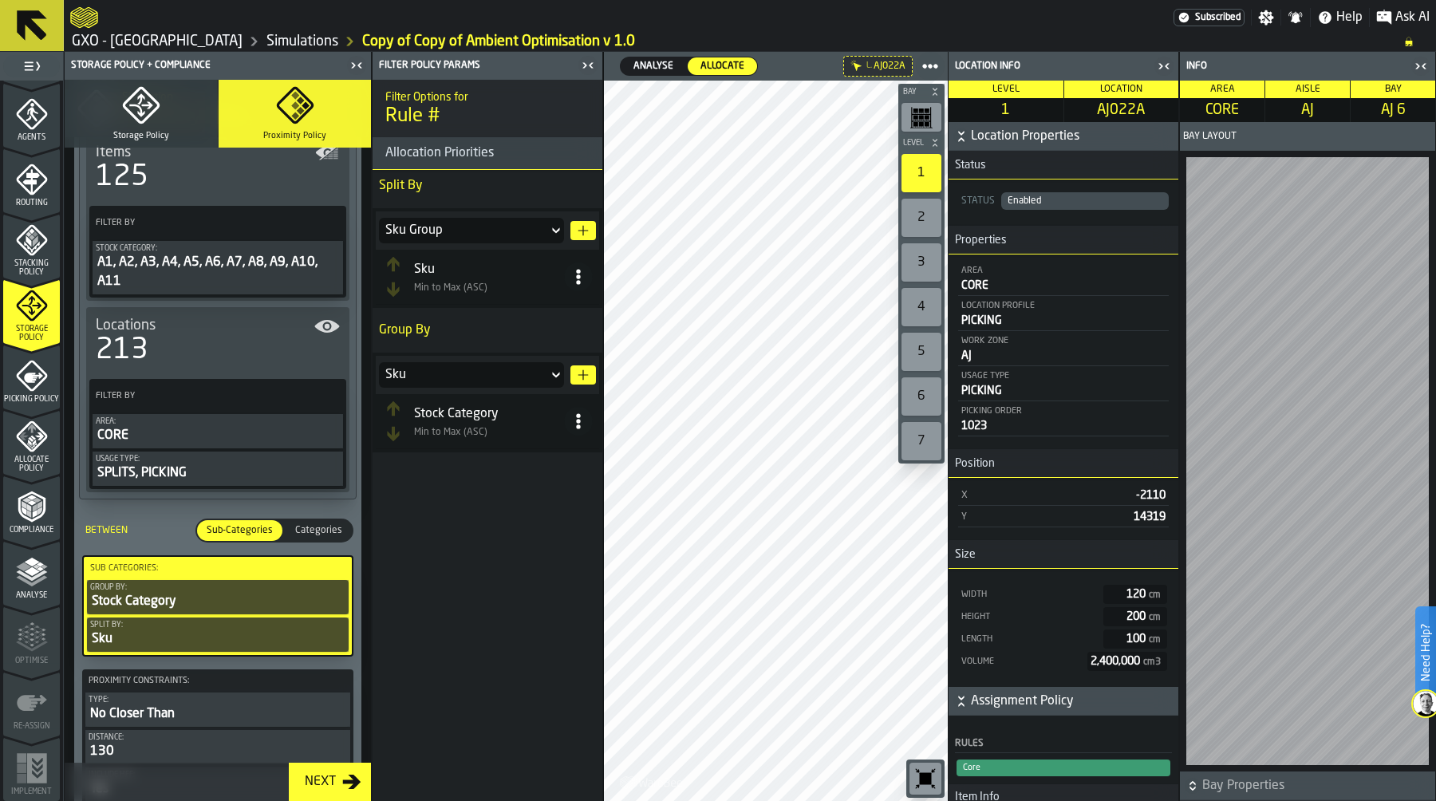
scroll to position [171, 0]
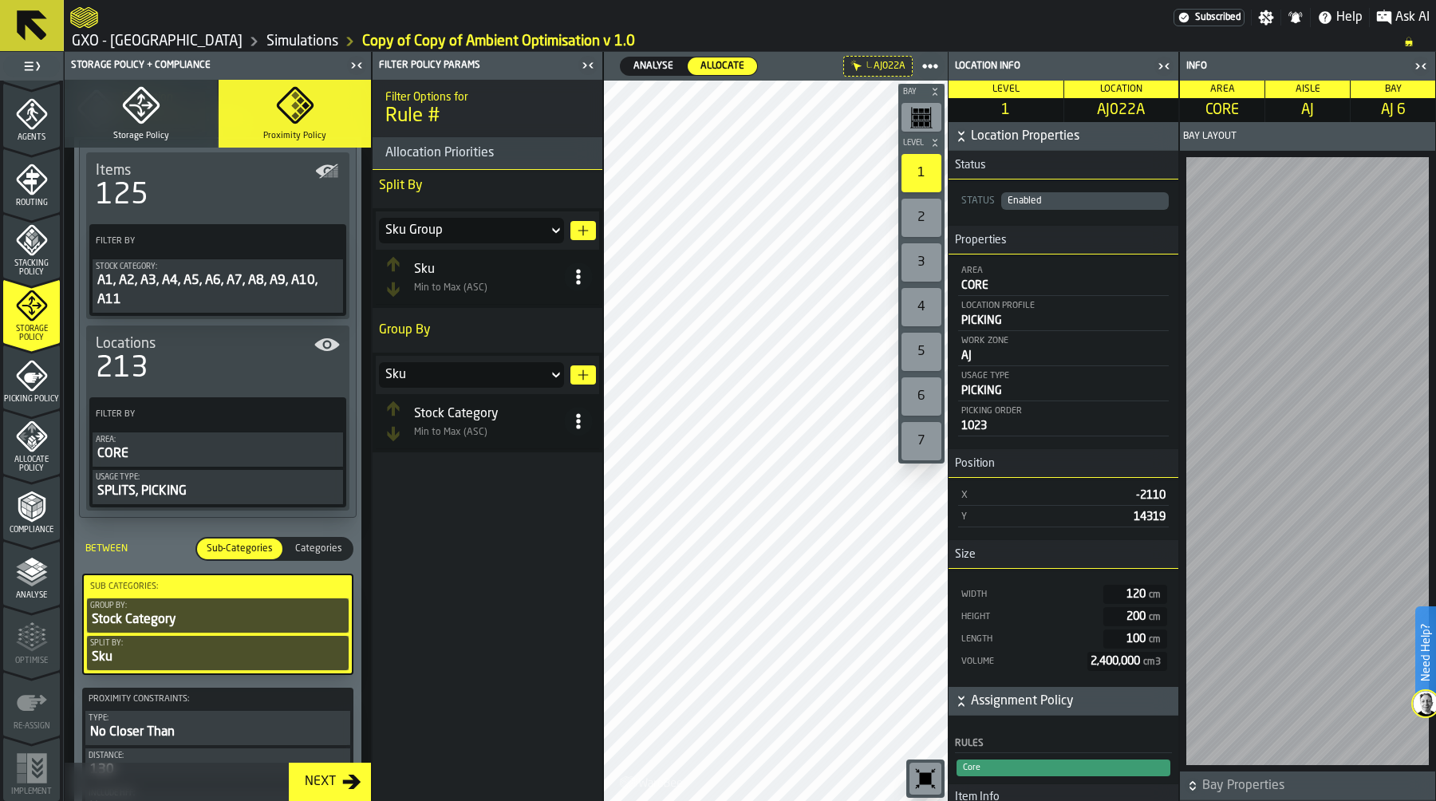
click at [34, 455] on span "Allocate Policy" at bounding box center [31, 464] width 57 height 18
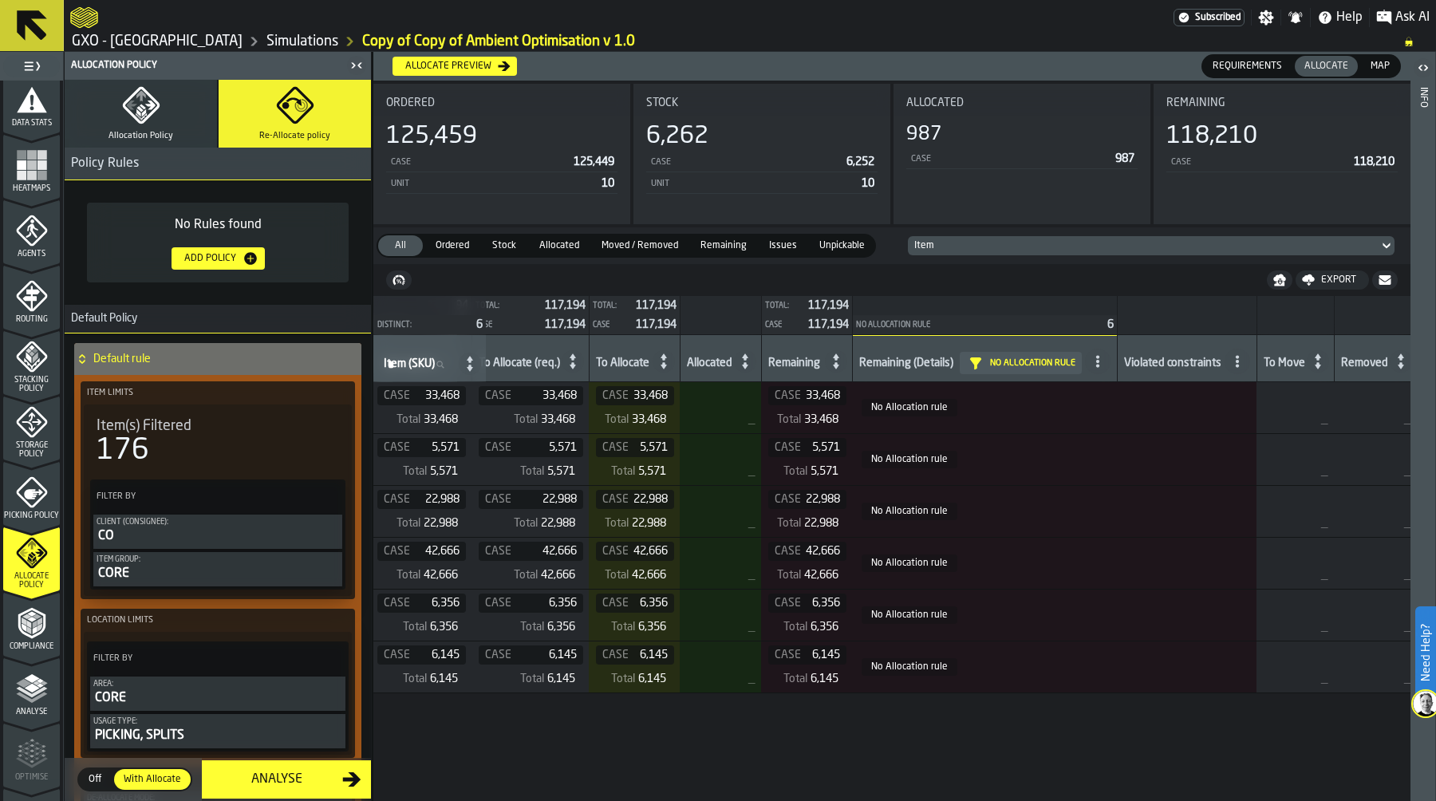
scroll to position [203, 0]
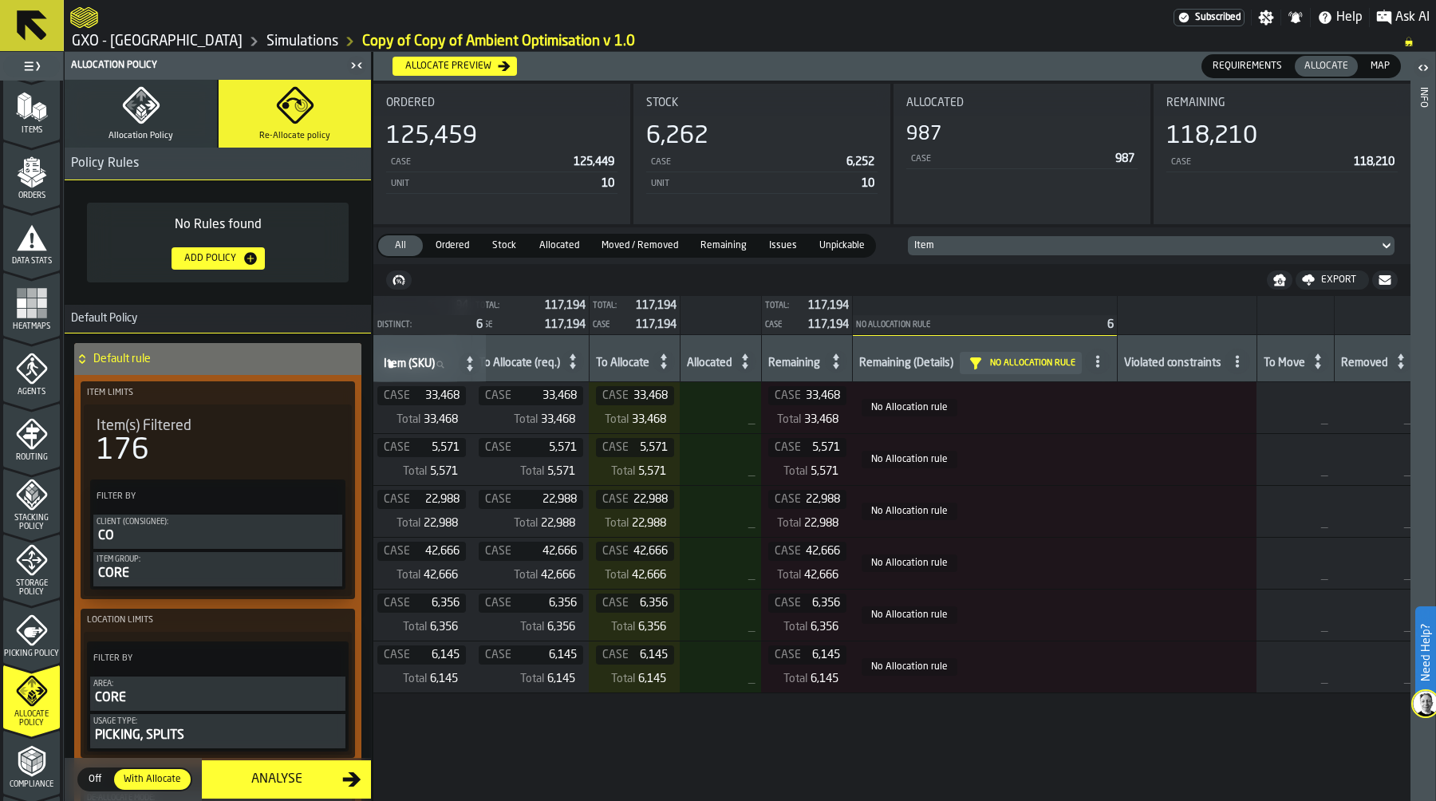
click at [29, 241] on icon "menu Data Stats" at bounding box center [32, 238] width 32 height 32
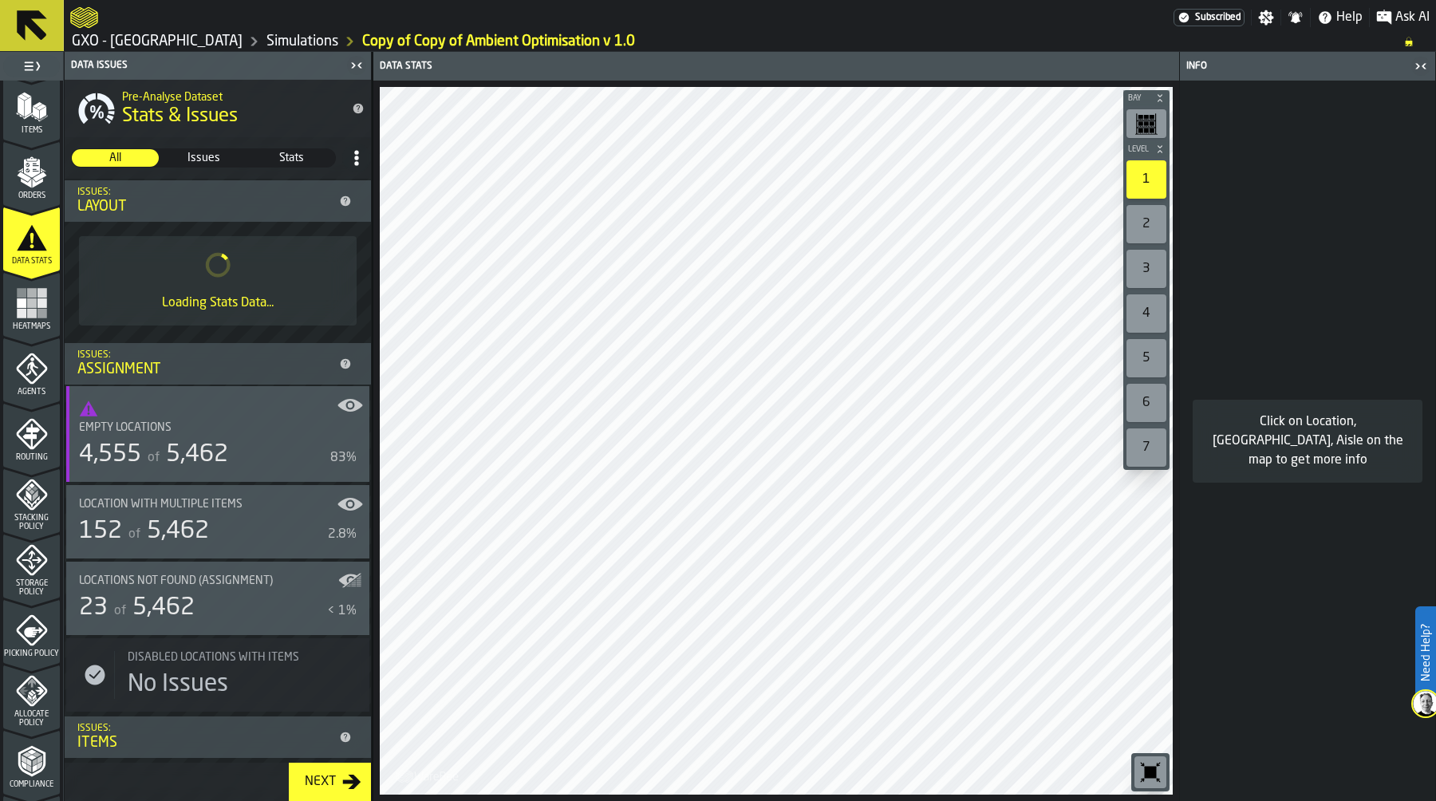
click at [34, 310] on icon "menu Heatmaps" at bounding box center [32, 303] width 32 height 32
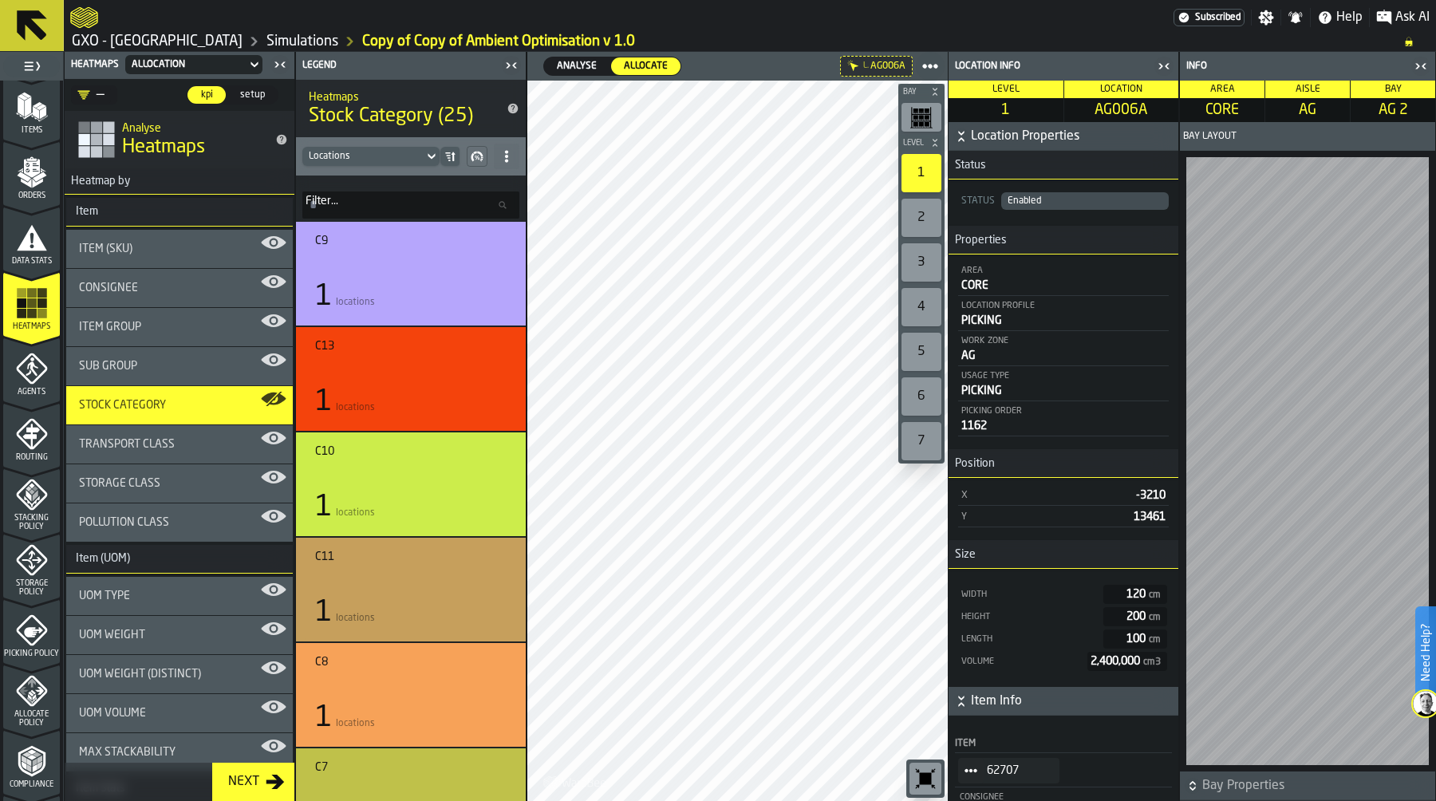
click at [579, 62] on span "Analyse" at bounding box center [576, 66] width 53 height 14
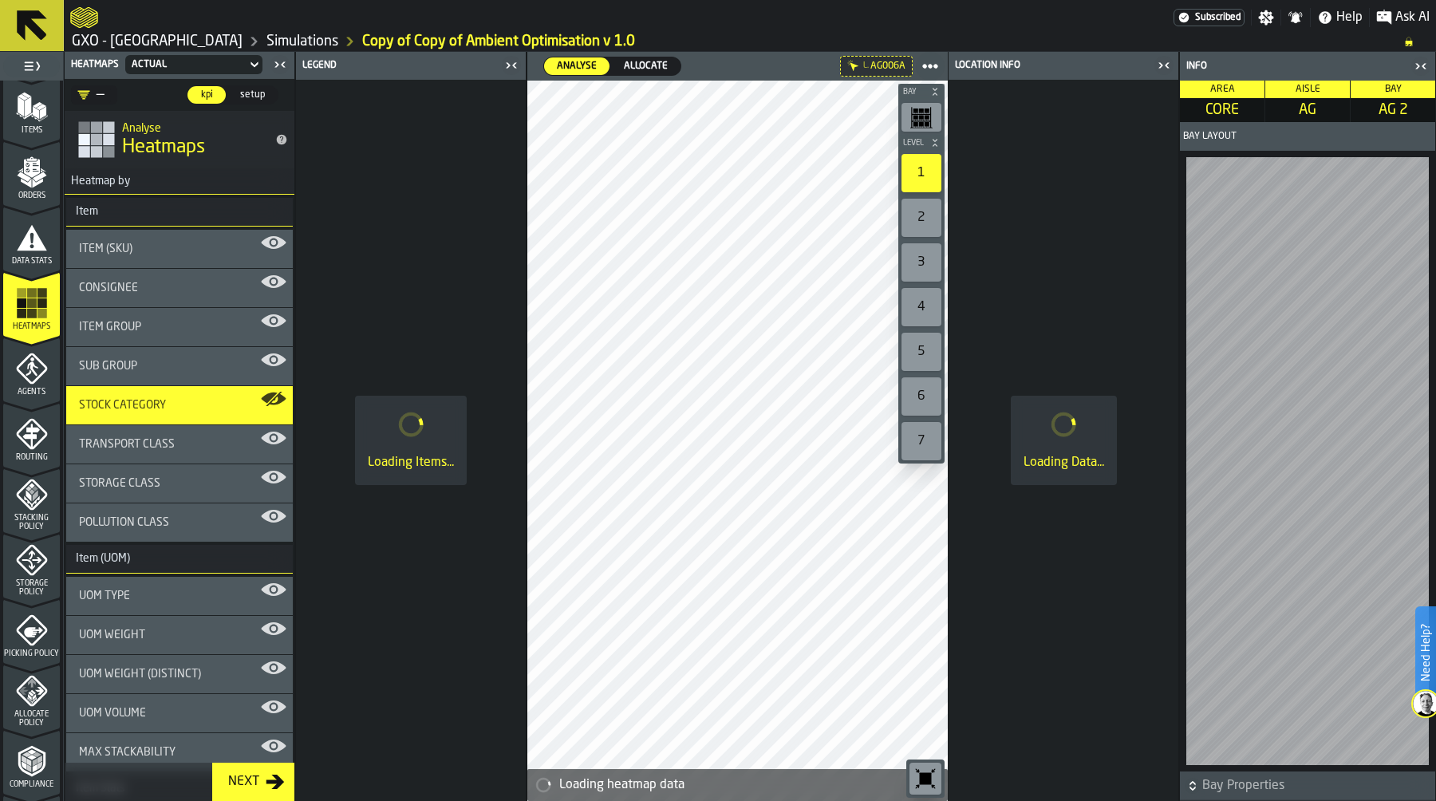
click at [1420, 73] on icon "button-toggle-Close me" at bounding box center [1420, 66] width 19 height 19
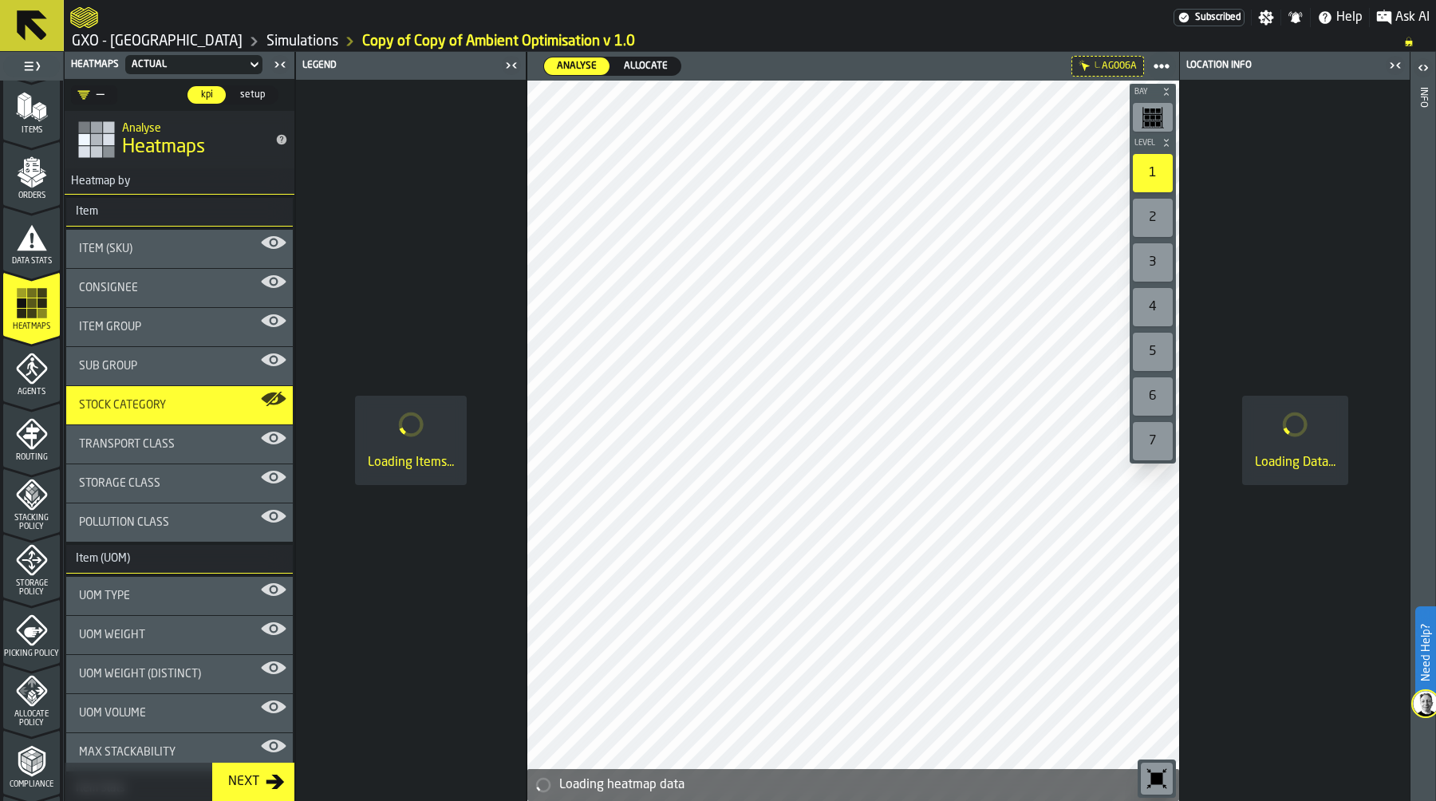
click at [0, 0] on icon at bounding box center [0, 0] width 0 height 0
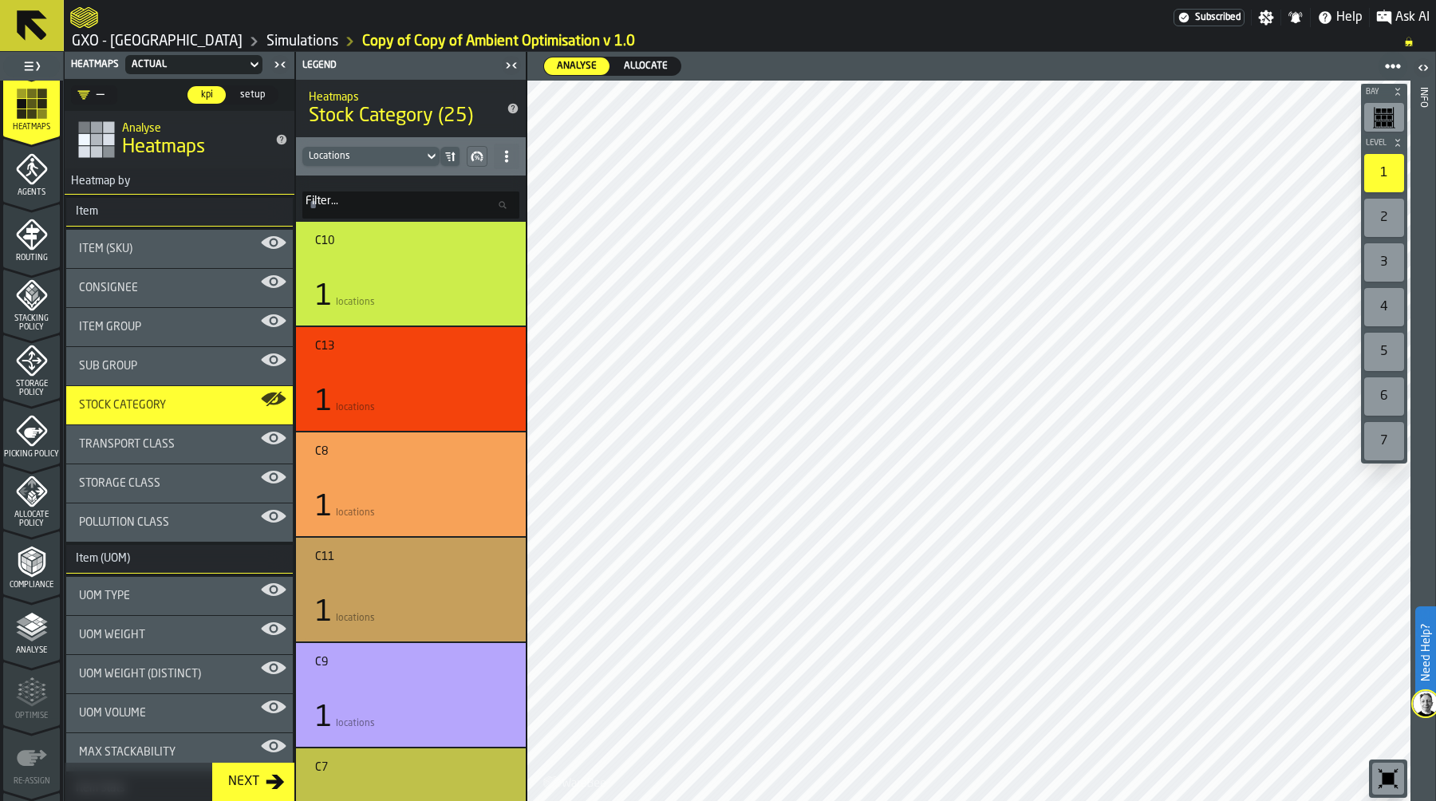
scroll to position [445, 0]
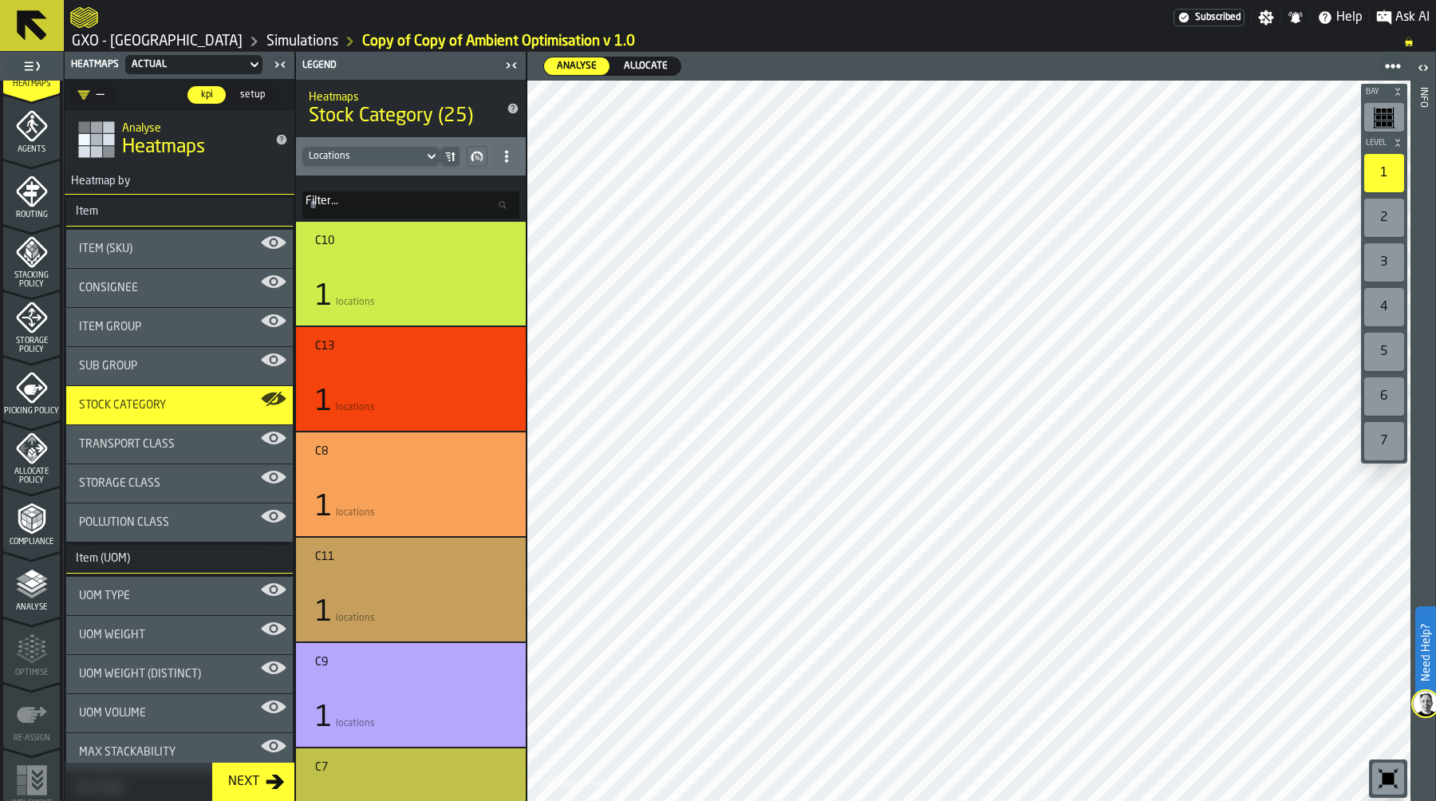
click at [21, 471] on span "Allocate Policy" at bounding box center [31, 476] width 57 height 18
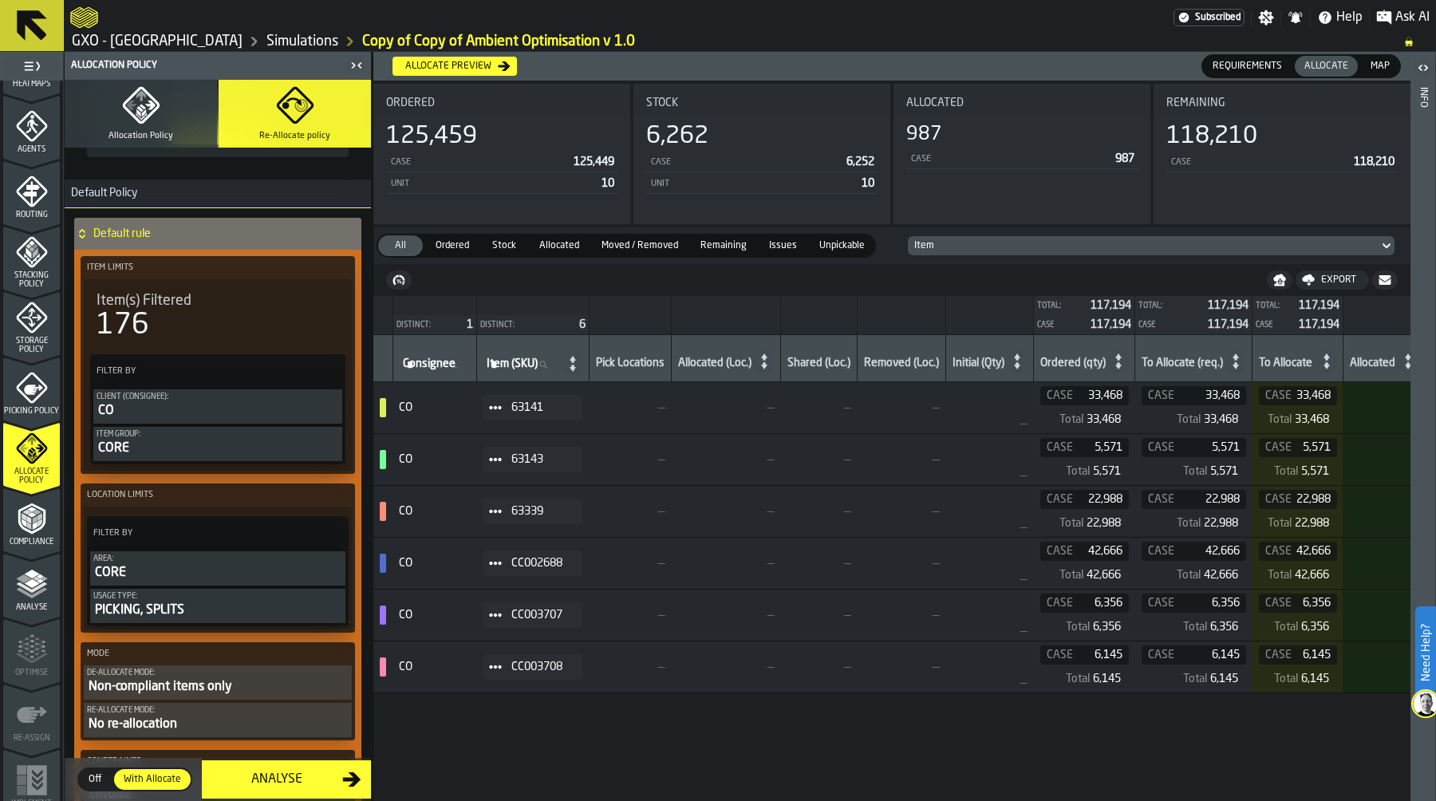
scroll to position [352, 0]
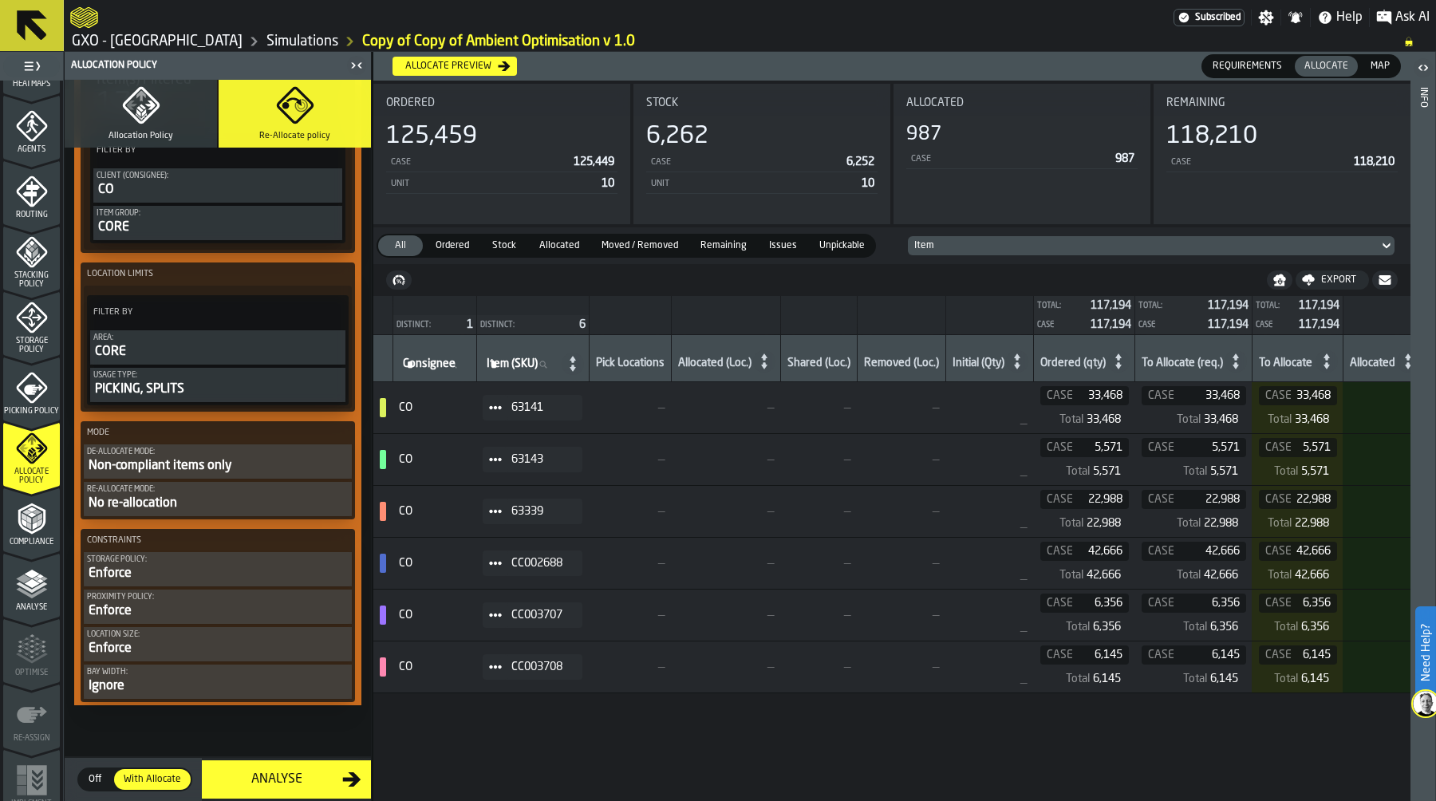
click at [216, 456] on div "Non-compliant items only" at bounding box center [218, 465] width 262 height 19
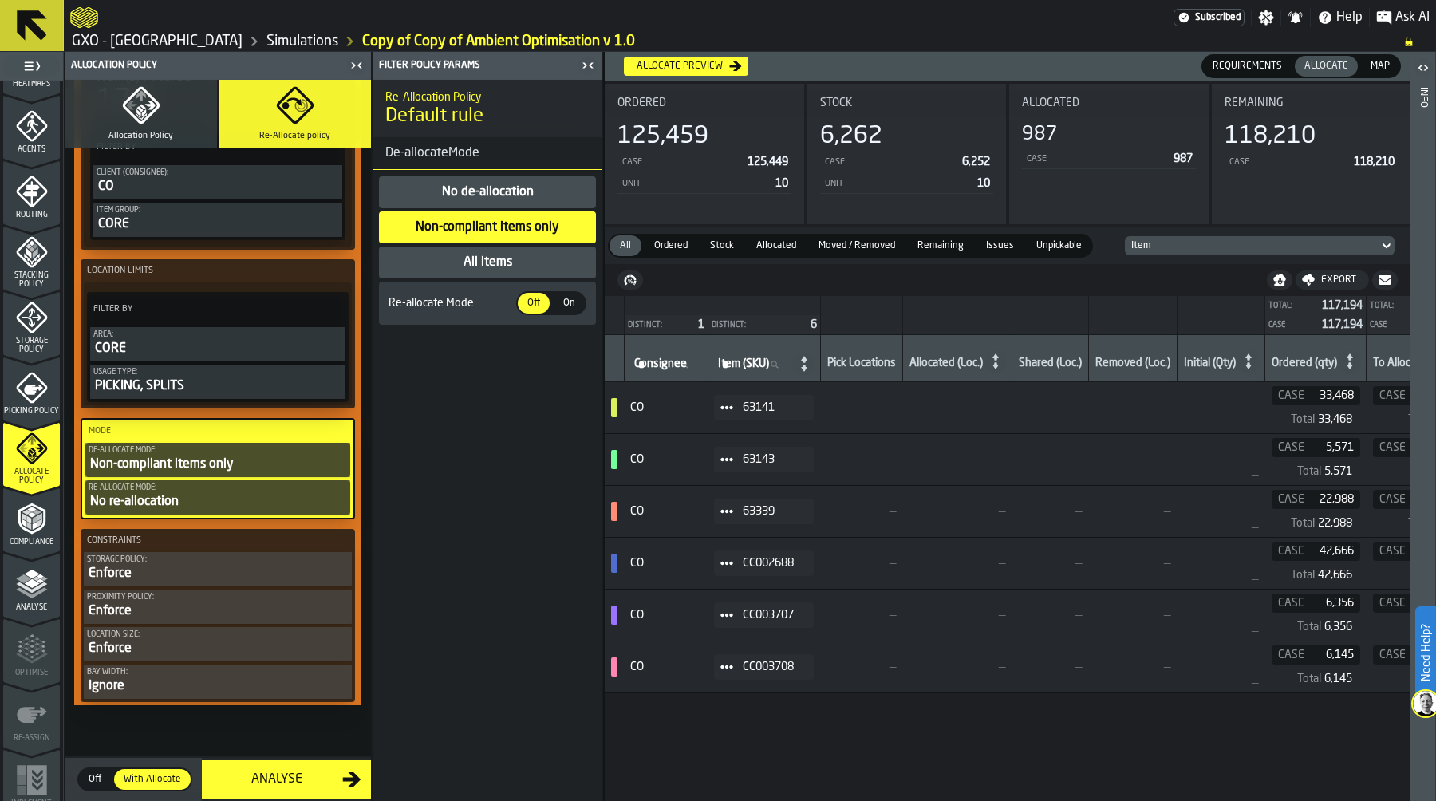
click at [500, 258] on div "All items" at bounding box center [488, 262] width 52 height 19
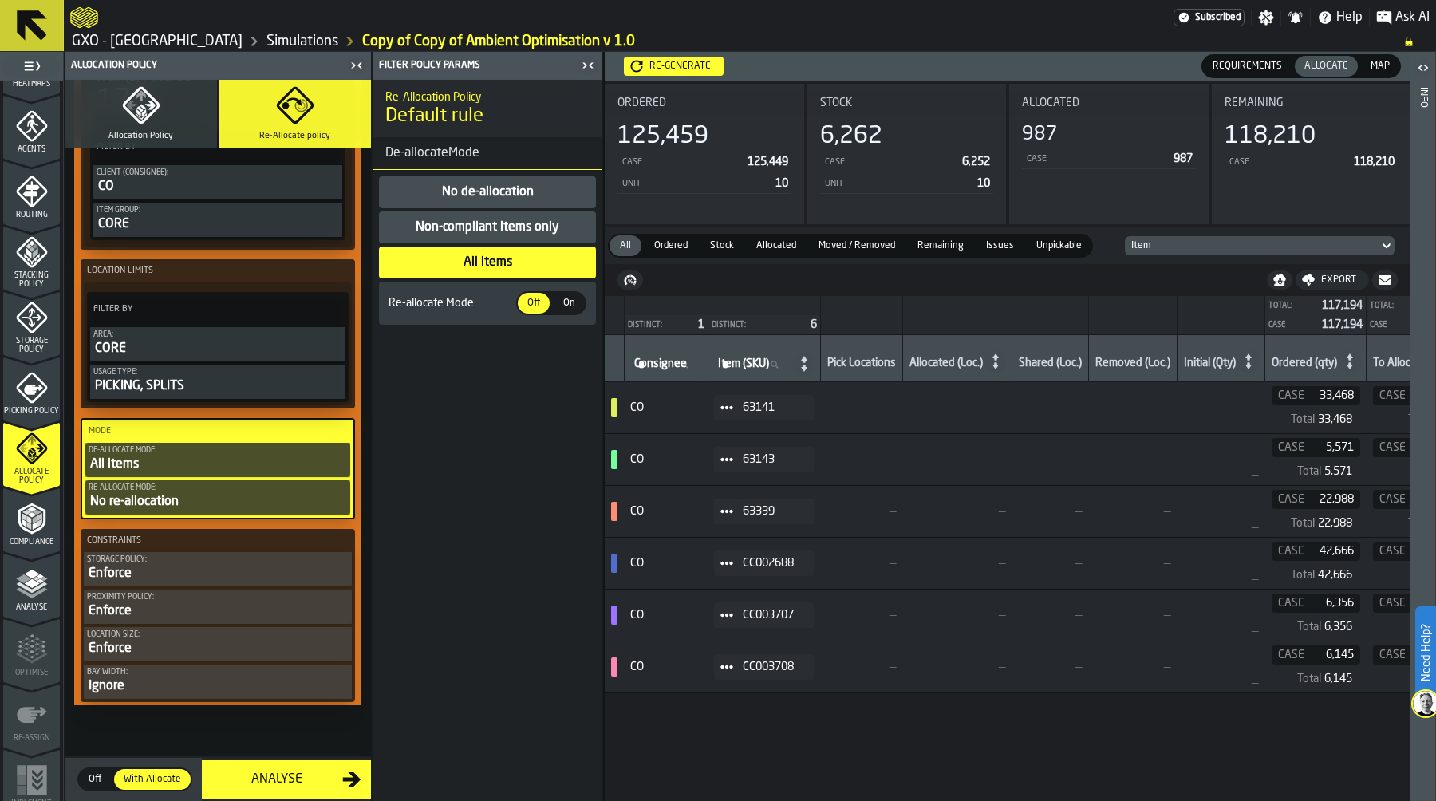
click at [692, 65] on div "Re-generate" at bounding box center [680, 66] width 74 height 11
